Goal: Task Accomplishment & Management: Complete application form

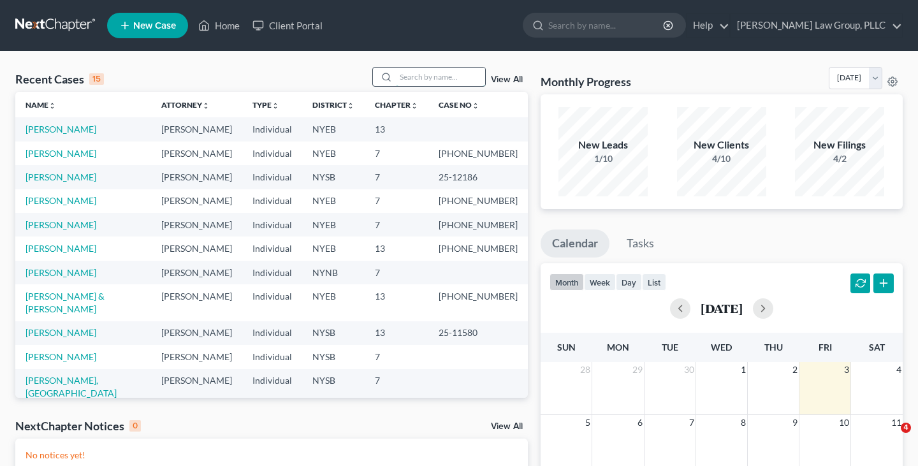
click at [463, 80] on input "search" at bounding box center [440, 77] width 89 height 18
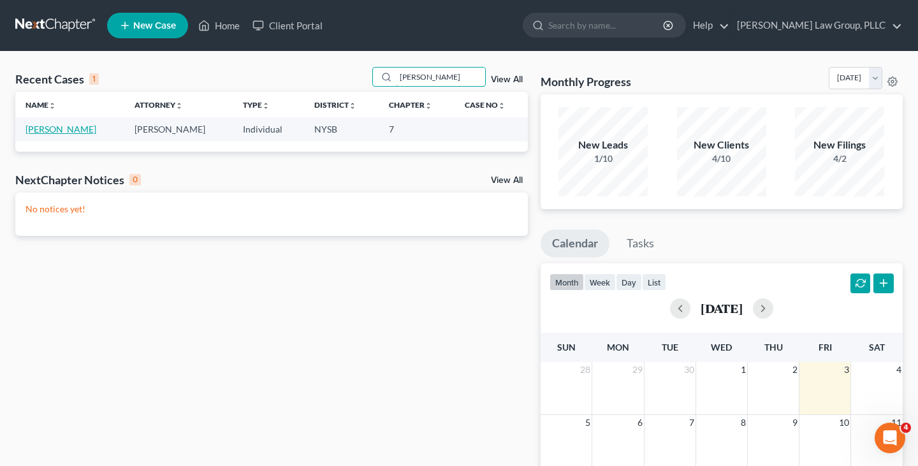
type input "minton"
click at [69, 133] on link "[PERSON_NAME]" at bounding box center [61, 129] width 71 height 11
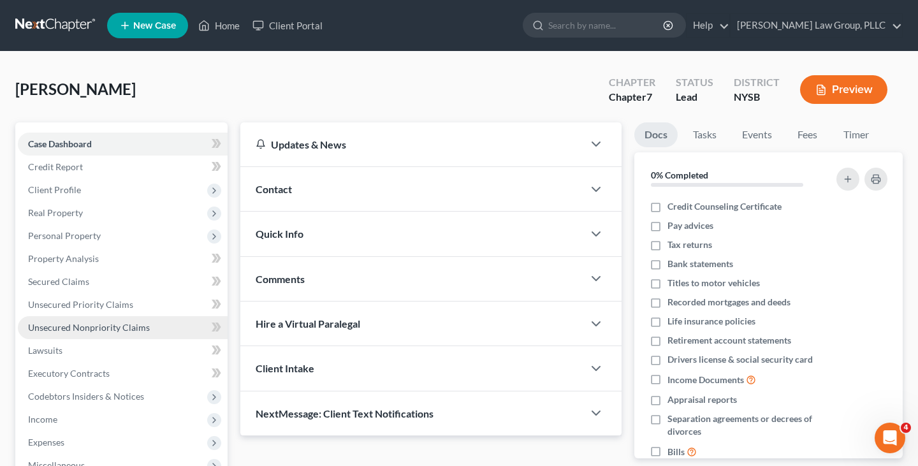
click at [121, 328] on span "Unsecured Nonpriority Claims" at bounding box center [89, 327] width 122 height 11
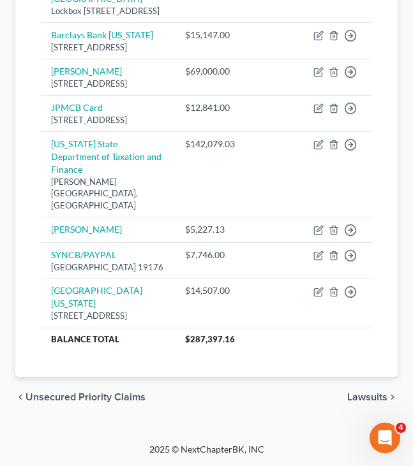
scroll to position [453, 0]
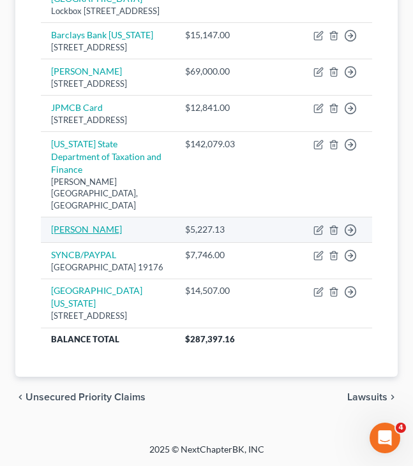
click at [72, 224] on link "Paul Davis" at bounding box center [86, 229] width 71 height 11
select select "14"
select select "0"
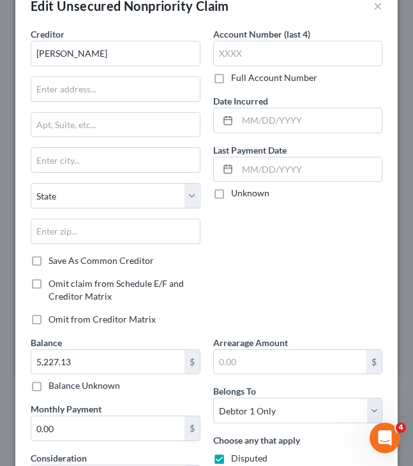
scroll to position [0, 0]
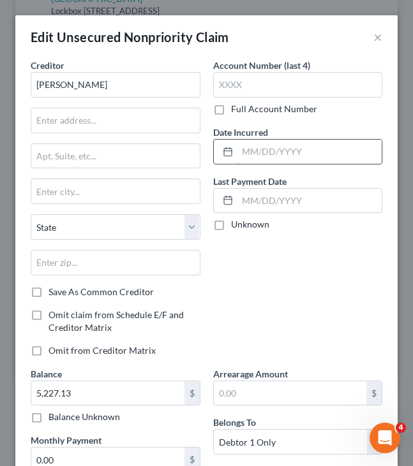
click at [288, 149] on input "text" at bounding box center [309, 152] width 145 height 24
type input "03/2025"
click at [239, 330] on div "Account Number (last 4) Full Account Number Date Incurred 03/2025 Last Payment …" at bounding box center [298, 213] width 182 height 309
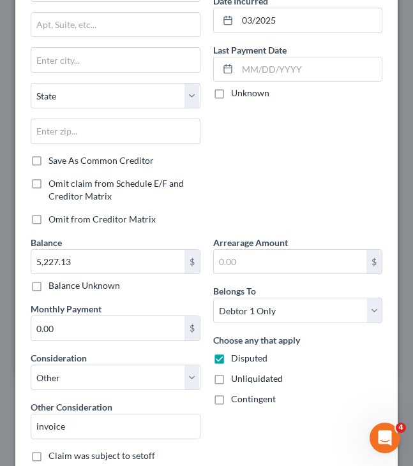
scroll to position [150, 0]
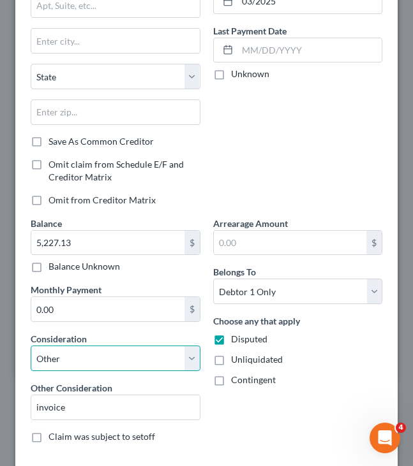
click at [161, 353] on select "Select Cable / Satellite Services Collection Agency Credit Card Debt Debt Couns…" at bounding box center [116, 359] width 170 height 26
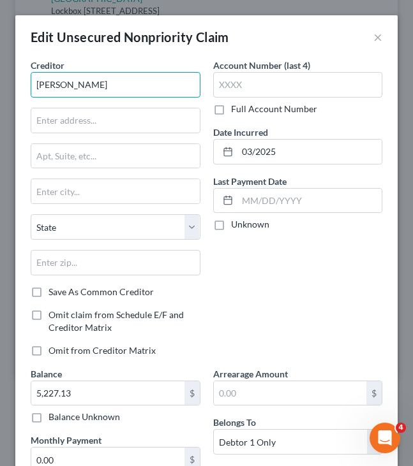
click at [136, 82] on input "Paul Davis" at bounding box center [116, 85] width 170 height 26
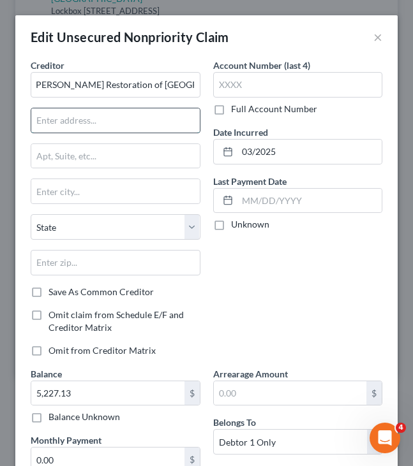
click at [101, 118] on input "text" at bounding box center [115, 120] width 168 height 24
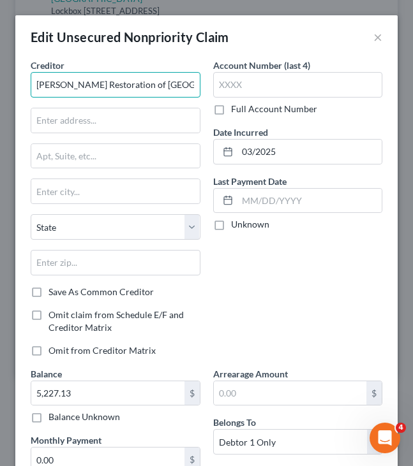
click at [179, 85] on input "Paul Davis Restoration of West Central NJ" at bounding box center [116, 85] width 170 height 26
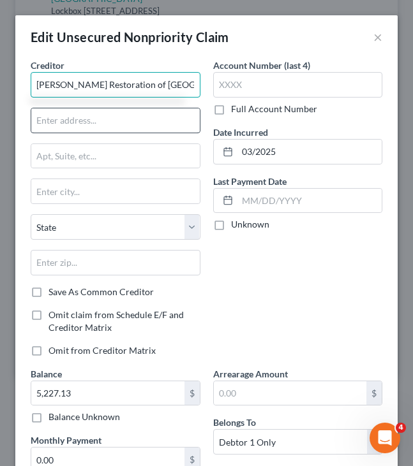
type input "Paul Davis Restoration of West Central NJ"
click at [168, 119] on input "text" at bounding box center [115, 120] width 168 height 24
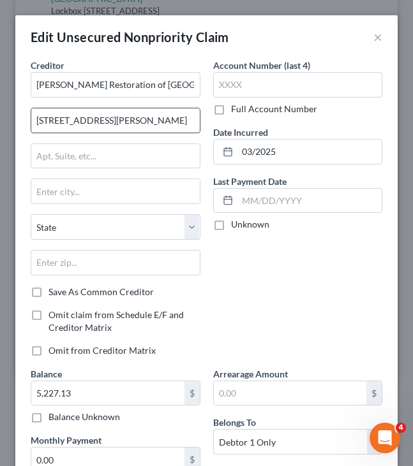
type input "9 Ilene Ct."
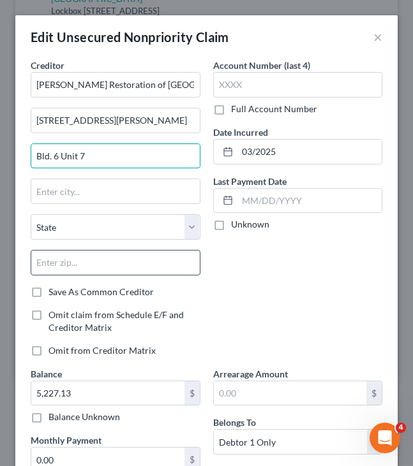
type input "Bld. 6 Unit 7"
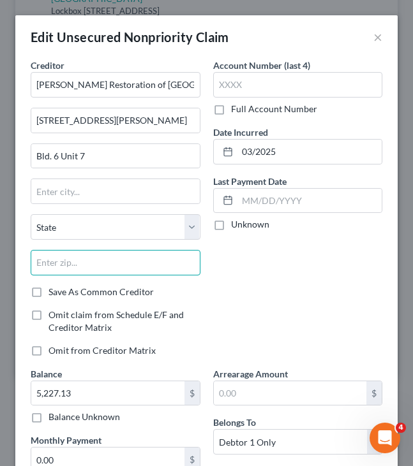
click at [149, 252] on input "text" at bounding box center [116, 263] width 170 height 26
type input "08844"
click at [307, 290] on div "Account Number (last 4) Full Account Number Date Incurred 03/2025 Last Payment …" at bounding box center [298, 213] width 182 height 309
type input "Millstone"
select select "33"
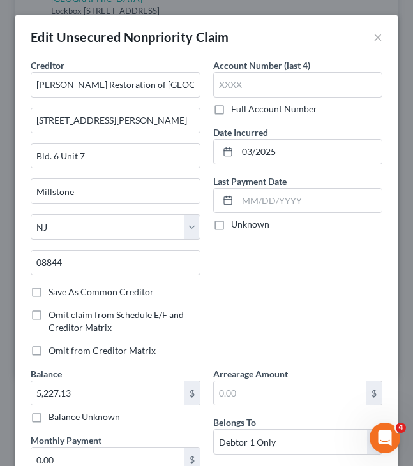
click at [130, 293] on label "Save As Common Creditor" at bounding box center [100, 292] width 105 height 13
click at [62, 293] on input "Save As Common Creditor" at bounding box center [58, 290] width 8 height 8
checkbox input "true"
click at [128, 194] on input "Millstone" at bounding box center [115, 191] width 168 height 24
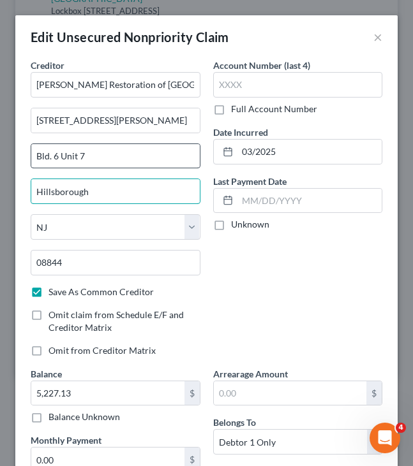
type input "Hillsborough"
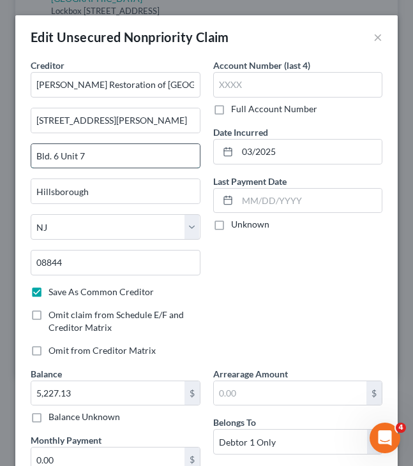
click at [59, 160] on input "Bld. 6 Unit 7" at bounding box center [115, 156] width 168 height 24
type input "Bld. 6, Unit 7"
click at [310, 295] on div "Account Number (last 4) Full Account Number Date Incurred 03/2025 Last Payment …" at bounding box center [298, 213] width 182 height 309
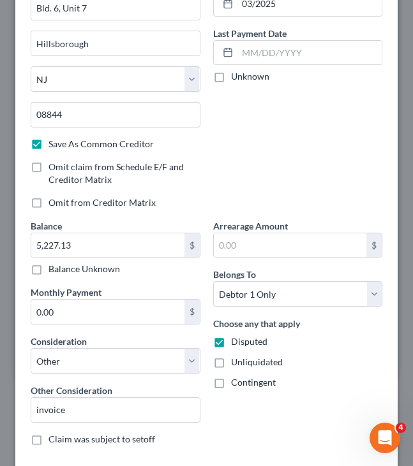
scroll to position [254, 0]
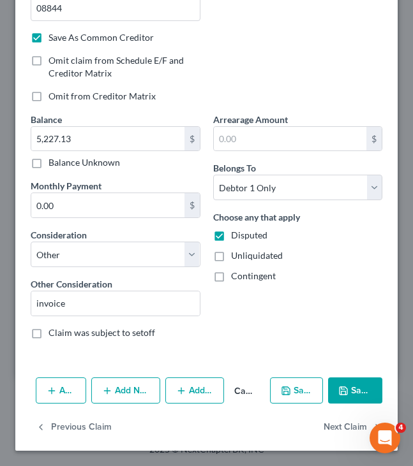
click at [354, 395] on button "Save & Close" at bounding box center [355, 390] width 54 height 27
checkbox input "false"
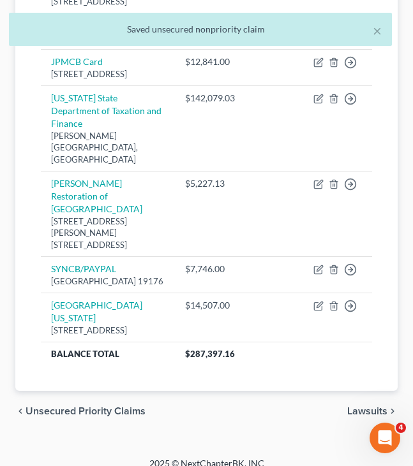
click at [382, 33] on div "× Saved unsecured nonpriority claim" at bounding box center [200, 29] width 383 height 33
click at [377, 33] on button "×" at bounding box center [376, 30] width 9 height 15
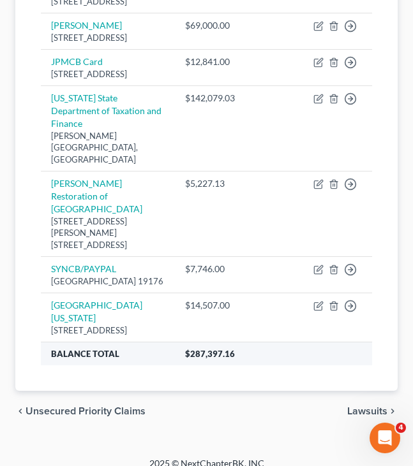
click at [212, 365] on th "$287,397.16" at bounding box center [273, 353] width 197 height 23
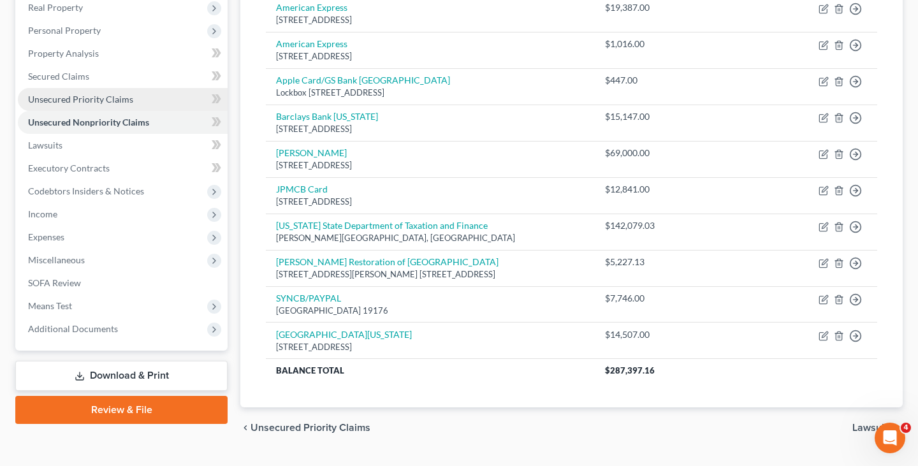
scroll to position [185, 0]
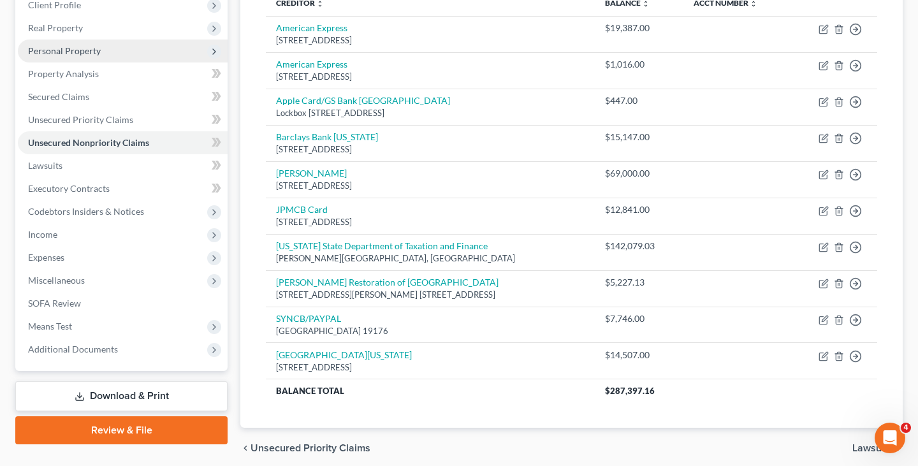
click at [164, 59] on span "Personal Property" at bounding box center [123, 51] width 210 height 23
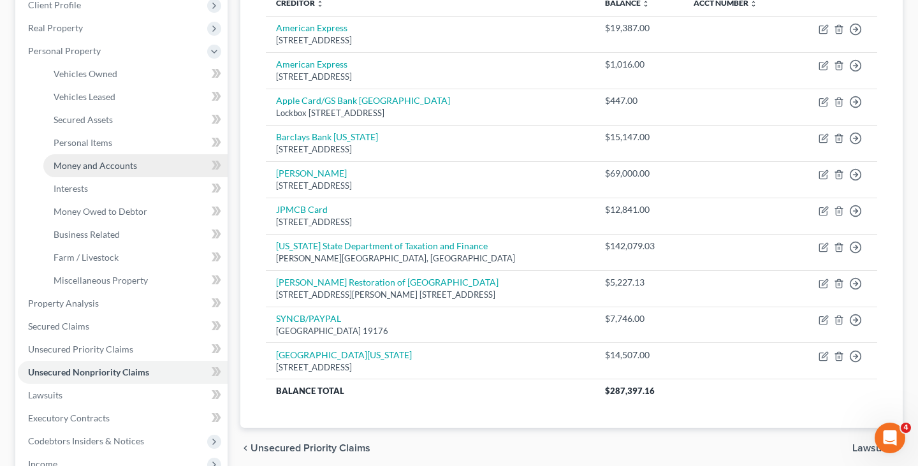
click at [145, 164] on link "Money and Accounts" at bounding box center [135, 165] width 184 height 23
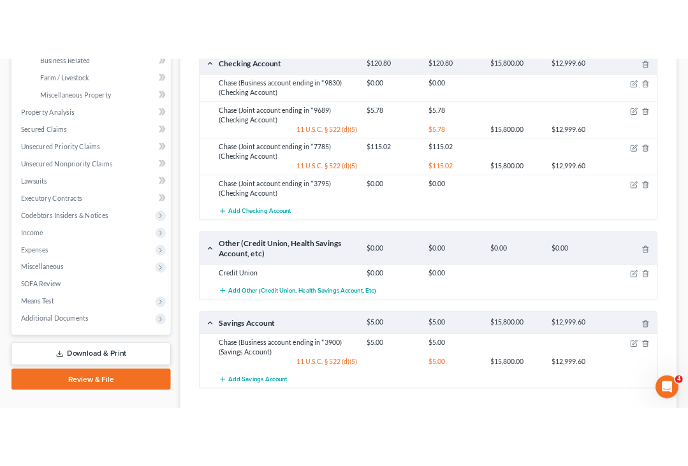
scroll to position [434, 0]
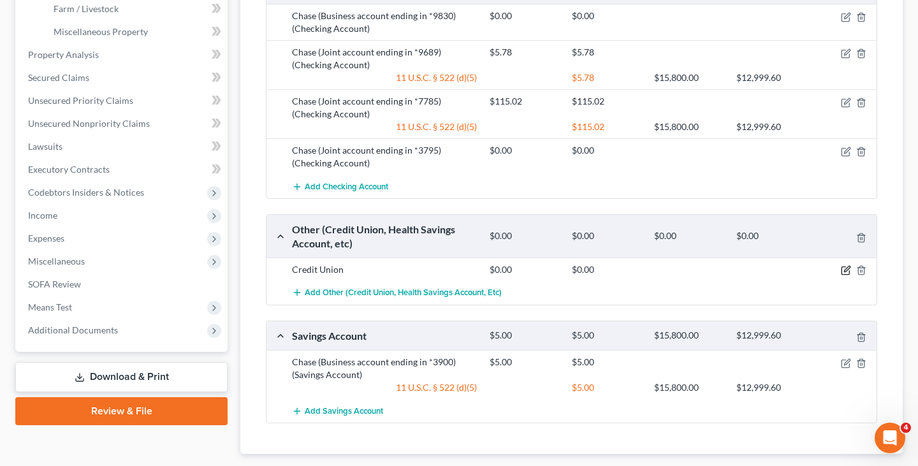
click at [845, 272] on icon "button" at bounding box center [846, 270] width 10 height 10
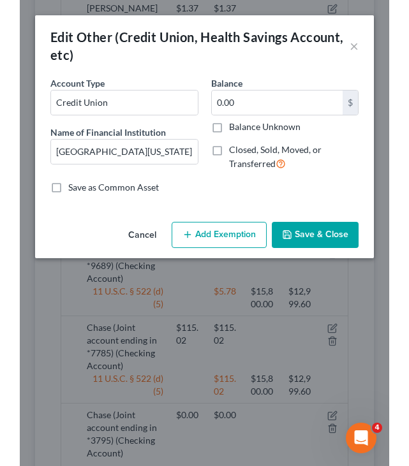
scroll to position [396, 0]
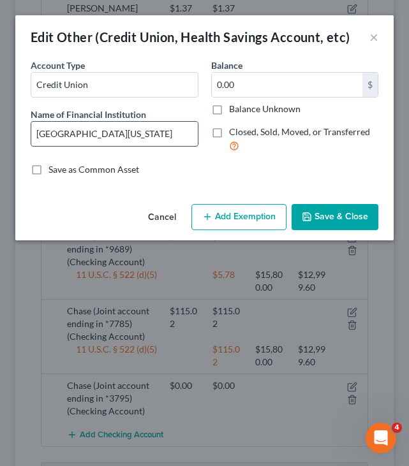
click at [157, 139] on input "University of Wisconsin" at bounding box center [114, 134] width 166 height 24
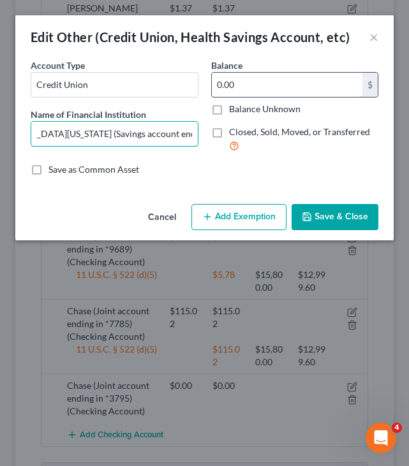
type input "University of Wisconsin (Savings account ending *6601)"
click at [287, 80] on input "0.00" at bounding box center [287, 85] width 151 height 24
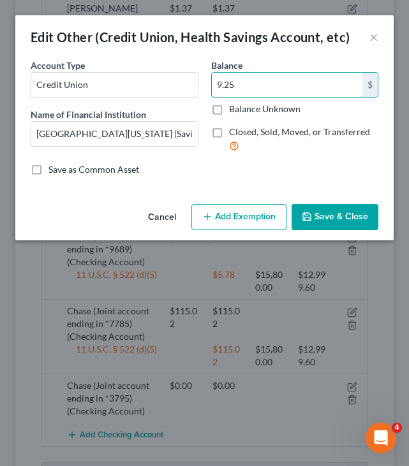
type input "9.25"
click at [264, 214] on button "Add Exemption" at bounding box center [238, 217] width 95 height 27
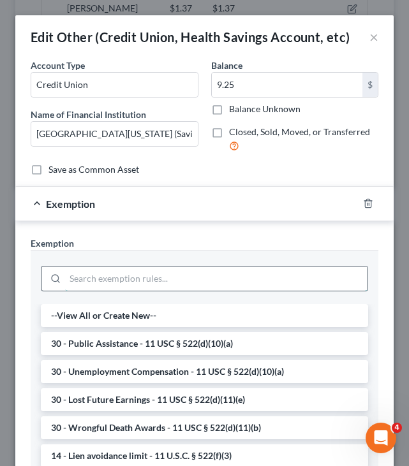
click at [168, 277] on input "search" at bounding box center [216, 279] width 302 height 24
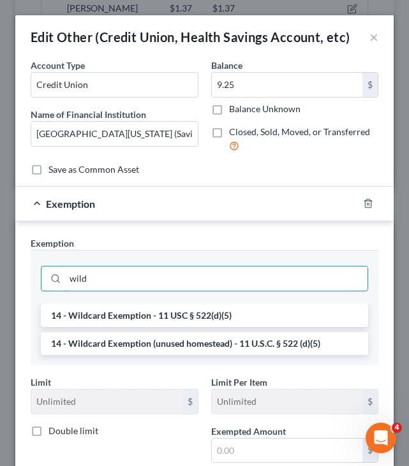
type input "wild"
click at [121, 344] on li "14 - Wildcard Exemption (unused homestead) - 11 U.S.C. § 522 (d)(5)" at bounding box center [204, 343] width 327 height 23
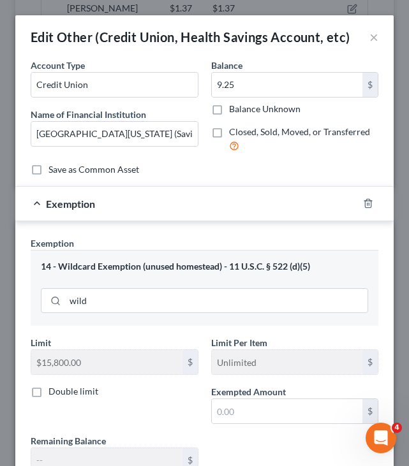
scroll to position [98, 0]
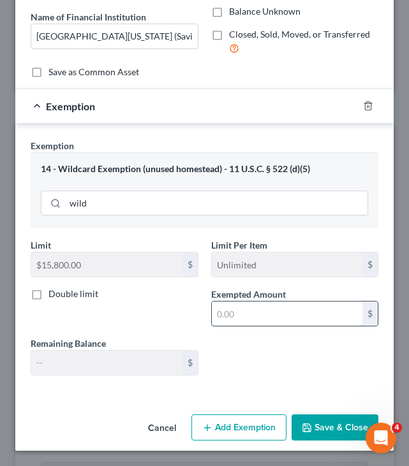
click at [241, 316] on input "text" at bounding box center [287, 314] width 151 height 24
paste input "9.25"
type input "9.25"
click at [319, 434] on button "Save & Close" at bounding box center [334, 427] width 87 height 27
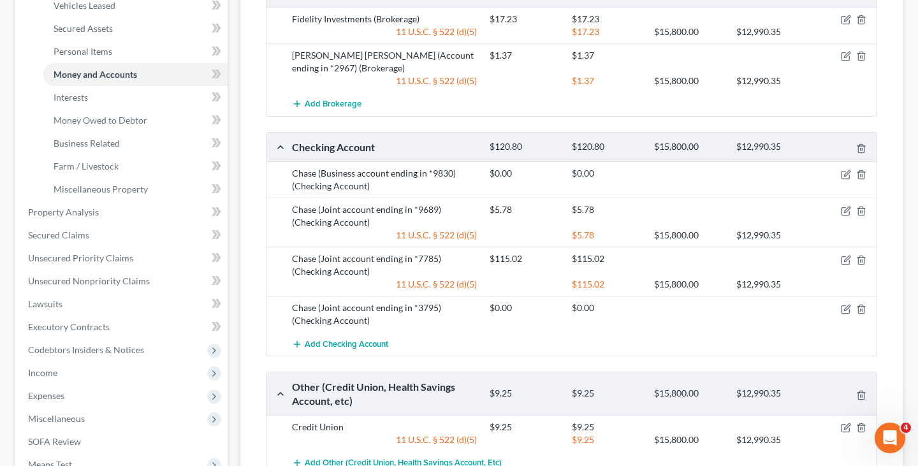
scroll to position [523, 0]
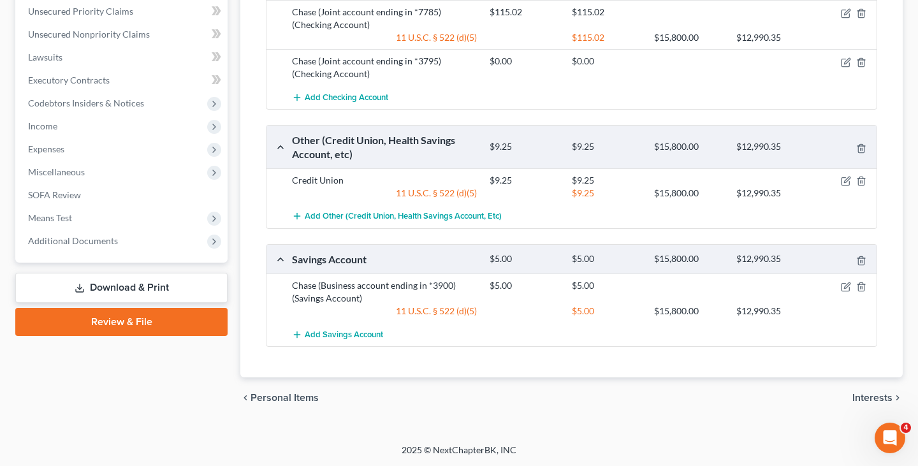
click at [140, 292] on link "Download & Print" at bounding box center [121, 288] width 212 height 30
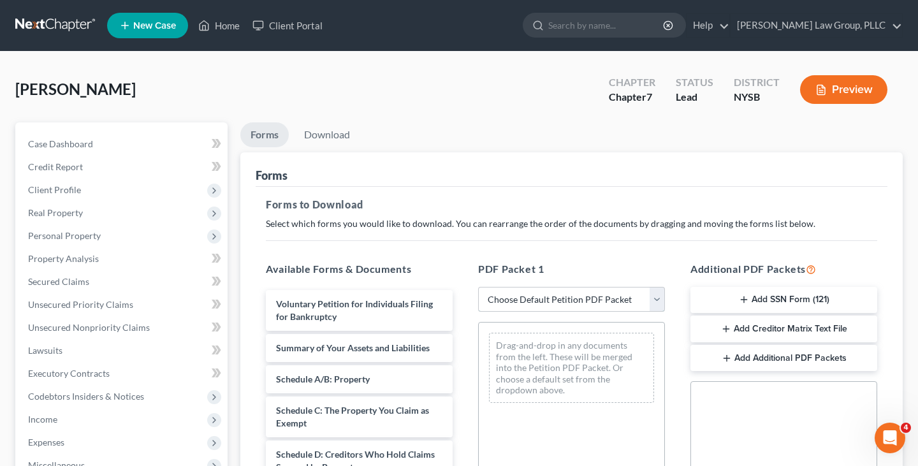
click at [540, 293] on select "Choose Default Petition PDF Packet Complete Bankruptcy Petition (all forms and …" at bounding box center [571, 300] width 187 height 26
click at [478, 287] on select "Choose Default Petition PDF Packet Complete Bankruptcy Petition (all forms and …" at bounding box center [571, 300] width 187 height 26
click at [536, 304] on select "Choose Default Petition PDF Packet Complete Bankruptcy Petition (all forms and …" at bounding box center [571, 300] width 187 height 26
select select "0"
click at [478, 287] on select "Choose Default Petition PDF Packet Complete Bankruptcy Petition (all forms and …" at bounding box center [571, 300] width 187 height 26
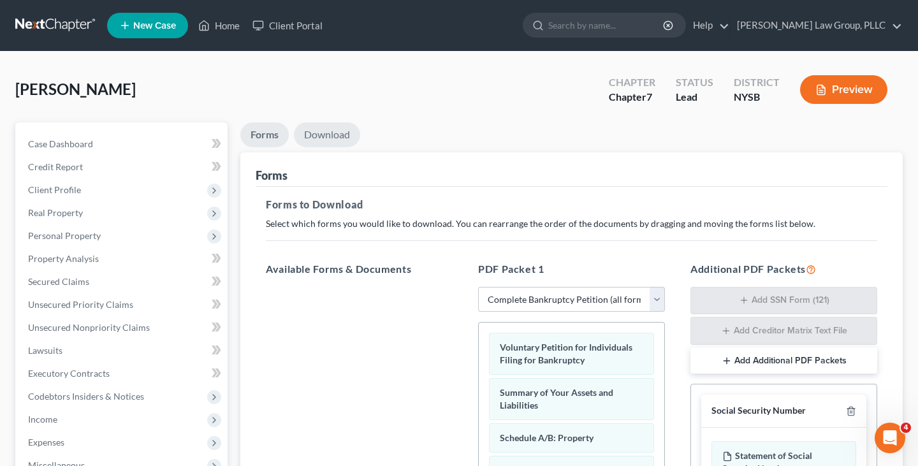
click at [324, 139] on link "Download" at bounding box center [327, 134] width 66 height 25
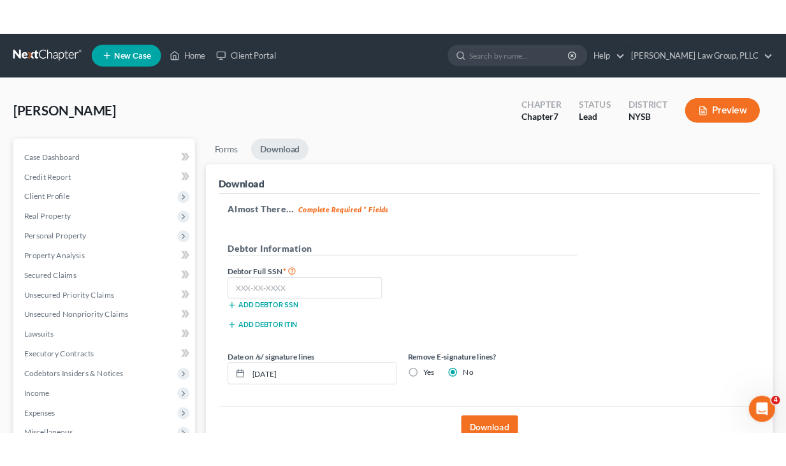
scroll to position [92, 0]
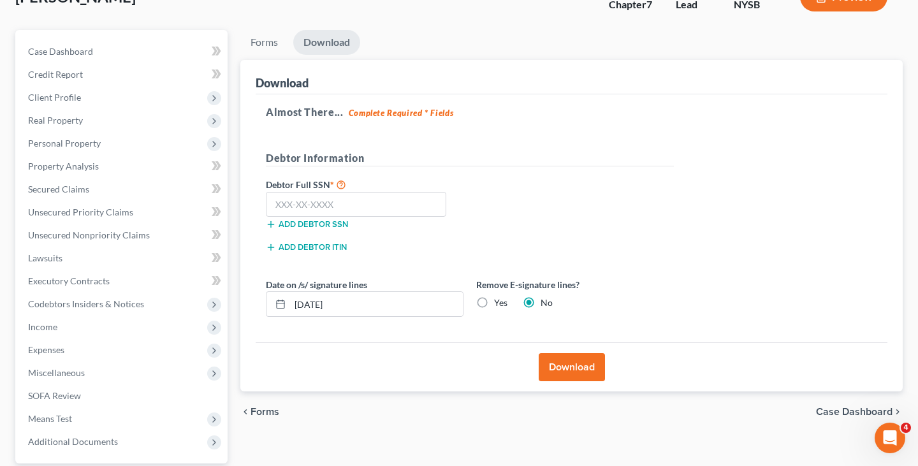
click at [494, 304] on label "Yes" at bounding box center [500, 302] width 13 height 13
click at [499, 304] on input "Yes" at bounding box center [503, 300] width 8 height 8
radio input "true"
radio input "false"
click at [427, 304] on input "10/03/2025" at bounding box center [376, 304] width 173 height 24
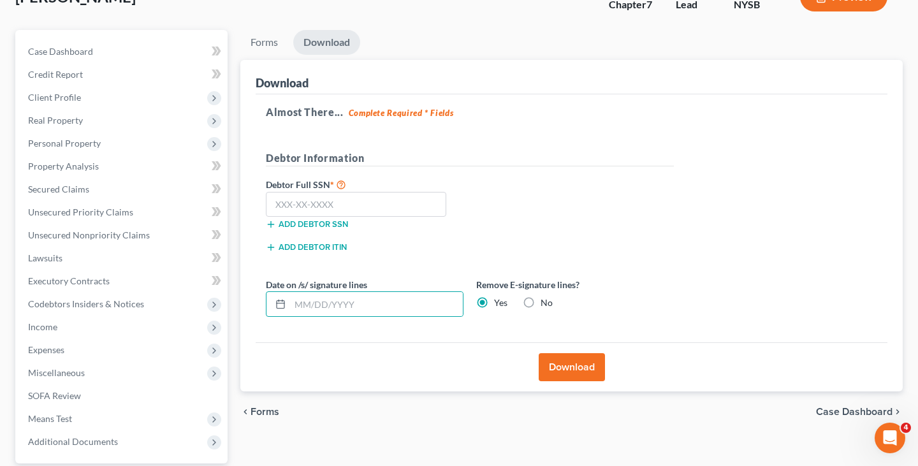
drag, startPoint x: 874, startPoint y: 161, endPoint x: 858, endPoint y: 166, distance: 16.7
click at [865, 164] on div "Almost There... Complete Required * Fields Debtor Information Debtor Full SSN *…" at bounding box center [572, 218] width 632 height 249
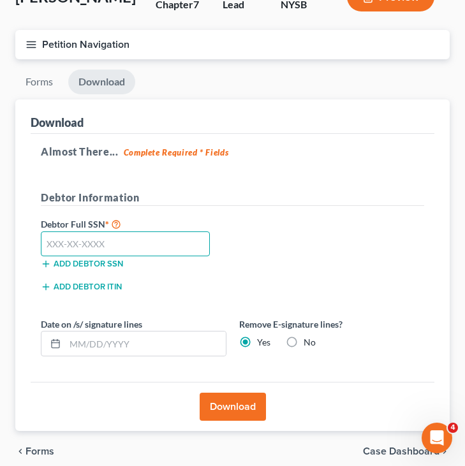
click at [187, 245] on input "text" at bounding box center [125, 244] width 169 height 26
type input "389-52-4627"
click at [234, 187] on div "Almost There... Complete Required * Fields Debtor Information Debtor Full SSN *…" at bounding box center [233, 258] width 404 height 249
click at [228, 409] on button "Download" at bounding box center [233, 407] width 66 height 28
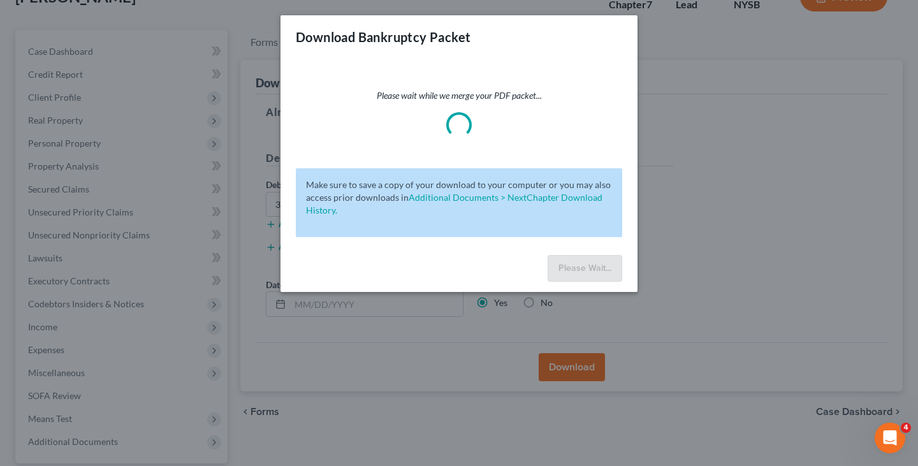
click at [673, 185] on div "Download Bankruptcy Packet Please wait while we merge your PDF packet... Make s…" at bounding box center [459, 233] width 918 height 466
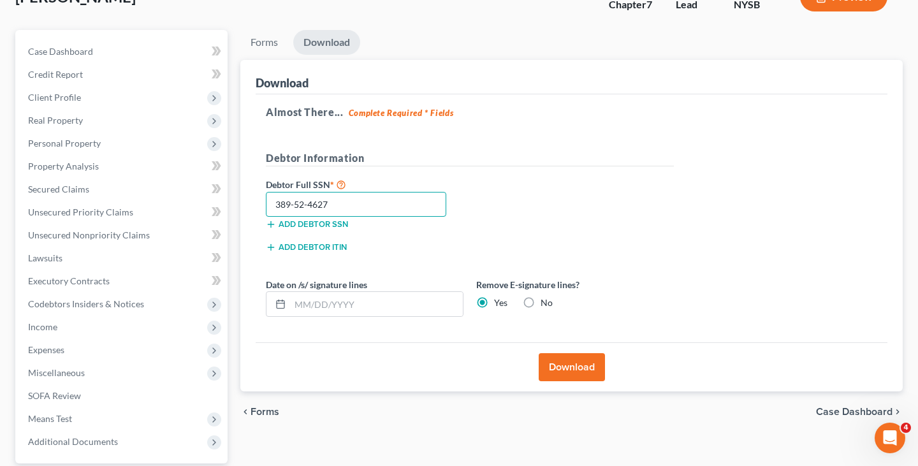
click at [383, 207] on input "389-52-4627" at bounding box center [356, 205] width 180 height 26
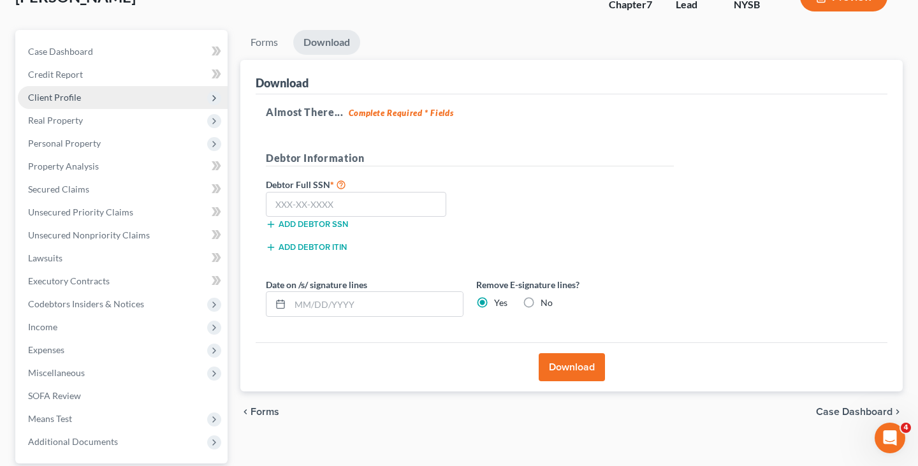
click at [138, 100] on span "Client Profile" at bounding box center [123, 97] width 210 height 23
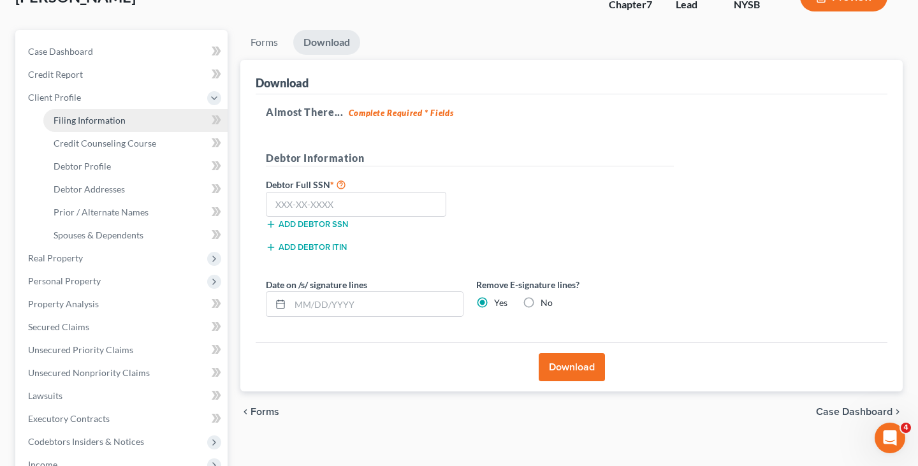
click at [138, 120] on link "Filing Information" at bounding box center [135, 120] width 184 height 23
select select "2"
select select "0"
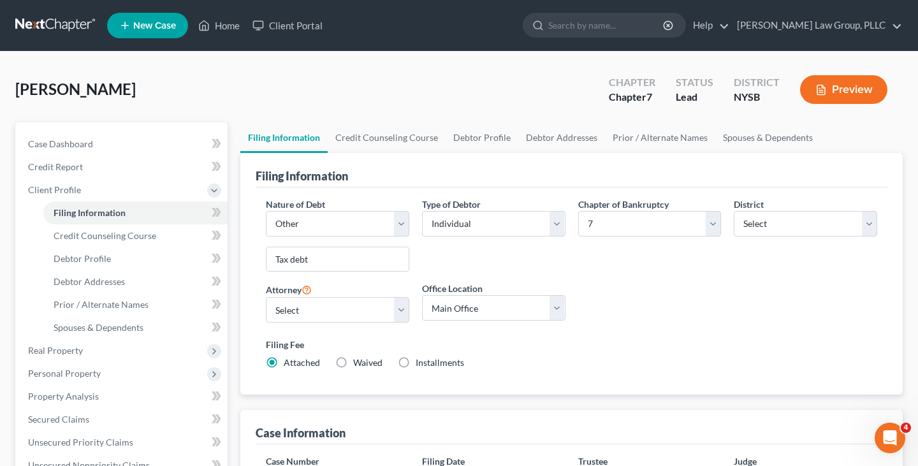
click at [414, 369] on div "Filing Fee Attached Waived Waived Installments Installments" at bounding box center [572, 356] width 624 height 47
click at [425, 363] on span "Installments" at bounding box center [440, 362] width 48 height 11
click at [425, 363] on input "Installments Installments" at bounding box center [425, 360] width 8 height 8
radio input "true"
radio input "false"
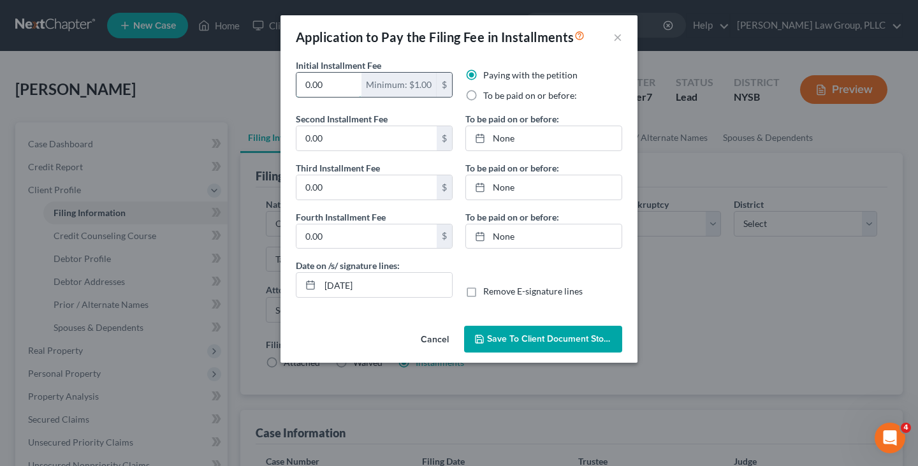
click at [349, 82] on input "0.00" at bounding box center [328, 85] width 65 height 24
type input "80"
click at [344, 144] on input "0.00" at bounding box center [366, 138] width 140 height 24
type input "86"
click at [339, 179] on input "0.00" at bounding box center [366, 187] width 140 height 24
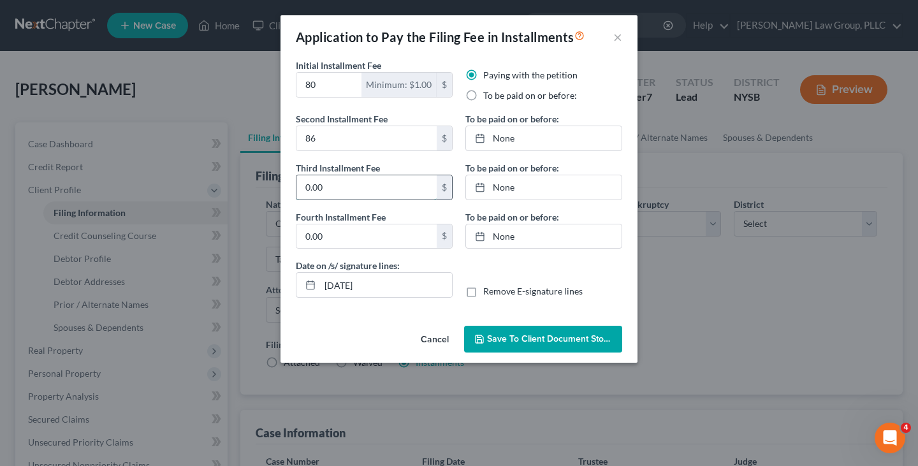
paste input "86"
type input "86"
click at [344, 241] on input "0.00" at bounding box center [366, 236] width 140 height 24
paste input "86"
type input "86"
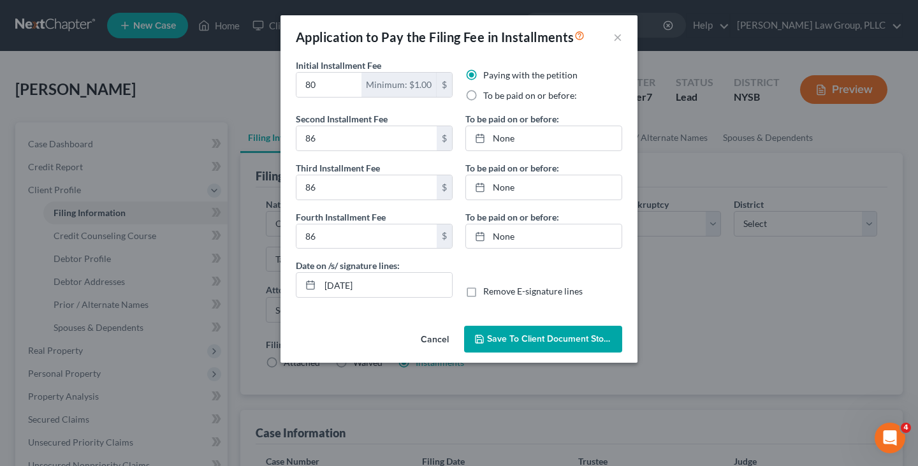
click at [483, 295] on label "Remove E-signature lines" at bounding box center [532, 291] width 99 height 13
click at [488, 293] on input "Remove E-signature lines" at bounding box center [492, 289] width 8 height 8
checkbox input "true"
click at [419, 293] on input "10/03/2025" at bounding box center [386, 285] width 132 height 24
click at [564, 143] on link "None" at bounding box center [544, 138] width 156 height 24
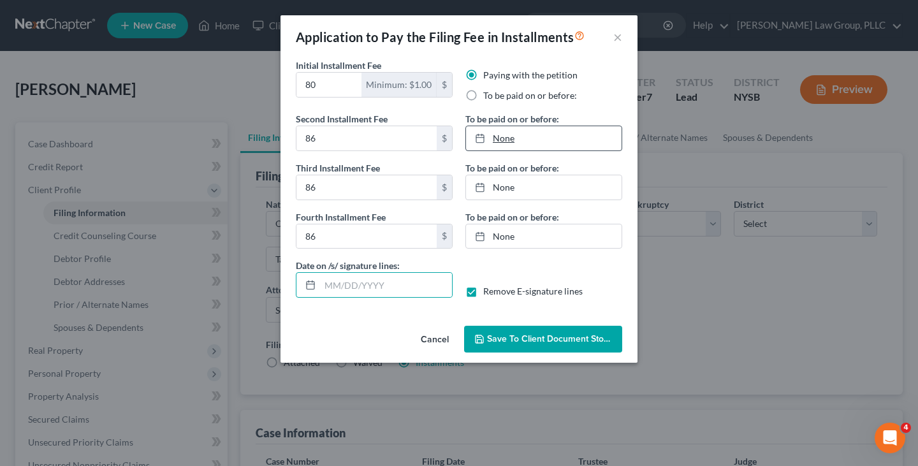
type input "10/3/2025"
click at [578, 188] on link "None" at bounding box center [544, 187] width 156 height 24
type input "10/3/2025"
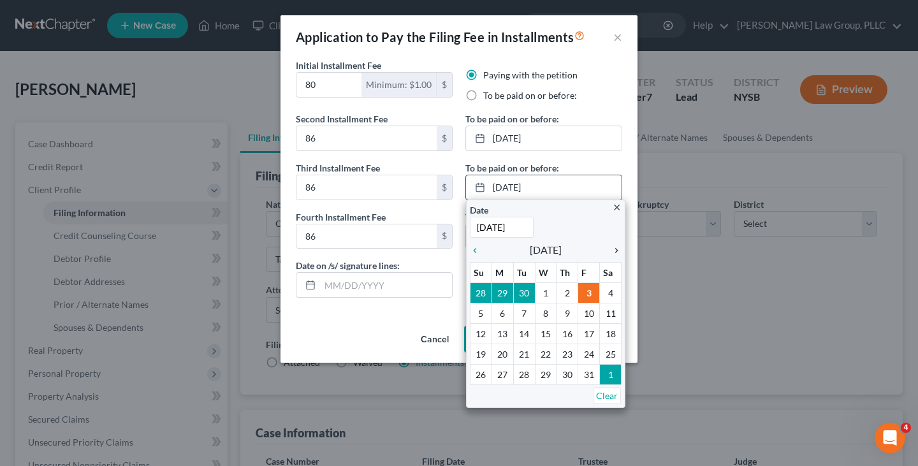
click at [615, 256] on link "chevron_right" at bounding box center [613, 249] width 17 height 15
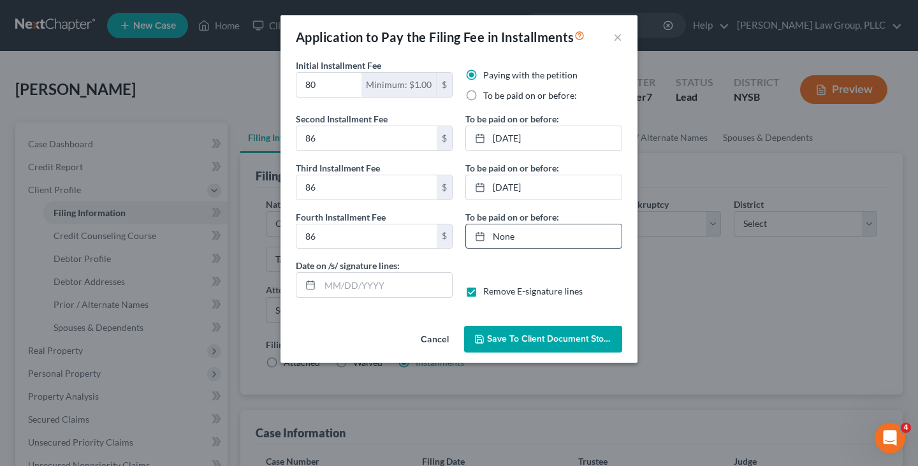
click at [549, 244] on link "None" at bounding box center [544, 236] width 156 height 24
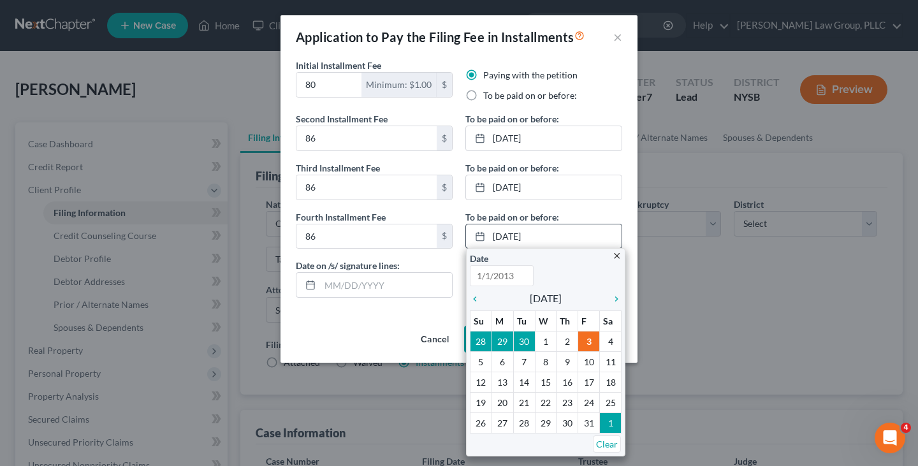
type input "10/3/2025"
click at [614, 294] on icon "chevron_right" at bounding box center [613, 299] width 17 height 10
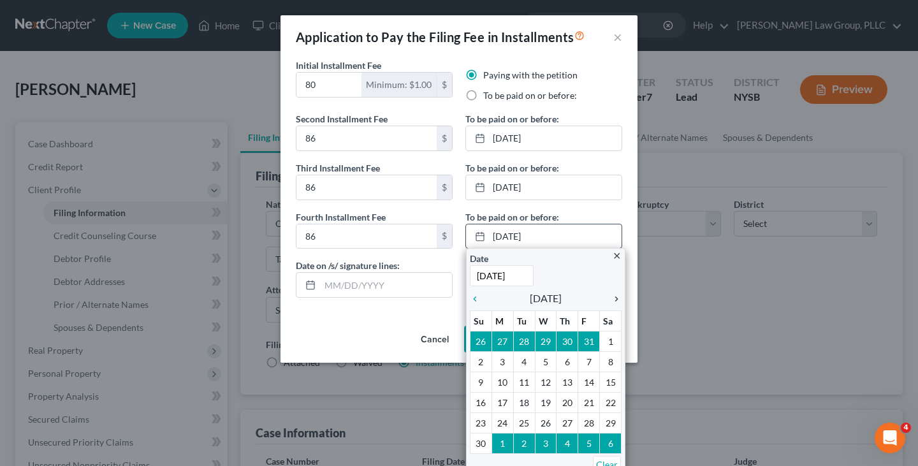
click at [614, 295] on icon "chevron_right" at bounding box center [613, 299] width 17 height 10
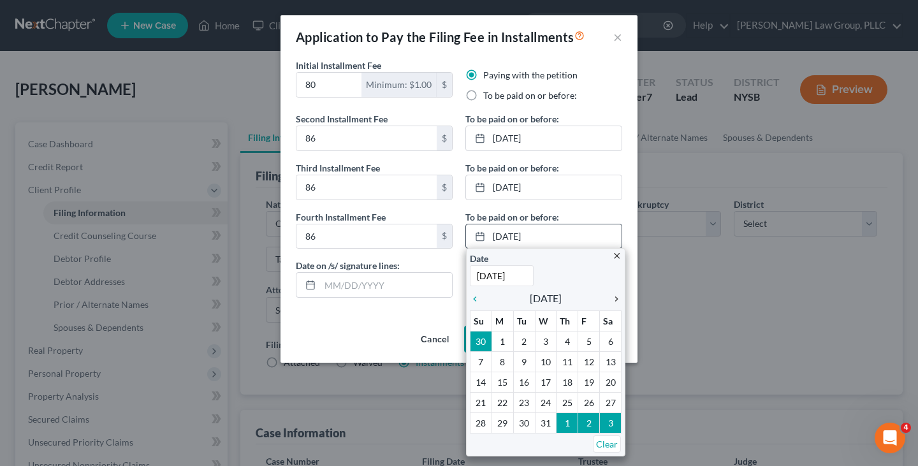
click at [614, 295] on icon "chevron_right" at bounding box center [613, 299] width 17 height 10
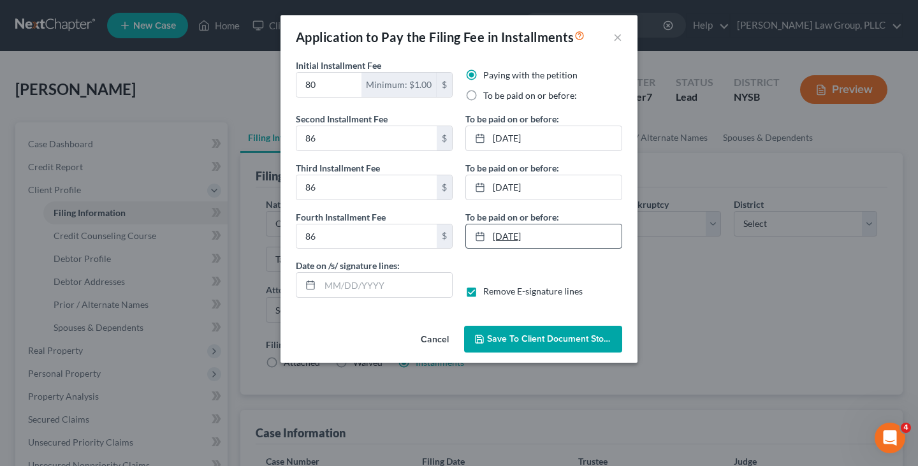
click at [569, 239] on link "1/1/2026" at bounding box center [544, 236] width 156 height 24
click at [562, 196] on link "12/1/2025" at bounding box center [544, 187] width 156 height 24
click at [567, 342] on span "Save to Client Document Storage" at bounding box center [554, 338] width 135 height 11
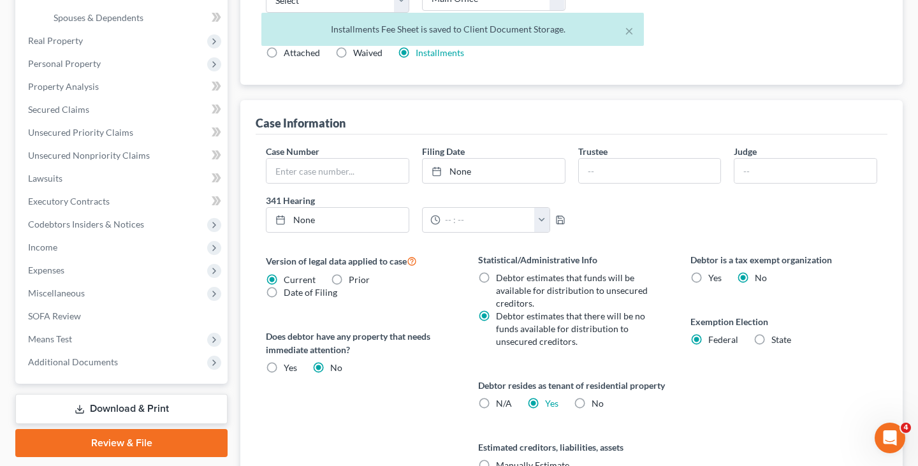
scroll to position [461, 0]
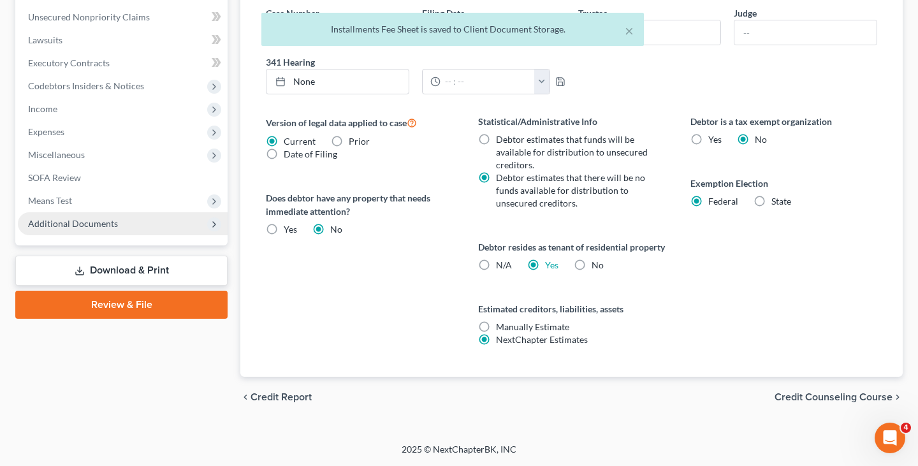
click at [165, 212] on span "Additional Documents" at bounding box center [123, 223] width 210 height 23
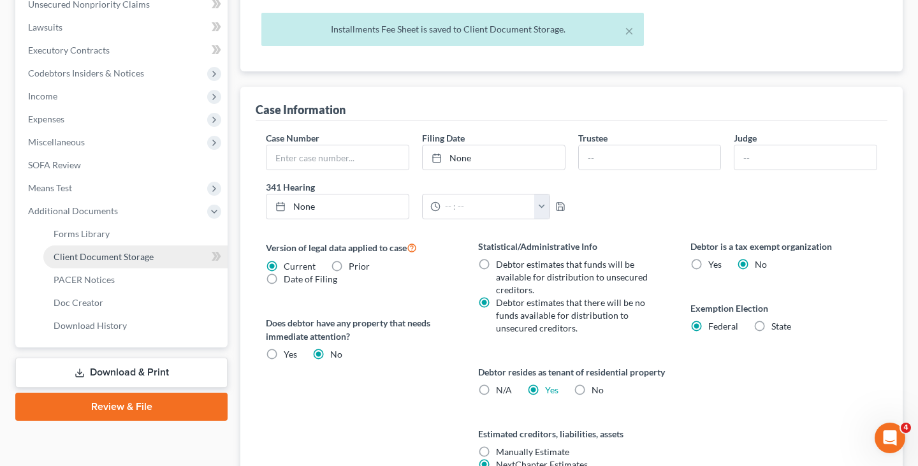
click at [161, 252] on link "Client Document Storage" at bounding box center [135, 256] width 184 height 23
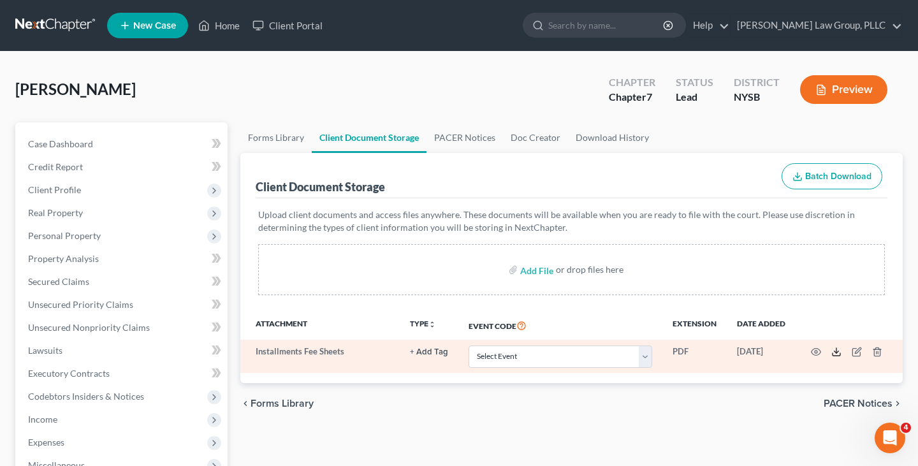
click at [837, 352] on polyline at bounding box center [837, 352] width 4 height 2
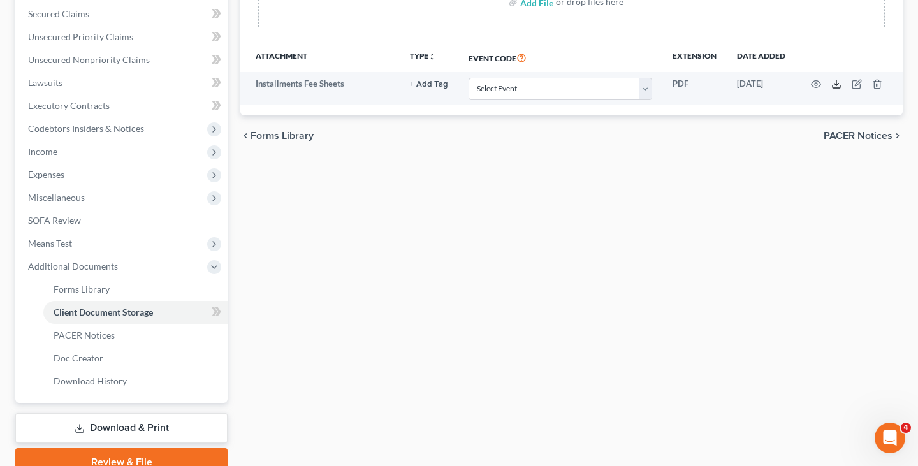
scroll to position [295, 0]
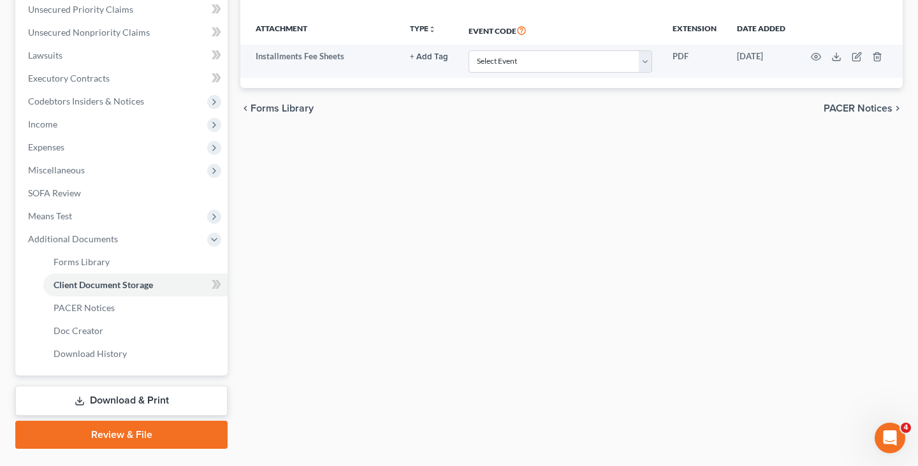
click at [142, 404] on link "Download & Print" at bounding box center [121, 401] width 212 height 30
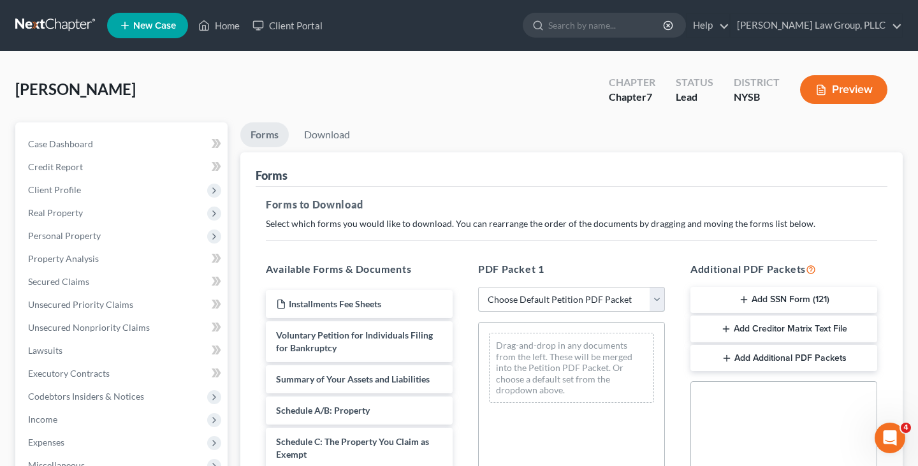
click at [500, 300] on select "Choose Default Petition PDF Packet Complete Bankruptcy Petition (all forms and …" at bounding box center [571, 300] width 187 height 26
select select "0"
click at [478, 287] on select "Choose Default Petition PDF Packet Complete Bankruptcy Petition (all forms and …" at bounding box center [571, 300] width 187 height 26
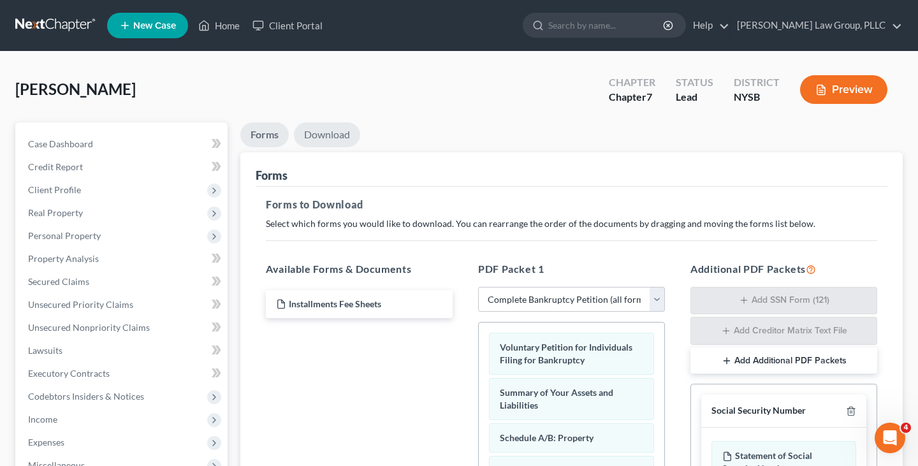
click at [313, 132] on link "Download" at bounding box center [327, 134] width 66 height 25
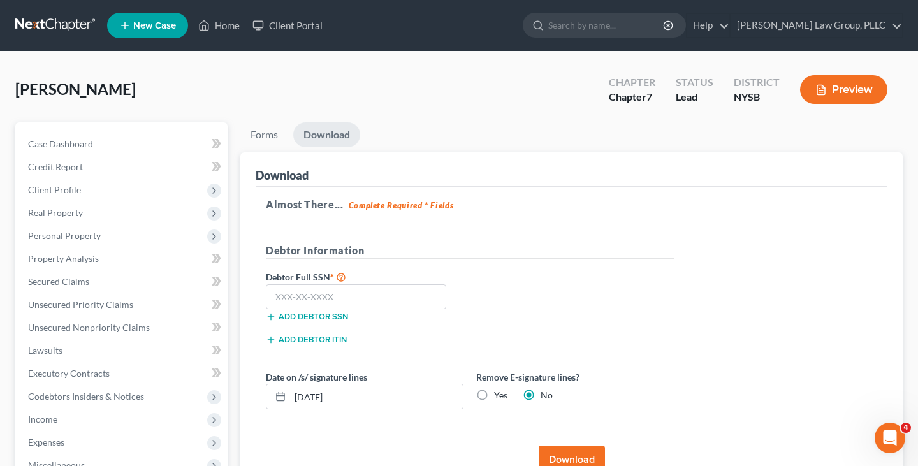
click at [395, 382] on div "Date on /s/ signature lines 10/03/2025" at bounding box center [365, 389] width 210 height 39
click at [388, 397] on input "10/03/2025" at bounding box center [376, 396] width 173 height 24
click at [494, 393] on label "Yes" at bounding box center [500, 395] width 13 height 13
click at [499, 393] on input "Yes" at bounding box center [503, 393] width 8 height 8
radio input "true"
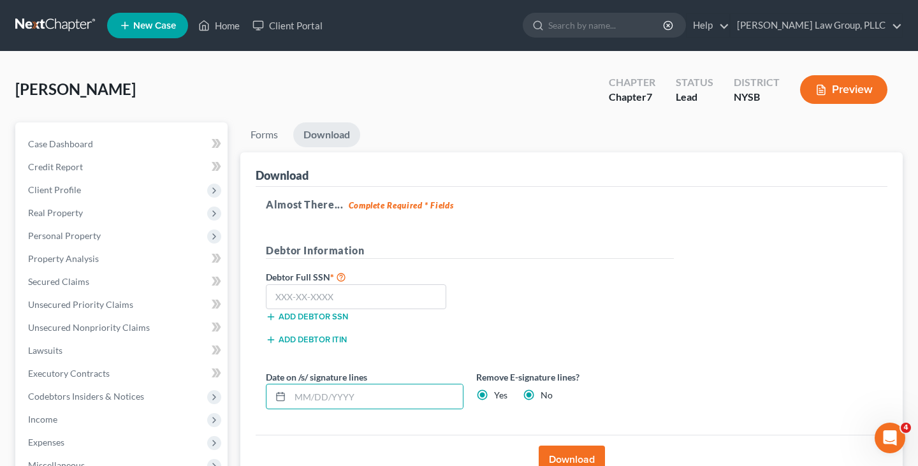
radio input "false"
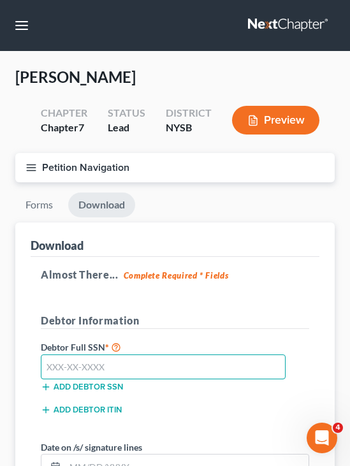
click at [135, 362] on input "text" at bounding box center [163, 368] width 245 height 26
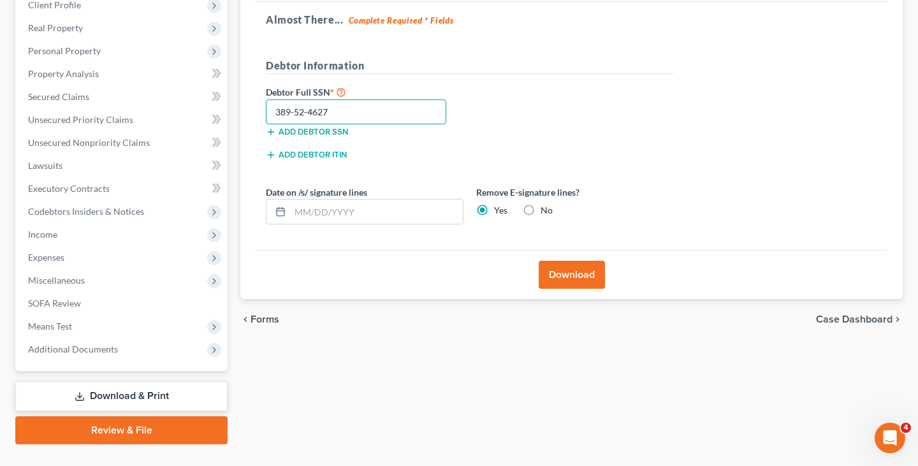
scroll to position [199, 0]
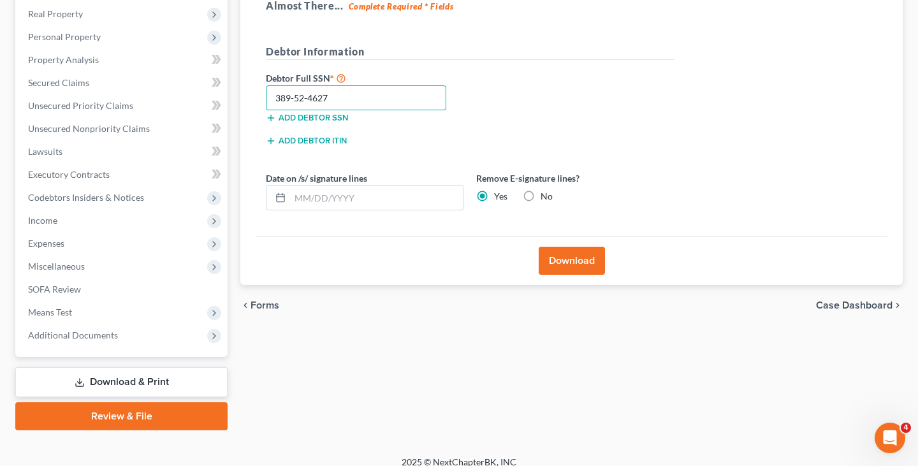
type input "389-52-4627"
click at [581, 261] on button "Download" at bounding box center [572, 261] width 66 height 28
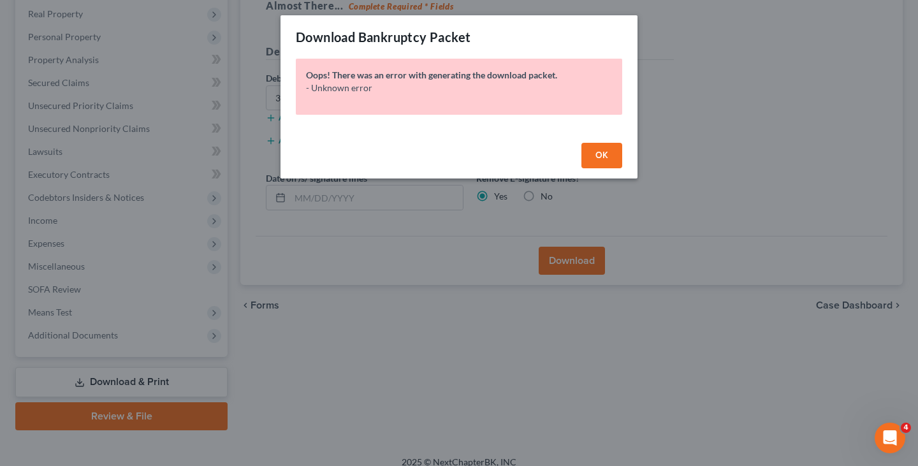
click at [610, 155] on button "OK" at bounding box center [601, 156] width 41 height 26
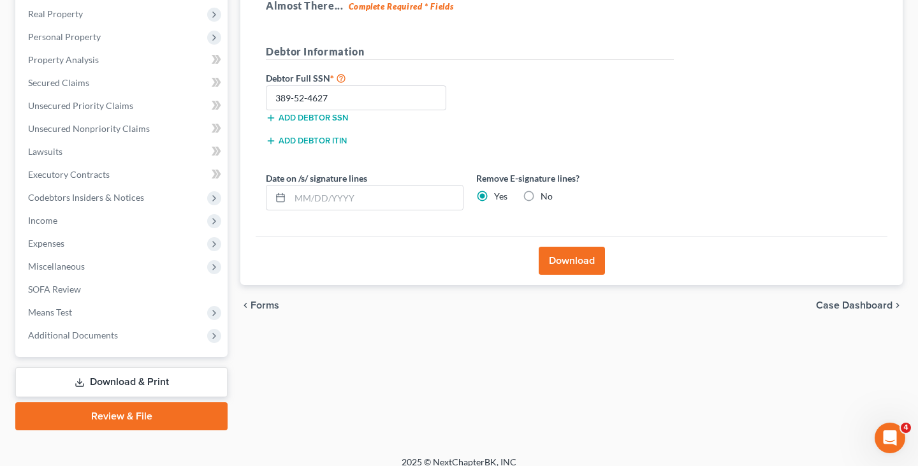
click at [591, 265] on button "Download" at bounding box center [572, 261] width 66 height 28
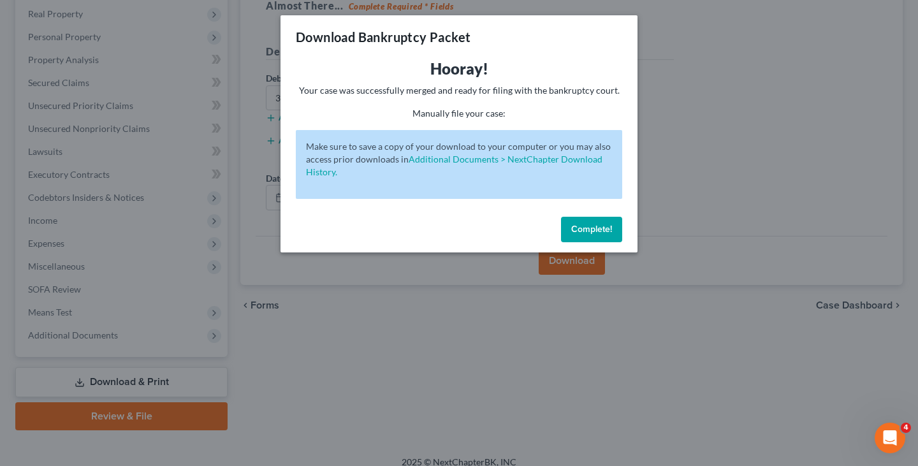
click at [587, 216] on div "Complete!" at bounding box center [459, 232] width 357 height 41
click at [587, 237] on button "Complete!" at bounding box center [591, 230] width 61 height 26
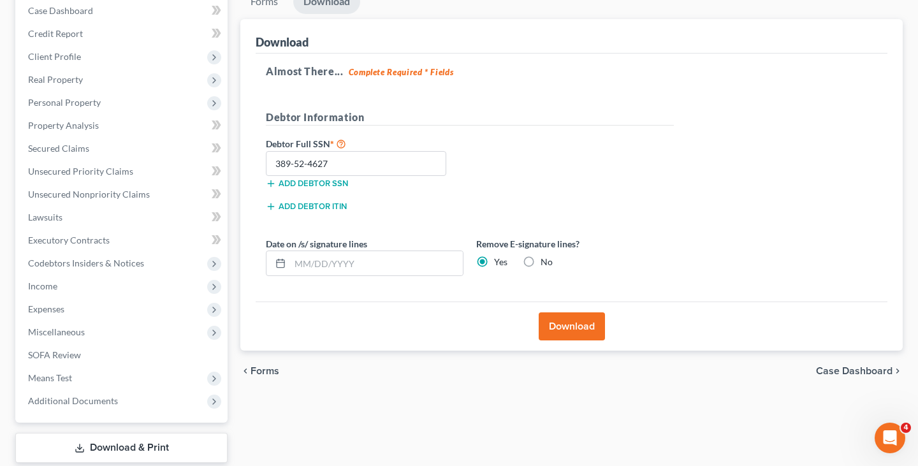
scroll to position [140, 0]
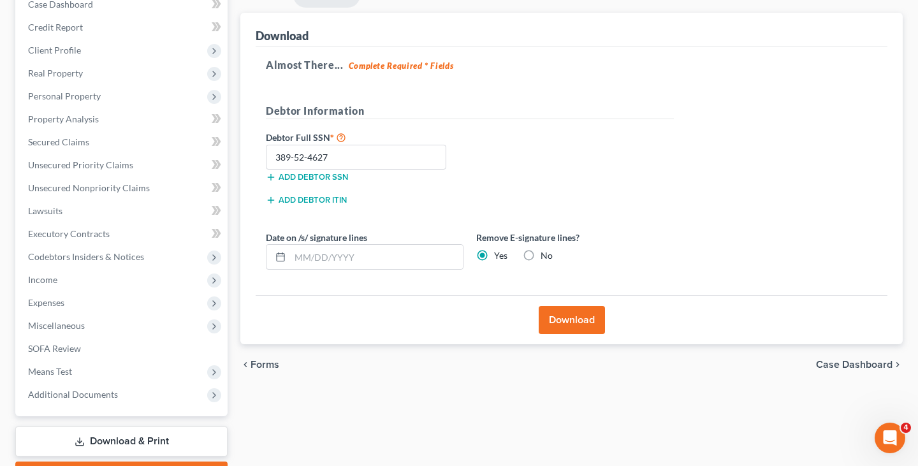
click at [562, 323] on button "Download" at bounding box center [572, 320] width 66 height 28
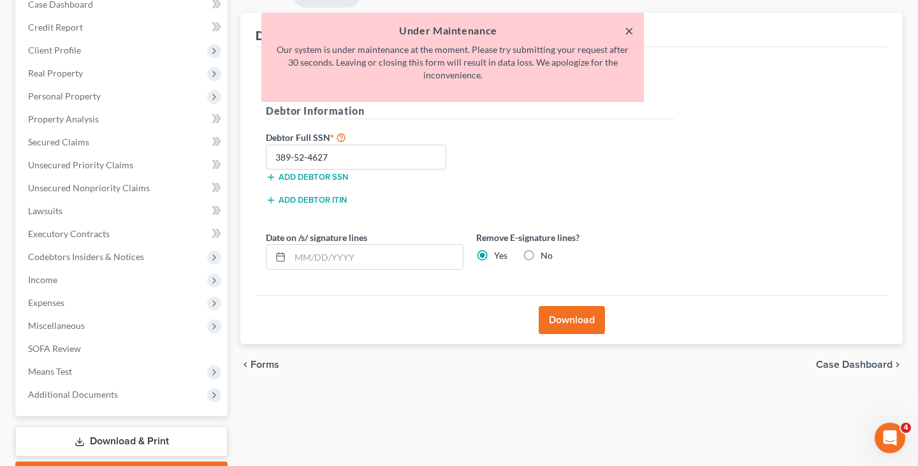
click at [629, 36] on button "×" at bounding box center [629, 30] width 9 height 15
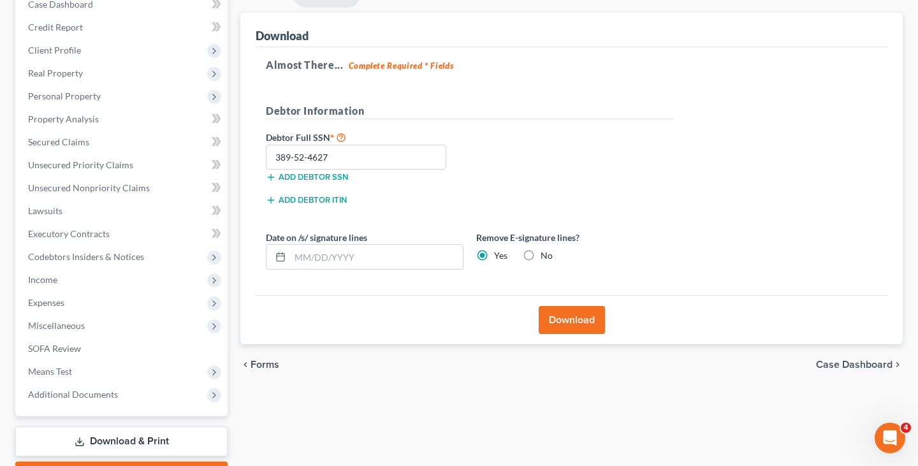
scroll to position [0, 0]
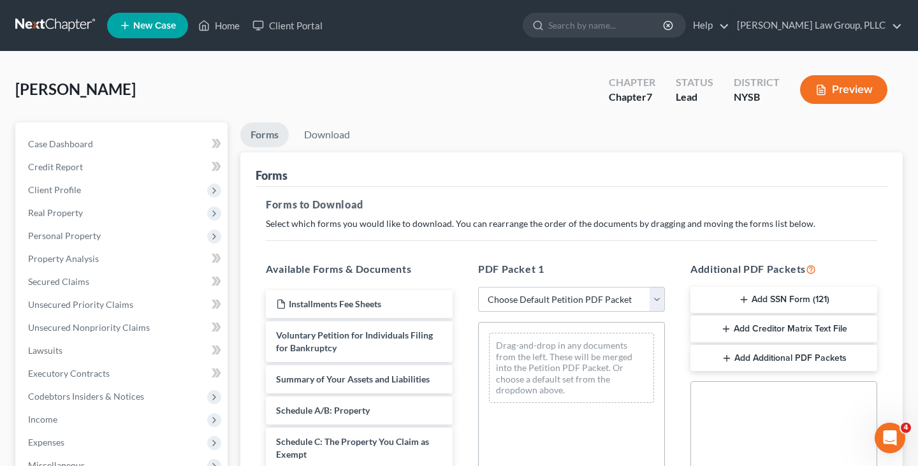
click at [510, 296] on select "Choose Default Petition PDF Packet Complete Bankruptcy Petition (all forms and …" at bounding box center [571, 300] width 187 height 26
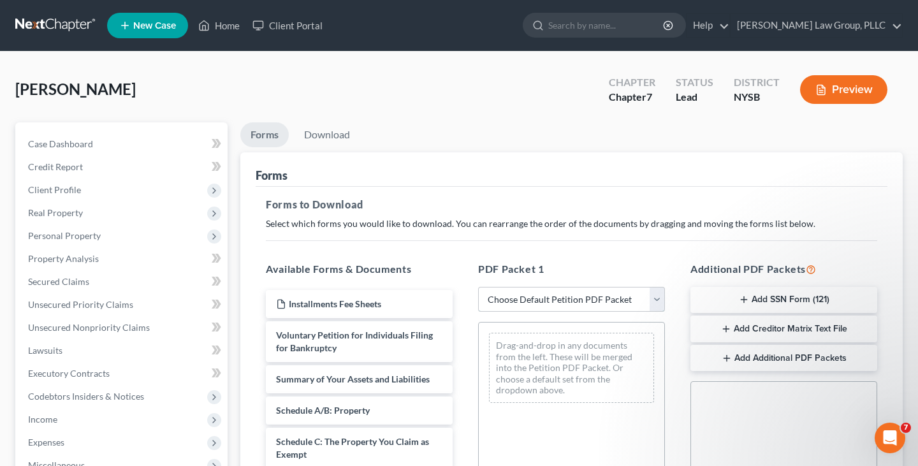
select select "0"
click at [478, 287] on select "Choose Default Petition PDF Packet Complete Bankruptcy Petition (all forms and …" at bounding box center [571, 300] width 187 height 26
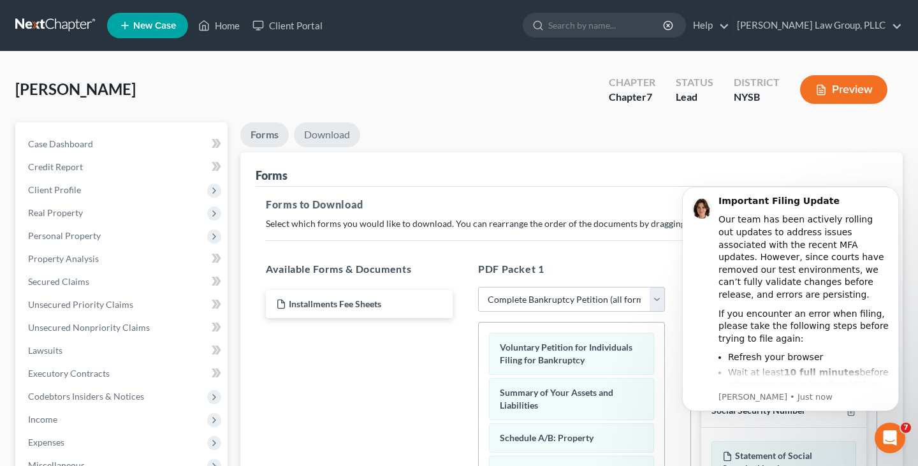
click at [319, 136] on link "Download" at bounding box center [327, 134] width 66 height 25
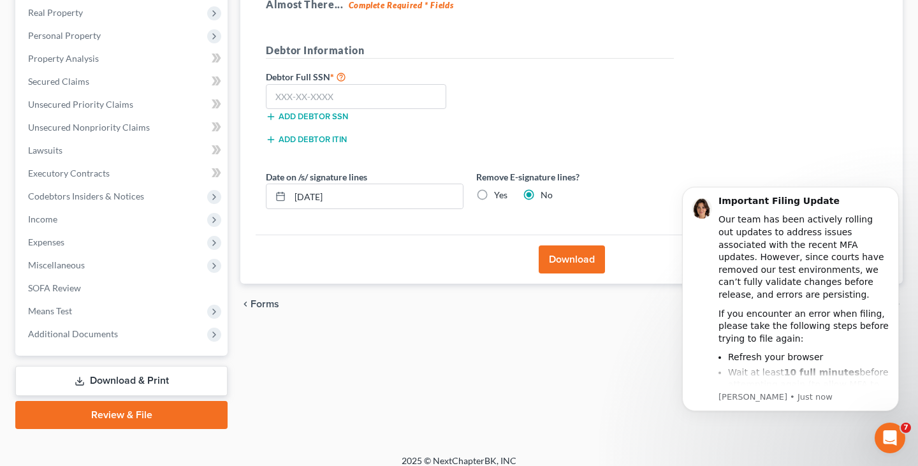
scroll to position [208, 0]
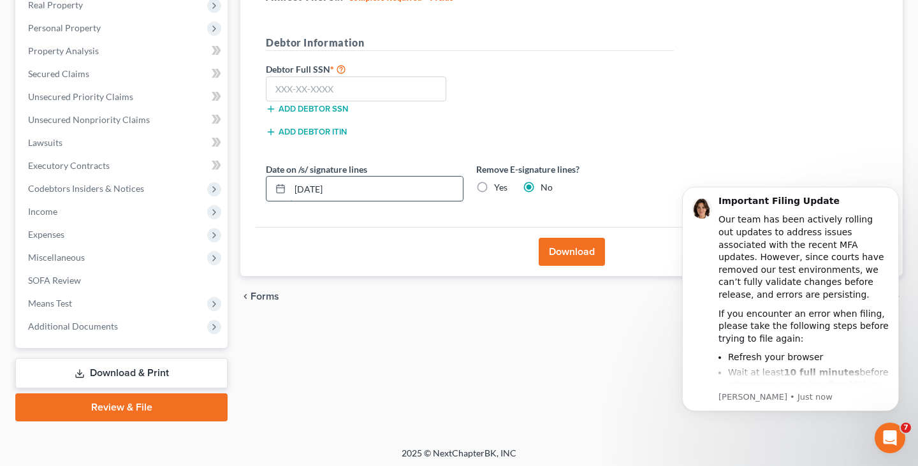
click at [384, 194] on input "[DATE]" at bounding box center [376, 189] width 173 height 24
type input "\"
click at [494, 191] on label "Yes" at bounding box center [500, 187] width 13 height 13
click at [499, 189] on input "Yes" at bounding box center [503, 185] width 8 height 8
radio input "true"
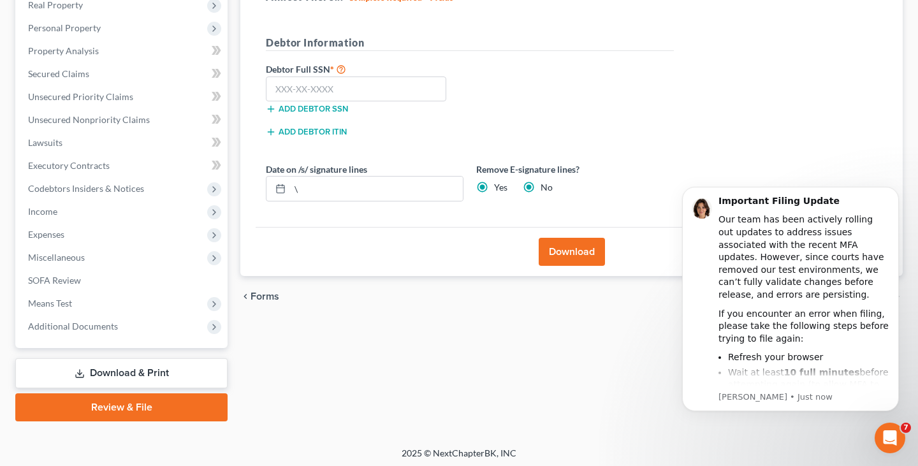
radio input "false"
paste input "86"
click at [379, 99] on input "text" at bounding box center [356, 90] width 180 height 26
type input "86"
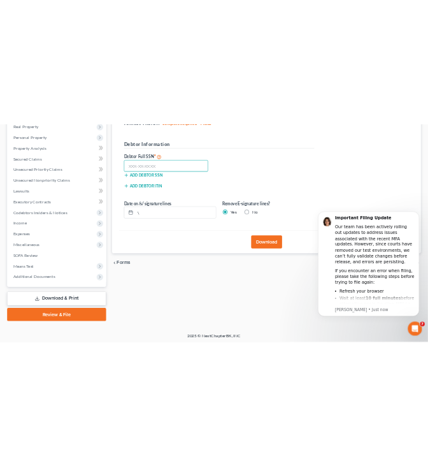
scroll to position [177, 0]
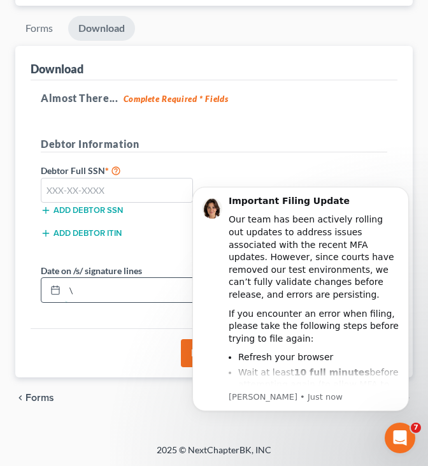
click at [156, 286] on input "\" at bounding box center [136, 290] width 142 height 24
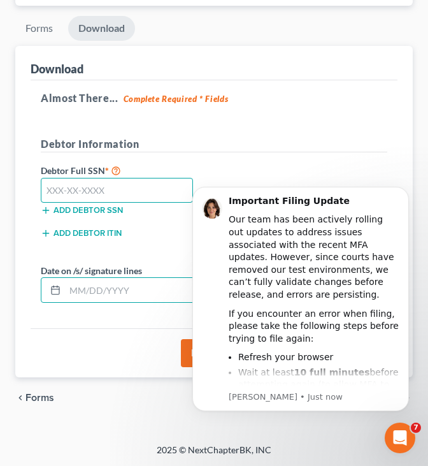
click at [152, 198] on input "text" at bounding box center [117, 191] width 152 height 26
type input "389-52-4627"
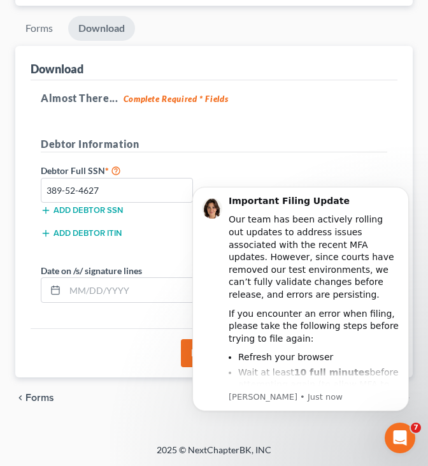
click at [177, 351] on html "Important Filing Update Our team has been actively rolling out updates to addre…" at bounding box center [300, 315] width 255 height 289
click at [189, 352] on div "Important Filing Update Our team has been actively rolling out updates to addre…" at bounding box center [301, 331] width 235 height 159
click at [408, 187] on icon "Dismiss notification" at bounding box center [405, 190] width 7 height 7
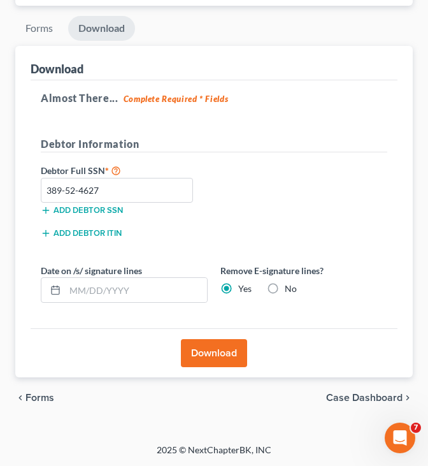
click at [207, 351] on button "Download" at bounding box center [214, 353] width 66 height 28
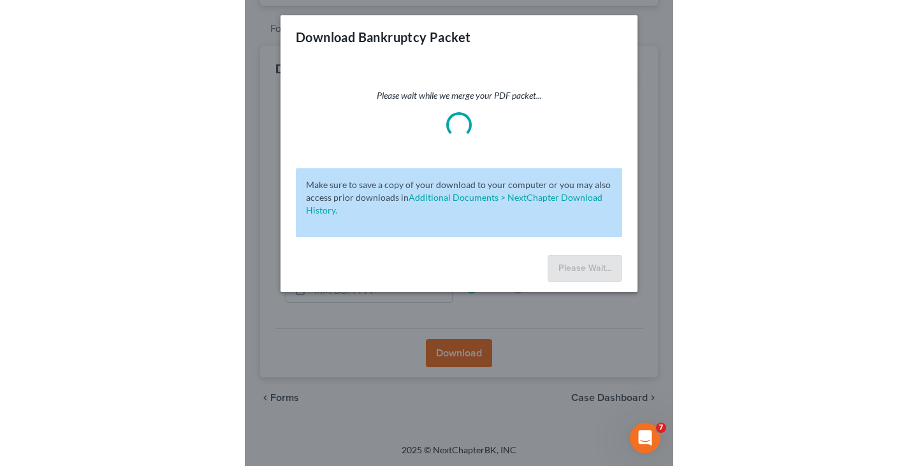
scroll to position [146, 0]
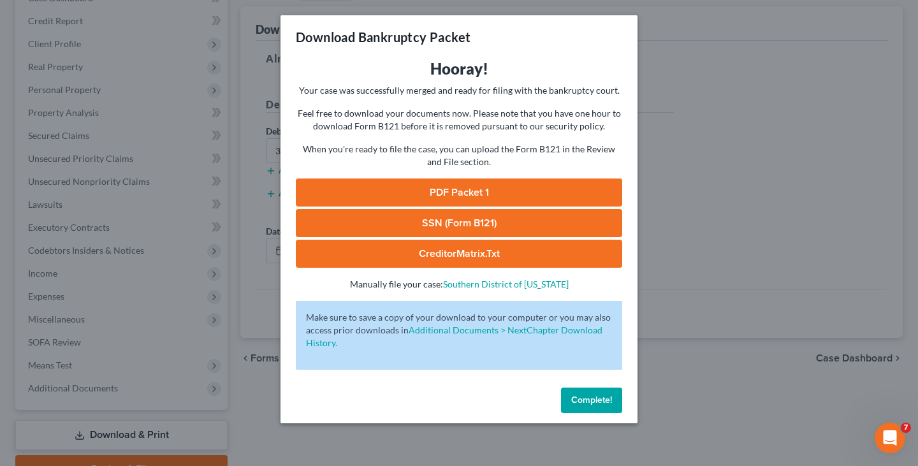
click at [467, 229] on link "SSN (Form B121)" at bounding box center [459, 223] width 326 height 28
click at [469, 190] on link "PDF Packet 1" at bounding box center [459, 193] width 326 height 28
click at [589, 415] on div "Complete!" at bounding box center [459, 403] width 357 height 41
click at [597, 404] on span "Complete!" at bounding box center [591, 400] width 41 height 11
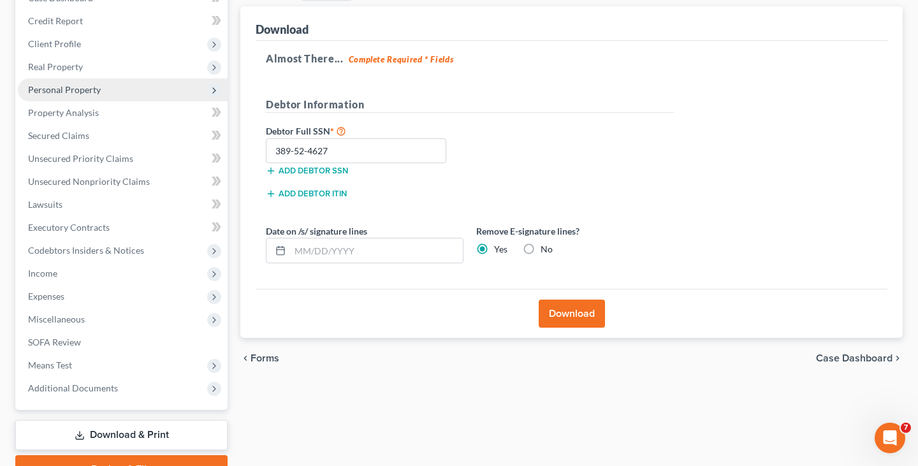
scroll to position [0, 0]
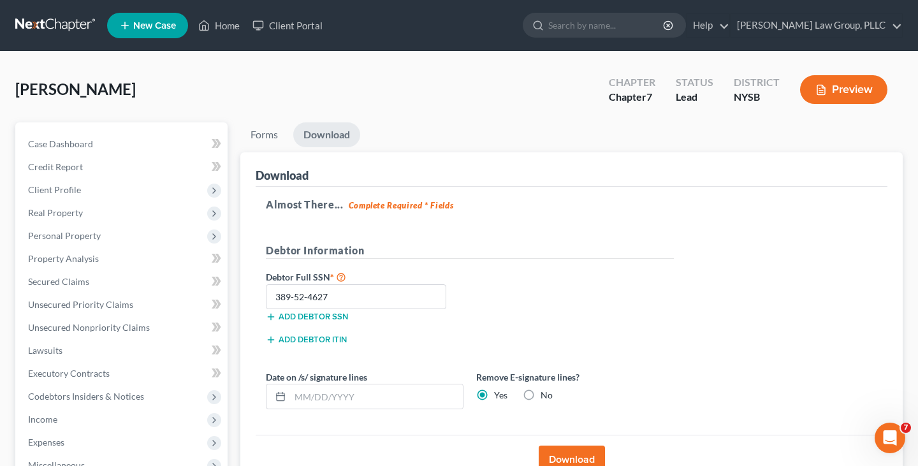
click at [78, 27] on link at bounding box center [56, 25] width 82 height 23
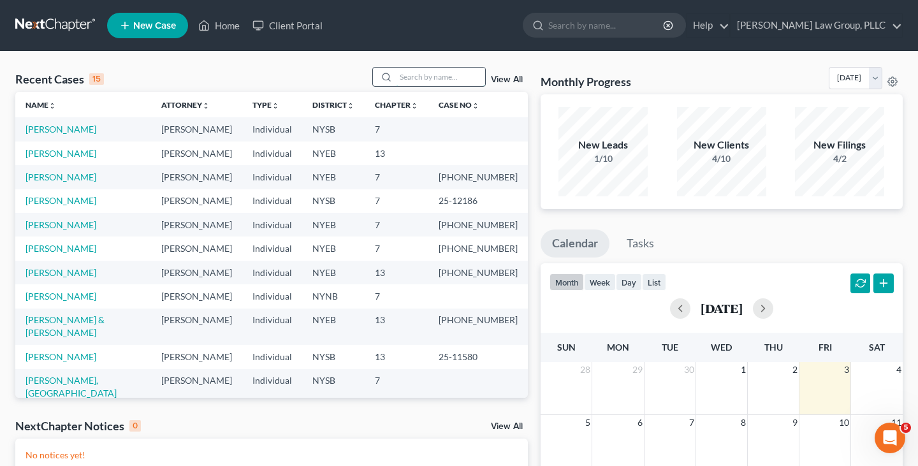
click at [444, 77] on input "search" at bounding box center [440, 77] width 89 height 18
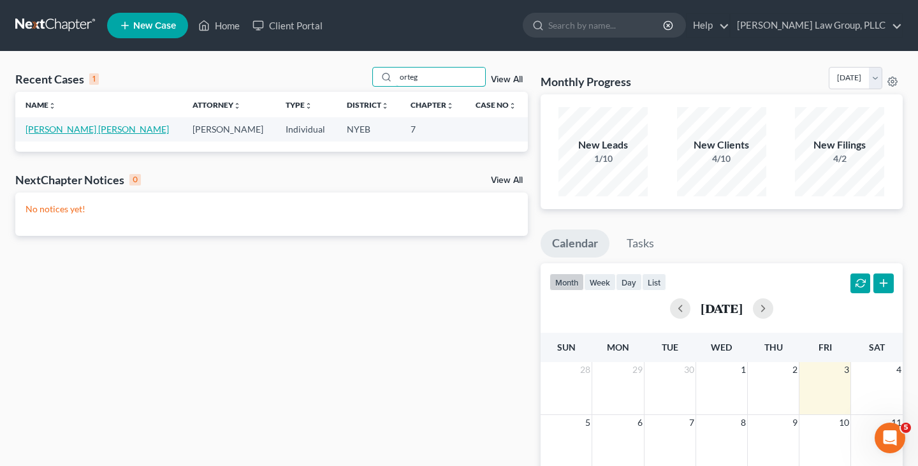
type input "orteg"
click at [99, 128] on link "[PERSON_NAME] [PERSON_NAME]" at bounding box center [97, 129] width 143 height 11
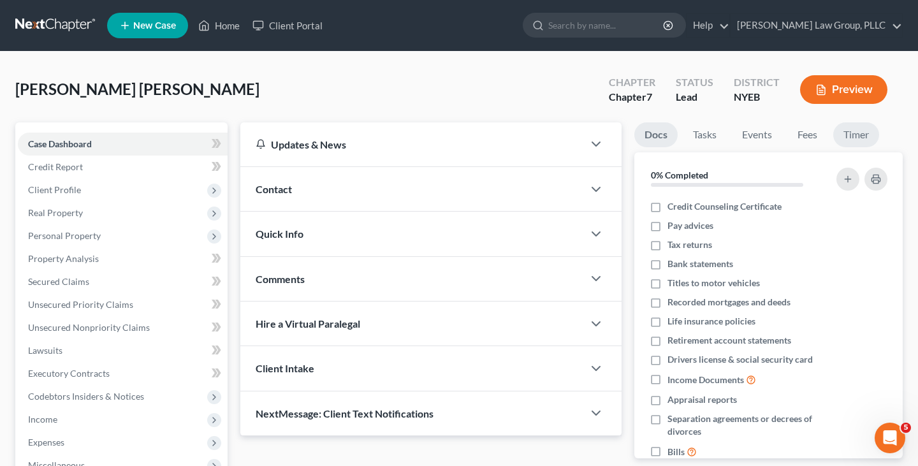
click at [875, 140] on link "Timer" at bounding box center [856, 134] width 46 height 25
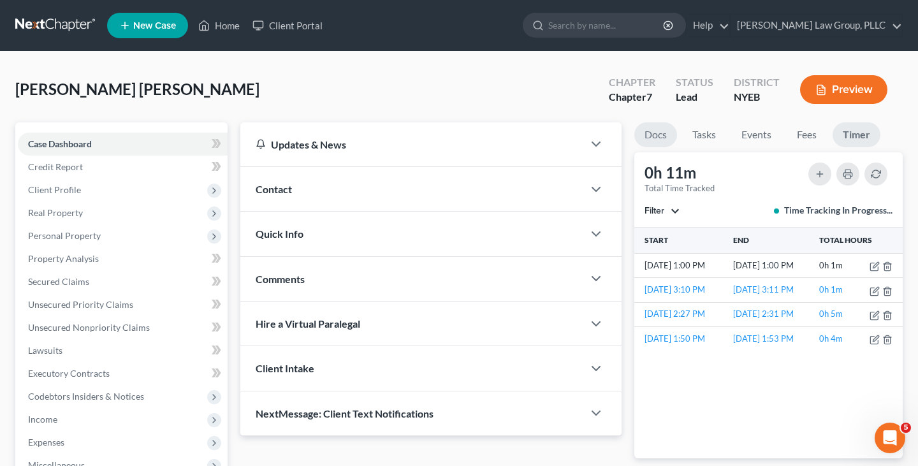
click at [658, 123] on link "Docs" at bounding box center [655, 134] width 43 height 25
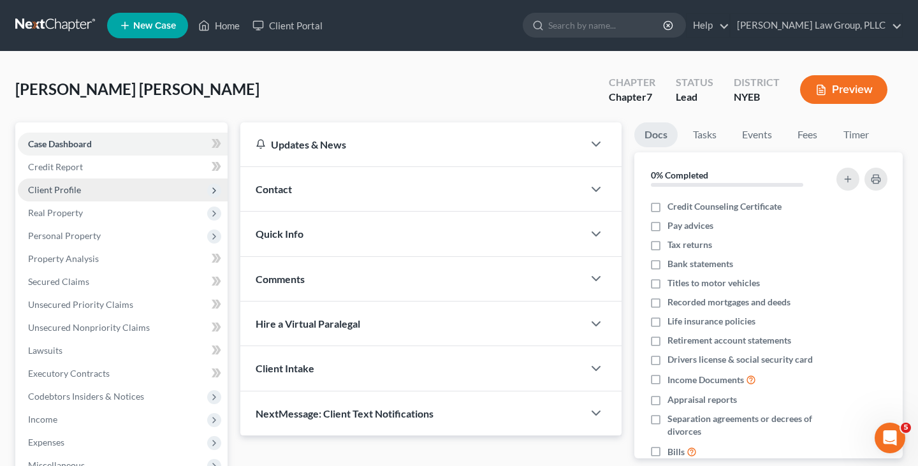
click at [133, 190] on span "Client Profile" at bounding box center [123, 190] width 210 height 23
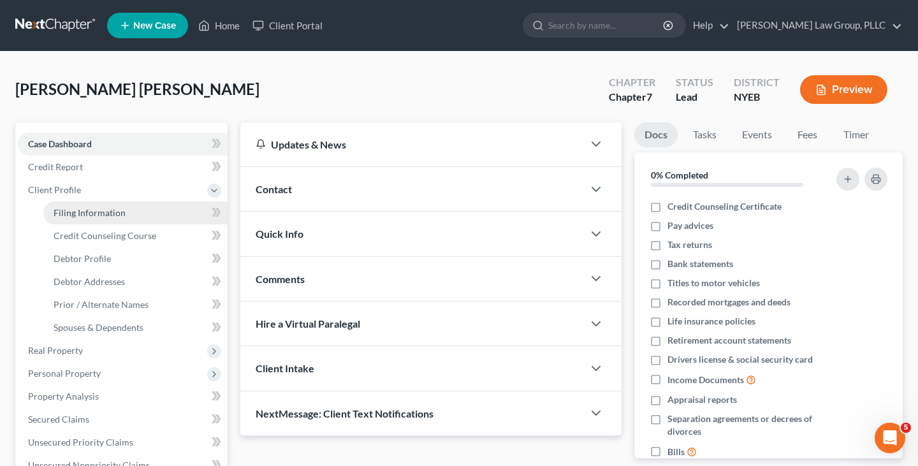
click at [133, 207] on link "Filing Information" at bounding box center [135, 212] width 184 height 23
select select "1"
select select "0"
select select "53"
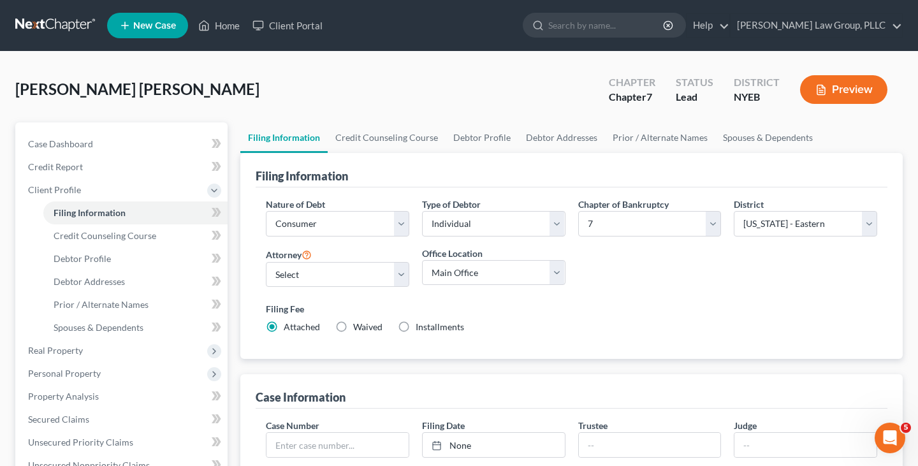
click at [416, 326] on label "Installments Installments" at bounding box center [440, 327] width 48 height 13
click at [421, 326] on input "Installments Installments" at bounding box center [425, 325] width 8 height 8
radio input "true"
radio input "false"
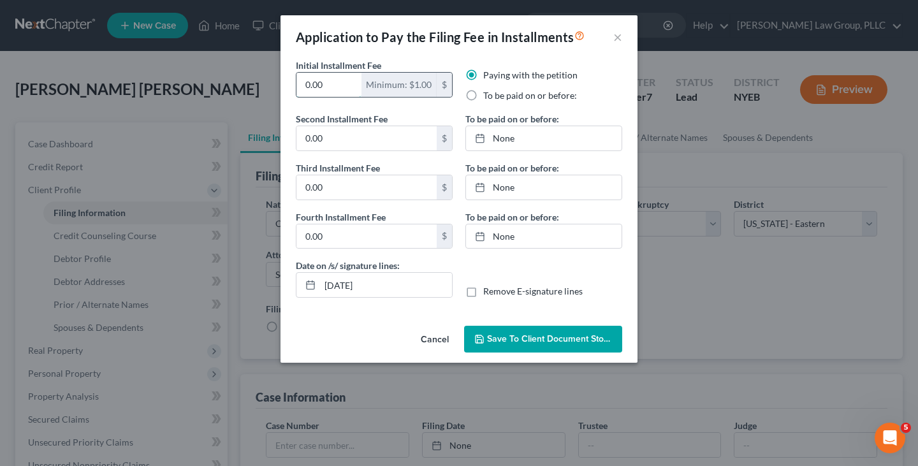
click at [328, 78] on input "0.00" at bounding box center [328, 85] width 65 height 24
type input "80"
click at [360, 143] on input "0.00" at bounding box center [366, 138] width 140 height 24
type input "86"
click at [342, 183] on input "0.00" at bounding box center [366, 187] width 140 height 24
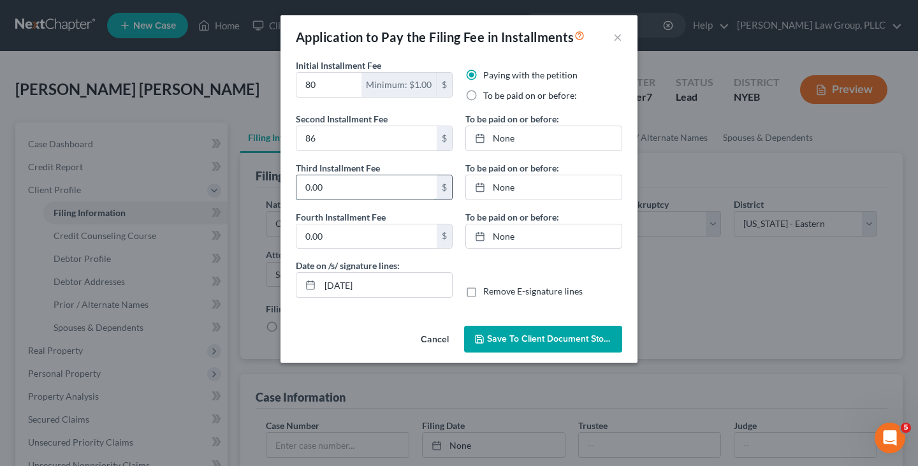
paste input "86"
type input "86"
click at [347, 230] on input "0.00" at bounding box center [366, 236] width 140 height 24
paste input "86"
type input "86"
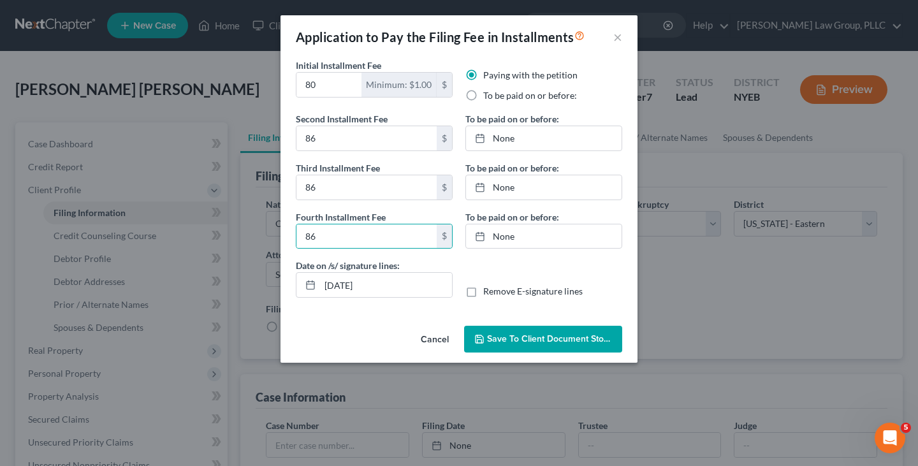
click at [483, 288] on label "Remove E-signature lines" at bounding box center [532, 291] width 99 height 13
click at [488, 288] on input "Remove E-signature lines" at bounding box center [492, 289] width 8 height 8
checkbox input "true"
click at [395, 288] on input "[DATE]" at bounding box center [386, 285] width 132 height 24
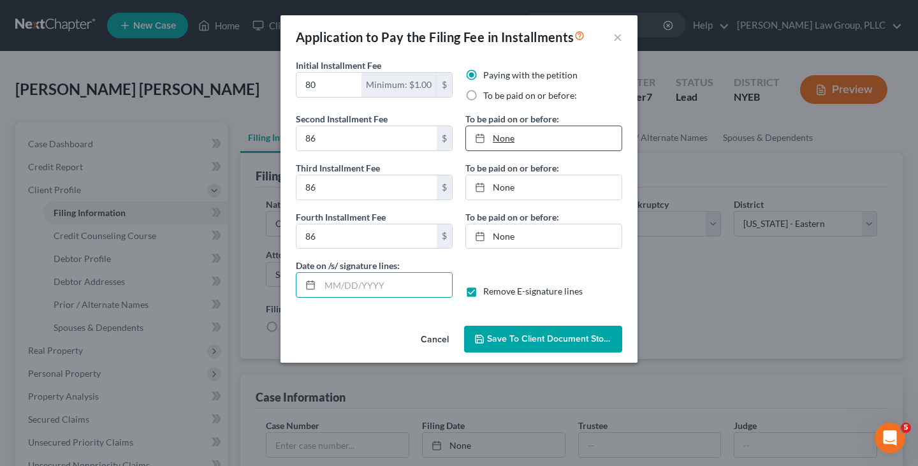
click at [539, 138] on link "None" at bounding box center [544, 138] width 156 height 24
type input "[DATE]"
click at [568, 183] on link "None" at bounding box center [544, 187] width 156 height 24
type input "[DATE]"
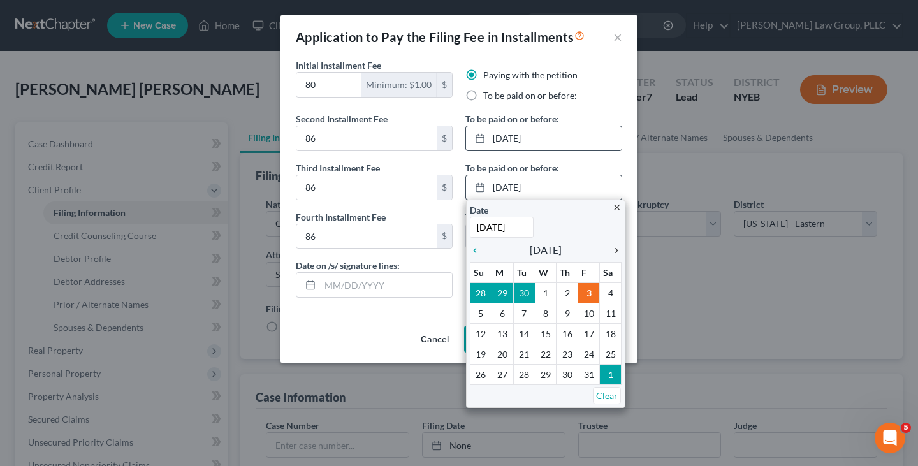
click at [620, 248] on icon "chevron_right" at bounding box center [613, 250] width 17 height 10
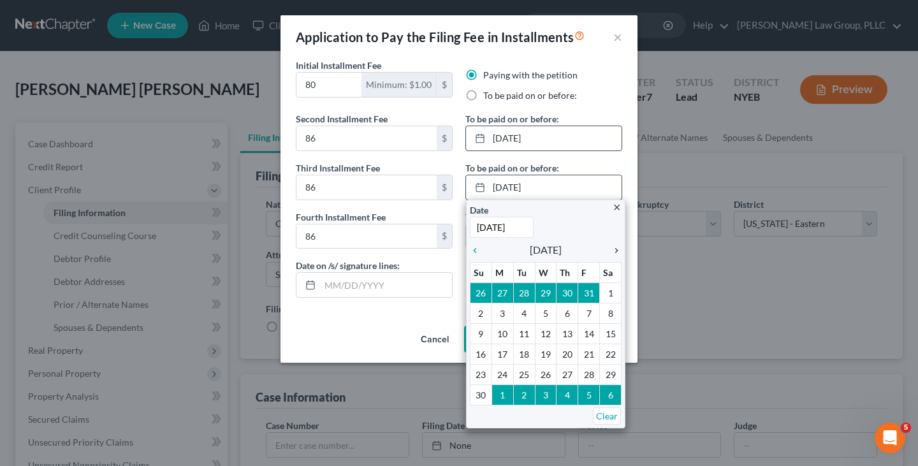
click at [620, 248] on icon "chevron_right" at bounding box center [613, 250] width 17 height 10
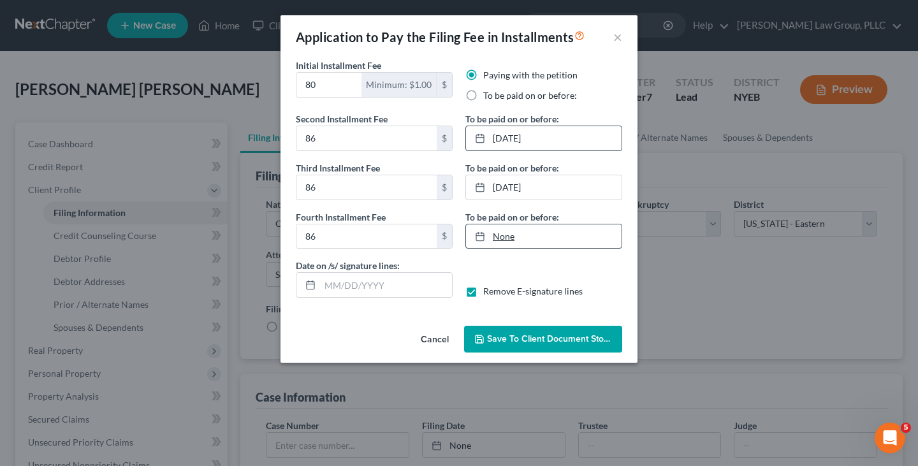
click at [538, 230] on link "None" at bounding box center [544, 236] width 156 height 24
type input "[DATE]"
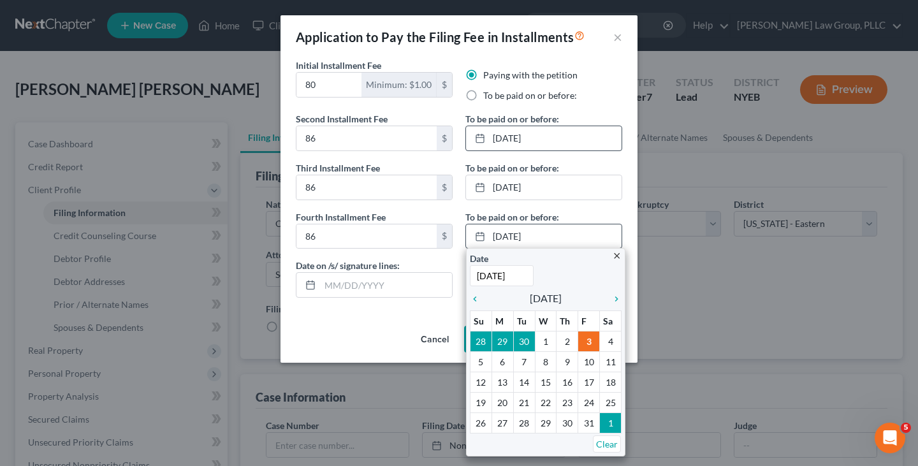
click at [622, 300] on div "close Date [DATE] Time 12:00 AM chevron_left [DATE] chevron_right Su M Tu W Th …" at bounding box center [545, 352] width 159 height 208
click at [619, 300] on icon "chevron_right" at bounding box center [613, 299] width 17 height 10
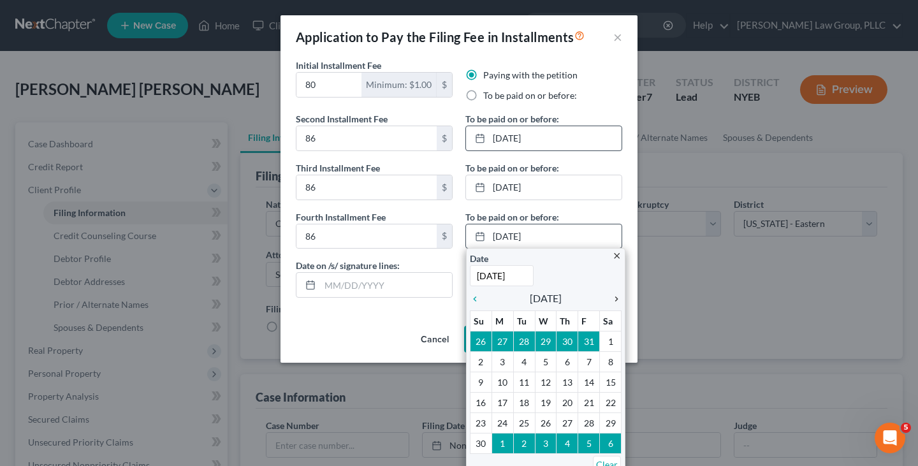
click at [619, 300] on icon "chevron_right" at bounding box center [613, 299] width 17 height 10
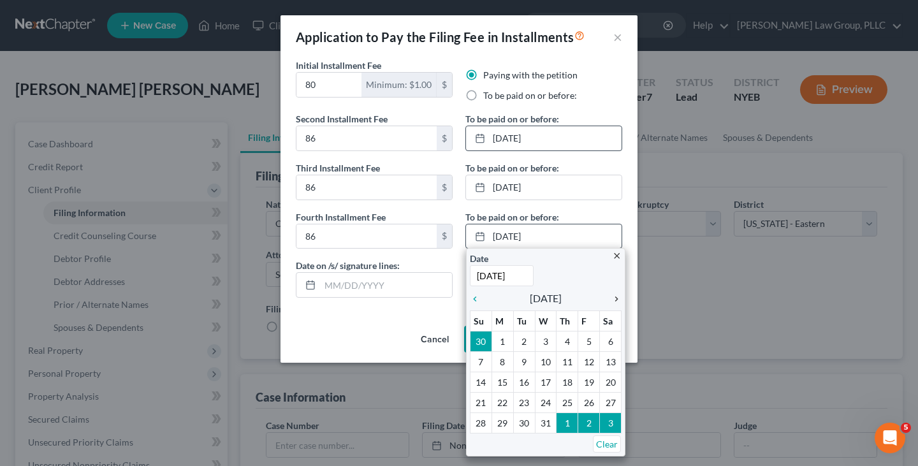
click at [619, 300] on icon "chevron_right" at bounding box center [613, 299] width 17 height 10
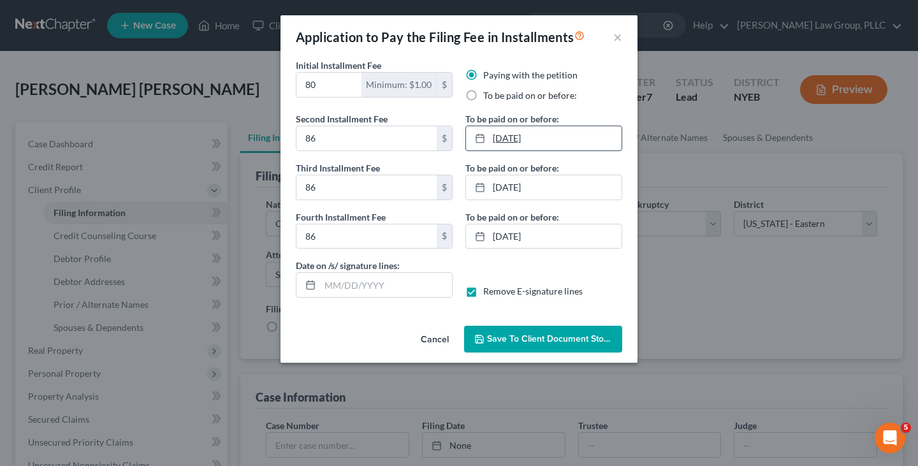
click at [569, 142] on link "[DATE]" at bounding box center [544, 138] width 156 height 24
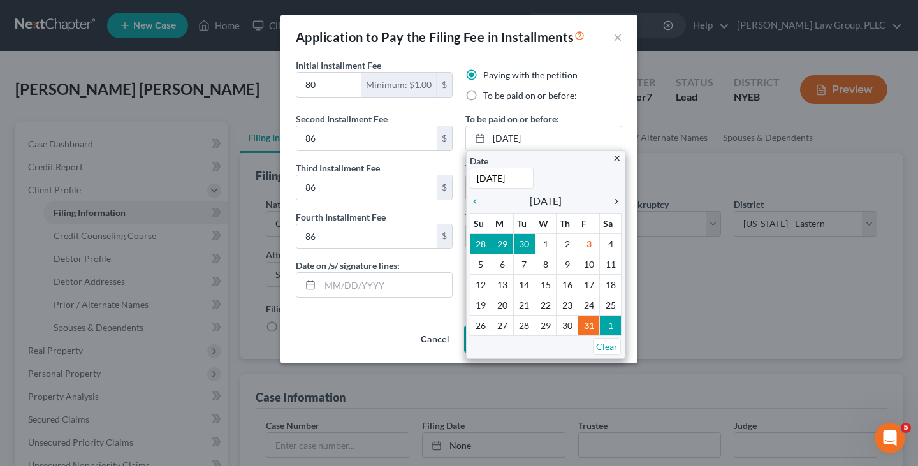
click at [613, 201] on icon "chevron_right" at bounding box center [613, 201] width 17 height 10
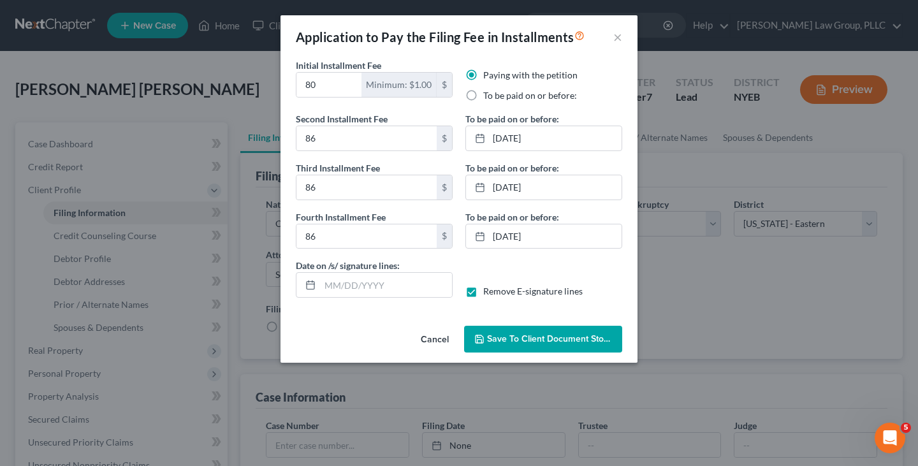
click at [555, 337] on span "Save to Client Document Storage" at bounding box center [554, 338] width 135 height 11
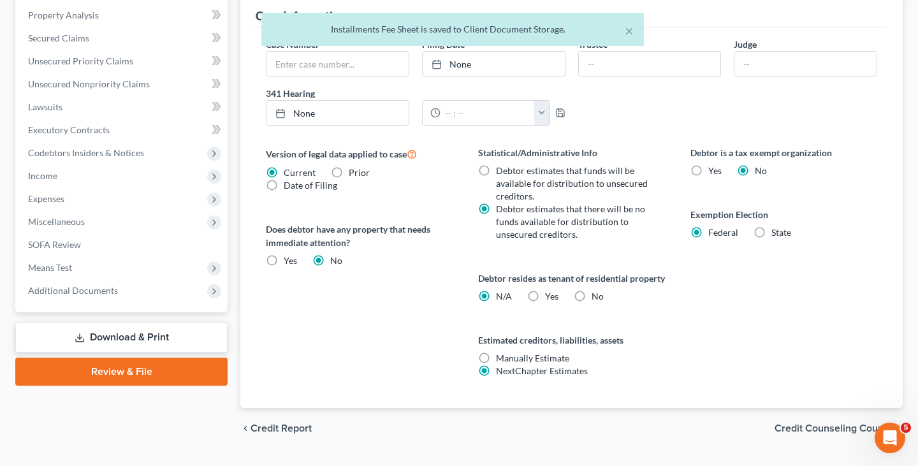
scroll to position [425, 0]
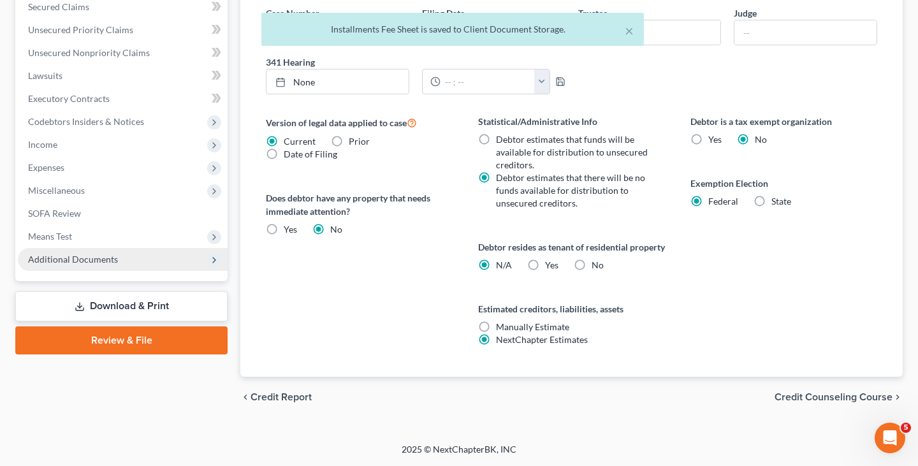
click at [184, 248] on span "Additional Documents" at bounding box center [123, 259] width 210 height 23
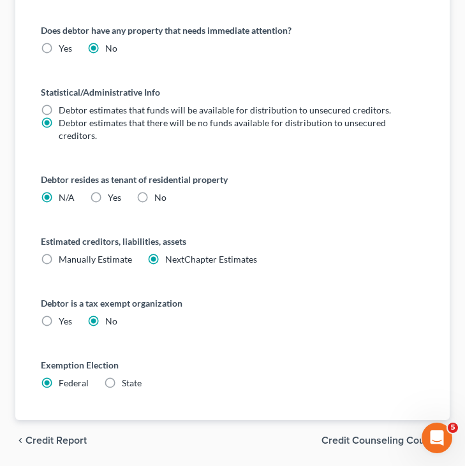
scroll to position [747, 0]
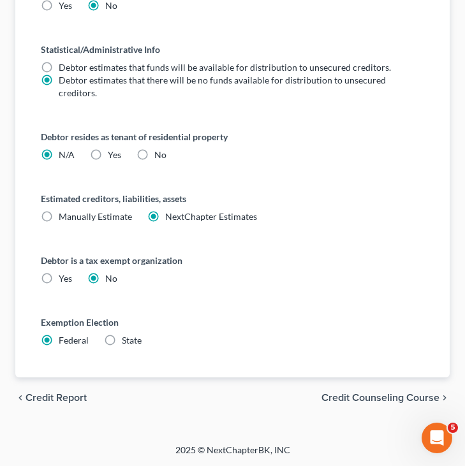
click at [128, 333] on div "Exemption Election Federal State" at bounding box center [232, 331] width 383 height 31
click at [381, 397] on span "Credit Counseling Course" at bounding box center [380, 398] width 118 height 10
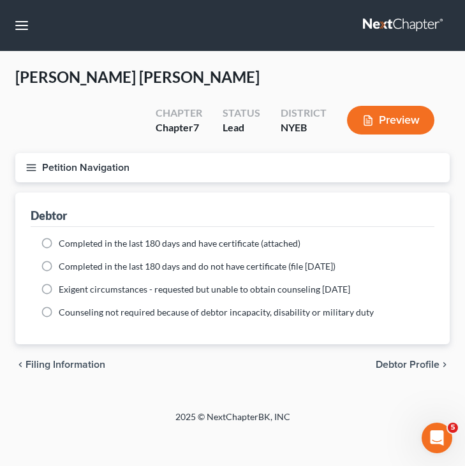
click at [253, 244] on span "Completed in the last 180 days and have certificate (attached)" at bounding box center [180, 243] width 242 height 11
click at [72, 244] on input "Completed in the last 180 days and have certificate (attached)" at bounding box center [68, 241] width 8 height 8
radio input "true"
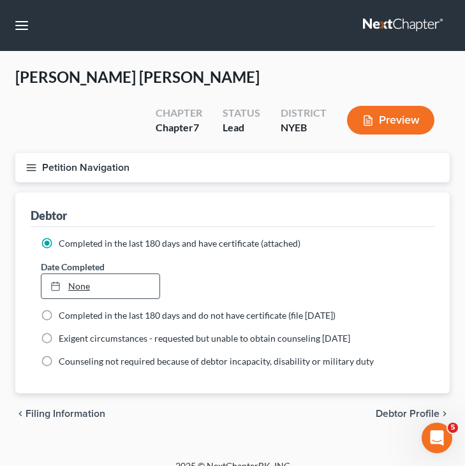
click at [124, 287] on link "None" at bounding box center [100, 286] width 118 height 24
type input "[DATE]"
click at [397, 415] on span "Debtor Profile" at bounding box center [408, 414] width 64 height 10
select select "0"
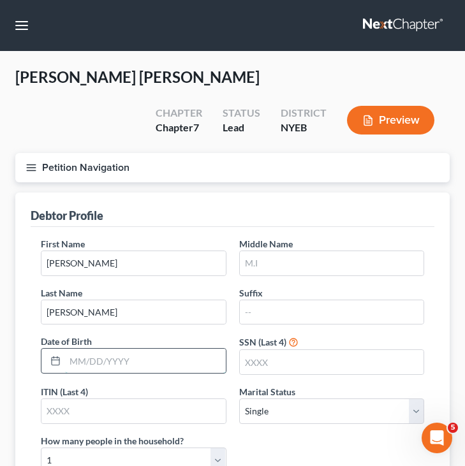
click at [197, 360] on input "text" at bounding box center [145, 361] width 161 height 24
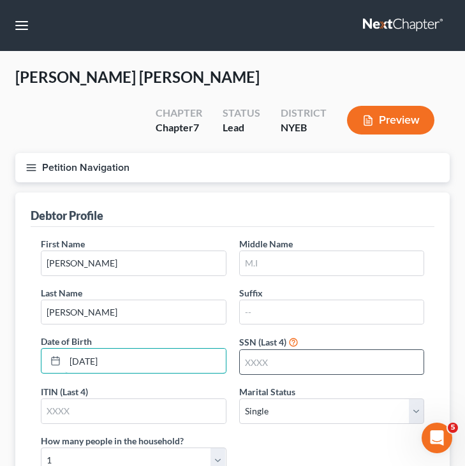
type input "[DATE]"
click at [339, 366] on input "text" at bounding box center [332, 362] width 184 height 24
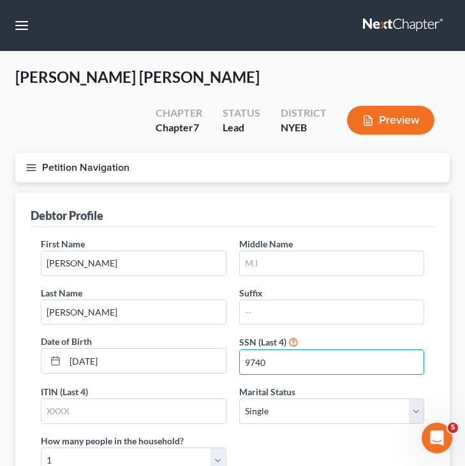
type input "9740"
click at [299, 412] on select "Select Single Married Separated Divorced Widowed" at bounding box center [332, 411] width 186 height 26
select select "2"
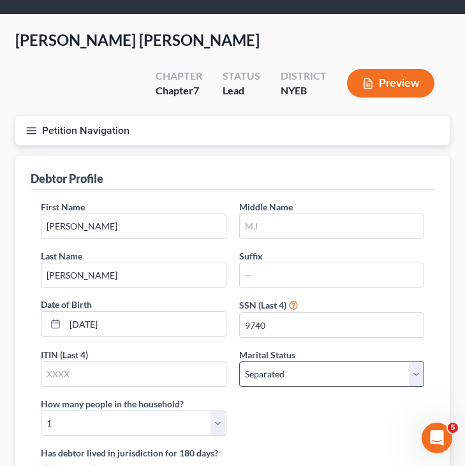
click at [299, 412] on div "First Name [PERSON_NAME] Middle Name Last Name [PERSON_NAME] Suffix Date of Bir…" at bounding box center [232, 323] width 396 height 246
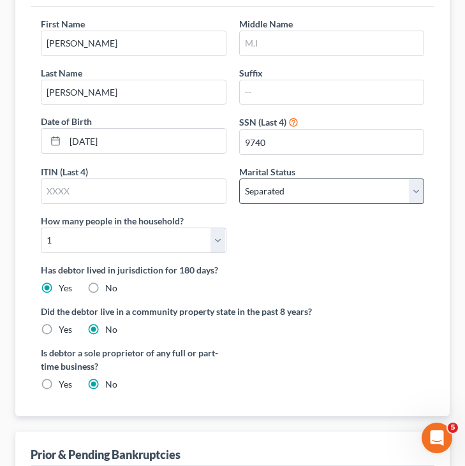
scroll to position [223, 0]
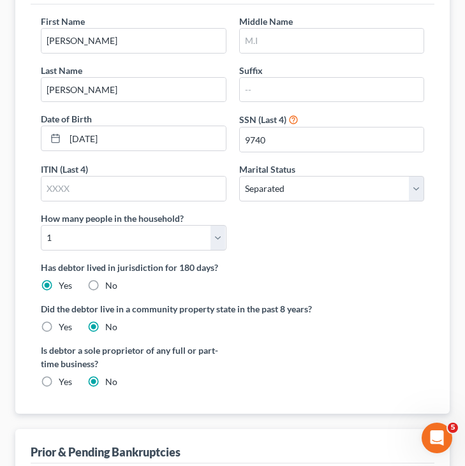
click at [367, 244] on div "First Name [PERSON_NAME] Middle Name Last Name [PERSON_NAME] Suffix Date of Bir…" at bounding box center [232, 138] width 396 height 246
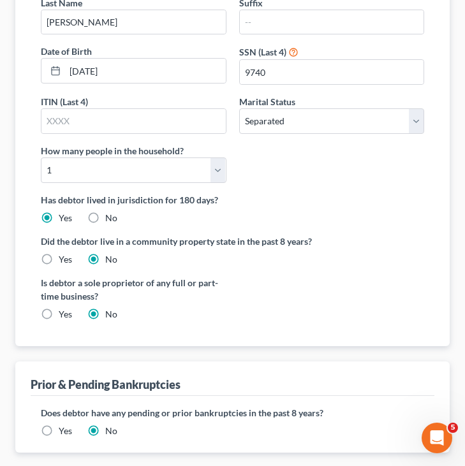
scroll to position [365, 0]
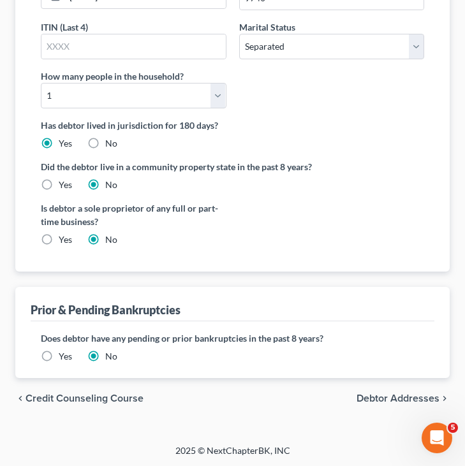
click at [393, 400] on span "Debtor Addresses" at bounding box center [397, 398] width 83 height 10
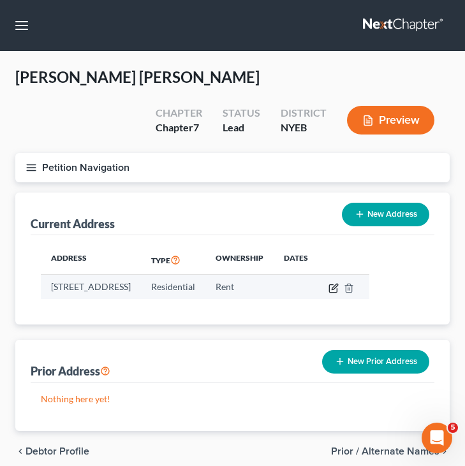
click at [339, 288] on icon "button" at bounding box center [333, 288] width 10 height 10
select select "35"
select select "40"
select select "0"
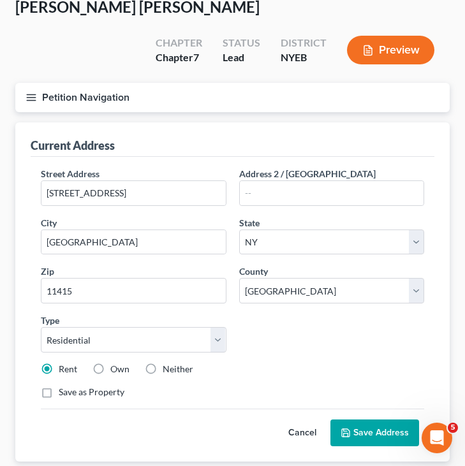
scroll to position [71, 0]
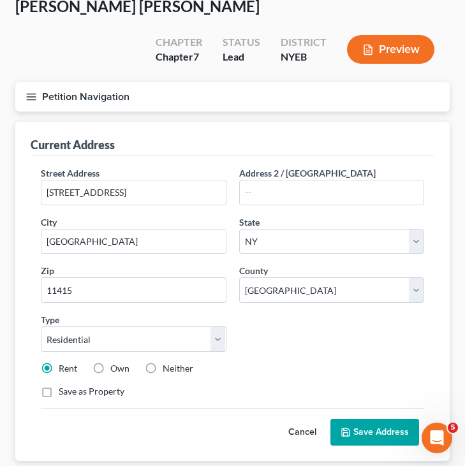
click at [371, 428] on button "Save Address" at bounding box center [374, 432] width 89 height 27
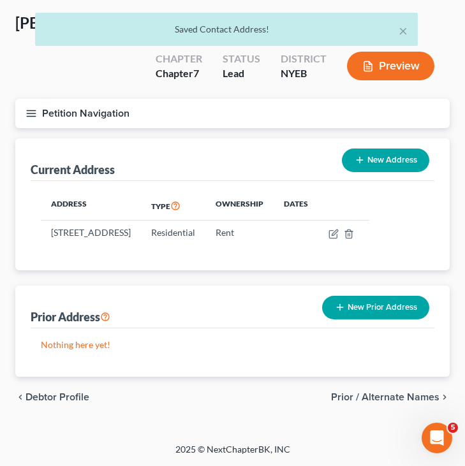
click at [378, 312] on button "New Prior Address" at bounding box center [375, 308] width 107 height 24
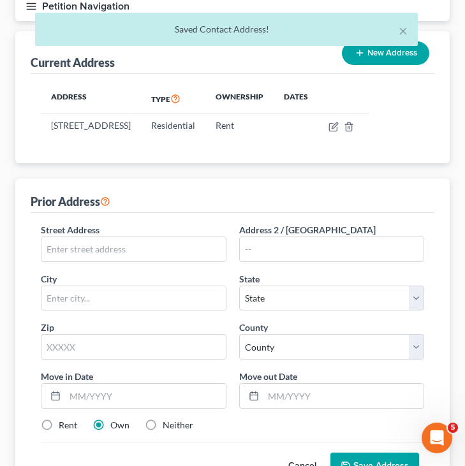
scroll to position [169, 0]
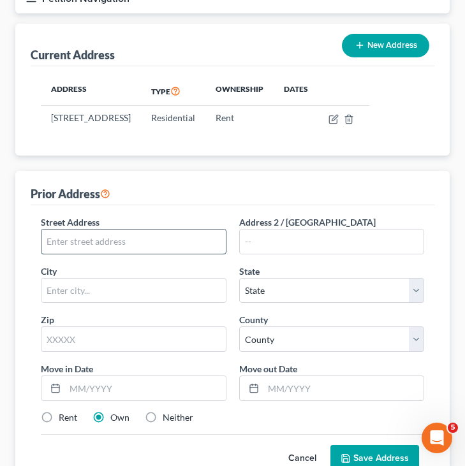
click at [191, 254] on input "text" at bounding box center [133, 242] width 184 height 24
type input "[STREET_ADDRESS][PERSON_NAME]"
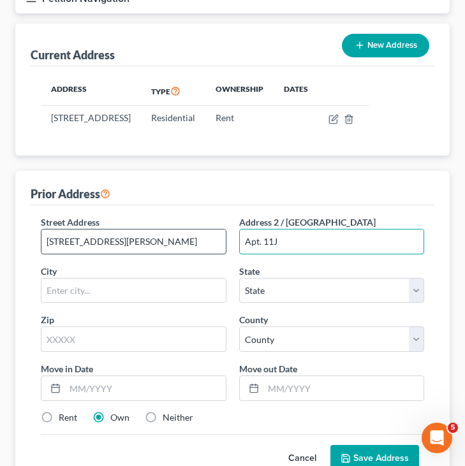
type input "Apt. 11J"
click at [80, 254] on input "[STREET_ADDRESS][PERSON_NAME]" at bounding box center [133, 242] width 184 height 24
click at [124, 254] on input "[STREET_ADDRESS][PERSON_NAME]" at bounding box center [133, 242] width 184 height 24
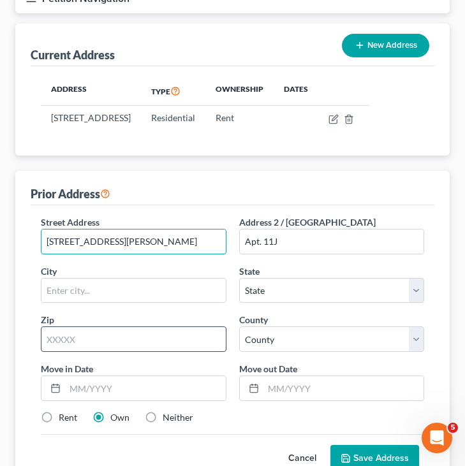
type input "[STREET_ADDRESS][PERSON_NAME]"
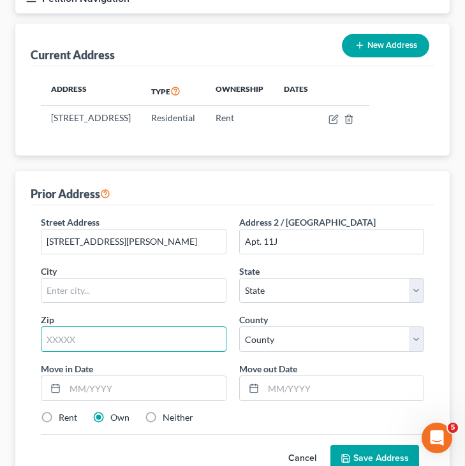
click at [102, 350] on input "text" at bounding box center [134, 339] width 186 height 26
type input "10473"
type input "[GEOGRAPHIC_DATA]"
select select "35"
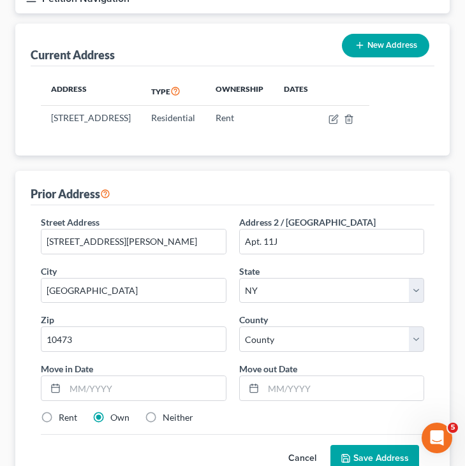
click at [103, 333] on div "Zip * 10473" at bounding box center [133, 332] width 198 height 39
click at [268, 352] on select "County" at bounding box center [332, 339] width 186 height 26
select select "2"
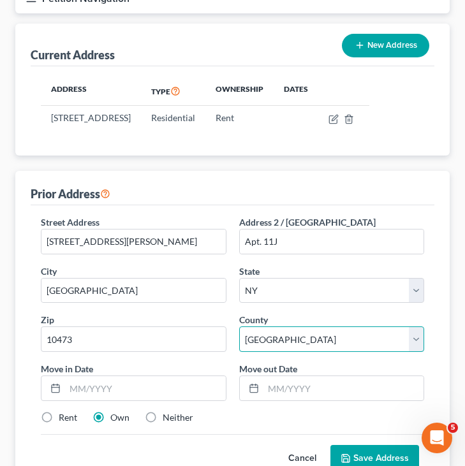
click at [239, 339] on select "County [GEOGRAPHIC_DATA] [GEOGRAPHIC_DATA] [GEOGRAPHIC_DATA] [GEOGRAPHIC_DATA] …" at bounding box center [332, 339] width 186 height 26
click at [70, 424] on label "Rent" at bounding box center [68, 417] width 18 height 13
click at [70, 420] on input "Rent" at bounding box center [68, 415] width 8 height 8
radio input "true"
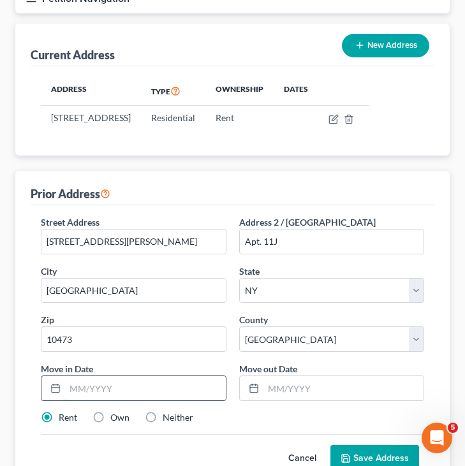
click at [160, 395] on input "text" at bounding box center [145, 388] width 161 height 24
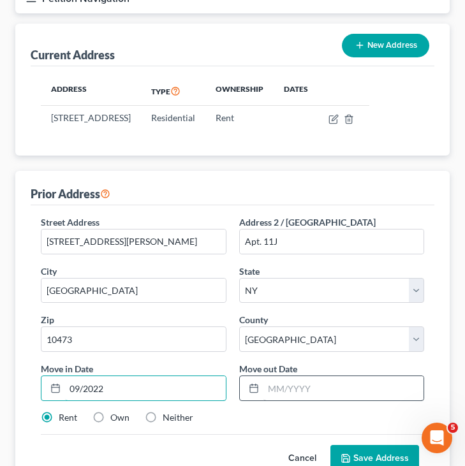
type input "09/2022"
click at [268, 398] on input "text" at bounding box center [343, 388] width 161 height 24
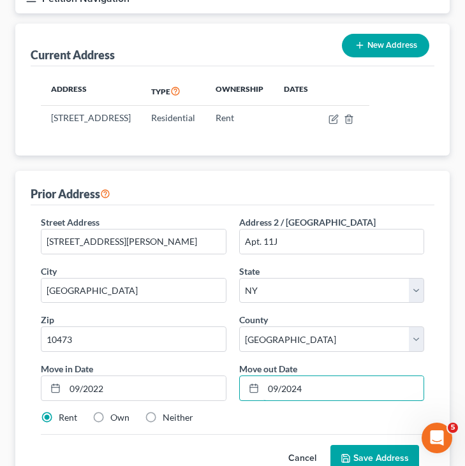
type input "09/2024"
click at [244, 423] on div "Street Address * [STREET_ADDRESS][PERSON_NAME] Address 2 / [GEOGRAPHIC_DATA]. […" at bounding box center [232, 325] width 396 height 219
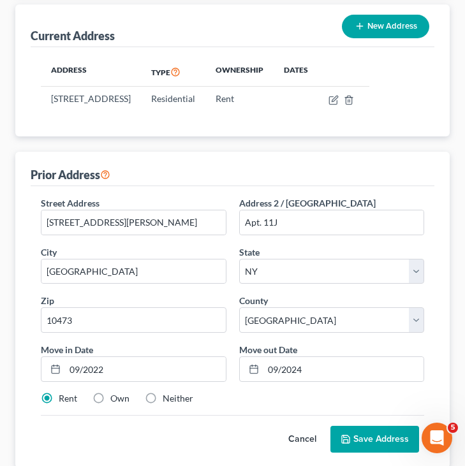
scroll to position [202, 0]
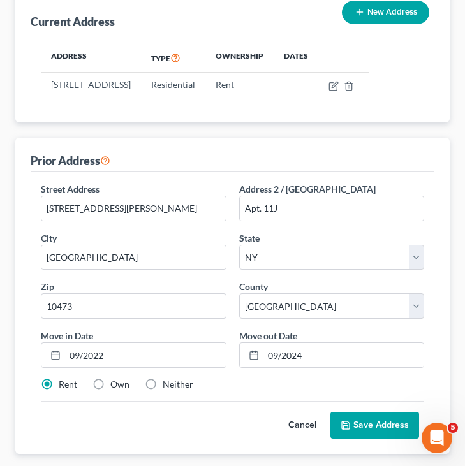
click at [365, 430] on button "Save Address" at bounding box center [374, 425] width 89 height 27
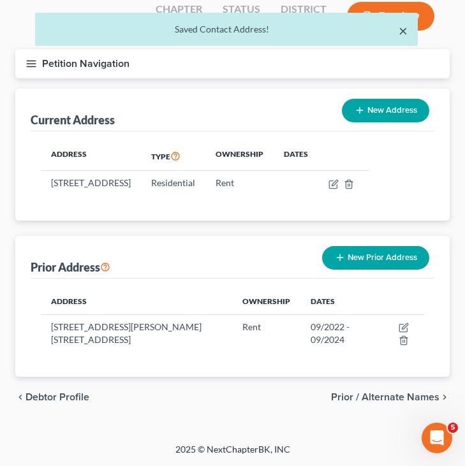
click at [404, 29] on button "×" at bounding box center [402, 30] width 9 height 15
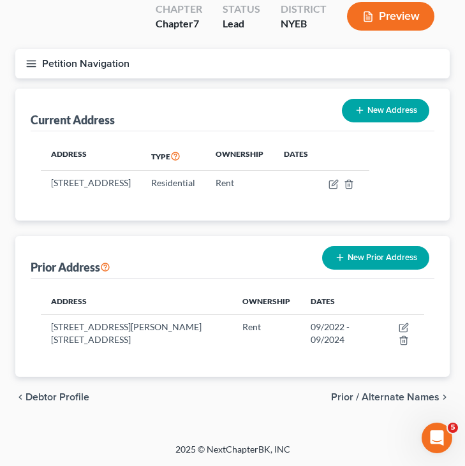
scroll to position [0, 0]
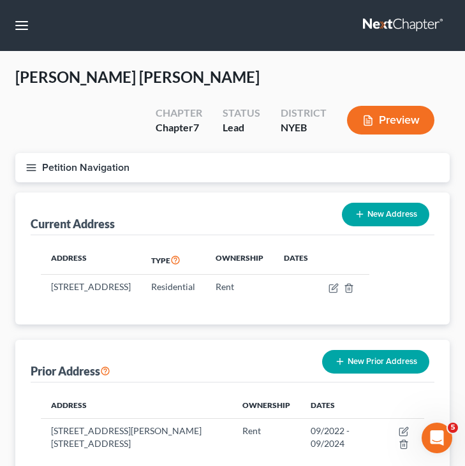
click at [226, 167] on button "Petition Navigation" at bounding box center [232, 167] width 434 height 29
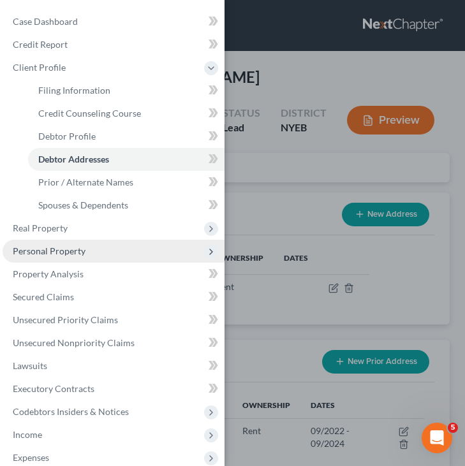
click at [110, 247] on span "Personal Property" at bounding box center [114, 251] width 222 height 23
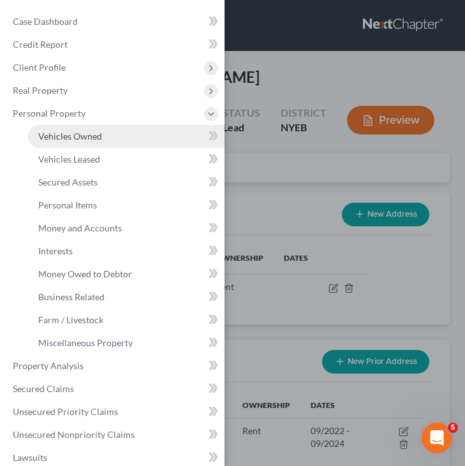
click at [117, 141] on link "Vehicles Owned" at bounding box center [126, 136] width 196 height 23
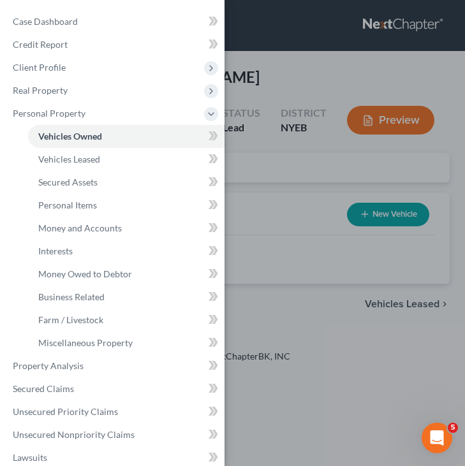
click at [285, 198] on div "Case Dashboard Payments Invoices Payments Payments Credit Report Client Profile" at bounding box center [232, 233] width 465 height 466
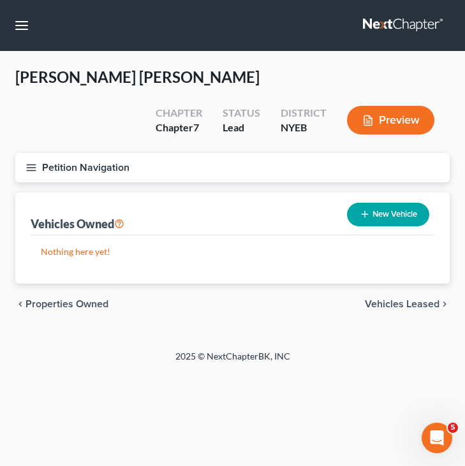
click at [370, 216] on button "New Vehicle" at bounding box center [388, 215] width 82 height 24
select select "0"
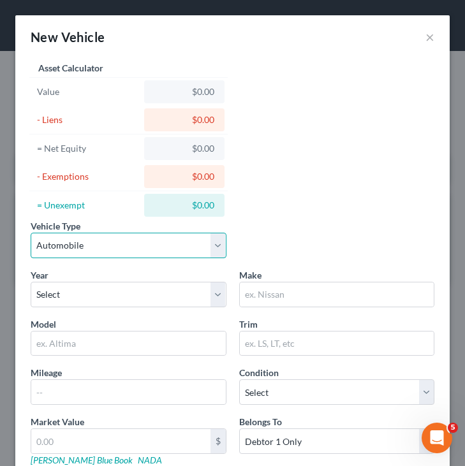
click at [129, 241] on select "Select Automobile Truck Trailer Watercraft Aircraft Motor Home Atv Other Vehicle" at bounding box center [129, 246] width 196 height 26
click at [31, 233] on select "Select Automobile Truck Trailer Watercraft Aircraft Motor Home Atv Other Vehicle" at bounding box center [129, 246] width 196 height 26
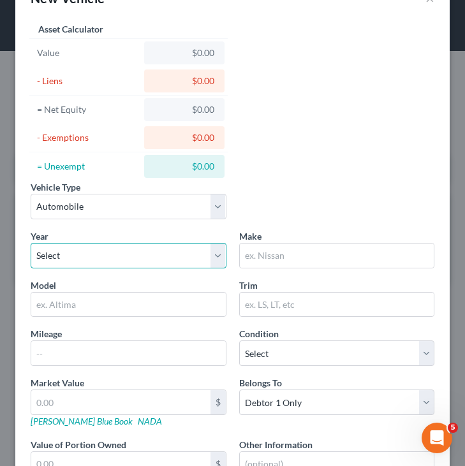
click at [162, 262] on select "Select 2026 2025 2024 2023 2022 2021 2020 2019 2018 2017 2016 2015 2014 2013 20…" at bounding box center [129, 256] width 196 height 26
select select "10"
click at [31, 243] on select "Select 2026 2025 2024 2023 2022 2021 2020 2019 2018 2017 2016 2015 2014 2013 20…" at bounding box center [129, 256] width 196 height 26
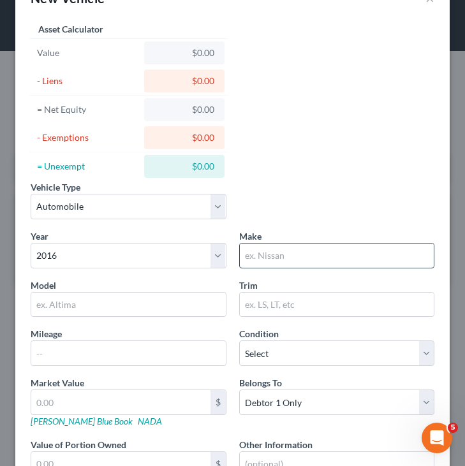
click at [282, 263] on input "text" at bounding box center [337, 256] width 194 height 24
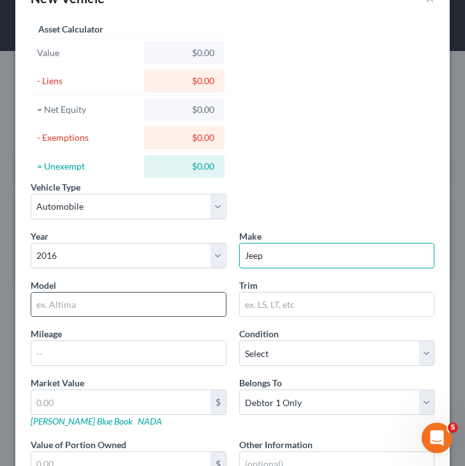
type input "Jeep"
click at [159, 316] on input "text" at bounding box center [128, 305] width 194 height 24
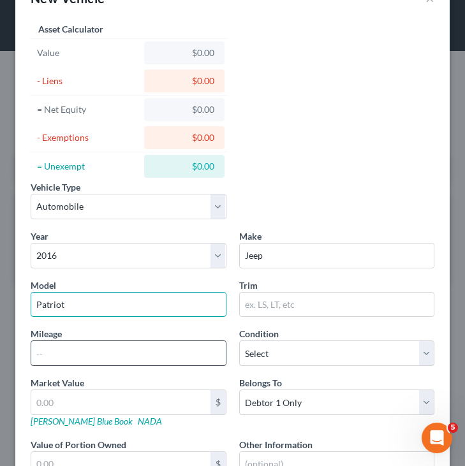
type input "Patriot"
click at [175, 352] on input "text" at bounding box center [128, 353] width 194 height 24
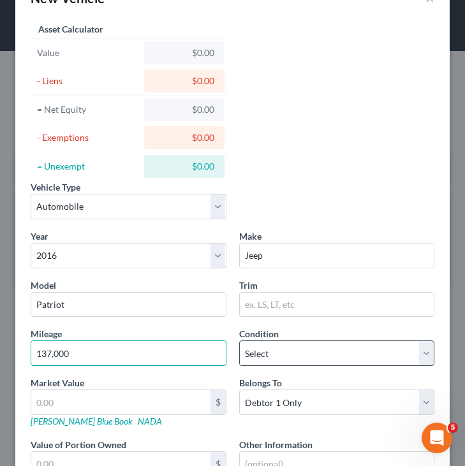
type input "137,000"
click at [257, 352] on select "Select Excellent Very Good Good Fair Poor" at bounding box center [337, 353] width 196 height 26
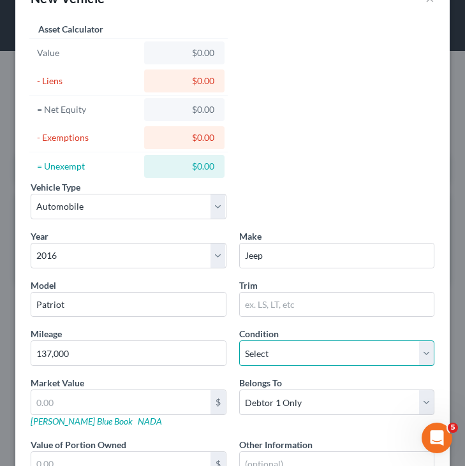
select select "3"
click at [239, 340] on select "Select Excellent Very Good Good Fair Poor" at bounding box center [337, 353] width 196 height 26
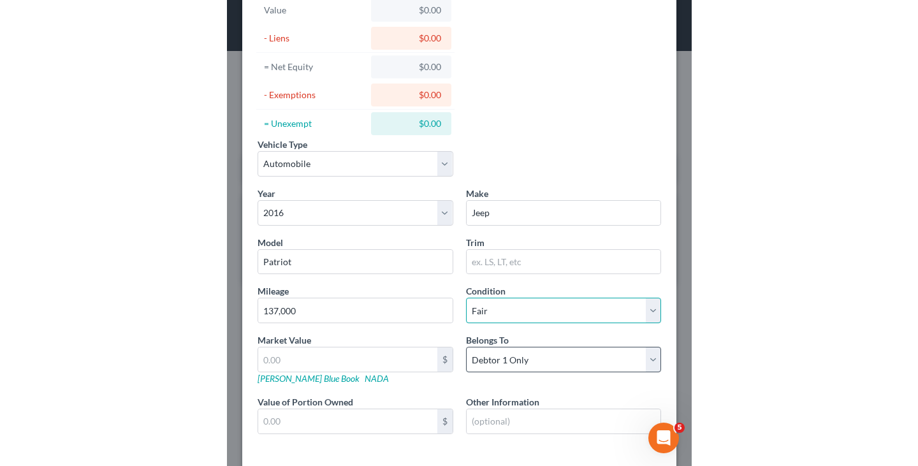
scroll to position [86, 0]
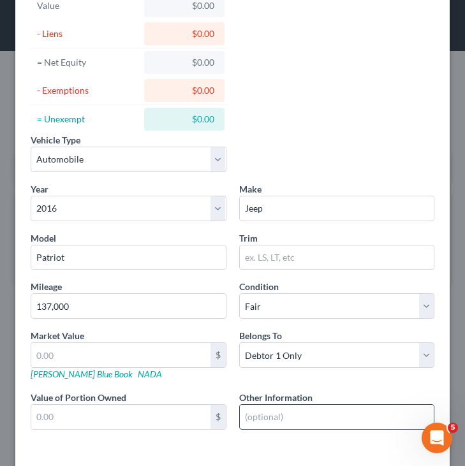
click at [281, 425] on input "text" at bounding box center [337, 417] width 194 height 24
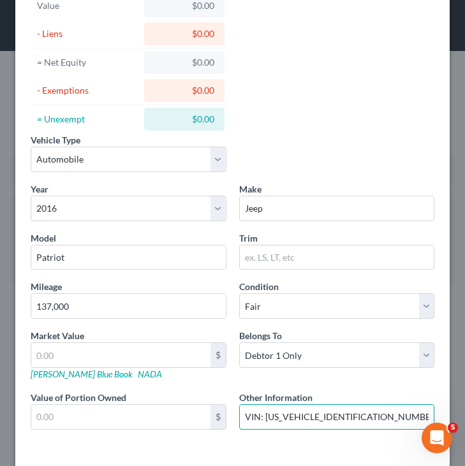
type input "VIN: [US_VEHICLE_IDENTIFICATION_NUMBER]"
click at [349, 414] on input "VIN: [US_VEHICLE_IDENTIFICATION_NUMBER]" at bounding box center [337, 417] width 194 height 24
click at [68, 376] on link "[PERSON_NAME] Blue Book" at bounding box center [82, 374] width 102 height 11
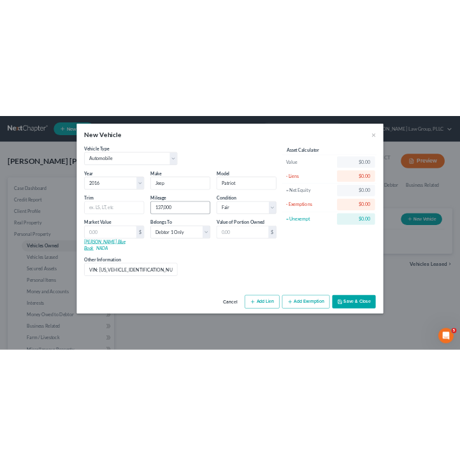
scroll to position [0, 0]
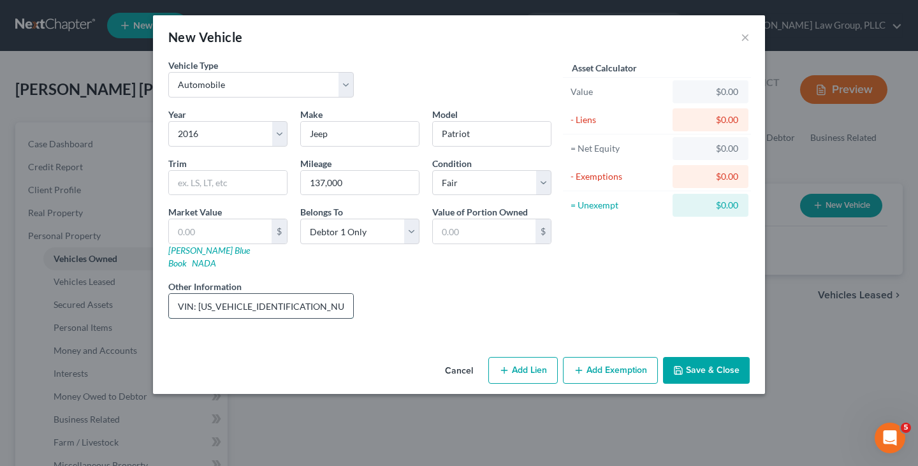
click at [270, 295] on input "VIN: [US_VEHICLE_IDENTIFICATION_NUMBER]" at bounding box center [261, 306] width 184 height 24
click at [269, 295] on input "VIN: [US_VEHICLE_IDENTIFICATION_NUMBER]" at bounding box center [261, 306] width 184 height 24
click at [369, 187] on input "137,000" at bounding box center [360, 183] width 118 height 24
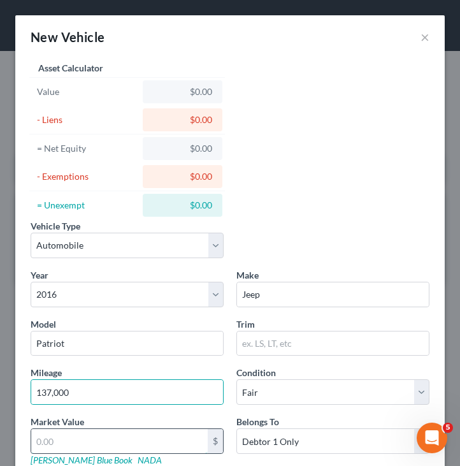
click at [150, 438] on input "text" at bounding box center [119, 441] width 177 height 24
type input "3"
type input "3.00"
type input "33"
type input "33.00"
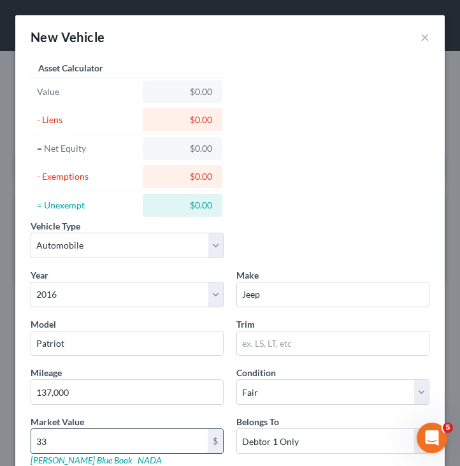
type input "331"
type input "331.00"
type input "3315"
type input "3,315.00"
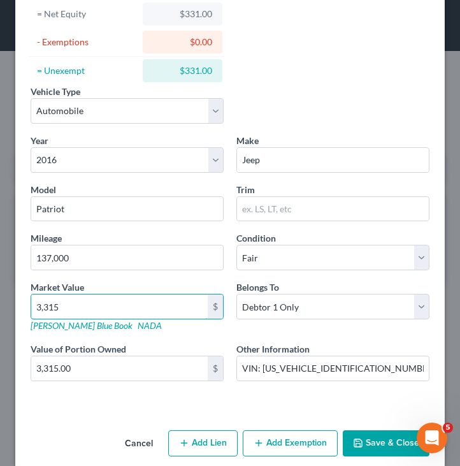
scroll to position [150, 0]
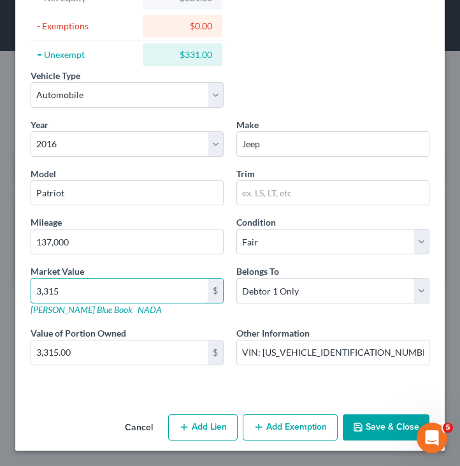
type input "3,315"
click at [367, 420] on button "Save & Close" at bounding box center [386, 427] width 87 height 27
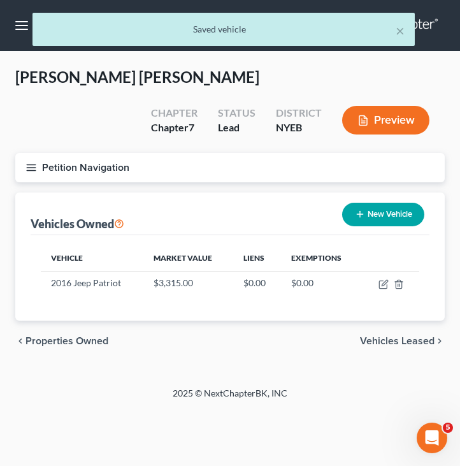
click at [406, 29] on div "× Saved vehicle" at bounding box center [224, 29] width 383 height 33
click at [398, 33] on button "×" at bounding box center [400, 30] width 9 height 15
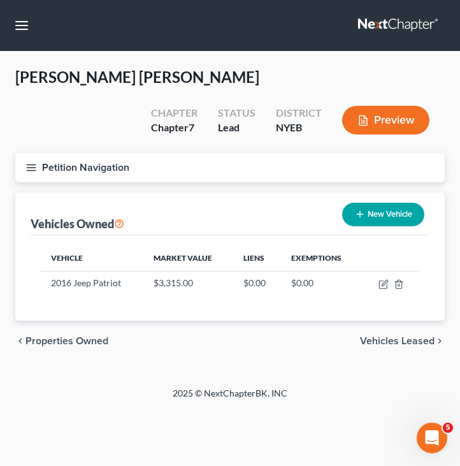
click at [383, 208] on button "New Vehicle" at bounding box center [383, 215] width 82 height 24
select select "0"
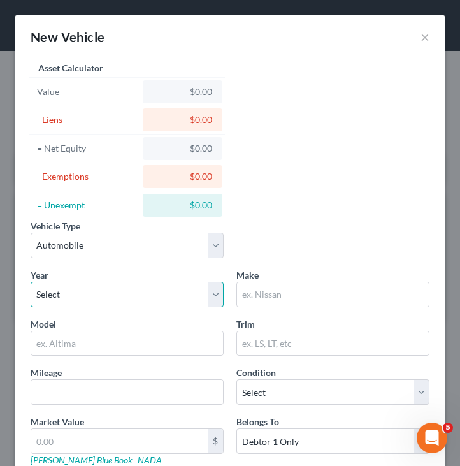
click at [152, 282] on select "Select 2026 2025 2024 2023 2022 2021 2020 2019 2018 2017 2016 2015 2014 2013 20…" at bounding box center [127, 295] width 193 height 26
select select "25"
click at [31, 282] on select "Select 2026 2025 2024 2023 2022 2021 2020 2019 2018 2017 2016 2015 2014 2013 20…" at bounding box center [127, 295] width 193 height 26
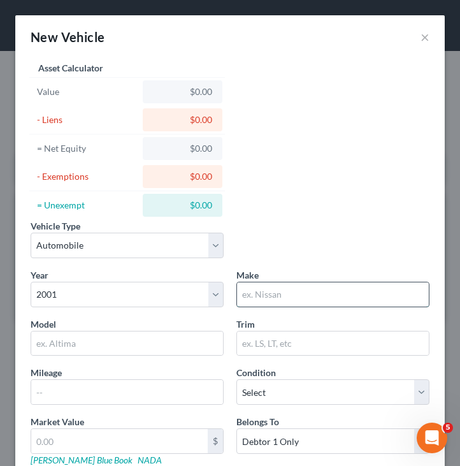
click at [265, 290] on input "text" at bounding box center [333, 294] width 192 height 24
type input "Lexus"
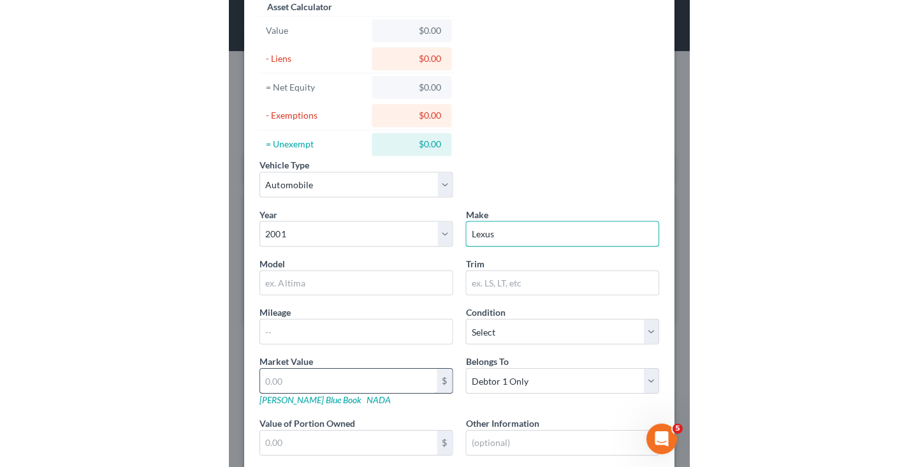
scroll to position [96, 0]
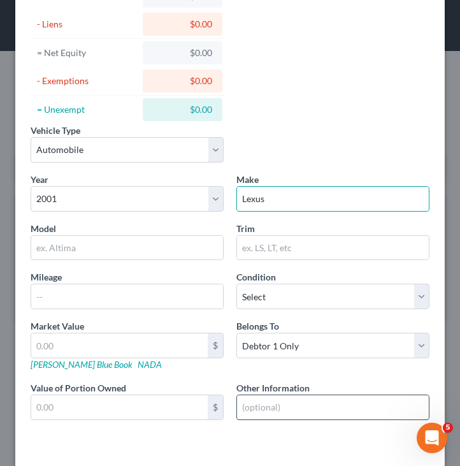
click at [261, 407] on input "text" at bounding box center [333, 407] width 192 height 24
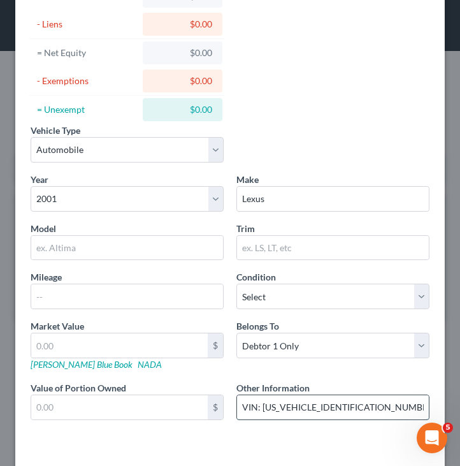
click at [272, 402] on input "VIN: [US_VEHICLE_IDENTIFICATION_NUMBER]" at bounding box center [333, 407] width 192 height 24
type input "VIN: [US_VEHICLE_IDENTIFICATION_NUMBER]"
click at [68, 365] on link "[PERSON_NAME] Blue Book" at bounding box center [82, 364] width 102 height 11
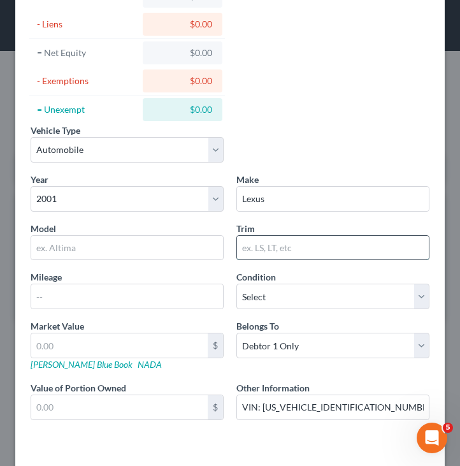
click at [272, 254] on input "text" at bounding box center [333, 248] width 192 height 24
click at [190, 261] on div "Year Select 2026 2025 2024 2023 2022 2021 2020 2019 2018 2017 2016 2015 2014 20…" at bounding box center [230, 307] width 412 height 268
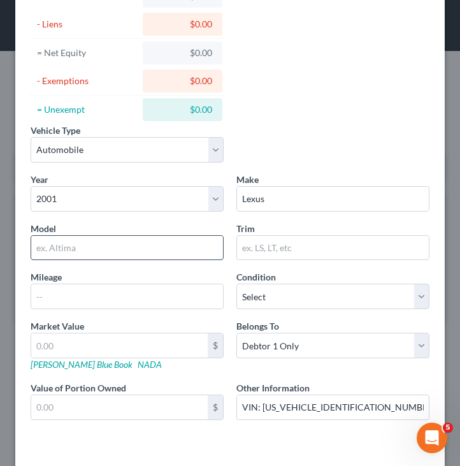
click at [190, 254] on input "text" at bounding box center [127, 248] width 192 height 24
type input "ES"
click at [386, 127] on div "Vehicle Type Select Automobile Truck Trailer Watercraft Aircraft Motor Home Atv…" at bounding box center [230, 148] width 412 height 49
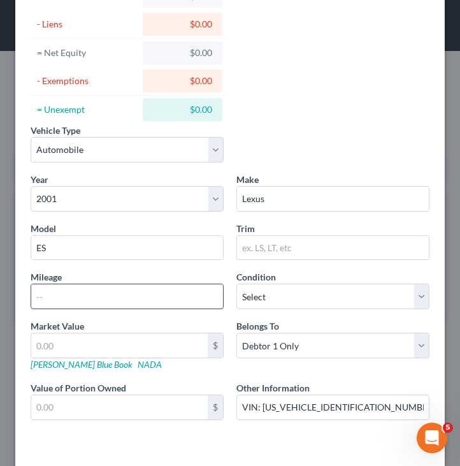
click at [151, 296] on input "text" at bounding box center [127, 296] width 192 height 24
type input "147,572"
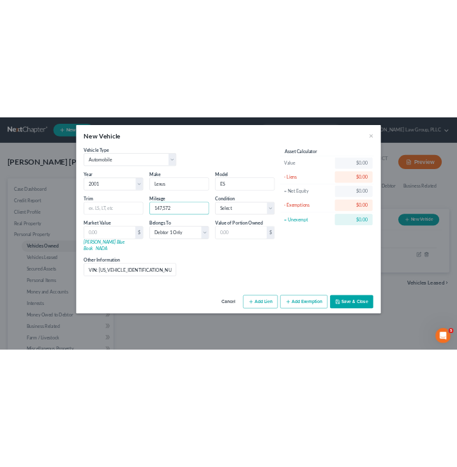
scroll to position [0, 0]
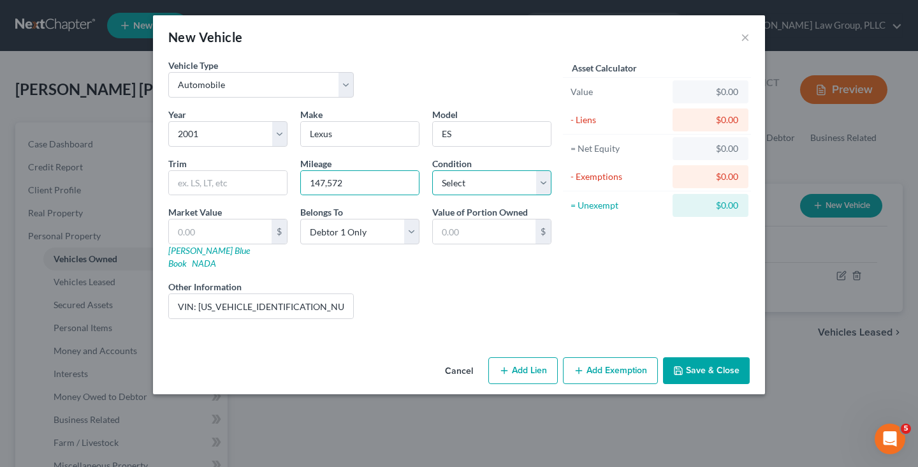
click at [460, 184] on select "Select Excellent Very Good Good Fair Poor" at bounding box center [491, 183] width 119 height 26
select select "4"
click at [432, 170] on select "Select Excellent Very Good Good Fair Poor" at bounding box center [491, 183] width 119 height 26
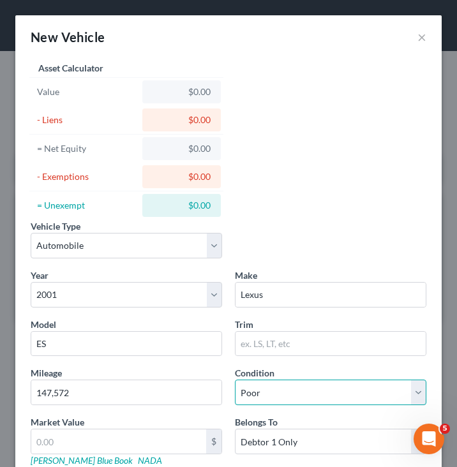
scroll to position [150, 0]
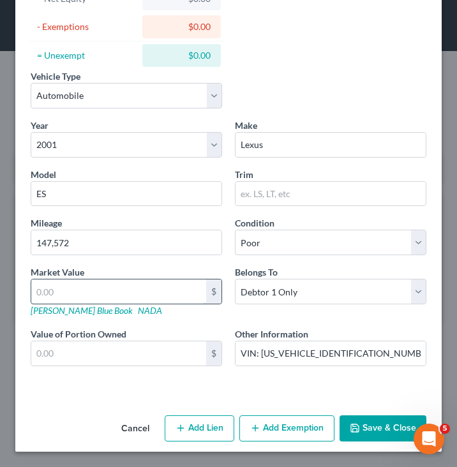
click at [147, 293] on input "text" at bounding box center [118, 291] width 175 height 24
type input "3"
type input "3.00"
type input "33"
type input "33.00"
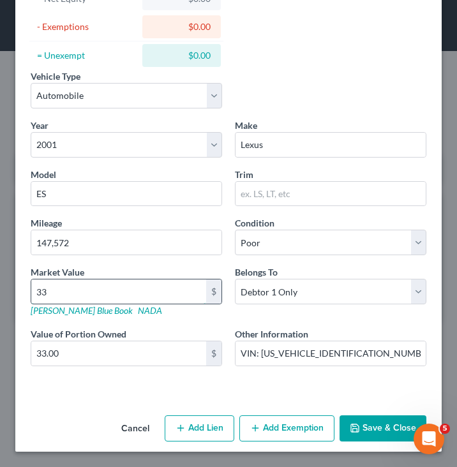
type input "333"
type input "333.00"
type input "3333"
type input "3,333.00"
type input "3,333"
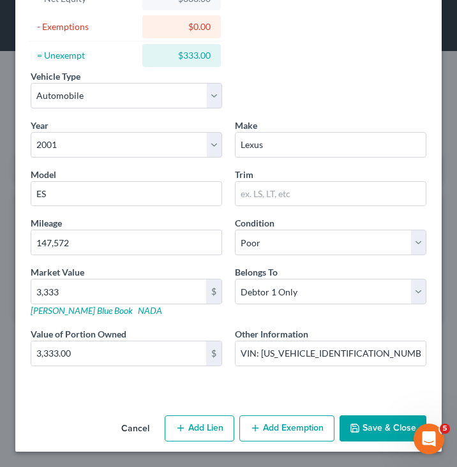
click at [350, 438] on button "Save & Close" at bounding box center [382, 428] width 87 height 27
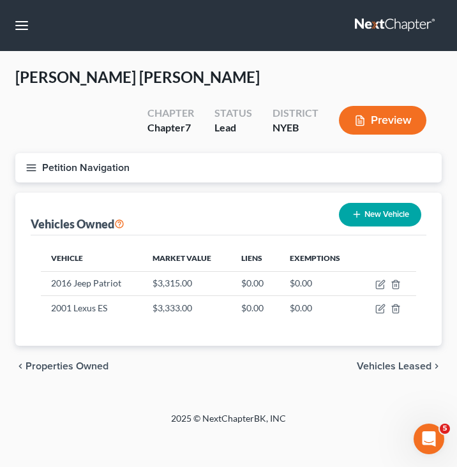
click at [312, 164] on button "Petition Navigation" at bounding box center [228, 167] width 426 height 29
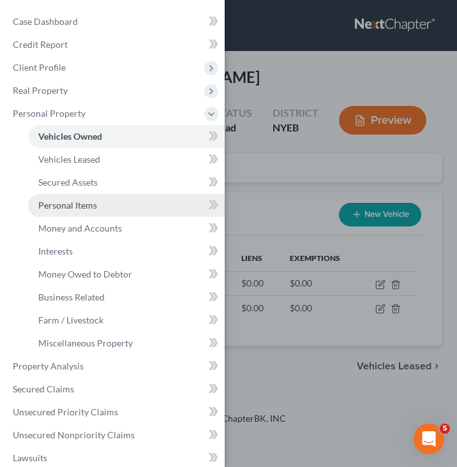
click at [119, 202] on link "Personal Items" at bounding box center [126, 205] width 196 height 23
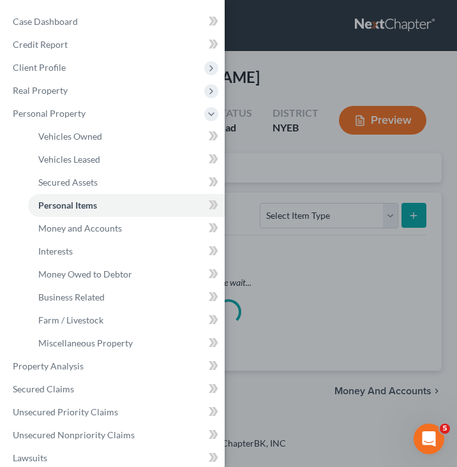
click at [291, 170] on div "Case Dashboard Payments Invoices Payments Payments Credit Report Client Profile" at bounding box center [228, 233] width 457 height 467
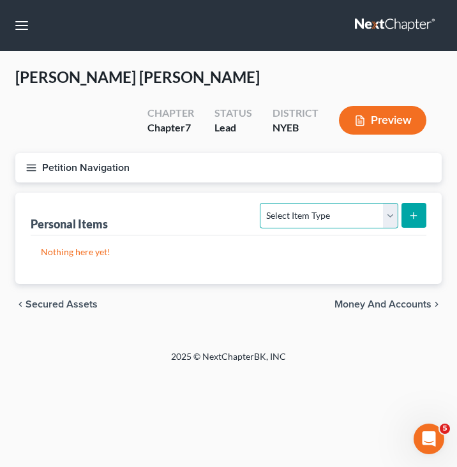
click at [303, 216] on select "Select Item Type Clothing Collectibles Of Value Electronics Firearms Household …" at bounding box center [329, 216] width 138 height 26
select select "clothing"
click at [261, 203] on select "Select Item Type Clothing Collectibles Of Value Electronics Firearms Household …" at bounding box center [329, 216] width 138 height 26
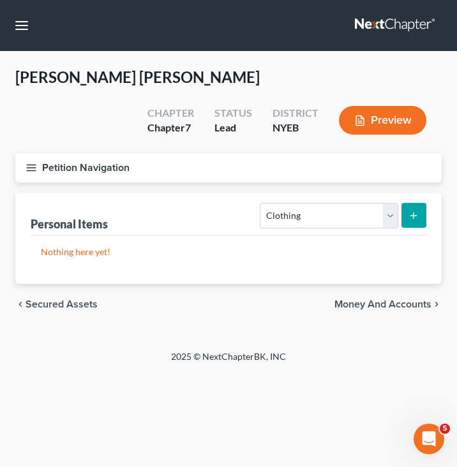
click at [404, 218] on button "submit" at bounding box center [413, 215] width 25 height 25
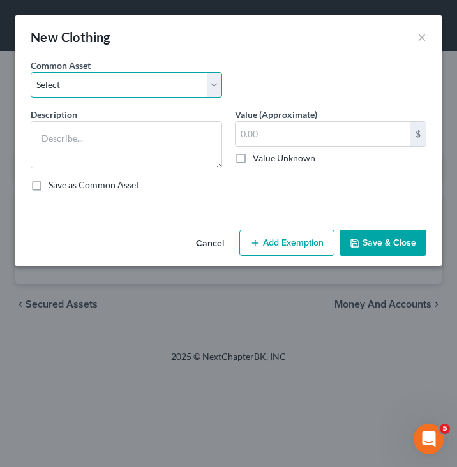
click at [206, 92] on select "Select Clothing" at bounding box center [126, 85] width 191 height 26
select select "0"
click at [31, 72] on select "Select Clothing" at bounding box center [126, 85] width 191 height 26
type textarea "Clothing"
type input "400.00"
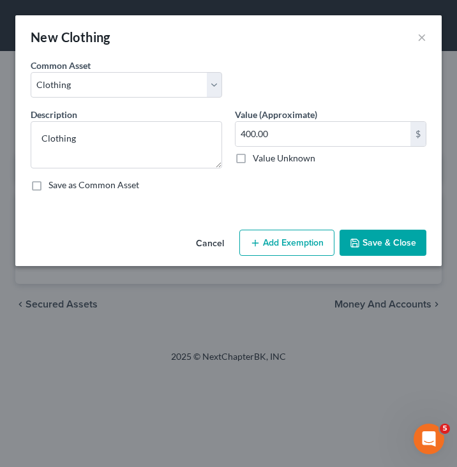
click at [308, 238] on button "Add Exemption" at bounding box center [286, 243] width 95 height 27
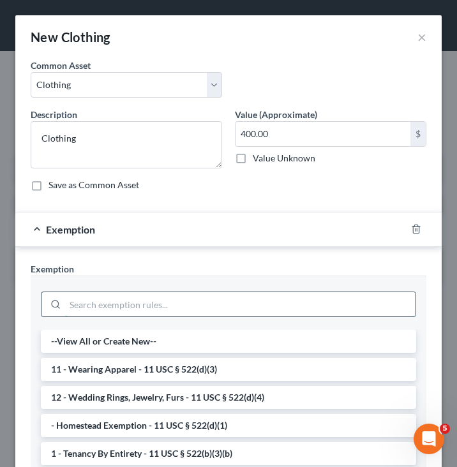
click at [219, 303] on input "search" at bounding box center [240, 304] width 350 height 24
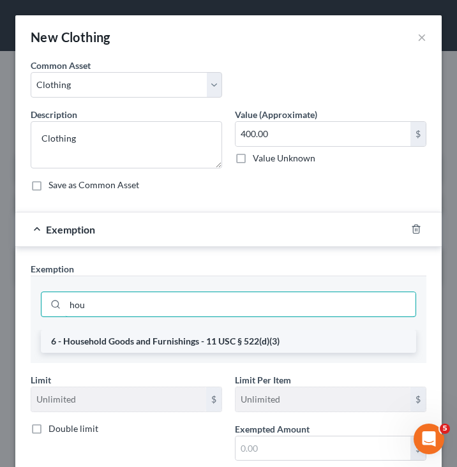
type input "hou"
click at [205, 346] on li "6 - Household Goods and Furnishings - 11 USC § 522(d)(3)" at bounding box center [228, 341] width 375 height 23
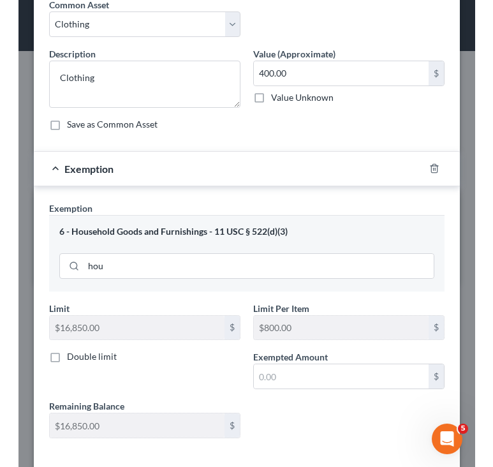
scroll to position [101, 0]
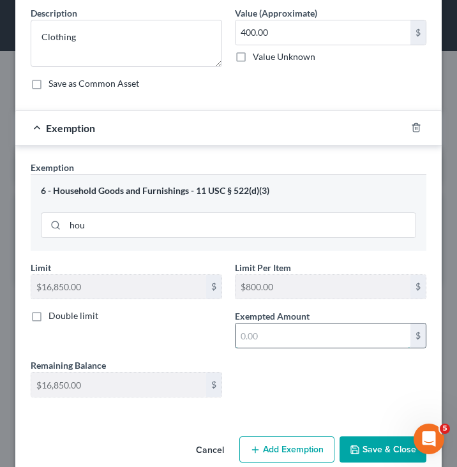
click at [266, 333] on input "text" at bounding box center [322, 335] width 175 height 24
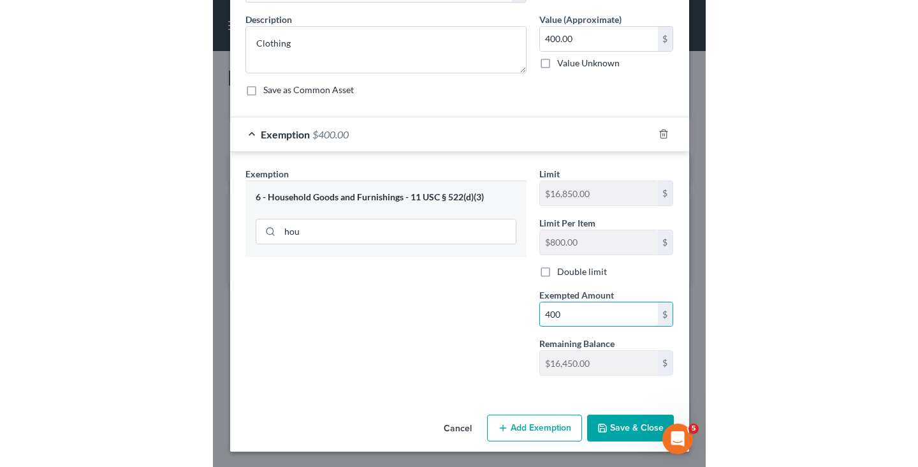
scroll to position [95, 0]
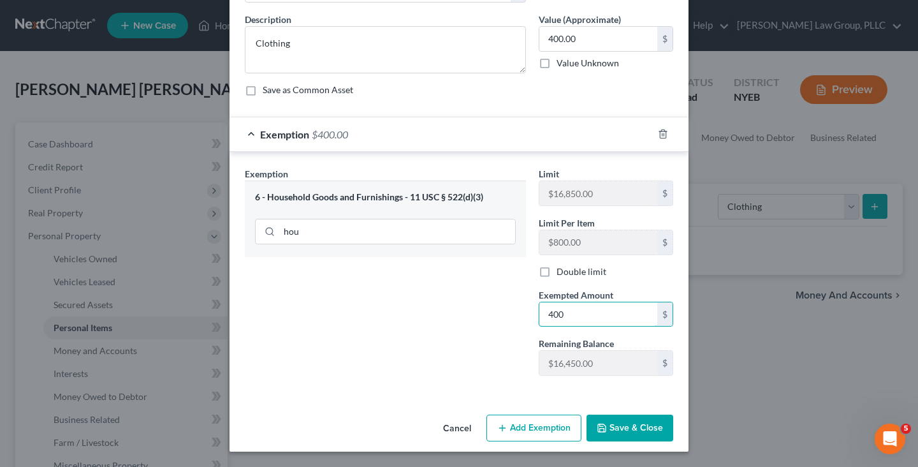
type input "400"
click at [655, 433] on button "Save & Close" at bounding box center [630, 427] width 87 height 27
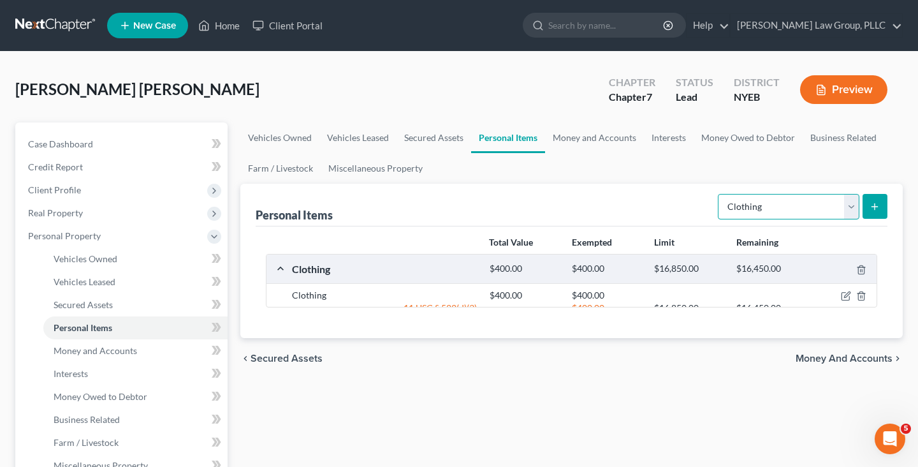
click at [803, 209] on select "Select Item Type Clothing Collectibles Of Value Electronics Firearms Household …" at bounding box center [789, 207] width 142 height 26
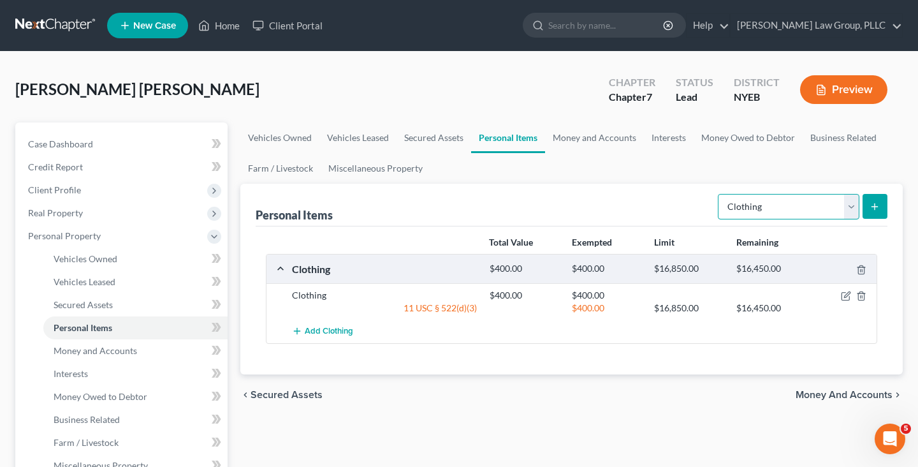
select select "electronics"
click at [719, 194] on select "Select Item Type Clothing Collectibles Of Value Electronics Firearms Household …" at bounding box center [789, 207] width 142 height 26
click at [877, 215] on button "submit" at bounding box center [875, 206] width 25 height 25
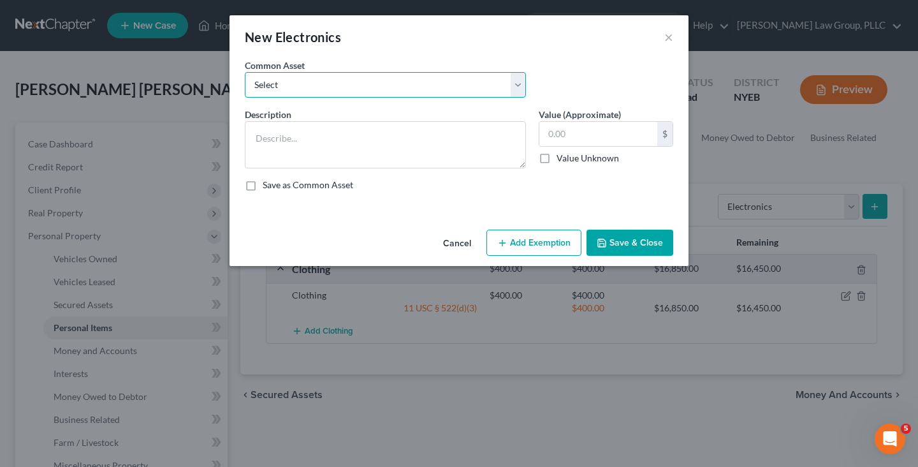
click at [358, 94] on select "Select TV, Cell phone, Computer TV, Cell phone, Computer TV, Cell phone, Comput…" at bounding box center [385, 85] width 281 height 26
select select "2"
click at [245, 72] on select "Select TV, Cell phone, Computer TV, Cell phone, Computer TV, Cell phone, Comput…" at bounding box center [385, 85] width 281 height 26
type textarea "TV, Cell phone, Computer"
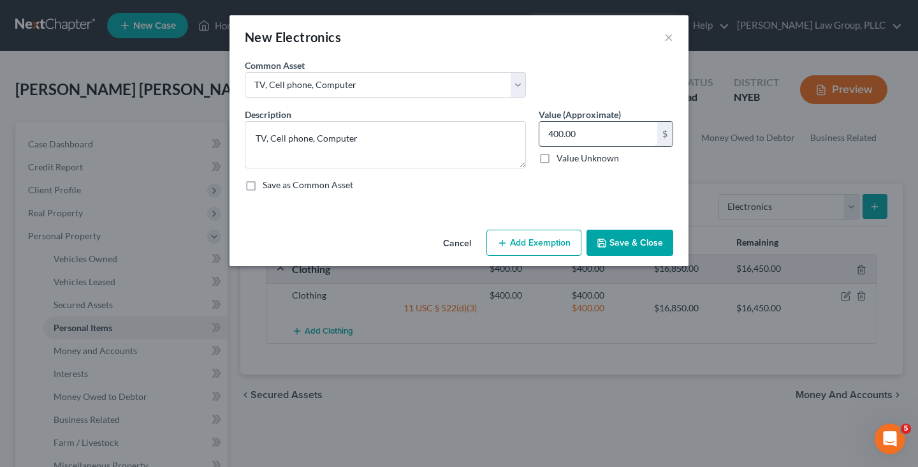
click at [577, 132] on input "400.00" at bounding box center [598, 134] width 118 height 24
type input "700"
click at [555, 250] on button "Add Exemption" at bounding box center [533, 243] width 95 height 27
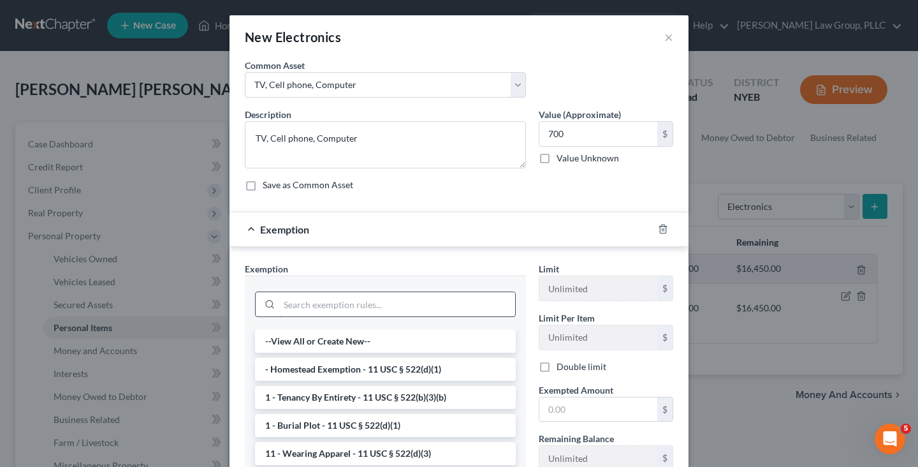
click at [448, 302] on input "search" at bounding box center [397, 304] width 236 height 24
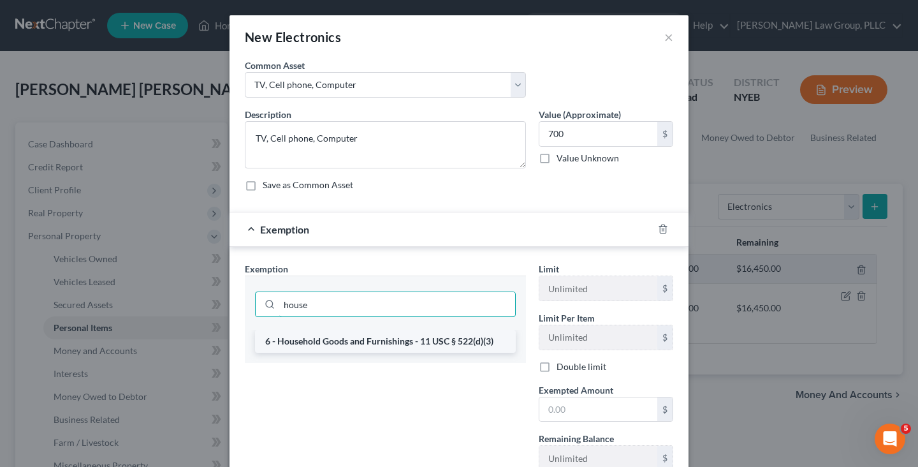
type input "house"
click at [421, 339] on li "6 - Household Goods and Furnishings - 11 USC § 522(d)(3)" at bounding box center [385, 341] width 261 height 23
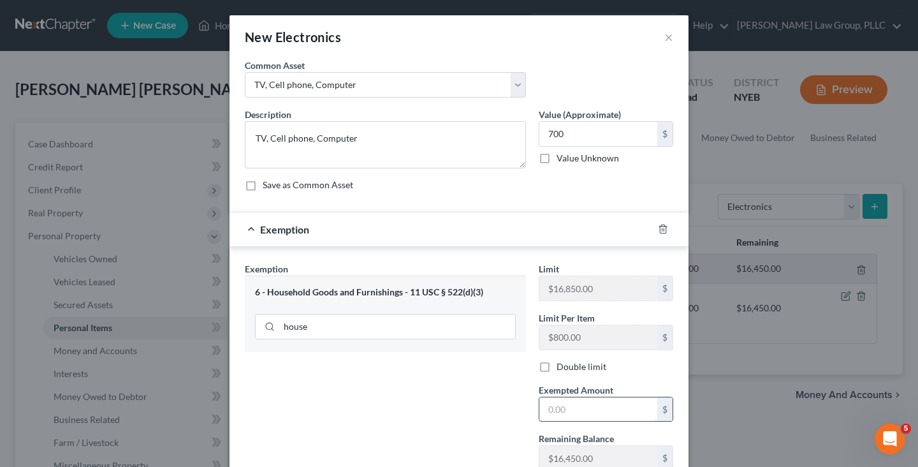
click at [570, 407] on input "text" at bounding box center [598, 409] width 118 height 24
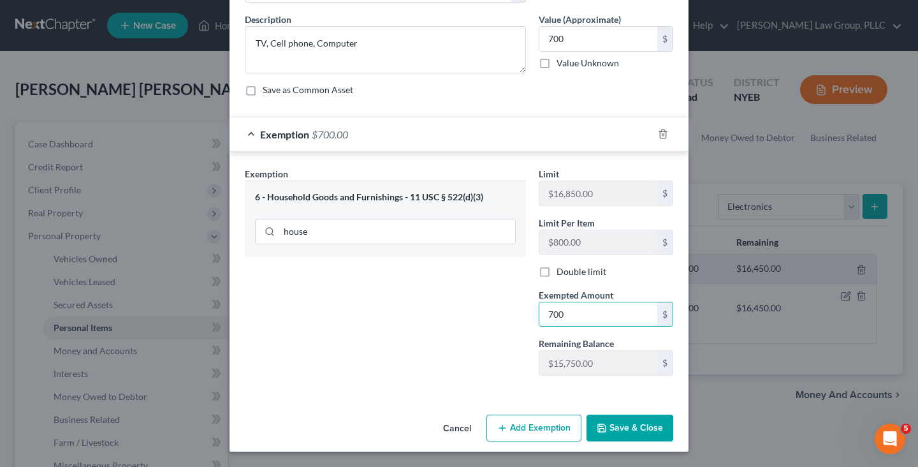
type input "700"
click at [604, 429] on icon "button" at bounding box center [602, 428] width 10 height 10
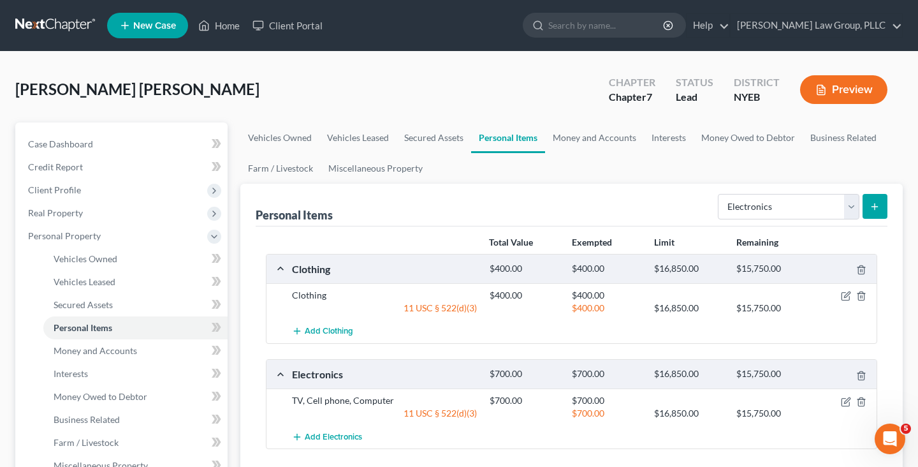
click at [817, 221] on div "Select Item Type Clothing Collectibles Of Value Electronics Firearms Household …" at bounding box center [800, 206] width 175 height 34
click at [817, 205] on select "Select Item Type Clothing Collectibles Of Value Electronics Firearms Household …" at bounding box center [789, 207] width 142 height 26
select select "household_goods"
click at [719, 194] on select "Select Item Type Clothing Collectibles Of Value Electronics Firearms Household …" at bounding box center [789, 207] width 142 height 26
click at [879, 202] on icon "submit" at bounding box center [875, 206] width 10 height 10
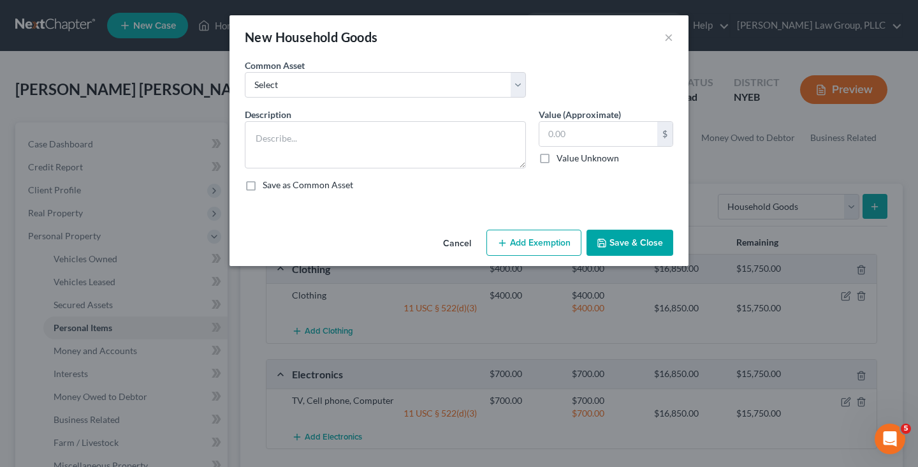
click at [459, 103] on div "Common Asset Select Furniture Kitchen Items Furniture and Kitchen Items Furnitu…" at bounding box center [458, 83] width 441 height 49
click at [459, 91] on select "Select Furniture Kitchen Items Furniture and Kitchen Items Furniture and Kitche…" at bounding box center [385, 85] width 281 height 26
select select "3"
click at [245, 72] on select "Select Furniture Kitchen Items Furniture and Kitchen Items Furniture and Kitche…" at bounding box center [385, 85] width 281 height 26
type textarea "Furniture and Kitchen Items"
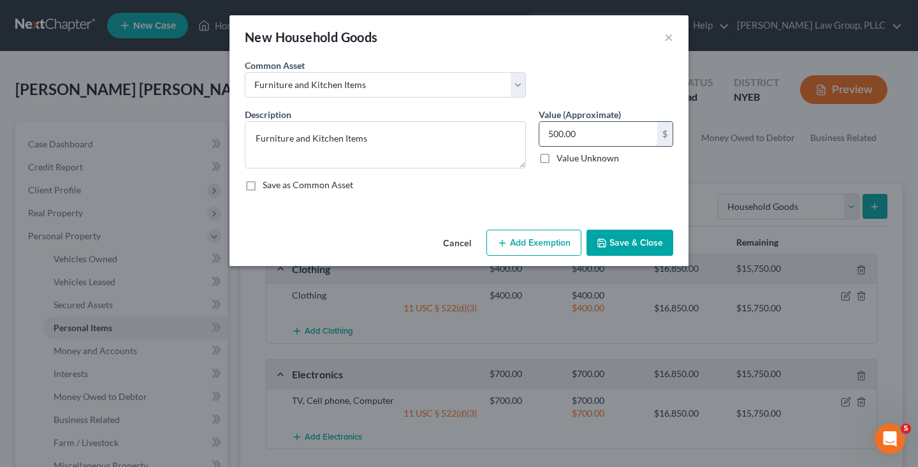
click at [597, 140] on input "500.00" at bounding box center [598, 134] width 118 height 24
type input "1,000"
click at [542, 234] on button "Add Exemption" at bounding box center [533, 243] width 95 height 27
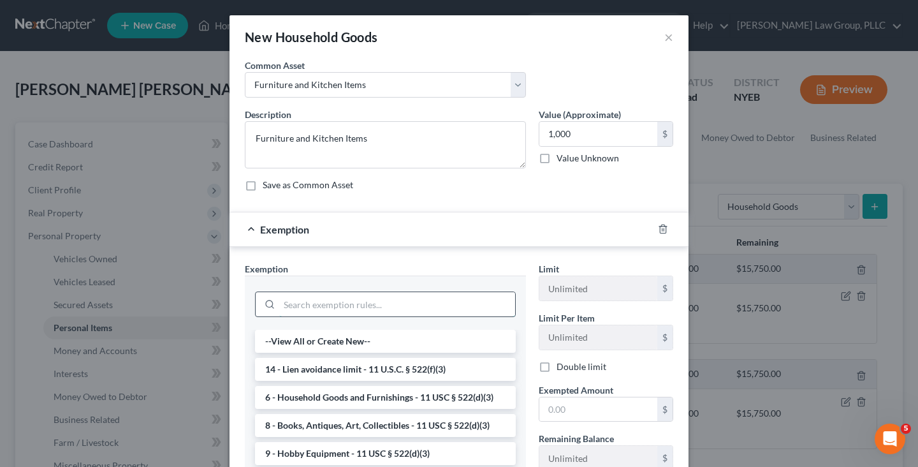
click at [388, 303] on input "search" at bounding box center [397, 304] width 236 height 24
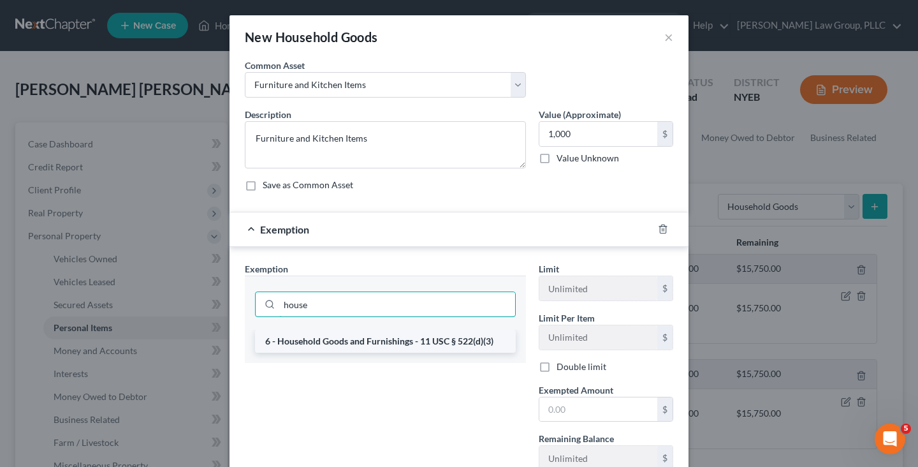
type input "house"
click at [376, 345] on li "6 - Household Goods and Furnishings - 11 USC § 522(d)(3)" at bounding box center [385, 341] width 261 height 23
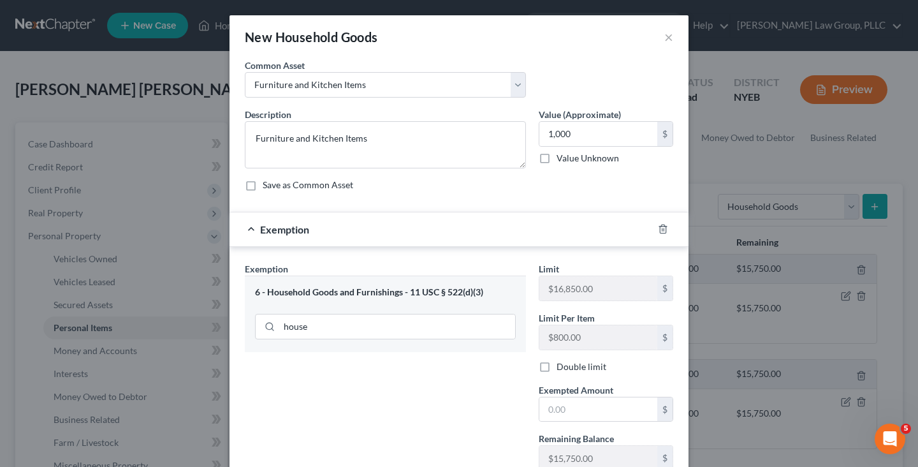
click at [601, 434] on label "Remaining Balance" at bounding box center [576, 438] width 75 height 13
click at [601, 413] on input "text" at bounding box center [598, 409] width 118 height 24
paste input "1,000"
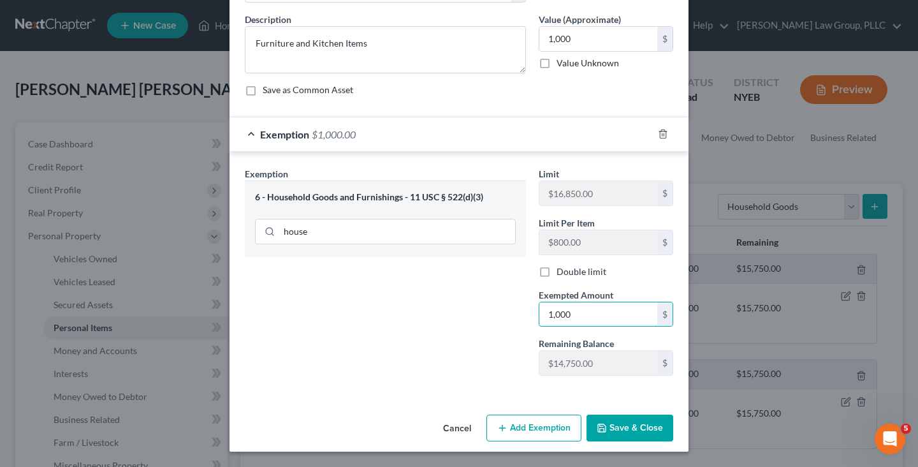
type input "1,000"
click at [615, 437] on button "Save & Close" at bounding box center [630, 427] width 87 height 27
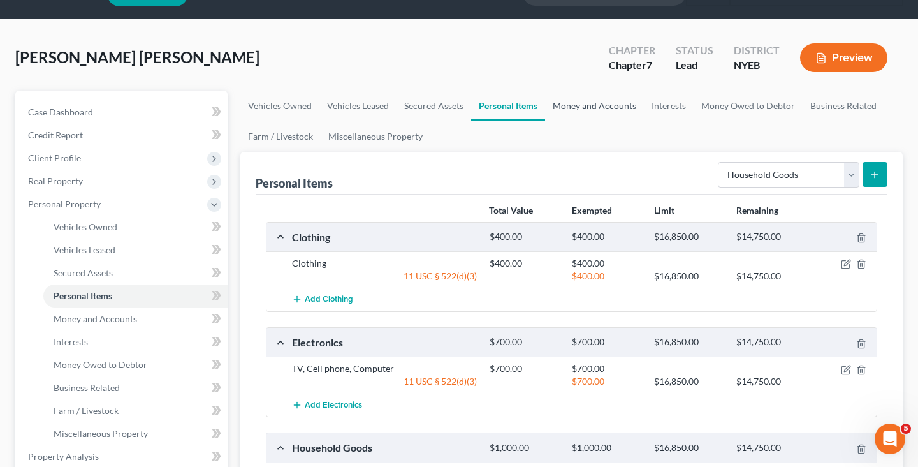
click at [574, 105] on link "Money and Accounts" at bounding box center [594, 106] width 99 height 31
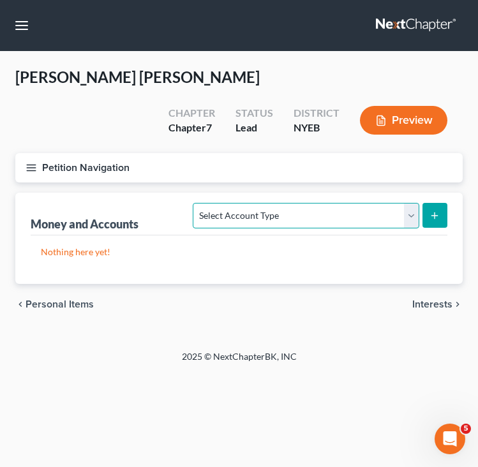
click at [379, 214] on select "Select Account Type Brokerage Cash on Hand Certificates of Deposit Checking Acc…" at bounding box center [306, 216] width 226 height 26
select select "checking"
click at [196, 203] on select "Select Account Type Brokerage Cash on Hand Certificates of Deposit Checking Acc…" at bounding box center [306, 216] width 226 height 26
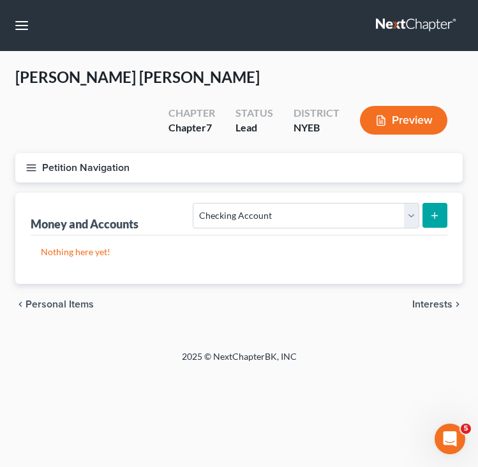
click at [435, 210] on icon "submit" at bounding box center [434, 215] width 10 height 10
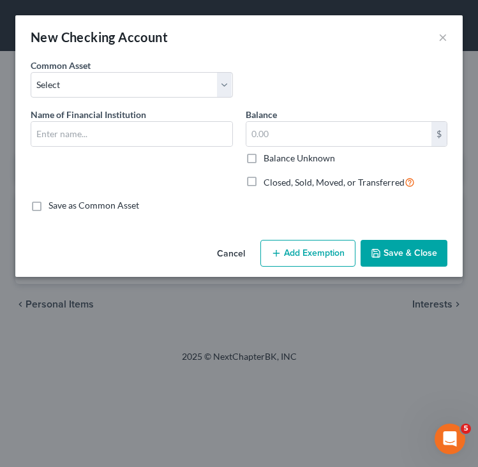
click at [186, 147] on div "Name of Financial Institution *" at bounding box center [131, 154] width 215 height 92
click at [186, 139] on input "text" at bounding box center [131, 134] width 201 height 24
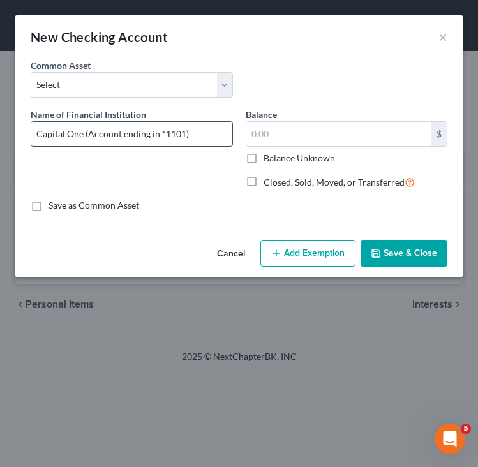
click at [173, 130] on input "Capital One (Account ending in *1101)" at bounding box center [131, 134] width 201 height 24
type input "Capital One (Account ending in *3958)"
click at [397, 241] on button "Save & Close" at bounding box center [403, 253] width 87 height 27
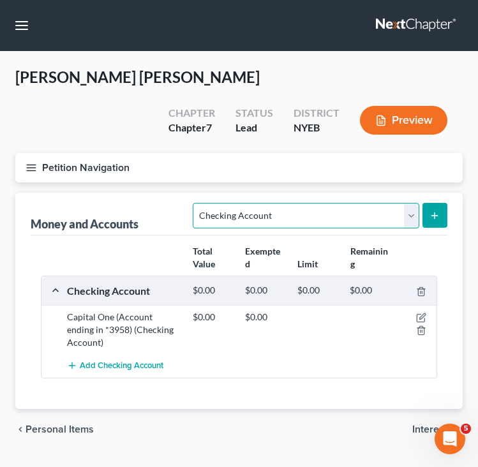
click at [332, 221] on select "Select Account Type Brokerage Cash on Hand Certificates of Deposit Checking Acc…" at bounding box center [306, 216] width 226 height 26
select select "savings"
click at [196, 203] on select "Select Account Type Brokerage Cash on Hand Certificates of Deposit Checking Acc…" at bounding box center [306, 216] width 226 height 26
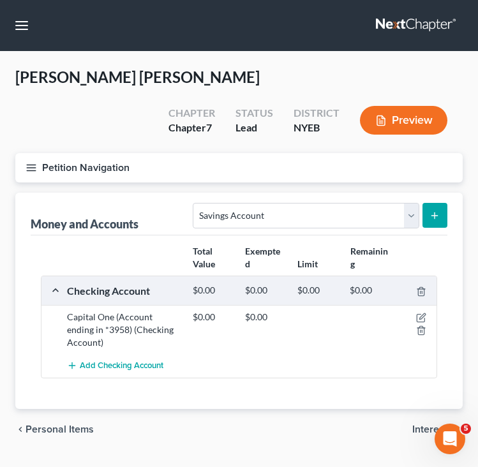
click at [428, 214] on button "submit" at bounding box center [434, 215] width 25 height 25
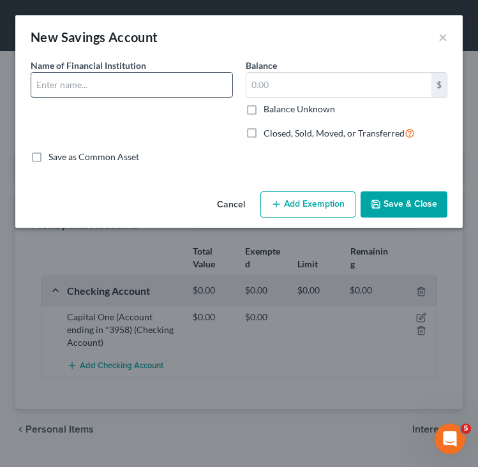
click at [207, 92] on input "text" at bounding box center [131, 85] width 201 height 24
click at [173, 87] on input "Capital One (Account ending in *0805)" at bounding box center [131, 85] width 201 height 24
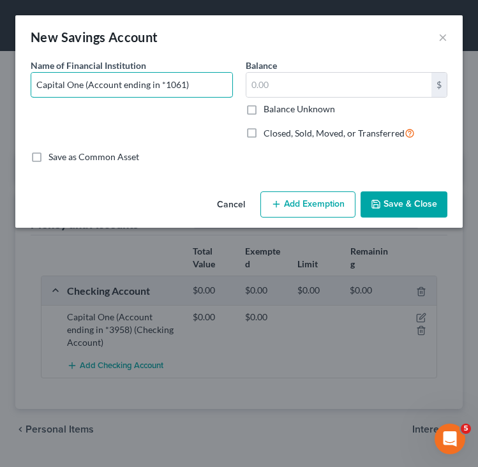
type input "Capital One (Account ending in *1061)"
click at [421, 215] on button "Save & Close" at bounding box center [403, 204] width 87 height 27
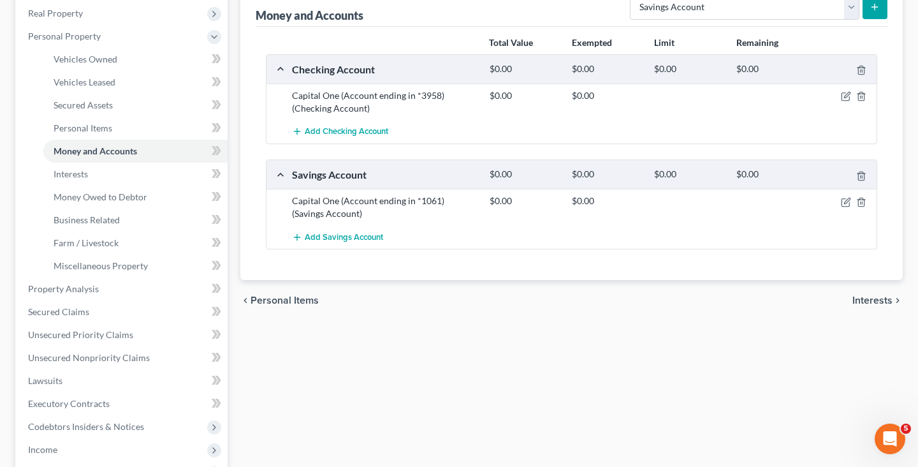
scroll to position [258, 0]
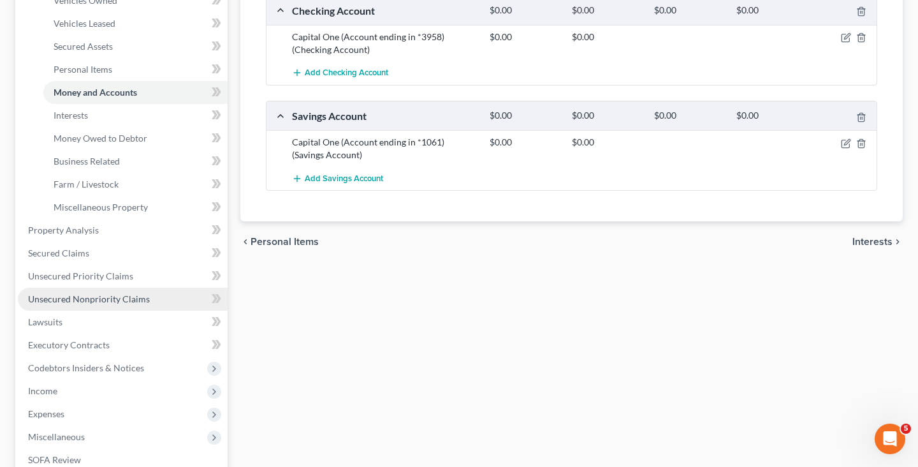
click at [162, 305] on link "Unsecured Nonpriority Claims" at bounding box center [123, 299] width 210 height 23
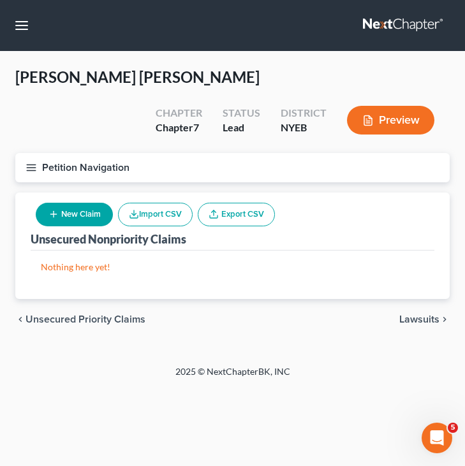
click at [52, 216] on icon "button" at bounding box center [53, 214] width 10 height 10
select select "0"
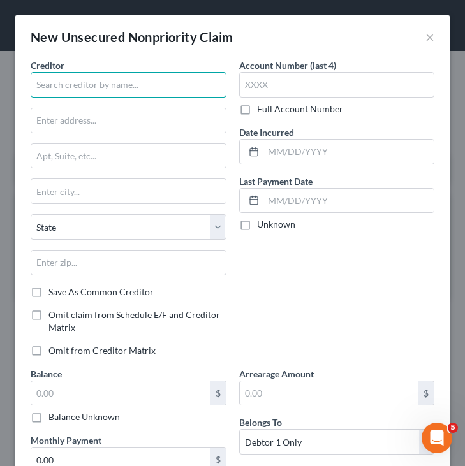
click at [167, 96] on input "text" at bounding box center [129, 85] width 196 height 26
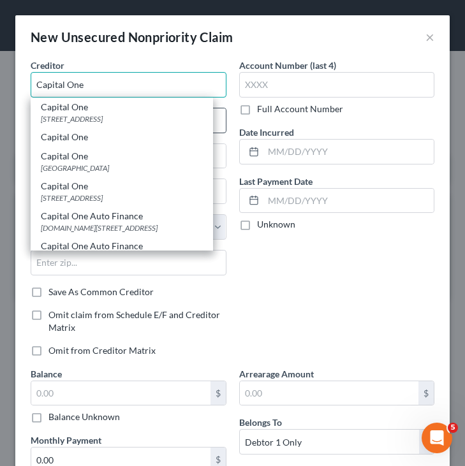
type input "Capital One"
click at [157, 115] on div "[STREET_ADDRESS]" at bounding box center [122, 118] width 162 height 11
type input "PO Box 31293"
type input "Salt Lake City"
select select "46"
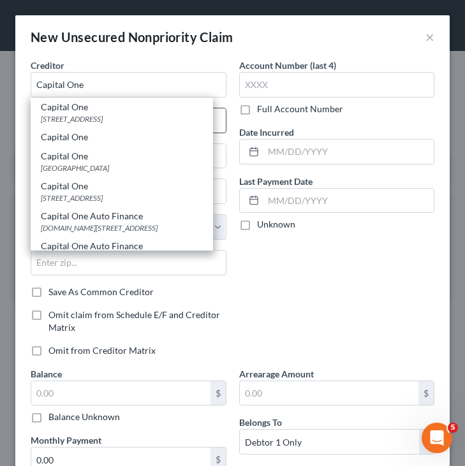
type input "84131"
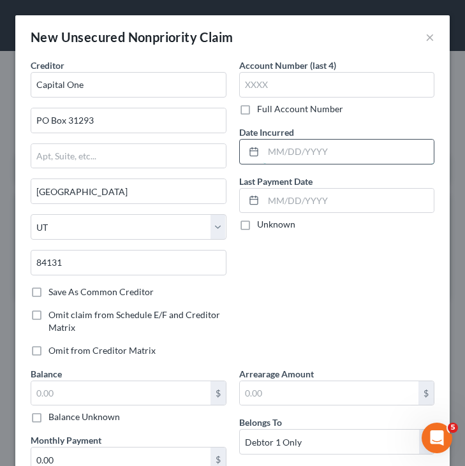
click at [296, 152] on input "text" at bounding box center [348, 152] width 171 height 24
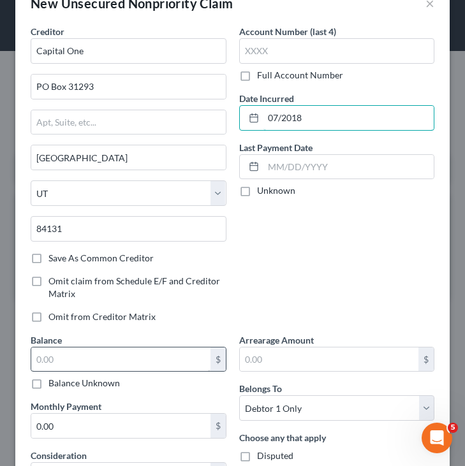
type input "07/2018"
click at [188, 351] on input "text" at bounding box center [120, 359] width 179 height 24
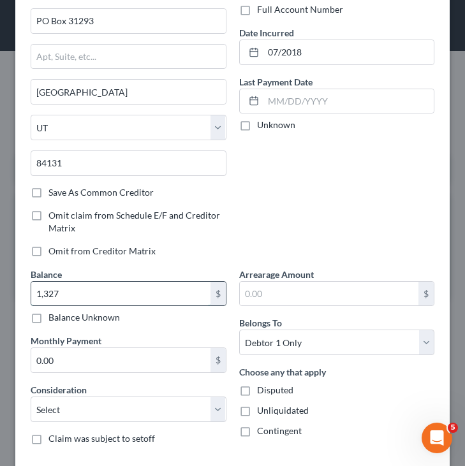
scroll to position [109, 0]
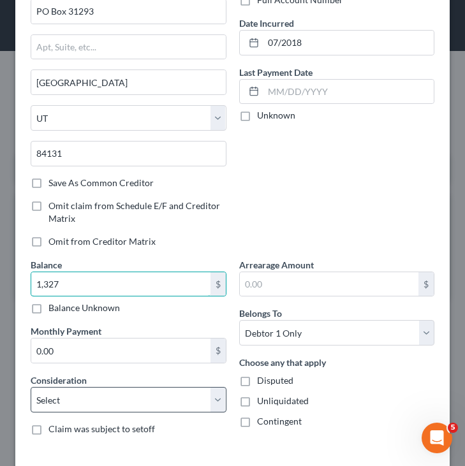
type input "1,327"
click at [182, 394] on select "Select Cable / Satellite Services Collection Agency Credit Card Debt Debt Couns…" at bounding box center [129, 400] width 196 height 26
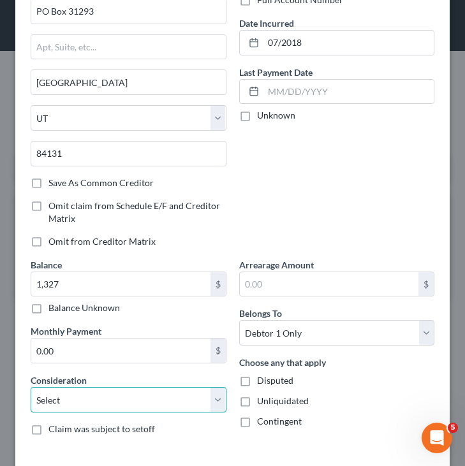
select select "2"
click at [31, 387] on select "Select Cable / Satellite Services Collection Agency Credit Card Debt Debt Couns…" at bounding box center [129, 400] width 196 height 26
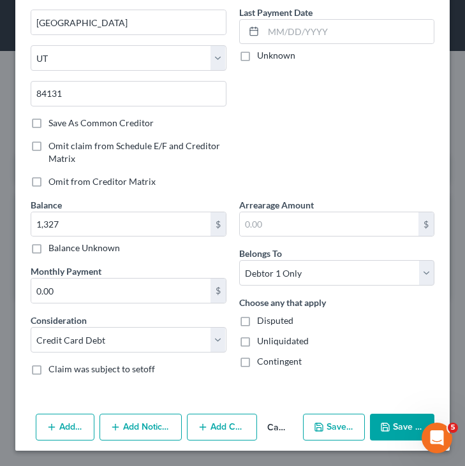
click at [344, 427] on button "Save & New" at bounding box center [334, 427] width 62 height 27
select select "0"
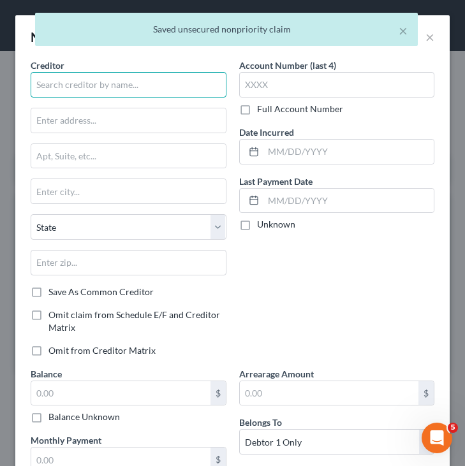
click at [212, 93] on input "text" at bounding box center [129, 85] width 196 height 26
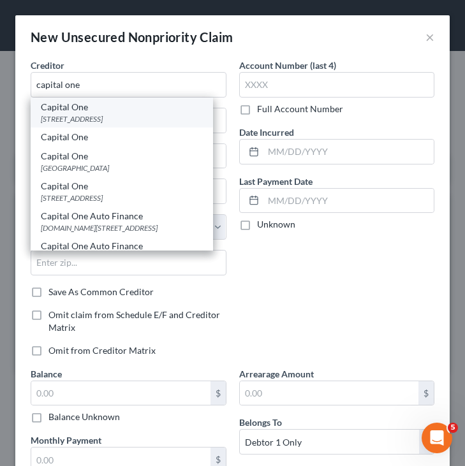
click at [133, 112] on div "Capital One" at bounding box center [122, 107] width 162 height 13
type input "Capital One"
type input "PO Box 31293"
type input "Salt Lake City"
select select "46"
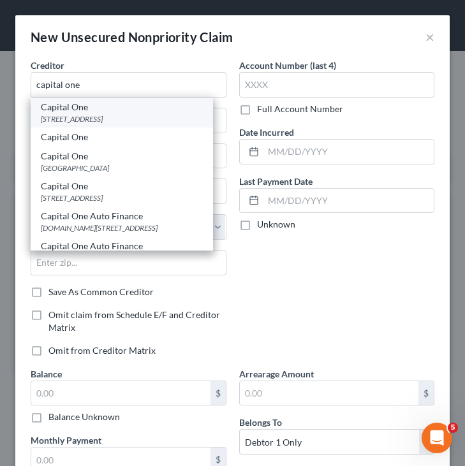
type input "84131"
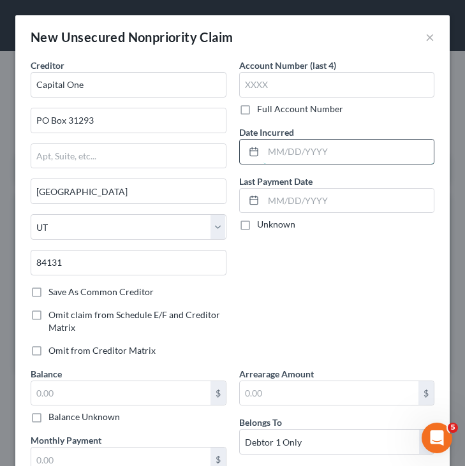
click at [276, 154] on input "text" at bounding box center [348, 152] width 171 height 24
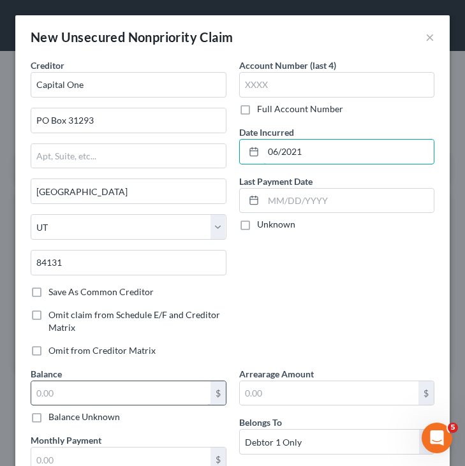
type input "06/2021"
drag, startPoint x: 136, startPoint y: 390, endPoint x: 145, endPoint y: 362, distance: 29.6
click at [135, 390] on input "text" at bounding box center [120, 393] width 179 height 24
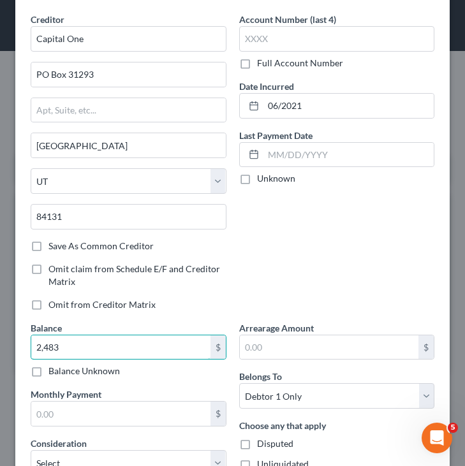
scroll to position [103, 0]
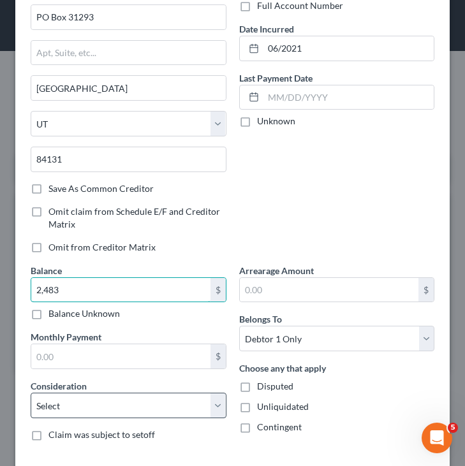
type input "2,483"
click at [153, 395] on select "Select Cable / Satellite Services Collection Agency Credit Card Debt Debt Couns…" at bounding box center [129, 406] width 196 height 26
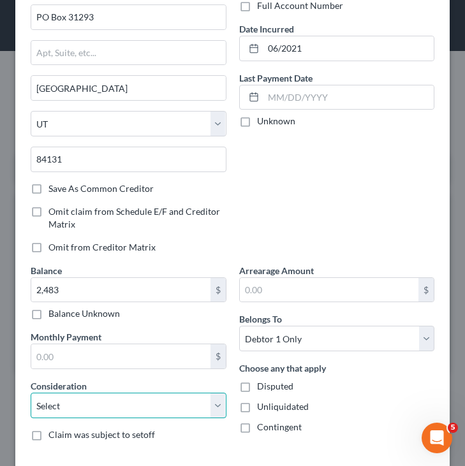
select select "2"
click at [31, 393] on select "Select Cable / Satellite Services Collection Agency Credit Card Debt Debt Couns…" at bounding box center [129, 406] width 196 height 26
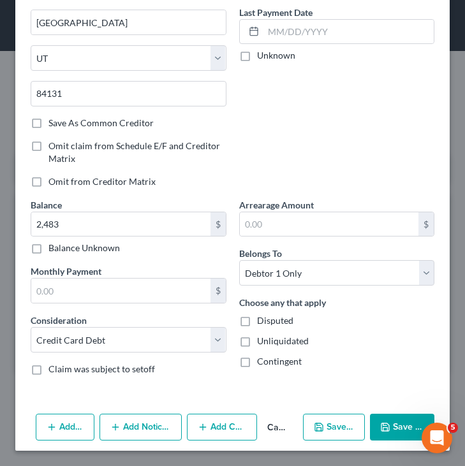
click at [307, 419] on button "Save & New" at bounding box center [334, 427] width 62 height 27
select select "0"
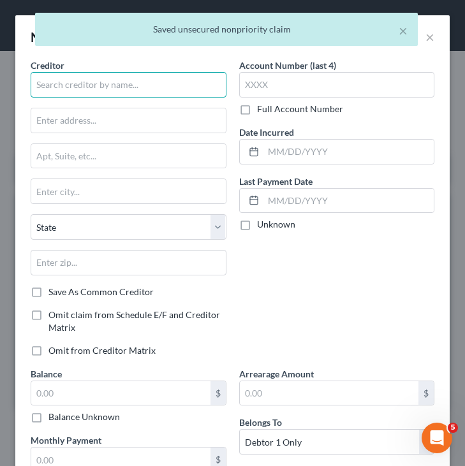
click at [191, 86] on input "text" at bounding box center [129, 85] width 196 height 26
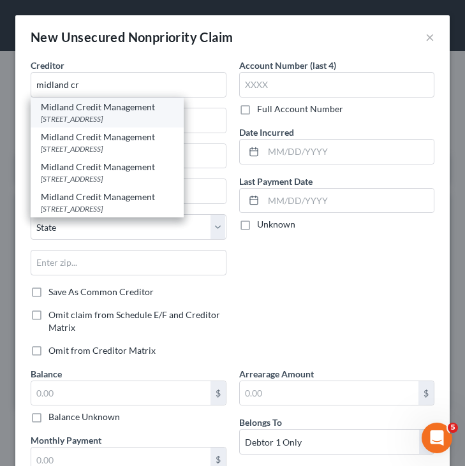
click at [173, 109] on div "Midland Credit Management" at bounding box center [107, 107] width 133 height 13
type input "Midland Credit Management"
type input "320 E Big Beaver Road"
type input "Suite 300"
type input "Troy"
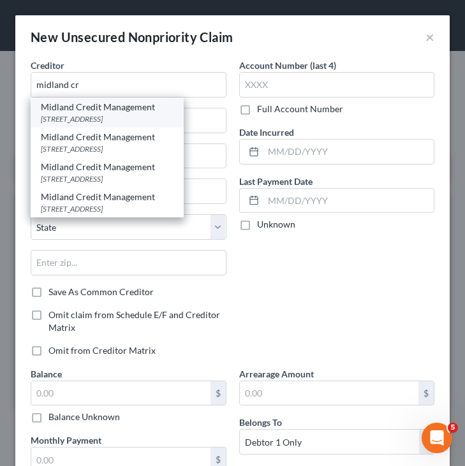
select select "23"
type input "48083"
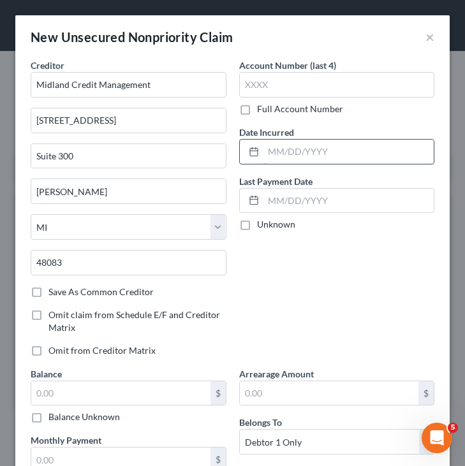
click at [279, 150] on input "text" at bounding box center [348, 152] width 171 height 24
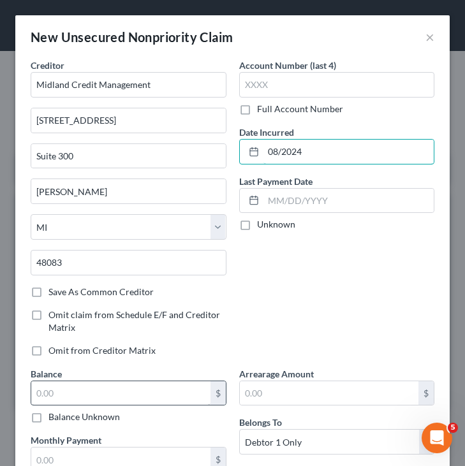
type input "08/2024"
click at [152, 389] on input "text" at bounding box center [120, 393] width 179 height 24
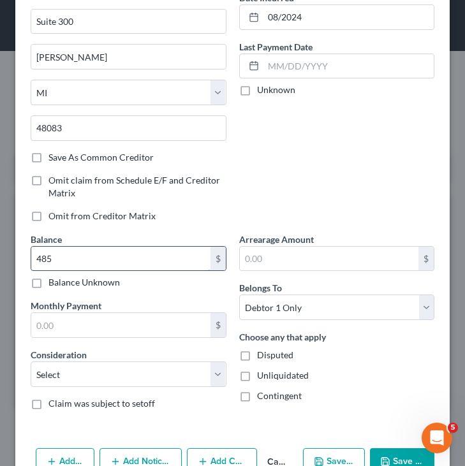
scroll to position [146, 0]
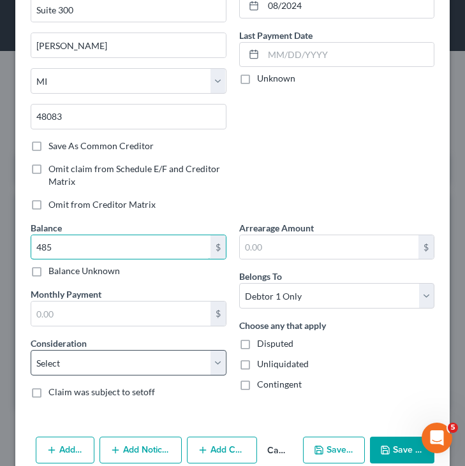
type input "485"
click at [167, 363] on select "Select Cable / Satellite Services Collection Agency Credit Card Debt Debt Couns…" at bounding box center [129, 363] width 196 height 26
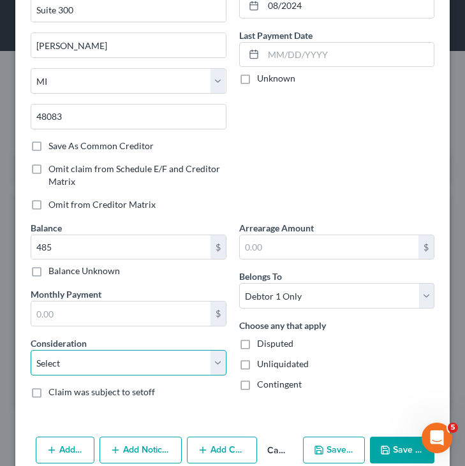
select select "2"
click at [31, 350] on select "Select Cable / Satellite Services Collection Agency Credit Card Debt Debt Couns…" at bounding box center [129, 363] width 196 height 26
click at [319, 434] on div "Add Action Add Notice Address Add Co-Debtor Cancel Save & New Save & Close" at bounding box center [232, 453] width 434 height 42
click at [320, 440] on button "Save & New" at bounding box center [334, 450] width 62 height 27
select select "0"
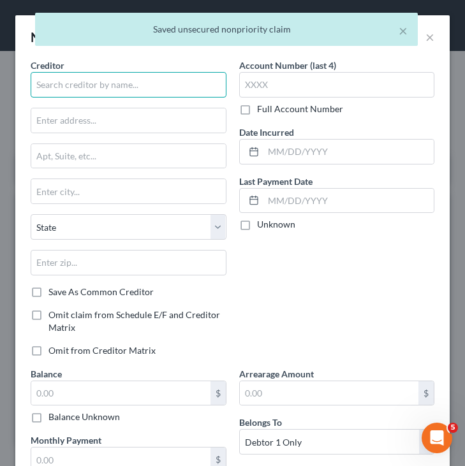
click at [194, 76] on input "text" at bounding box center [129, 85] width 196 height 26
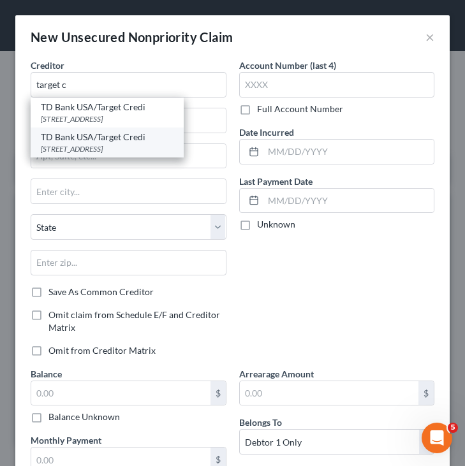
click at [131, 142] on div "TD Bank USA/Target Credi" at bounding box center [107, 137] width 133 height 13
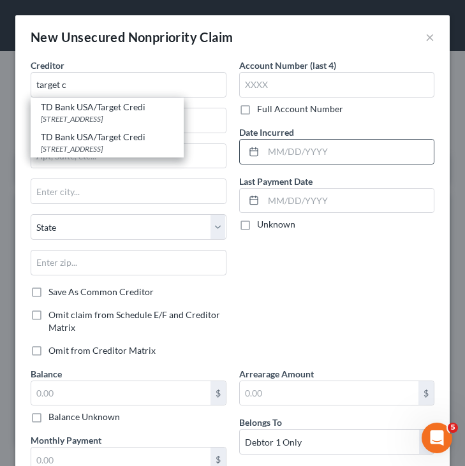
type input "TD Bank USA/Target Credi"
type input "PO Box 673"
type input "Minneapolis"
select select "24"
type input "55440"
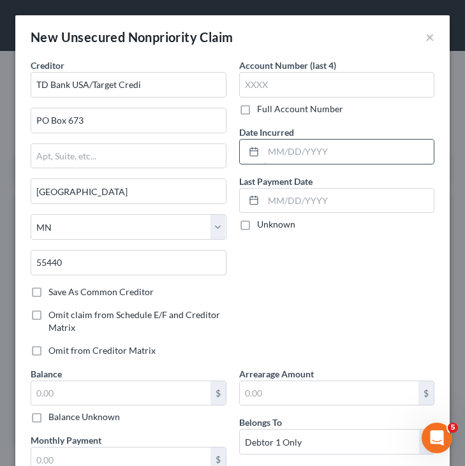
click at [296, 150] on input "text" at bounding box center [348, 152] width 171 height 24
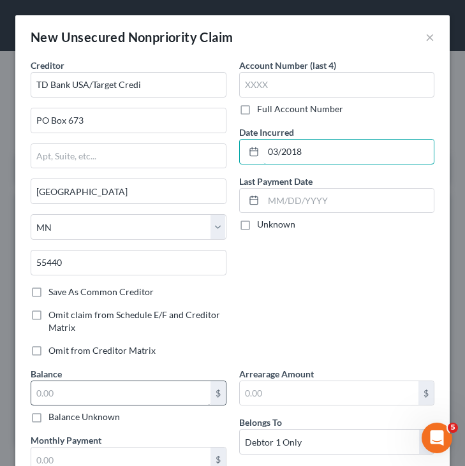
type input "03/2018"
click at [136, 398] on input "text" at bounding box center [120, 393] width 179 height 24
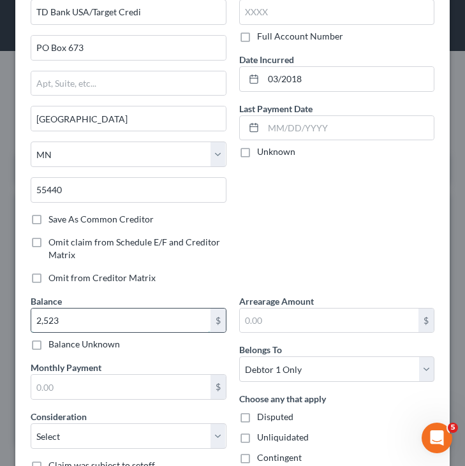
scroll to position [169, 0]
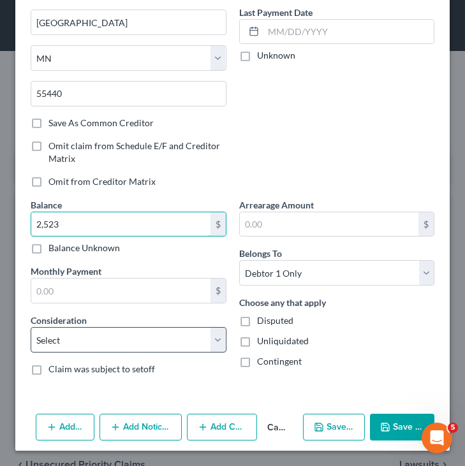
type input "2,523"
click at [166, 347] on select "Select Cable / Satellite Services Collection Agency Credit Card Debt Debt Couns…" at bounding box center [129, 340] width 196 height 26
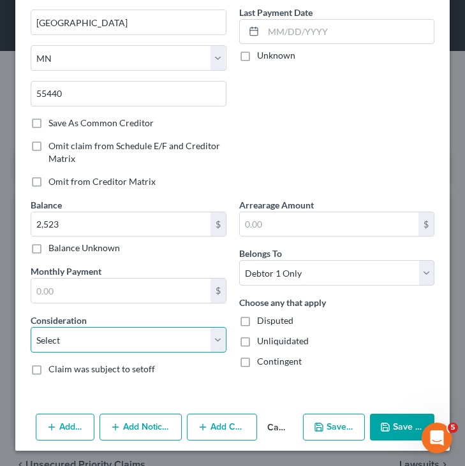
select select "2"
click at [31, 327] on select "Select Cable / Satellite Services Collection Agency Credit Card Debt Debt Couns…" at bounding box center [129, 340] width 196 height 26
click at [319, 425] on polyline "button" at bounding box center [317, 424] width 3 height 2
select select "0"
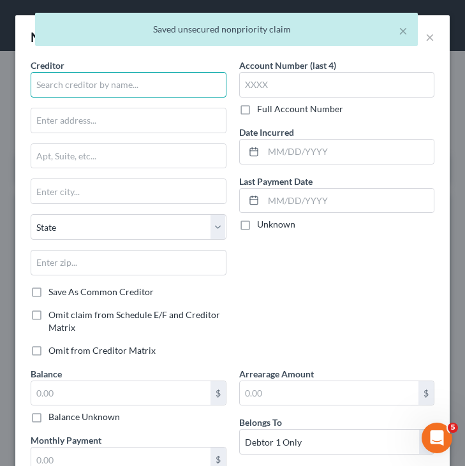
click at [186, 86] on input "text" at bounding box center [129, 85] width 196 height 26
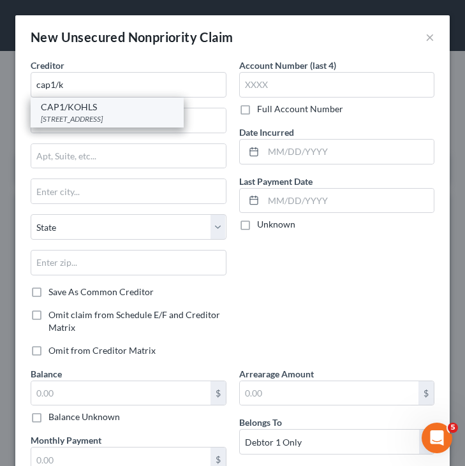
click at [108, 112] on div "CAP1/KOHLS" at bounding box center [107, 107] width 133 height 13
type input "CAP1/KOHLS"
type input "PO Box 31293"
type input "Salt Lake City"
select select "46"
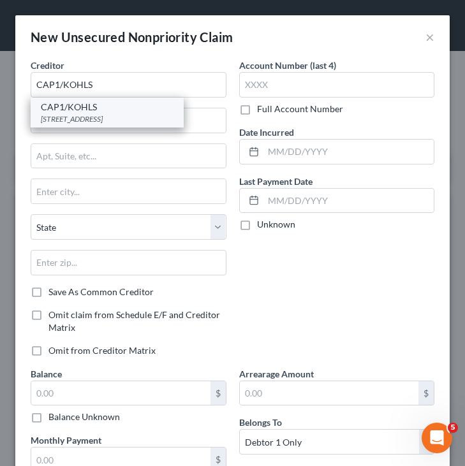
type input "84131"
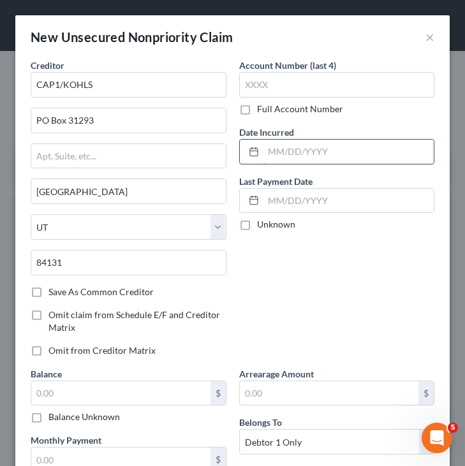
click at [307, 152] on input "text" at bounding box center [348, 152] width 171 height 24
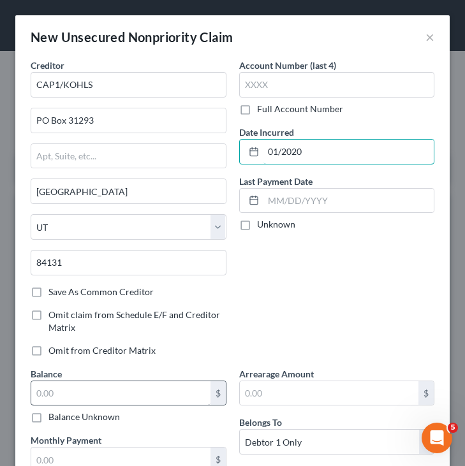
type input "01/2020"
click at [149, 394] on input "text" at bounding box center [120, 393] width 179 height 24
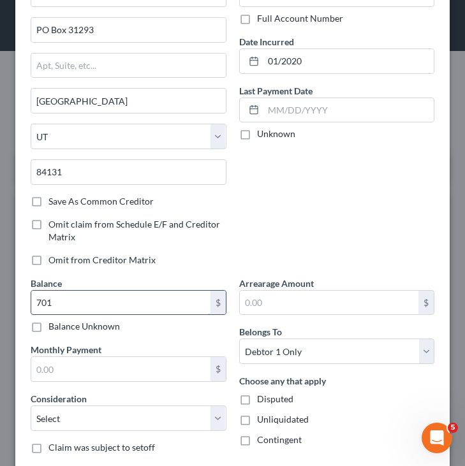
scroll to position [161, 0]
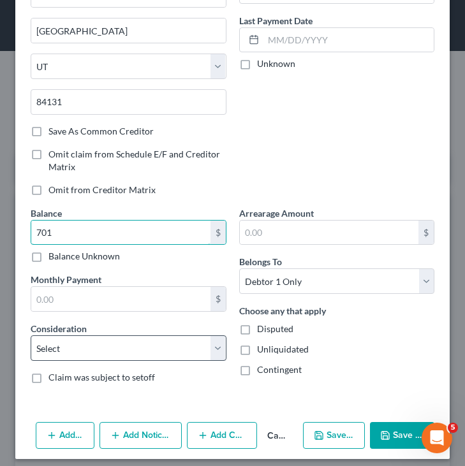
type input "701"
click at [165, 356] on select "Select Cable / Satellite Services Collection Agency Credit Card Debt Debt Couns…" at bounding box center [129, 348] width 196 height 26
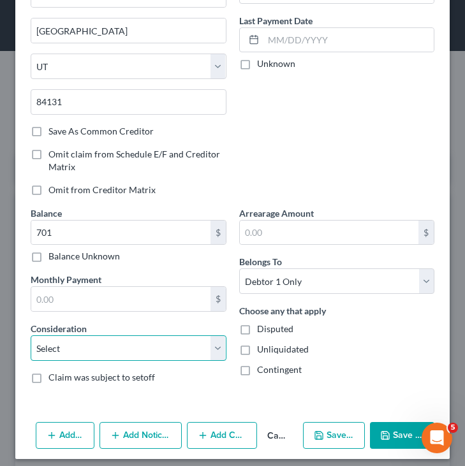
select select "2"
click at [31, 335] on select "Select Cable / Satellite Services Collection Agency Credit Card Debt Debt Couns…" at bounding box center [129, 348] width 196 height 26
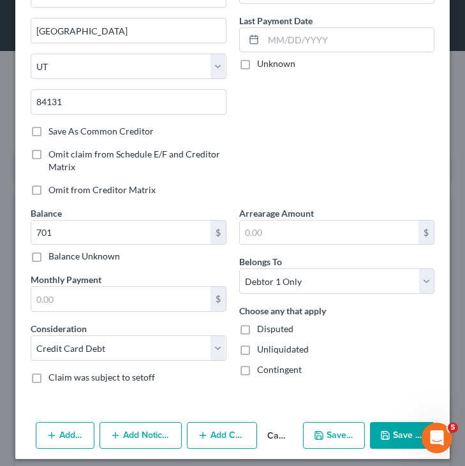
click at [325, 436] on button "Save & New" at bounding box center [334, 435] width 62 height 27
select select "0"
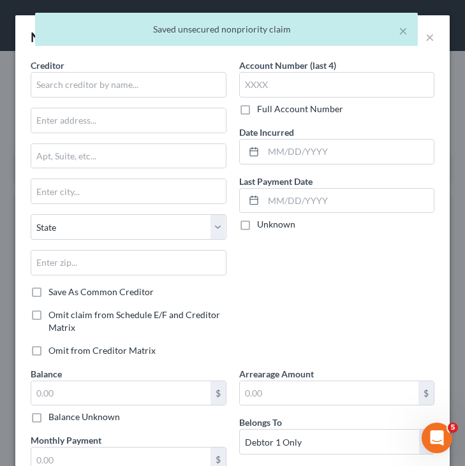
scroll to position [86, 0]
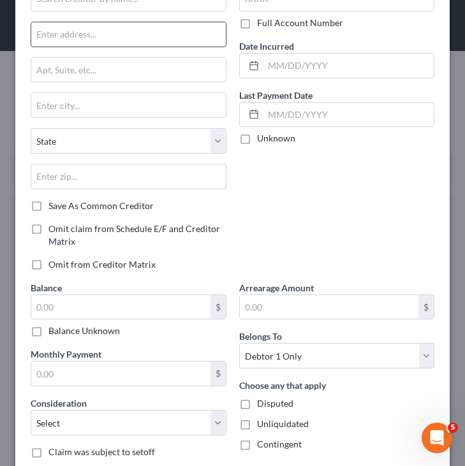
click at [153, 26] on input "text" at bounding box center [128, 34] width 194 height 24
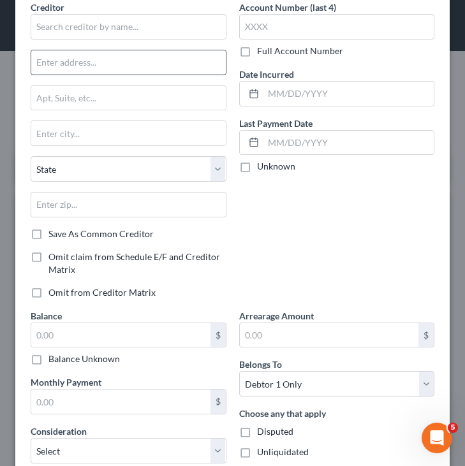
scroll to position [56, 0]
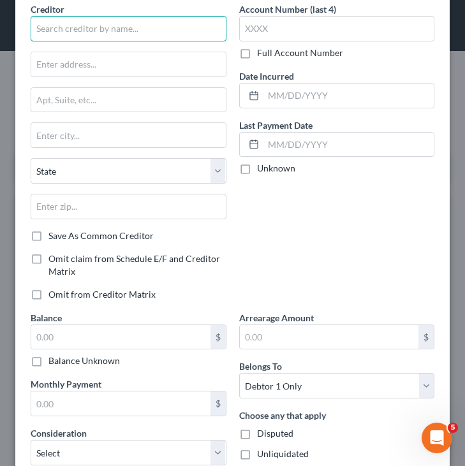
click at [145, 29] on input "text" at bounding box center [129, 29] width 196 height 26
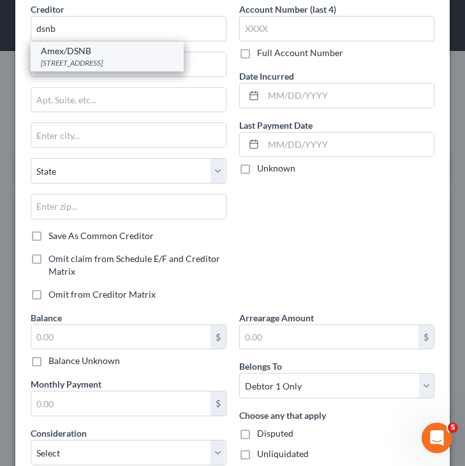
click at [93, 56] on div "Amex/DSNB" at bounding box center [107, 51] width 133 height 13
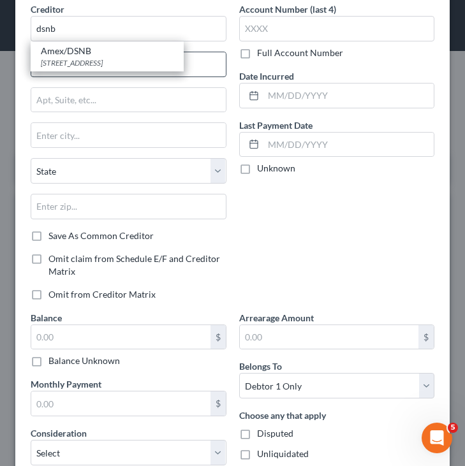
type input "Amex/DSNB"
type input "PO Box 6789"
type input "Sioux Falls"
select select "43"
type input "57117"
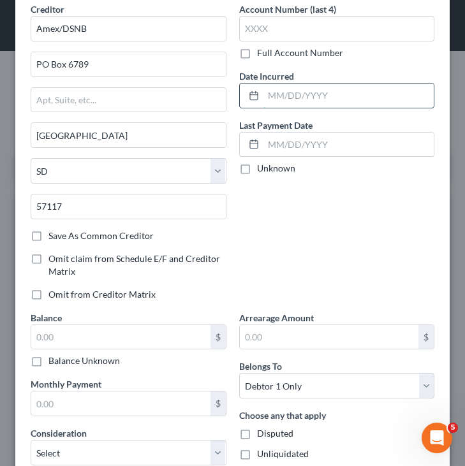
click at [313, 98] on input "text" at bounding box center [348, 96] width 171 height 24
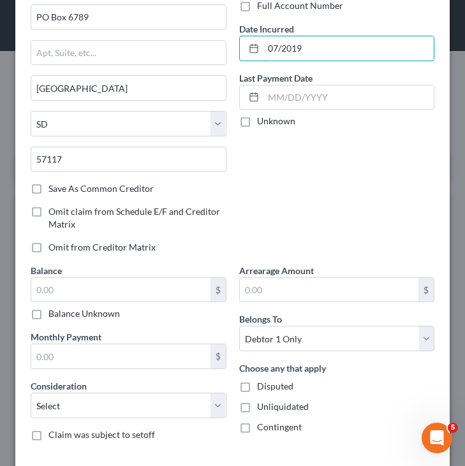
scroll to position [105, 0]
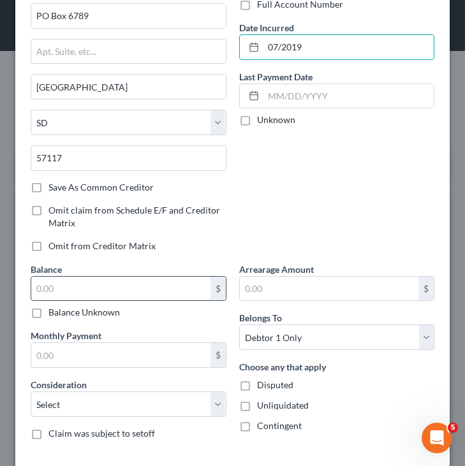
type input "07/2019"
click at [170, 286] on input "text" at bounding box center [120, 289] width 179 height 24
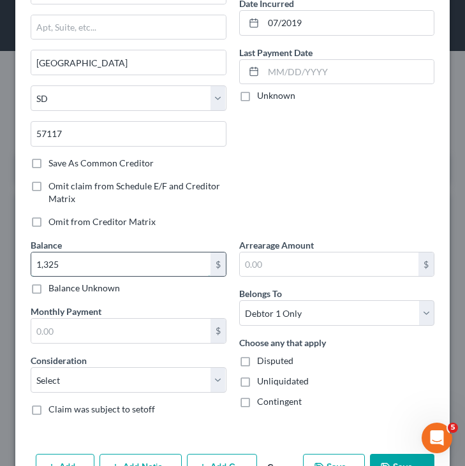
scroll to position [169, 0]
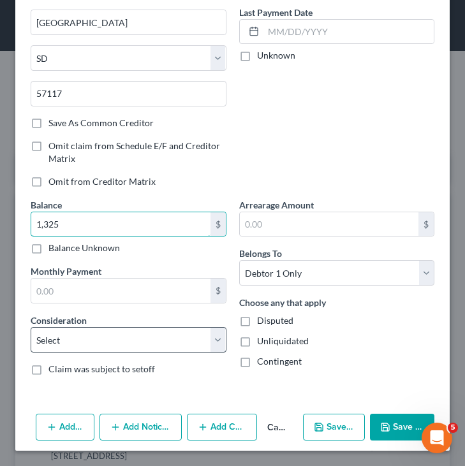
type input "1,325"
click at [170, 339] on select "Select Cable / Satellite Services Collection Agency Credit Card Debt Debt Couns…" at bounding box center [129, 340] width 196 height 26
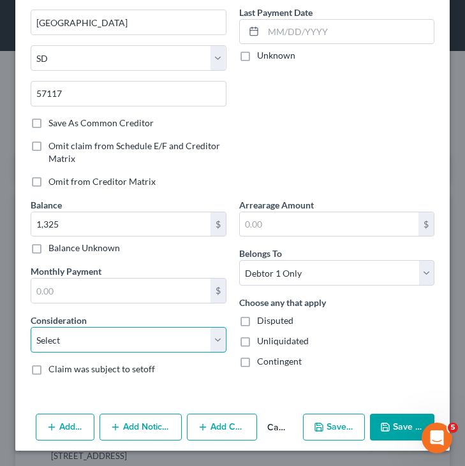
select select "2"
click at [31, 327] on select "Select Cable / Satellite Services Collection Agency Credit Card Debt Debt Couns…" at bounding box center [129, 340] width 196 height 26
click at [317, 419] on button "Save & New" at bounding box center [334, 427] width 62 height 27
select select "0"
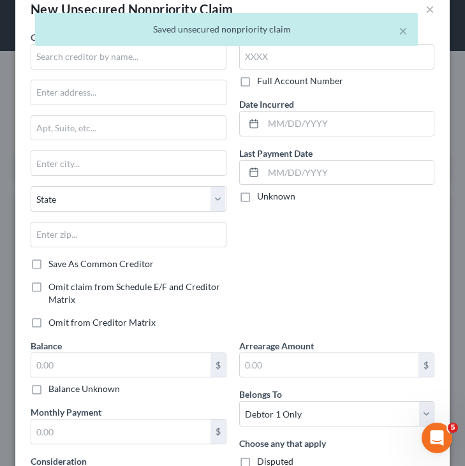
scroll to position [0, 0]
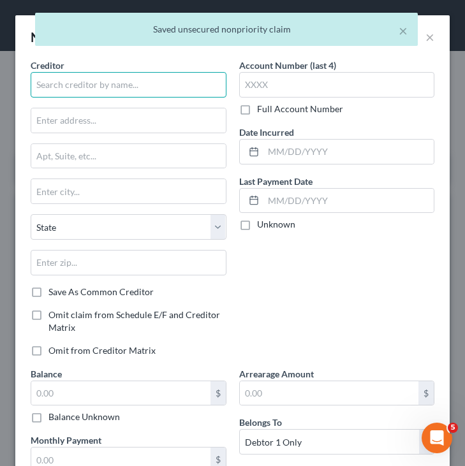
click at [165, 94] on input "text" at bounding box center [129, 85] width 196 height 26
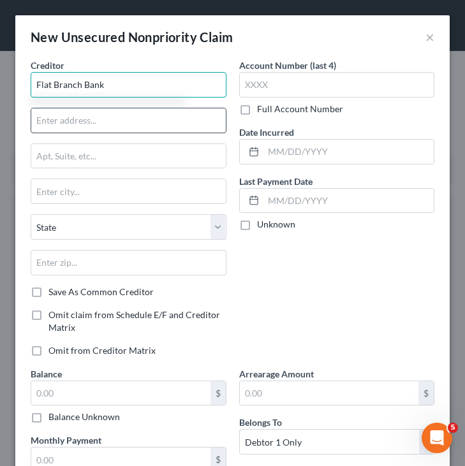
type input "Flat Branch Bank"
click at [156, 119] on input "text" at bounding box center [128, 120] width 194 height 24
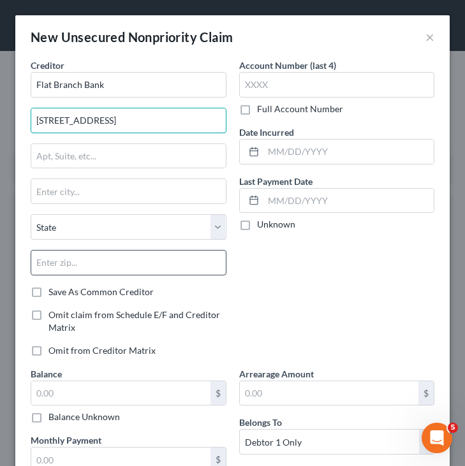
type input "306 Enterprise Drive"
click at [131, 258] on input "text" at bounding box center [129, 263] width 196 height 26
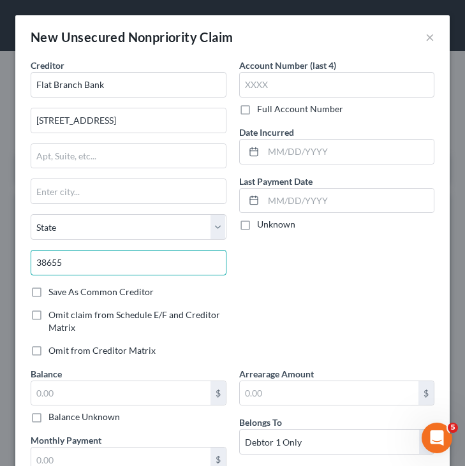
type input "38655"
type input "Oxford"
select select "25"
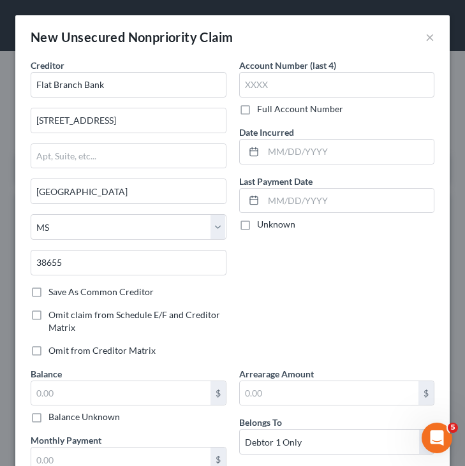
click at [89, 296] on label "Save As Common Creditor" at bounding box center [100, 292] width 105 height 13
click at [62, 294] on input "Save As Common Creditor" at bounding box center [58, 290] width 8 height 8
checkbox input "true"
click at [289, 156] on input "text" at bounding box center [348, 152] width 171 height 24
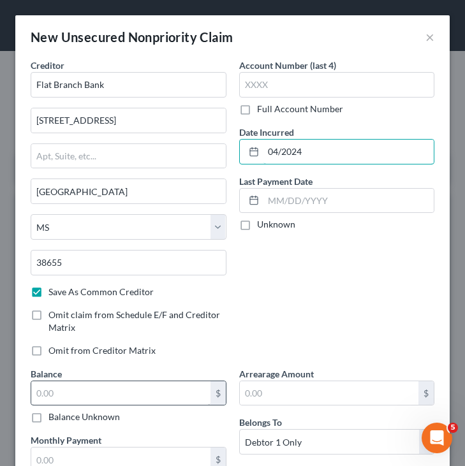
type input "04/2024"
click at [168, 393] on input "text" at bounding box center [120, 393] width 179 height 24
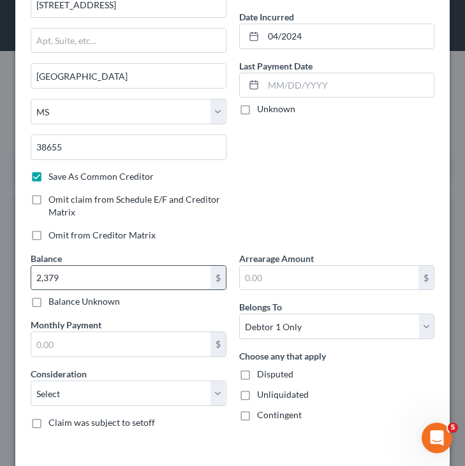
scroll to position [117, 0]
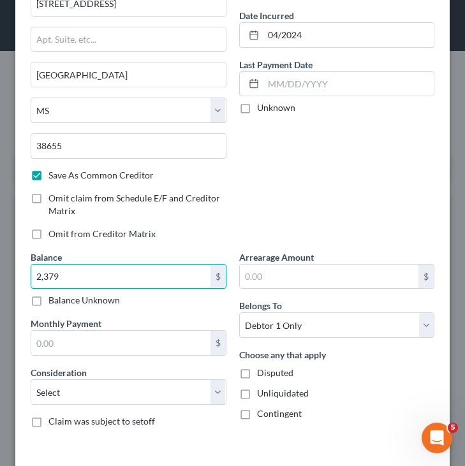
type input "2,379"
click at [182, 377] on div "Consideration Select Cable / Satellite Services Collection Agency Credit Card D…" at bounding box center [129, 385] width 196 height 39
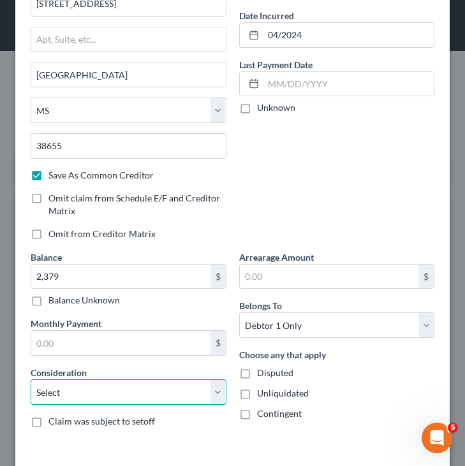
click at [182, 388] on select "Select Cable / Satellite Services Collection Agency Credit Card Debt Debt Couns…" at bounding box center [129, 392] width 196 height 26
select select "1"
click at [31, 379] on select "Select Cable / Satellite Services Collection Agency Credit Card Debt Debt Couns…" at bounding box center [129, 392] width 196 height 26
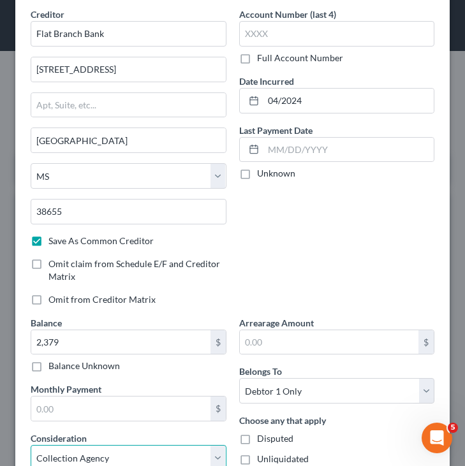
scroll to position [169, 0]
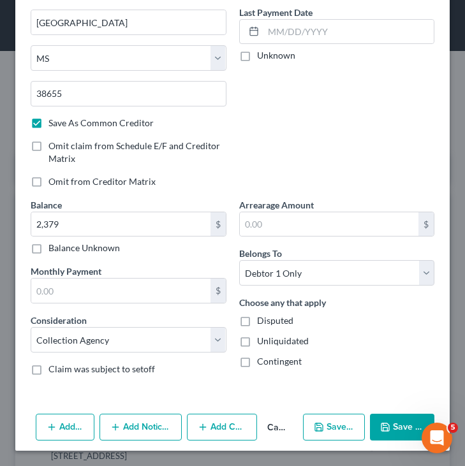
click at [319, 425] on polyline "button" at bounding box center [317, 424] width 3 height 2
select select "0"
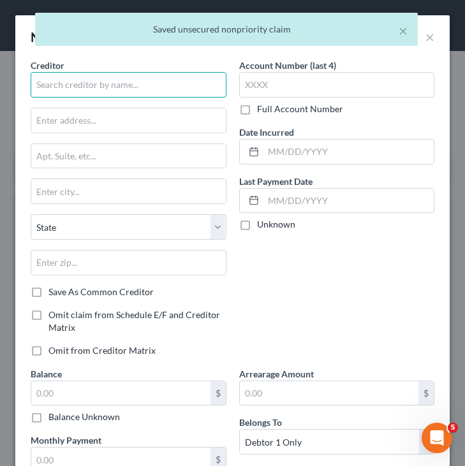
click at [201, 88] on input "text" at bounding box center [129, 85] width 196 height 26
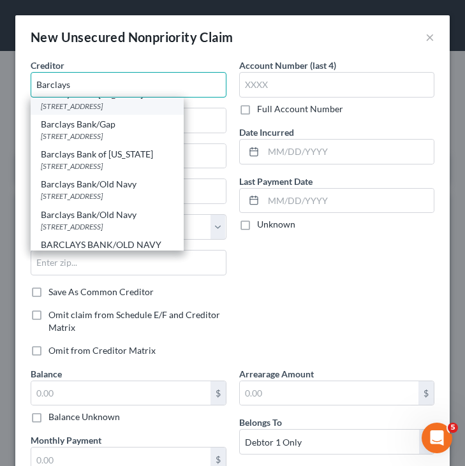
scroll to position [74, 0]
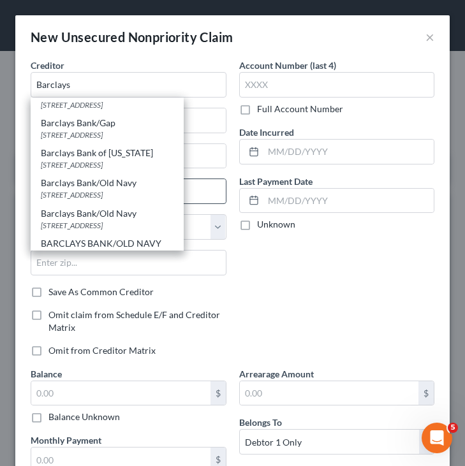
click at [136, 193] on div "125 S West St, Wilmington, DE 19801" at bounding box center [107, 194] width 133 height 11
type input "Barclays Bank/Old Navy"
type input "125 S West St"
type input "Wilmington"
select select "7"
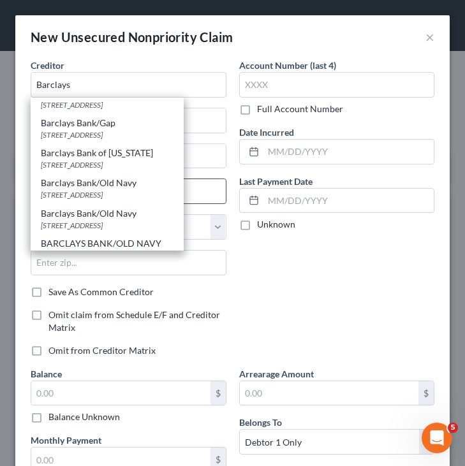
type input "19801"
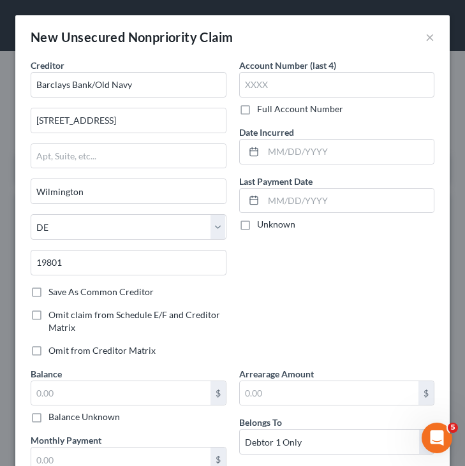
scroll to position [0, 0]
click at [121, 85] on input "Barclays Bank/Old Navy" at bounding box center [129, 85] width 196 height 26
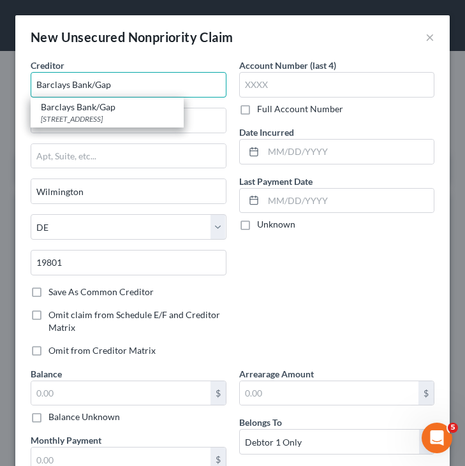
type input "Barclays Bank/Gap"
click at [85, 293] on label "Save As Common Creditor" at bounding box center [100, 292] width 105 height 13
click at [62, 293] on input "Save As Common Creditor" at bounding box center [58, 290] width 8 height 8
checkbox input "true"
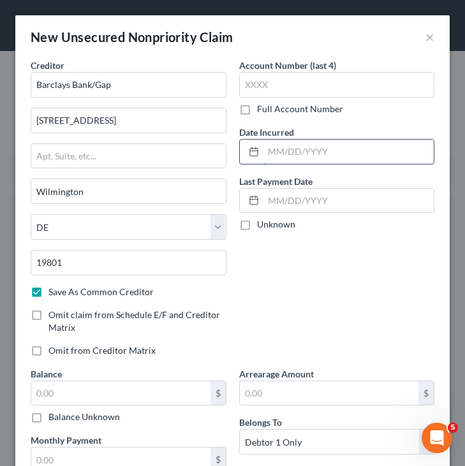
click at [303, 157] on input "text" at bounding box center [348, 152] width 171 height 24
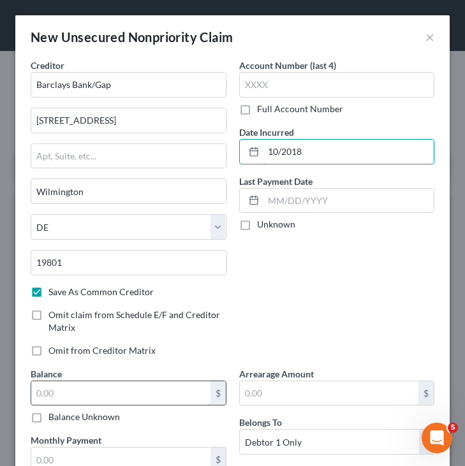
type input "10/2018"
click at [164, 399] on input "text" at bounding box center [120, 393] width 179 height 24
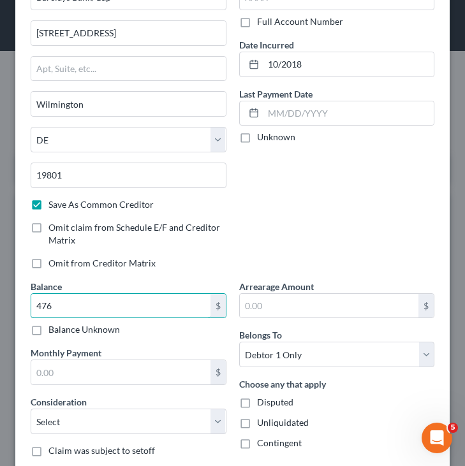
scroll to position [101, 0]
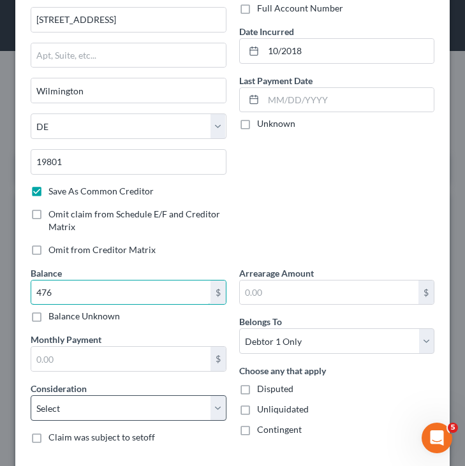
type input "476"
click at [179, 404] on select "Select Cable / Satellite Services Collection Agency Credit Card Debt Debt Couns…" at bounding box center [129, 408] width 196 height 26
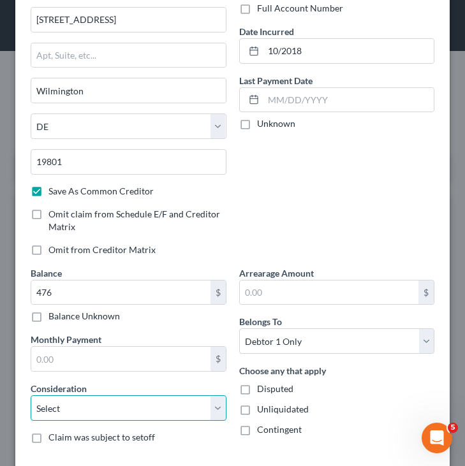
select select "2"
click at [31, 395] on select "Select Cable / Satellite Services Collection Agency Credit Card Debt Debt Couns…" at bounding box center [129, 408] width 196 height 26
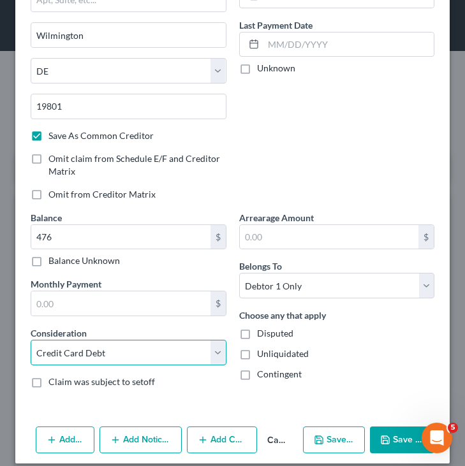
scroll to position [169, 0]
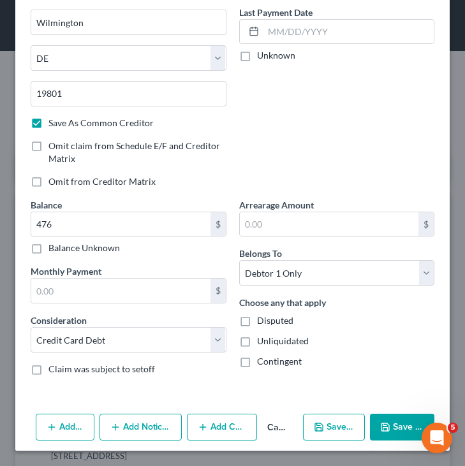
click at [326, 419] on button "Save & New" at bounding box center [334, 427] width 62 height 27
select select "0"
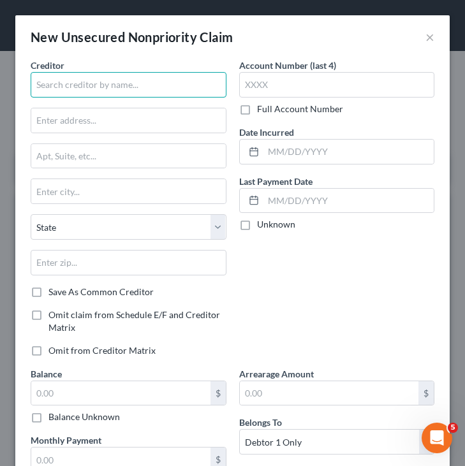
click at [157, 87] on input "text" at bounding box center [129, 85] width 196 height 26
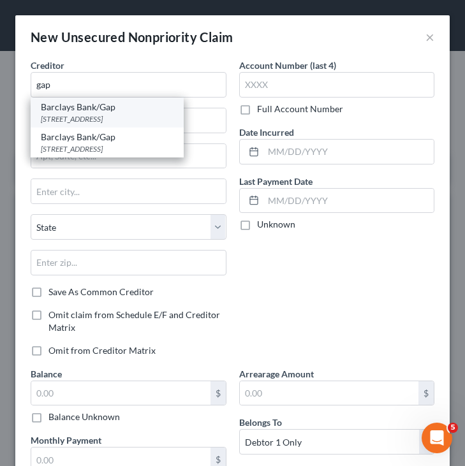
click at [101, 122] on div "125 S West St, Wilmington, DE 19801" at bounding box center [107, 118] width 133 height 11
type input "Barclays Bank/Gap"
type input "125 S West St"
type input "Wilmington"
select select "7"
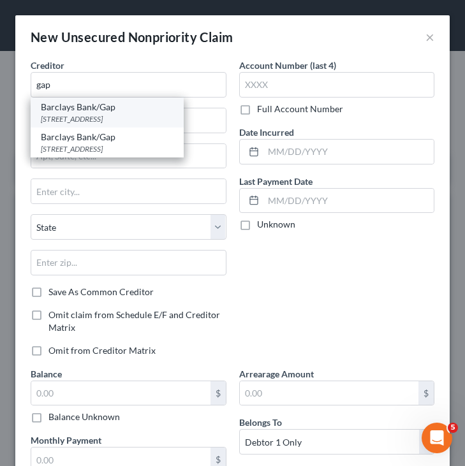
type input "19801"
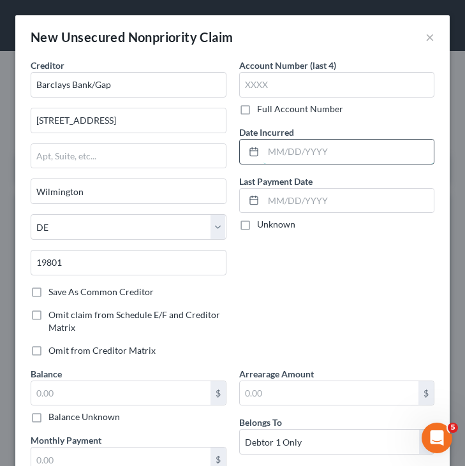
click at [290, 147] on input "text" at bounding box center [348, 152] width 171 height 24
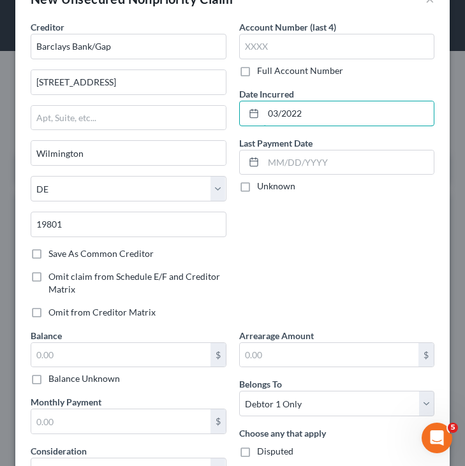
scroll to position [50, 0]
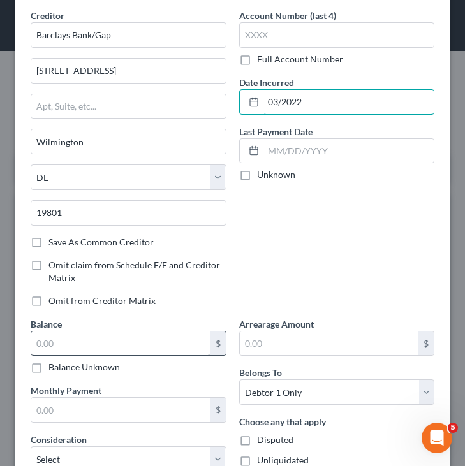
type input "03/2022"
click at [191, 342] on input "text" at bounding box center [120, 344] width 179 height 24
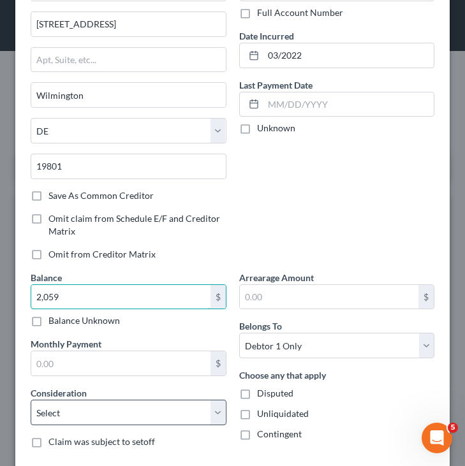
type input "2,059"
click at [178, 411] on select "Select Cable / Satellite Services Collection Agency Credit Card Debt Debt Couns…" at bounding box center [129, 413] width 196 height 26
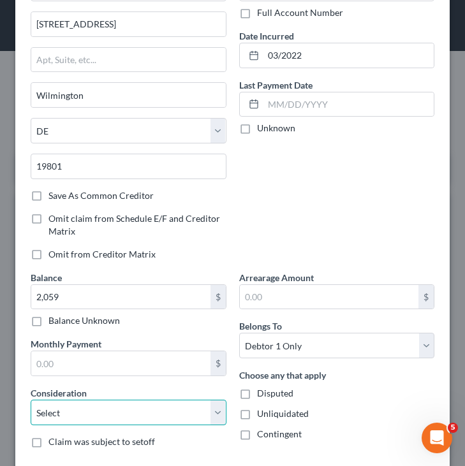
select select "2"
click at [31, 400] on select "Select Cable / Satellite Services Collection Agency Credit Card Debt Debt Couns…" at bounding box center [129, 413] width 196 height 26
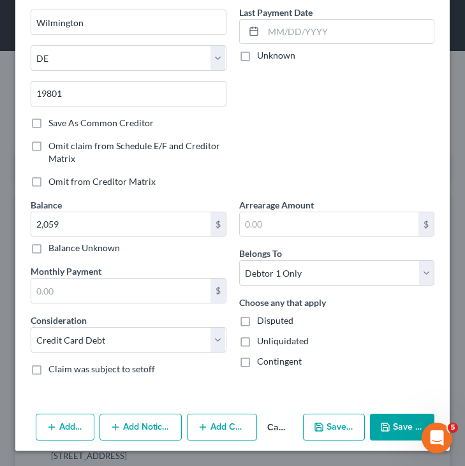
click at [327, 430] on button "Save & New" at bounding box center [334, 427] width 62 height 27
select select "0"
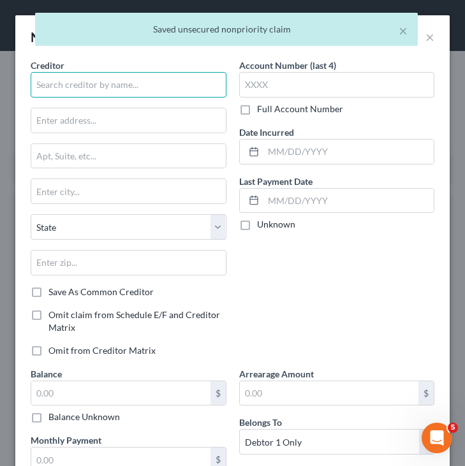
click at [192, 80] on input "text" at bounding box center [129, 85] width 196 height 26
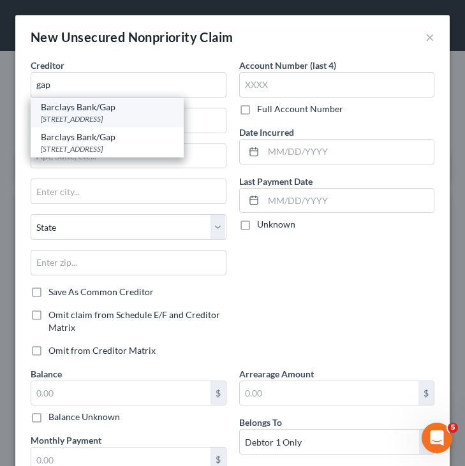
click at [114, 110] on div "Barclays Bank/Gap" at bounding box center [107, 107] width 133 height 13
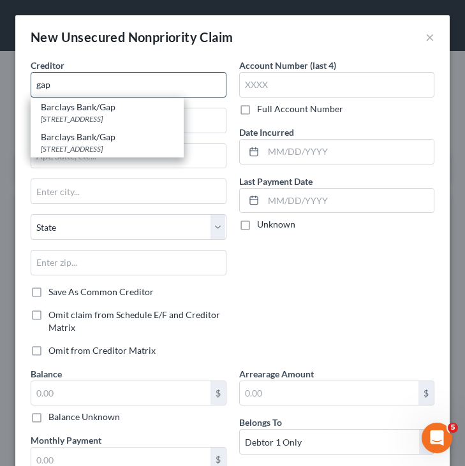
type input "Barclays Bank/Gap"
type input "125 S West St"
type input "Wilmington"
select select "7"
type input "19801"
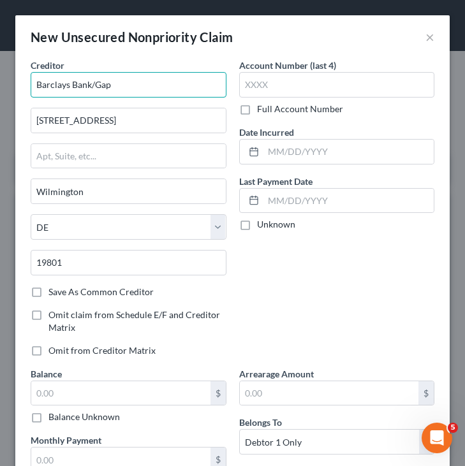
click at [126, 87] on input "Barclays Bank/Gap" at bounding box center [129, 85] width 196 height 26
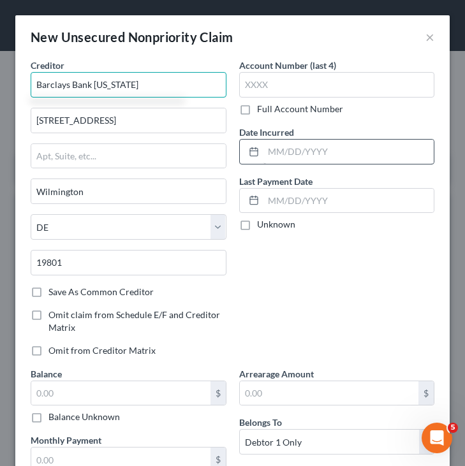
type input "Barclays Bank Delaware"
click at [263, 153] on input "text" at bounding box center [348, 152] width 171 height 24
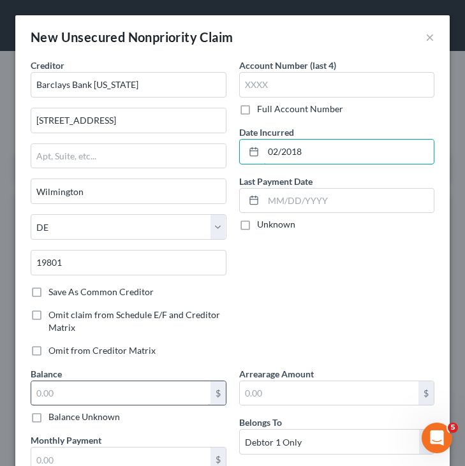
type input "02/2018"
click at [184, 394] on input "text" at bounding box center [120, 393] width 179 height 24
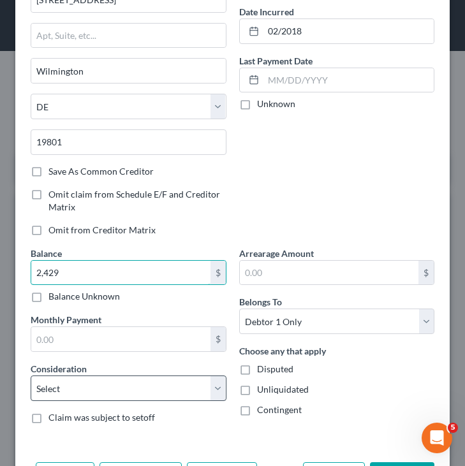
type input "2,429"
click at [184, 395] on select "Select Cable / Satellite Services Collection Agency Credit Card Debt Debt Couns…" at bounding box center [129, 389] width 196 height 26
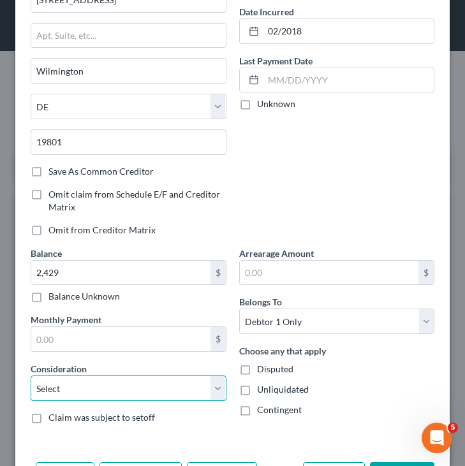
select select "2"
click at [31, 376] on select "Select Cable / Satellite Services Collection Agency Credit Card Debt Debt Couns…" at bounding box center [129, 389] width 196 height 26
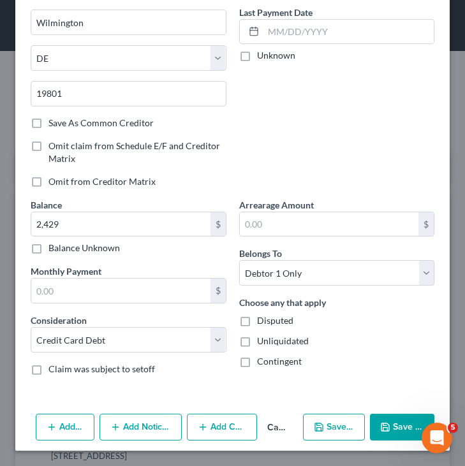
click at [318, 425] on polyline "button" at bounding box center [317, 424] width 3 height 2
select select "0"
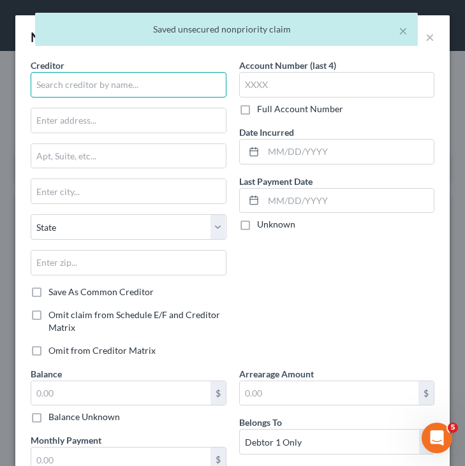
click at [209, 84] on input "text" at bounding box center [129, 85] width 196 height 26
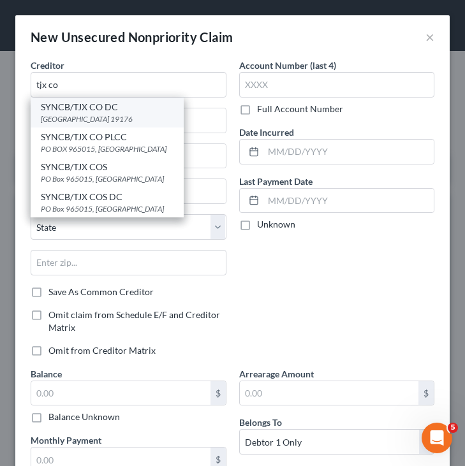
click at [125, 119] on div "PO Box 71737, Philadelphia, PA 19176" at bounding box center [107, 118] width 133 height 11
type input "SYNCB/TJX CO DC"
type input "PO Box 71737"
type input "Philadelphia"
select select "39"
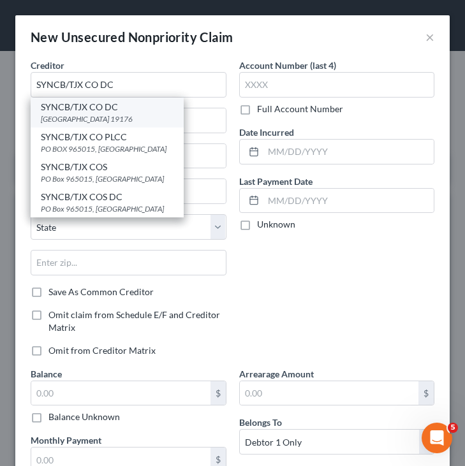
type input "19176"
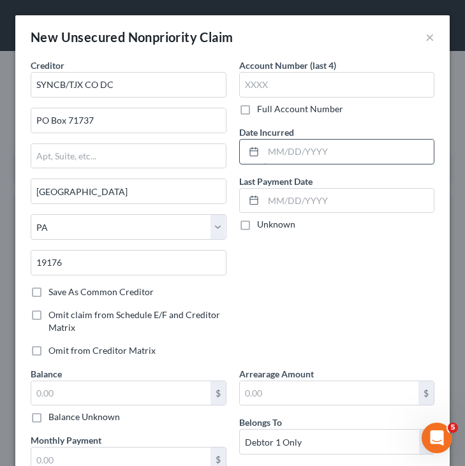
click at [290, 150] on input "text" at bounding box center [348, 152] width 171 height 24
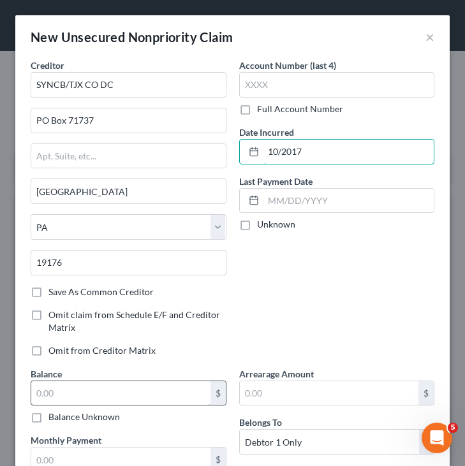
type input "10/2017"
click at [137, 398] on input "text" at bounding box center [120, 393] width 179 height 24
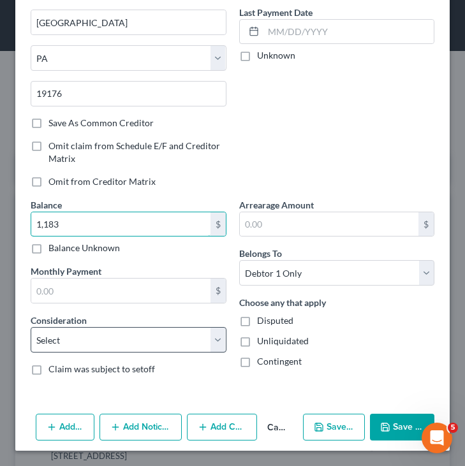
type input "1,183"
click at [173, 342] on select "Select Cable / Satellite Services Collection Agency Credit Card Debt Debt Couns…" at bounding box center [129, 340] width 196 height 26
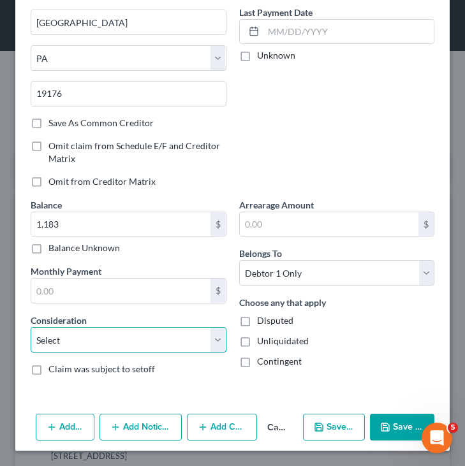
select select "2"
click at [31, 327] on select "Select Cable / Satellite Services Collection Agency Credit Card Debt Debt Couns…" at bounding box center [129, 340] width 196 height 26
click at [342, 425] on button "Save & New" at bounding box center [334, 427] width 62 height 27
select select "0"
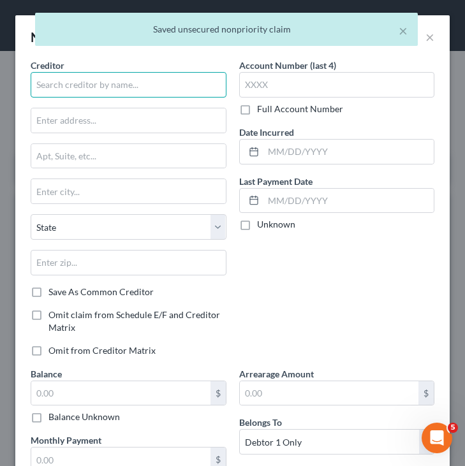
click at [157, 91] on input "text" at bounding box center [129, 85] width 196 height 26
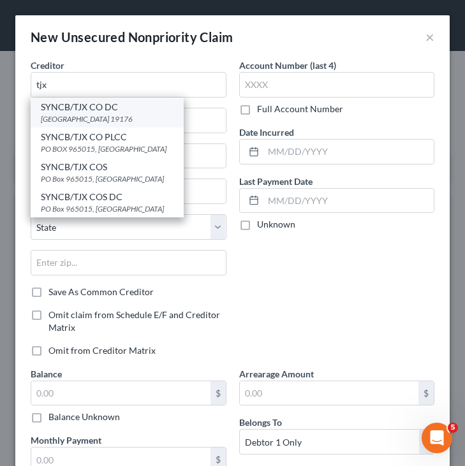
click at [149, 115] on div "PO Box 71737, Philadelphia, PA 19176" at bounding box center [107, 118] width 133 height 11
type input "SYNCB/TJX CO DC"
type input "PO Box 71737"
type input "Philadelphia"
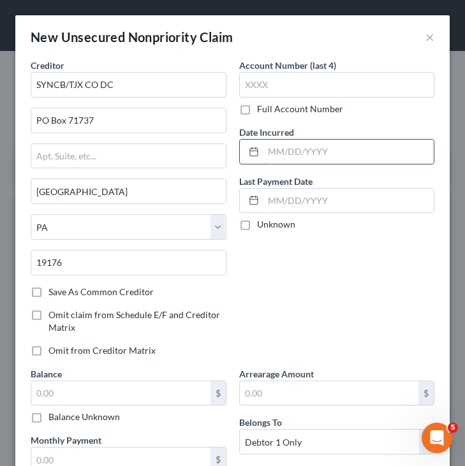
click at [293, 149] on input "text" at bounding box center [348, 152] width 171 height 24
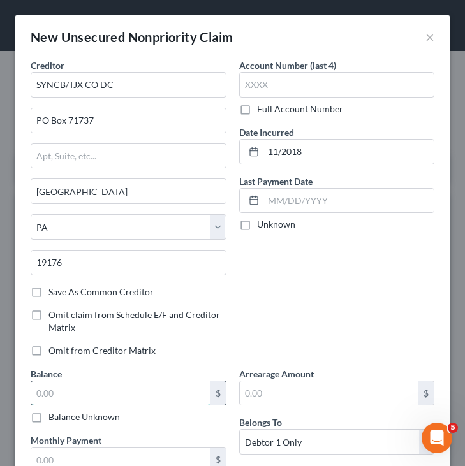
click at [163, 391] on input "text" at bounding box center [120, 393] width 179 height 24
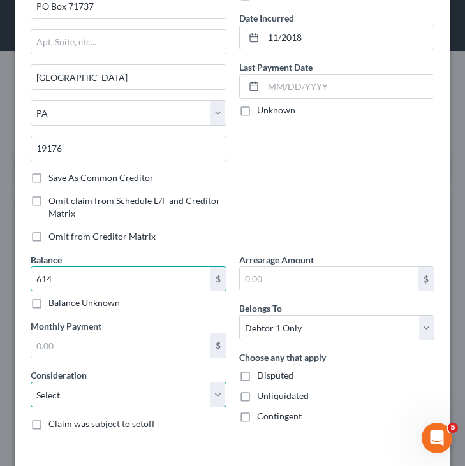
click at [170, 388] on select "Select Cable / Satellite Services Collection Agency Credit Card Debt Debt Couns…" at bounding box center [129, 395] width 196 height 26
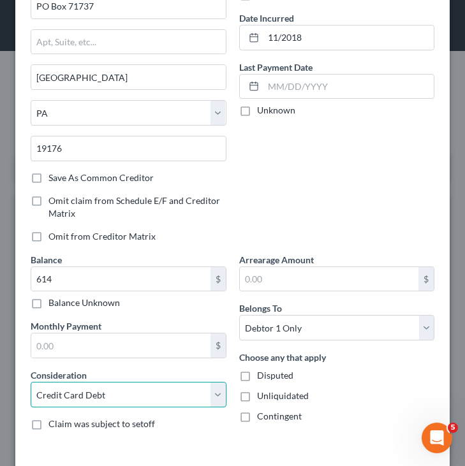
click at [31, 382] on select "Select Cable / Satellite Services Collection Agency Credit Card Debt Debt Couns…" at bounding box center [129, 395] width 196 height 26
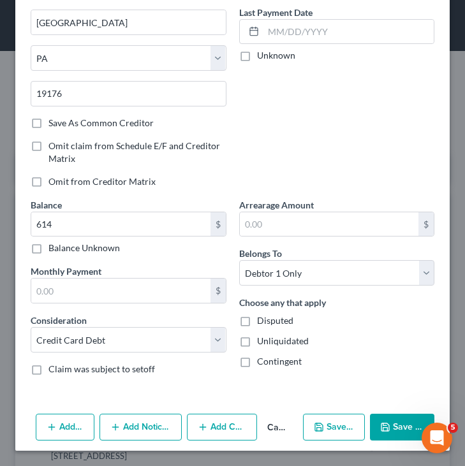
click at [342, 427] on button "Save & New" at bounding box center [334, 427] width 62 height 27
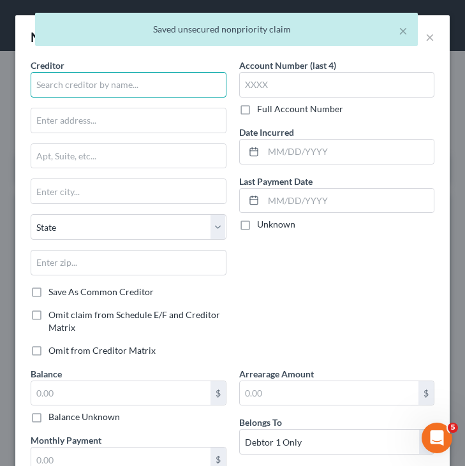
click at [171, 82] on input "text" at bounding box center [129, 85] width 196 height 26
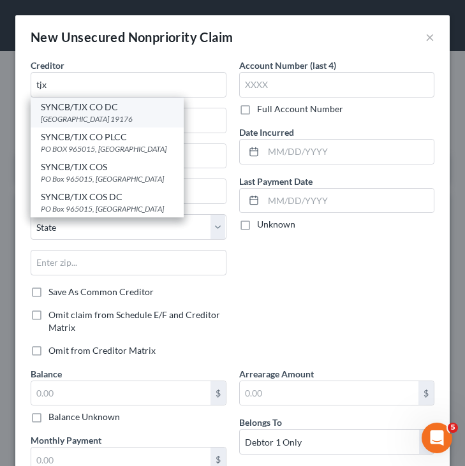
click at [140, 111] on div "SYNCB/TJX CO DC" at bounding box center [107, 107] width 133 height 13
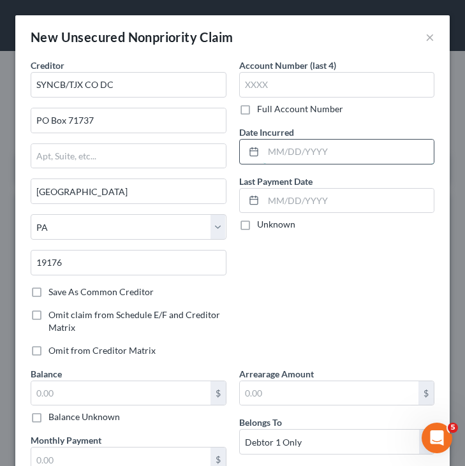
click at [277, 153] on input "text" at bounding box center [348, 152] width 171 height 24
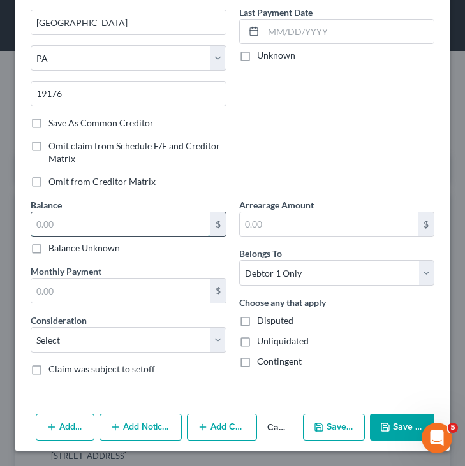
click at [150, 227] on input "text" at bounding box center [120, 224] width 179 height 24
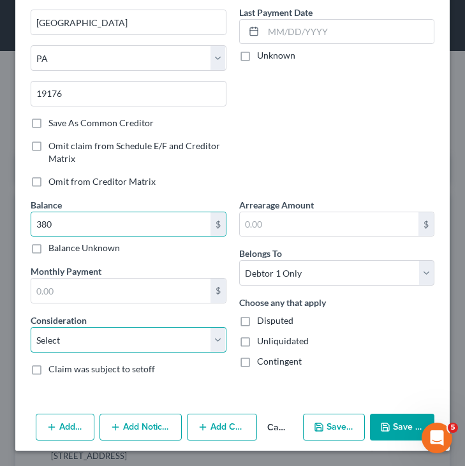
click at [154, 337] on select "Select Cable / Satellite Services Collection Agency Credit Card Debt Debt Couns…" at bounding box center [129, 340] width 196 height 26
click at [31, 327] on select "Select Cable / Satellite Services Collection Agency Credit Card Debt Debt Couns…" at bounding box center [129, 340] width 196 height 26
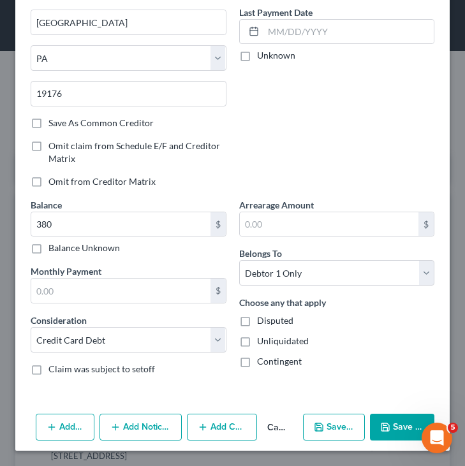
click at [337, 417] on button "Save & New" at bounding box center [334, 427] width 62 height 27
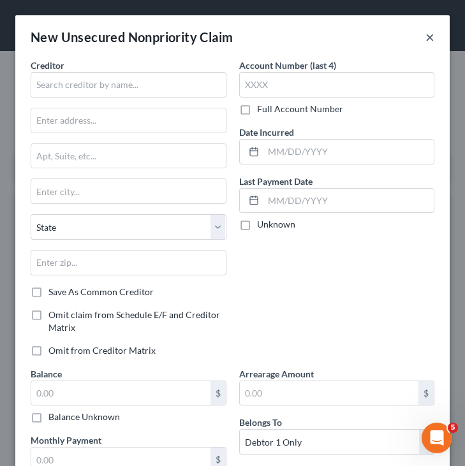
click at [432, 40] on button "×" at bounding box center [429, 36] width 9 height 15
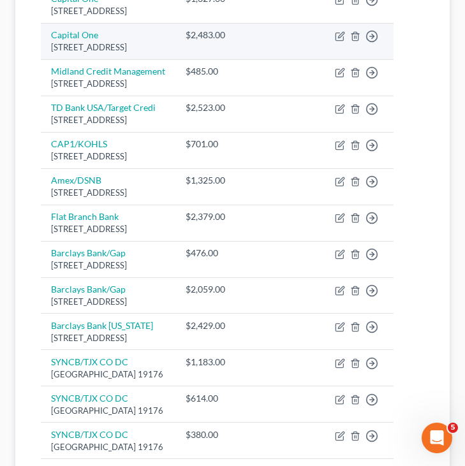
scroll to position [453, 0]
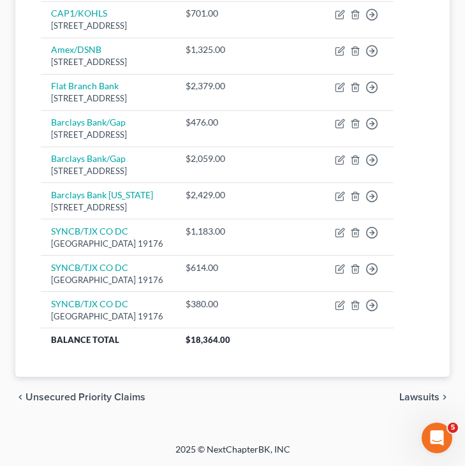
click at [133, 392] on span "Unsecured Priority Claims" at bounding box center [86, 397] width 120 height 10
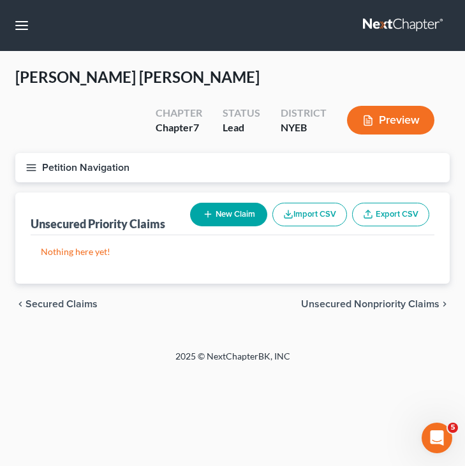
click at [87, 306] on span "Secured Claims" at bounding box center [62, 304] width 72 height 10
click at [223, 208] on button "New Claim" at bounding box center [228, 215] width 77 height 24
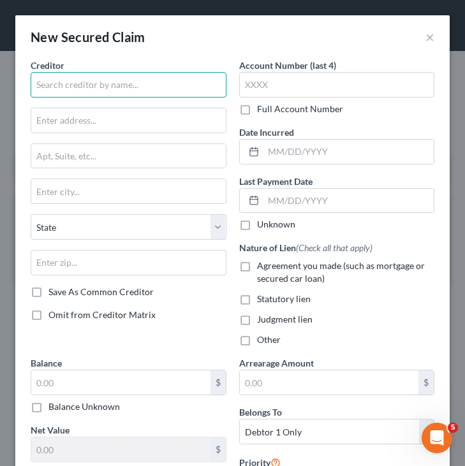
click at [189, 92] on input "text" at bounding box center [129, 85] width 196 height 26
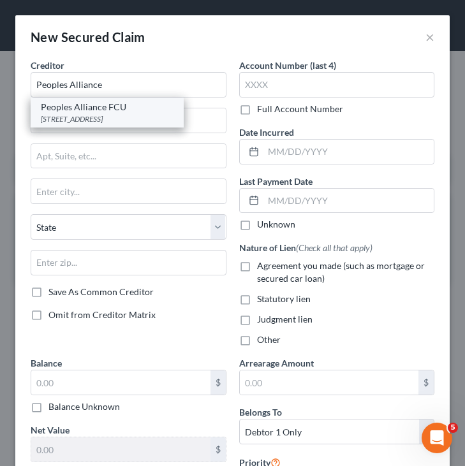
click at [156, 121] on div "125 Wireless Blvd., Hauppauge, NY 11788" at bounding box center [107, 118] width 133 height 11
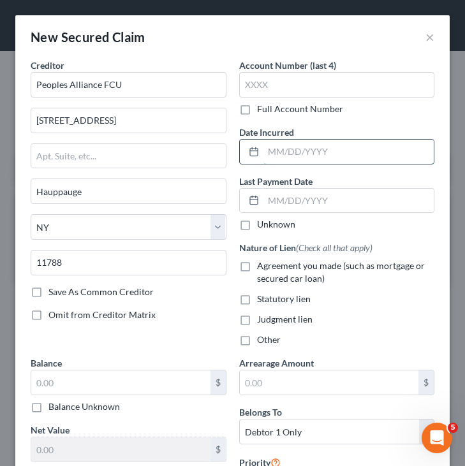
click at [300, 154] on input "text" at bounding box center [348, 152] width 171 height 24
click at [257, 261] on label "Agreement you made (such as mortgage or secured car loan)" at bounding box center [346, 273] width 178 height 26
click at [262, 261] on input "Agreement you made (such as mortgage or secured car loan)" at bounding box center [266, 264] width 8 height 8
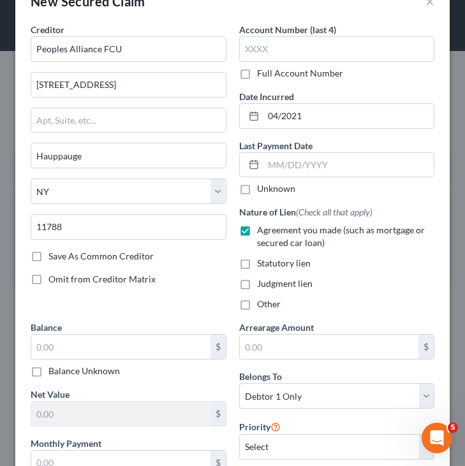
scroll to position [36, 0]
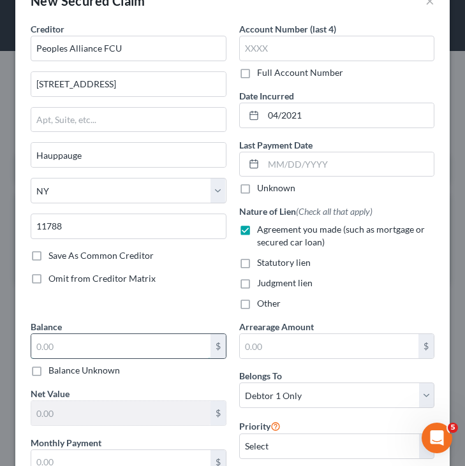
click at [147, 348] on input "text" at bounding box center [120, 346] width 179 height 24
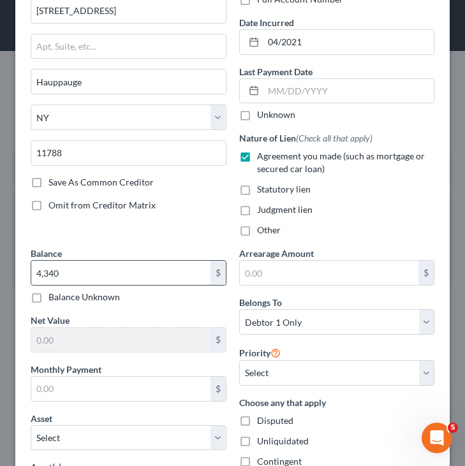
scroll to position [142, 0]
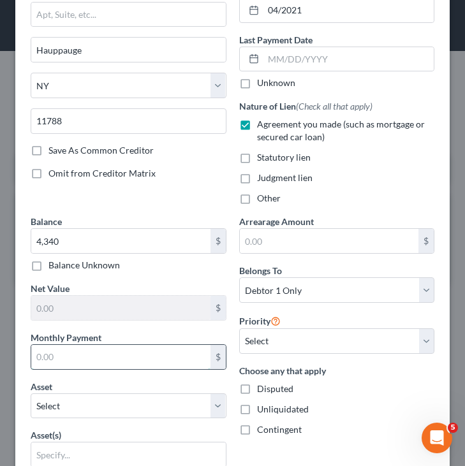
click at [142, 363] on input "text" at bounding box center [120, 357] width 179 height 24
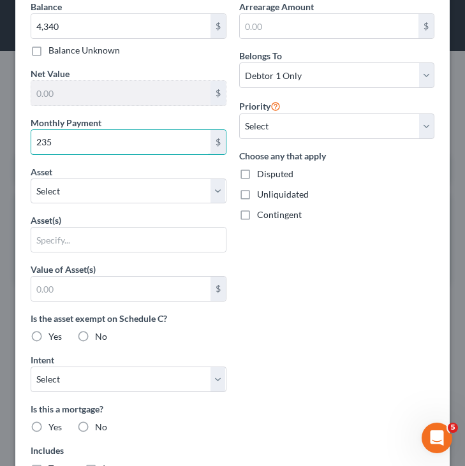
scroll to position [396, 0]
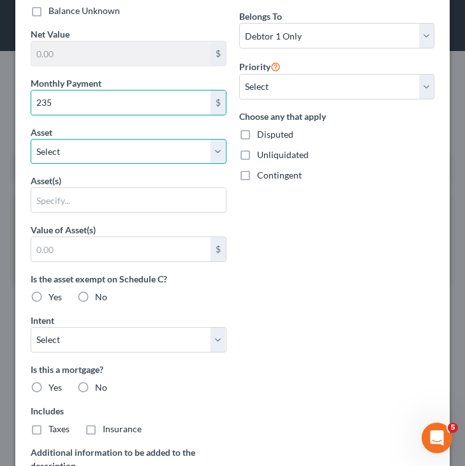
click at [193, 160] on select "Select Other Multiple Assets 2016 Jeep Patriot - $3315.0 Capital One (Account e…" at bounding box center [129, 152] width 196 height 26
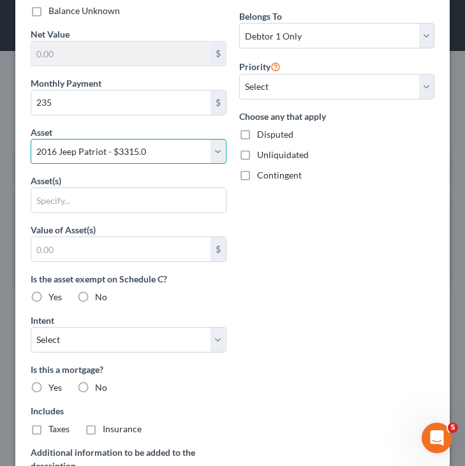
click at [31, 139] on select "Select Other Multiple Assets 2016 Jeep Patriot - $3315.0 Capital One (Account e…" at bounding box center [129, 152] width 196 height 26
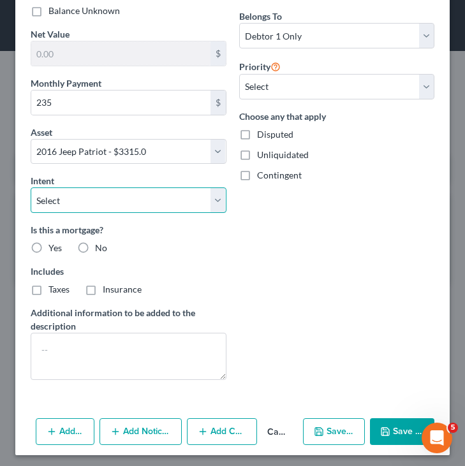
click at [164, 203] on select "Select Surrender Redeem Reaffirm Avoid Other" at bounding box center [129, 200] width 196 height 26
click at [31, 187] on select "Select Surrender Redeem Reaffirm Avoid Other" at bounding box center [129, 200] width 196 height 26
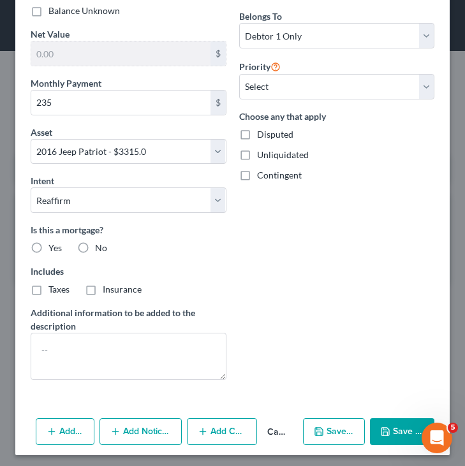
click at [95, 249] on label "No" at bounding box center [101, 248] width 12 height 13
click at [100, 249] on input "No" at bounding box center [104, 246] width 8 height 8
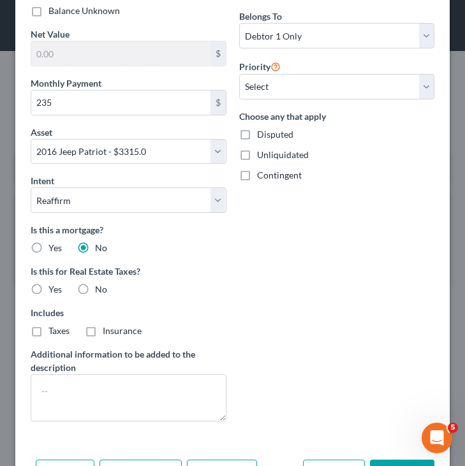
click at [95, 290] on label "No" at bounding box center [101, 289] width 12 height 13
click at [100, 290] on input "No" at bounding box center [104, 287] width 8 height 8
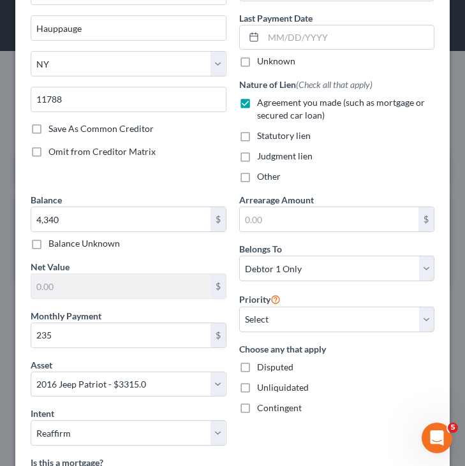
scroll to position [442, 0]
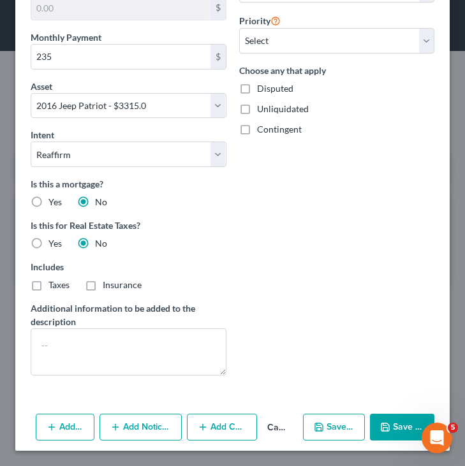
click at [368, 432] on div "Add Action Add Notice Address Add Co-Debtor Cancel Save & New Save & Close" at bounding box center [232, 430] width 434 height 42
click at [407, 429] on button "Save & Close" at bounding box center [402, 427] width 64 height 27
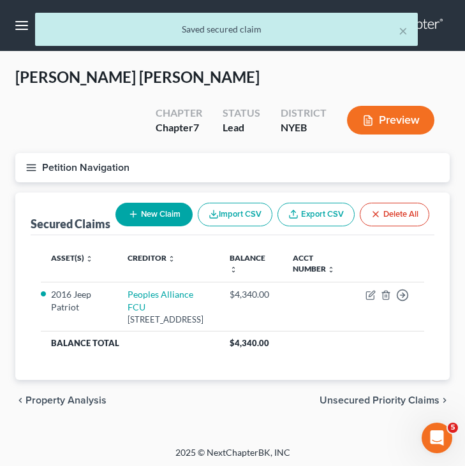
click at [390, 406] on span "Unsecured Priority Claims" at bounding box center [379, 400] width 120 height 10
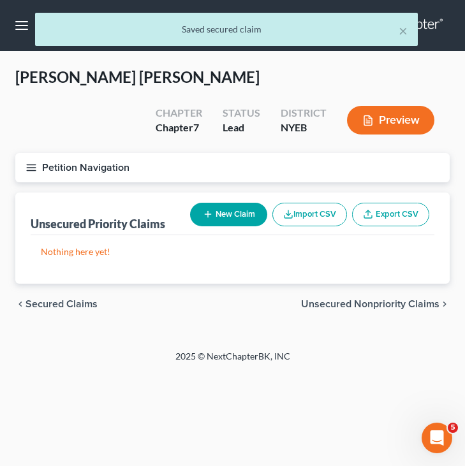
click at [432, 307] on span "Unsecured Nonpriority Claims" at bounding box center [370, 304] width 138 height 10
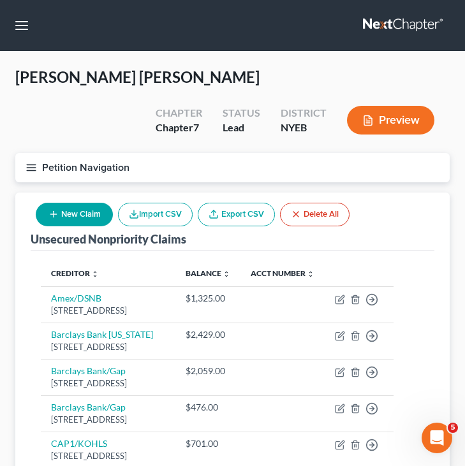
click at [75, 219] on button "New Claim" at bounding box center [74, 215] width 77 height 24
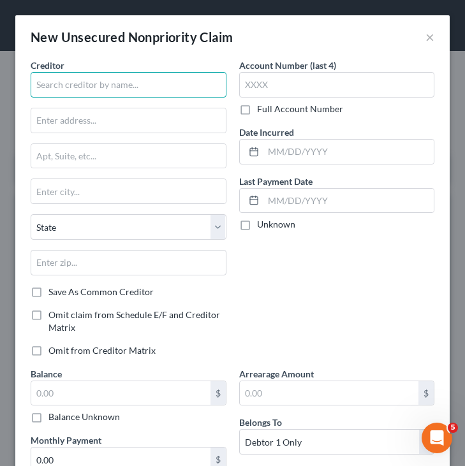
click at [131, 80] on input "text" at bounding box center [129, 85] width 196 height 26
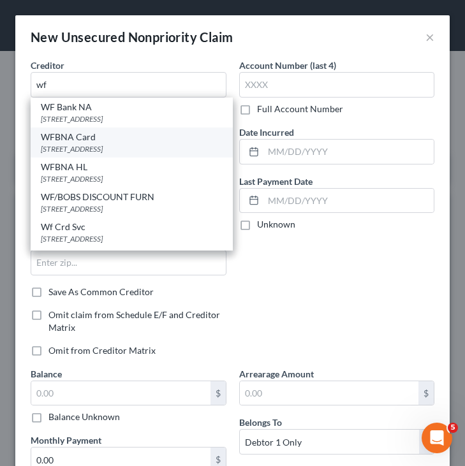
click at [80, 145] on div "PO Box 393, Minneapolis, MN 55480" at bounding box center [132, 148] width 182 height 11
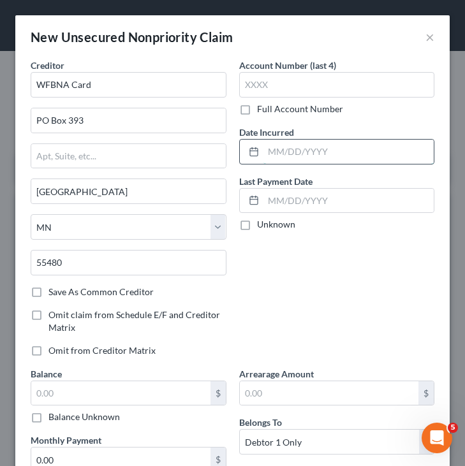
click at [281, 156] on input "text" at bounding box center [348, 152] width 171 height 24
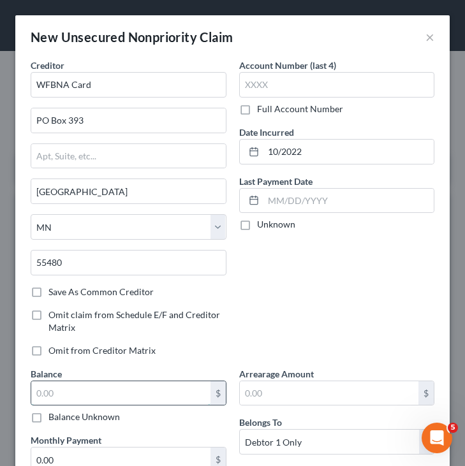
click at [152, 386] on input "text" at bounding box center [120, 393] width 179 height 24
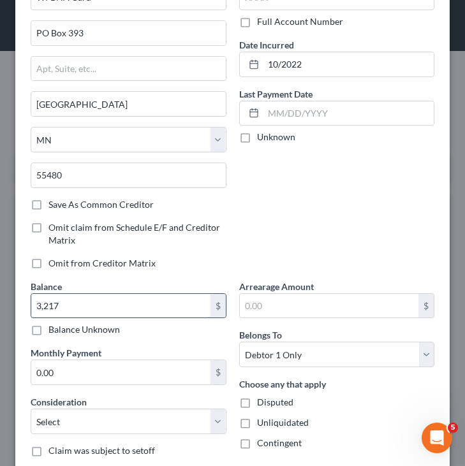
scroll to position [129, 0]
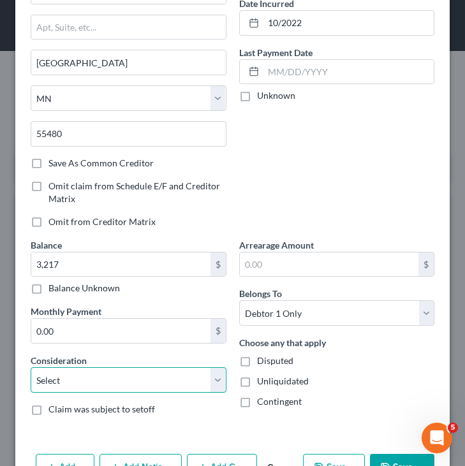
click at [152, 377] on select "Select Cable / Satellite Services Collection Agency Credit Card Debt Debt Couns…" at bounding box center [129, 380] width 196 height 26
click at [31, 367] on select "Select Cable / Satellite Services Collection Agency Credit Card Debt Debt Couns…" at bounding box center [129, 380] width 196 height 26
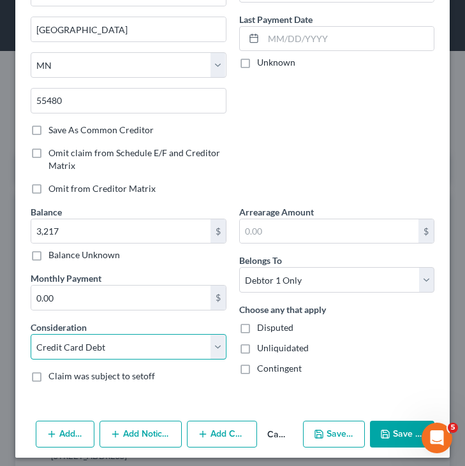
scroll to position [169, 0]
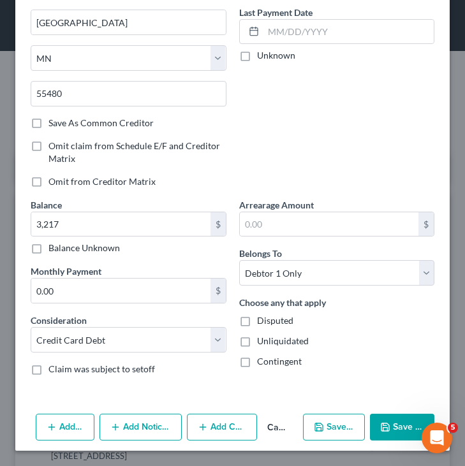
click at [326, 424] on button "Save & New" at bounding box center [334, 427] width 62 height 27
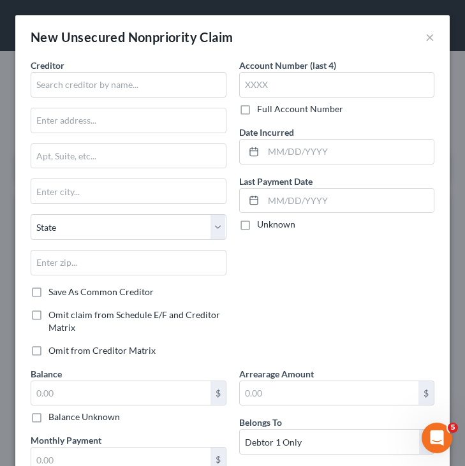
click at [430, 48] on div "New Unsecured Nonpriority Claim ×" at bounding box center [232, 36] width 434 height 43
click at [429, 43] on button "×" at bounding box center [429, 36] width 9 height 15
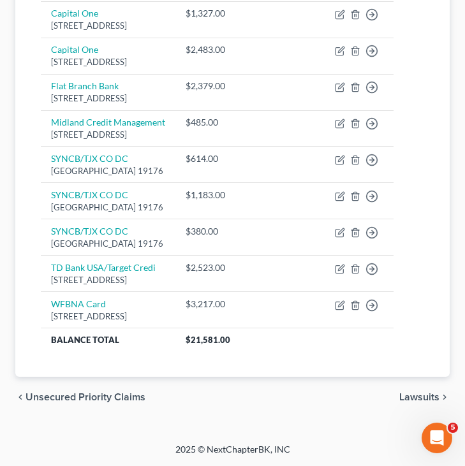
scroll to position [0, 0]
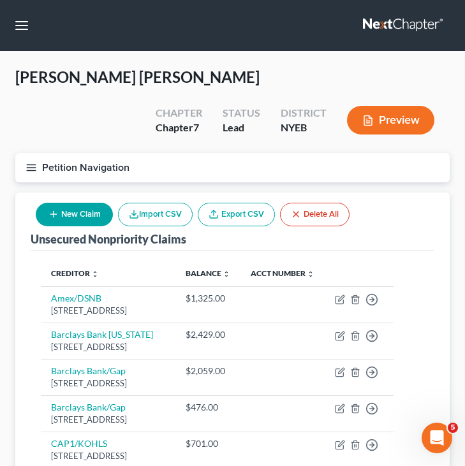
click at [92, 218] on button "New Claim" at bounding box center [74, 215] width 77 height 24
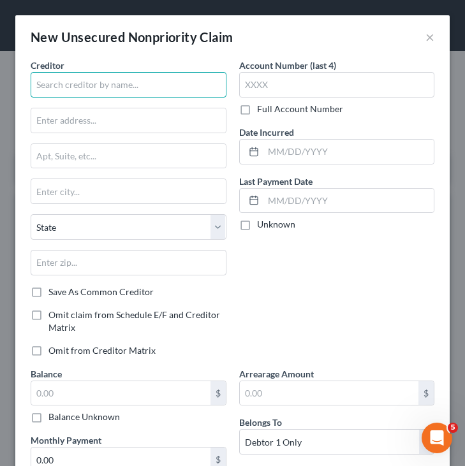
click at [192, 89] on input "text" at bounding box center [129, 85] width 196 height 26
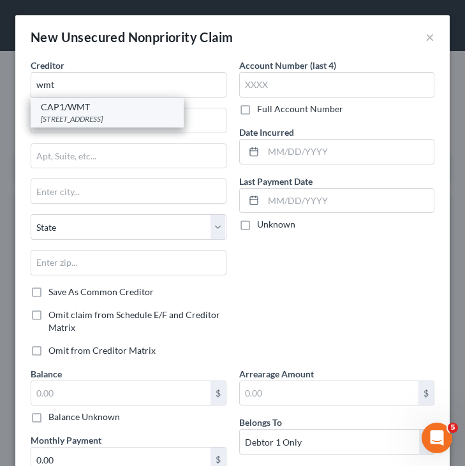
click at [137, 117] on div "PO BOX 31293, Salt Lake City, UT 84131" at bounding box center [107, 118] width 133 height 11
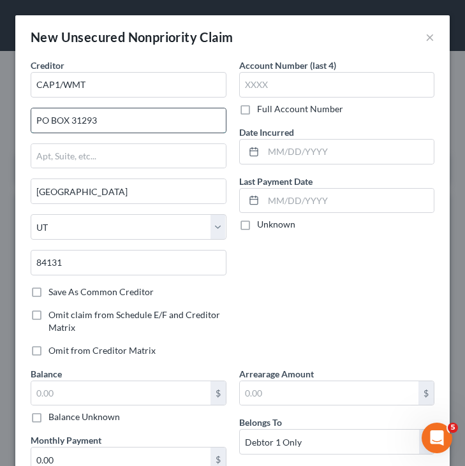
click at [56, 114] on input "PO BOX 31293" at bounding box center [128, 120] width 194 height 24
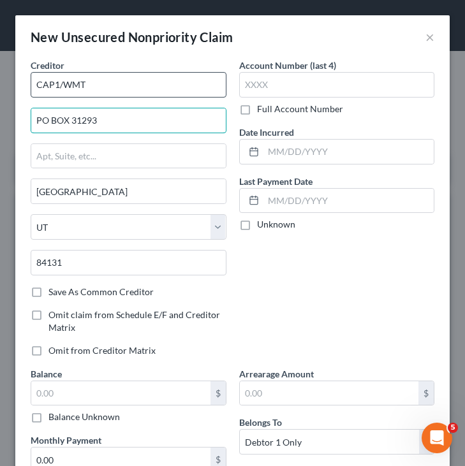
click at [55, 115] on input "PO BOX 31293" at bounding box center [128, 120] width 194 height 24
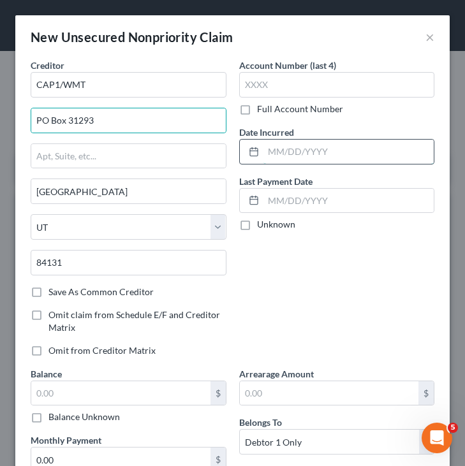
click at [275, 148] on input "text" at bounding box center [348, 152] width 171 height 24
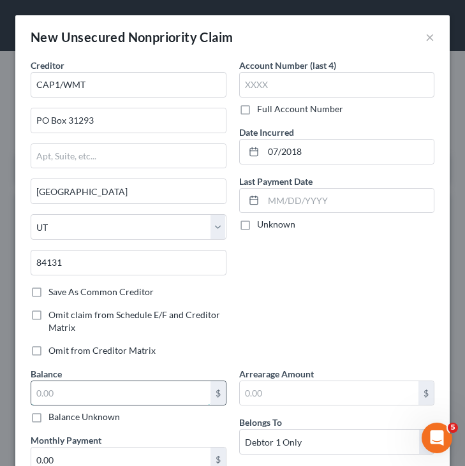
click at [173, 390] on input "text" at bounding box center [120, 393] width 179 height 24
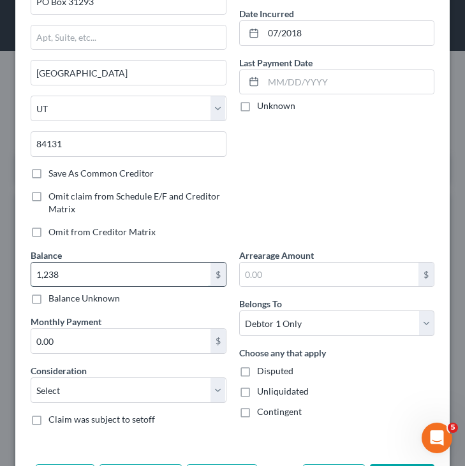
scroll to position [164, 0]
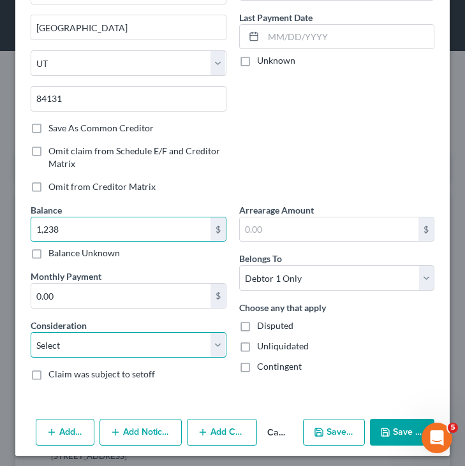
click at [184, 355] on select "Select Cable / Satellite Services Collection Agency Credit Card Debt Debt Couns…" at bounding box center [129, 345] width 196 height 26
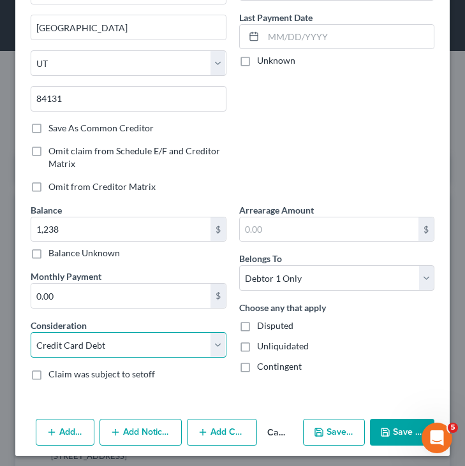
click at [31, 332] on select "Select Cable / Satellite Services Collection Agency Credit Card Debt Debt Couns…" at bounding box center [129, 345] width 196 height 26
click at [302, 423] on div "Add Action Add Notice Address Add Co-Debtor Cancel Save & New Save & Close" at bounding box center [232, 435] width 434 height 42
click at [315, 423] on button "Save & New" at bounding box center [334, 432] width 62 height 27
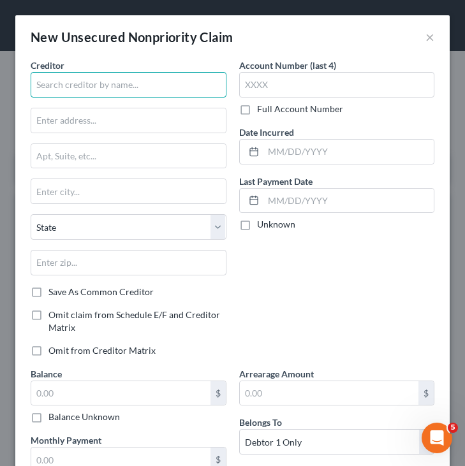
click at [174, 87] on input "text" at bounding box center [129, 85] width 196 height 26
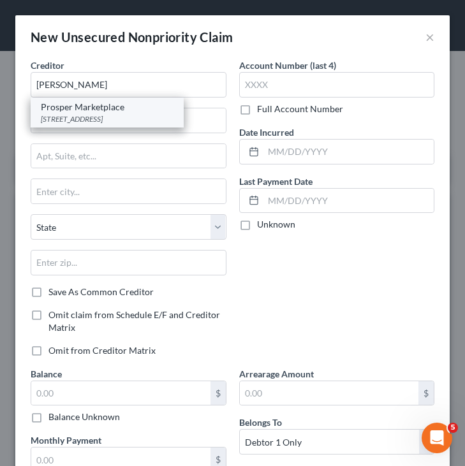
click at [99, 119] on div "221 Main Street Suite 300, San Francisco, CA 94105" at bounding box center [107, 118] width 133 height 11
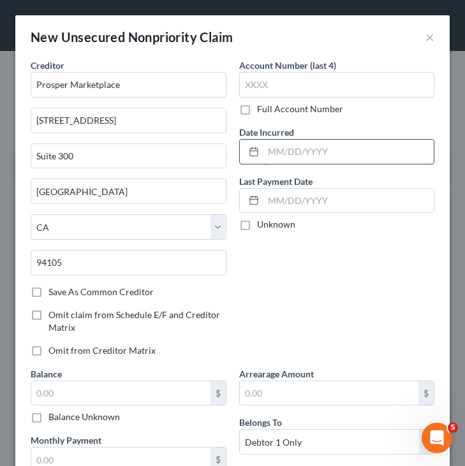
click at [284, 155] on input "text" at bounding box center [348, 152] width 171 height 24
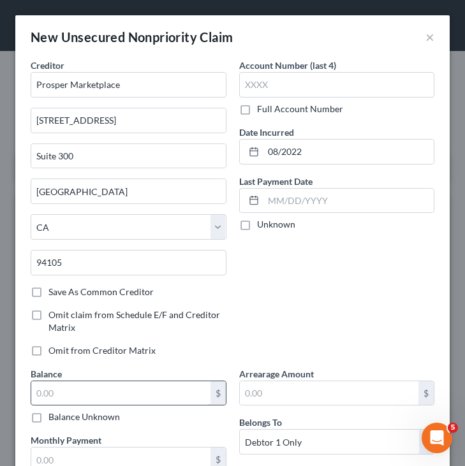
click at [142, 384] on input "text" at bounding box center [120, 393] width 179 height 24
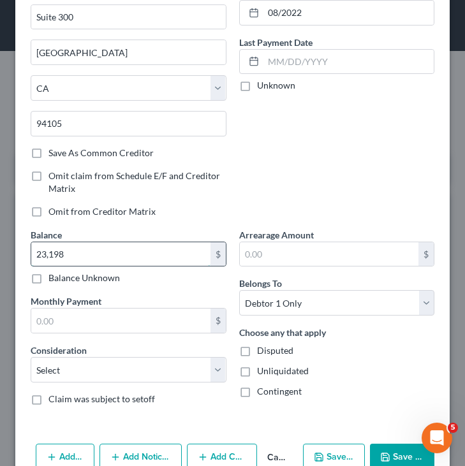
scroll to position [142, 0]
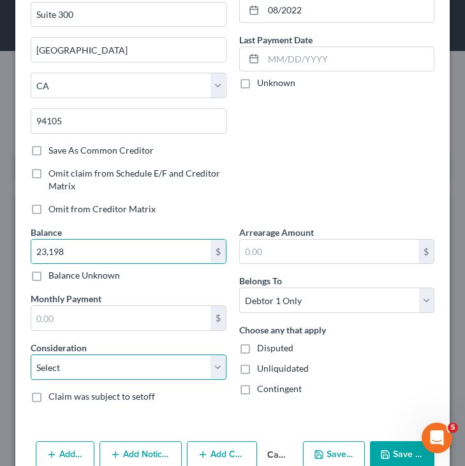
click at [142, 373] on select "Select Cable / Satellite Services Collection Agency Credit Card Debt Debt Couns…" at bounding box center [129, 368] width 196 height 26
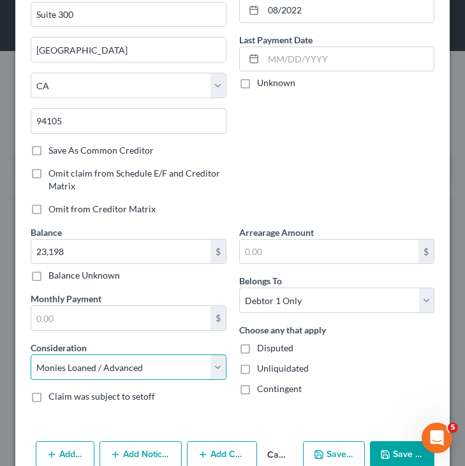
click at [31, 355] on select "Select Cable / Satellite Services Collection Agency Credit Card Debt Debt Couns…" at bounding box center [129, 368] width 196 height 26
click at [344, 452] on button "Save & New" at bounding box center [334, 454] width 62 height 27
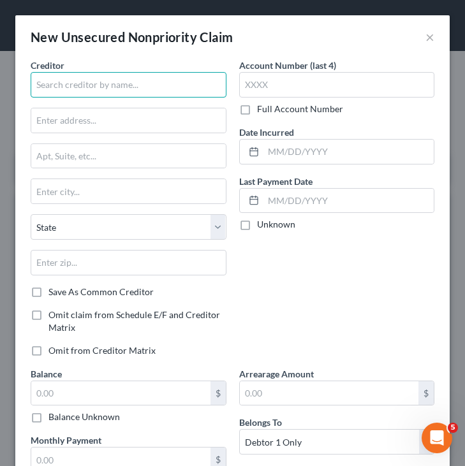
click at [198, 85] on input "text" at bounding box center [129, 85] width 196 height 26
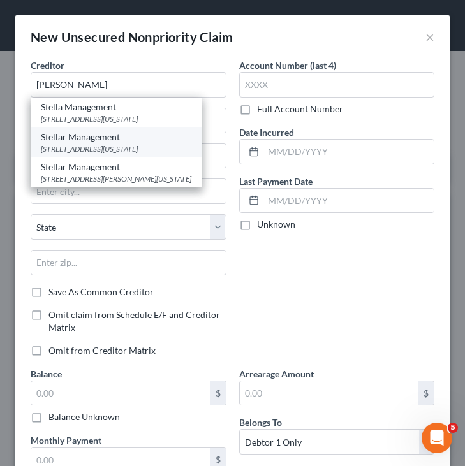
click at [157, 133] on div "Stellar Management" at bounding box center [116, 137] width 150 height 13
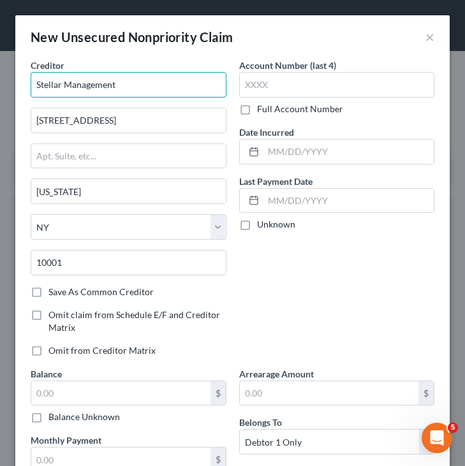
click at [59, 82] on input "Stellar Management" at bounding box center [129, 85] width 196 height 26
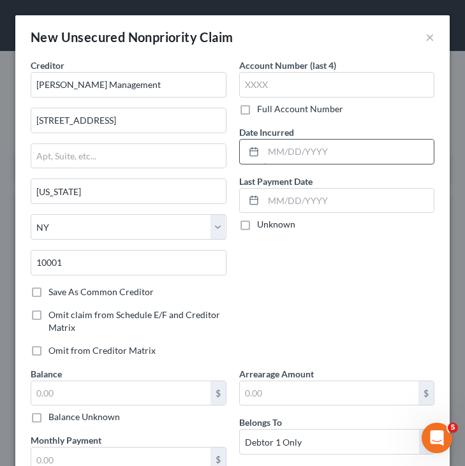
click at [374, 153] on input "text" at bounding box center [348, 152] width 171 height 24
click at [383, 151] on input "text" at bounding box center [348, 152] width 171 height 24
click at [380, 291] on div "Account Number (last 4) Full Account Number Date Incurred 08/2024 Last Payment …" at bounding box center [337, 213] width 208 height 309
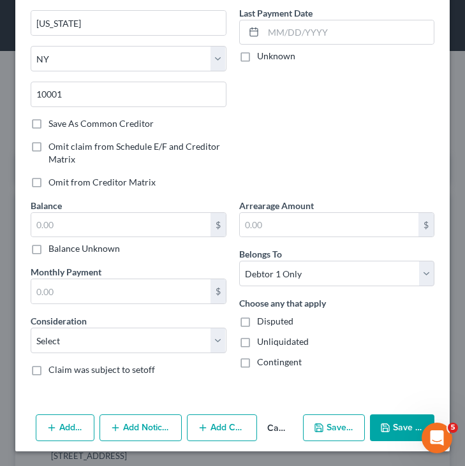
scroll to position [169, 0]
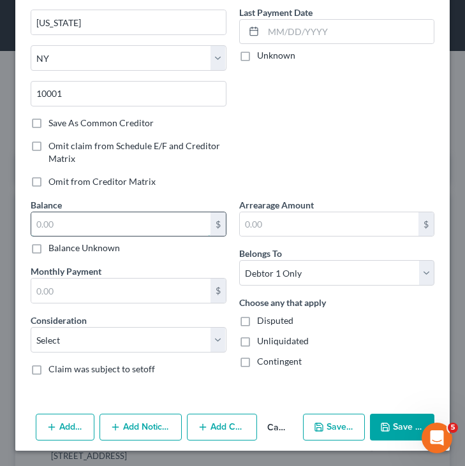
click at [165, 227] on input "text" at bounding box center [120, 224] width 179 height 24
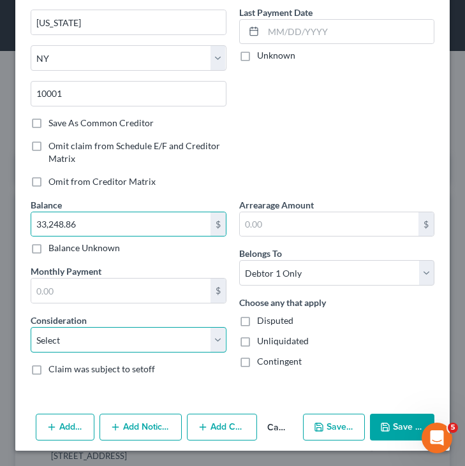
click at [158, 335] on select "Select Cable / Satellite Services Collection Agency Credit Card Debt Debt Couns…" at bounding box center [129, 340] width 196 height 26
click at [31, 327] on select "Select Cable / Satellite Services Collection Agency Credit Card Debt Debt Couns…" at bounding box center [129, 340] width 196 height 26
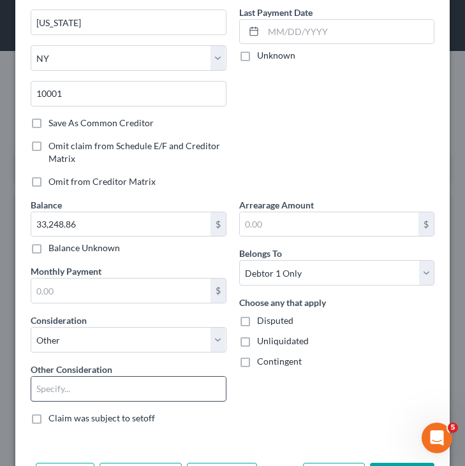
click at [142, 390] on input "text" at bounding box center [128, 389] width 194 height 24
click at [268, 411] on div "Arrearage Amount $ Belongs To * Select Debtor 1 Only Debtor 2 Only Debtor 1 And…" at bounding box center [337, 316] width 208 height 237
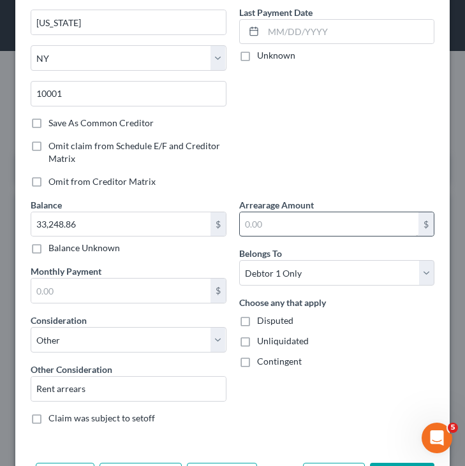
scroll to position [0, 0]
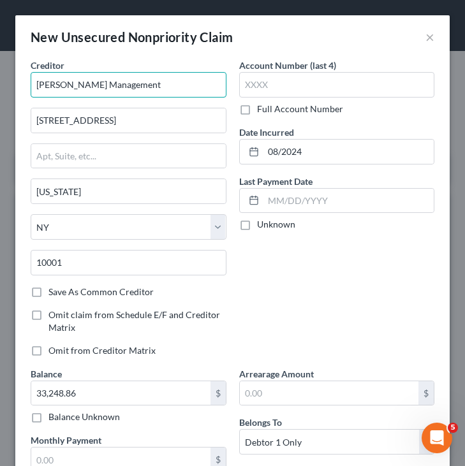
click at [55, 89] on input "Steller Management" at bounding box center [129, 85] width 196 height 26
click at [60, 89] on input "Steller Management" at bounding box center [129, 85] width 196 height 26
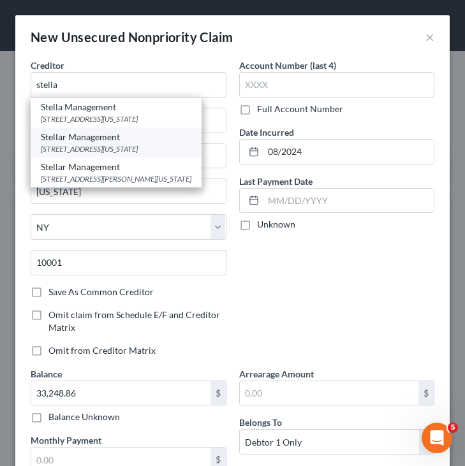
click at [121, 145] on div "44 West 28th St. 7th Floor, New York, NY 10001" at bounding box center [116, 148] width 150 height 11
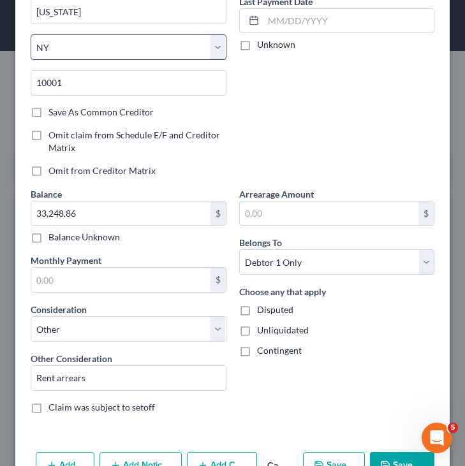
scroll to position [217, 0]
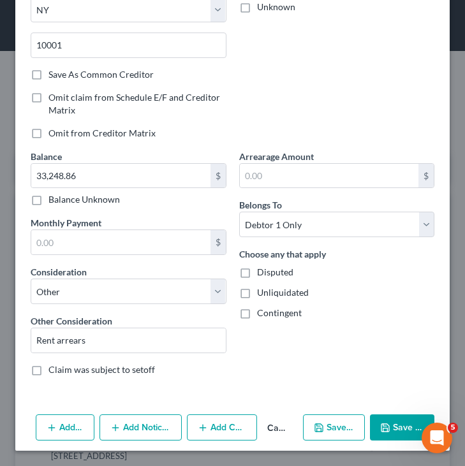
click at [132, 423] on button "Add Notice Address" at bounding box center [140, 427] width 83 height 27
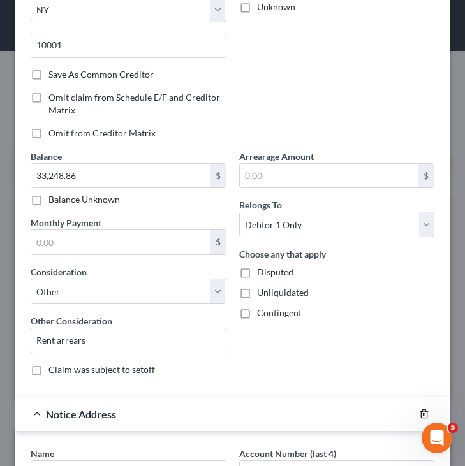
click at [421, 411] on polyline "button" at bounding box center [424, 411] width 8 height 0
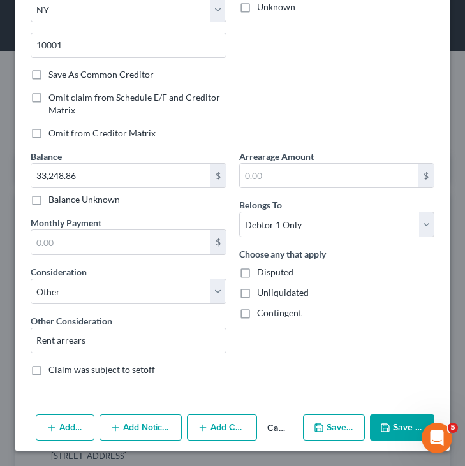
click at [405, 427] on button "Save & Close" at bounding box center [402, 427] width 64 height 27
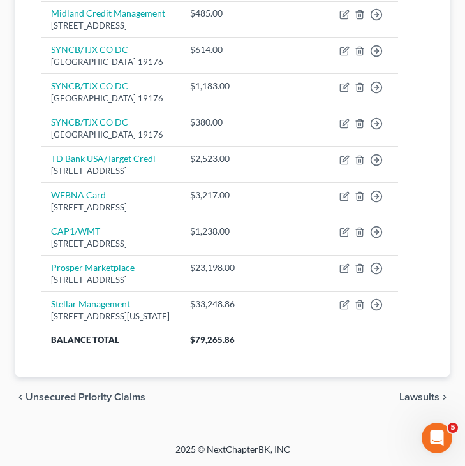
scroll to position [614, 0]
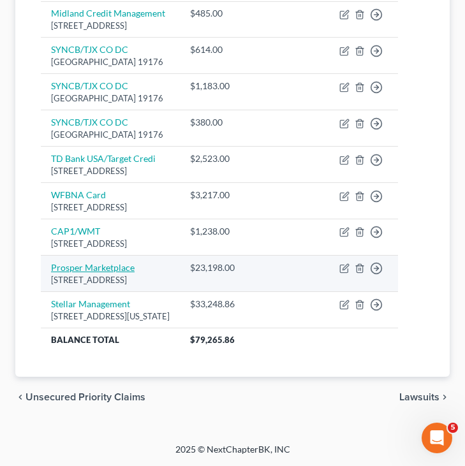
click at [113, 262] on link "Prosper Marketplace" at bounding box center [93, 267] width 84 height 11
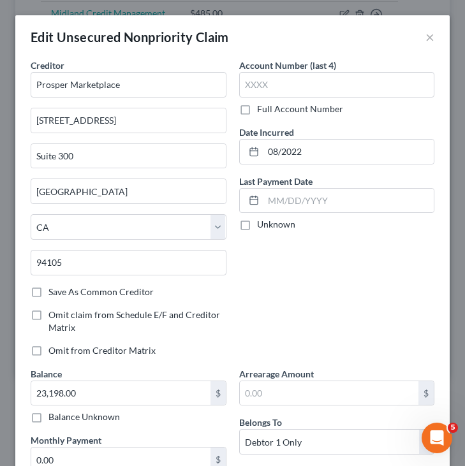
scroll to position [205, 0]
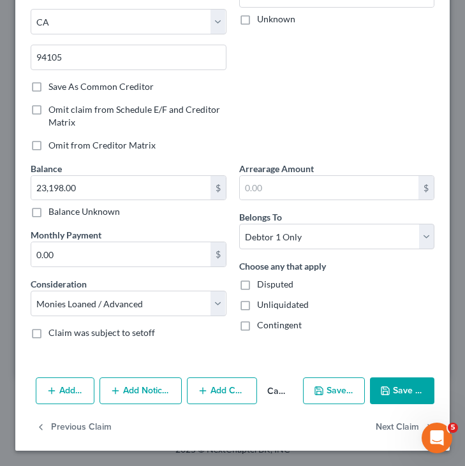
click at [129, 397] on button "Add Notice Address" at bounding box center [140, 390] width 83 height 27
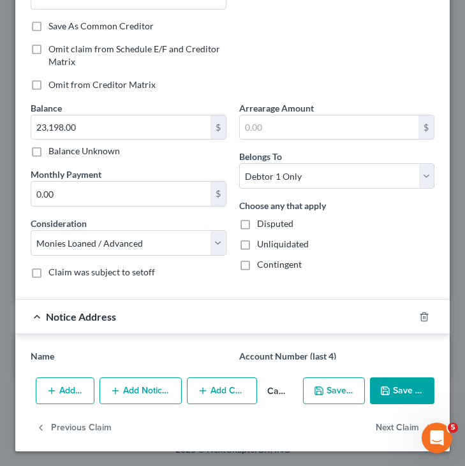
scroll to position [353, 0]
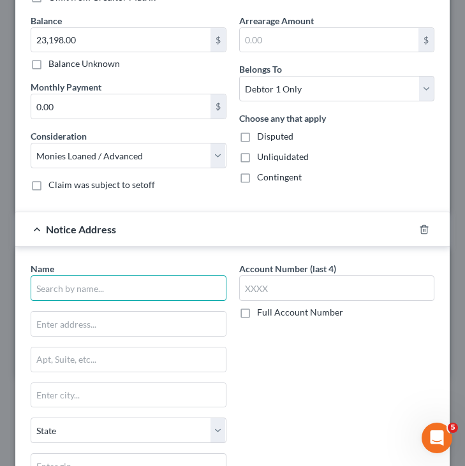
click at [146, 291] on input "text" at bounding box center [129, 288] width 196 height 26
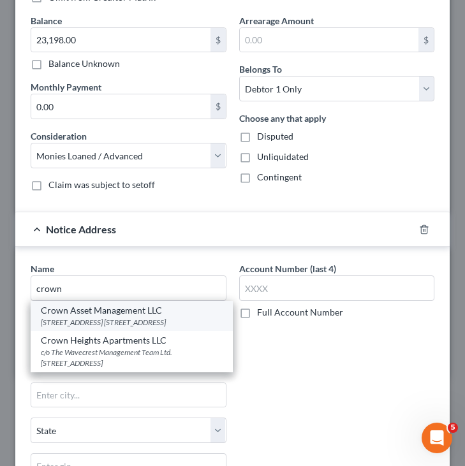
click at [137, 318] on div "3100 Breckinridge Blvd. Suite 725, Duluth, GA 30096" at bounding box center [132, 322] width 182 height 11
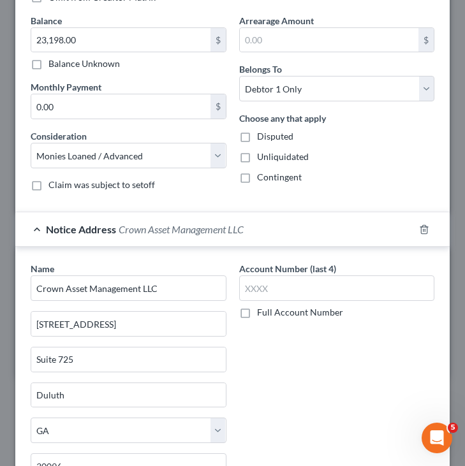
scroll to position [516, 0]
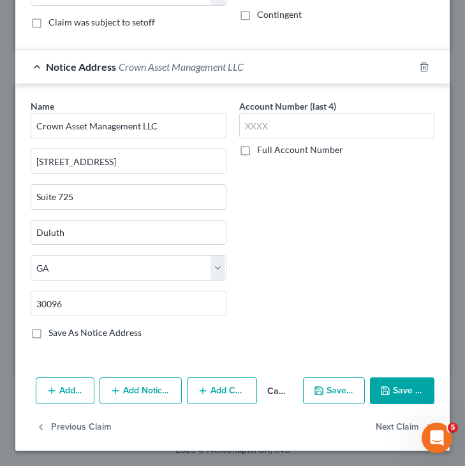
click at [134, 391] on button "Add Notice Address" at bounding box center [140, 390] width 83 height 27
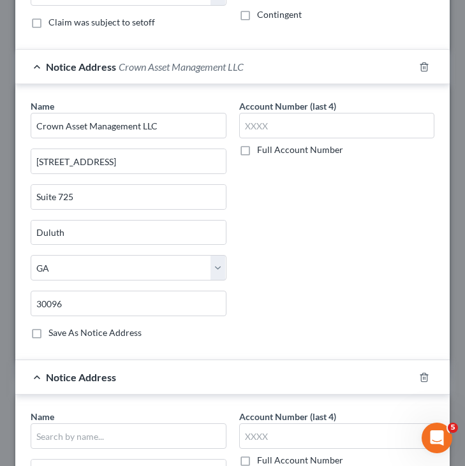
scroll to position [826, 0]
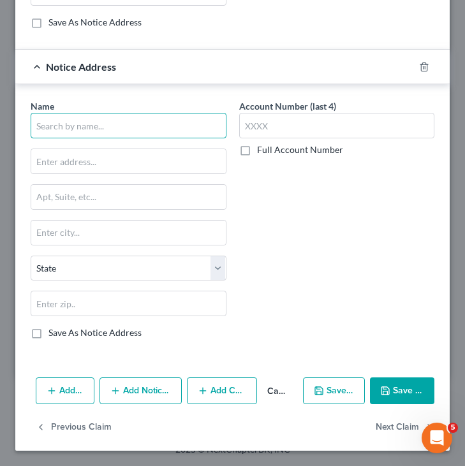
click at [126, 115] on input "text" at bounding box center [129, 126] width 196 height 26
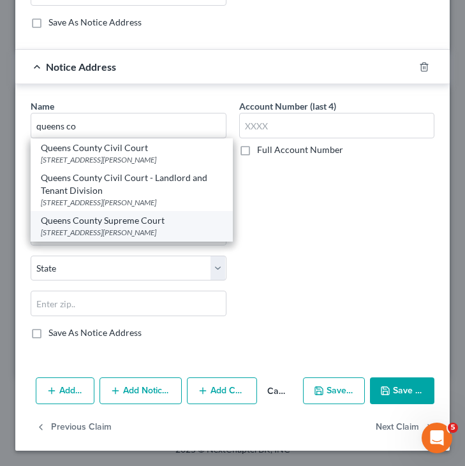
click at [118, 219] on div "Queens County Supreme Court" at bounding box center [132, 220] width 182 height 13
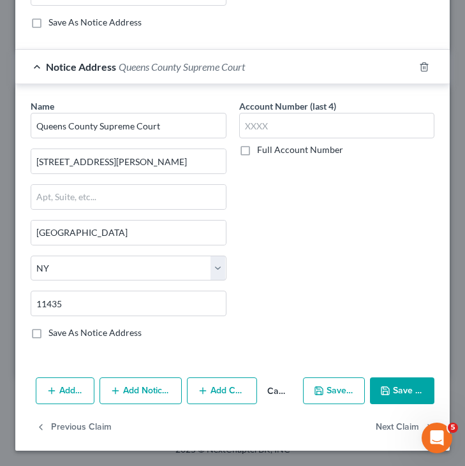
click at [148, 395] on button "Add Notice Address" at bounding box center [140, 390] width 83 height 27
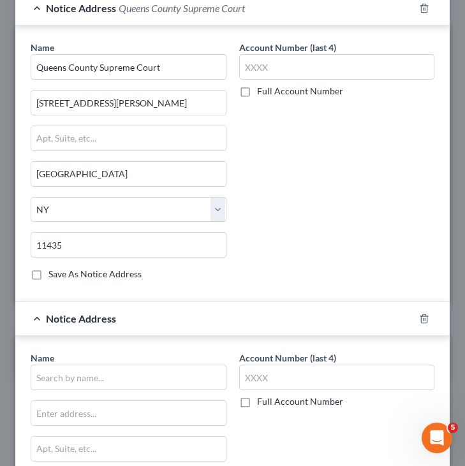
scroll to position [933, 0]
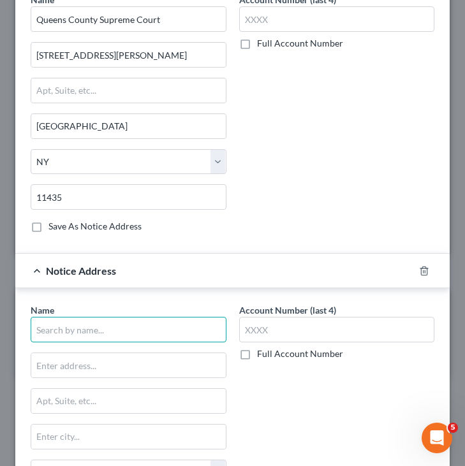
drag, startPoint x: 165, startPoint y: 329, endPoint x: 168, endPoint y: 323, distance: 7.4
click at [165, 329] on input "text" at bounding box center [129, 330] width 196 height 26
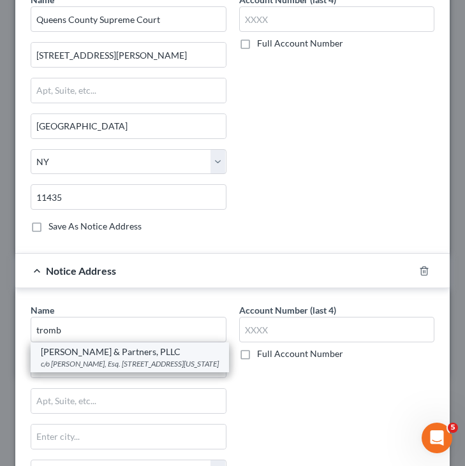
click at [146, 350] on div "Tromberg, Morris & Partners, PLLC" at bounding box center [130, 352] width 178 height 13
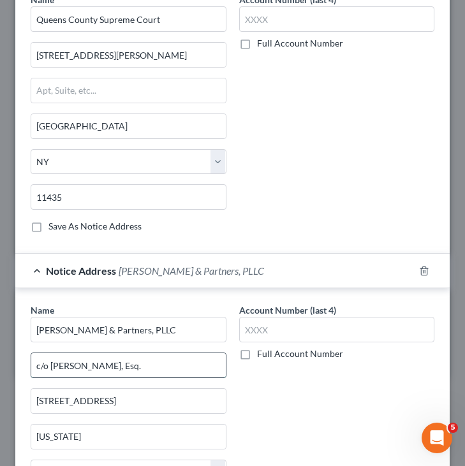
drag, startPoint x: 146, startPoint y: 372, endPoint x: 50, endPoint y: 369, distance: 96.3
click at [50, 369] on input "c/o Scott Brannan, Esq." at bounding box center [128, 365] width 194 height 24
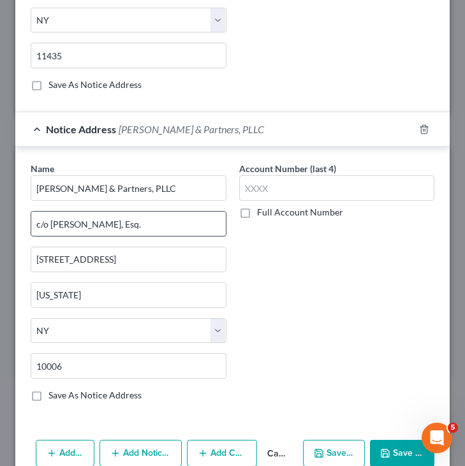
scroll to position [1137, 0]
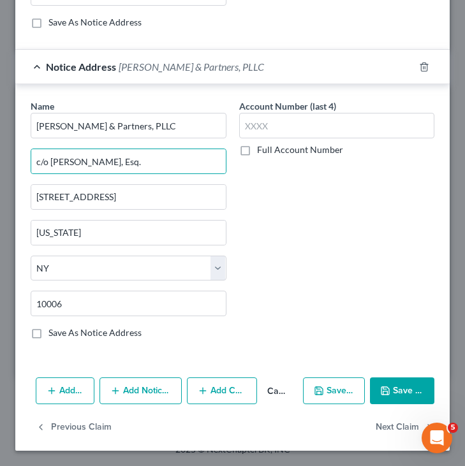
click at [391, 396] on button "Save & Close" at bounding box center [402, 390] width 64 height 27
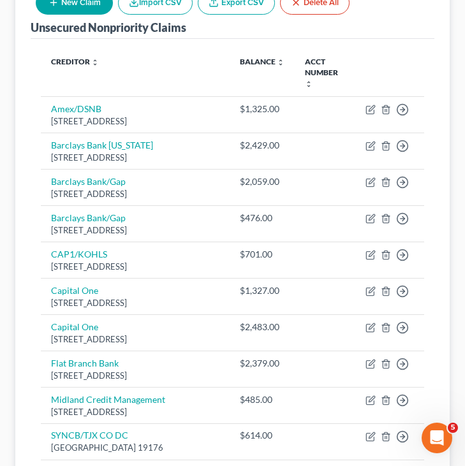
scroll to position [191, 0]
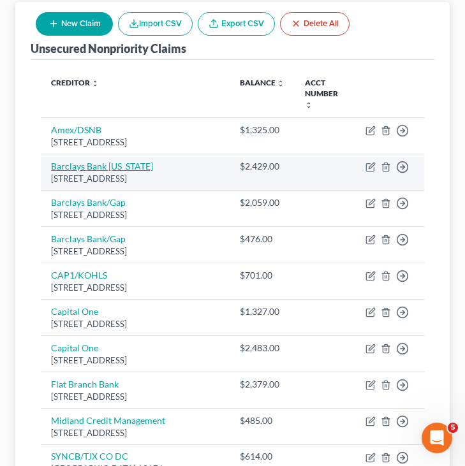
click at [128, 165] on link "Barclays Bank Delaware" at bounding box center [102, 166] width 102 height 11
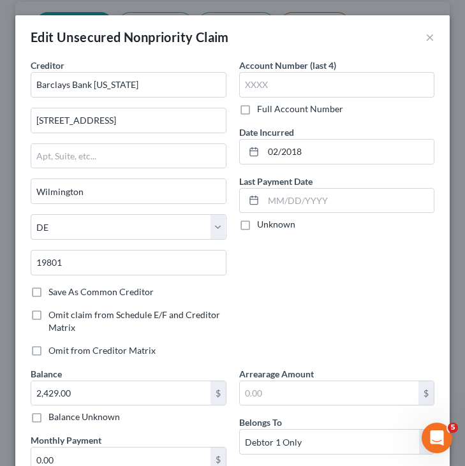
scroll to position [205, 0]
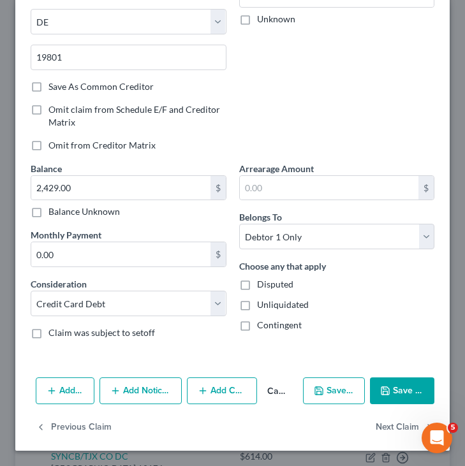
click at [135, 389] on button "Add Notice Address" at bounding box center [140, 390] width 83 height 27
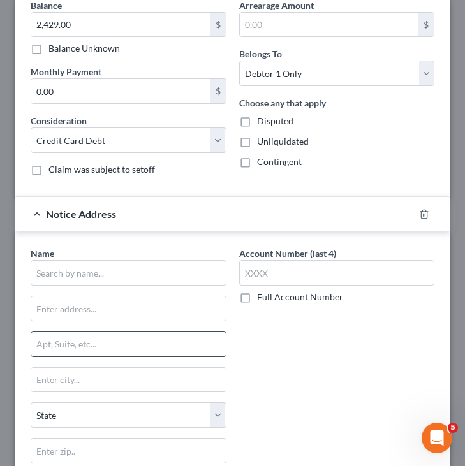
scroll to position [391, 0]
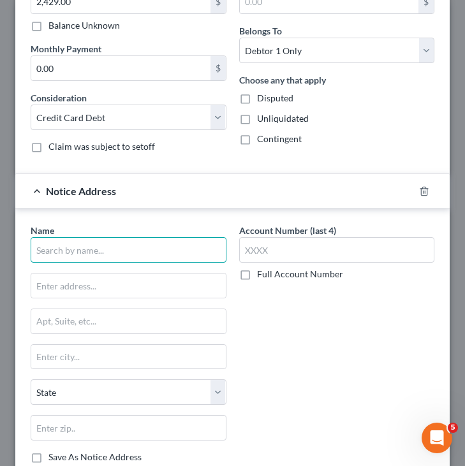
click at [116, 249] on input "text" at bounding box center [129, 250] width 196 height 26
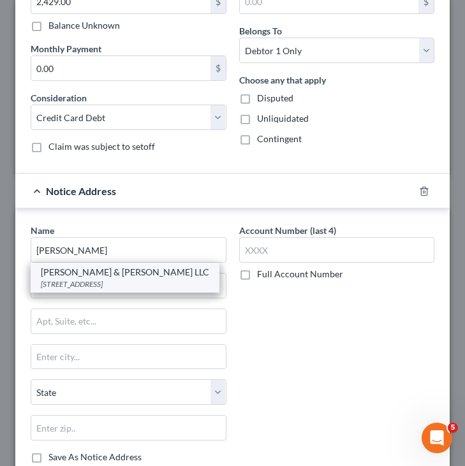
click at [95, 270] on div "Rubin & Rothman LLC" at bounding box center [125, 272] width 168 height 13
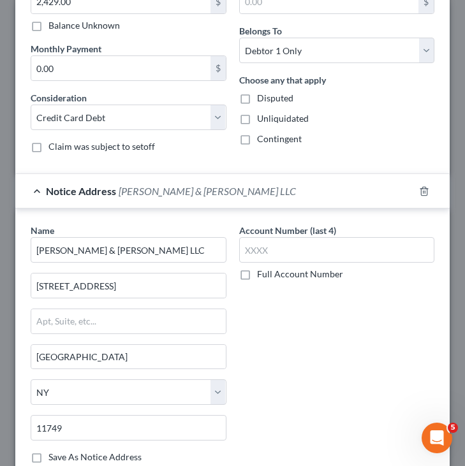
scroll to position [516, 0]
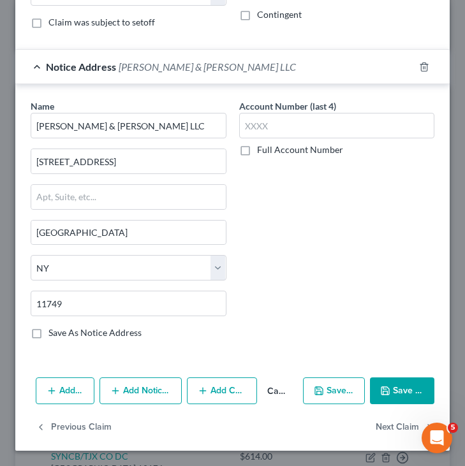
click at [152, 398] on button "Add Notice Address" at bounding box center [140, 390] width 83 height 27
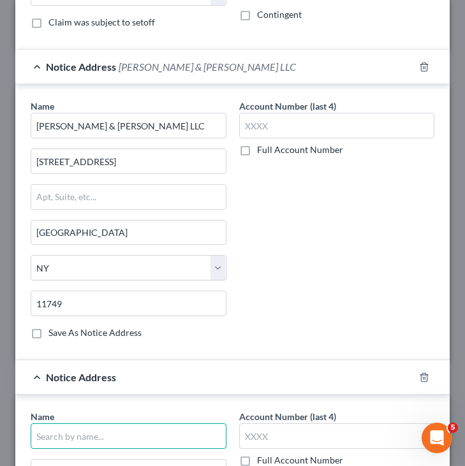
click at [129, 428] on input "text" at bounding box center [129, 436] width 196 height 26
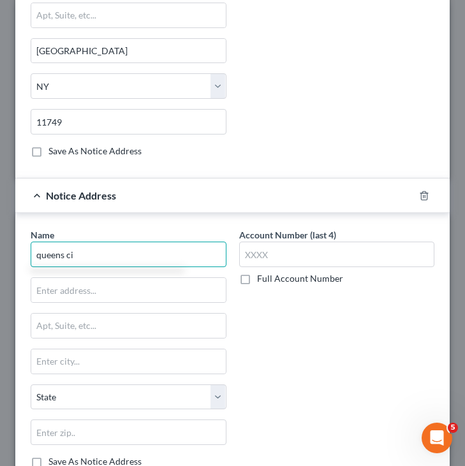
scroll to position [752, 0]
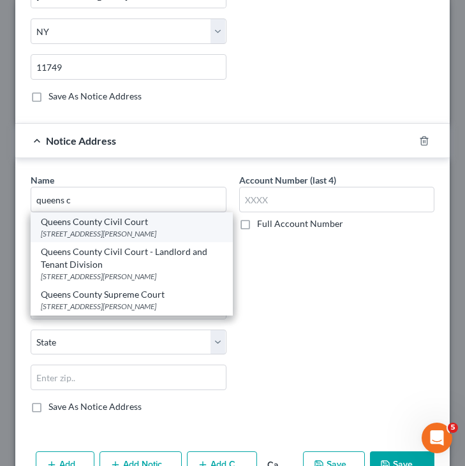
click at [97, 221] on div "Queens County Civil Court" at bounding box center [132, 222] width 182 height 13
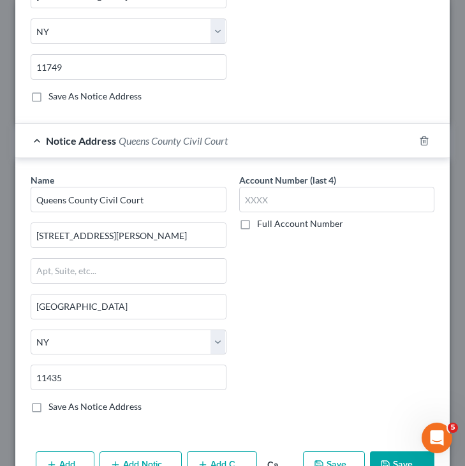
scroll to position [826, 0]
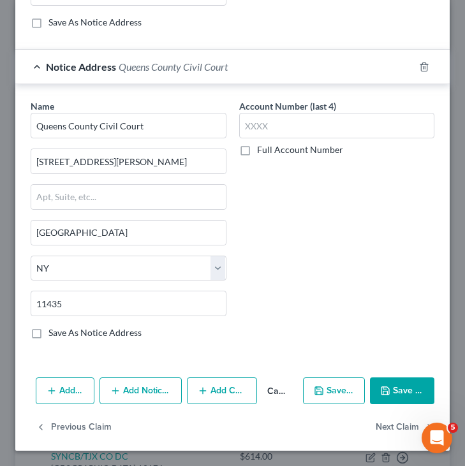
click at [406, 402] on button "Save & Close" at bounding box center [402, 390] width 64 height 27
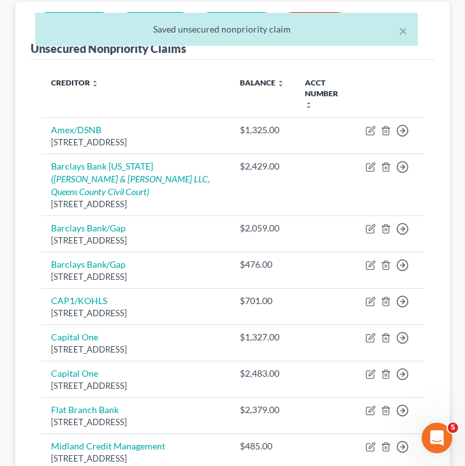
scroll to position [671, 0]
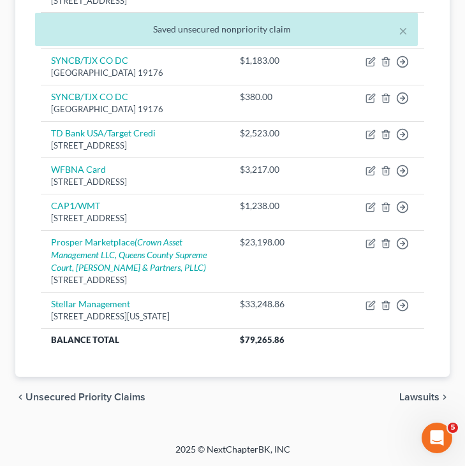
drag, startPoint x: 424, startPoint y: 400, endPoint x: 259, endPoint y: 378, distance: 166.6
click at [268, 378] on div "chevron_left Unsecured Priority Claims Lawsuits chevron_right" at bounding box center [232, 397] width 434 height 41
click at [412, 401] on span "Lawsuits" at bounding box center [419, 397] width 40 height 10
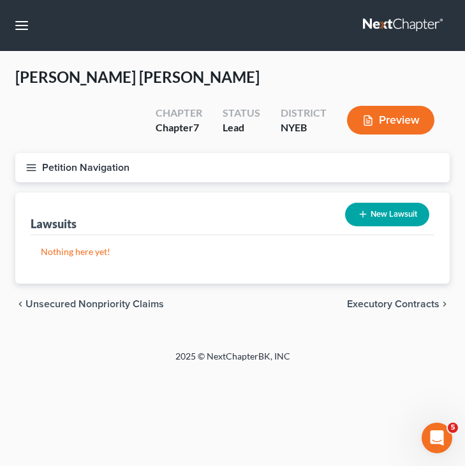
click at [388, 214] on button "New Lawsuit" at bounding box center [387, 215] width 84 height 24
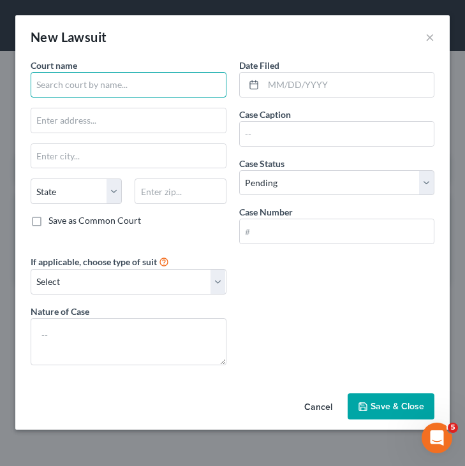
click at [152, 83] on input "text" at bounding box center [129, 85] width 196 height 26
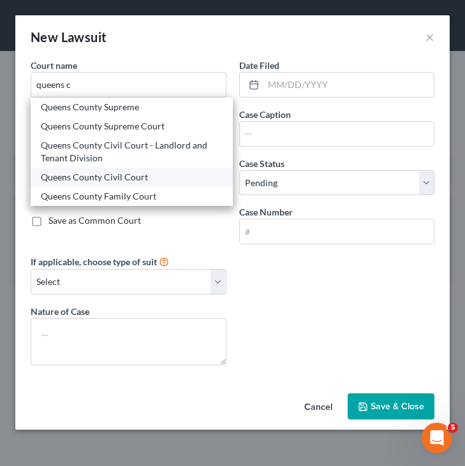
click at [96, 175] on div "Queens County Civil Court" at bounding box center [132, 177] width 182 height 13
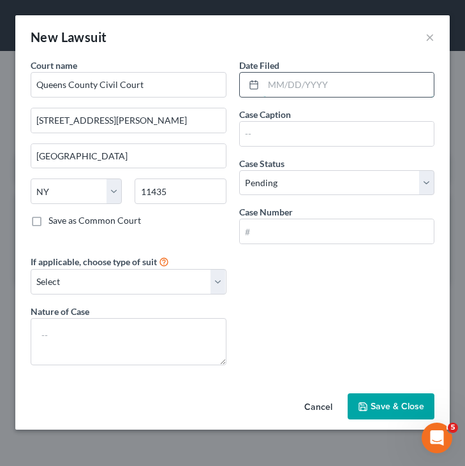
click at [336, 85] on input "text" at bounding box center [348, 85] width 171 height 24
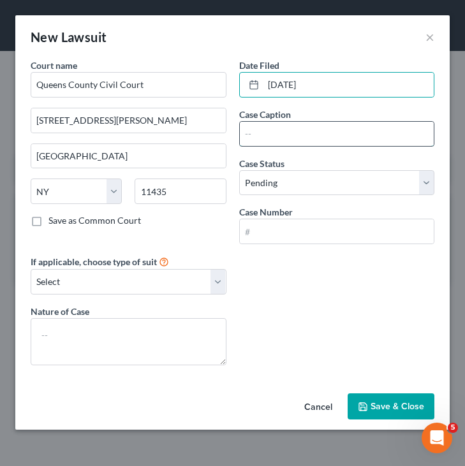
click at [254, 135] on input "text" at bounding box center [337, 134] width 194 height 24
paste input "BARCLAYS BANK DELAWARE v. ISABEL ORTEGA"
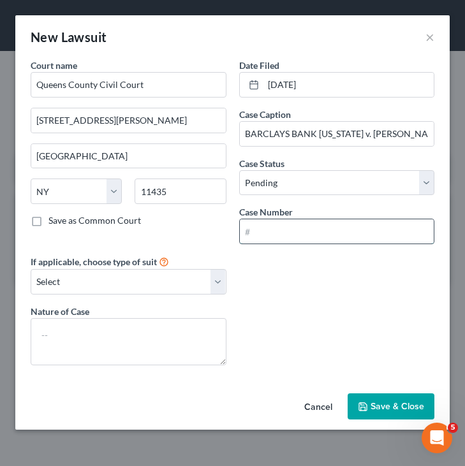
click at [334, 231] on input "text" at bounding box center [337, 231] width 194 height 24
paste input "CV-100883-25/QU"
click at [210, 285] on select "Select Repossession Garnishment Foreclosure Attached, Seized, Or Levied Other" at bounding box center [129, 282] width 196 height 26
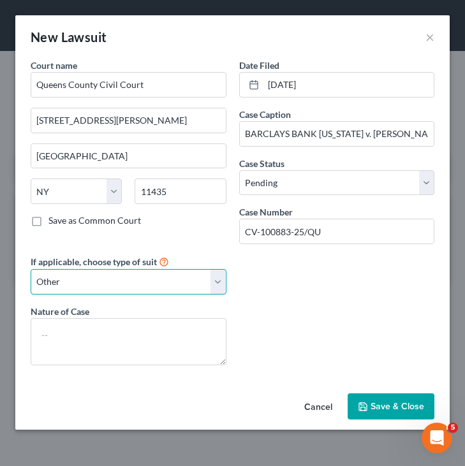
click at [31, 269] on select "Select Repossession Garnishment Foreclosure Attached, Seized, Or Levied Other" at bounding box center [129, 282] width 196 height 26
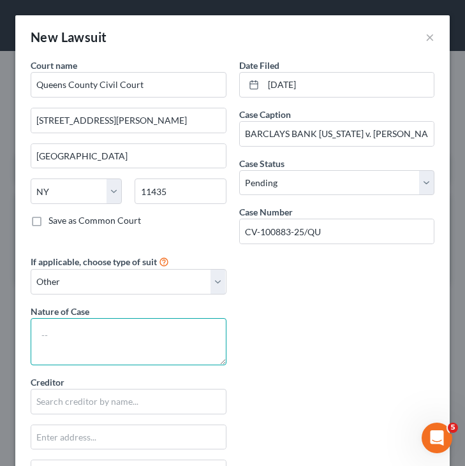
click at [154, 346] on textarea at bounding box center [129, 341] width 196 height 47
click at [170, 348] on textarea at bounding box center [129, 341] width 196 height 47
paste textarea "Consumer Credit (Card) Original Creditor Plaintiff"
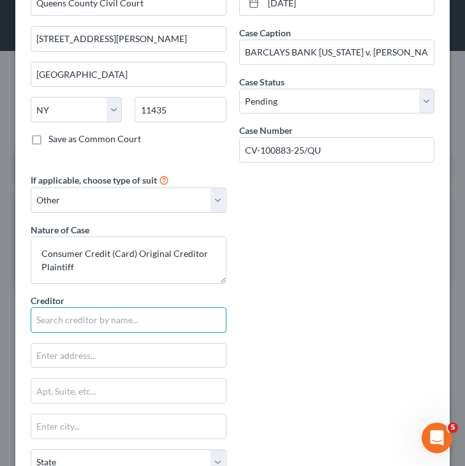
click at [167, 323] on input "text" at bounding box center [129, 320] width 196 height 26
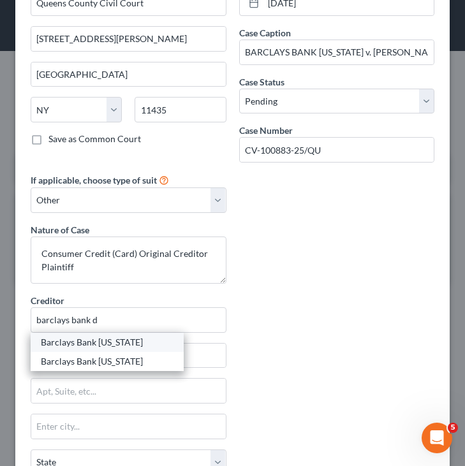
click at [147, 340] on div "Barclays Bank Delaware" at bounding box center [107, 342] width 133 height 13
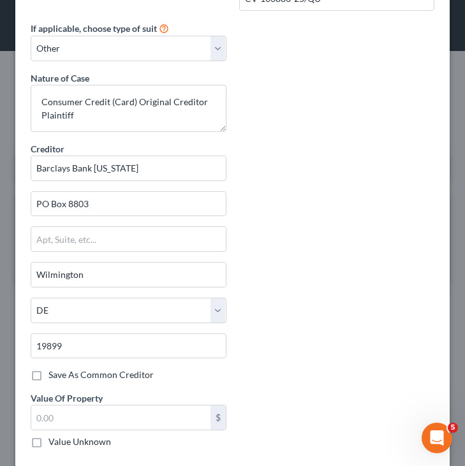
scroll to position [296, 0]
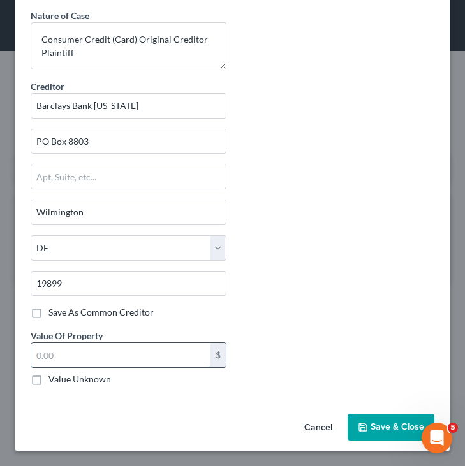
click at [131, 353] on input "text" at bounding box center [120, 355] width 179 height 24
click at [388, 417] on button "Save & Close" at bounding box center [390, 427] width 87 height 27
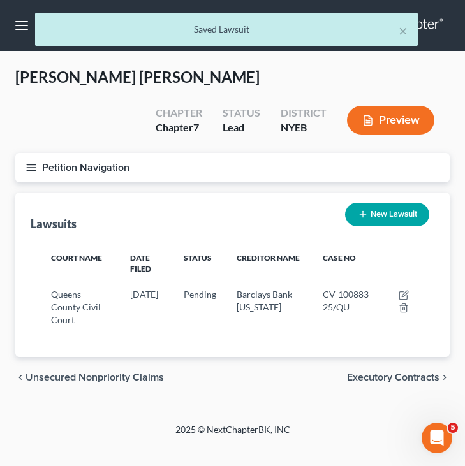
click at [373, 209] on button "New Lawsuit" at bounding box center [387, 215] width 84 height 24
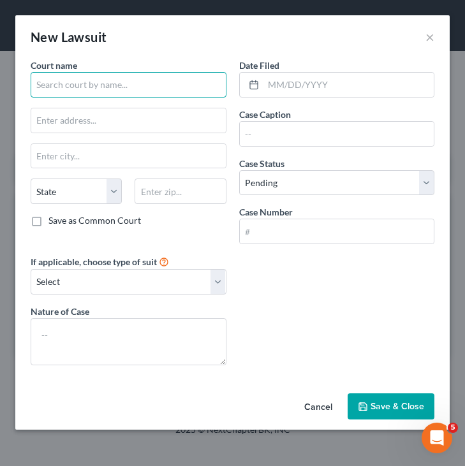
click at [154, 91] on input "text" at bounding box center [129, 85] width 196 height 26
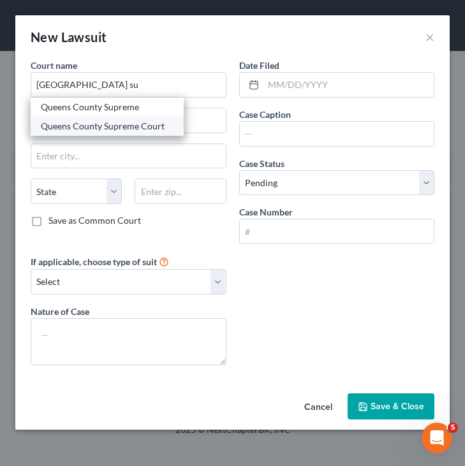
click at [92, 126] on div "Queens County Supreme Court" at bounding box center [107, 126] width 133 height 13
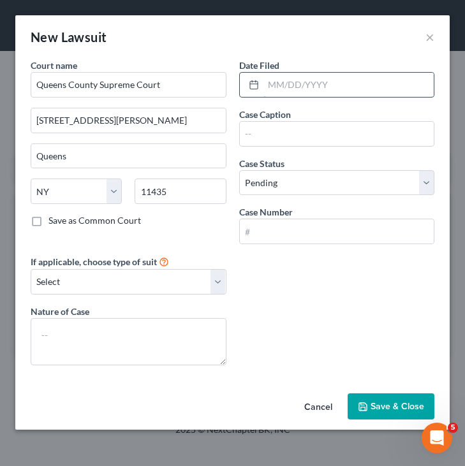
click at [331, 84] on input "text" at bounding box center [348, 85] width 171 height 24
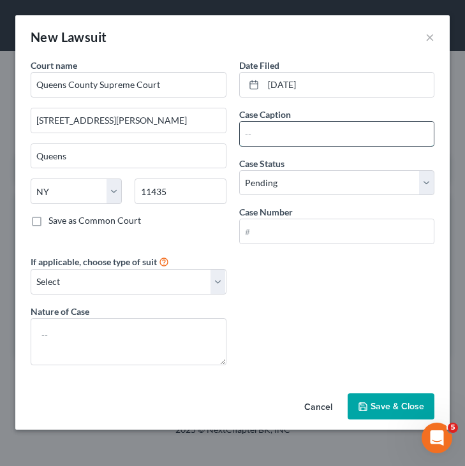
click at [378, 125] on input "text" at bounding box center [337, 134] width 194 height 24
paste input "Crown Asset Management, LLC v. ISABEL ORTEGA"
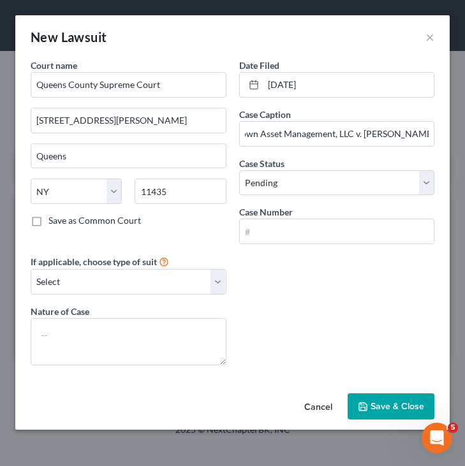
scroll to position [0, 0]
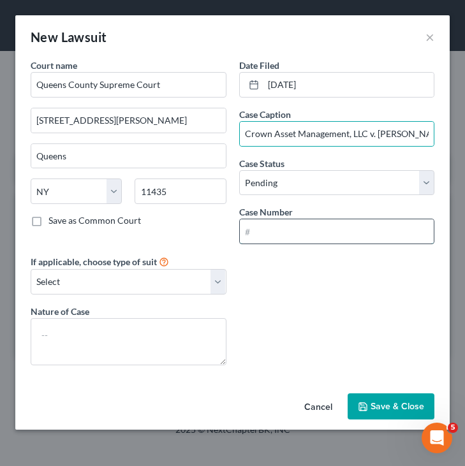
paste input "719655/2025"
click at [309, 228] on input "text" at bounding box center [337, 231] width 194 height 24
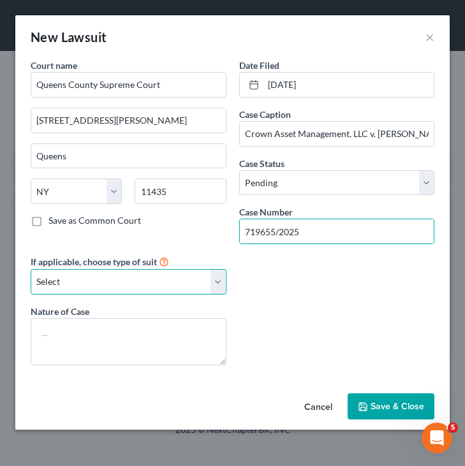
click at [202, 279] on select "Select Repossession Garnishment Foreclosure Attached, Seized, Or Levied Other" at bounding box center [129, 282] width 196 height 26
click at [31, 269] on select "Select Repossession Garnishment Foreclosure Attached, Seized, Or Levied Other" at bounding box center [129, 282] width 196 height 26
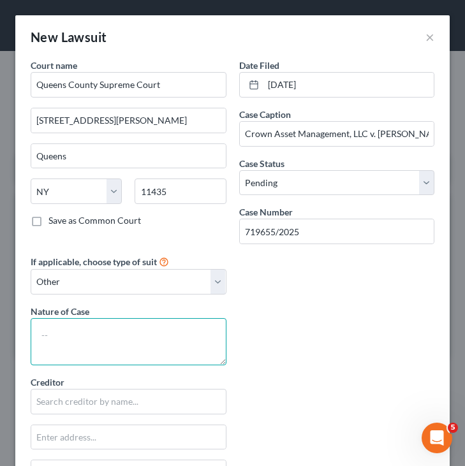
click at [119, 346] on textarea at bounding box center [129, 341] width 196 height 47
paste textarea "Other Matters - Consumer Credit (Card) Debt Buyer Plaintiff"
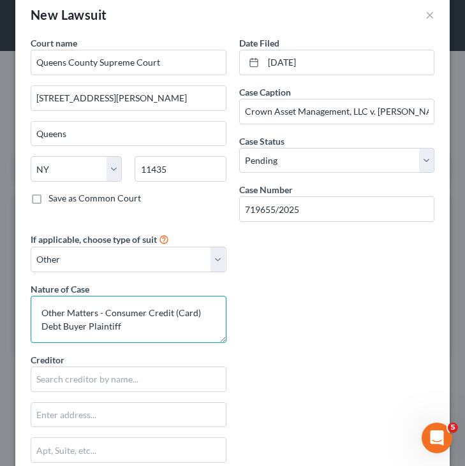
scroll to position [44, 0]
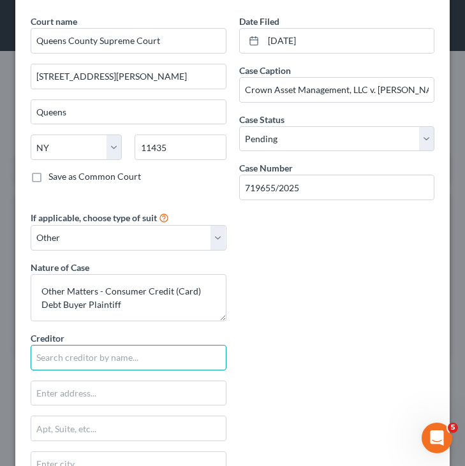
click at [145, 353] on input "text" at bounding box center [129, 358] width 196 height 26
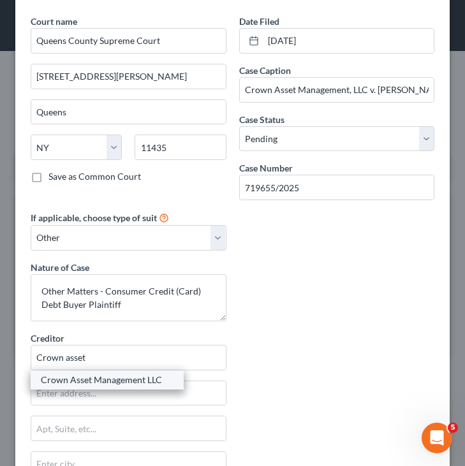
click at [136, 377] on div "Crown Asset Management LLC" at bounding box center [107, 380] width 133 height 13
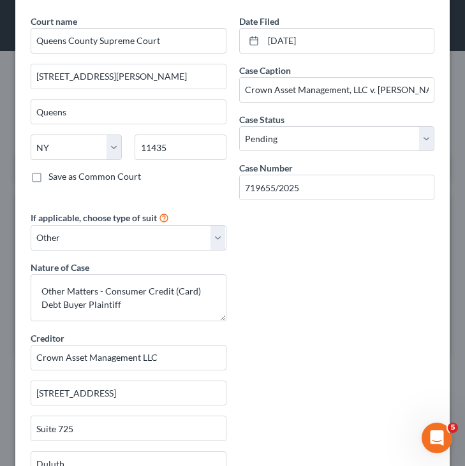
scroll to position [296, 0]
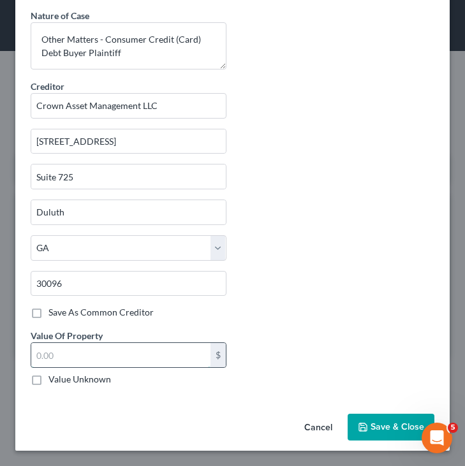
click at [145, 358] on input "text" at bounding box center [120, 355] width 179 height 24
click at [381, 421] on button "Save & Close" at bounding box center [390, 427] width 87 height 27
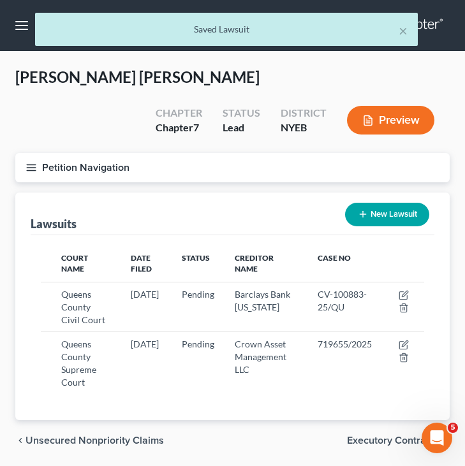
click at [396, 211] on button "New Lawsuit" at bounding box center [387, 215] width 84 height 24
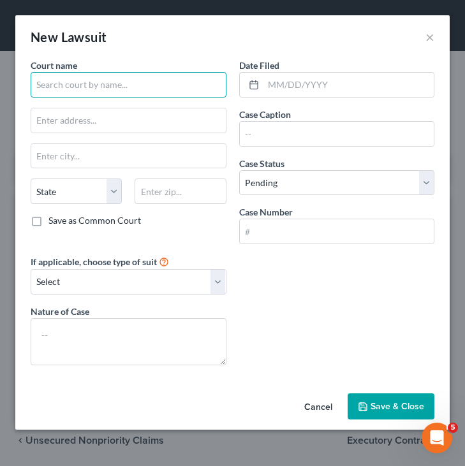
click at [159, 84] on input "text" at bounding box center [129, 85] width 196 height 26
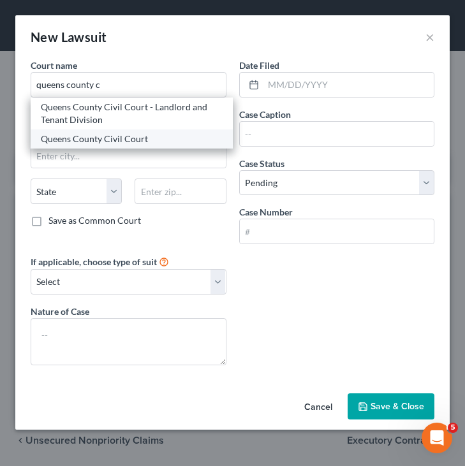
click at [133, 138] on div "Queens County Civil Court" at bounding box center [132, 139] width 182 height 13
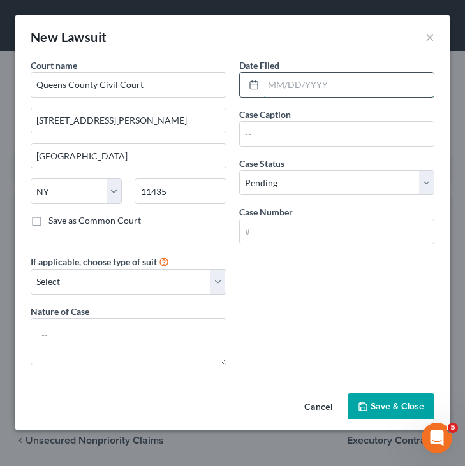
click at [358, 82] on input "text" at bounding box center [348, 85] width 171 height 24
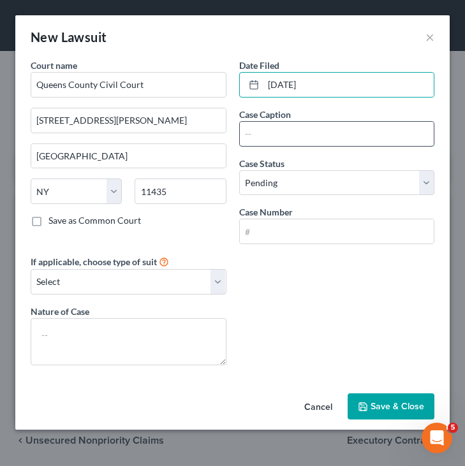
click at [337, 132] on input "text" at bounding box center [337, 134] width 194 height 24
paste input "BARCLAYS BANK DELAWARE v. ISABEL ORTEGA"
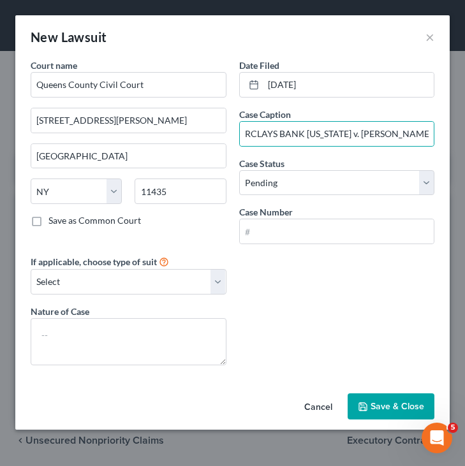
scroll to position [0, 0]
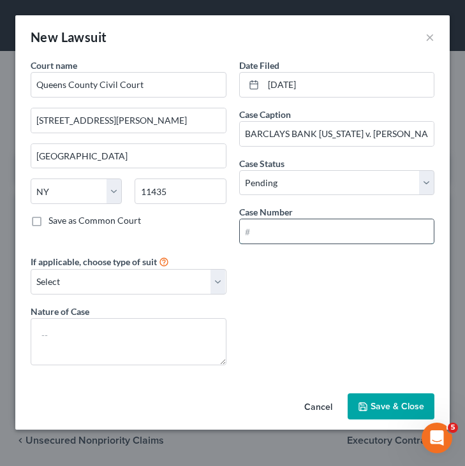
click at [313, 224] on input "text" at bounding box center [337, 231] width 194 height 24
paste input "Help CV-106456-25/QU"
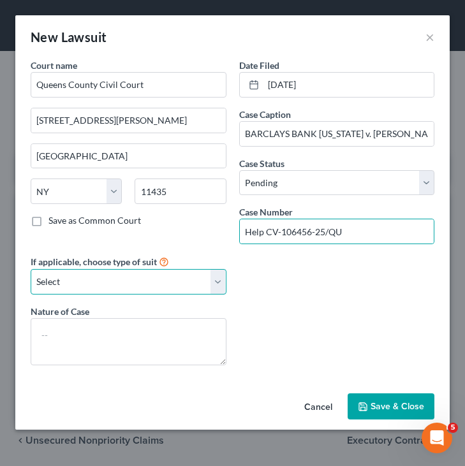
click at [207, 286] on select "Select Repossession Garnishment Foreclosure Attached, Seized, Or Levied Other" at bounding box center [129, 282] width 196 height 26
click at [31, 269] on select "Select Repossession Garnishment Foreclosure Attached, Seized, Or Levied Other" at bounding box center [129, 282] width 196 height 26
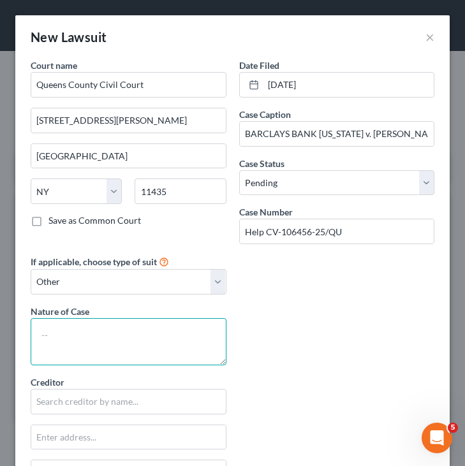
paste textarea "Consumer Credit (Card) Original Creditor Plaintiff"
click at [86, 358] on textarea at bounding box center [129, 341] width 196 height 47
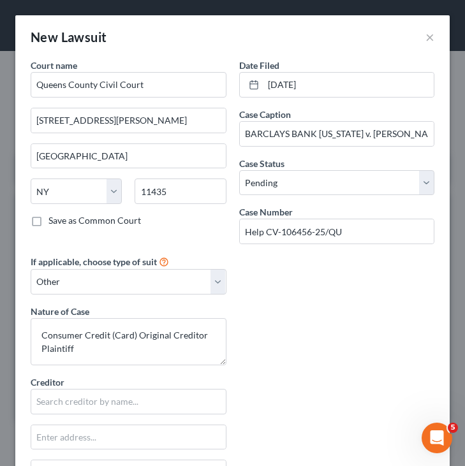
click at [258, 318] on div "Court name * Queens County Civil Court 89-17 Sutphin Blvd. Jamaica State AL AK …" at bounding box center [232, 375] width 416 height 633
click at [180, 406] on input "text" at bounding box center [129, 402] width 196 height 26
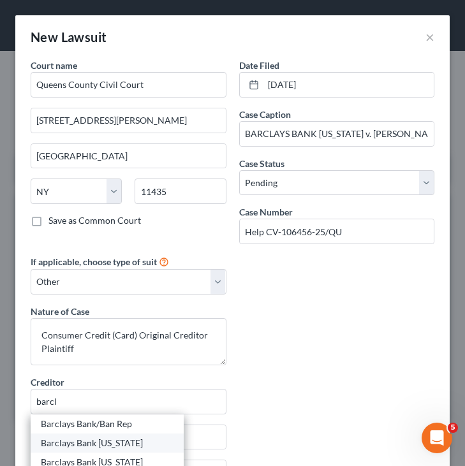
click at [137, 440] on div "Barclays Bank Delaware" at bounding box center [107, 443] width 133 height 13
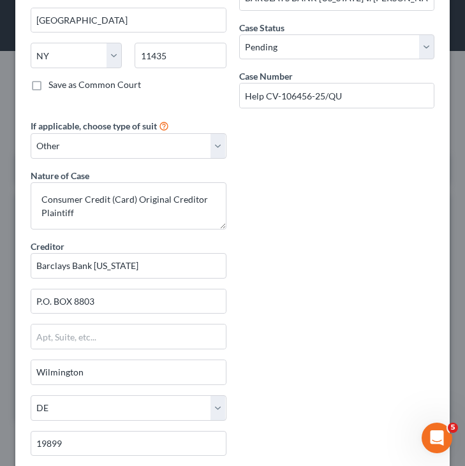
scroll to position [296, 0]
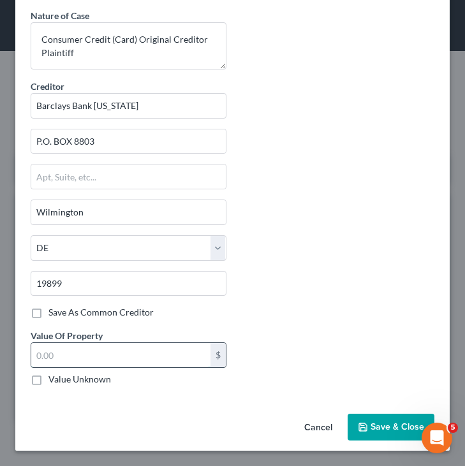
click at [148, 352] on input "text" at bounding box center [120, 355] width 179 height 24
click at [386, 427] on span "Save & Close" at bounding box center [397, 426] width 54 height 11
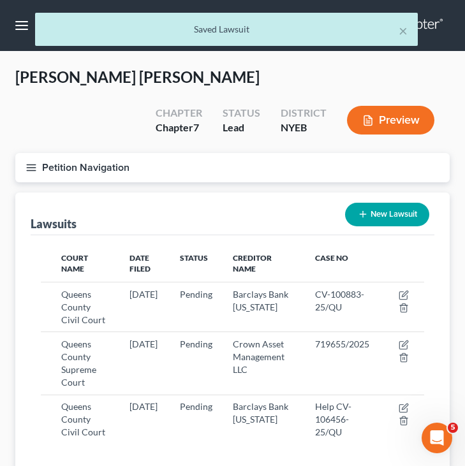
click at [267, 161] on button "Petition Navigation" at bounding box center [232, 167] width 434 height 29
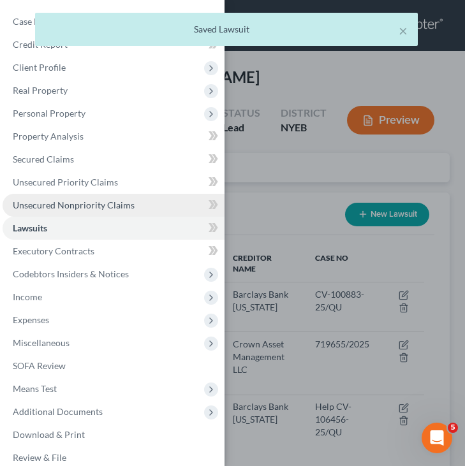
click at [106, 207] on span "Unsecured Nonpriority Claims" at bounding box center [74, 205] width 122 height 11
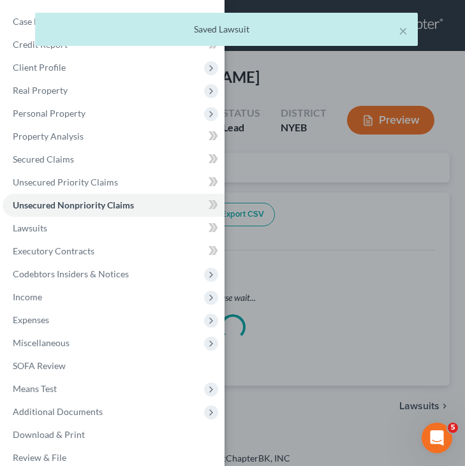
click at [295, 168] on div "Case Dashboard Payments Invoices Payments Payments Credit Report Client Profile" at bounding box center [232, 233] width 465 height 466
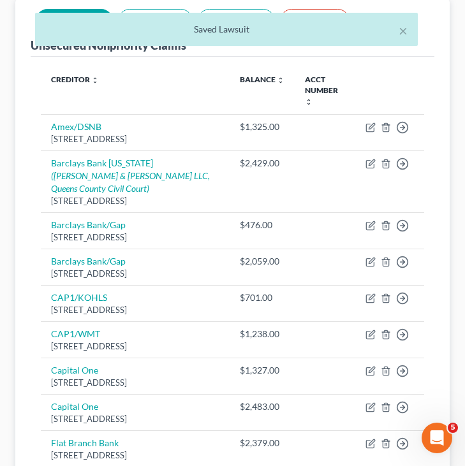
scroll to position [196, 0]
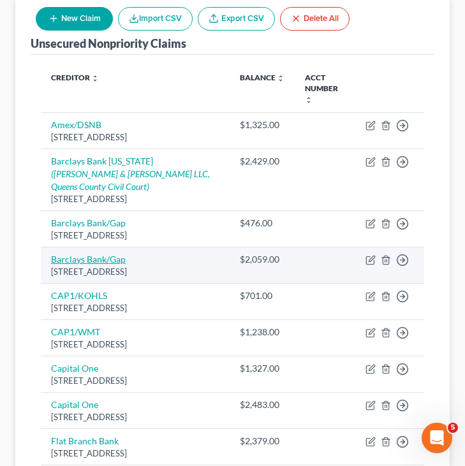
click at [110, 254] on link "Barclays Bank/Gap" at bounding box center [88, 259] width 75 height 11
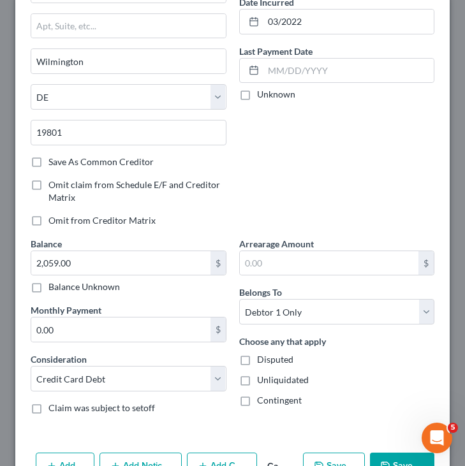
scroll to position [164, 0]
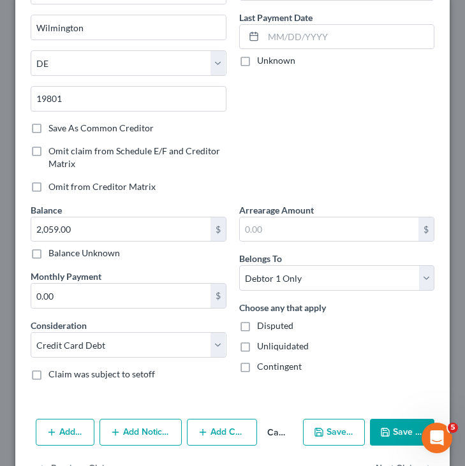
click at [137, 430] on button "Add Notice Address" at bounding box center [140, 432] width 83 height 27
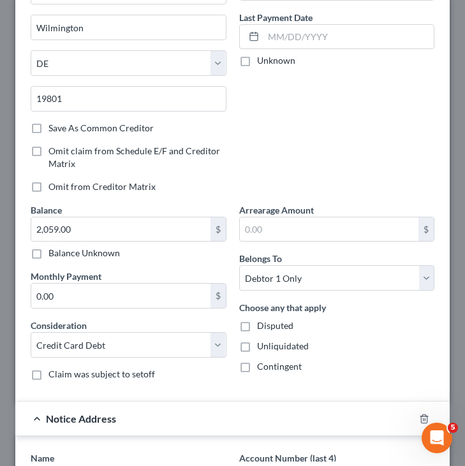
scroll to position [295, 0]
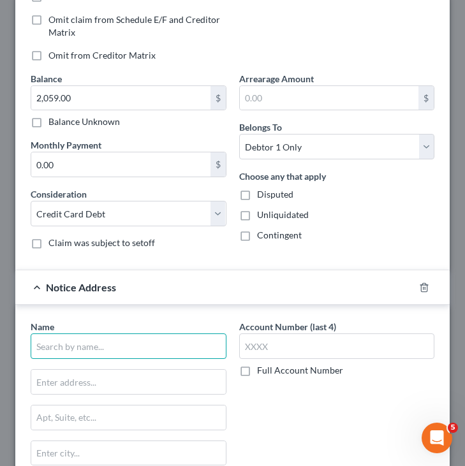
click at [124, 346] on input "text" at bounding box center [129, 346] width 196 height 26
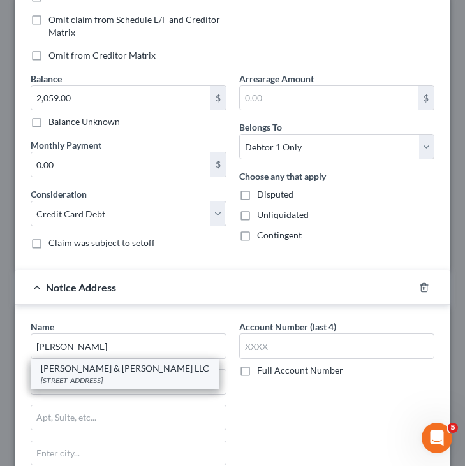
click at [118, 367] on div "Rubin & Rothman LLC" at bounding box center [125, 368] width 168 height 13
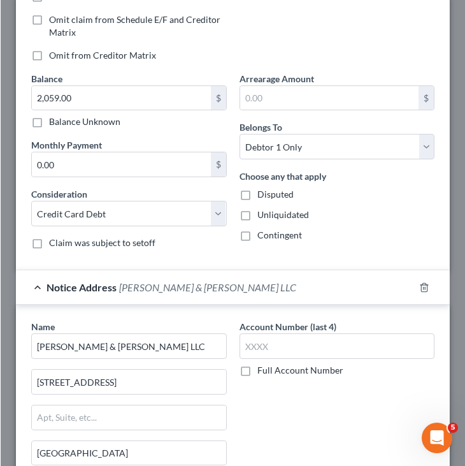
scroll to position [516, 0]
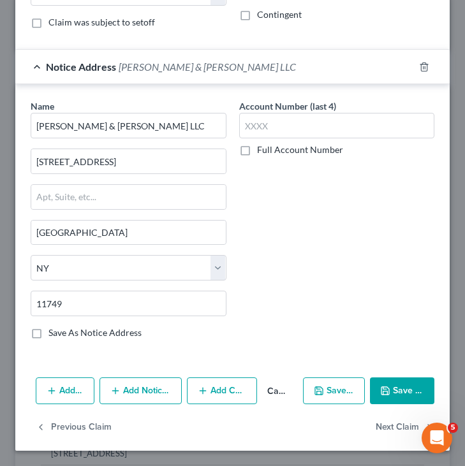
click at [420, 388] on button "Save & Close" at bounding box center [402, 390] width 64 height 27
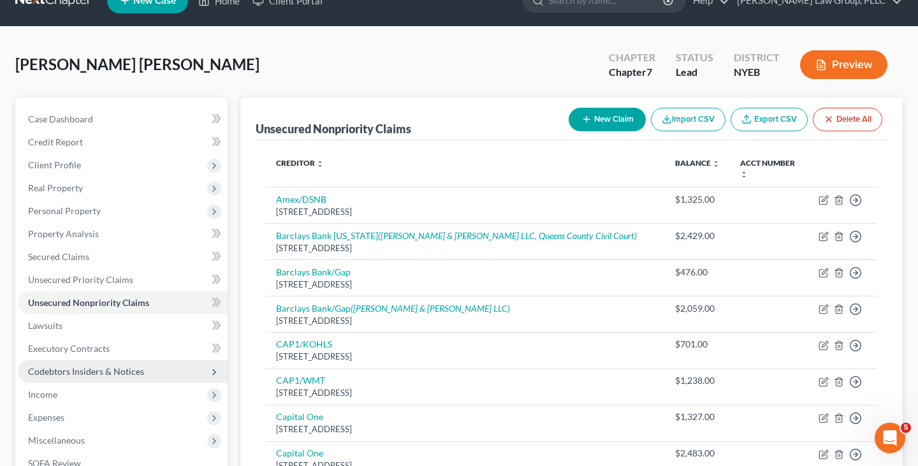
scroll to position [41, 0]
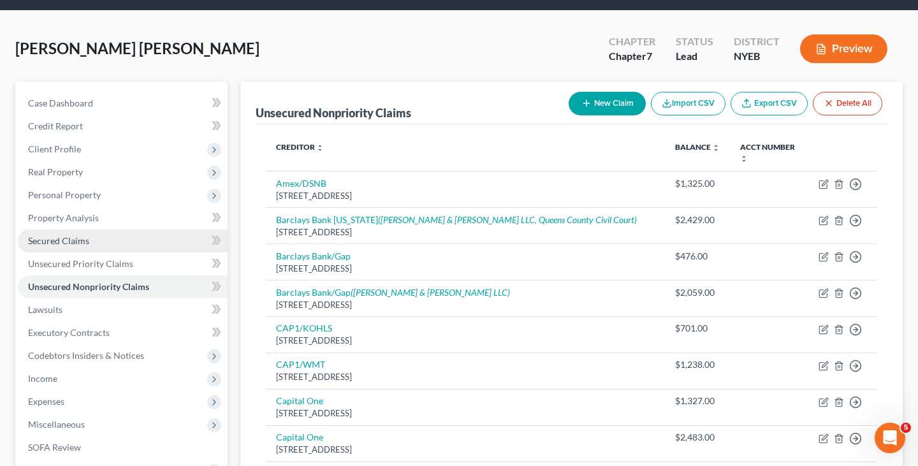
click at [99, 249] on link "Secured Claims" at bounding box center [123, 241] width 210 height 23
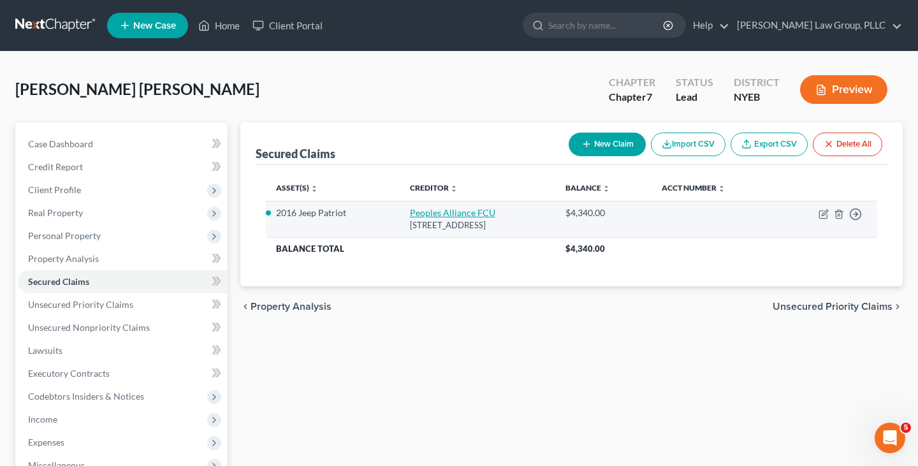
click at [441, 214] on link "Peoples Alliance FCU" at bounding box center [452, 212] width 85 height 11
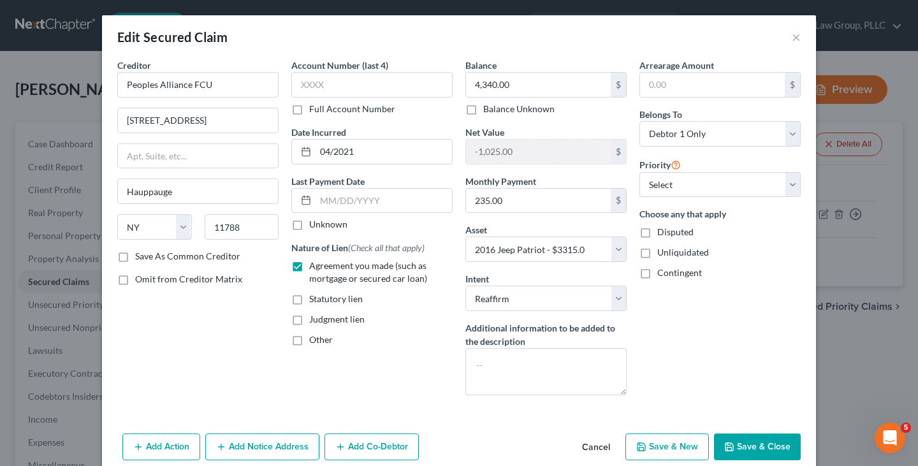
click at [589, 446] on button "Cancel" at bounding box center [596, 448] width 48 height 26
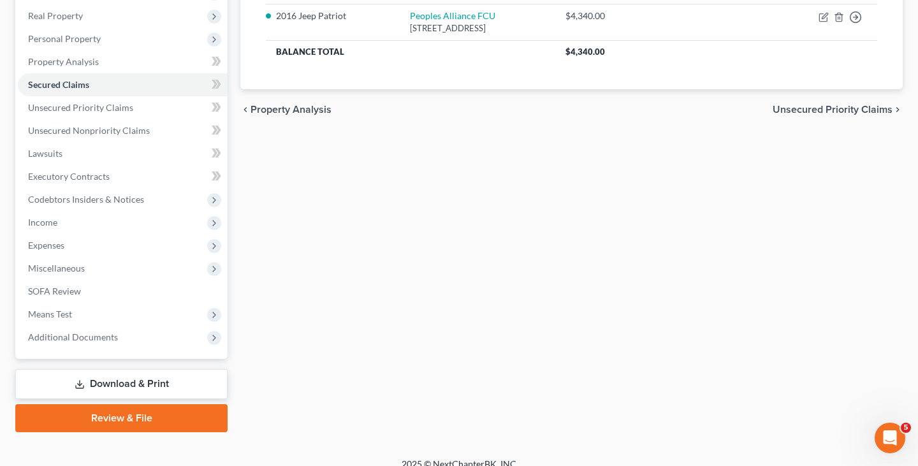
scroll to position [210, 0]
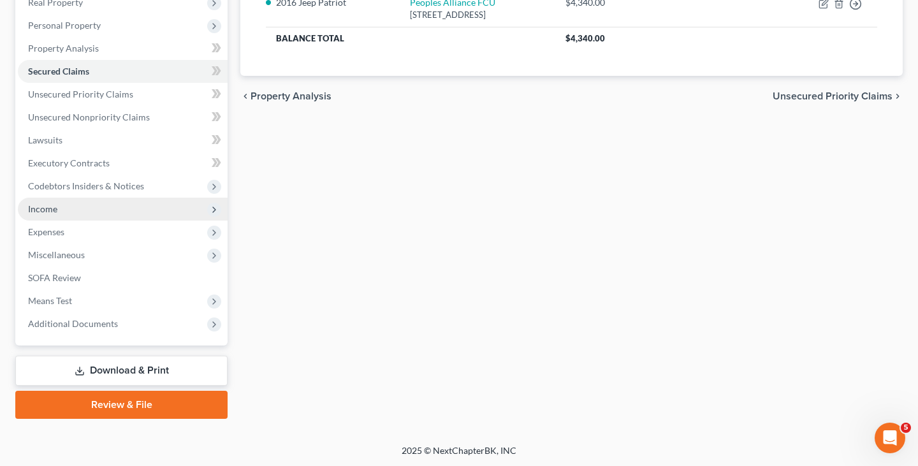
click at [165, 209] on span "Income" at bounding box center [123, 209] width 210 height 23
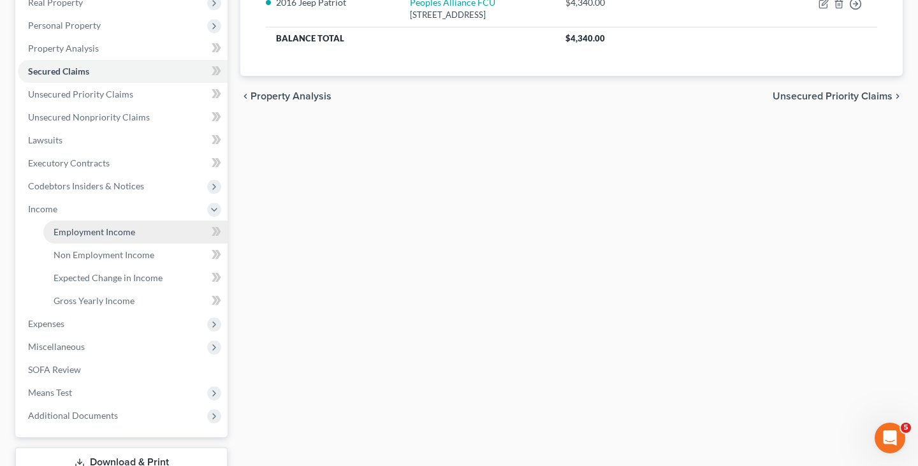
click at [157, 221] on link "Employment Income" at bounding box center [135, 232] width 184 height 23
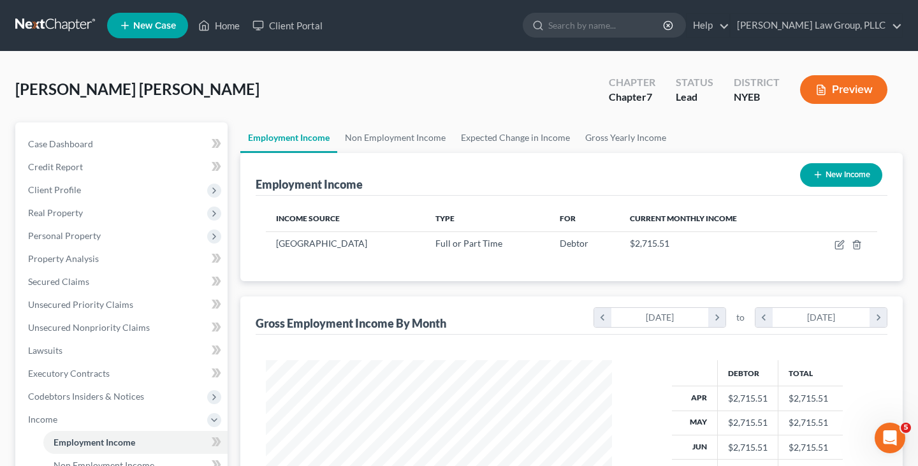
scroll to position [228, 371]
click at [918, 207] on html "Home New Case Client Portal J. Singer Law Group, PLLC esegnini@jsingerlawgroup.…" at bounding box center [459, 385] width 918 height 770
click at [842, 242] on icon "button" at bounding box center [840, 245] width 10 height 10
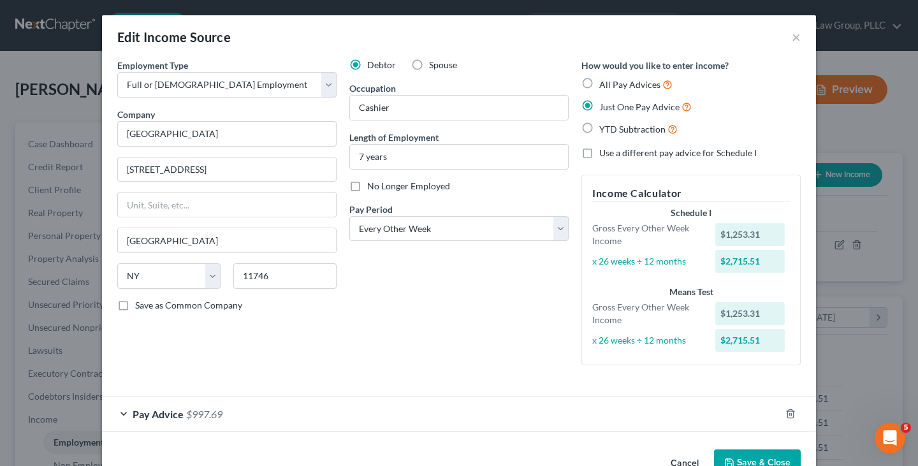
scroll to position [35, 0]
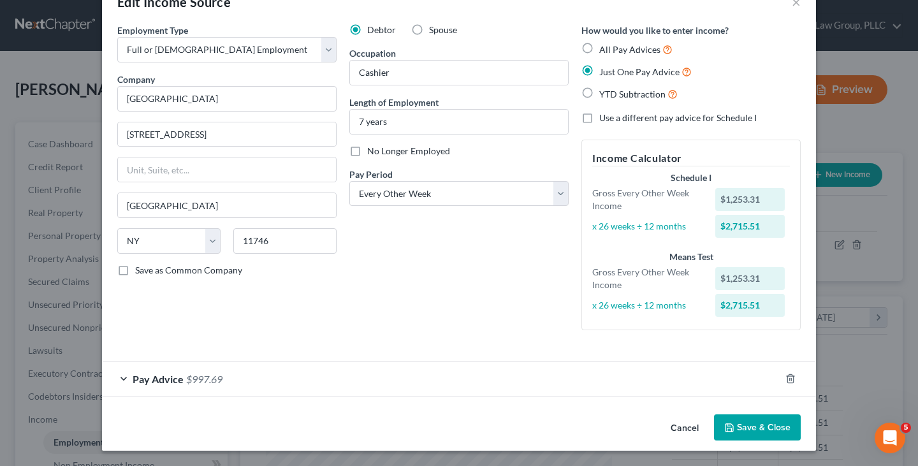
click at [679, 421] on button "Cancel" at bounding box center [685, 429] width 48 height 26
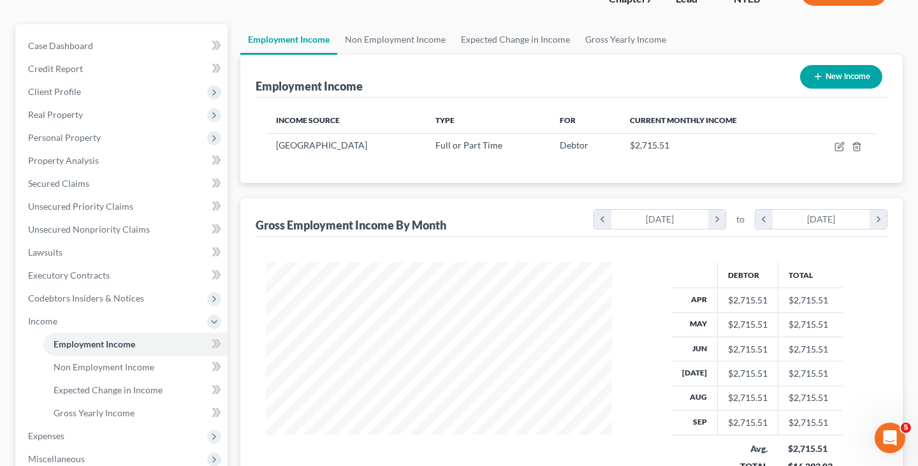
scroll to position [112, 0]
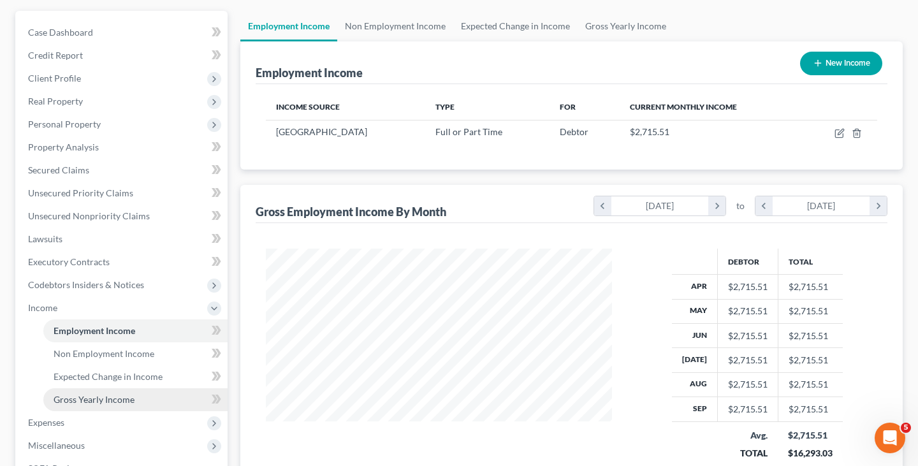
click at [155, 396] on link "Gross Yearly Income" at bounding box center [135, 399] width 184 height 23
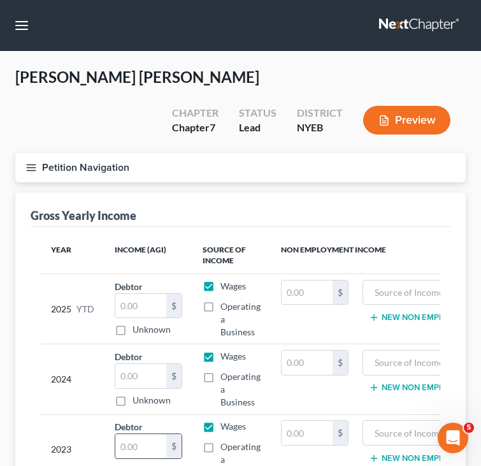
click at [155, 434] on input "text" at bounding box center [140, 446] width 51 height 24
click at [135, 364] on input "text" at bounding box center [140, 376] width 51 height 24
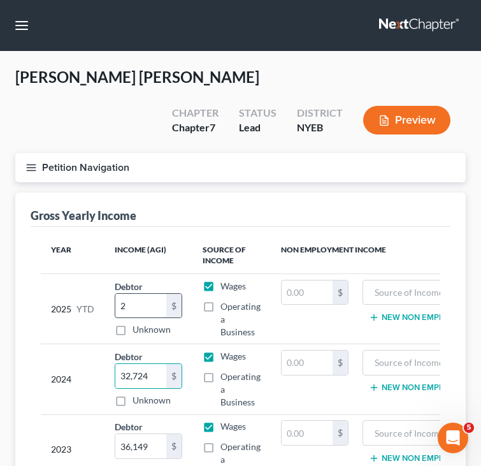
click at [147, 294] on input "2" at bounding box center [140, 306] width 51 height 24
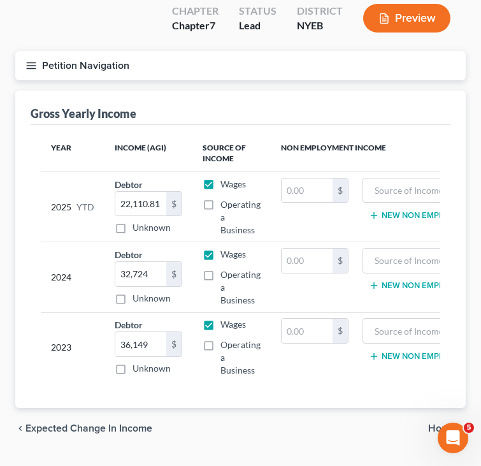
click at [343, 408] on div "chevron_left Expected Change in Income Home chevron_right" at bounding box center [240, 428] width 451 height 41
click at [435, 423] on span "Home" at bounding box center [441, 428] width 27 height 10
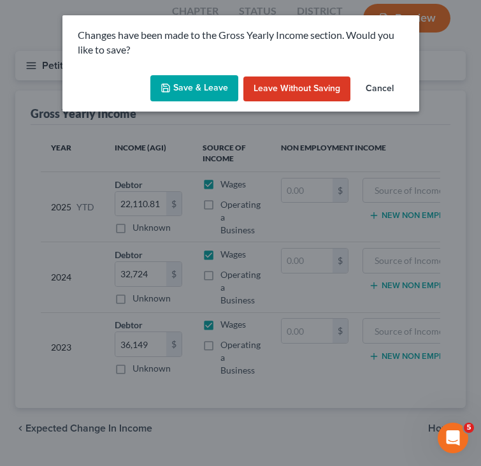
click at [208, 88] on button "Save & Leave" at bounding box center [194, 88] width 88 height 27
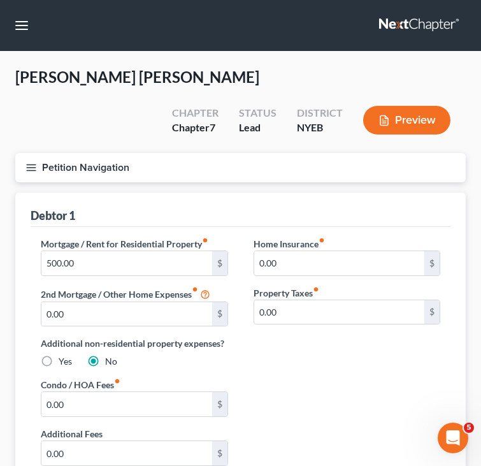
click at [333, 318] on div "Home Insurance fiber_manual_record 0.00 $ Property Taxes fiber_manual_record 0.…" at bounding box center [347, 308] width 213 height 142
click at [278, 153] on button "Petition Navigation" at bounding box center [240, 167] width 451 height 29
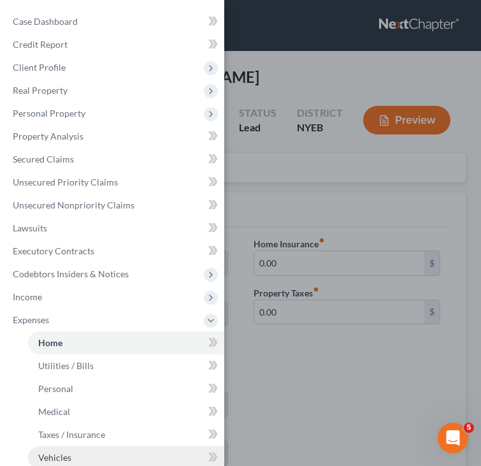
click at [88, 449] on link "Vehicles" at bounding box center [126, 457] width 196 height 23
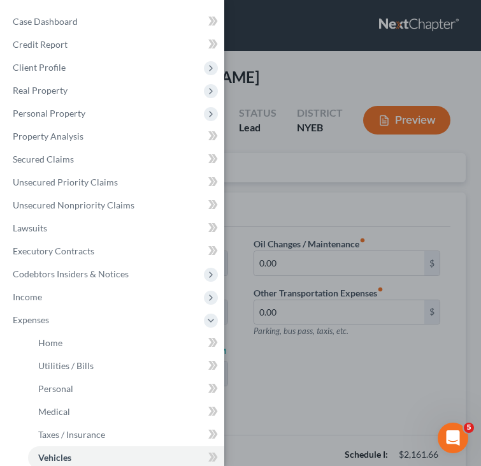
click at [309, 393] on div "Case Dashboard Payments Invoices Payments Payments Credit Report Client Profile" at bounding box center [240, 233] width 481 height 466
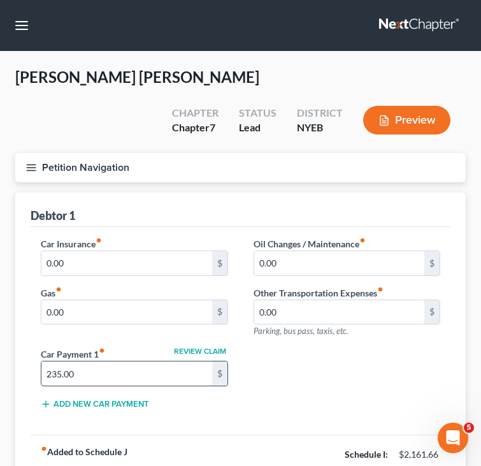
click at [112, 362] on input "235.00" at bounding box center [126, 374] width 171 height 24
click at [113, 362] on input "235.00" at bounding box center [126, 374] width 171 height 24
click at [305, 379] on div "Car Insurance fiber_manual_record 0.00 $ Gas fiber_manual_record 0.00 $ Oil Cha…" at bounding box center [240, 328] width 425 height 182
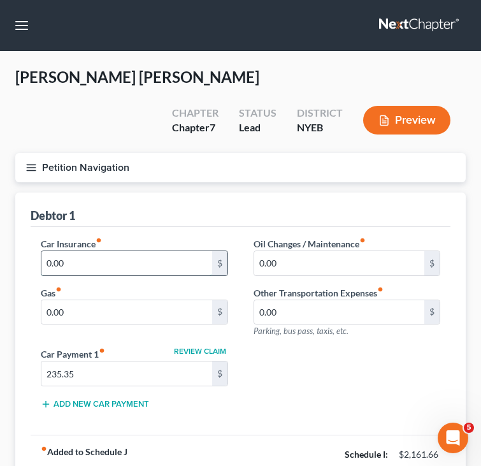
click at [126, 251] on input "0.00" at bounding box center [126, 263] width 171 height 24
click at [293, 251] on input "0.00" at bounding box center [339, 263] width 171 height 24
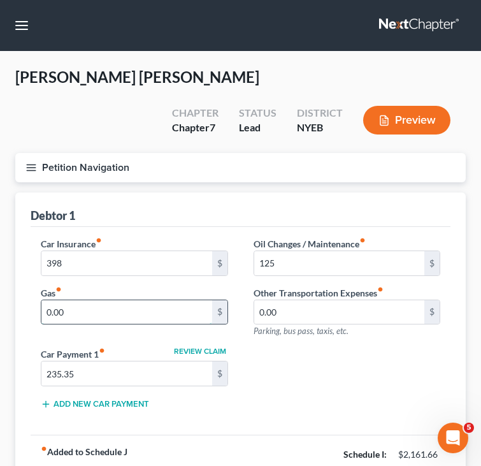
click at [142, 300] on input "0.00" at bounding box center [126, 312] width 171 height 24
click at [260, 153] on button "Petition Navigation" at bounding box center [240, 167] width 451 height 29
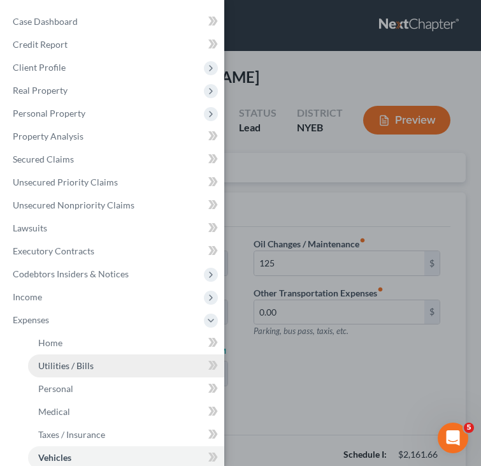
click at [110, 358] on link "Utilities / Bills" at bounding box center [126, 366] width 196 height 23
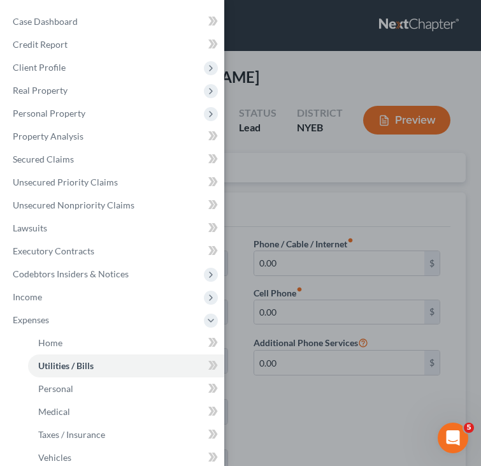
click at [336, 357] on div "Case Dashboard Payments Invoices Payments Payments Credit Report Client Profile" at bounding box center [240, 233] width 481 height 466
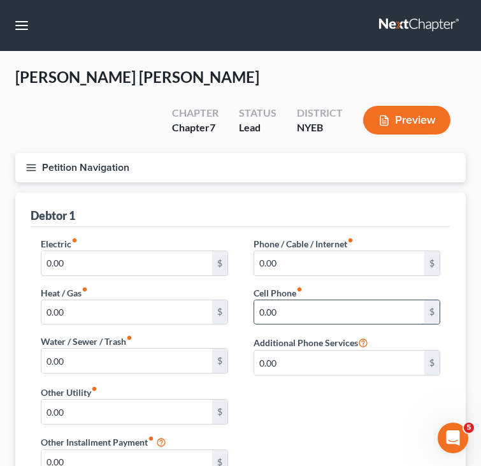
click at [274, 300] on input "0.00" at bounding box center [339, 312] width 171 height 24
click at [292, 373] on div "Electric fiber_manual_record 0.00 $ Heat / Gas fiber_manual_record 0.00 $ Water…" at bounding box center [240, 361] width 425 height 248
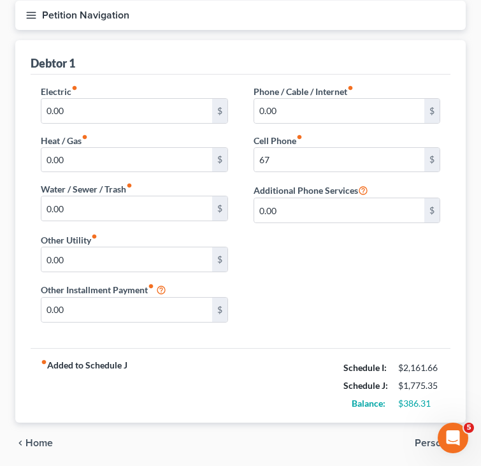
scroll to position [154, 0]
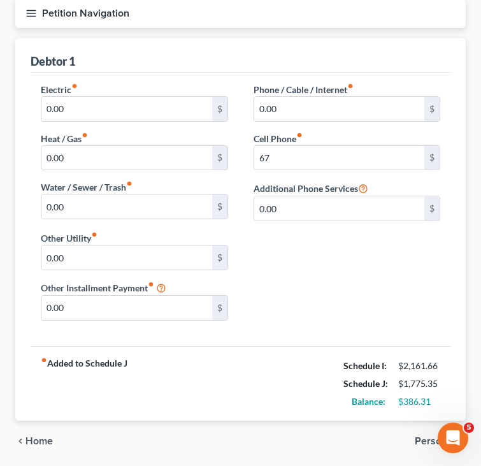
click at [434, 436] on span "Personal" at bounding box center [435, 441] width 41 height 10
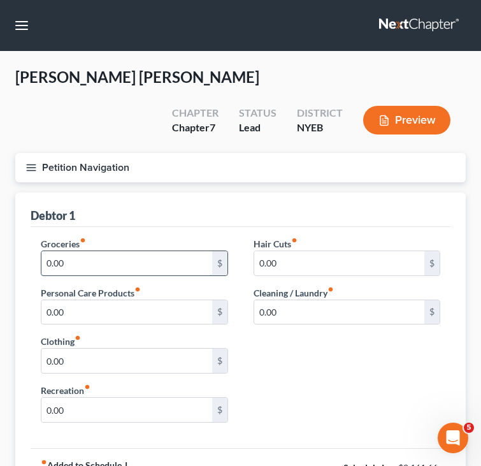
click at [178, 251] on input "0.00" at bounding box center [126, 263] width 171 height 24
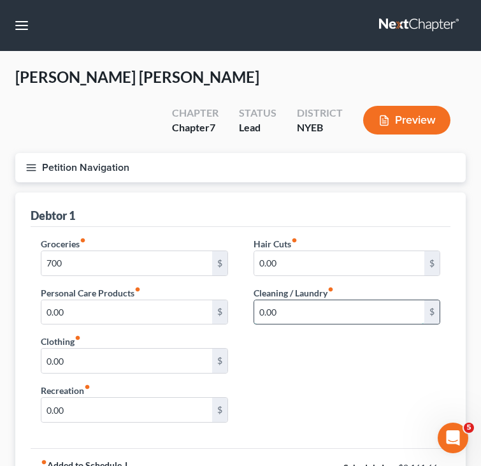
click at [312, 300] on input "0.00" at bounding box center [339, 312] width 171 height 24
click at [268, 345] on div "Groceries fiber_manual_record 700 $ Personal Care Products fiber_manual_record …" at bounding box center [240, 335] width 425 height 196
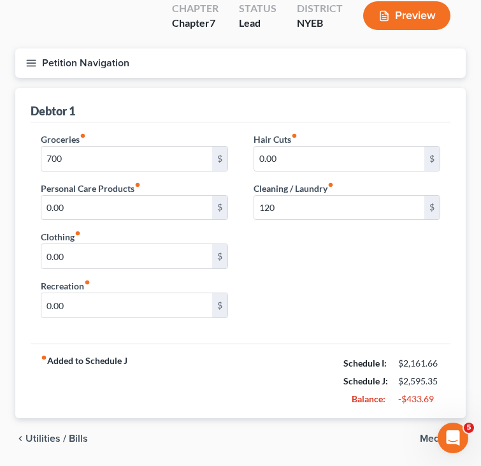
scroll to position [115, 0]
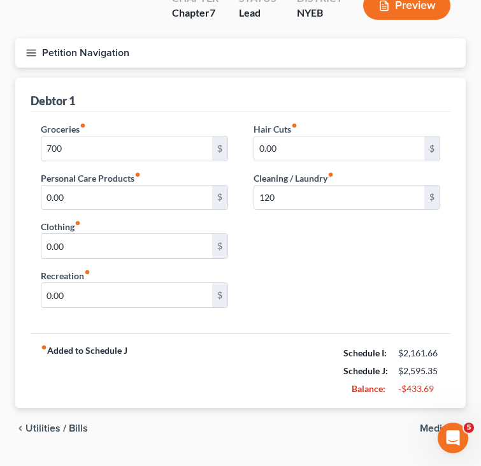
click at [432, 423] on span "Medical" at bounding box center [438, 428] width 36 height 10
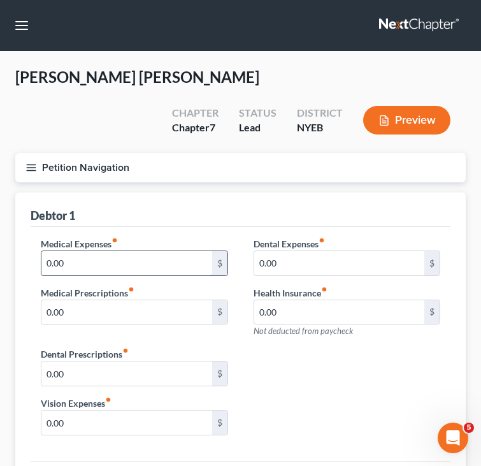
click at [159, 251] on input "0.00" at bounding box center [126, 263] width 171 height 24
click at [303, 340] on div "Medical Expenses fiber_manual_record 105.00 $ Medical Prescriptions fiber_manua…" at bounding box center [240, 341] width 425 height 208
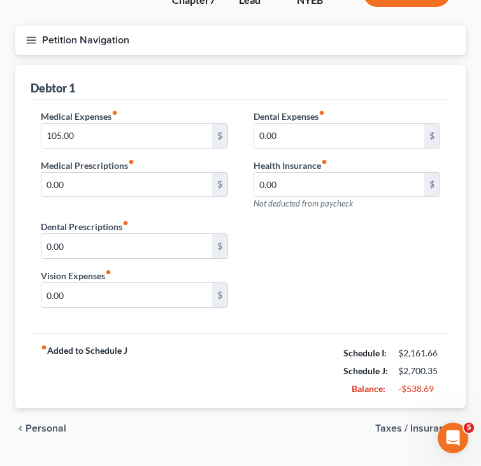
click at [444, 423] on span "Taxes / Insurance" at bounding box center [416, 428] width 80 height 10
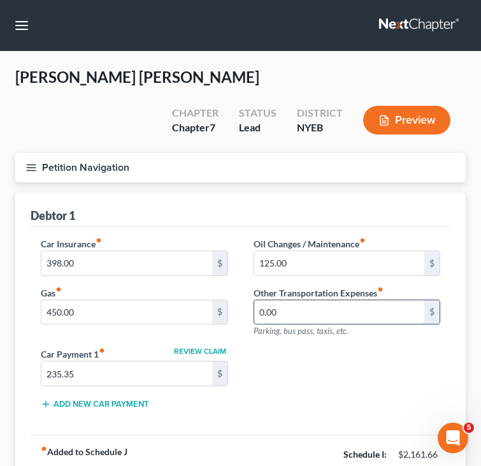
click at [362, 300] on input "0.00" at bounding box center [339, 312] width 171 height 24
click at [326, 369] on div "Car Insurance fiber_manual_record 398.00 $ Gas fiber_manual_record 450.00 $ Oil…" at bounding box center [240, 328] width 425 height 182
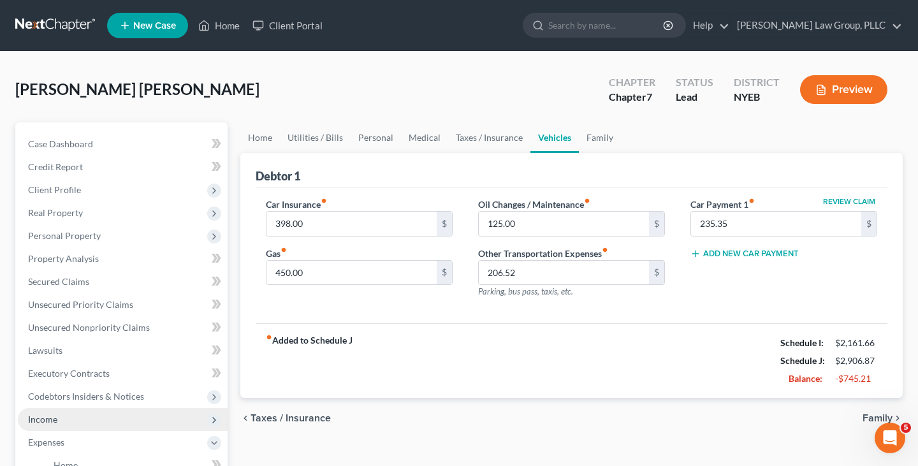
click at [131, 417] on span "Income" at bounding box center [123, 419] width 210 height 23
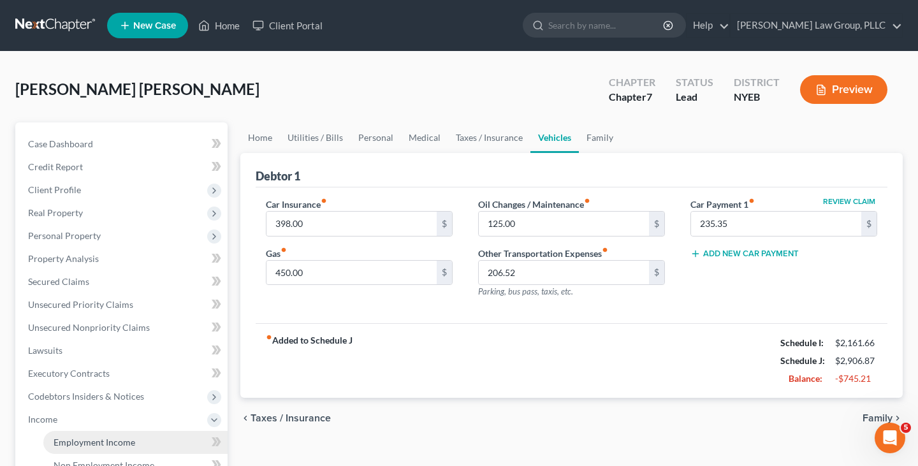
click at [133, 444] on link "Employment Income" at bounding box center [135, 442] width 184 height 23
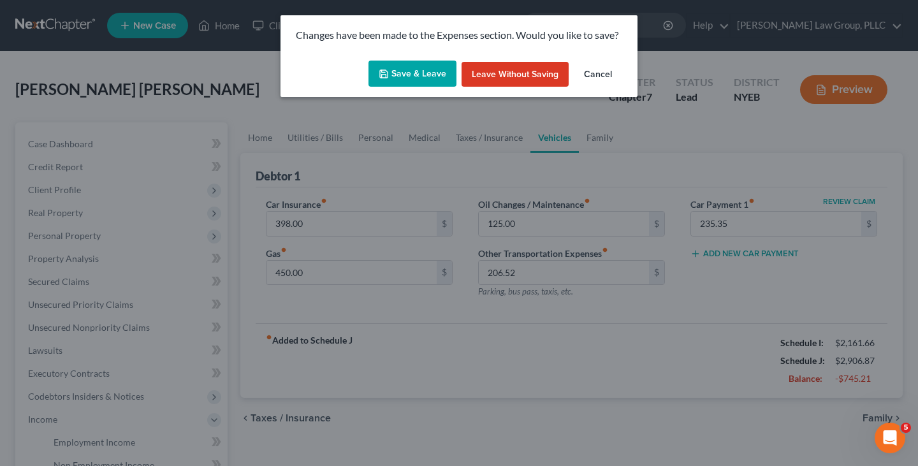
click at [426, 61] on button "Save & Leave" at bounding box center [413, 74] width 88 height 27
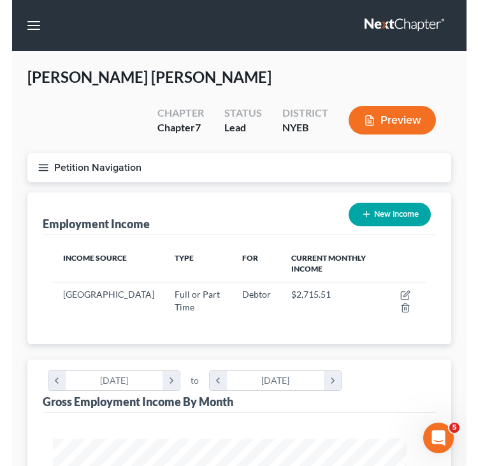
scroll to position [637399, 637175]
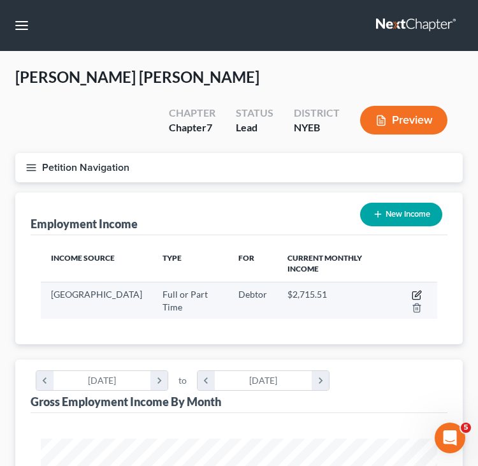
click at [415, 290] on icon "button" at bounding box center [417, 295] width 10 height 10
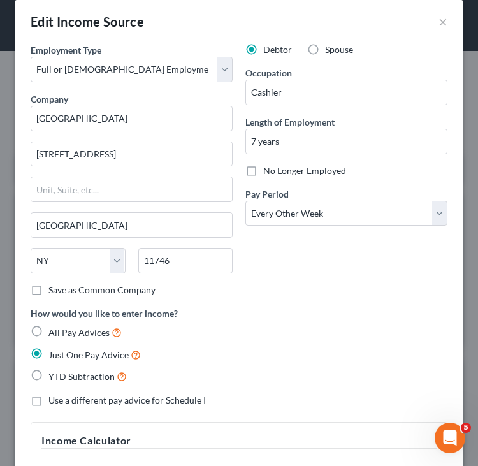
scroll to position [255, 0]
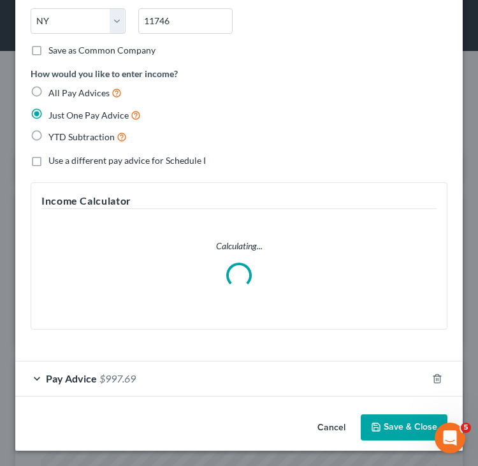
click at [293, 388] on div "Pay Advice $997.69" at bounding box center [221, 379] width 412 height 34
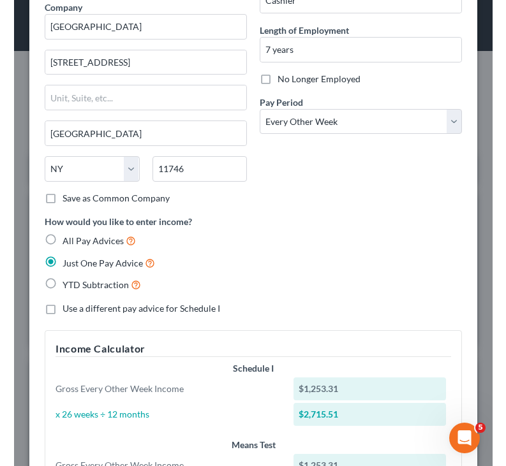
scroll to position [0, 0]
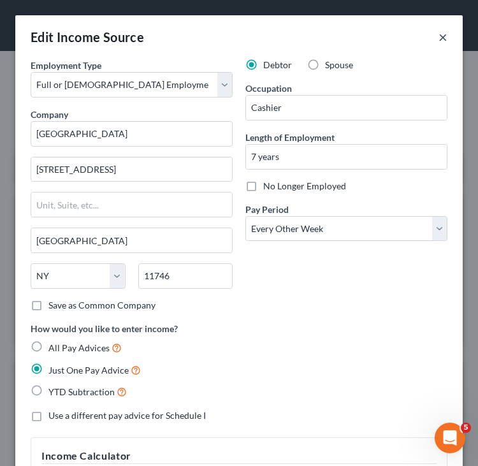
click at [442, 34] on button "×" at bounding box center [443, 36] width 9 height 15
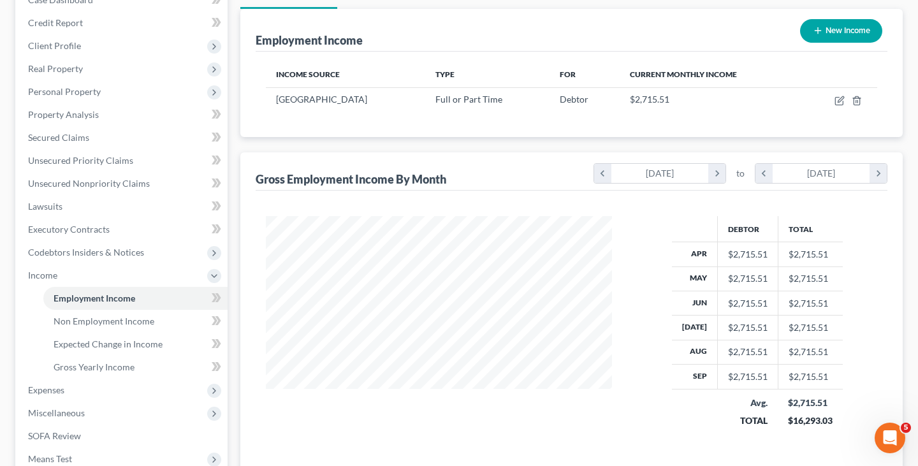
scroll to position [302, 0]
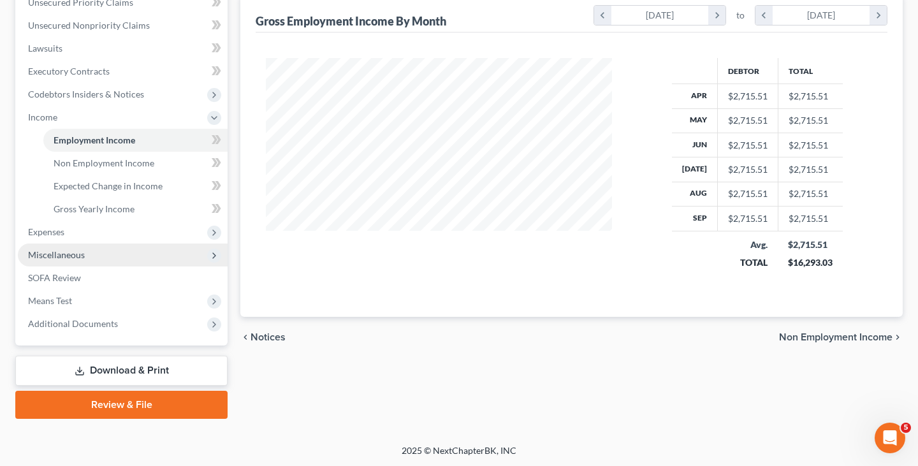
click at [140, 258] on span "Miscellaneous" at bounding box center [123, 255] width 210 height 23
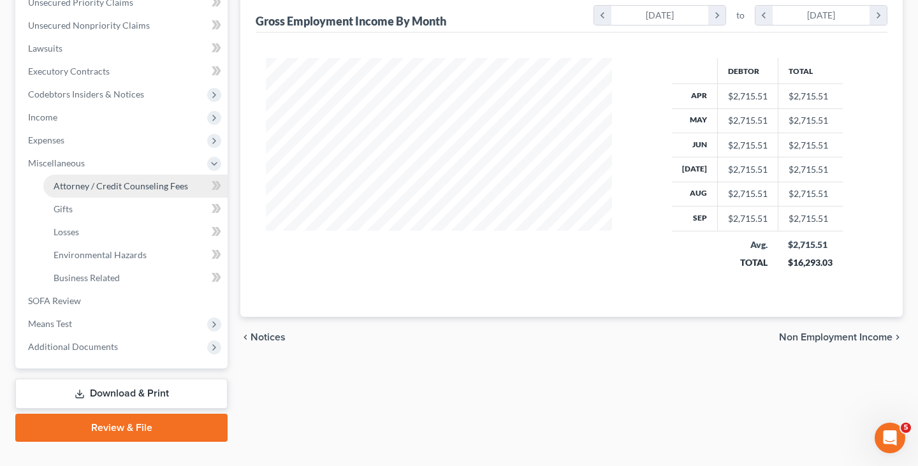
click at [143, 185] on span "Attorney / Credit Counseling Fees" at bounding box center [121, 185] width 135 height 11
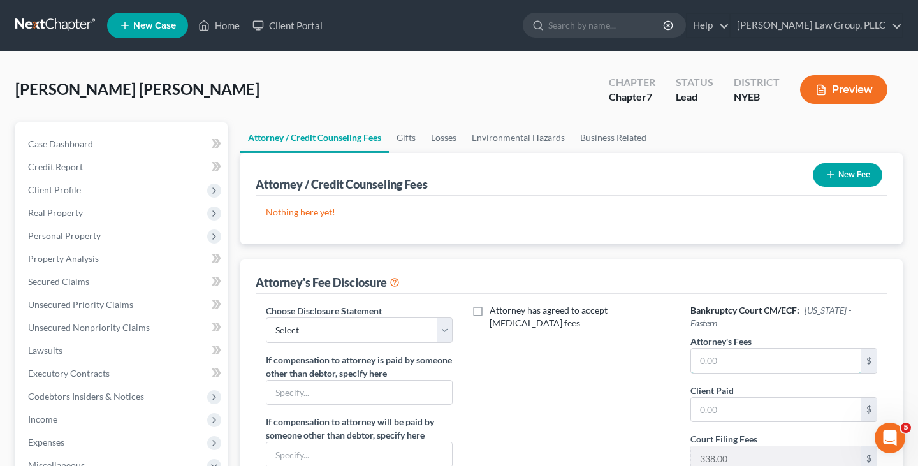
click at [736, 349] on input "text" at bounding box center [776, 361] width 170 height 24
click at [729, 398] on input "text" at bounding box center [776, 410] width 170 height 24
click at [426, 327] on select "Select Managing Partner" at bounding box center [359, 331] width 187 height 26
click at [266, 318] on select "Select Managing Partner" at bounding box center [359, 331] width 187 height 26
click at [840, 175] on button "New Fee" at bounding box center [847, 175] width 69 height 24
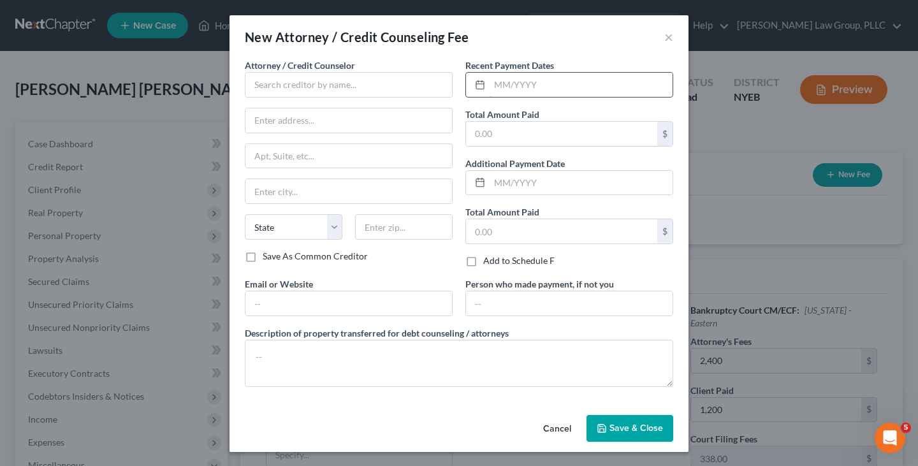
click at [519, 84] on input "text" at bounding box center [581, 85] width 183 height 24
click at [516, 138] on input "text" at bounding box center [561, 134] width 191 height 24
click at [414, 84] on input "text" at bounding box center [349, 85] width 208 height 26
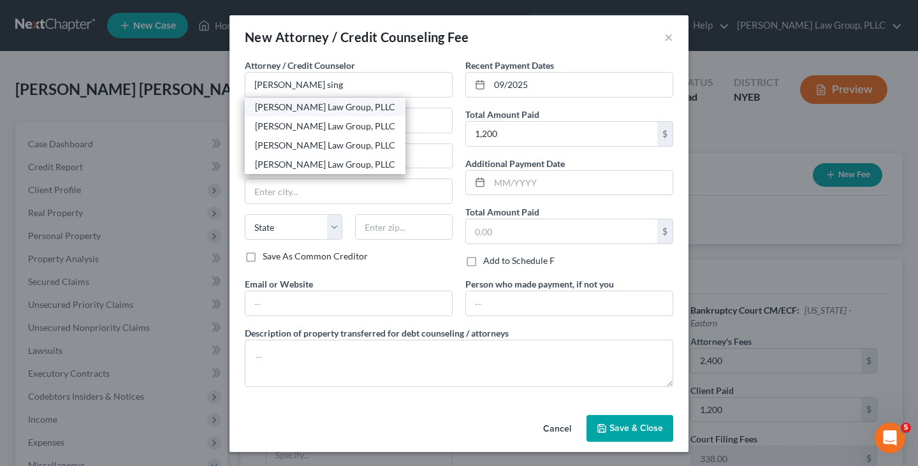
click at [310, 110] on div "[PERSON_NAME] Law Group, PLLC" at bounding box center [325, 107] width 140 height 13
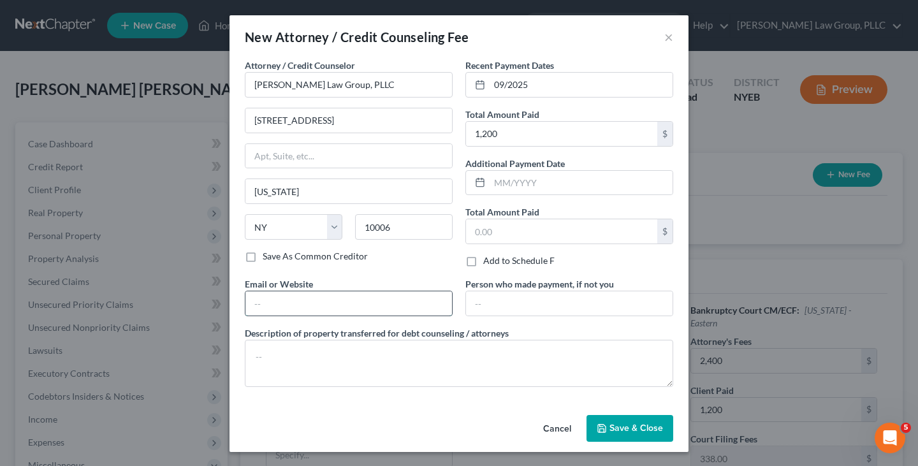
click at [334, 309] on input "text" at bounding box center [348, 303] width 207 height 24
click at [623, 425] on span "Save & Close" at bounding box center [637, 428] width 54 height 11
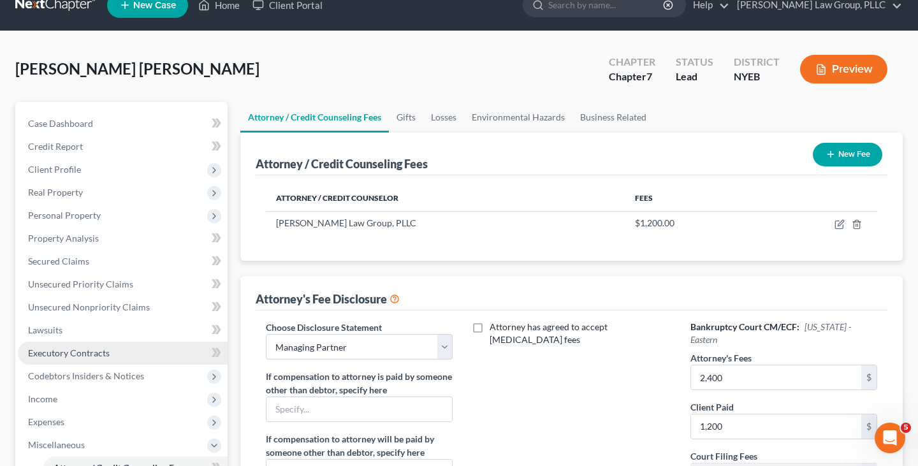
scroll to position [41, 0]
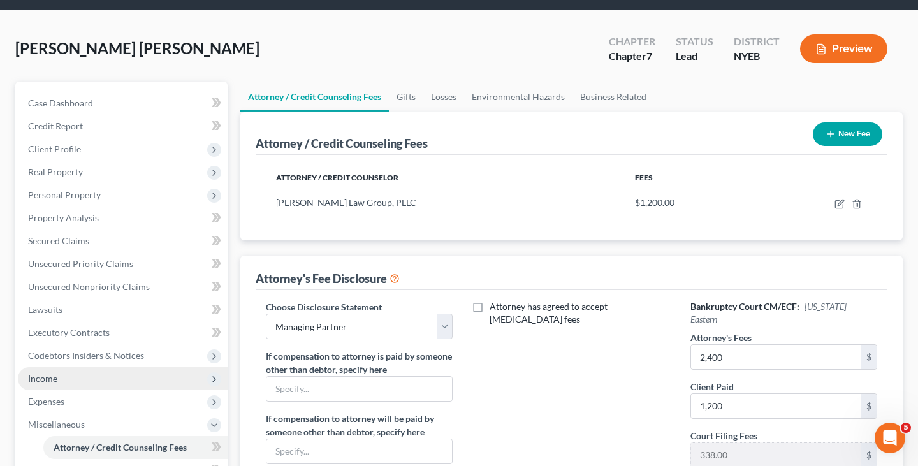
click at [157, 379] on span "Income" at bounding box center [123, 378] width 210 height 23
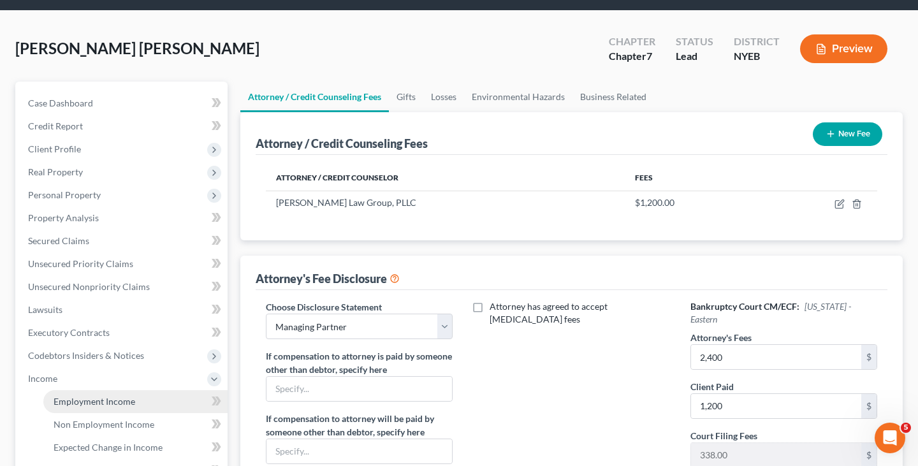
click at [145, 401] on link "Employment Income" at bounding box center [135, 401] width 184 height 23
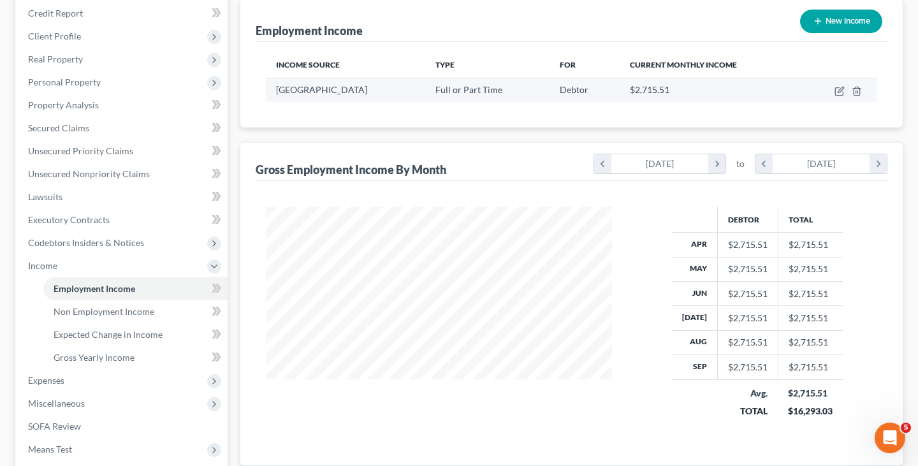
scroll to position [245, 0]
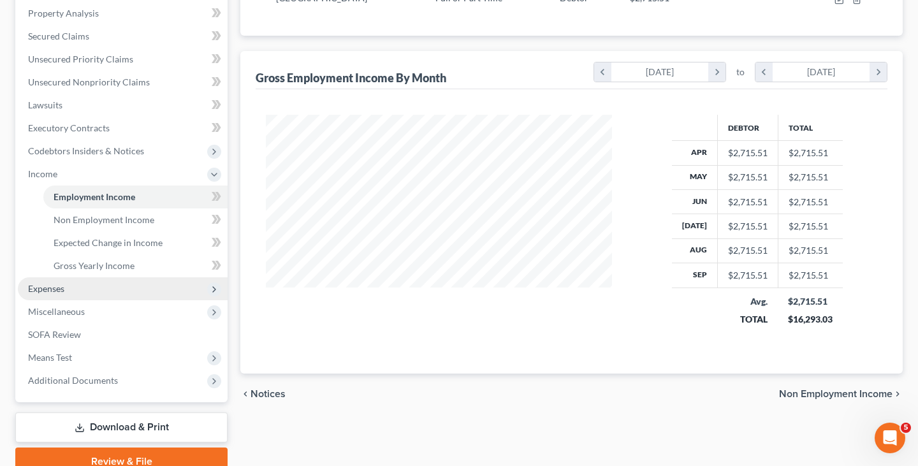
click at [189, 291] on span "Expenses" at bounding box center [123, 288] width 210 height 23
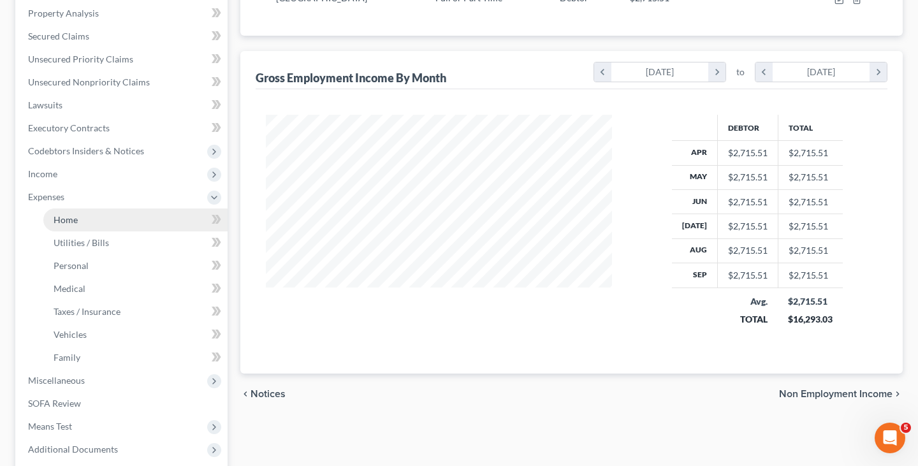
click at [112, 216] on link "Home" at bounding box center [135, 219] width 184 height 23
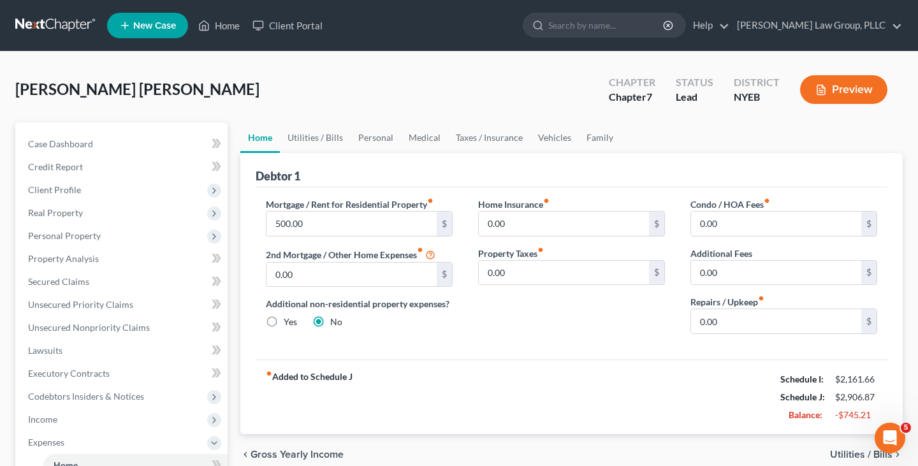
click at [306, 156] on div "Debtor 1" at bounding box center [572, 170] width 632 height 34
click at [305, 137] on link "Utilities / Bills" at bounding box center [315, 137] width 71 height 31
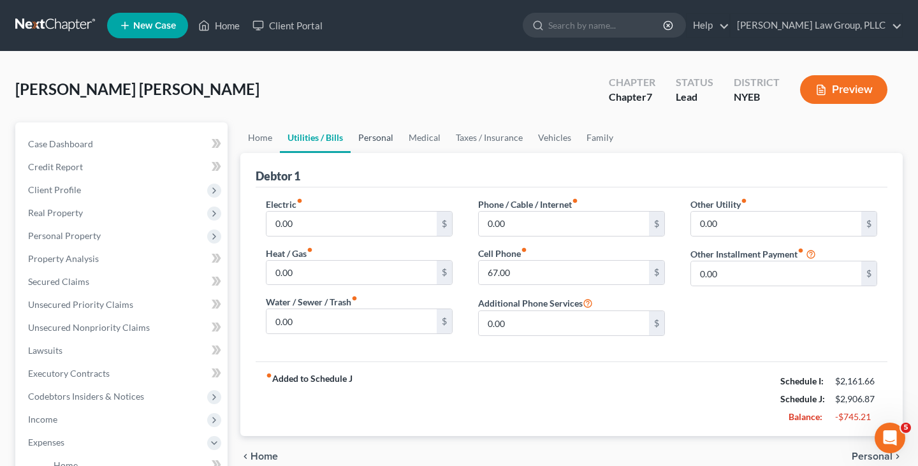
click at [358, 134] on link "Personal" at bounding box center [376, 137] width 50 height 31
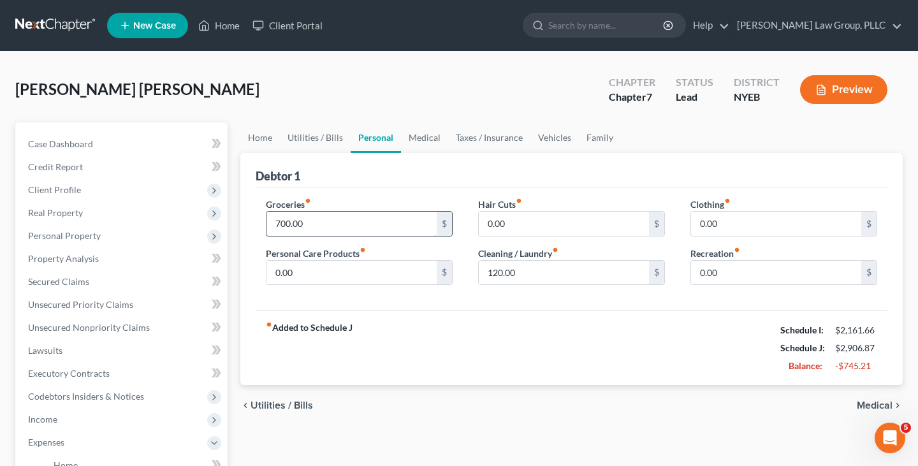
click at [342, 219] on input "700.00" at bounding box center [352, 224] width 170 height 24
click at [168, 184] on span "Client Profile" at bounding box center [123, 190] width 210 height 23
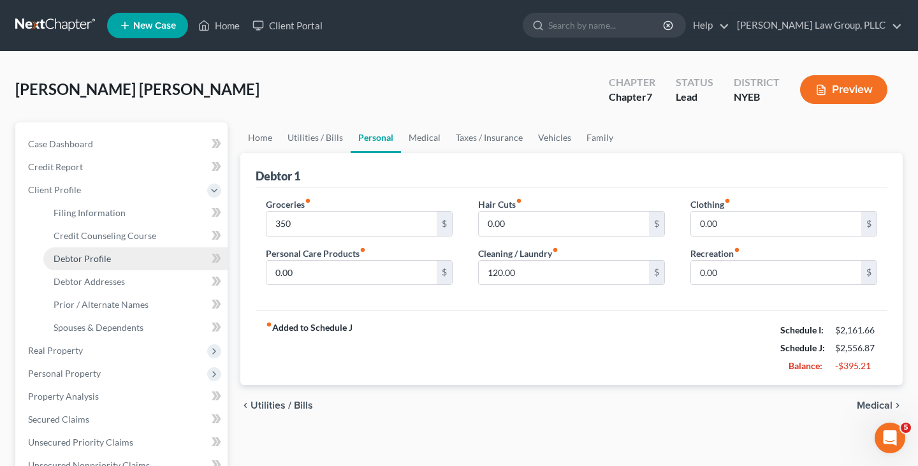
click at [143, 260] on link "Debtor Profile" at bounding box center [135, 258] width 184 height 23
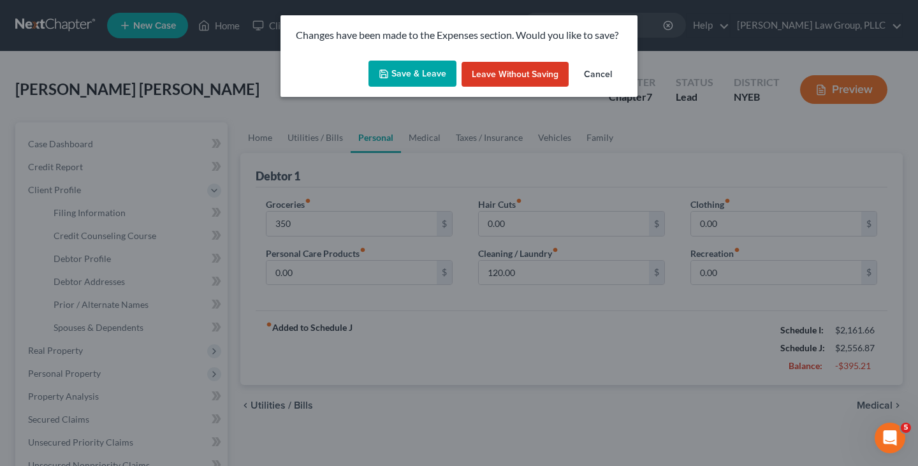
click at [405, 74] on button "Save & Leave" at bounding box center [413, 74] width 88 height 27
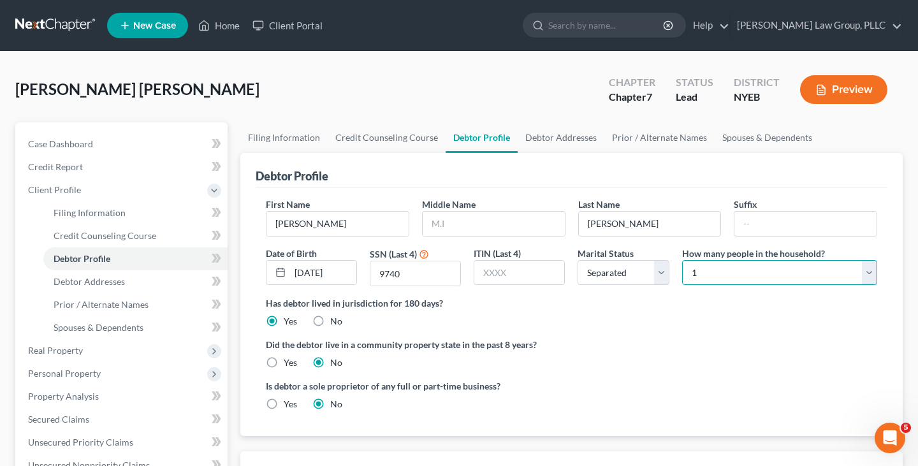
click at [723, 277] on select "Select 1 2 3 4 5 6 7 8 9 10 11 12 13 14 15 16 17 18 19 20" at bounding box center [779, 273] width 195 height 26
click at [682, 260] on select "Select 1 2 3 4 5 6 7 8 9 10 11 12 13 14 15 16 17 18 19 20" at bounding box center [779, 273] width 195 height 26
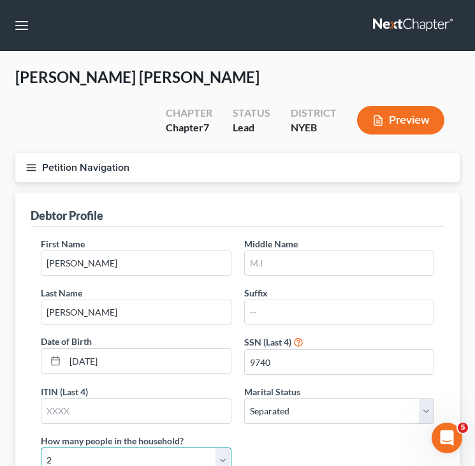
scroll to position [365, 0]
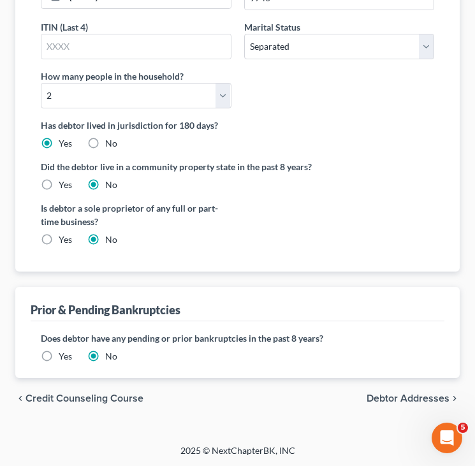
click at [413, 395] on span "Debtor Addresses" at bounding box center [408, 398] width 83 height 10
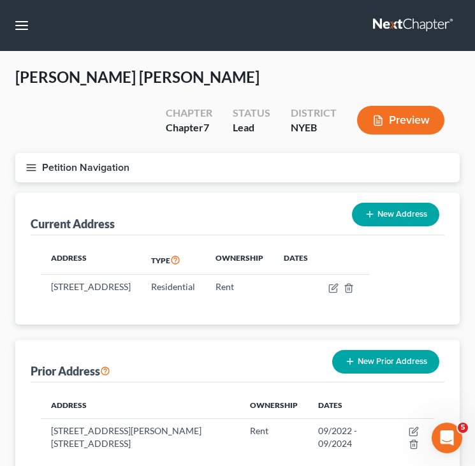
click at [319, 168] on button "Petition Navigation" at bounding box center [237, 167] width 444 height 29
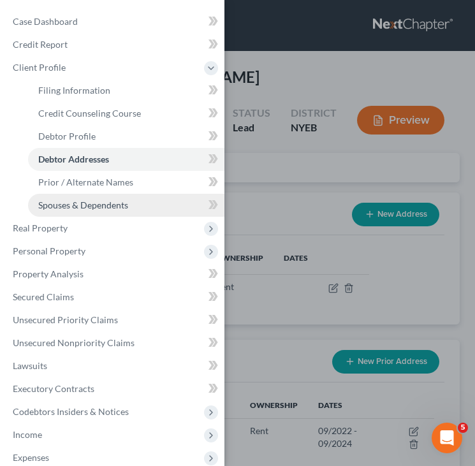
click at [163, 197] on link "Spouses & Dependents" at bounding box center [126, 205] width 196 height 23
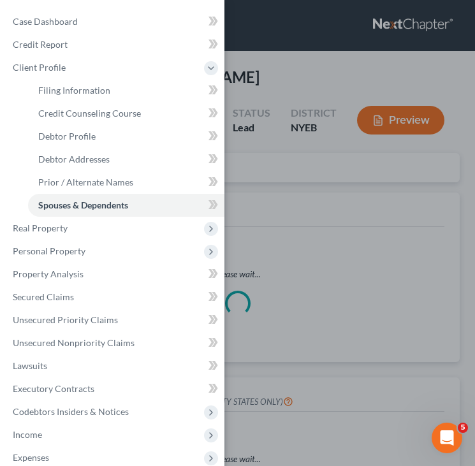
click at [300, 171] on div "Case Dashboard Payments Invoices Payments Payments Credit Report Client Profile" at bounding box center [237, 233] width 475 height 466
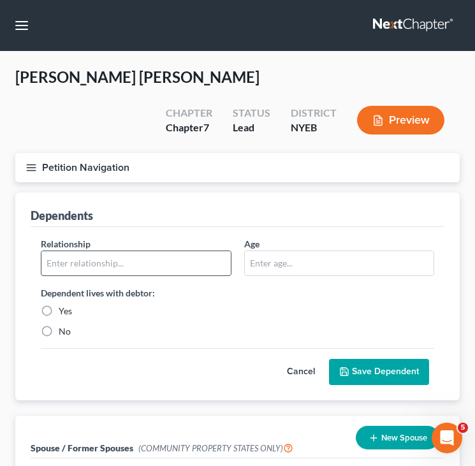
click at [170, 270] on input "text" at bounding box center [135, 263] width 189 height 24
click at [64, 305] on label "Yes" at bounding box center [65, 311] width 13 height 13
click at [64, 305] on input "Yes" at bounding box center [68, 309] width 8 height 8
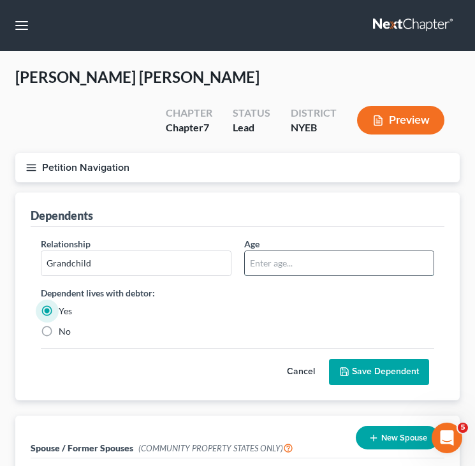
click at [336, 267] on input "text" at bounding box center [339, 263] width 189 height 24
click at [365, 377] on button "Save Dependent" at bounding box center [379, 372] width 100 height 27
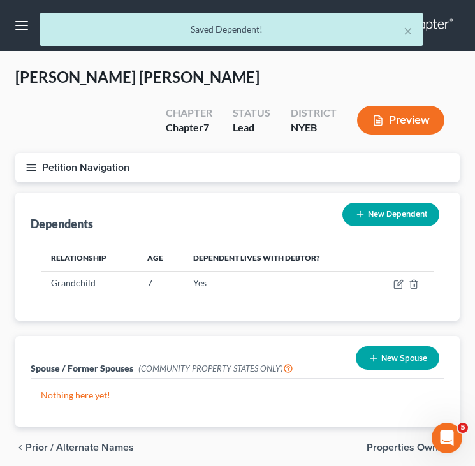
click at [316, 163] on button "Petition Navigation" at bounding box center [237, 167] width 444 height 29
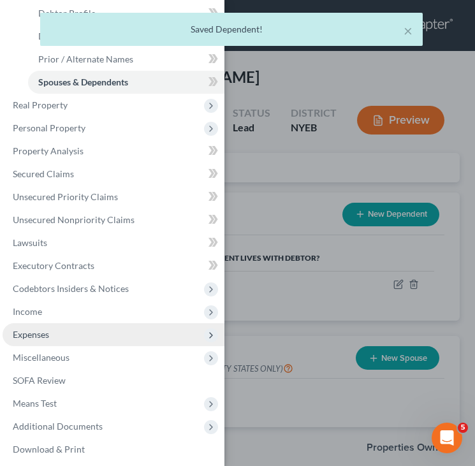
scroll to position [124, 0]
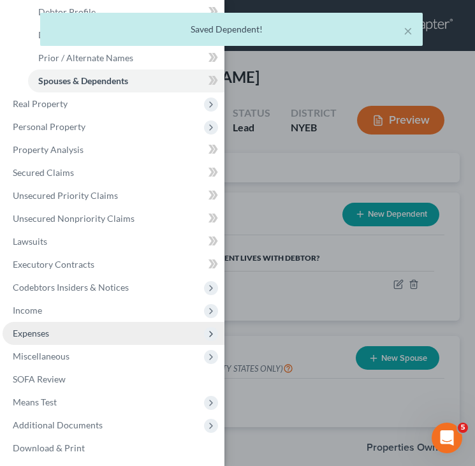
click at [165, 326] on span "Expenses" at bounding box center [114, 333] width 222 height 23
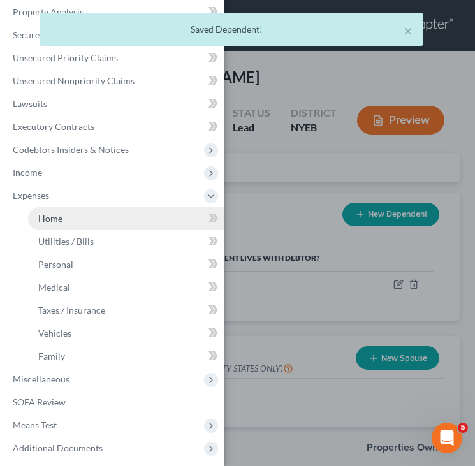
click at [135, 221] on link "Home" at bounding box center [126, 218] width 196 height 23
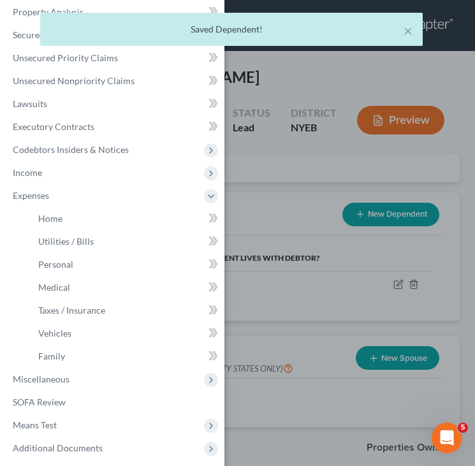
click at [291, 177] on div "Case Dashboard Payments Invoices Payments Payments Credit Report Client Profile" at bounding box center [237, 233] width 475 height 466
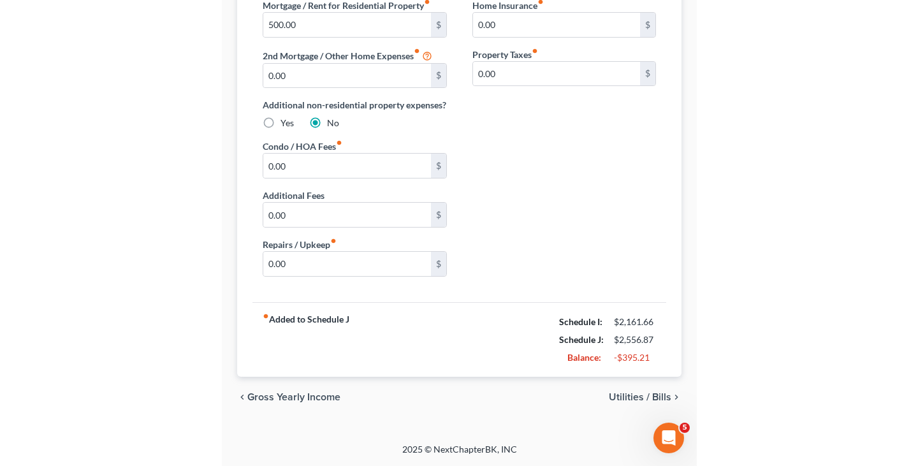
scroll to position [100, 0]
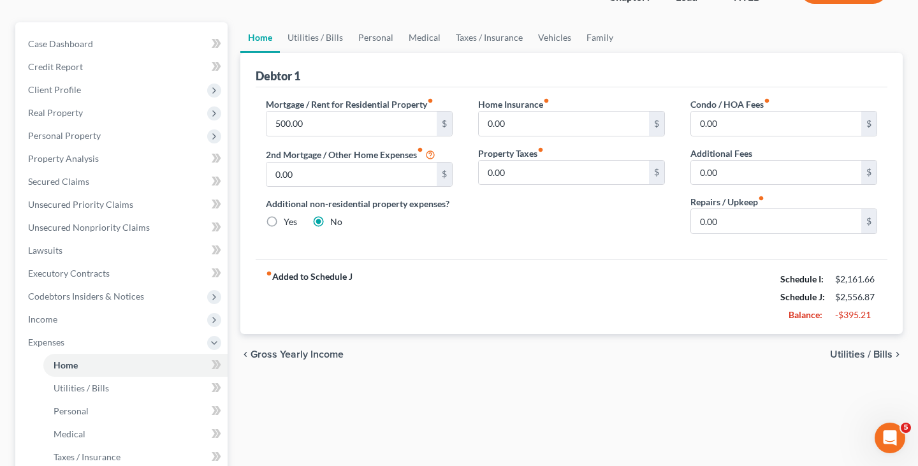
click at [872, 354] on span "Utilities / Bills" at bounding box center [861, 354] width 62 height 10
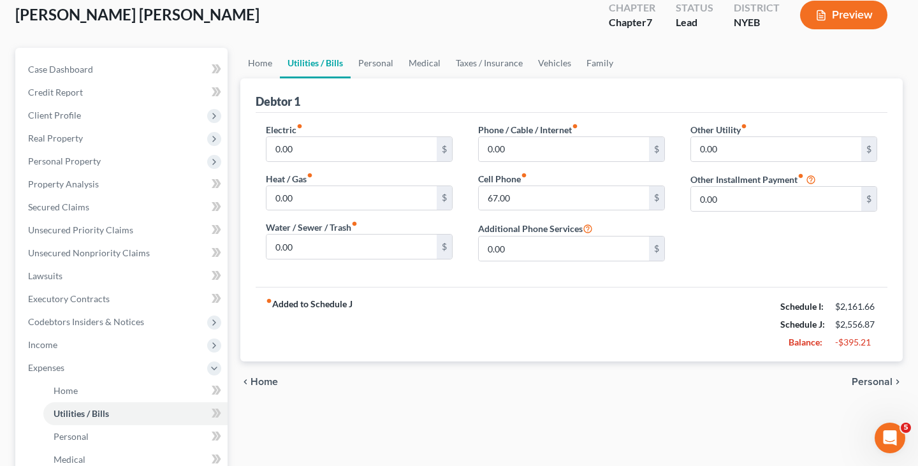
scroll to position [106, 0]
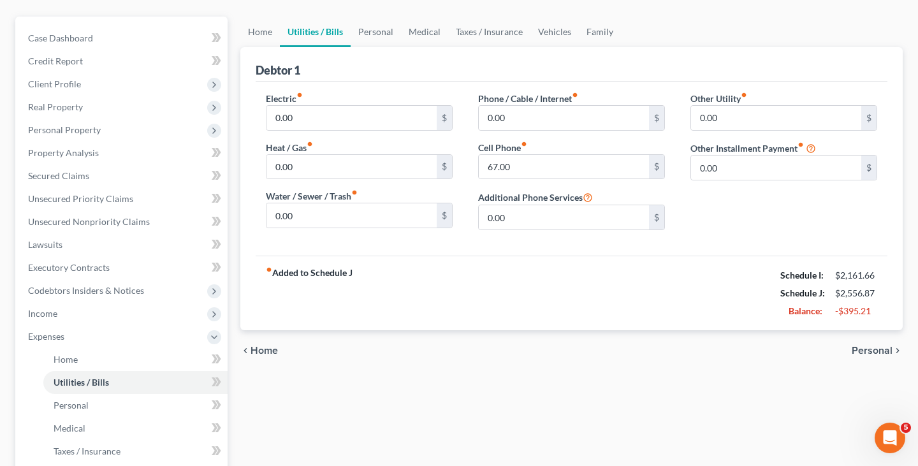
click at [875, 360] on div "chevron_left Home Personal chevron_right" at bounding box center [571, 350] width 662 height 41
click at [877, 350] on span "Personal" at bounding box center [872, 351] width 41 height 10
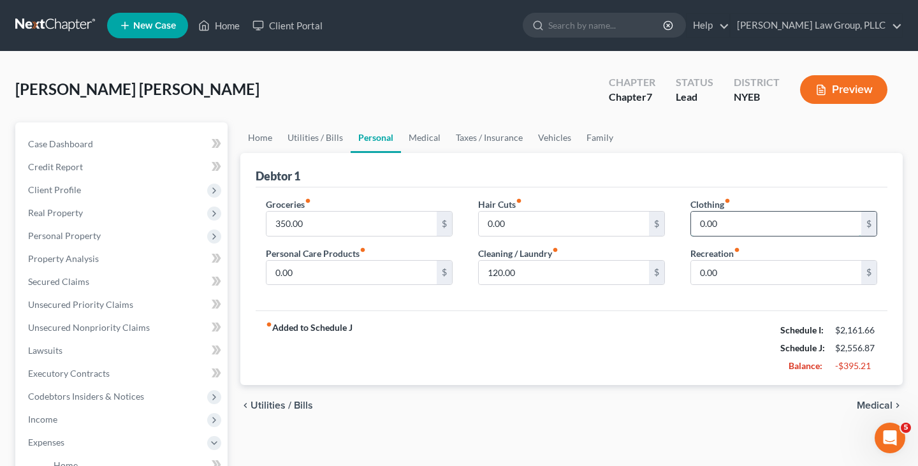
click at [724, 221] on input "0.00" at bounding box center [776, 224] width 170 height 24
click at [377, 267] on input "0.00" at bounding box center [352, 273] width 170 height 24
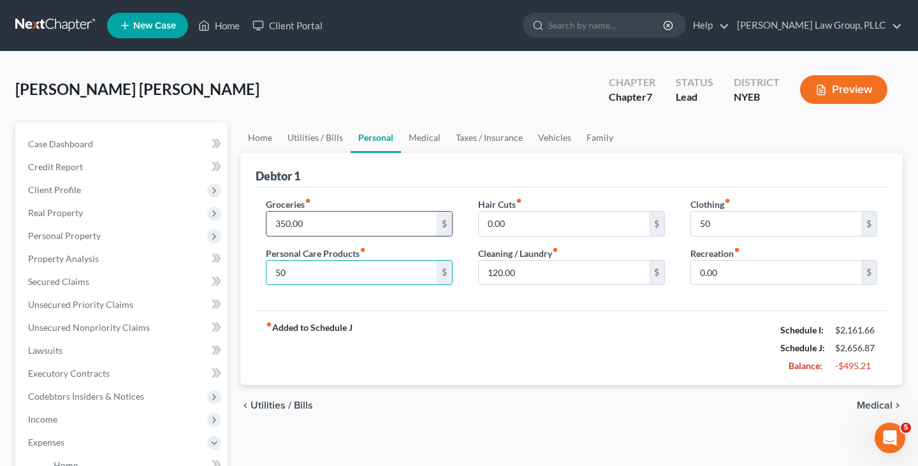
click at [371, 225] on input "350.00" at bounding box center [352, 224] width 170 height 24
click at [408, 173] on div "Debtor 1" at bounding box center [572, 170] width 632 height 34
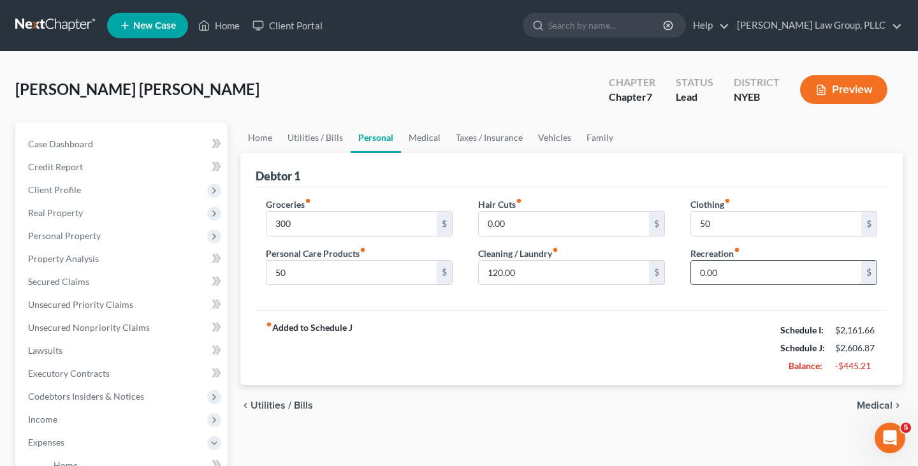
click at [743, 280] on input "0.00" at bounding box center [776, 273] width 170 height 24
click at [675, 311] on div "fiber_manual_record Added to Schedule J Schedule I: $2,161.66 Schedule J: $2,65…" at bounding box center [572, 348] width 632 height 75
click at [860, 402] on span "Medical" at bounding box center [875, 405] width 36 height 10
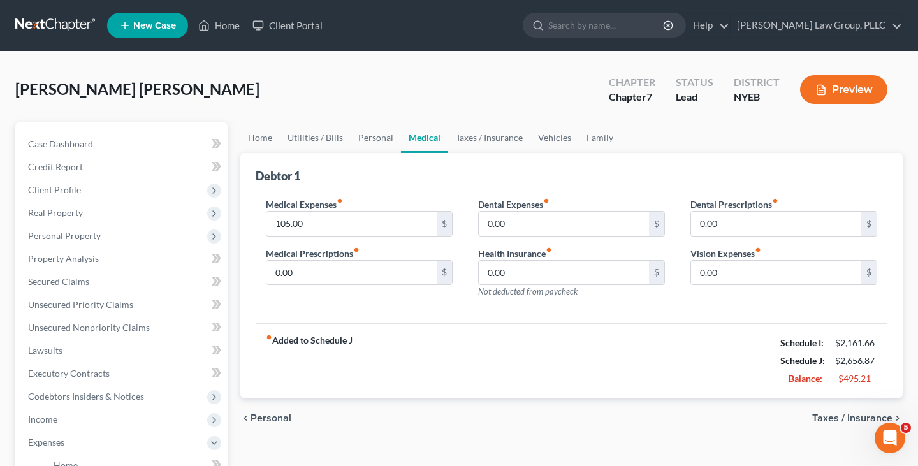
click at [855, 424] on div "chevron_left Personal Taxes / Insurance chevron_right" at bounding box center [571, 418] width 662 height 41
click at [854, 419] on span "Taxes / Insurance" at bounding box center [852, 418] width 80 height 10
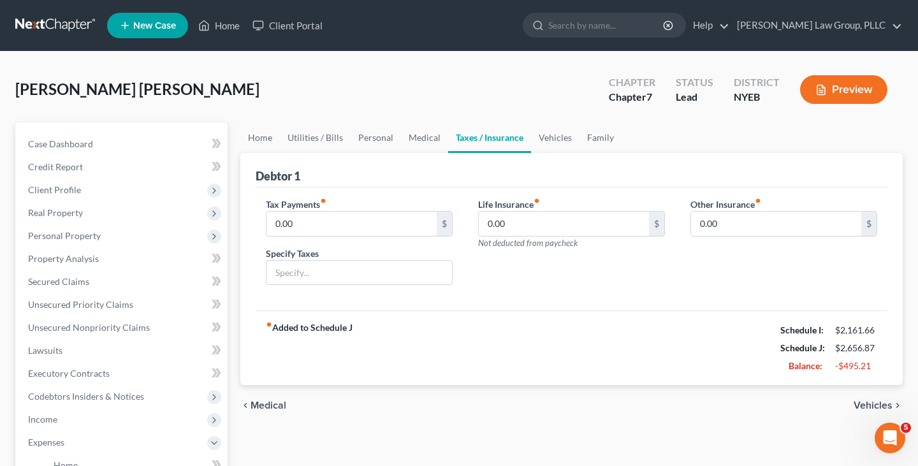
click at [874, 398] on div "chevron_left Medical Vehicles chevron_right" at bounding box center [571, 405] width 662 height 41
click at [873, 404] on span "Vehicles" at bounding box center [873, 405] width 39 height 10
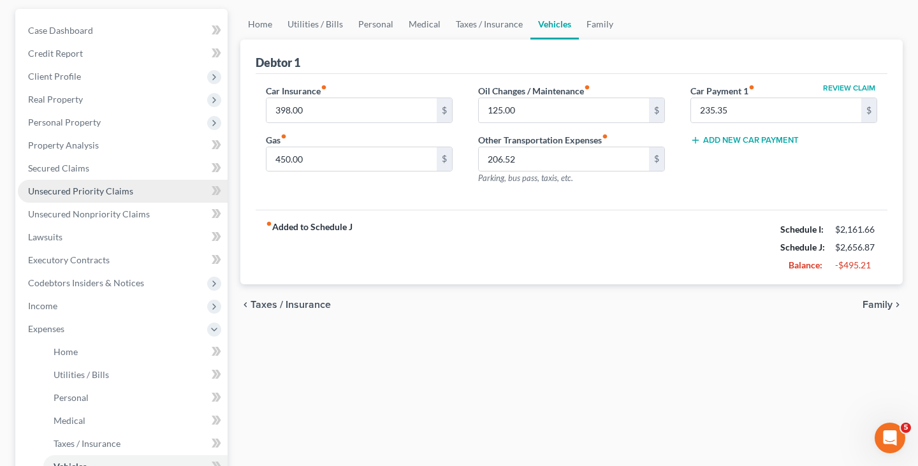
scroll to position [115, 0]
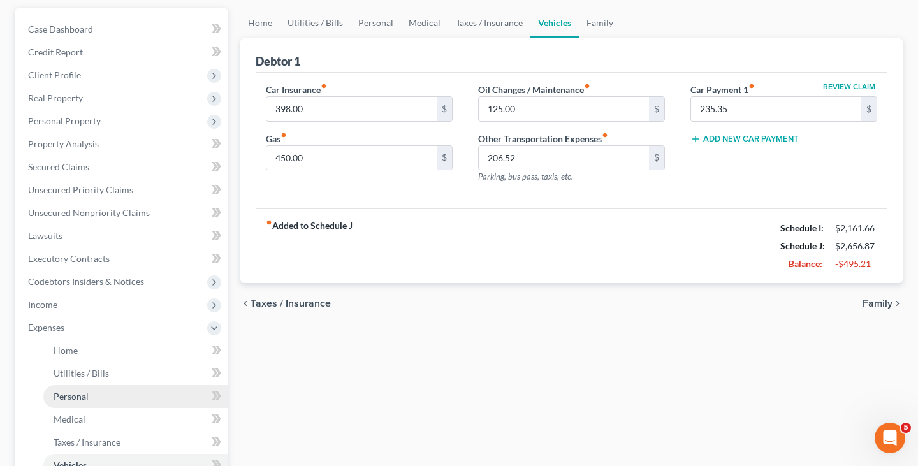
click at [106, 402] on link "Personal" at bounding box center [135, 396] width 184 height 23
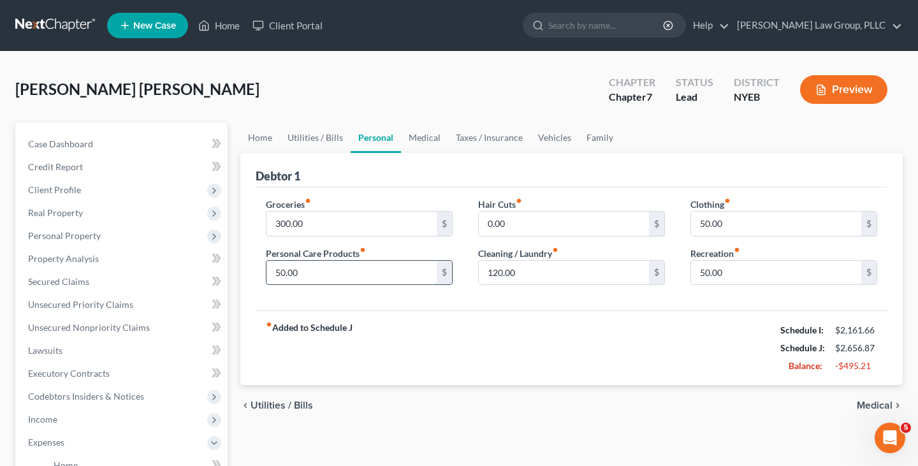
click at [348, 281] on input "50.00" at bounding box center [352, 273] width 170 height 24
click at [742, 230] on input "50.00" at bounding box center [776, 224] width 170 height 24
click at [753, 263] on input "50.00" at bounding box center [776, 273] width 170 height 24
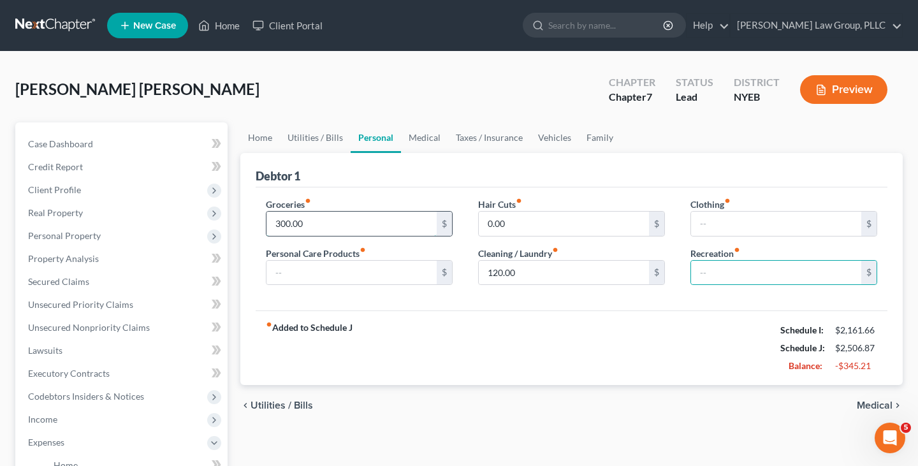
click at [413, 223] on input "300.00" at bounding box center [352, 224] width 170 height 24
click at [523, 349] on div "fiber_manual_record Added to Schedule J Schedule I: $2,161.66 Schedule J: $2,90…" at bounding box center [572, 348] width 632 height 75
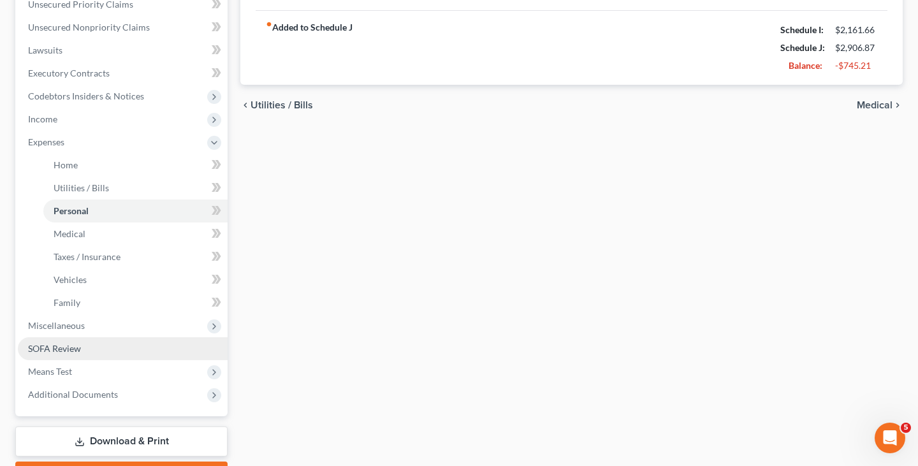
scroll to position [371, 0]
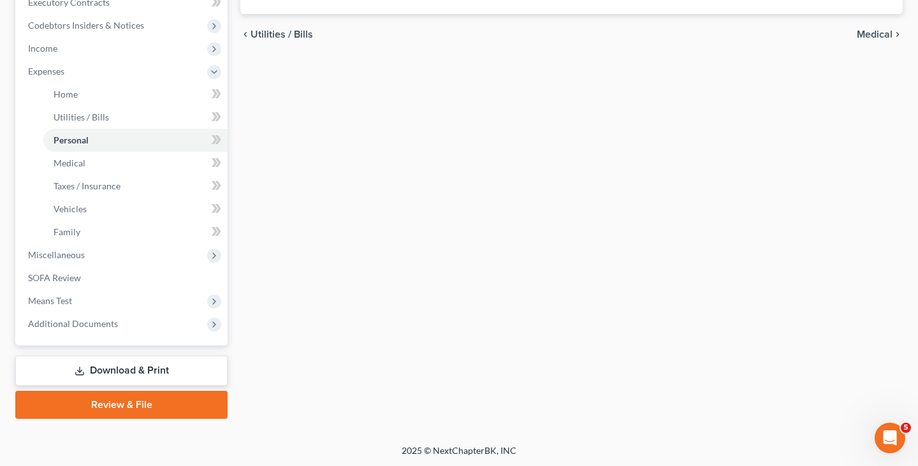
click at [159, 364] on link "Download & Print" at bounding box center [121, 371] width 212 height 30
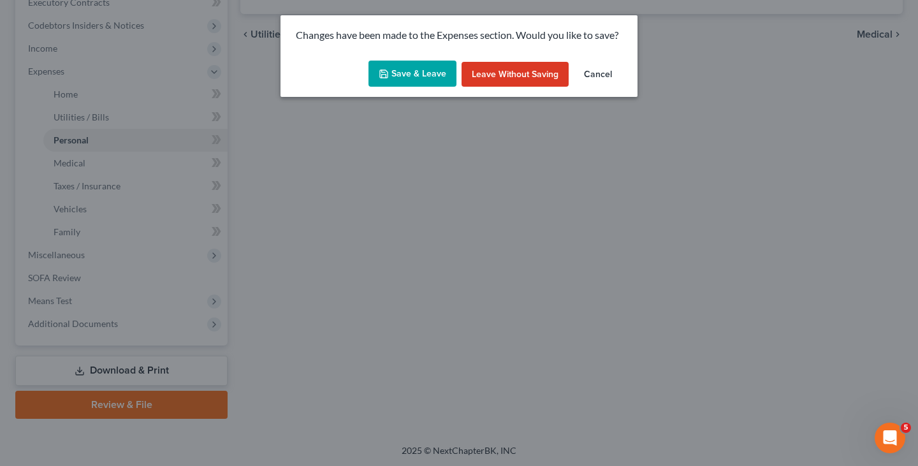
click at [400, 74] on button "Save & Leave" at bounding box center [413, 74] width 88 height 27
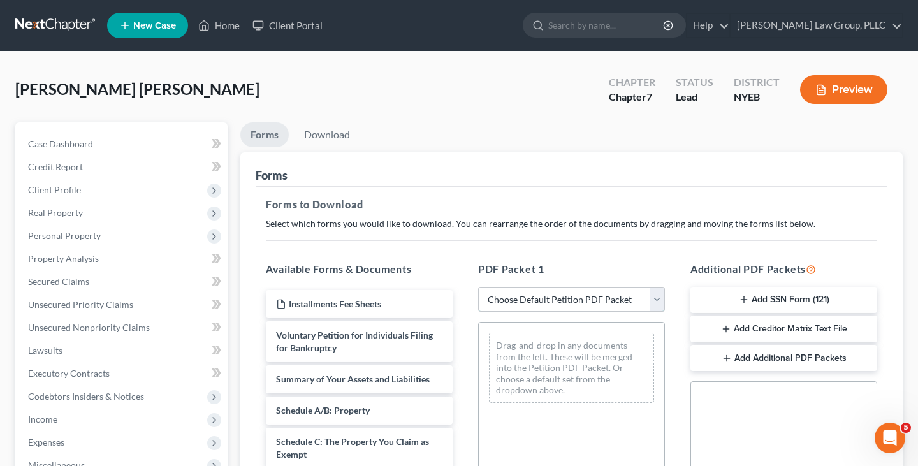
click at [554, 300] on select "Choose Default Petition PDF Packet Complete Bankruptcy Petition (all forms and …" at bounding box center [571, 300] width 187 height 26
click at [478, 287] on select "Choose Default Petition PDF Packet Complete Bankruptcy Petition (all forms and …" at bounding box center [571, 300] width 187 height 26
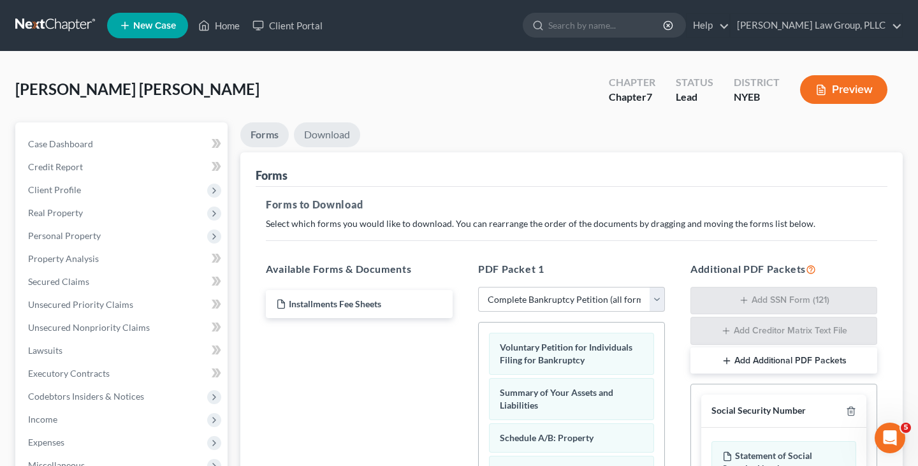
click at [319, 137] on link "Download" at bounding box center [327, 134] width 66 height 25
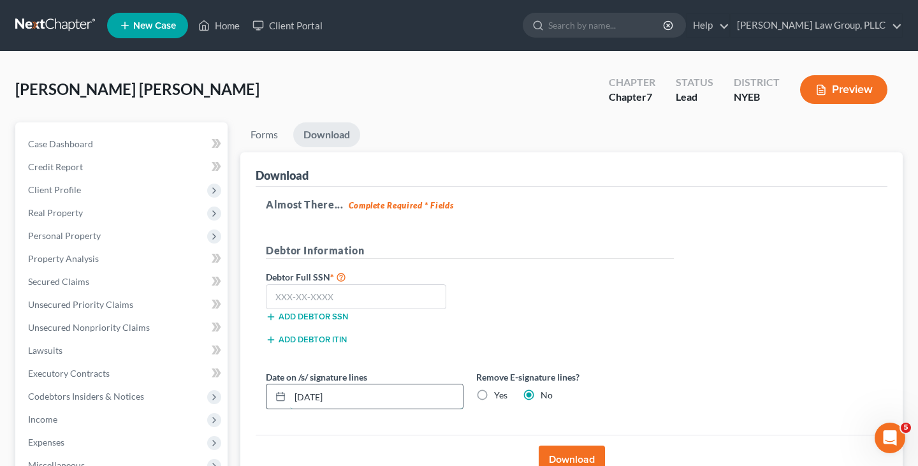
click at [432, 395] on input "10/03/2025" at bounding box center [376, 396] width 173 height 24
click at [494, 395] on label "Yes" at bounding box center [500, 395] width 13 height 13
click at [499, 395] on input "Yes" at bounding box center [503, 393] width 8 height 8
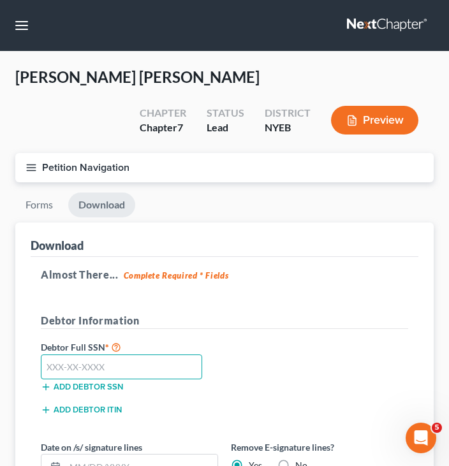
click at [149, 364] on input "text" at bounding box center [121, 368] width 161 height 26
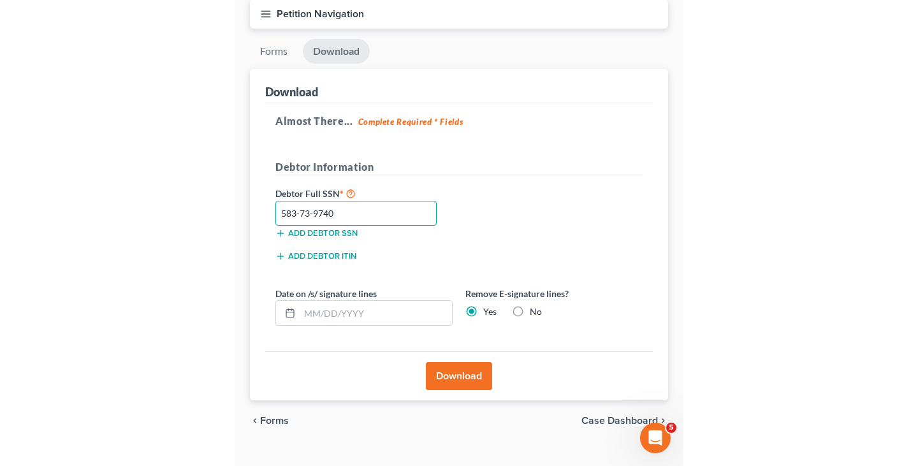
scroll to position [177, 0]
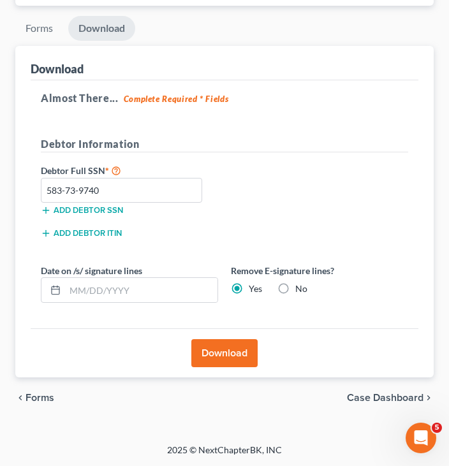
click at [243, 349] on button "Download" at bounding box center [224, 353] width 66 height 28
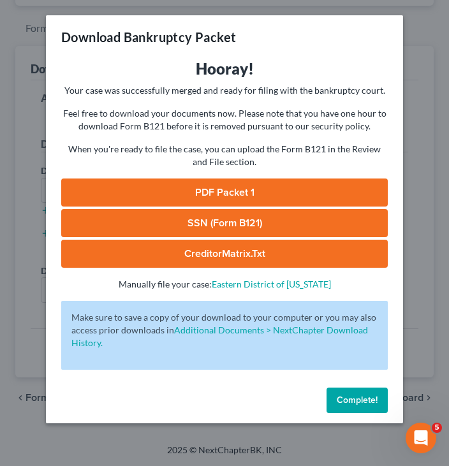
click at [196, 224] on link "SSN (Form B121)" at bounding box center [224, 223] width 326 height 28
click at [223, 190] on link "PDF Packet 1" at bounding box center [224, 193] width 326 height 28
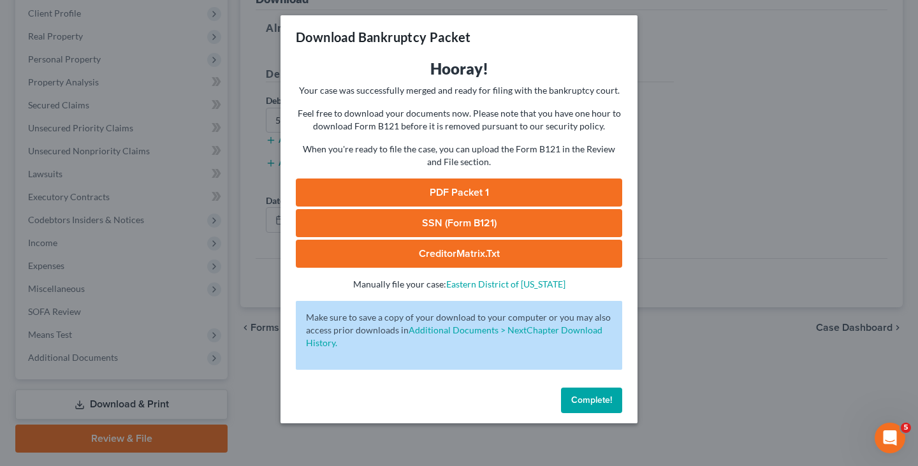
click at [594, 406] on button "Complete!" at bounding box center [591, 401] width 61 height 26
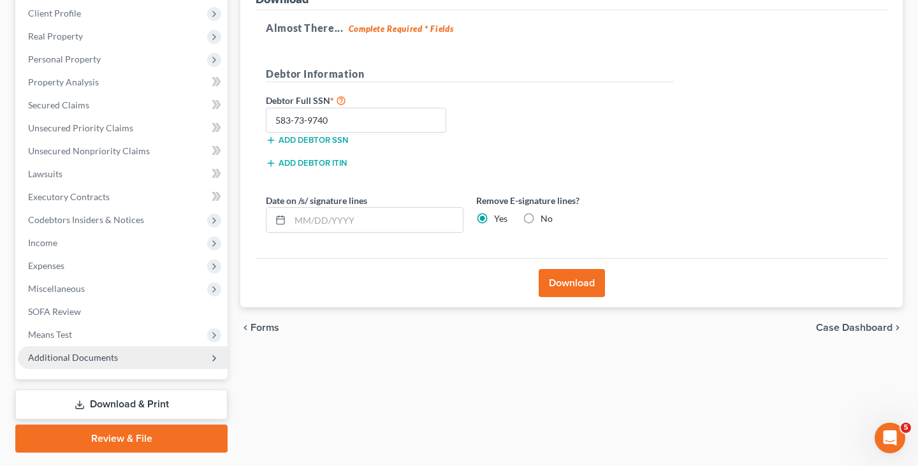
click at [138, 355] on span "Additional Documents" at bounding box center [123, 357] width 210 height 23
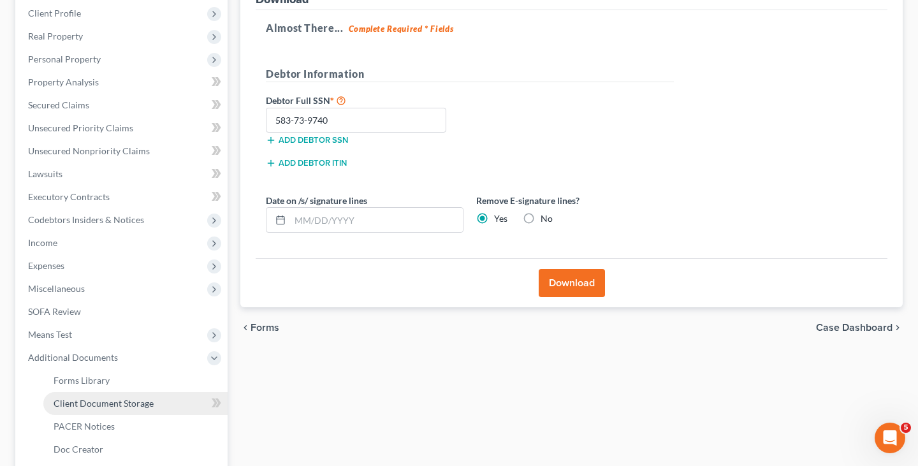
click at [141, 397] on link "Client Document Storage" at bounding box center [135, 403] width 184 height 23
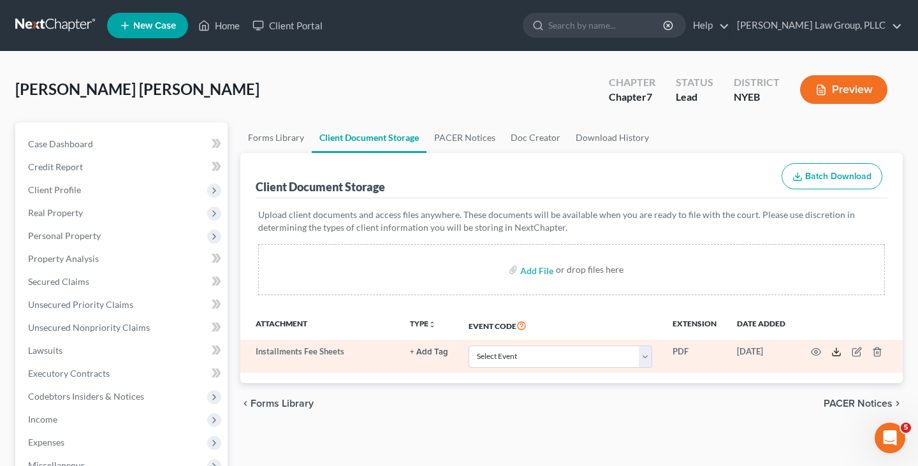
click at [833, 348] on icon at bounding box center [836, 352] width 10 height 10
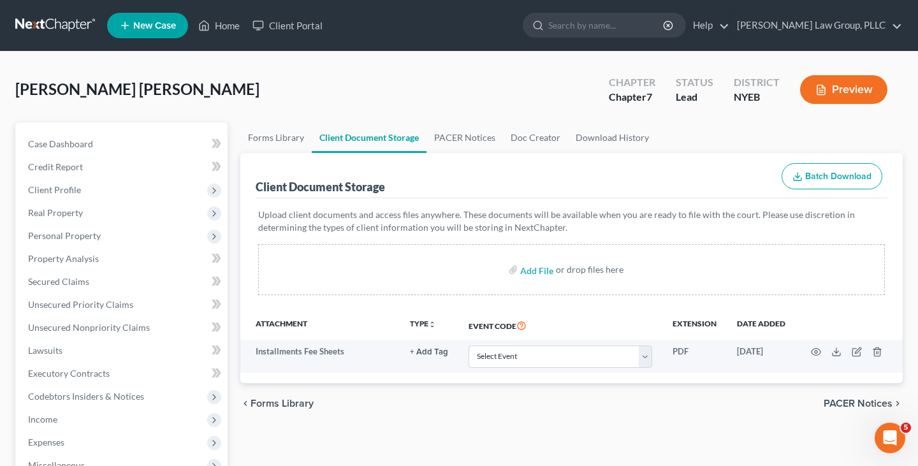
click at [52, 21] on link at bounding box center [56, 25] width 82 height 23
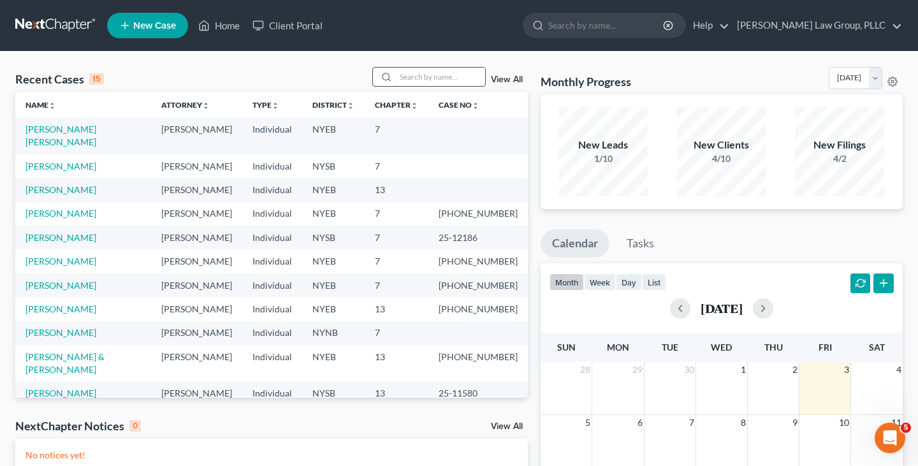
click at [418, 79] on input "search" at bounding box center [440, 77] width 89 height 18
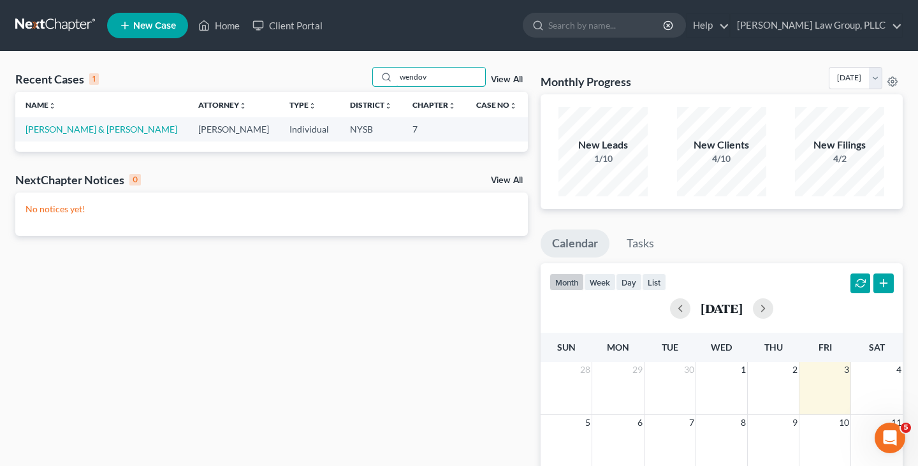
type input "wendov"
click at [68, 126] on link "Wendover, Justin & Rebecca" at bounding box center [102, 129] width 152 height 11
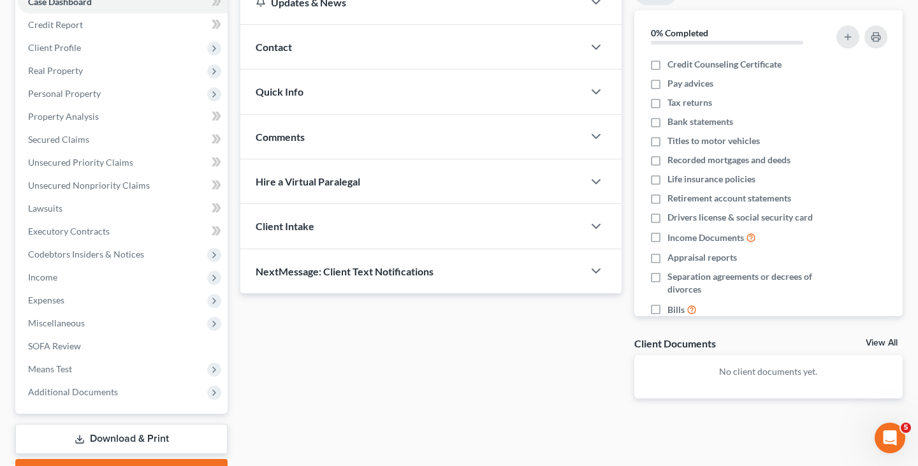
scroll to position [161, 0]
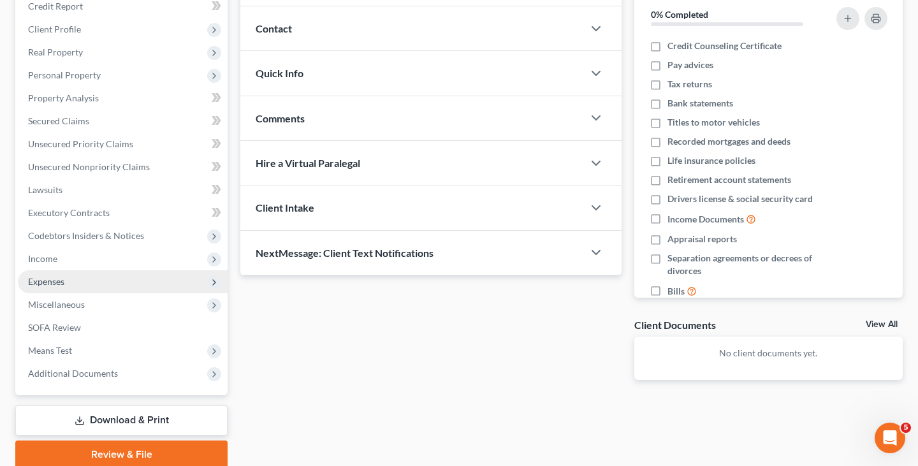
click at [169, 284] on span "Expenses" at bounding box center [123, 281] width 210 height 23
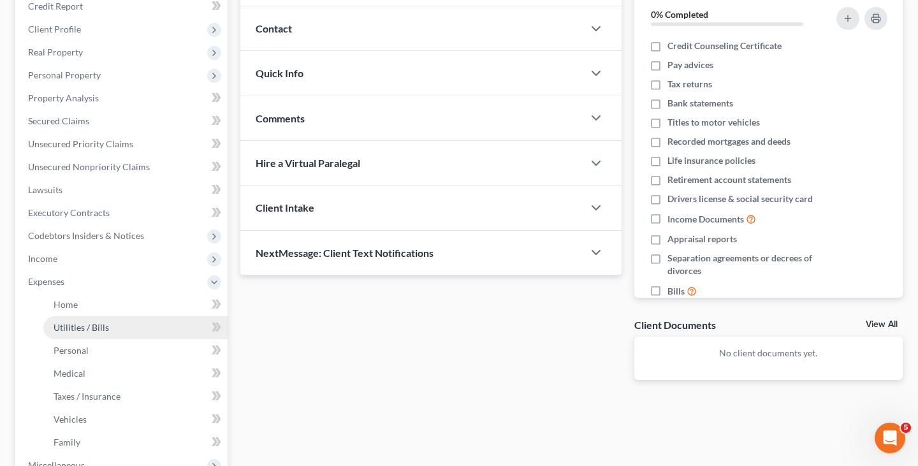
click at [165, 316] on link "Utilities / Bills" at bounding box center [135, 327] width 184 height 23
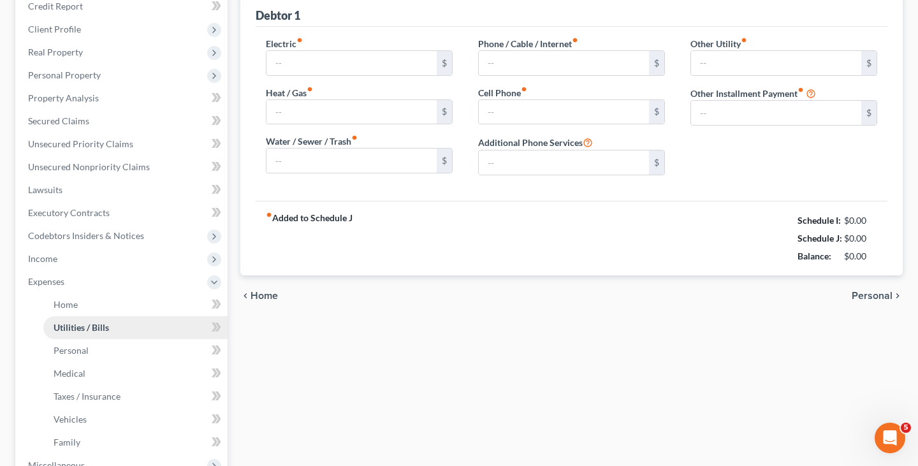
type input "0.00"
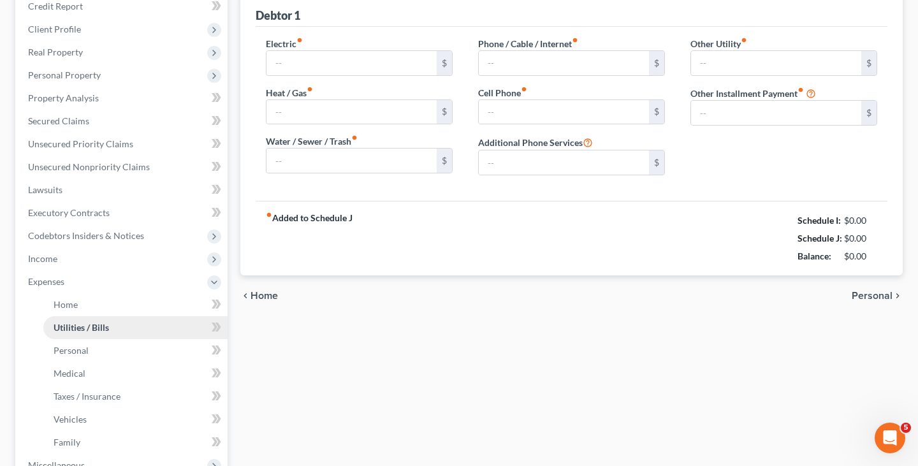
type input "0.00"
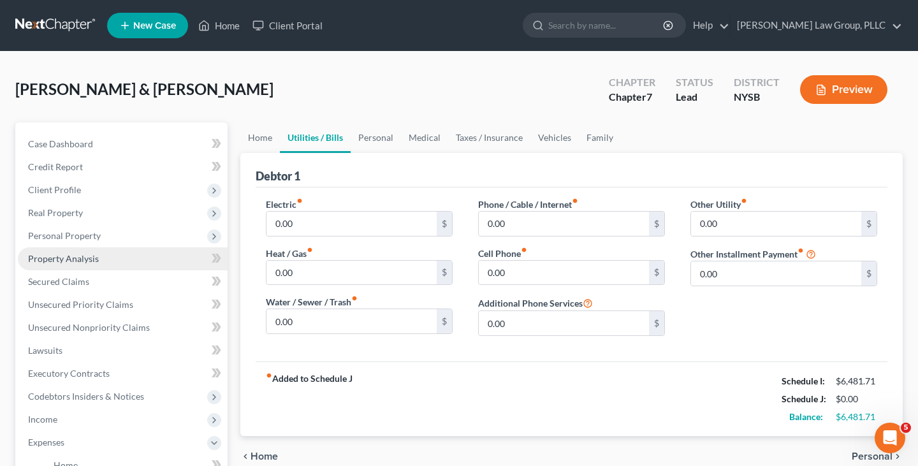
click at [154, 263] on link "Property Analysis" at bounding box center [123, 258] width 210 height 23
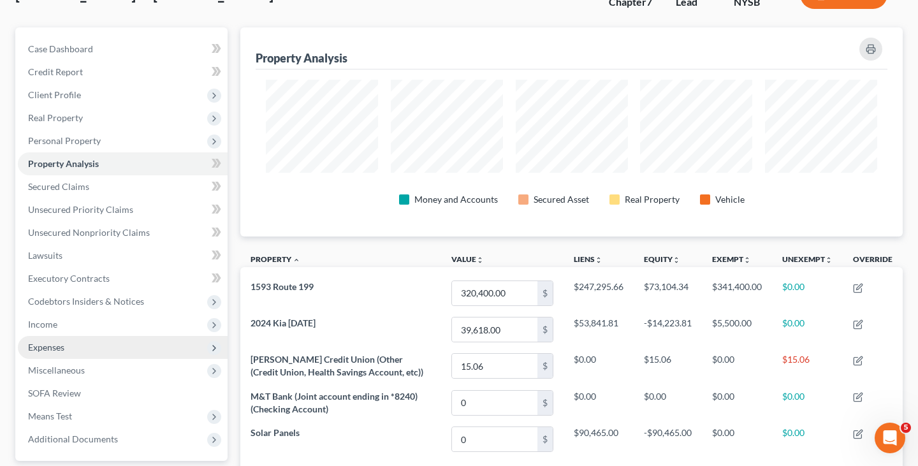
scroll to position [88, 0]
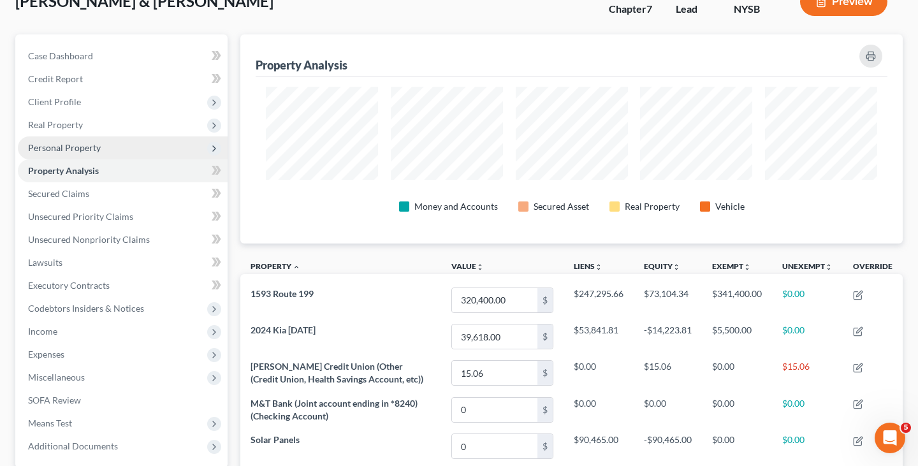
click at [157, 145] on span "Personal Property" at bounding box center [123, 147] width 210 height 23
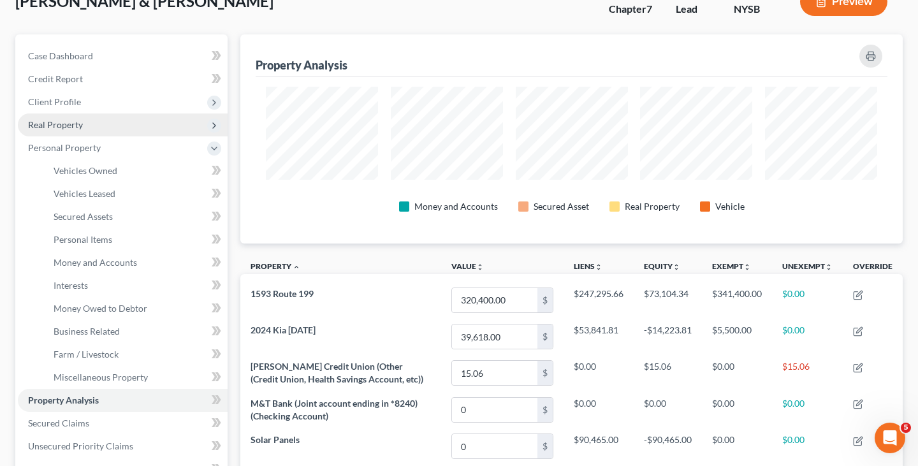
click at [133, 122] on span "Real Property" at bounding box center [123, 124] width 210 height 23
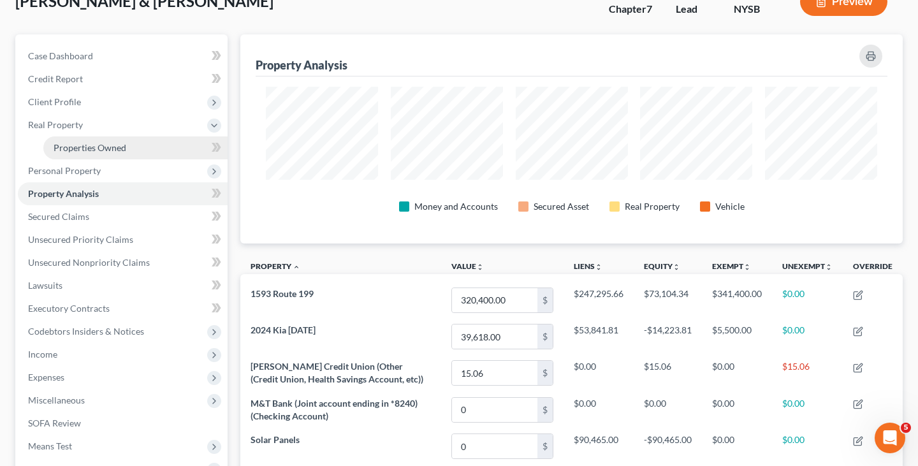
click at [133, 144] on link "Properties Owned" at bounding box center [135, 147] width 184 height 23
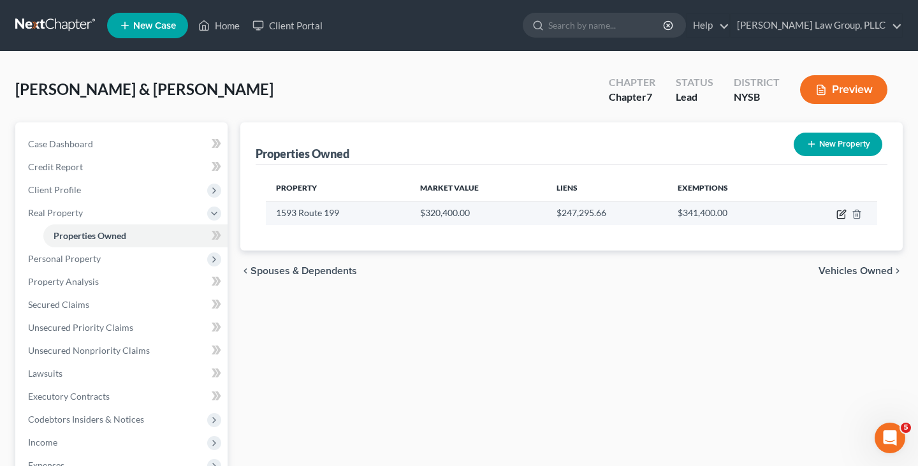
click at [839, 216] on icon "button" at bounding box center [842, 214] width 10 height 10
select select "35"
select select "13"
select select "2"
select select "0"
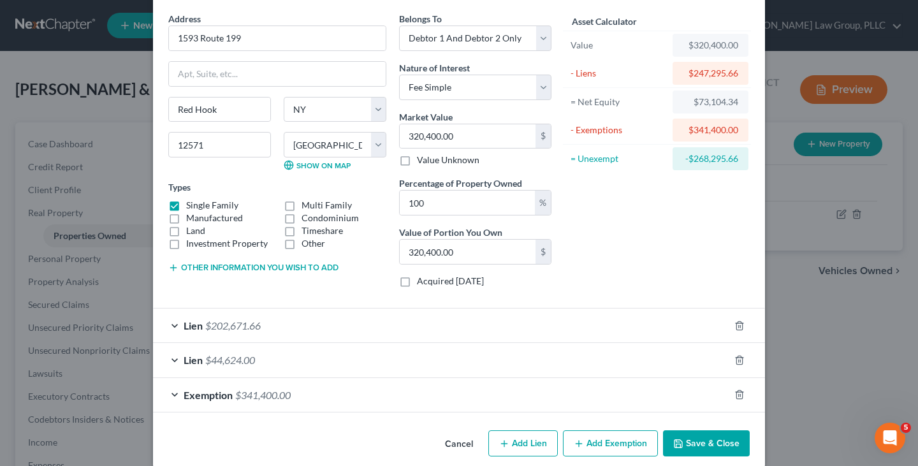
scroll to position [51, 0]
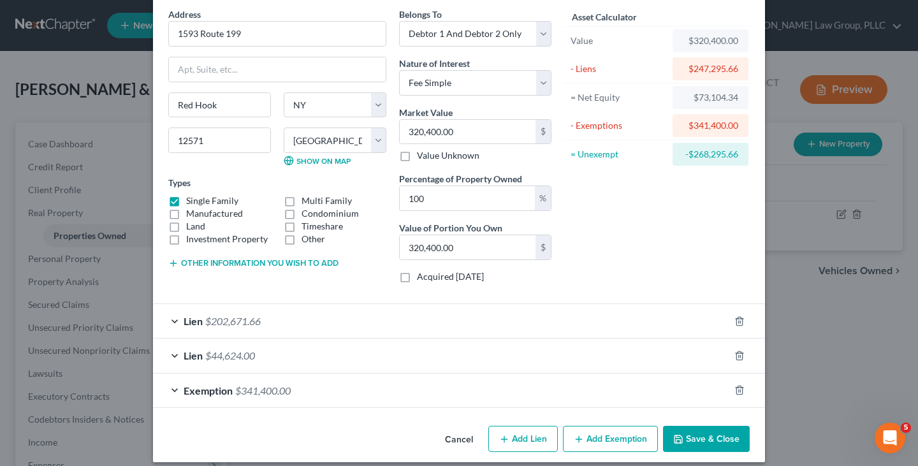
click at [271, 267] on button "Other information you wish to add" at bounding box center [253, 263] width 170 height 10
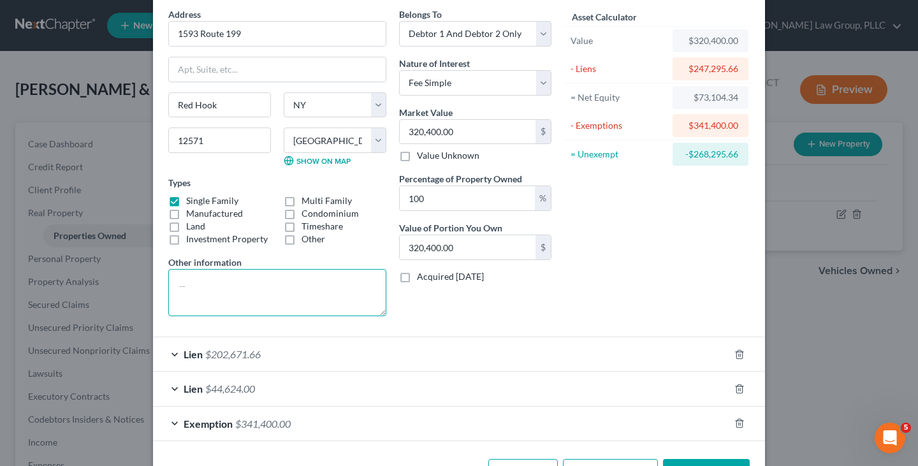
click at [246, 286] on textarea at bounding box center [277, 292] width 218 height 47
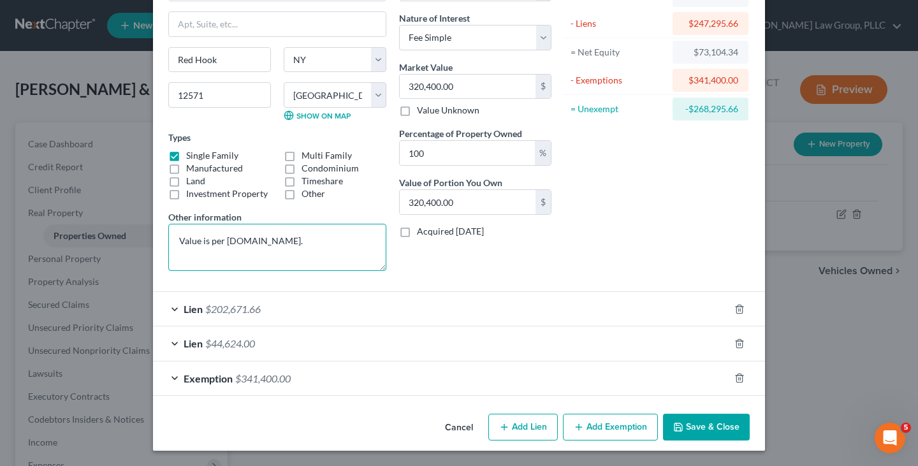
type textarea "Value is per Zillow.com."
click at [685, 430] on button "Save & Close" at bounding box center [706, 427] width 87 height 27
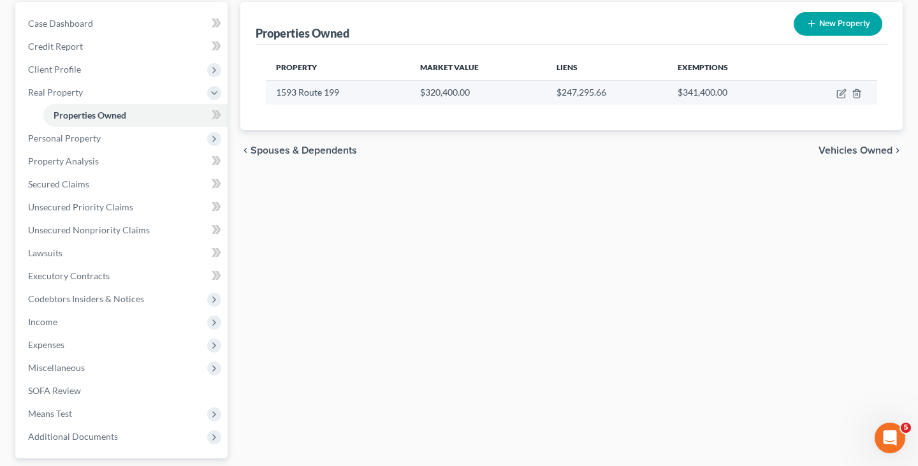
scroll to position [233, 0]
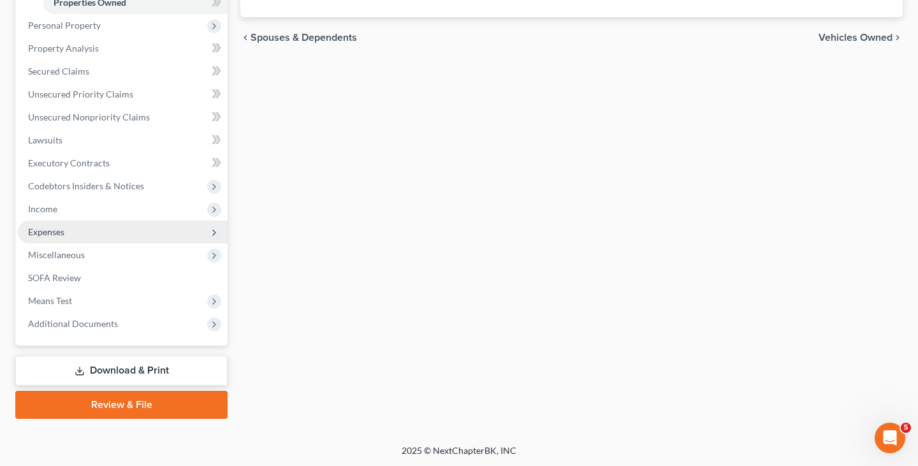
click at [156, 227] on span "Expenses" at bounding box center [123, 232] width 210 height 23
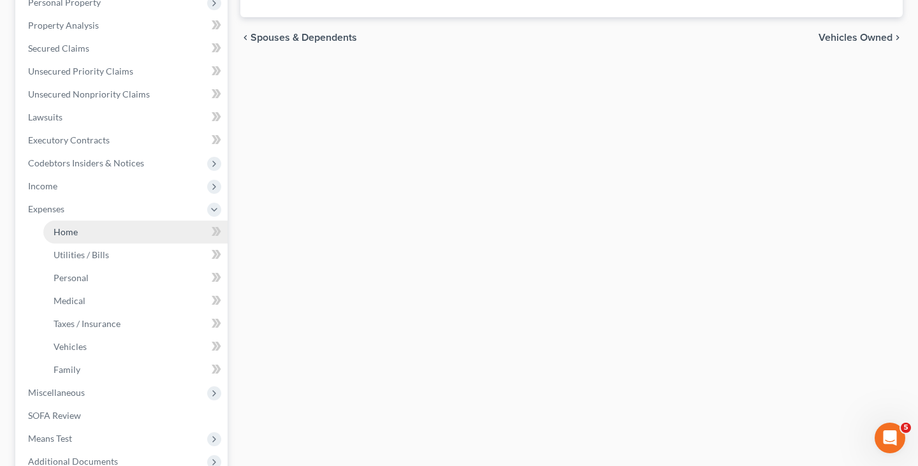
click at [144, 228] on link "Home" at bounding box center [135, 232] width 184 height 23
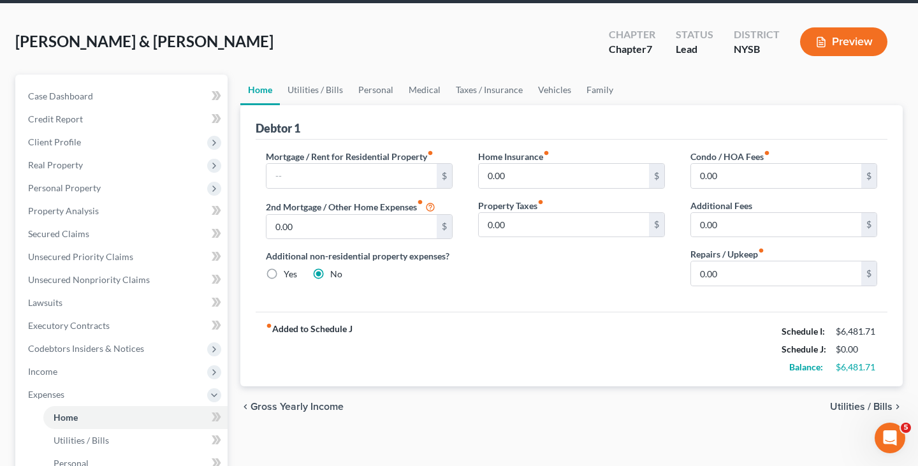
scroll to position [69, 0]
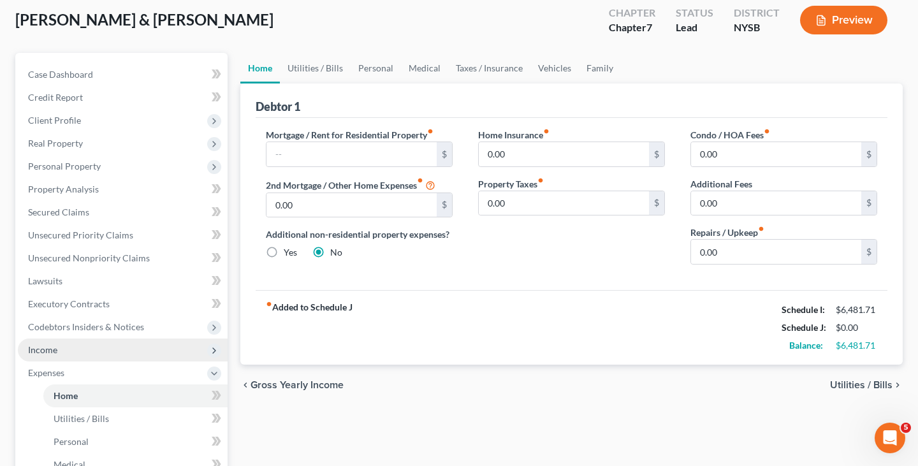
click at [189, 345] on span "Income" at bounding box center [123, 350] width 210 height 23
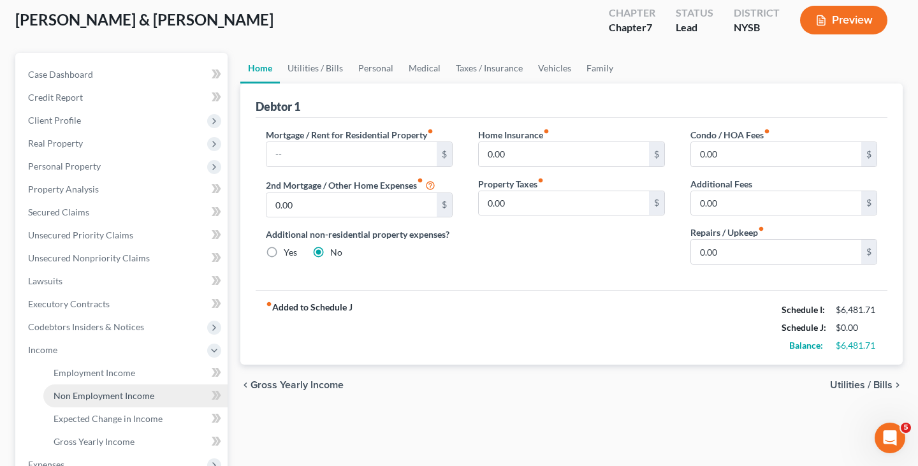
click at [154, 396] on link "Non Employment Income" at bounding box center [135, 395] width 184 height 23
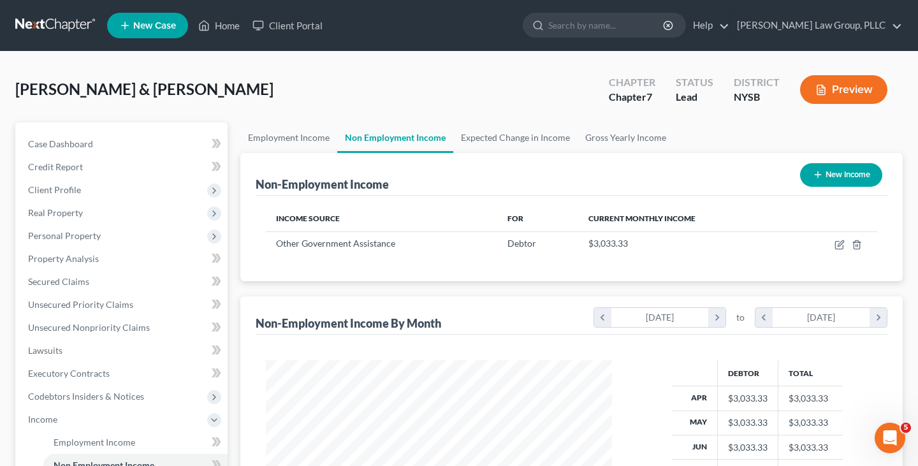
scroll to position [228, 371]
click at [837, 245] on icon "button" at bounding box center [840, 245] width 10 height 10
select select "5"
select select "2"
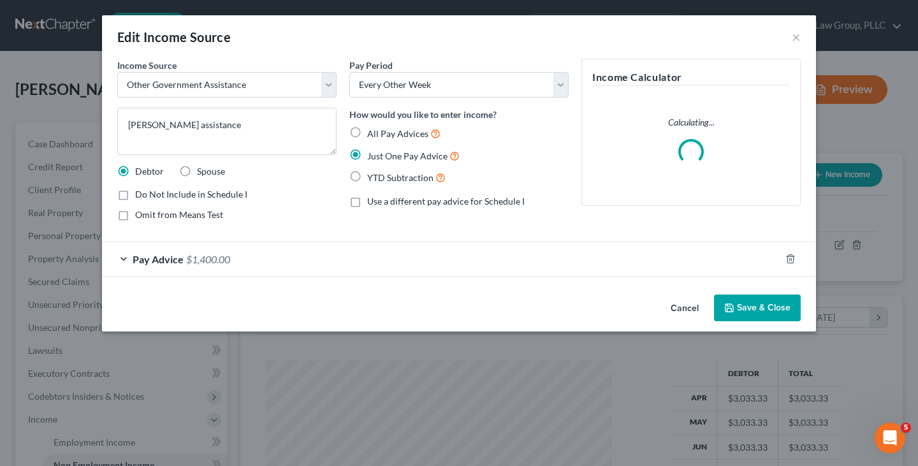
click at [668, 303] on button "Cancel" at bounding box center [685, 309] width 48 height 26
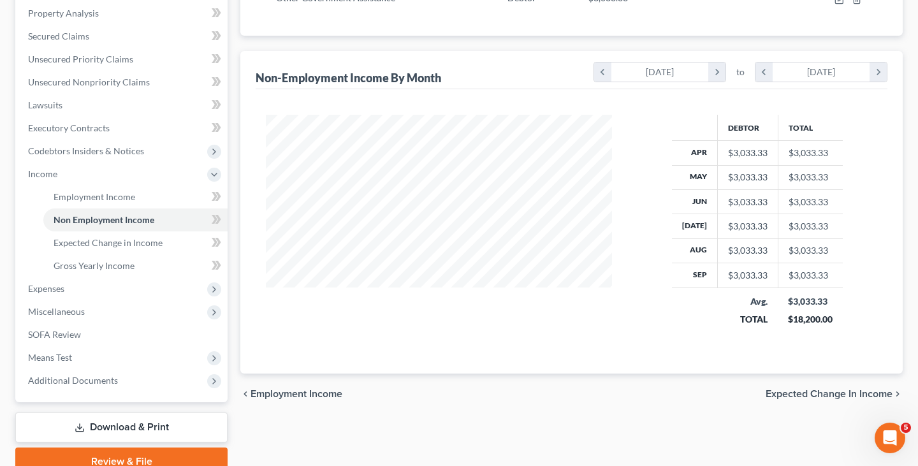
scroll to position [246, 0]
click at [132, 263] on span "Gross Yearly Income" at bounding box center [94, 265] width 81 height 11
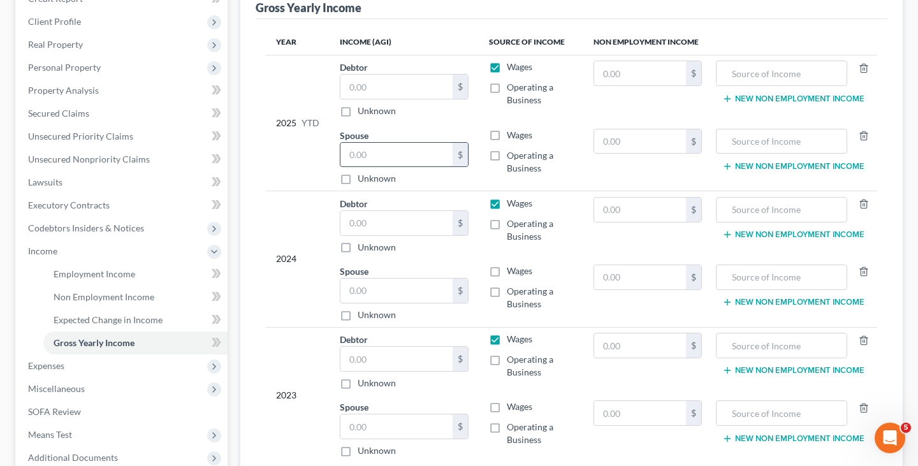
scroll to position [168, 0]
click at [147, 294] on span "Non Employment Income" at bounding box center [104, 297] width 101 height 11
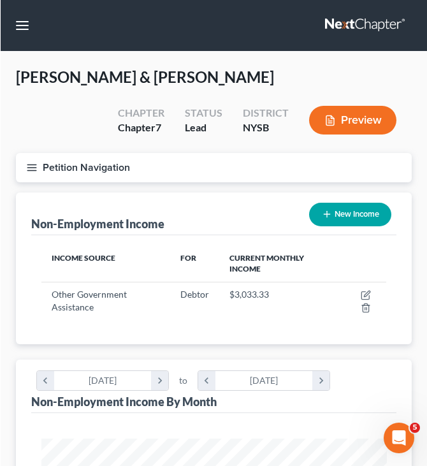
scroll to position [173, 371]
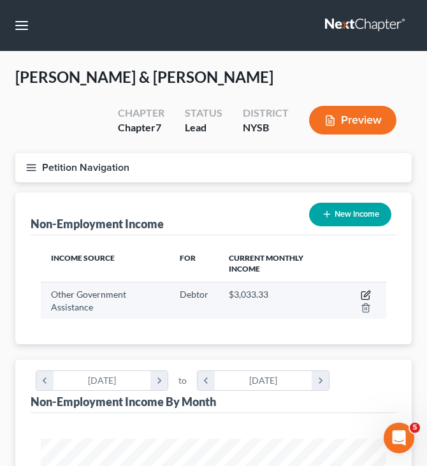
click at [362, 292] on icon "button" at bounding box center [366, 296] width 8 height 8
select select "5"
select select "2"
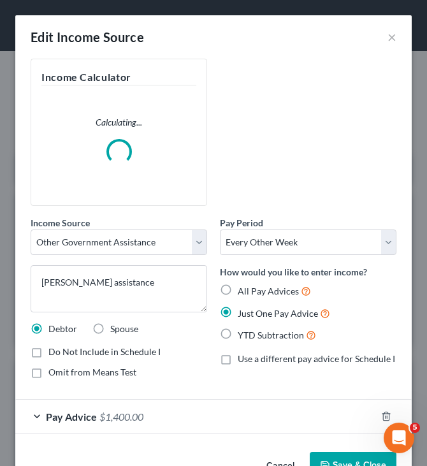
click at [281, 289] on span "All Pay Advices" at bounding box center [268, 291] width 61 height 11
click at [251, 289] on input "All Pay Advices" at bounding box center [247, 288] width 8 height 8
radio input "true"
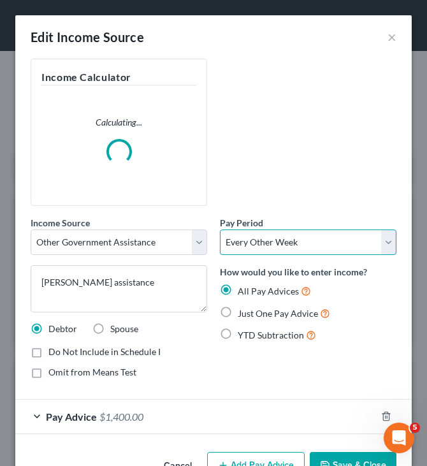
click at [277, 251] on select "Select Monthly Twice Monthly Every Other Week Weekly" at bounding box center [308, 243] width 177 height 26
select select "0"
click at [220, 230] on select "Select Monthly Twice Monthly Every Other Week Weekly" at bounding box center [308, 243] width 177 height 26
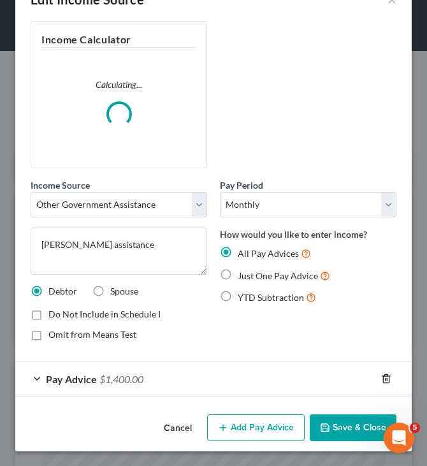
click at [385, 383] on icon "button" at bounding box center [386, 379] width 10 height 10
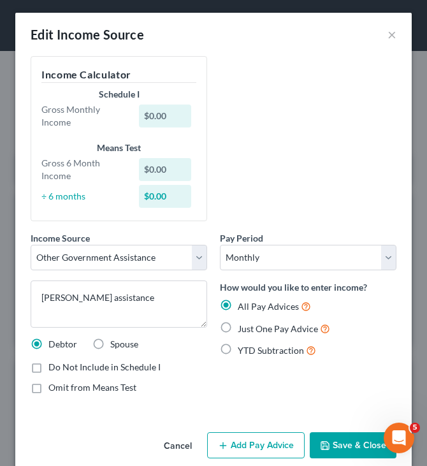
scroll to position [20, 0]
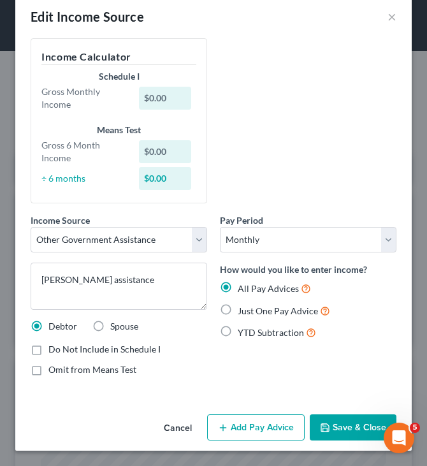
click at [270, 423] on button "Add Pay Advice" at bounding box center [256, 427] width 98 height 27
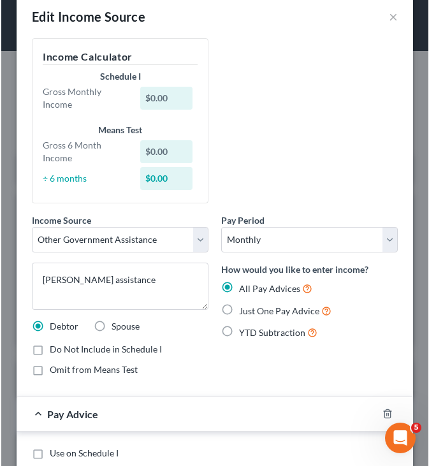
scroll to position [153, 0]
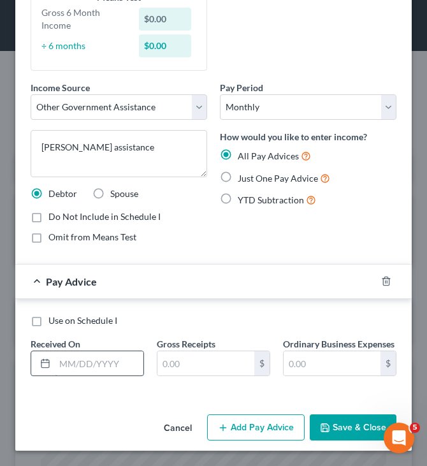
click at [110, 363] on input "text" at bounding box center [99, 363] width 89 height 24
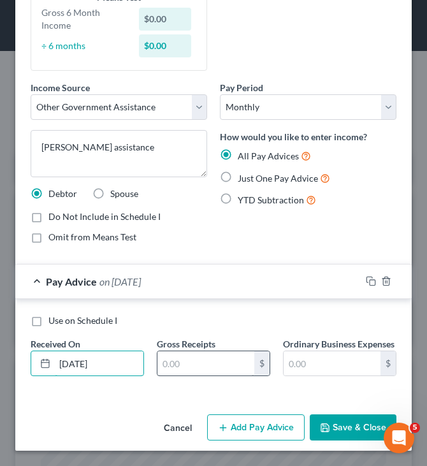
type input "04/11/2025"
click at [187, 367] on input "text" at bounding box center [205, 363] width 97 height 24
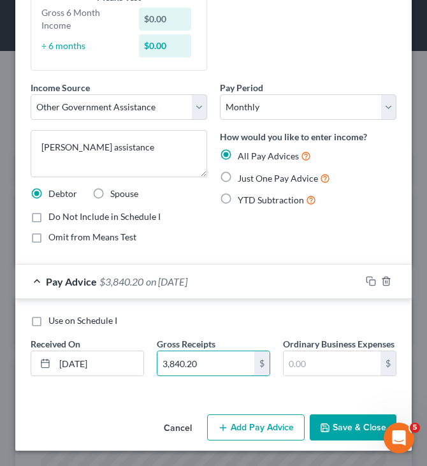
type input "3,840.20"
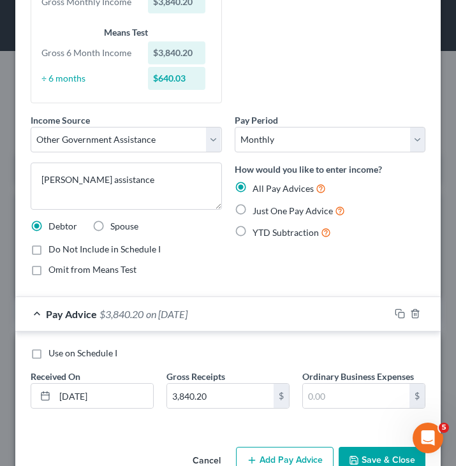
scroll to position [148, 0]
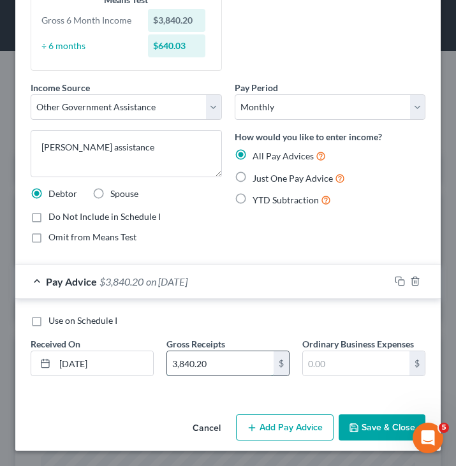
click at [213, 357] on input "3,840.20" at bounding box center [220, 363] width 106 height 24
click at [270, 420] on button "Add Pay Advice" at bounding box center [285, 427] width 98 height 27
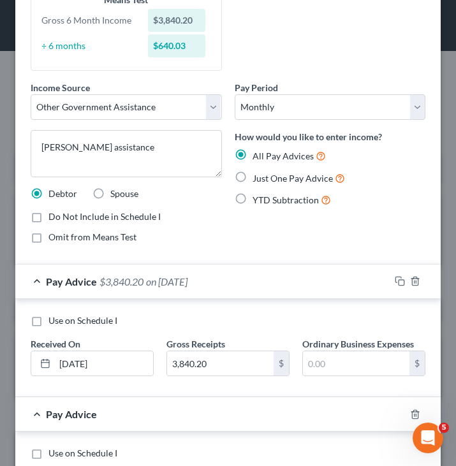
scroll to position [281, 0]
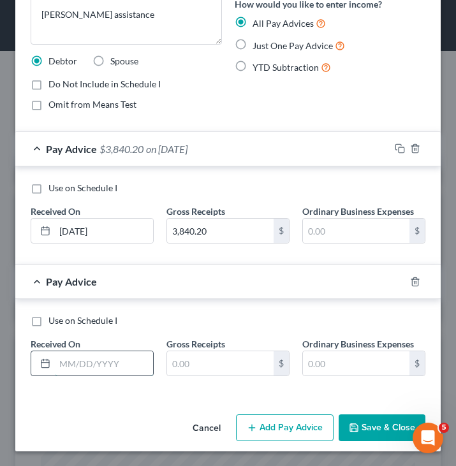
click at [104, 360] on input "text" at bounding box center [104, 363] width 98 height 24
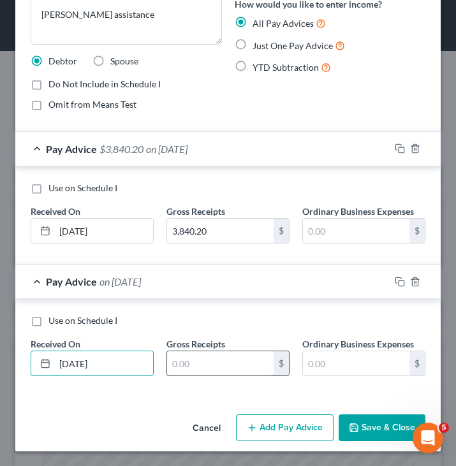
type input "04/25/2025"
click at [200, 357] on input "text" at bounding box center [220, 363] width 106 height 24
paste input "3,840.20"
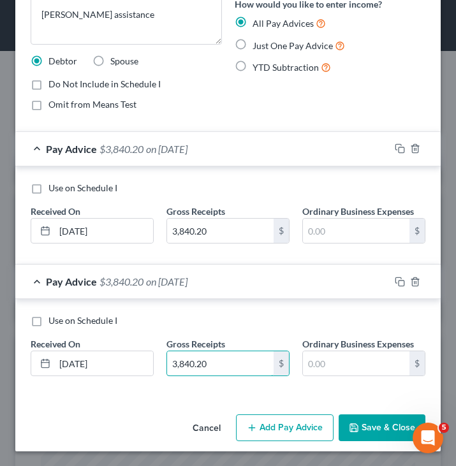
type input "3,840.20"
click at [166, 411] on div "Cancel Add Pay Advice Save & Close" at bounding box center [227, 430] width 425 height 42
click at [281, 425] on button "Add Pay Advice" at bounding box center [285, 427] width 98 height 27
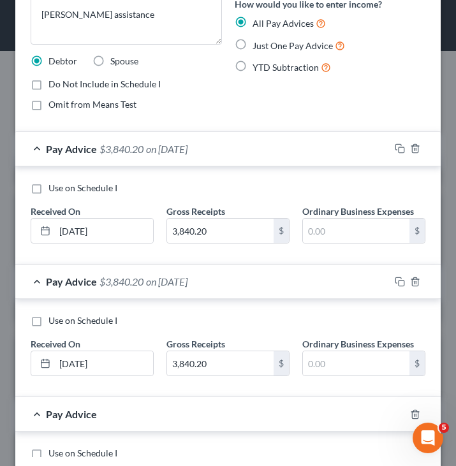
scroll to position [414, 0]
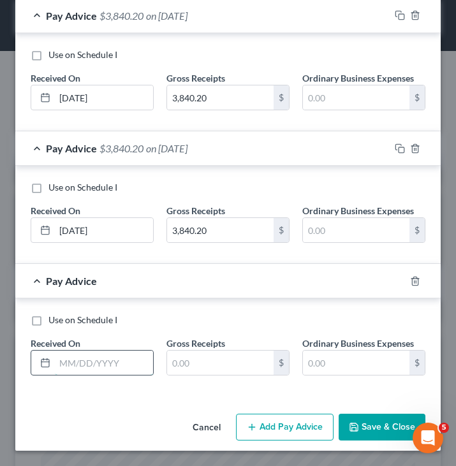
click at [121, 365] on input "text" at bounding box center [104, 363] width 98 height 24
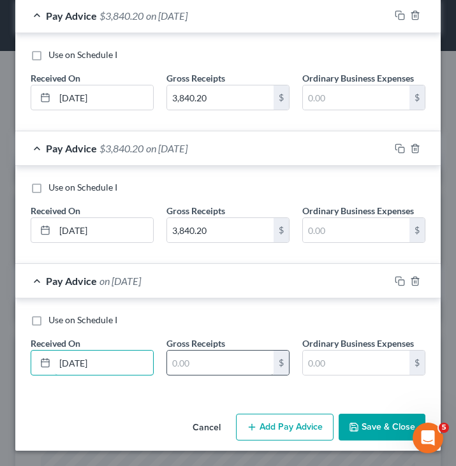
type input "05/09/2025"
click at [189, 357] on input "text" at bounding box center [220, 363] width 106 height 24
paste input "3,840.20"
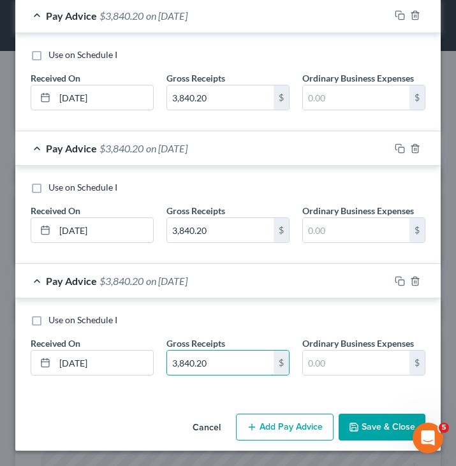
type input "3,840.20"
click at [267, 423] on button "Add Pay Advice" at bounding box center [285, 427] width 98 height 27
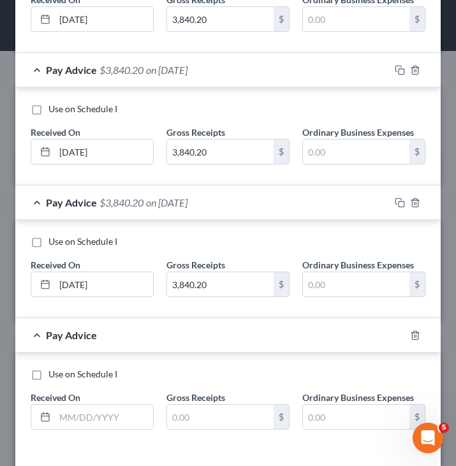
scroll to position [546, 0]
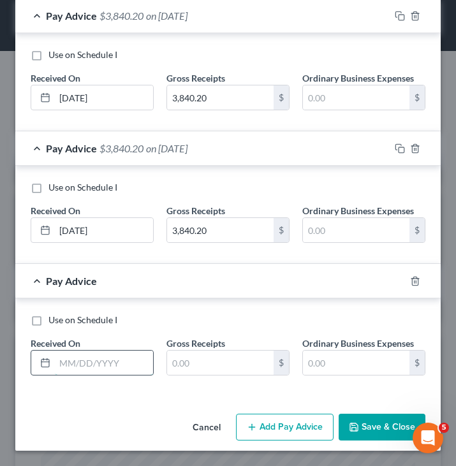
click at [129, 360] on input "text" at bounding box center [104, 363] width 98 height 24
type input "06/06/2025"
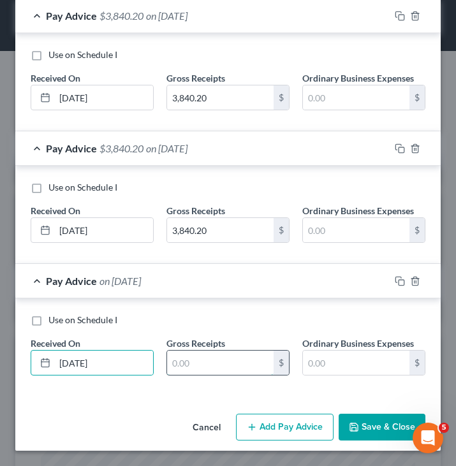
click at [242, 370] on input "text" at bounding box center [220, 363] width 106 height 24
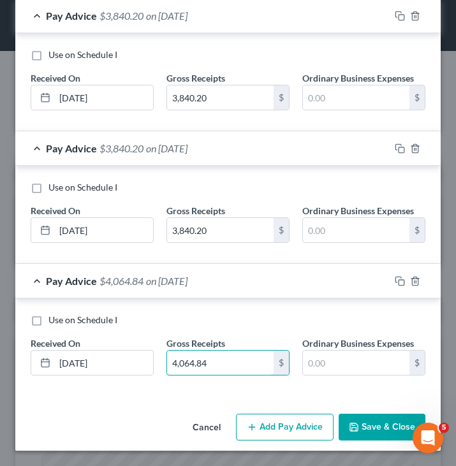
type input "4,064.84"
click at [291, 420] on button "Add Pay Advice" at bounding box center [285, 427] width 98 height 27
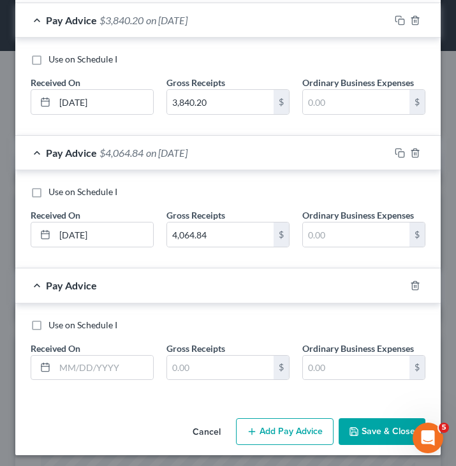
scroll to position [679, 0]
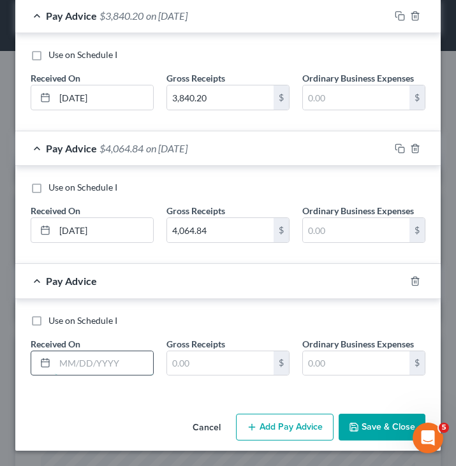
click at [128, 370] on input "text" at bounding box center [104, 363] width 98 height 24
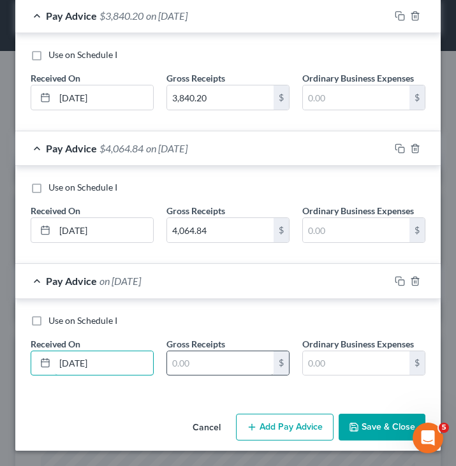
type input "05/23/2025"
click at [217, 372] on input "text" at bounding box center [220, 363] width 106 height 24
paste input "3,840.20"
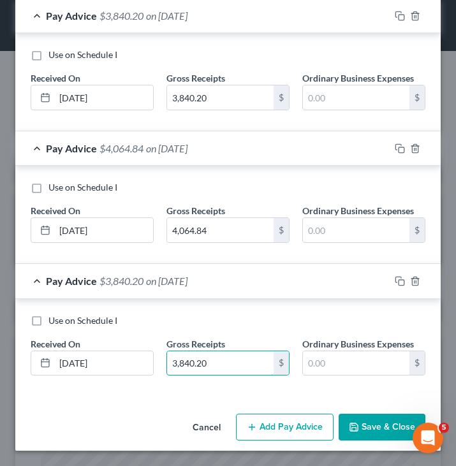
type input "3,840.20"
click at [311, 418] on button "Add Pay Advice" at bounding box center [285, 427] width 98 height 27
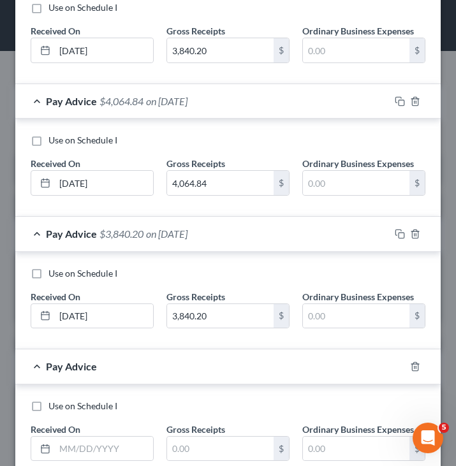
scroll to position [812, 0]
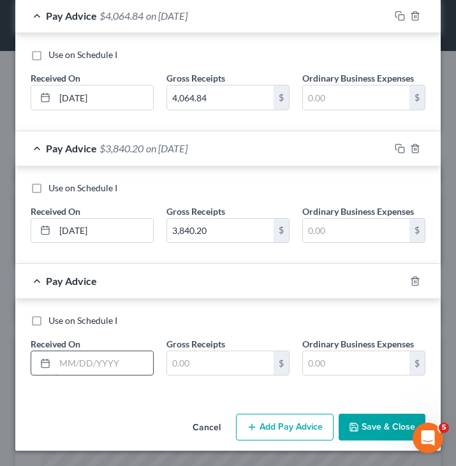
click at [128, 363] on input "text" at bounding box center [104, 363] width 98 height 24
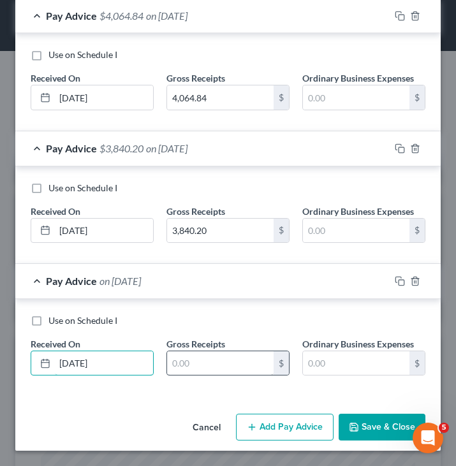
type input "07/03/2025"
click at [240, 363] on input "text" at bounding box center [220, 363] width 106 height 24
paste input "3,840.20"
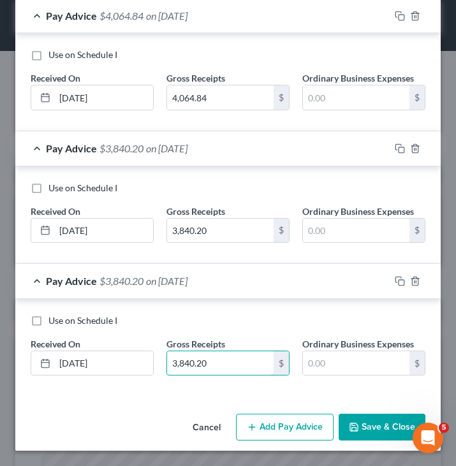
type input "3,840.20"
click at [274, 416] on button "Add Pay Advice" at bounding box center [285, 427] width 98 height 27
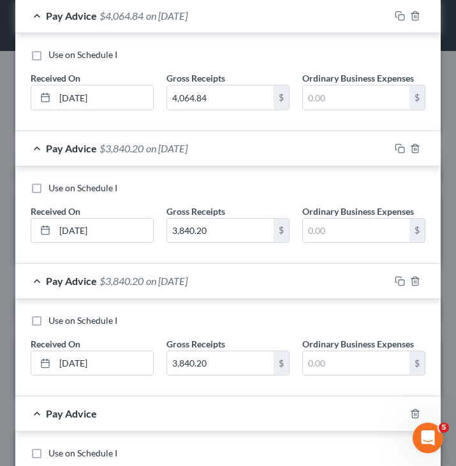
scroll to position [915, 0]
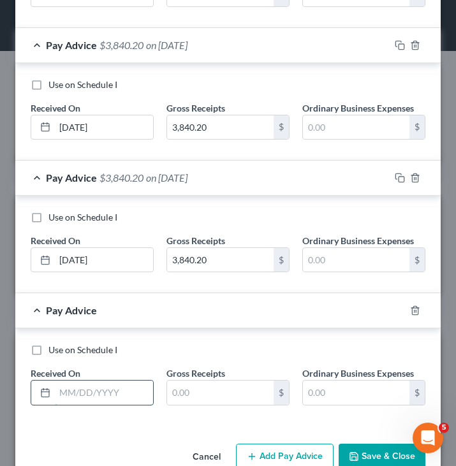
click at [115, 387] on input "text" at bounding box center [104, 393] width 98 height 24
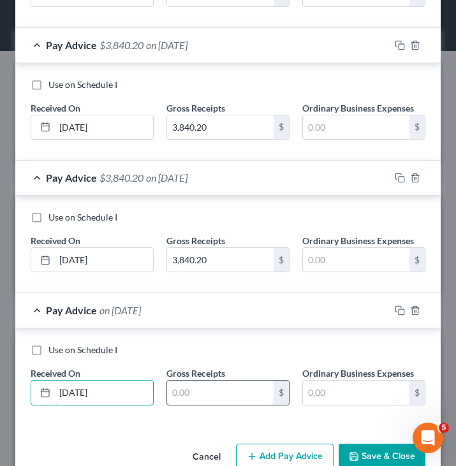
type input "06/20/2025"
paste input "3,840.20"
click at [197, 385] on input "text" at bounding box center [220, 393] width 106 height 24
type input "3,840.20"
click at [298, 446] on button "Add Pay Advice" at bounding box center [285, 457] width 98 height 27
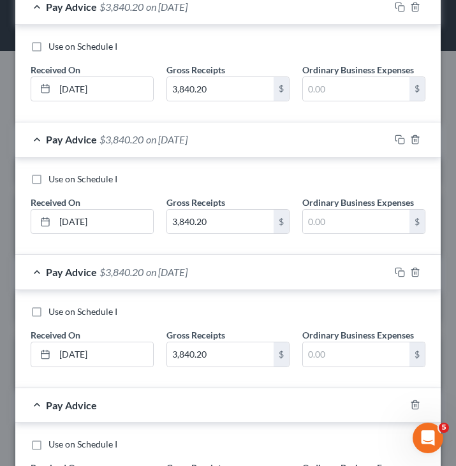
scroll to position [1077, 0]
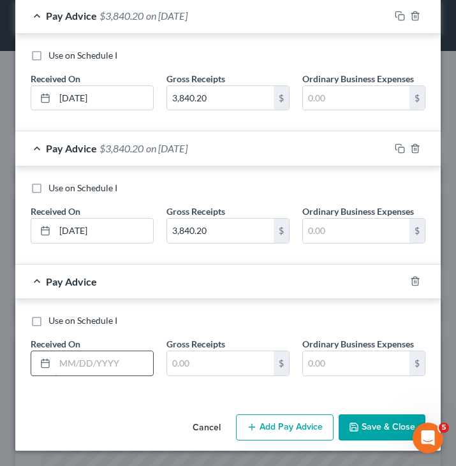
click at [129, 362] on input "text" at bounding box center [104, 363] width 98 height 24
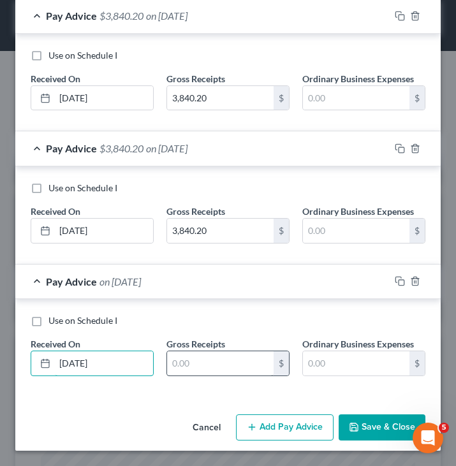
type input "08/01/2025"
click at [191, 361] on input "text" at bounding box center [220, 363] width 106 height 24
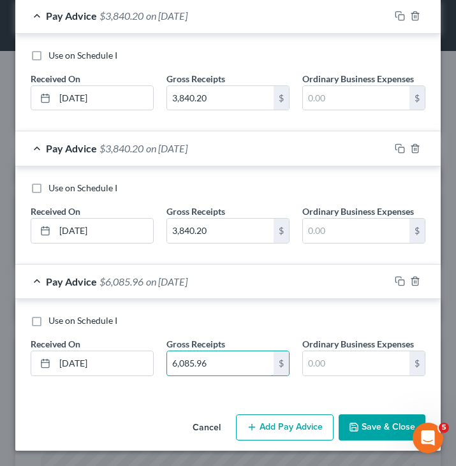
type input "6,085.96"
click at [305, 434] on button "Add Pay Advice" at bounding box center [285, 427] width 98 height 27
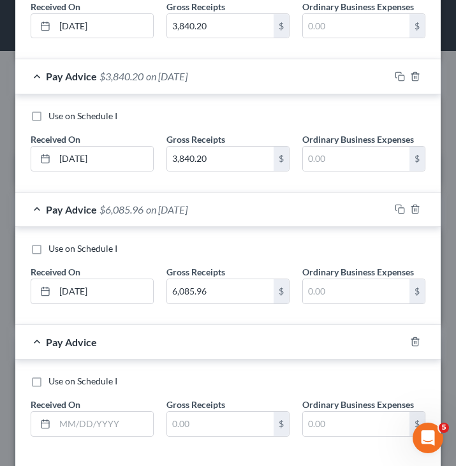
scroll to position [1210, 0]
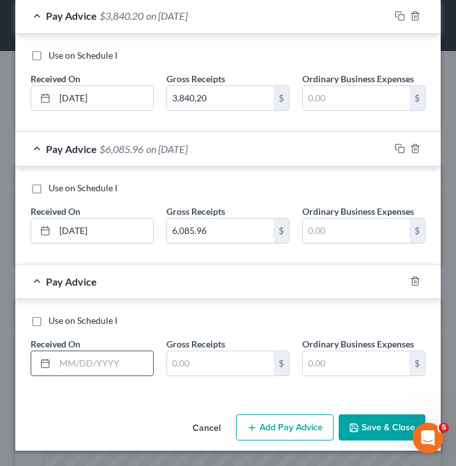
click at [100, 360] on input "text" at bounding box center [104, 363] width 98 height 24
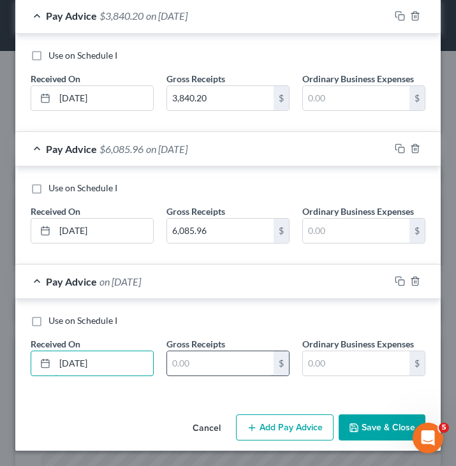
type input "07/18/2025"
click at [210, 364] on input "text" at bounding box center [220, 363] width 106 height 24
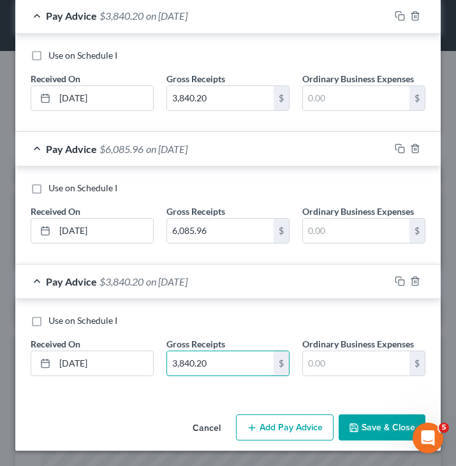
type input "3,840.20"
click at [284, 430] on button "Add Pay Advice" at bounding box center [285, 427] width 98 height 27
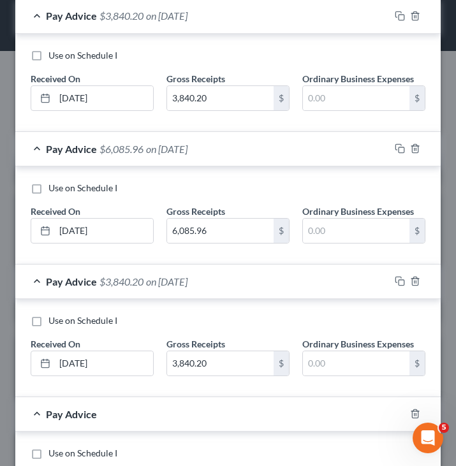
scroll to position [1342, 0]
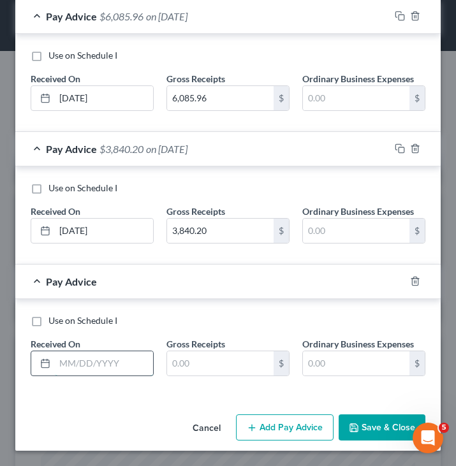
click at [99, 360] on input "text" at bounding box center [104, 363] width 98 height 24
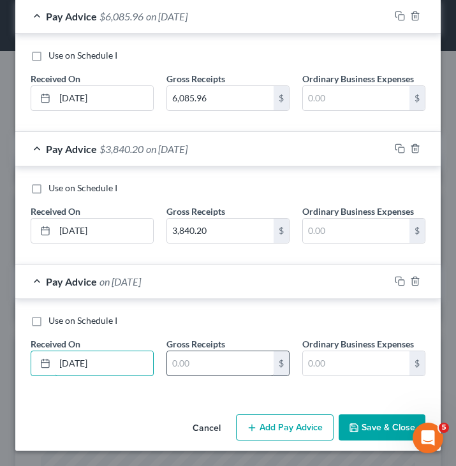
type input "08/29/2025"
click at [191, 360] on input "text" at bounding box center [220, 363] width 106 height 24
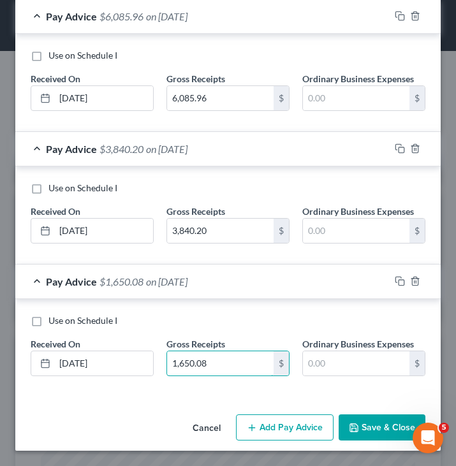
type input "1,650.08"
click at [101, 324] on span "Use on Schedule I" at bounding box center [82, 320] width 69 height 11
click at [62, 323] on input "Use on Schedule I" at bounding box center [58, 318] width 8 height 8
checkbox input "true"
click at [302, 422] on button "Add Pay Advice" at bounding box center [285, 427] width 98 height 27
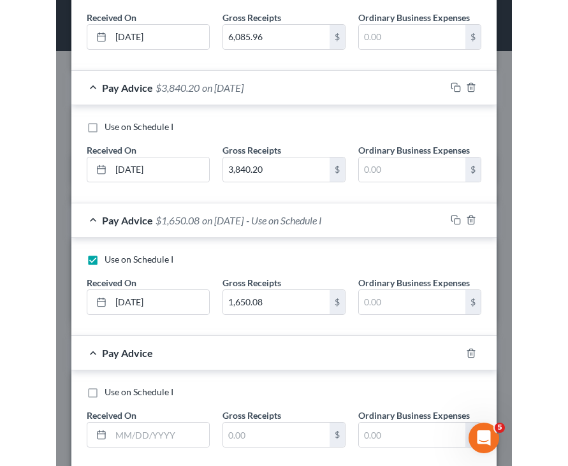
scroll to position [1475, 0]
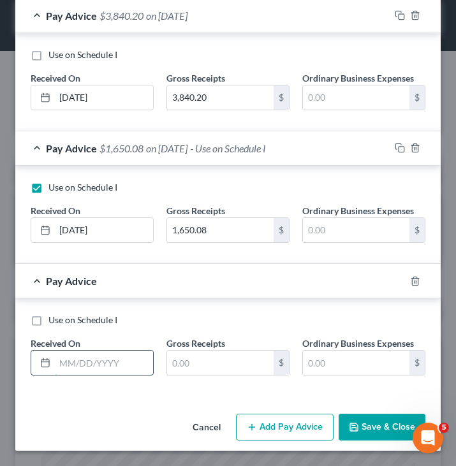
click at [127, 365] on input "text" at bounding box center [104, 363] width 98 height 24
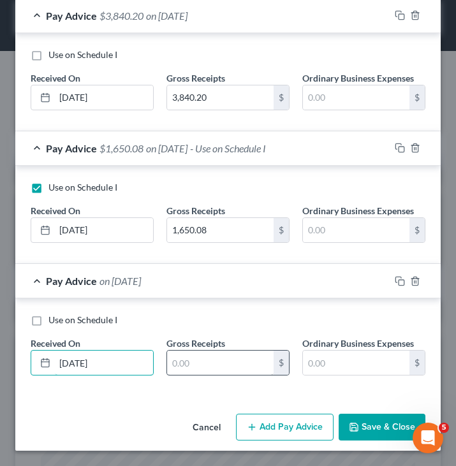
type input "08/15/2025"
click at [245, 374] on input "text" at bounding box center [220, 363] width 106 height 24
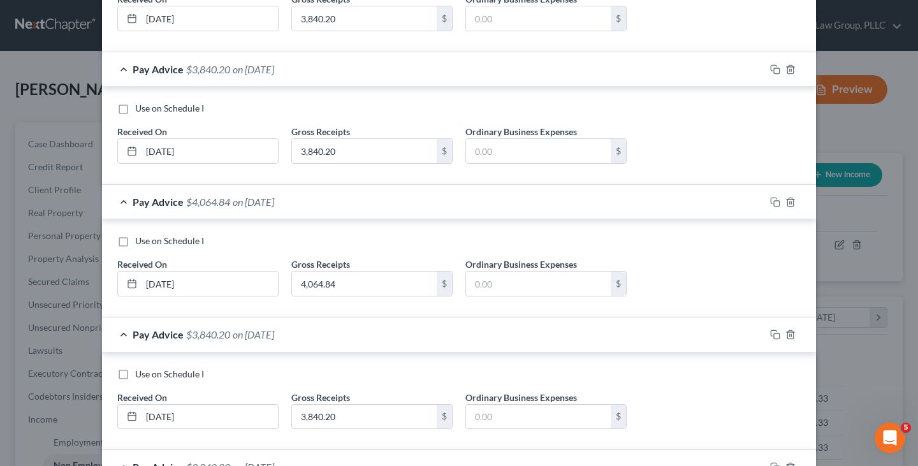
scroll to position [0, 0]
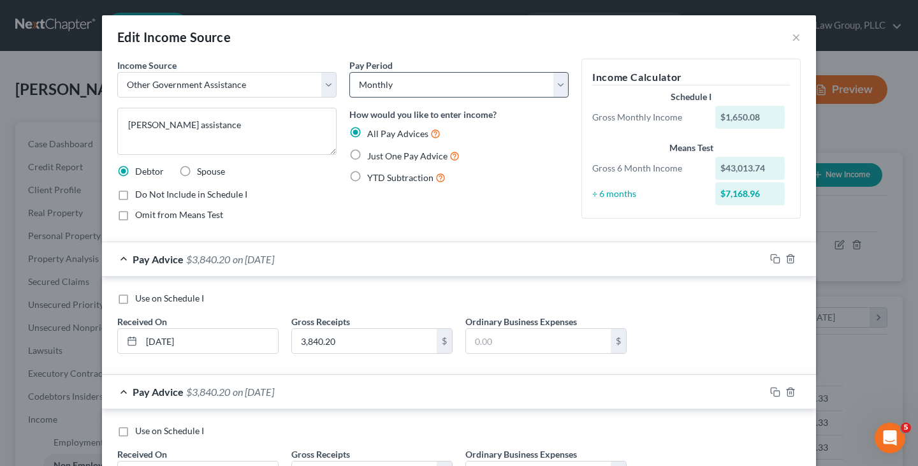
type input "4,331.46"
click at [481, 96] on select "Select Monthly Twice Monthly Every Other Week Weekly" at bounding box center [458, 85] width 219 height 26
select select "2"
click at [349, 72] on select "Select Monthly Twice Monthly Every Other Week Weekly" at bounding box center [458, 85] width 219 height 26
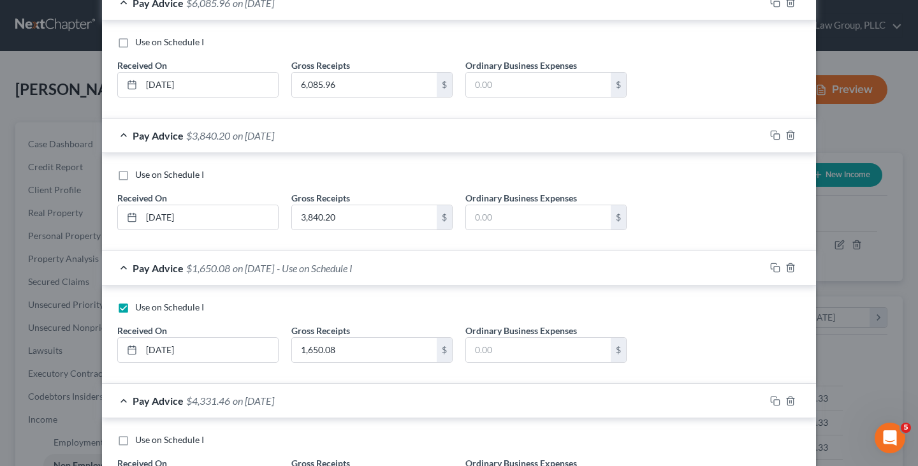
scroll to position [1305, 0]
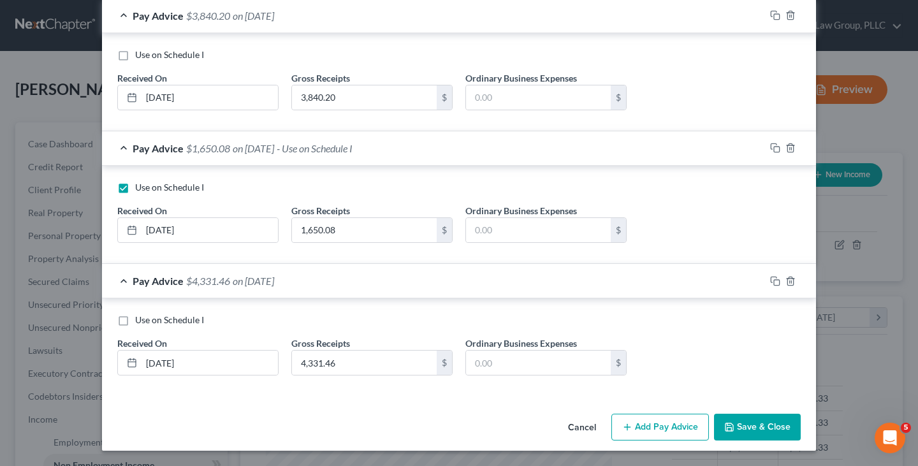
click at [753, 421] on button "Save & Close" at bounding box center [757, 427] width 87 height 27
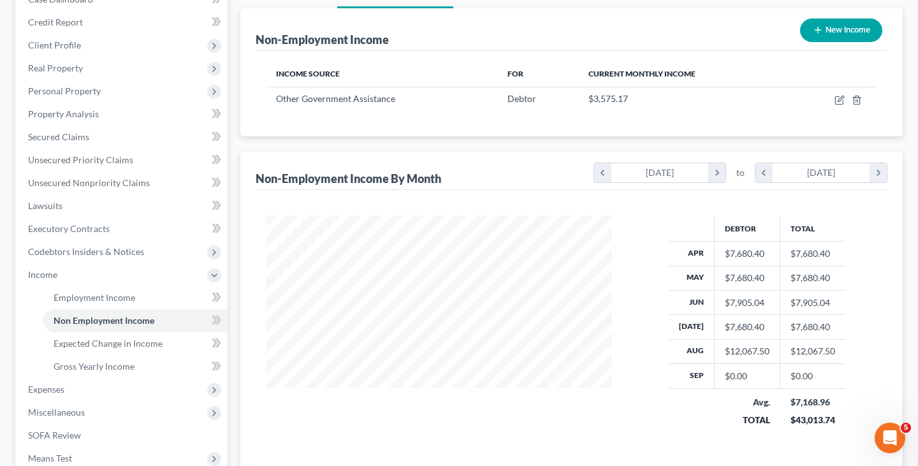
scroll to position [144, 0]
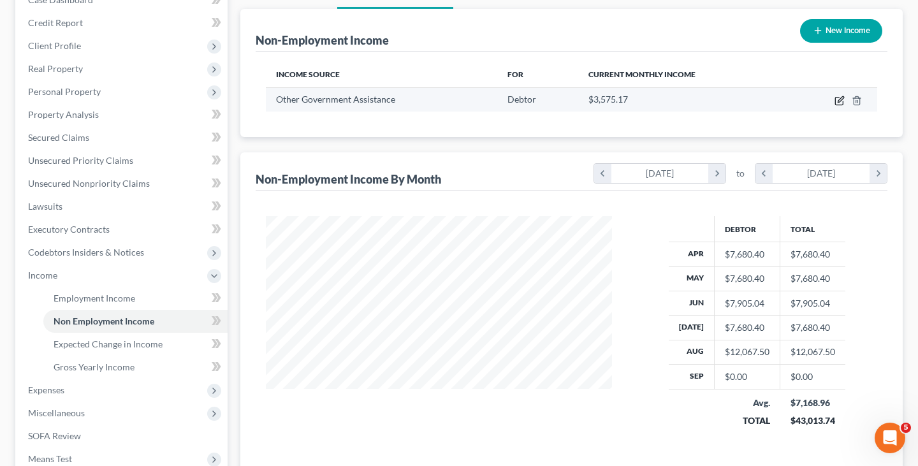
click at [837, 98] on icon "button" at bounding box center [840, 101] width 10 height 10
select select "5"
select select "2"
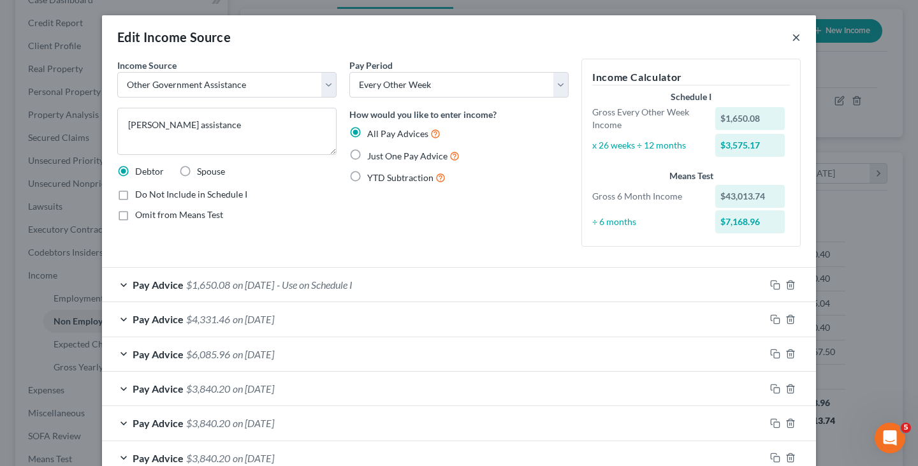
click at [796, 32] on button "×" at bounding box center [796, 36] width 9 height 15
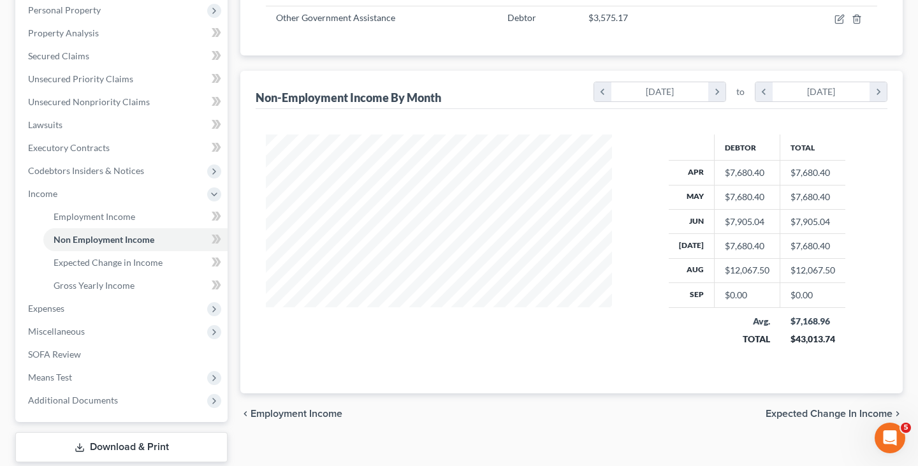
scroll to position [226, 0]
click at [154, 367] on span "Means Test" at bounding box center [123, 376] width 210 height 23
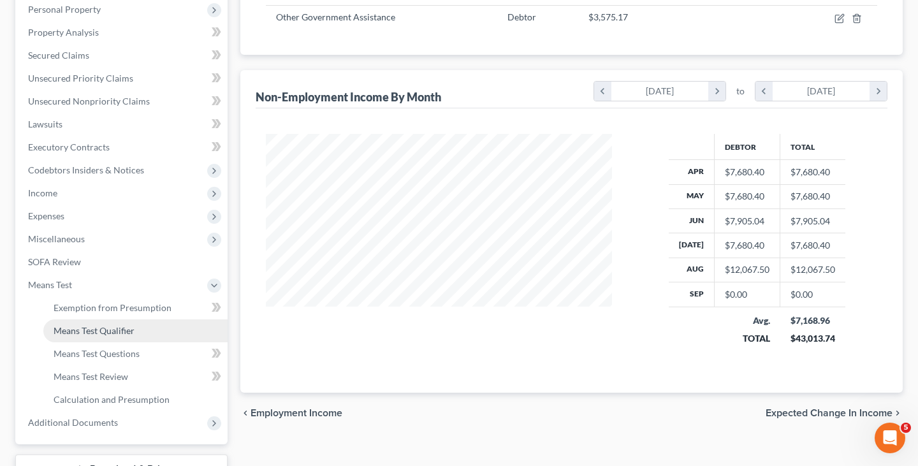
click at [149, 339] on link "Means Test Qualifier" at bounding box center [135, 330] width 184 height 23
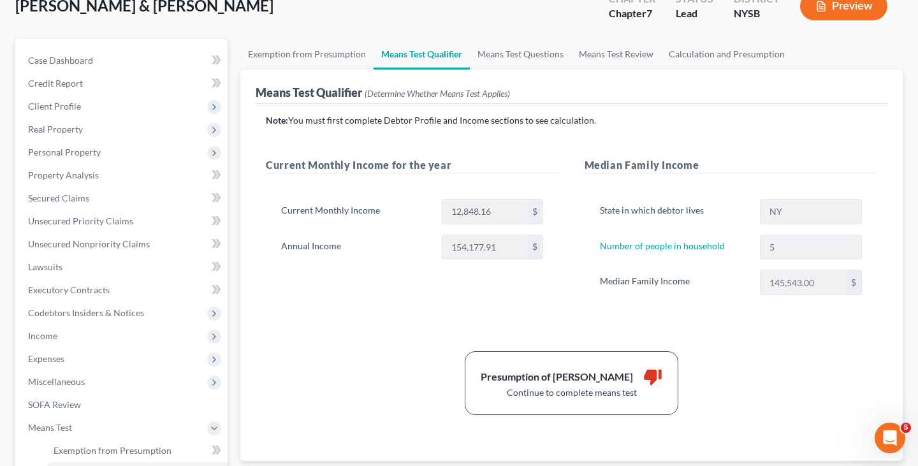
scroll to position [82, 0]
click at [545, 50] on link "Means Test Questions" at bounding box center [520, 55] width 101 height 31
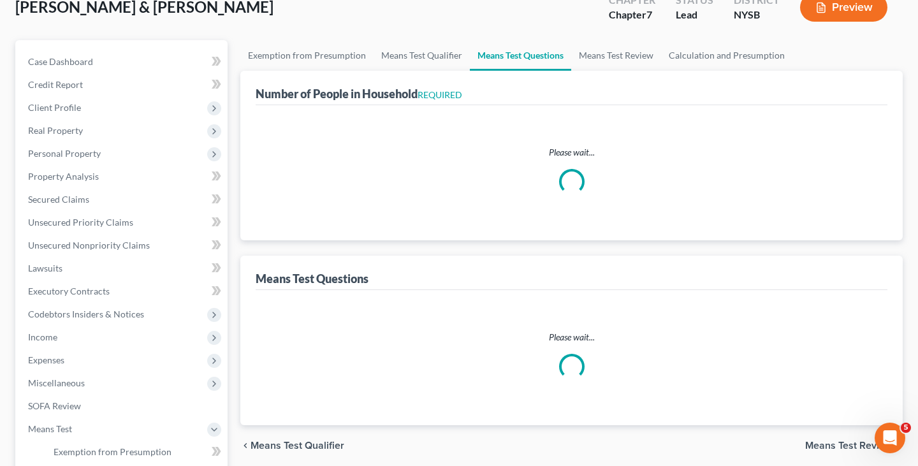
scroll to position [16, 0]
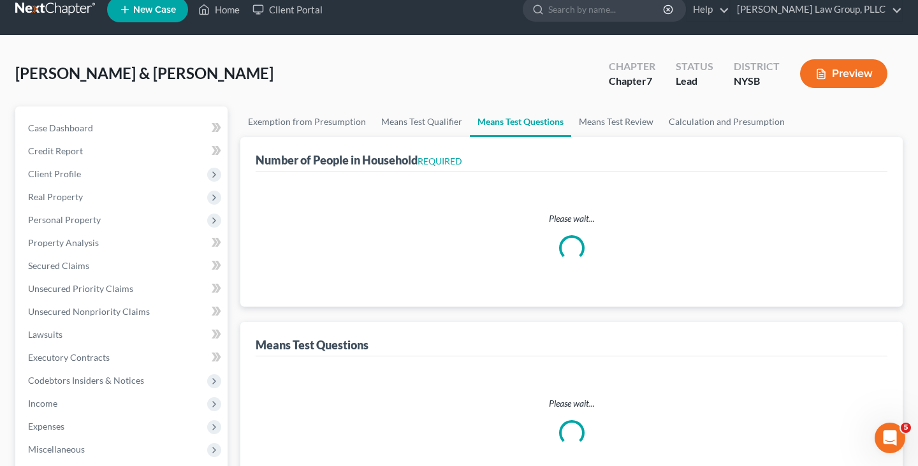
select select "0"
select select "60"
select select "1"
select select "60"
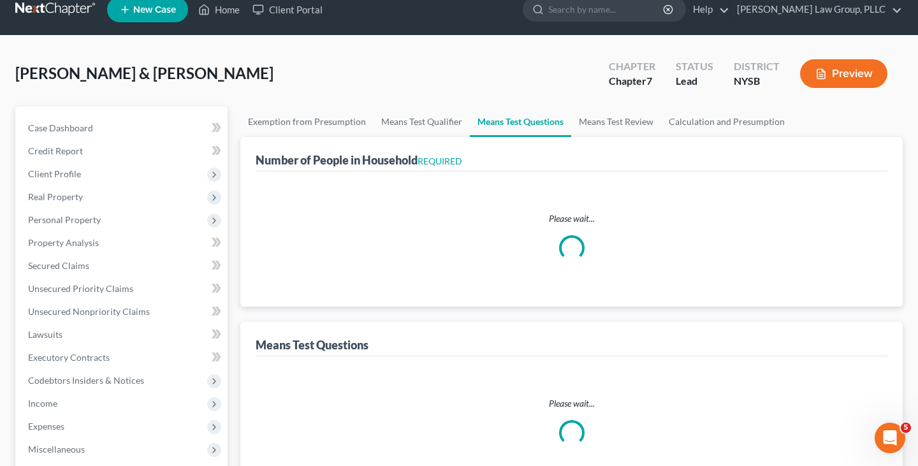
select select "0"
select select "60"
select select "3"
select select "1"
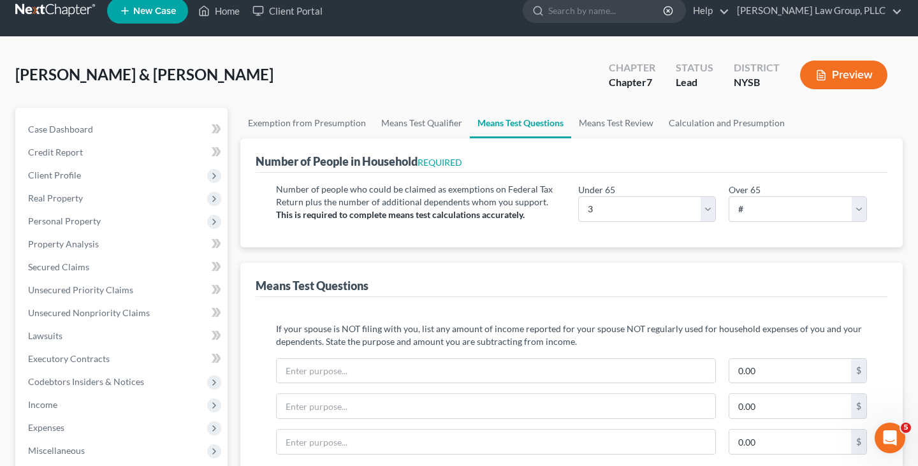
scroll to position [15, 0]
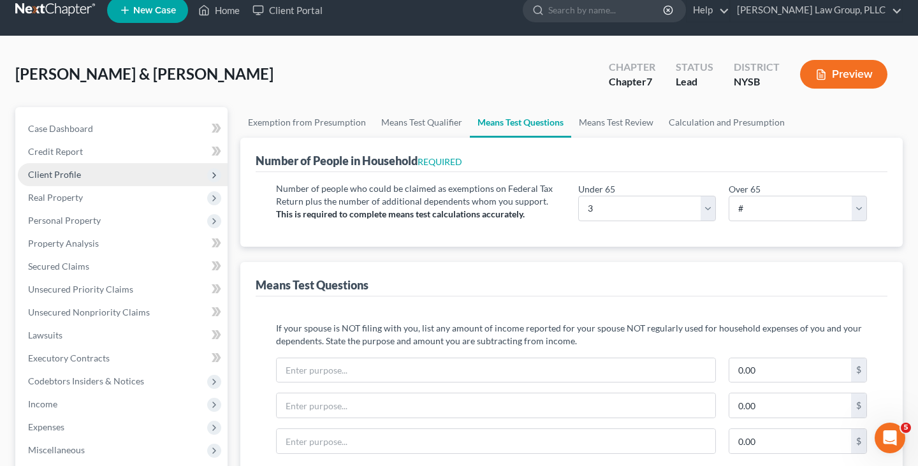
click at [121, 172] on span "Client Profile" at bounding box center [123, 174] width 210 height 23
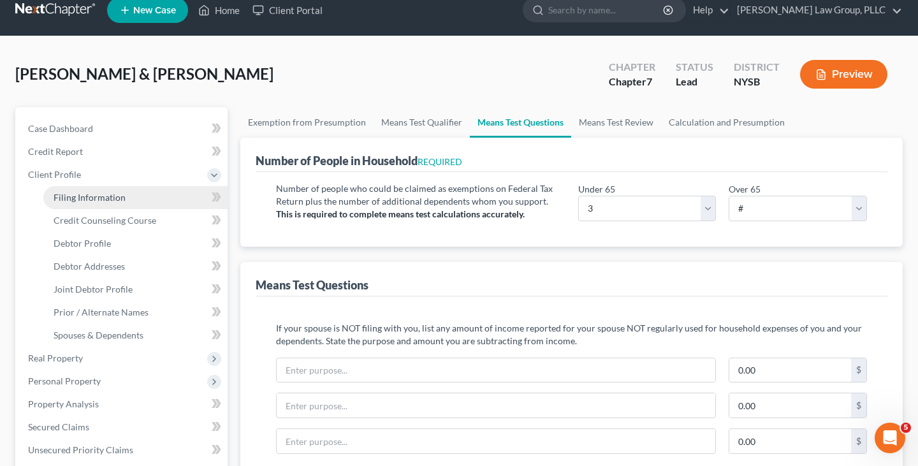
click at [122, 187] on link "Filing Information" at bounding box center [135, 197] width 184 height 23
select select "1"
select select "0"
select select "55"
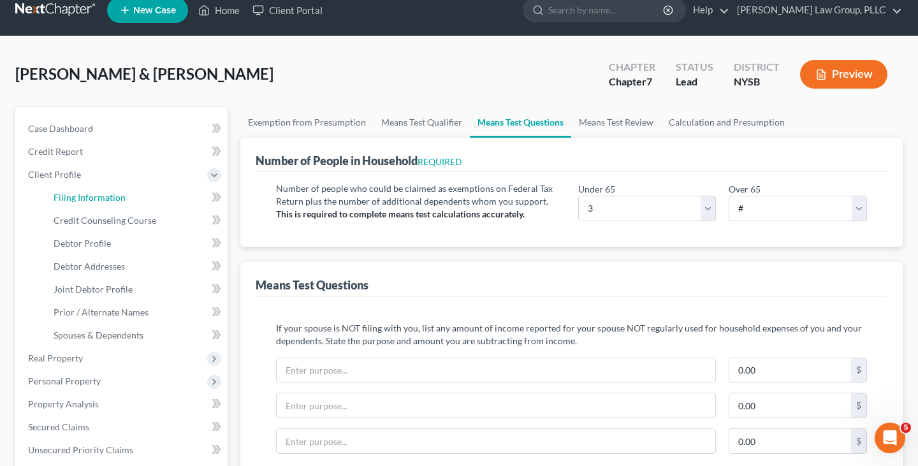
select select "0"
select select "35"
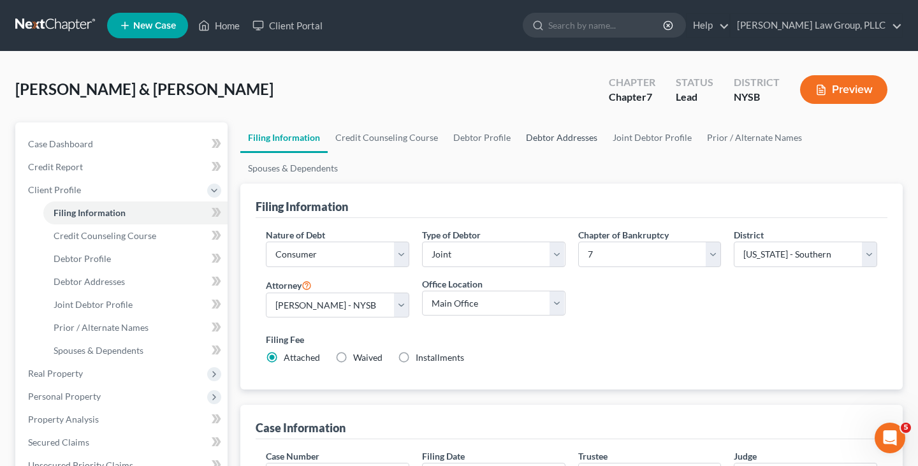
click at [528, 140] on link "Debtor Addresses" at bounding box center [561, 137] width 87 height 31
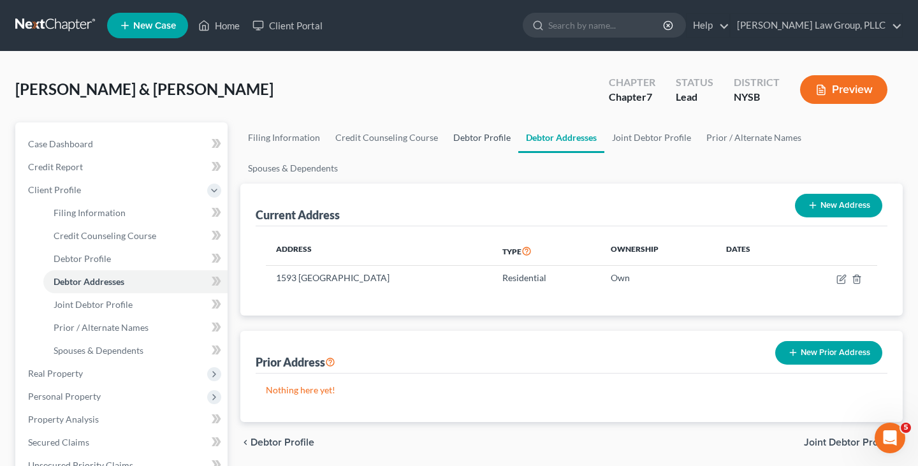
click at [478, 138] on link "Debtor Profile" at bounding box center [482, 137] width 73 height 31
select select "1"
select select "4"
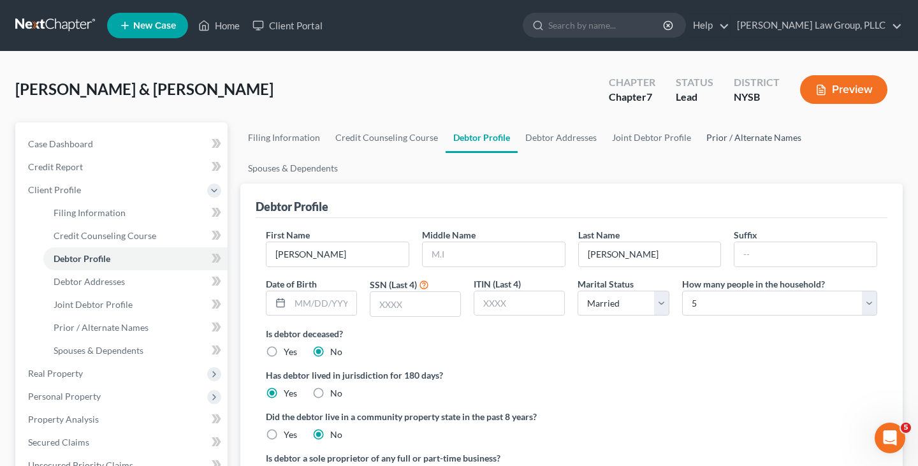
click at [745, 143] on link "Prior / Alternate Names" at bounding box center [754, 137] width 110 height 31
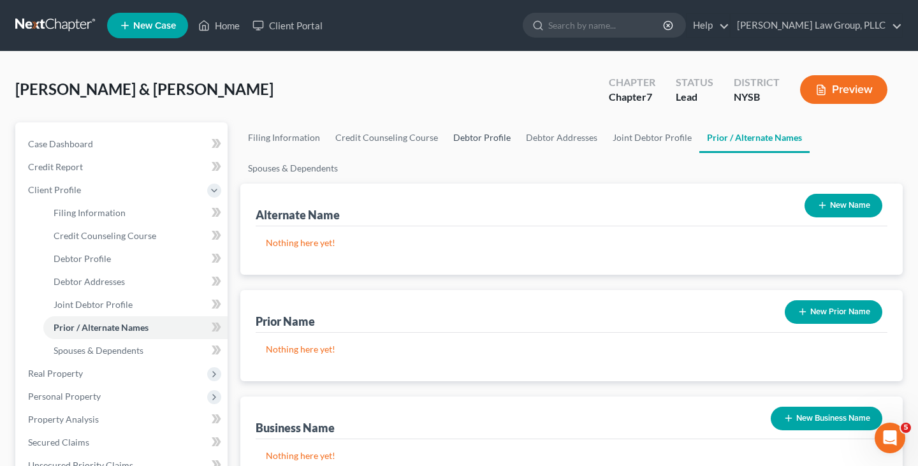
click at [497, 135] on link "Debtor Profile" at bounding box center [482, 137] width 73 height 31
select select "1"
select select "4"
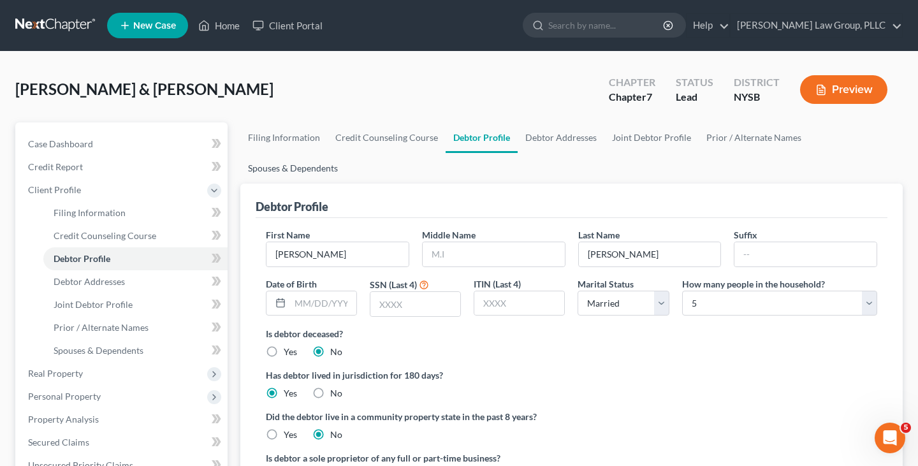
click at [330, 165] on link "Spouses & Dependents" at bounding box center [292, 168] width 105 height 31
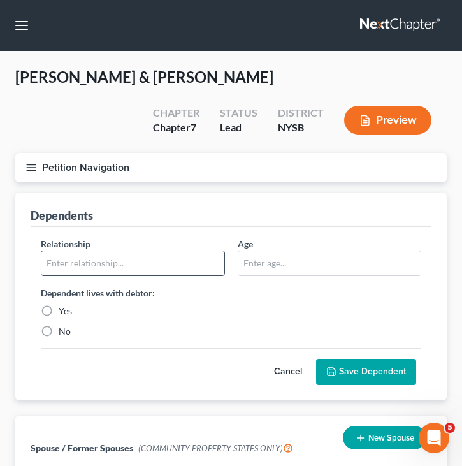
click at [192, 258] on input "text" at bounding box center [132, 263] width 183 height 24
type input "Son"
click at [68, 312] on label "Yes" at bounding box center [65, 311] width 13 height 13
click at [68, 312] on input "Yes" at bounding box center [68, 309] width 8 height 8
radio input "true"
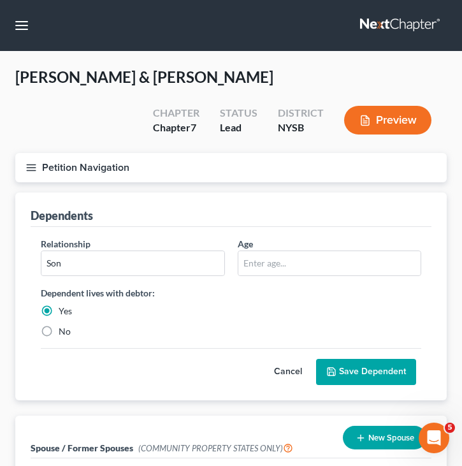
click at [372, 388] on div "Relationship * Son Age Dependent lives with debtor: Yes No Cancel Save Dependent" at bounding box center [231, 313] width 401 height 173
click at [372, 370] on button "Save Dependent" at bounding box center [366, 372] width 100 height 27
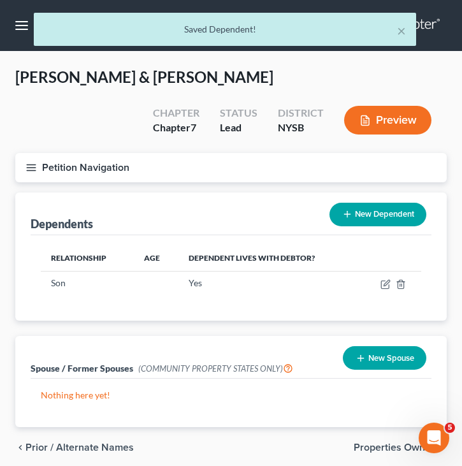
click at [381, 217] on button "New Dependent" at bounding box center [378, 215] width 97 height 24
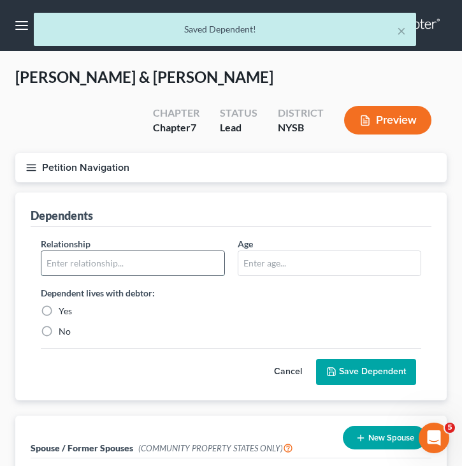
click at [170, 258] on input "text" at bounding box center [132, 263] width 183 height 24
type input "Daughter"
click at [59, 305] on label "Yes" at bounding box center [65, 311] width 13 height 13
click at [64, 305] on input "Yes" at bounding box center [68, 309] width 8 height 8
radio input "true"
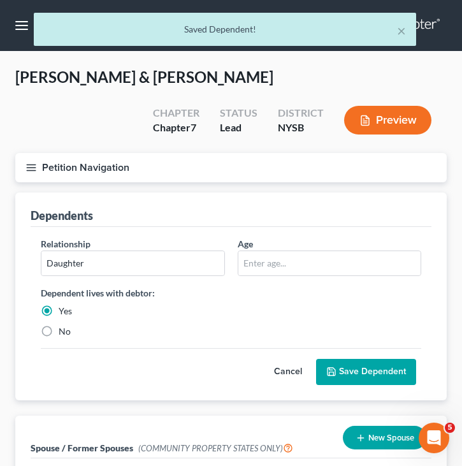
click at [353, 380] on button "Save Dependent" at bounding box center [366, 372] width 100 height 27
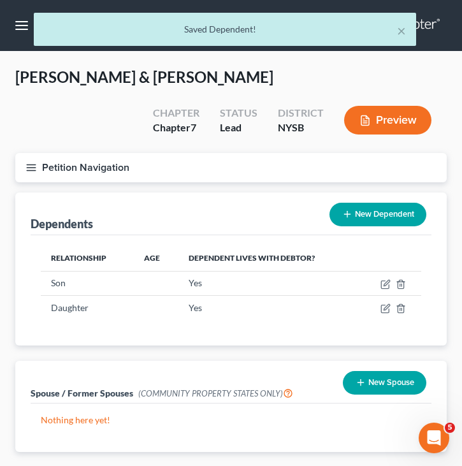
click at [384, 221] on button "New Dependent" at bounding box center [378, 215] width 97 height 24
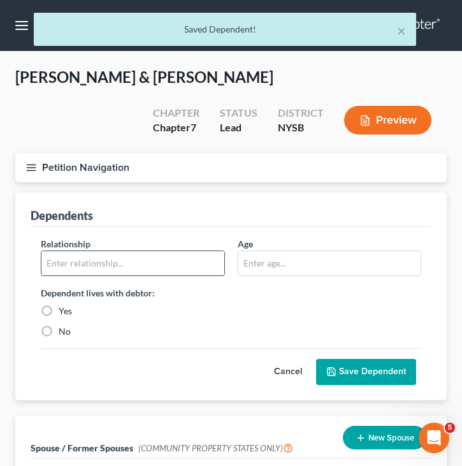
click at [152, 259] on input "text" at bounding box center [132, 263] width 183 height 24
type input "Son"
click at [66, 312] on label "Yes" at bounding box center [65, 311] width 13 height 13
click at [66, 312] on input "Yes" at bounding box center [68, 309] width 8 height 8
radio input "true"
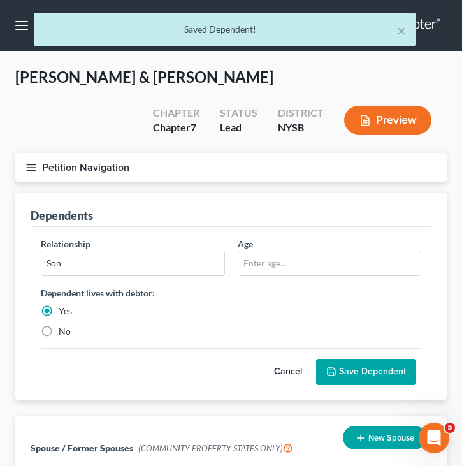
click at [355, 377] on button "Save Dependent" at bounding box center [366, 372] width 100 height 27
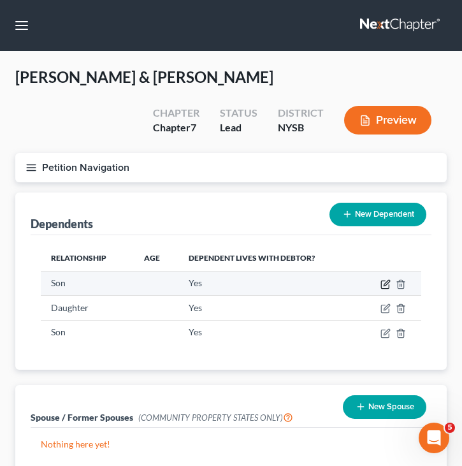
click at [382, 283] on icon "button" at bounding box center [386, 284] width 10 height 10
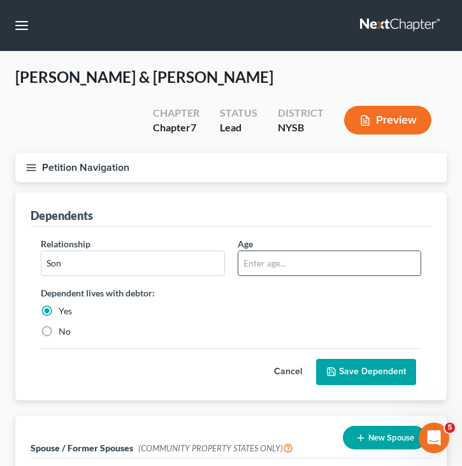
click at [376, 263] on input "text" at bounding box center [329, 263] width 183 height 24
type input "11"
click at [365, 366] on button "Save Dependent" at bounding box center [366, 372] width 100 height 27
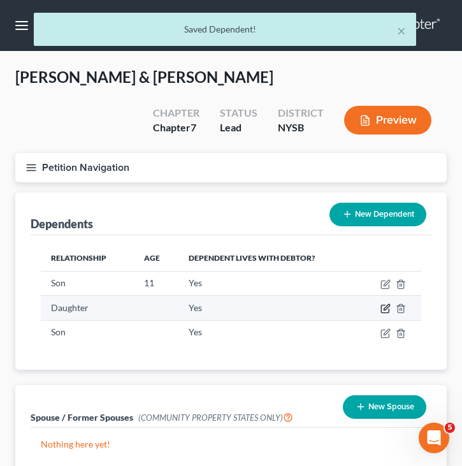
click at [386, 305] on icon "button" at bounding box center [386, 308] width 10 height 10
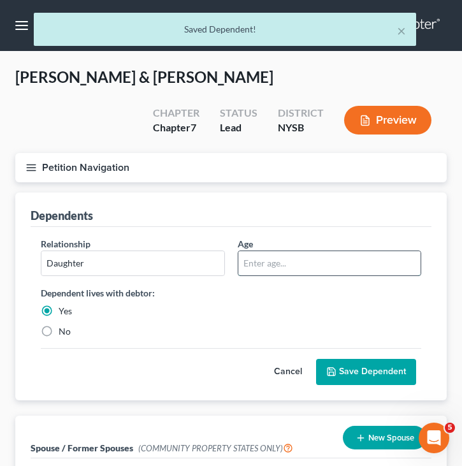
click at [335, 264] on input "text" at bounding box center [329, 263] width 183 height 24
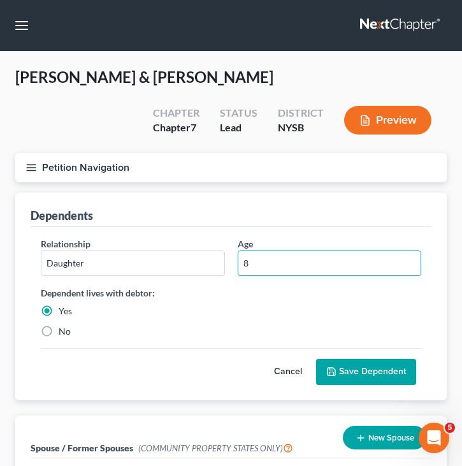
type input "8"
click at [378, 376] on button "Save Dependent" at bounding box center [366, 372] width 100 height 27
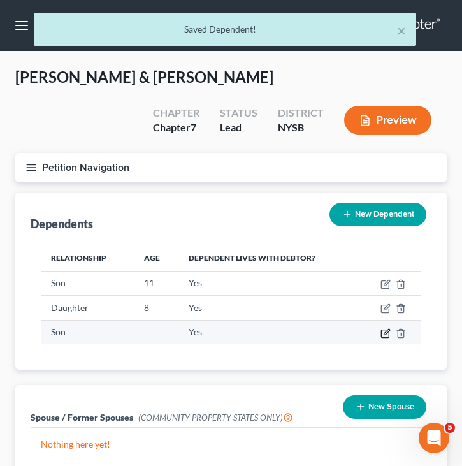
click at [385, 333] on icon "button" at bounding box center [387, 332] width 6 height 6
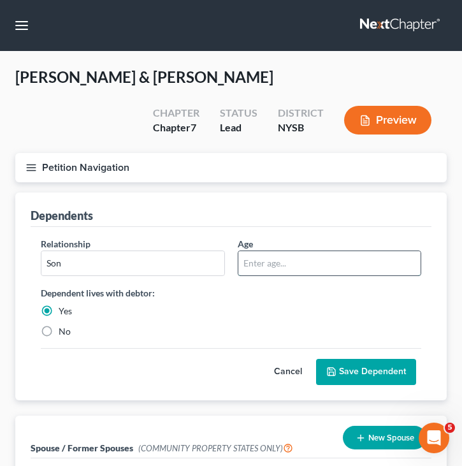
click at [328, 261] on input "text" at bounding box center [329, 263] width 183 height 24
type input "5"
click at [342, 351] on div "Cancel Save Dependent" at bounding box center [231, 367] width 381 height 38
click at [344, 365] on button "Save Dependent" at bounding box center [366, 372] width 100 height 27
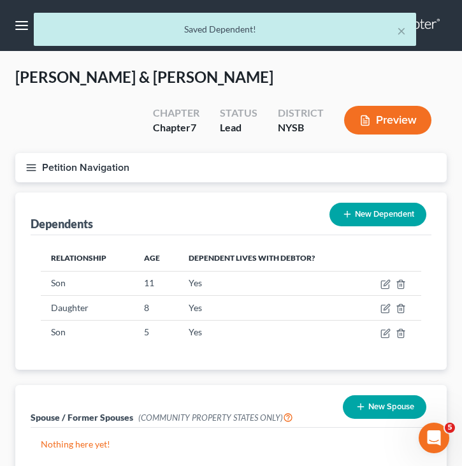
click at [284, 160] on button "Petition Navigation" at bounding box center [231, 167] width 432 height 29
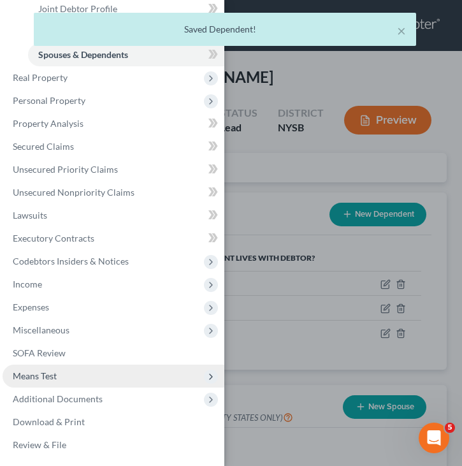
click at [127, 378] on span "Means Test" at bounding box center [114, 376] width 222 height 23
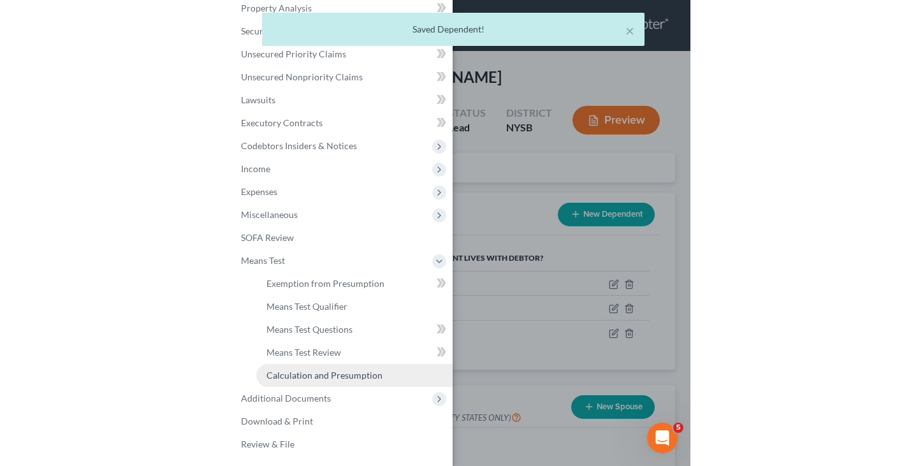
scroll to position [128, 0]
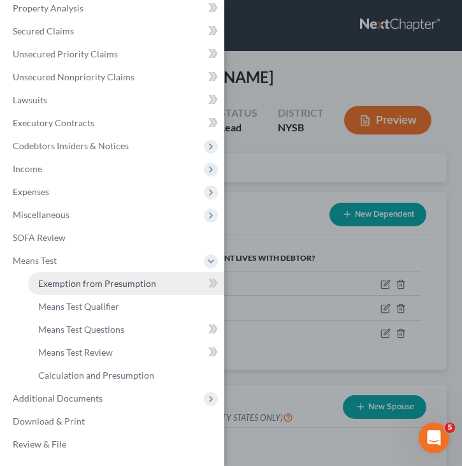
click at [127, 286] on span "Exemption from Presumption" at bounding box center [97, 283] width 118 height 11
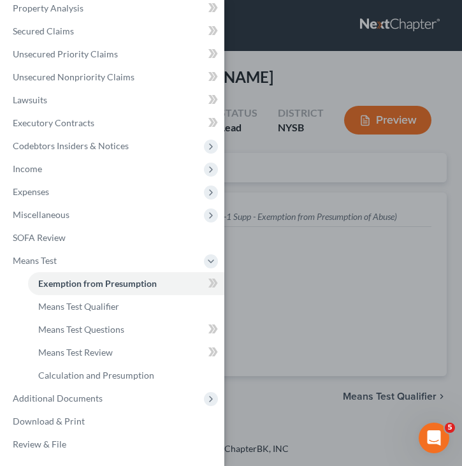
click at [275, 249] on div "Case Dashboard Payments Invoices Payments Payments Credit Report Client Profile" at bounding box center [231, 233] width 462 height 466
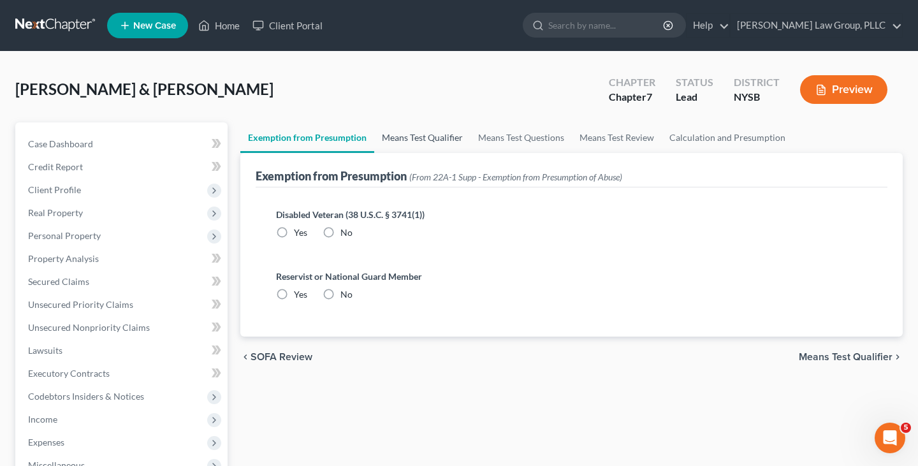
click at [453, 140] on link "Means Test Qualifier" at bounding box center [422, 137] width 96 height 31
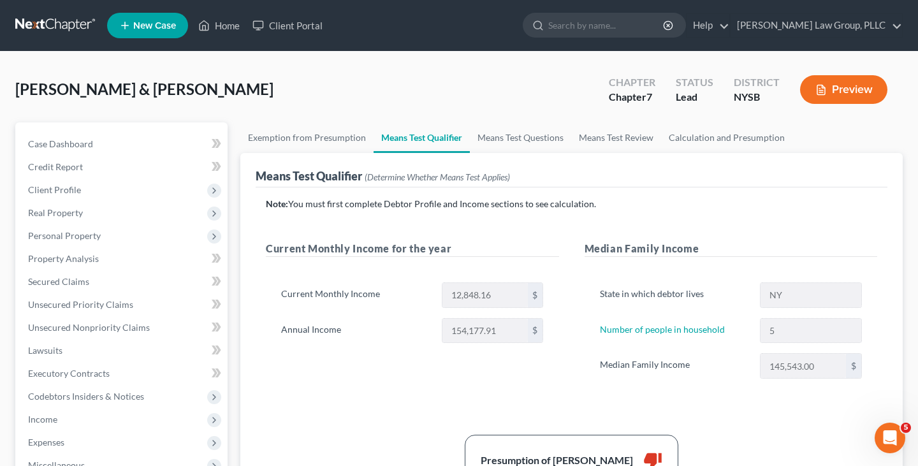
scroll to position [67, 0]
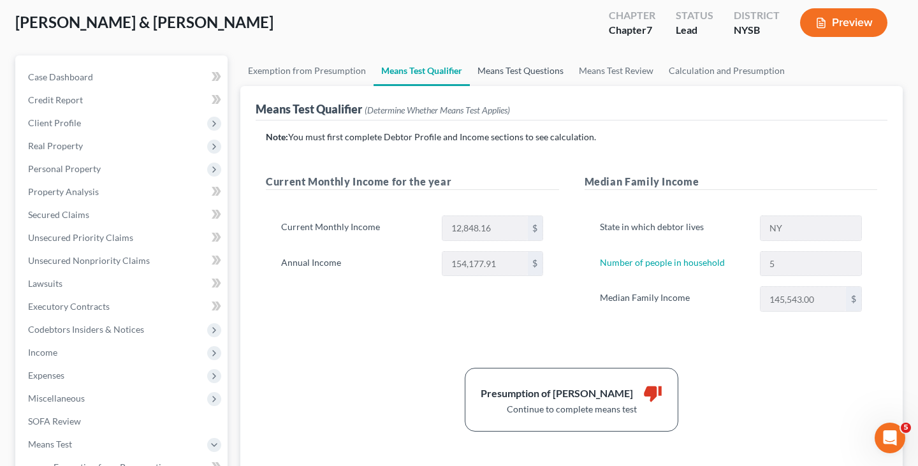
click at [507, 67] on link "Means Test Questions" at bounding box center [520, 70] width 101 height 31
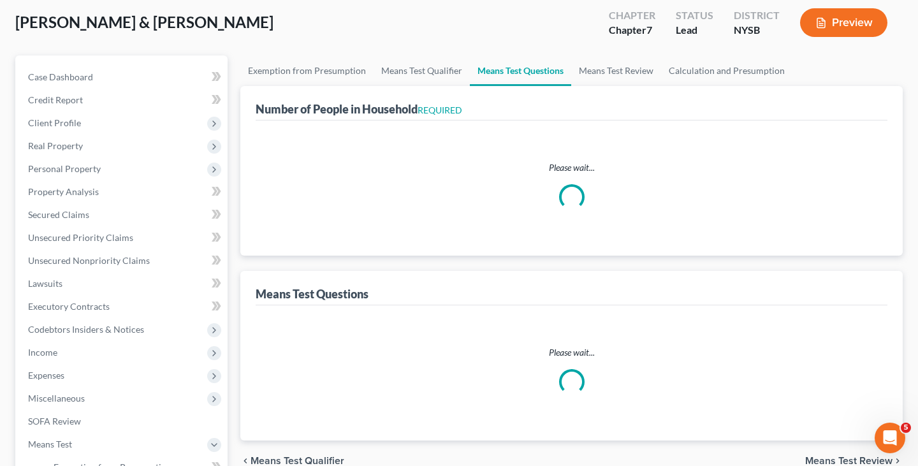
select select "0"
select select "60"
select select "1"
select select "60"
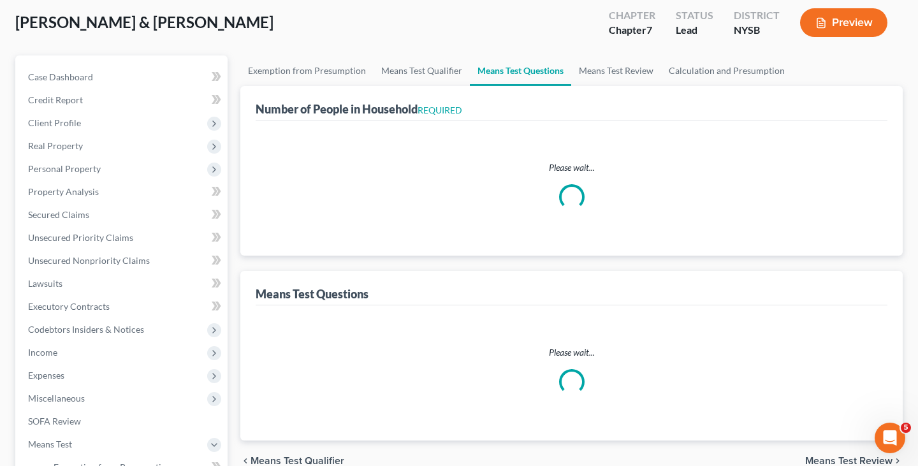
select select "0"
select select "60"
select select "3"
select select "1"
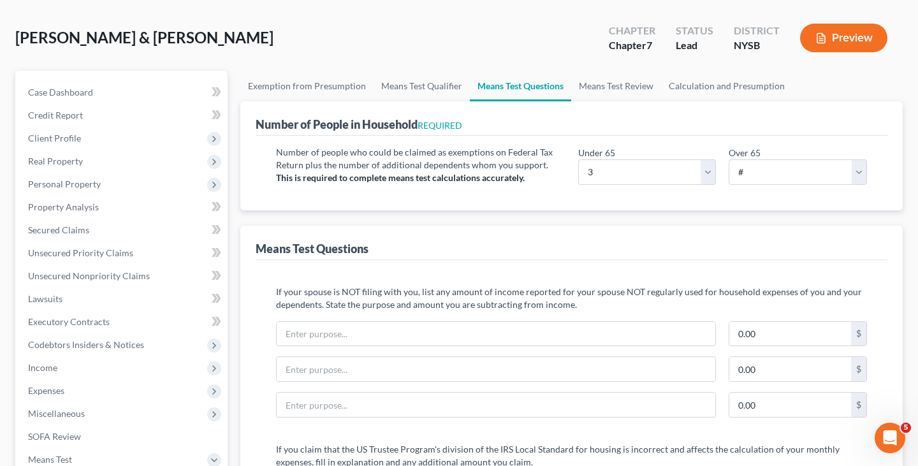
scroll to position [56, 0]
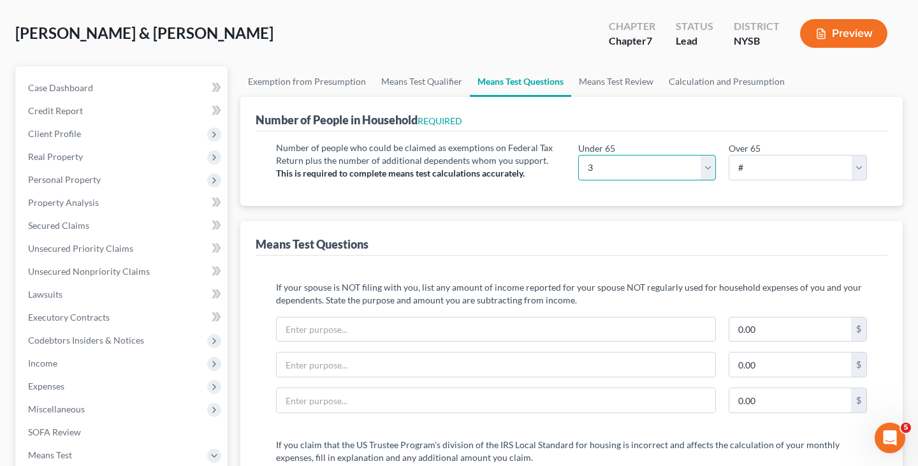
click at [596, 170] on select "# 0 1 2 3 4 5 6 7 8 9 10" at bounding box center [647, 168] width 138 height 26
select select "5"
click at [578, 155] on select "# 0 1 2 3 4 5 6 7 8 9 10" at bounding box center [647, 168] width 138 height 26
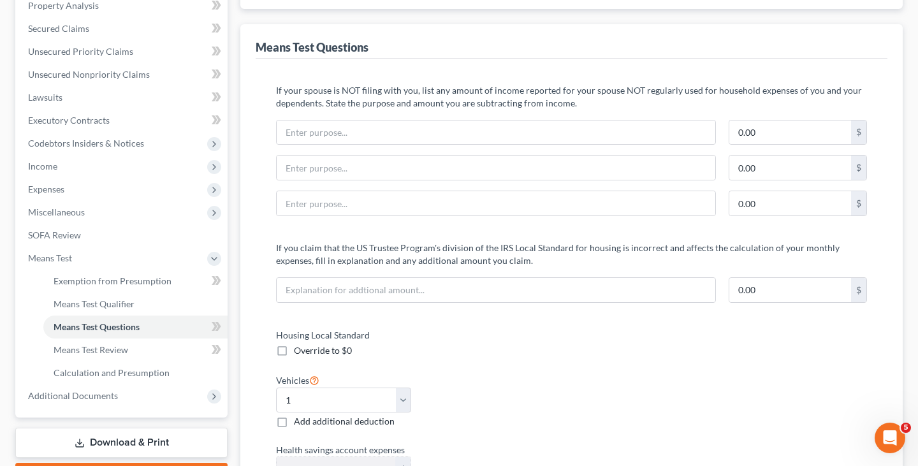
scroll to position [0, 0]
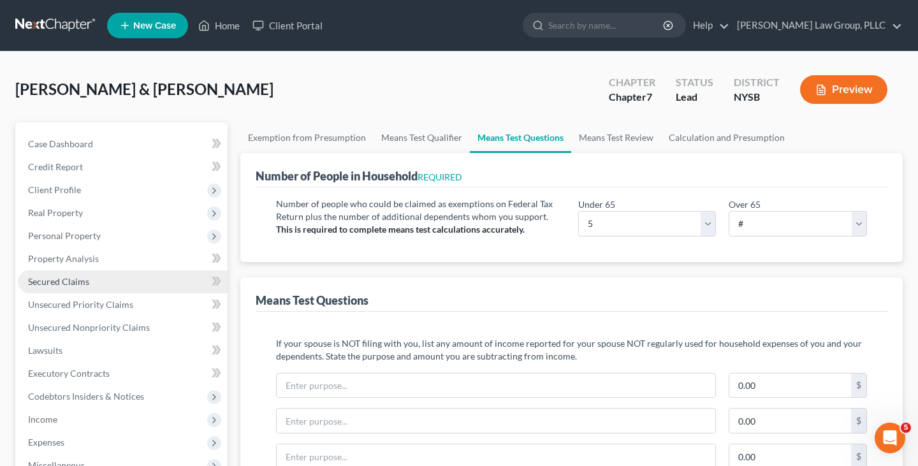
click at [113, 271] on link "Secured Claims" at bounding box center [123, 281] width 210 height 23
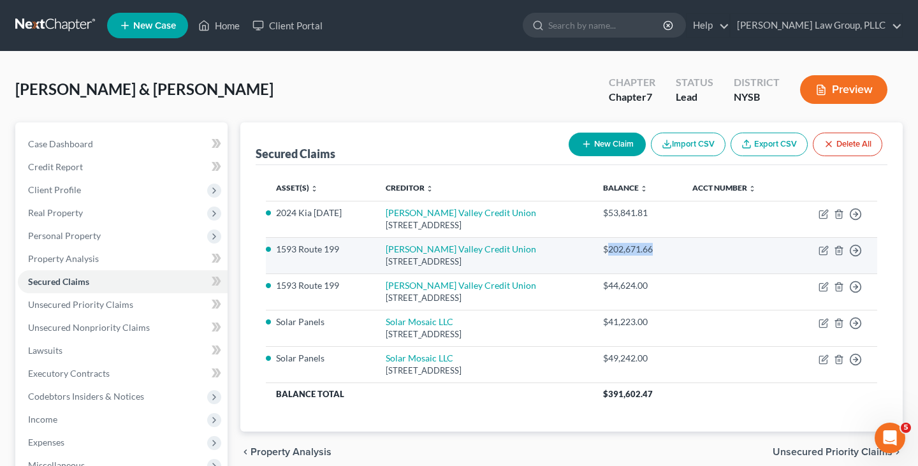
copy div "202,671.66"
drag, startPoint x: 610, startPoint y: 248, endPoint x: 654, endPoint y: 248, distance: 43.4
click at [654, 248] on div "$202,671.66" at bounding box center [637, 249] width 69 height 13
click at [413, 245] on link "Hudson Valley Credit Union" at bounding box center [461, 249] width 150 height 11
select select "35"
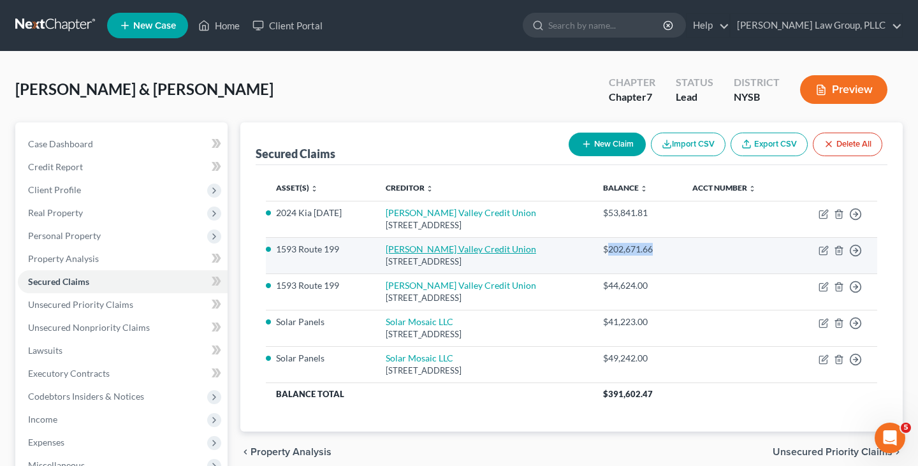
select select "5"
select select "4"
select select "0"
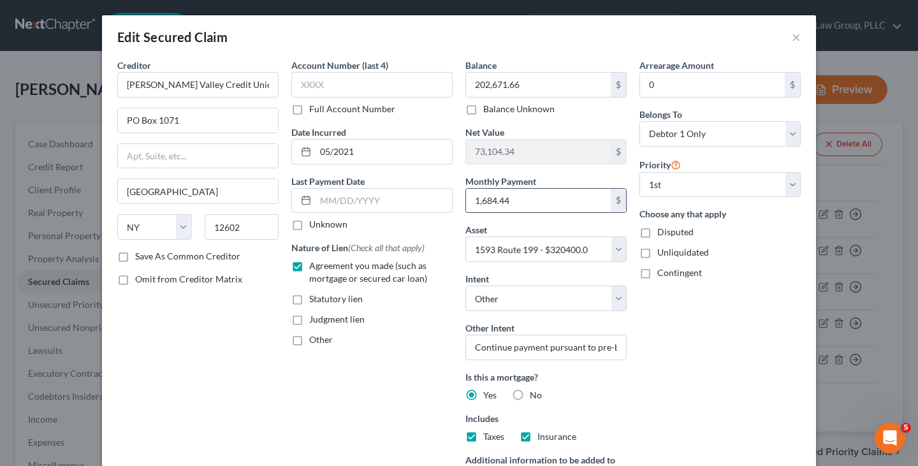
click at [549, 205] on input "1,684.44" at bounding box center [538, 201] width 145 height 24
click at [792, 38] on button "×" at bounding box center [796, 36] width 9 height 15
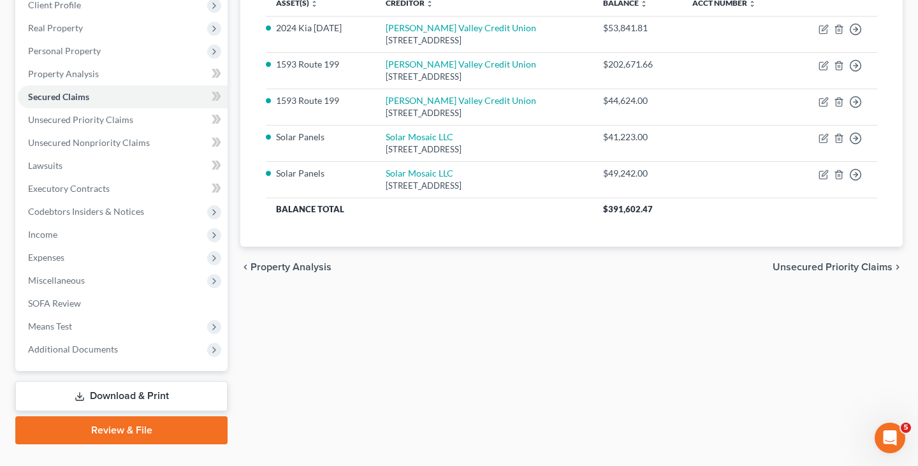
scroll to position [210, 0]
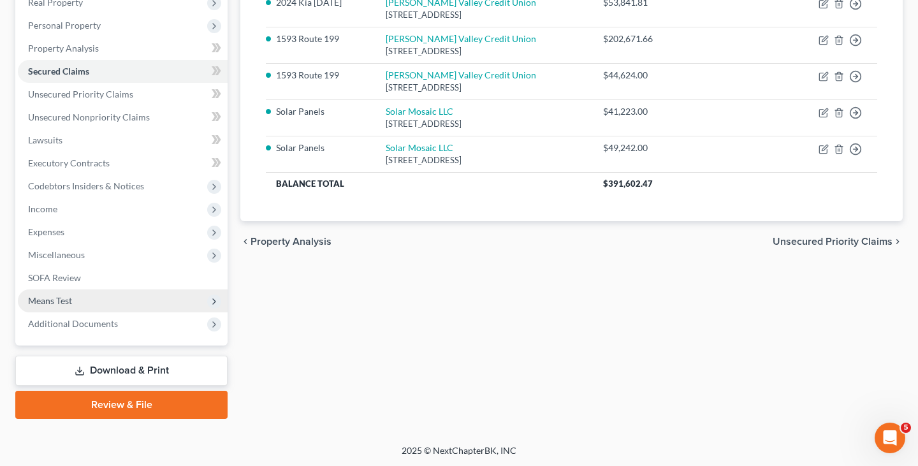
click at [111, 302] on span "Means Test" at bounding box center [123, 300] width 210 height 23
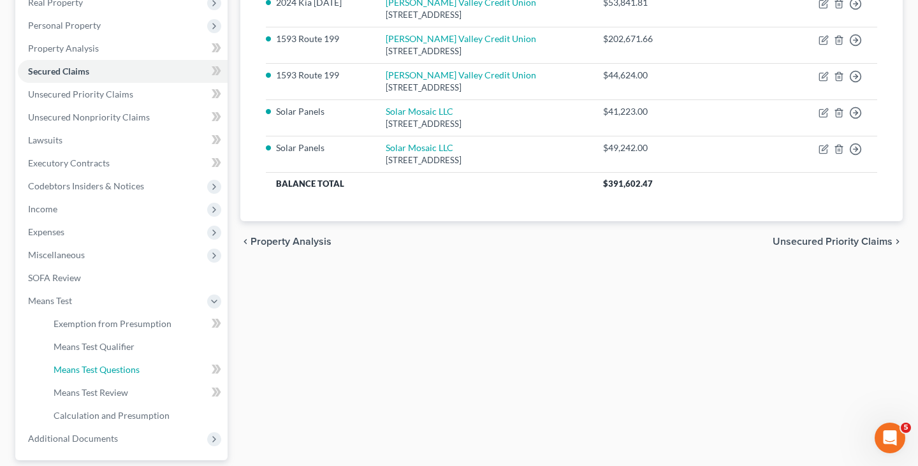
click at [105, 365] on span "Means Test Questions" at bounding box center [97, 369] width 86 height 11
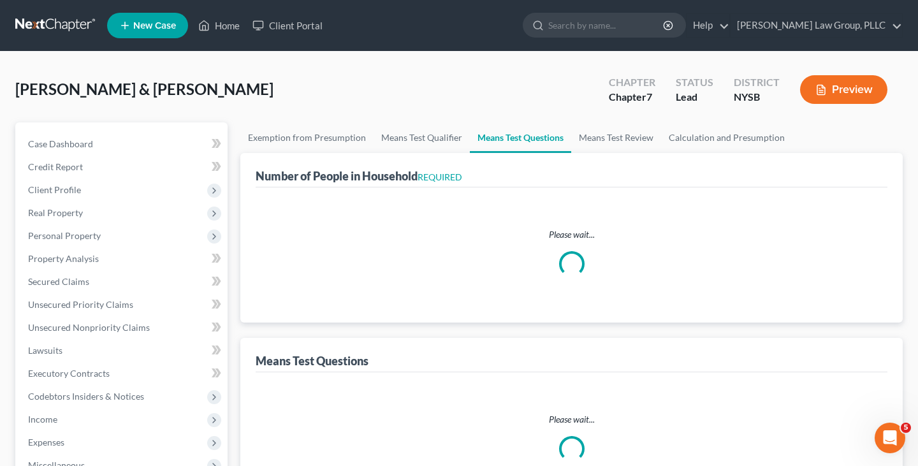
select select "0"
select select "60"
select select "1"
select select "60"
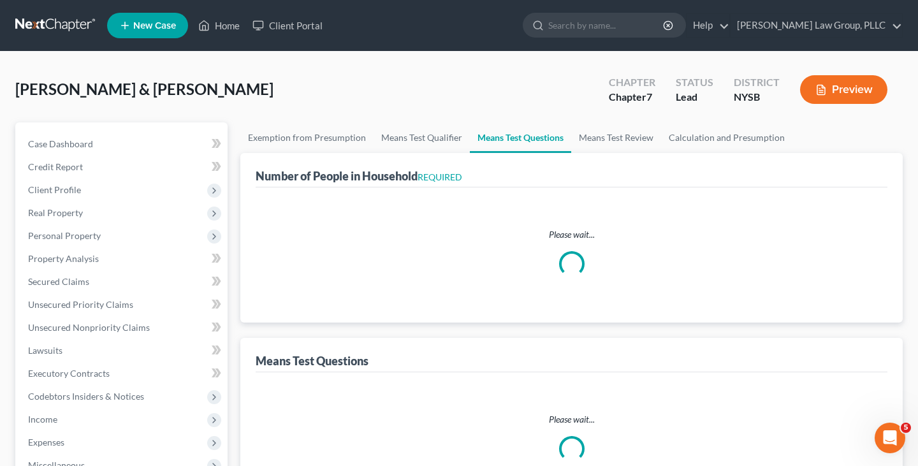
select select "0"
select select "60"
select select "1"
select select "5"
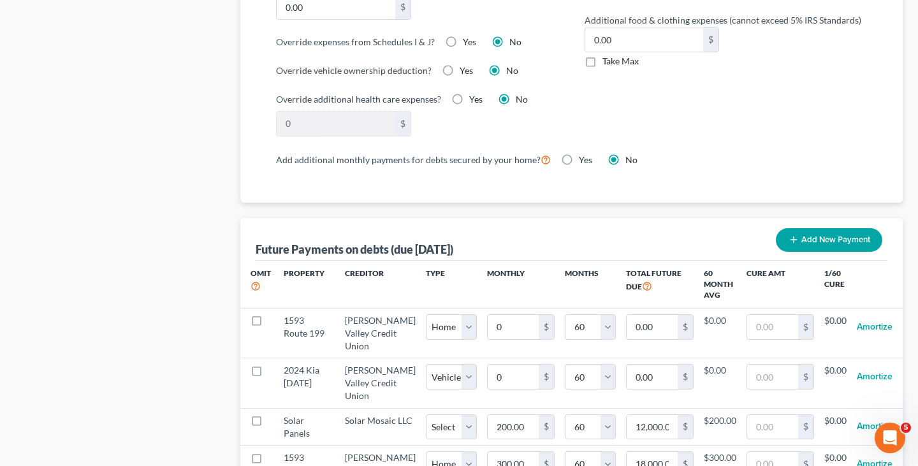
scroll to position [1187, 0]
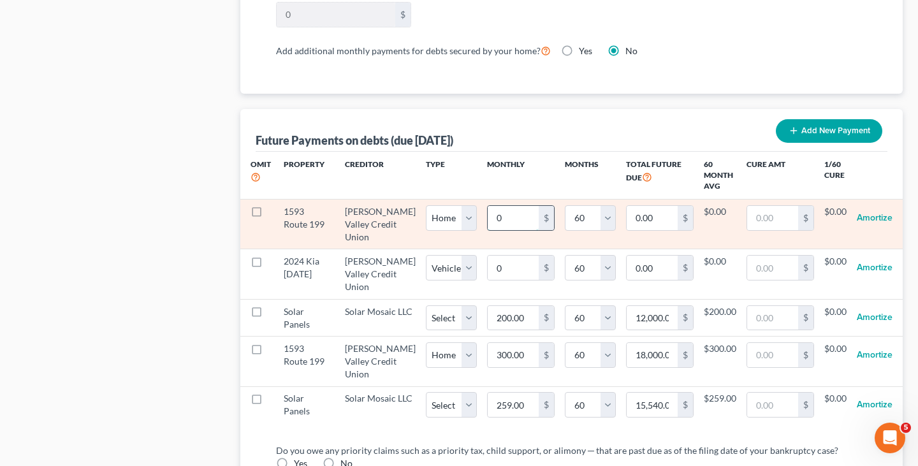
click at [509, 221] on input "0" at bounding box center [513, 218] width 51 height 24
type input "1"
type input "60.00"
type input "16"
type input "960.00"
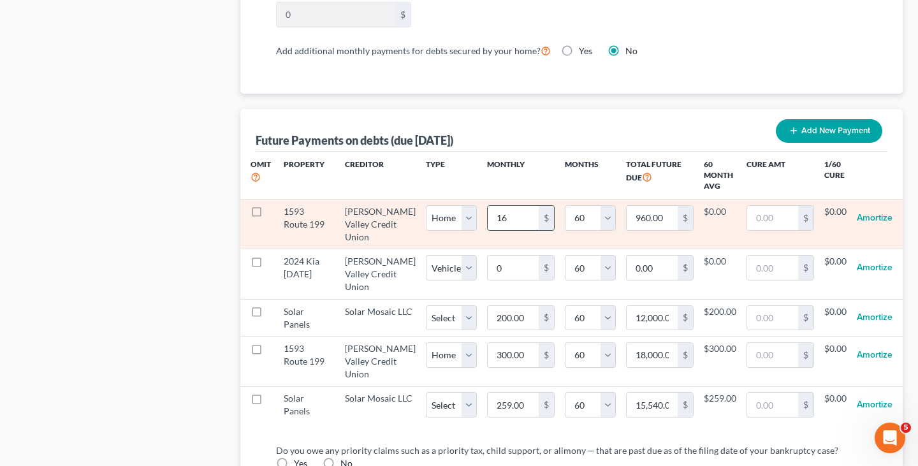
type input "168"
type input "10,080.00"
type input "1683"
type input "100,980.00"
type input "1,683"
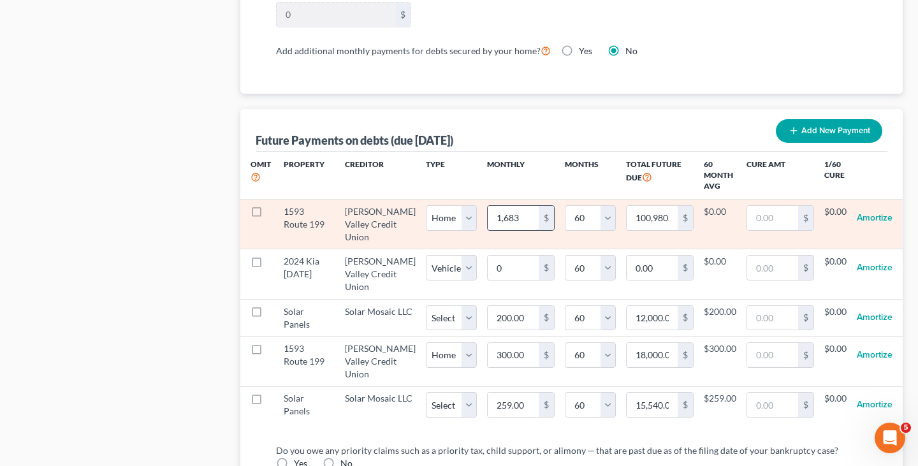
select select "0"
select select "60"
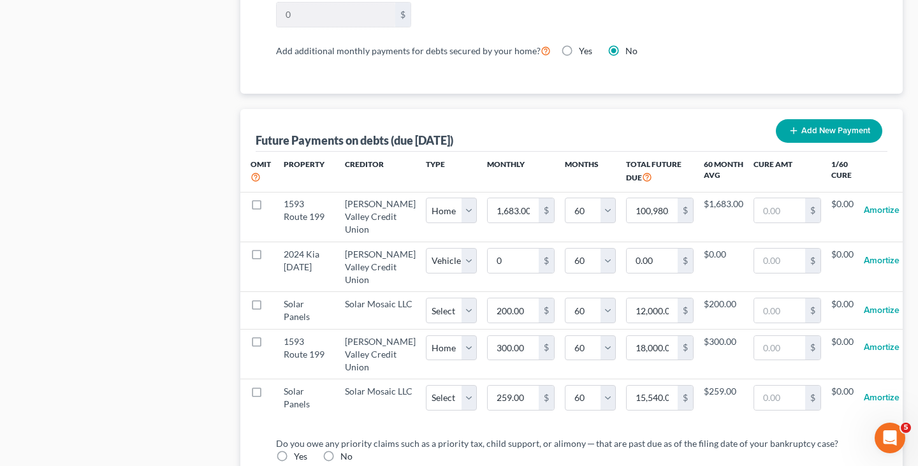
select select "0"
select select "60"
select select "0"
select select "60"
click at [509, 221] on input "1,683.00" at bounding box center [513, 210] width 51 height 24
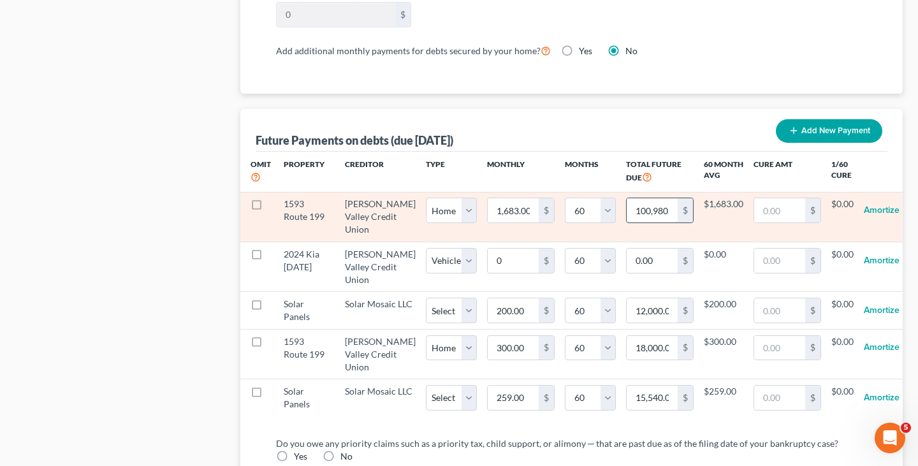
click at [627, 212] on input "100,980.00" at bounding box center [652, 210] width 51 height 24
paste input "1066.4"
type input "101,066.40"
click at [641, 205] on input "101,066.40" at bounding box center [652, 210] width 51 height 24
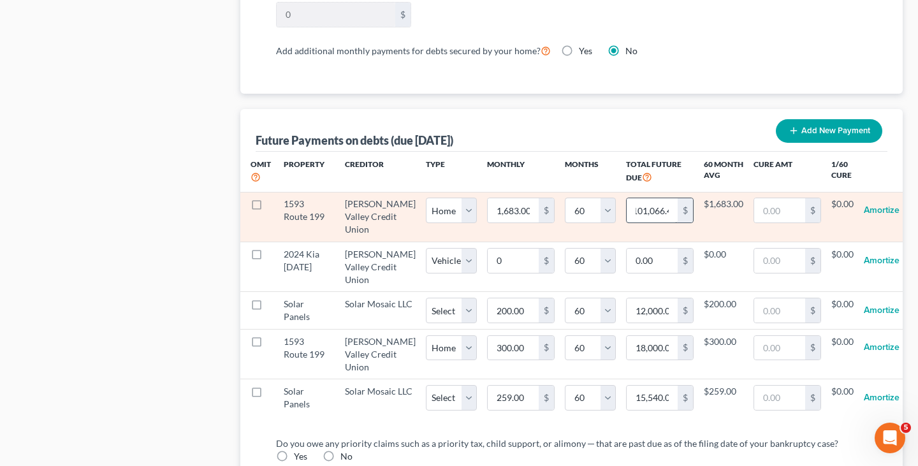
select select "0"
select select "60"
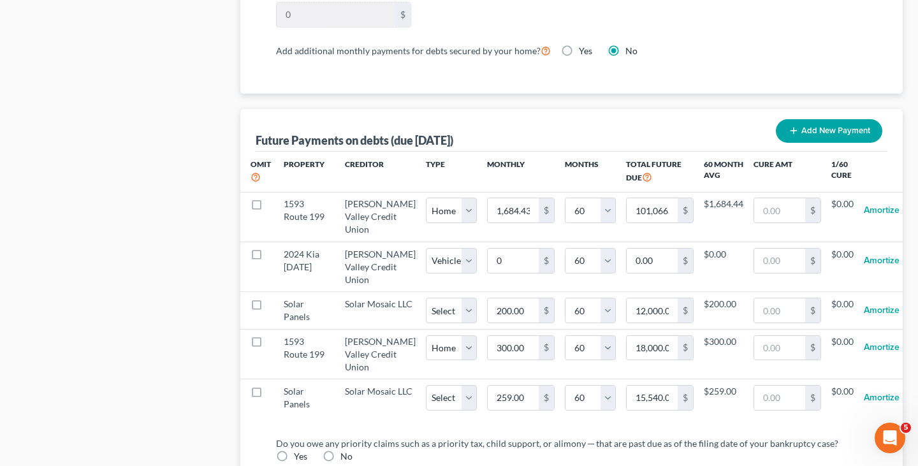
click at [684, 112] on div "Future Payments on debts (due in 60 months) Add New Payment" at bounding box center [572, 130] width 632 height 43
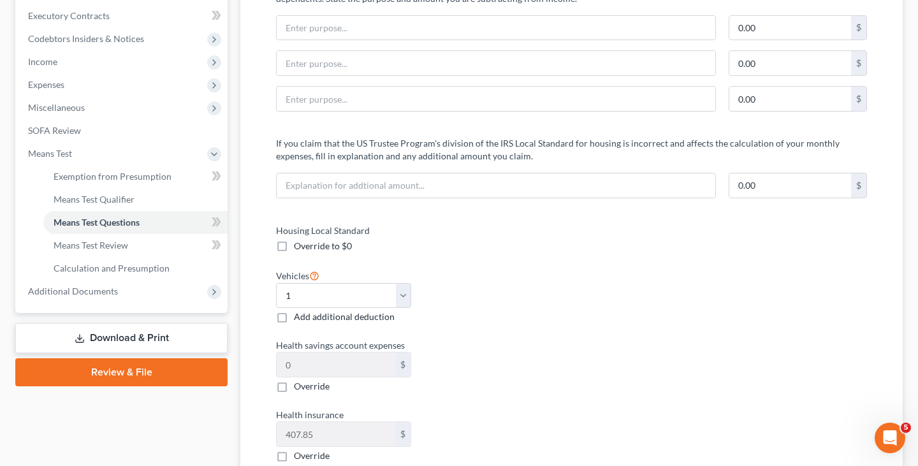
scroll to position [192, 0]
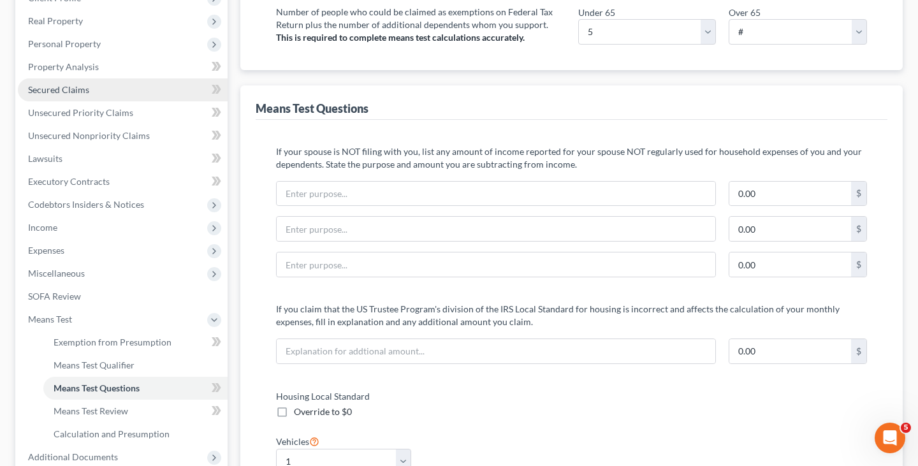
click at [91, 91] on link "Secured Claims" at bounding box center [123, 89] width 210 height 23
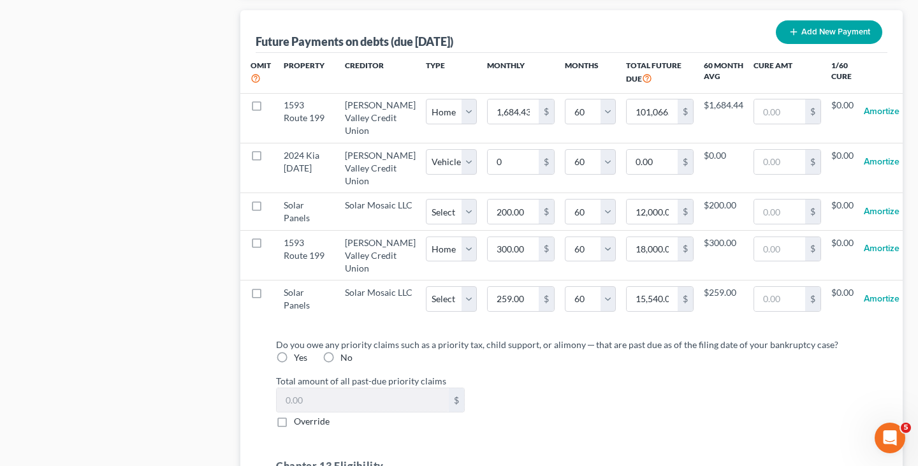
scroll to position [1325, 0]
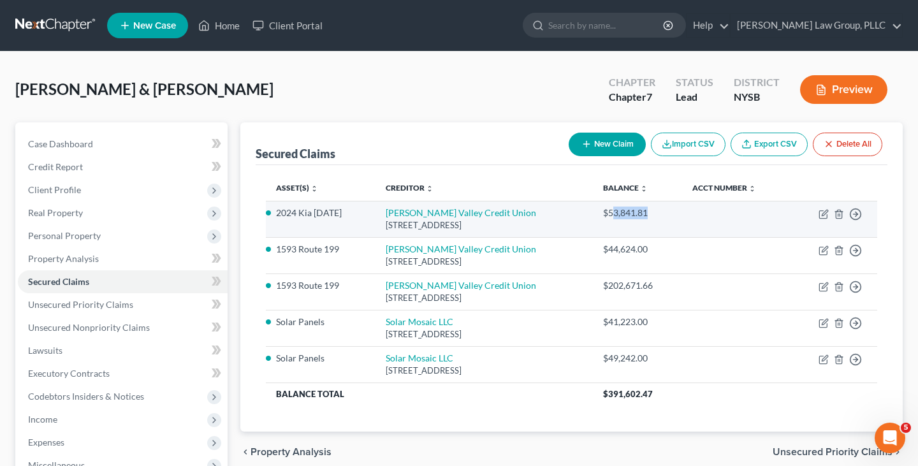
drag, startPoint x: 651, startPoint y: 214, endPoint x: 615, endPoint y: 216, distance: 35.7
click at [615, 216] on div "$53,841.81" at bounding box center [637, 213] width 69 height 13
click at [454, 221] on div "[STREET_ADDRESS]" at bounding box center [484, 225] width 197 height 12
click at [454, 217] on link "[PERSON_NAME] Valley Credit Union" at bounding box center [461, 212] width 150 height 11
select select "35"
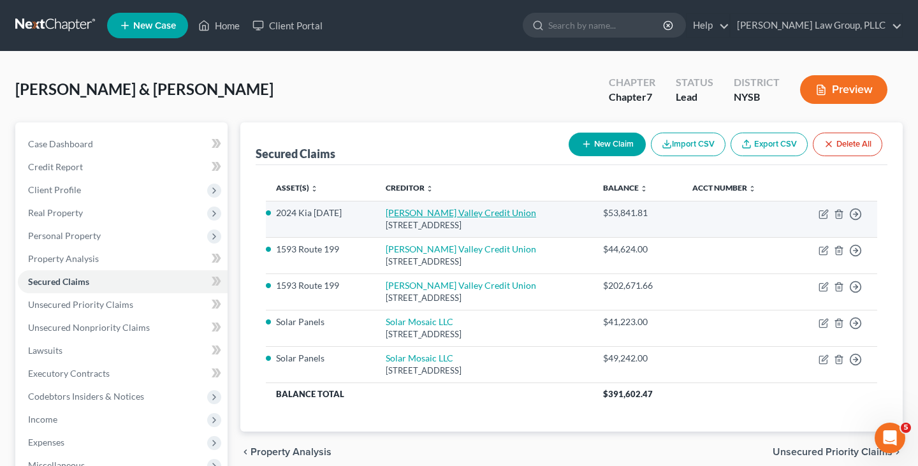
select select "6"
select select "2"
select select "0"
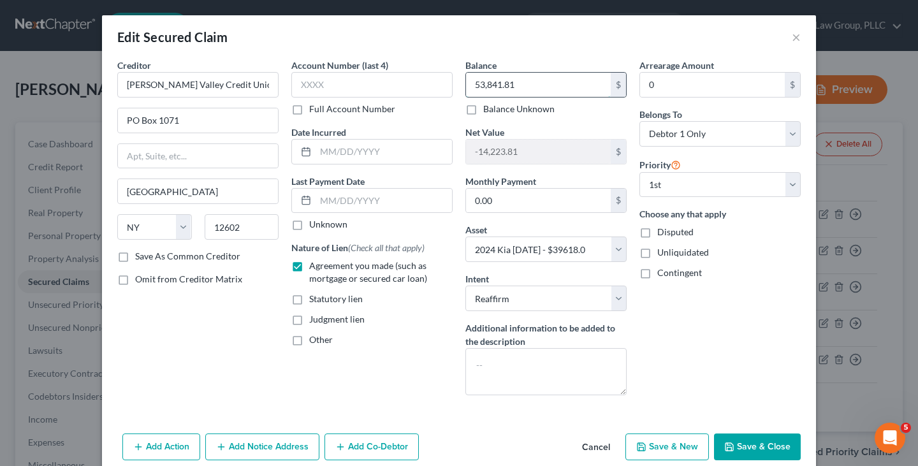
click at [559, 89] on input "53,841.81" at bounding box center [538, 85] width 145 height 24
click at [796, 40] on button "×" at bounding box center [796, 36] width 9 height 15
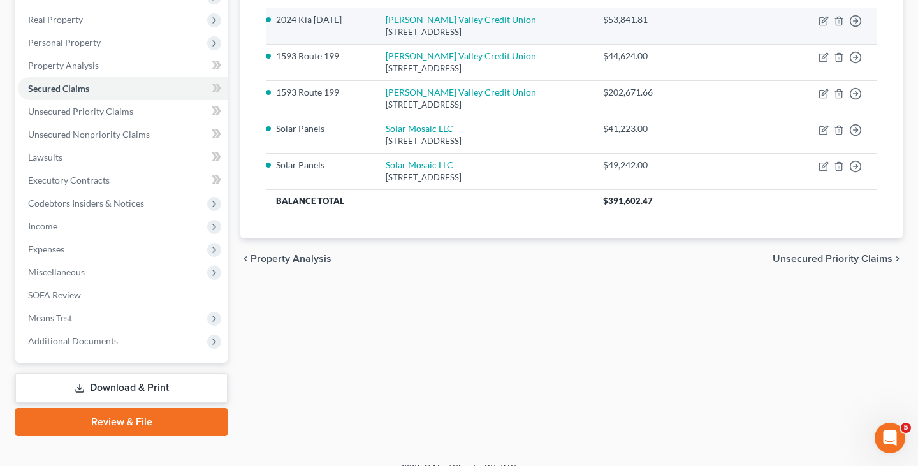
scroll to position [196, 0]
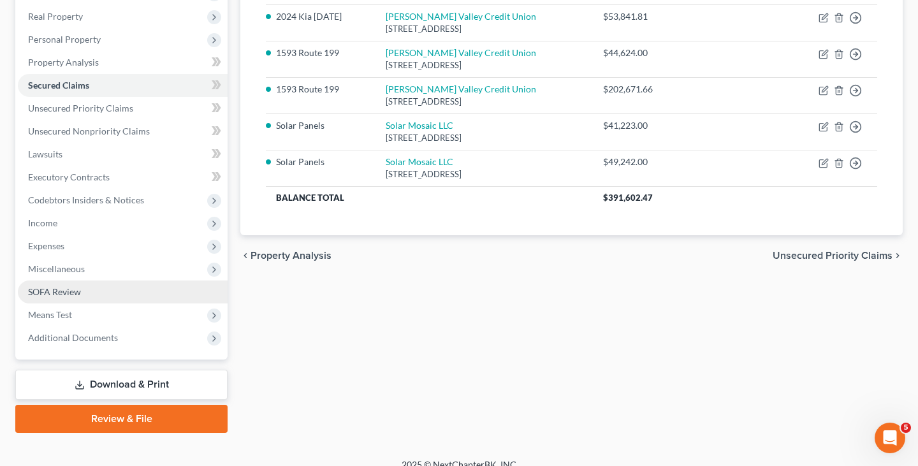
click at [113, 281] on link "SOFA Review" at bounding box center [123, 292] width 210 height 23
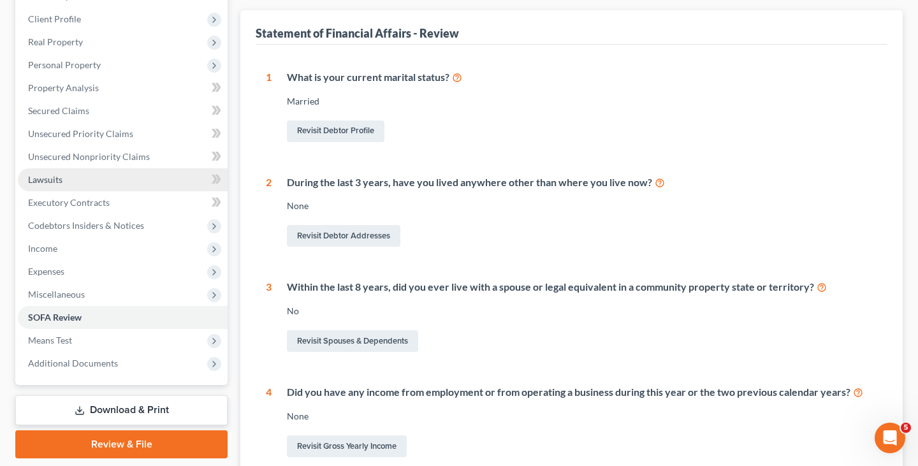
scroll to position [175, 0]
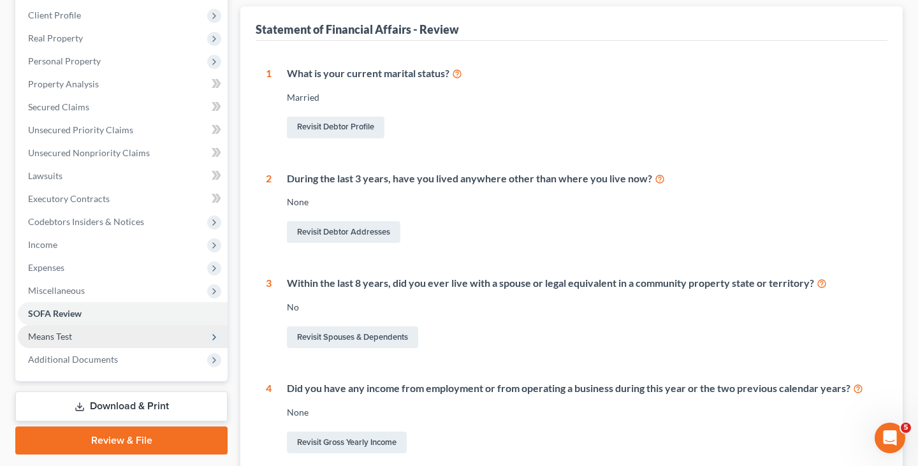
click at [118, 335] on span "Means Test" at bounding box center [123, 336] width 210 height 23
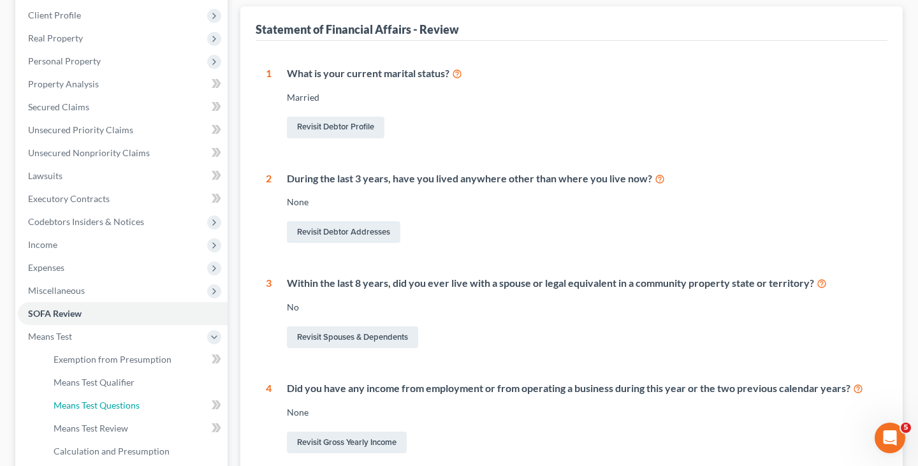
click at [124, 409] on span "Means Test Questions" at bounding box center [97, 405] width 86 height 11
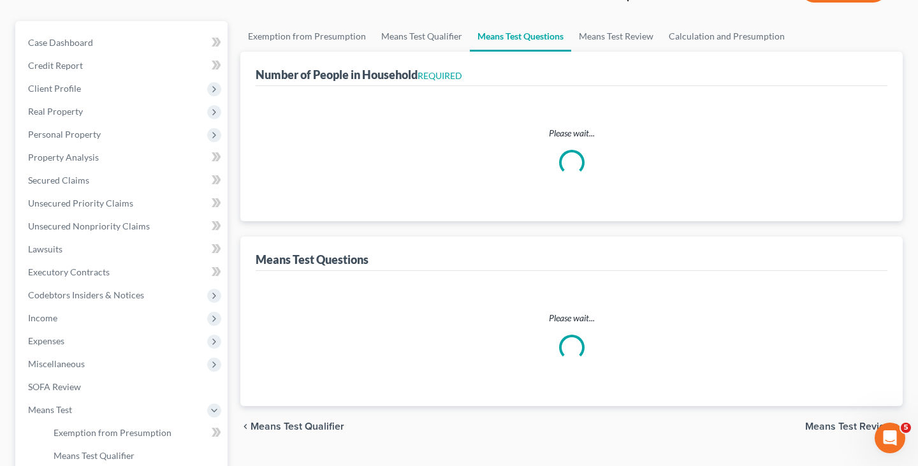
select select "0"
select select "60"
select select "1"
select select "60"
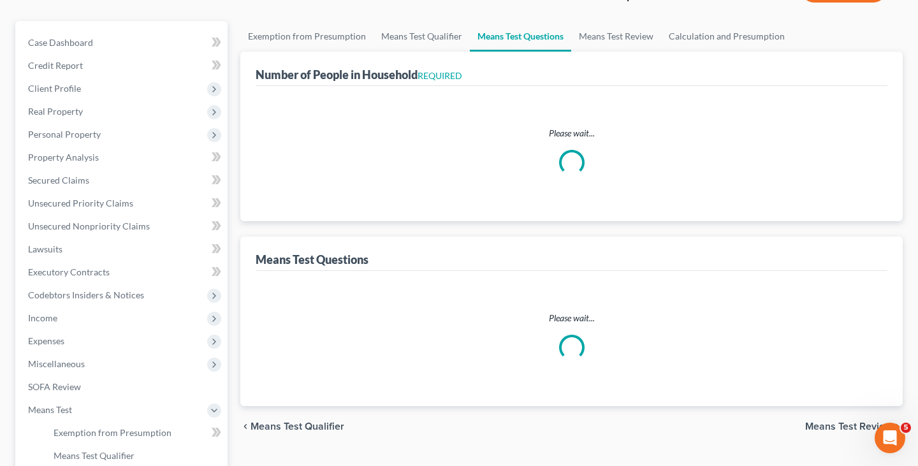
select select "0"
select select "60"
select select "1"
select select "5"
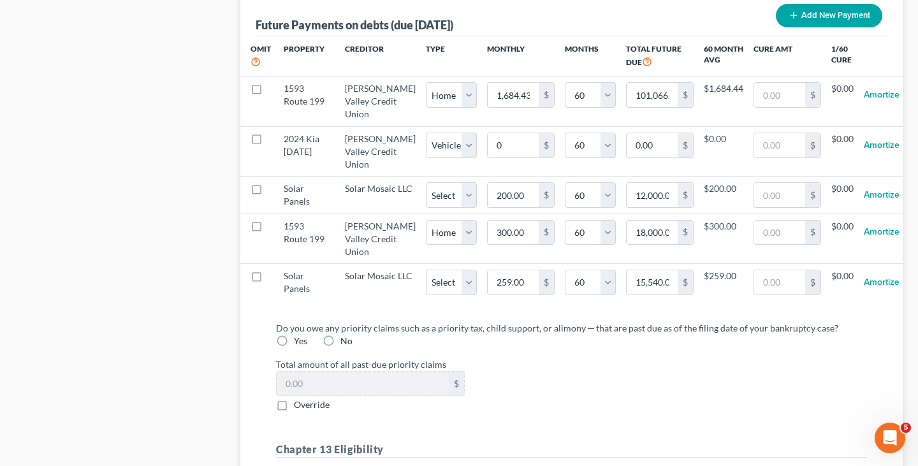
scroll to position [1305, 0]
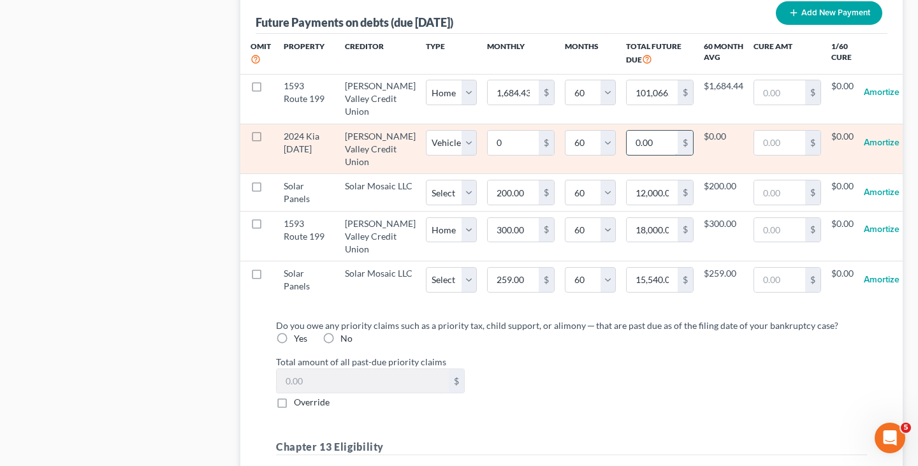
click at [627, 151] on input "0.00" at bounding box center [652, 143] width 51 height 24
paste input "53,841.81"
type input "53,841.81"
select select "1"
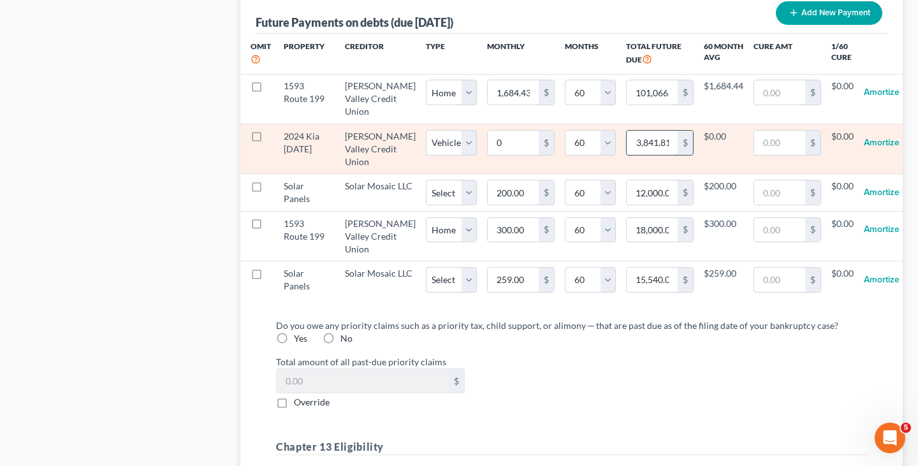
select select "60"
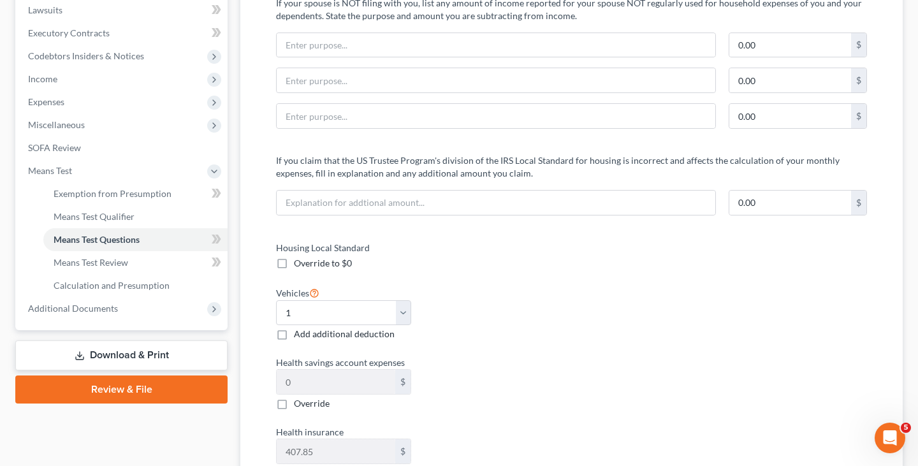
scroll to position [167, 0]
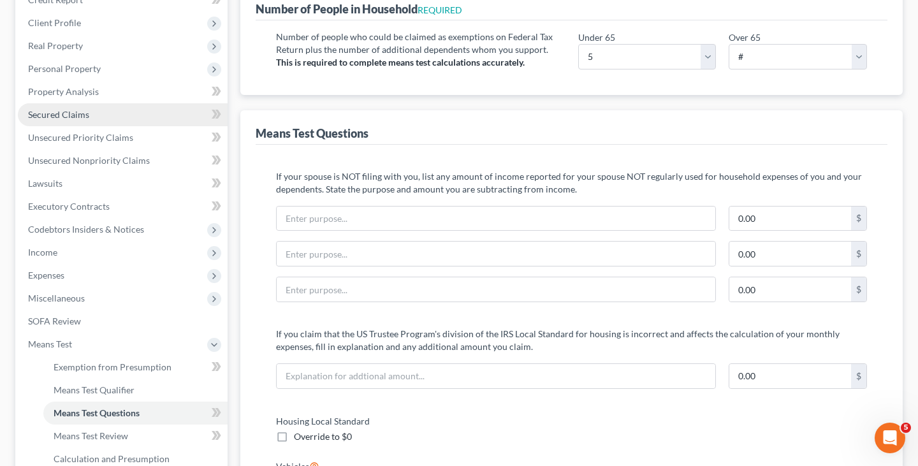
click at [122, 123] on link "Secured Claims" at bounding box center [123, 114] width 210 height 23
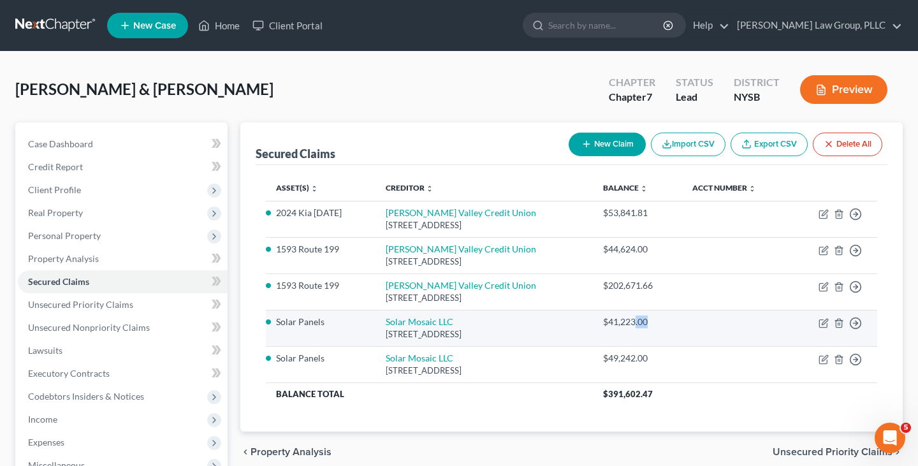
drag, startPoint x: 650, startPoint y: 321, endPoint x: 628, endPoint y: 321, distance: 21.7
click at [629, 321] on div "$41,223.00" at bounding box center [637, 322] width 69 height 13
click at [442, 322] on link "Solar Mosaic LLC" at bounding box center [420, 321] width 68 height 11
select select "4"
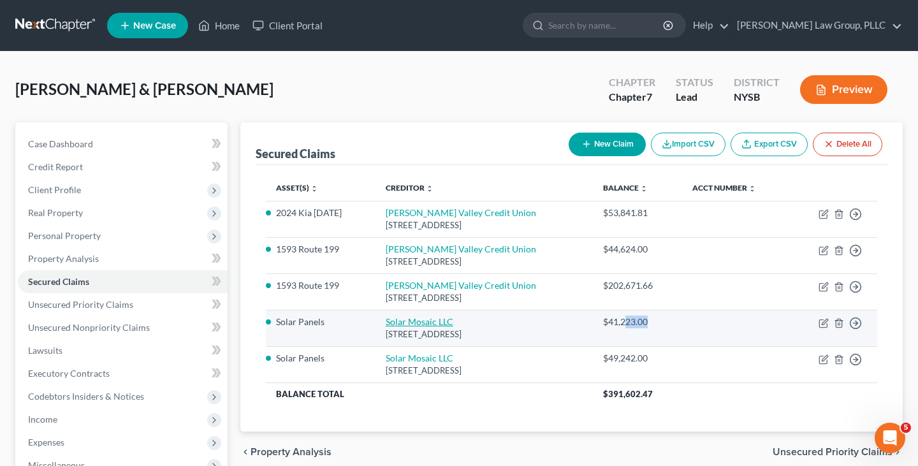
select select "4"
select select "0"
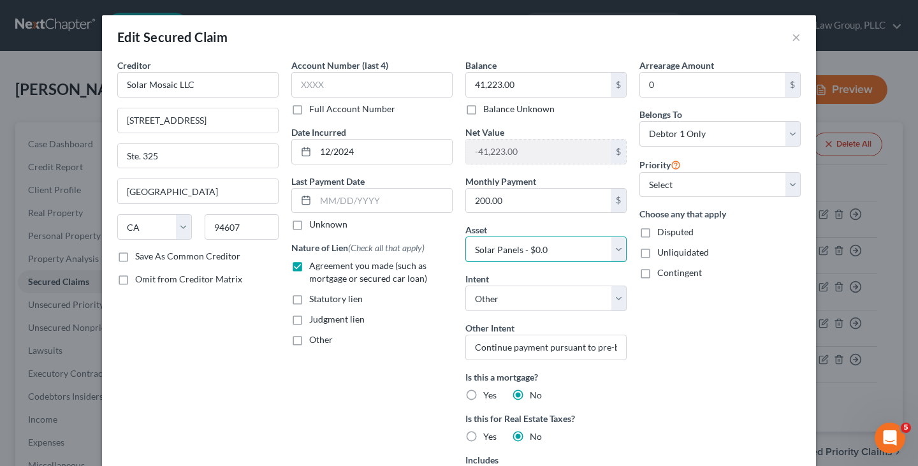
click at [574, 248] on select "Select Other Multiple Assets [PERSON_NAME] Credit Union (Other (Credit Union, H…" at bounding box center [545, 250] width 161 height 26
click at [553, 197] on input "200.00" at bounding box center [538, 201] width 145 height 24
click at [801, 36] on div "Edit Secured Claim ×" at bounding box center [459, 36] width 714 height 43
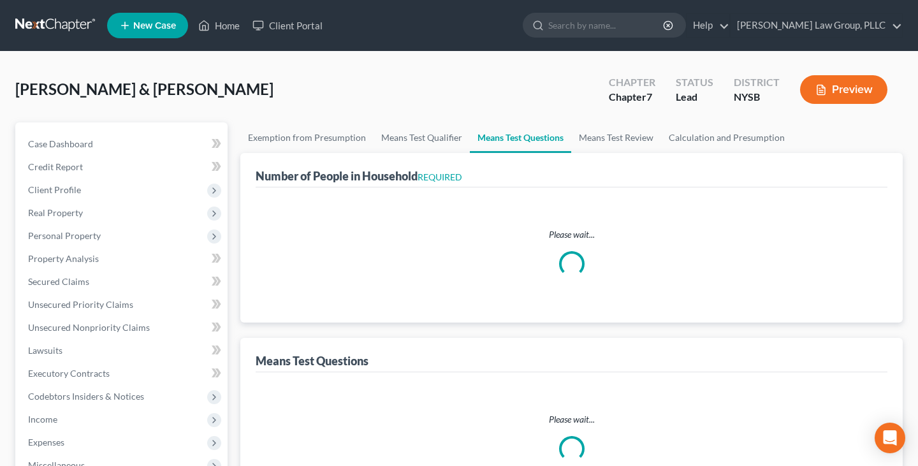
scroll to position [1325, 0]
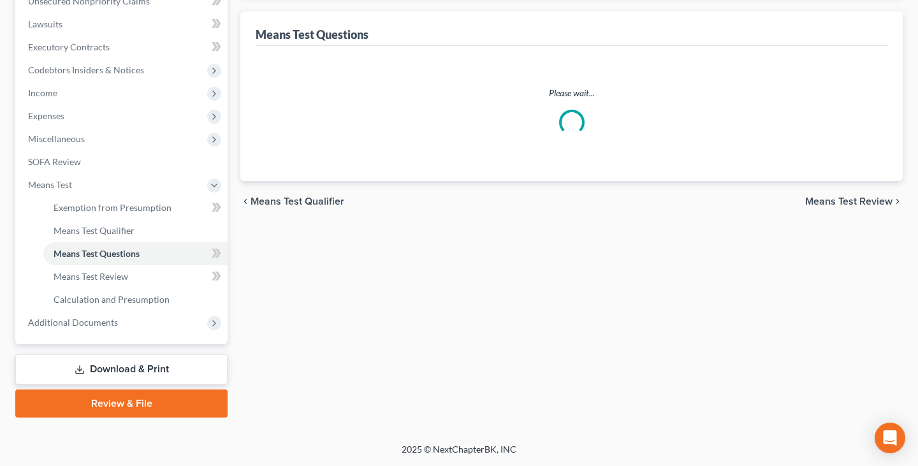
select select "0"
select select "60"
select select "1"
select select "60"
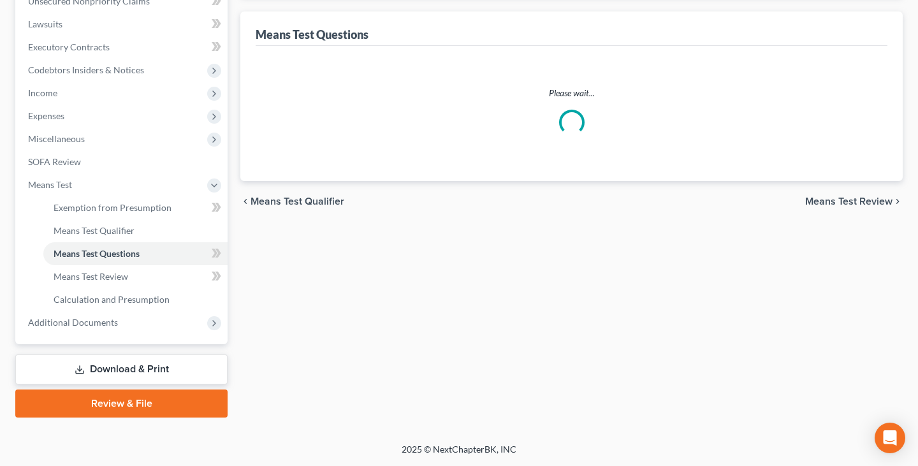
select select "0"
select select "60"
select select "1"
select select "5"
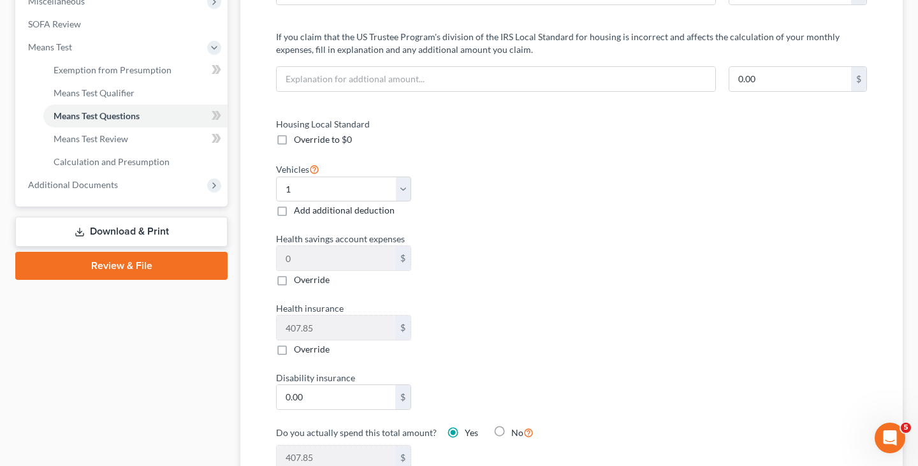
scroll to position [159, 0]
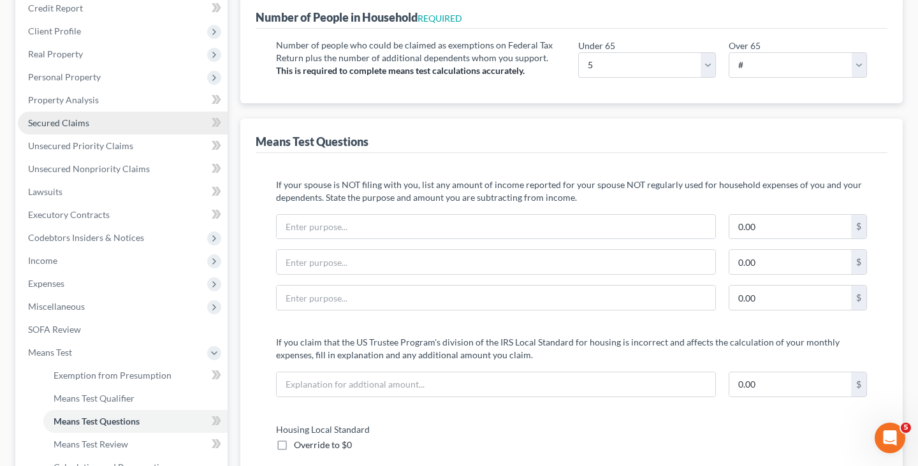
click at [138, 115] on link "Secured Claims" at bounding box center [123, 123] width 210 height 23
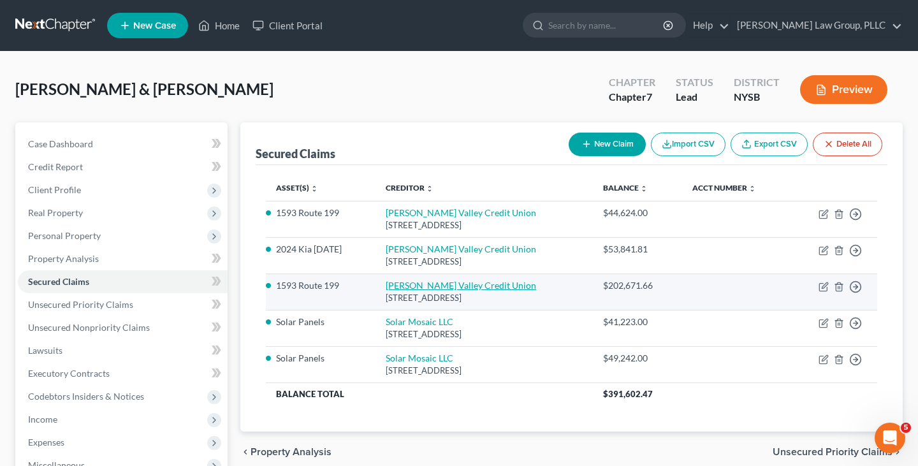
click at [423, 288] on link "[PERSON_NAME] Valley Credit Union" at bounding box center [461, 285] width 150 height 11
select select "35"
select select "5"
select select "4"
select select "0"
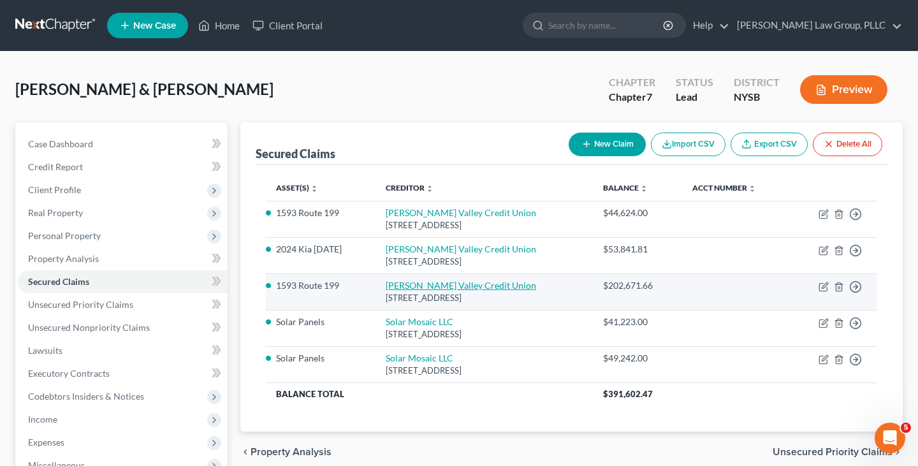
select select "0"
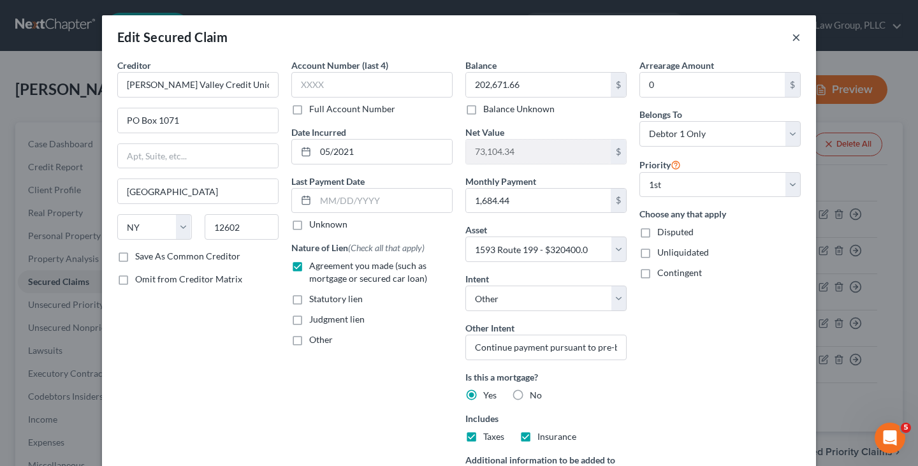
click at [793, 33] on button "×" at bounding box center [796, 36] width 9 height 15
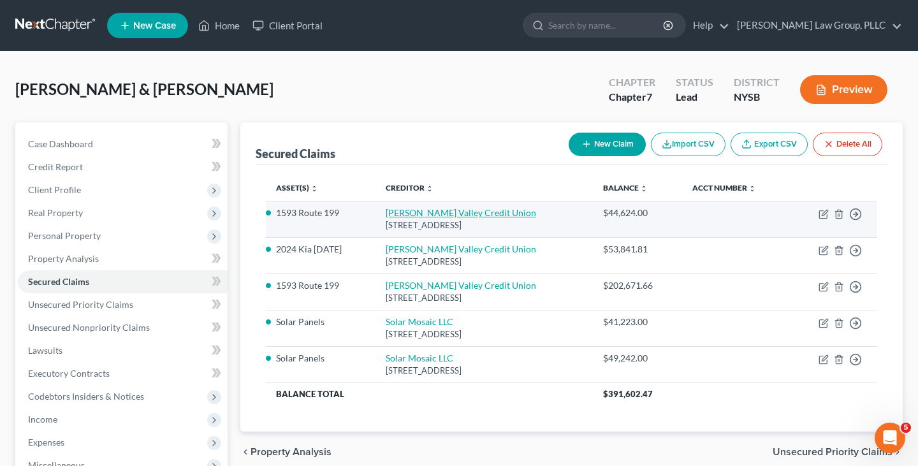
click at [444, 217] on link "[PERSON_NAME] Valley Credit Union" at bounding box center [461, 212] width 150 height 11
select select "35"
select select "5"
select select "4"
select select "0"
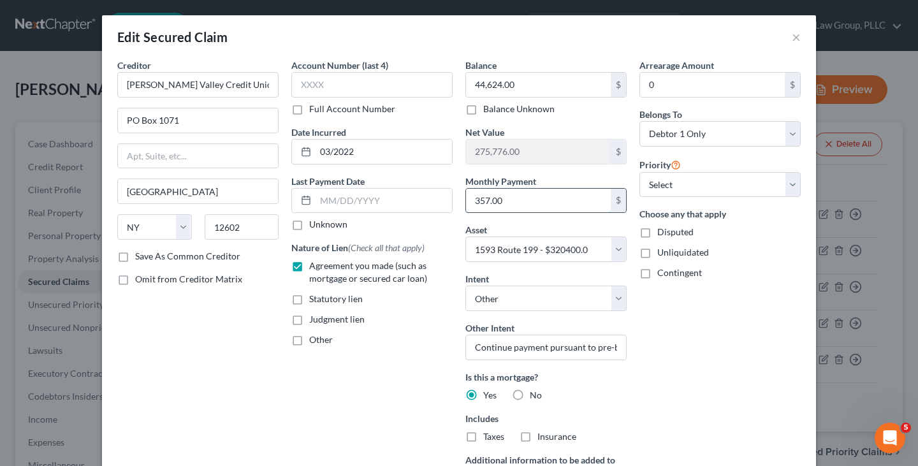
click at [518, 200] on input "357.00" at bounding box center [538, 201] width 145 height 24
click at [796, 36] on button "×" at bounding box center [796, 36] width 9 height 15
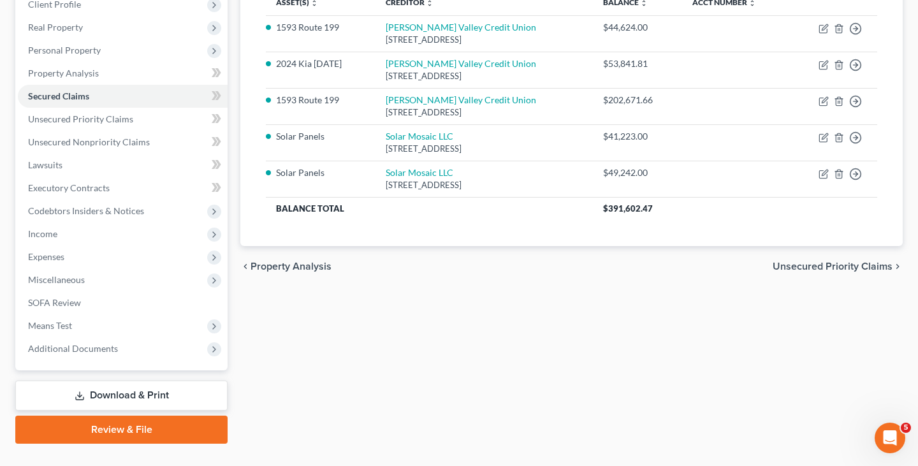
scroll to position [210, 0]
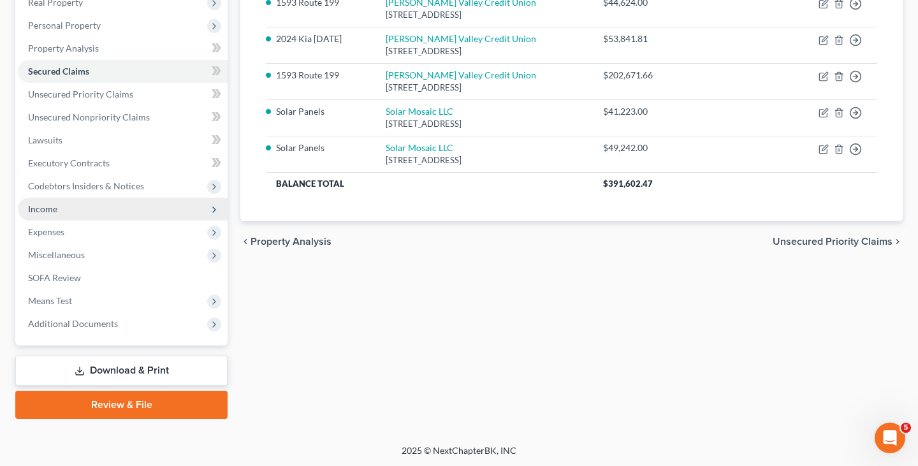
click at [94, 212] on span "Income" at bounding box center [123, 209] width 210 height 23
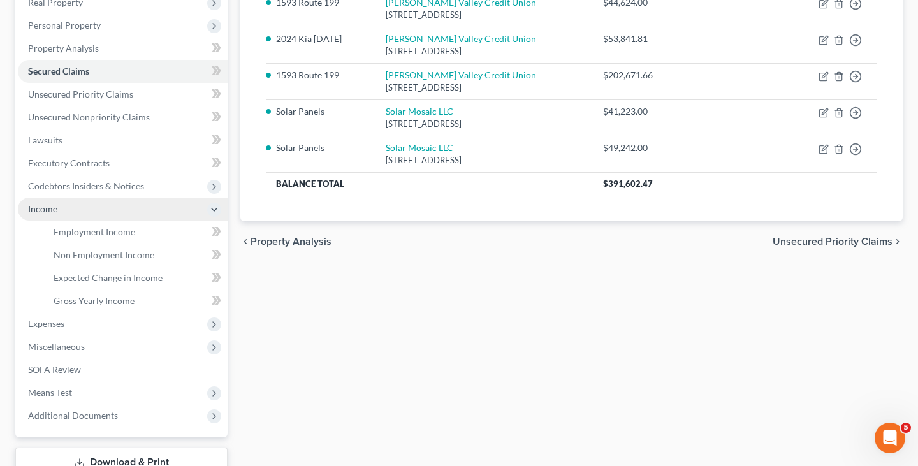
click at [94, 212] on span "Income" at bounding box center [123, 209] width 210 height 23
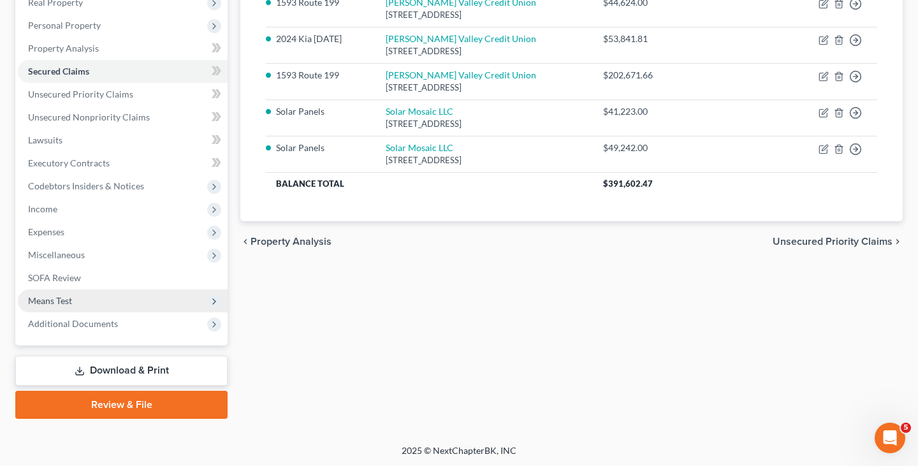
click at [90, 297] on span "Means Test" at bounding box center [123, 300] width 210 height 23
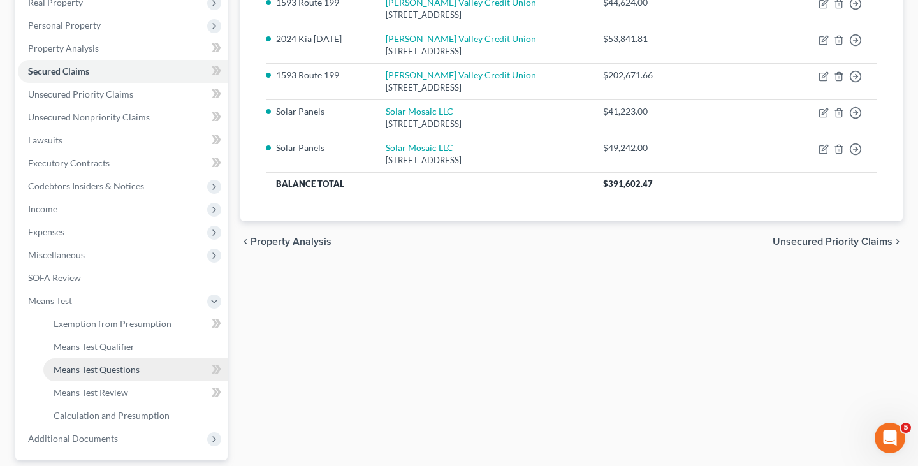
click at [101, 370] on span "Means Test Questions" at bounding box center [97, 369] width 86 height 11
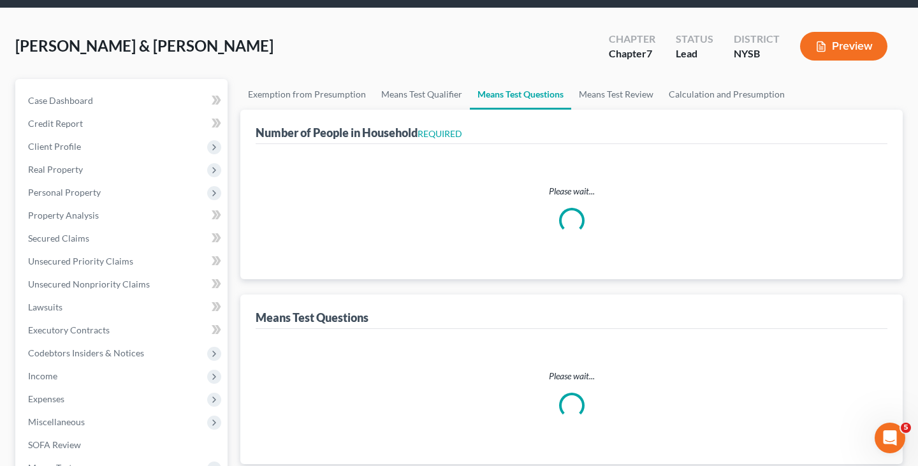
select select "0"
select select "60"
select select "1"
select select "60"
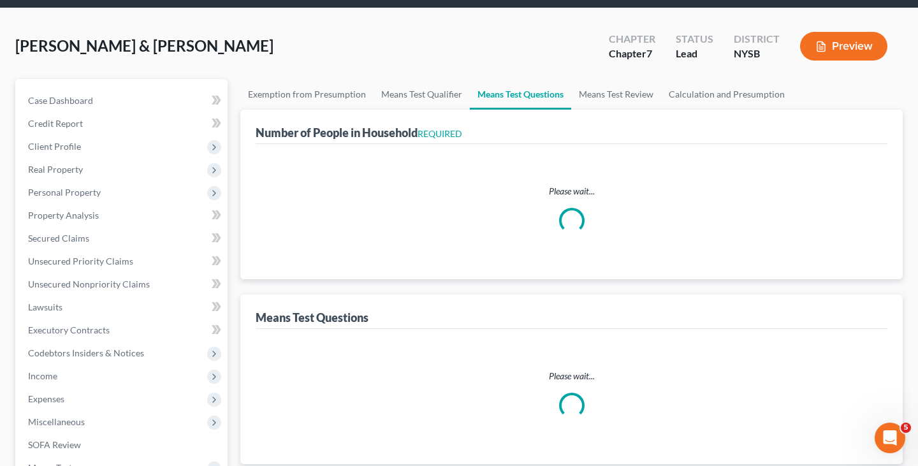
select select "0"
select select "60"
select select "1"
select select "5"
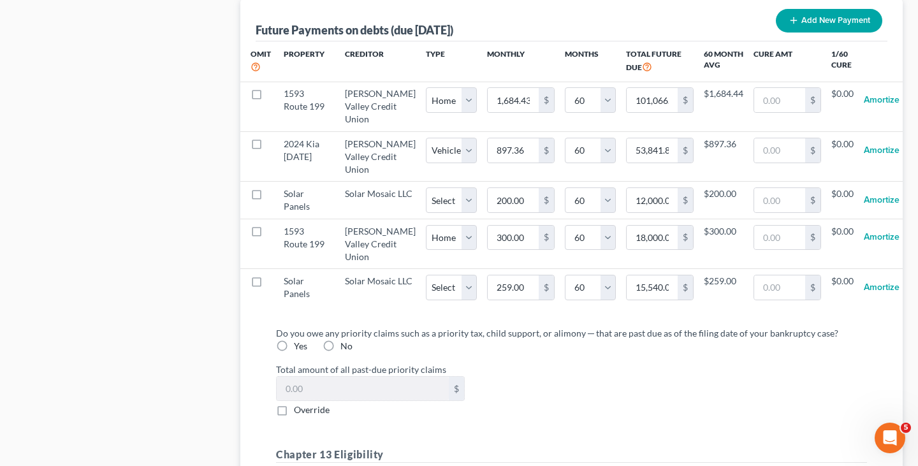
scroll to position [1338, 0]
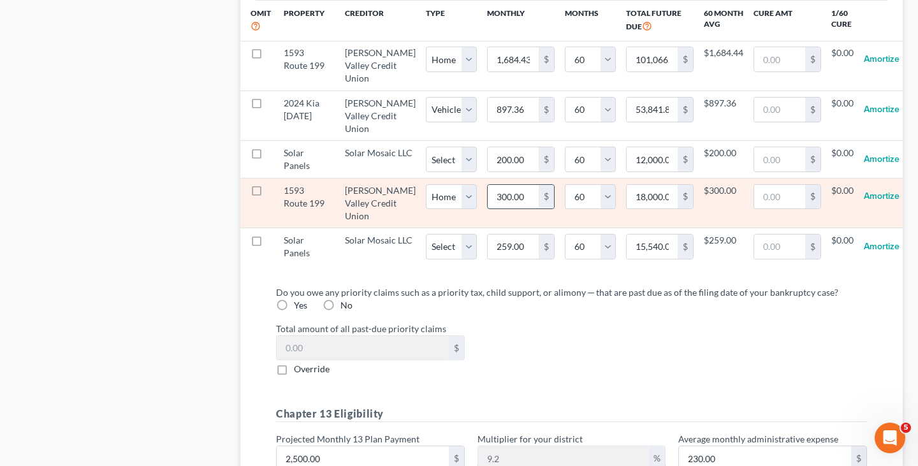
click at [494, 209] on input "300.00" at bounding box center [513, 197] width 51 height 24
click at [628, 209] on input "18,000.00" at bounding box center [652, 197] width 51 height 24
paste input "357"
type input "357.00"
click at [630, 228] on td "357.00 $" at bounding box center [660, 203] width 88 height 50
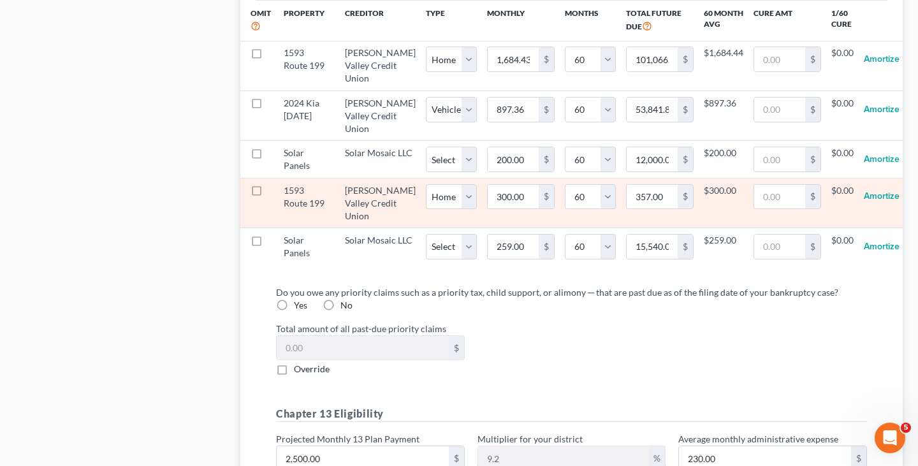
select select "0"
select select "60"
click at [631, 209] on input "357.00" at bounding box center [652, 197] width 51 height 24
click at [497, 209] on input "5.95" at bounding box center [513, 197] width 51 height 24
paste input "357.00"
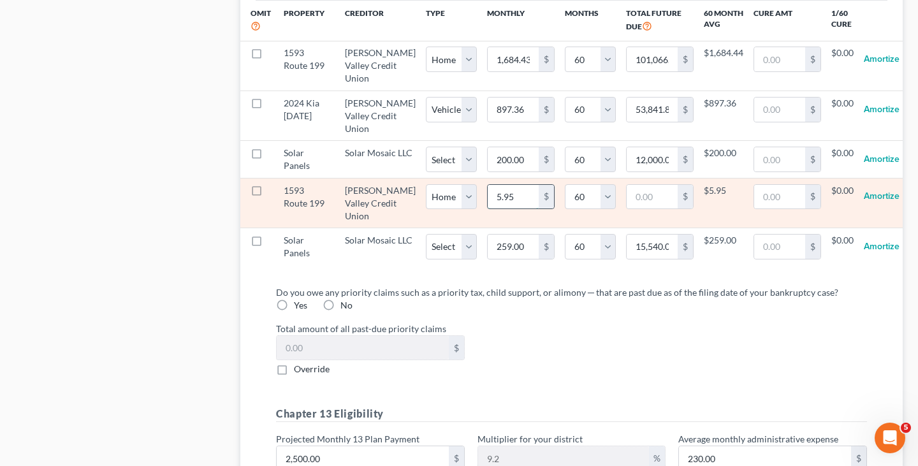
type input "357.00"
type input "21,420.00"
select select "0"
select select "60"
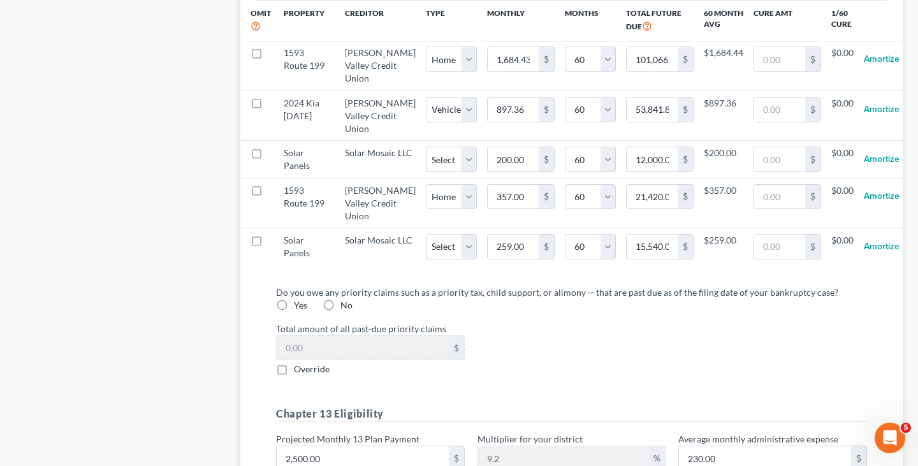
click at [497, 228] on td "357.00 $" at bounding box center [521, 203] width 88 height 50
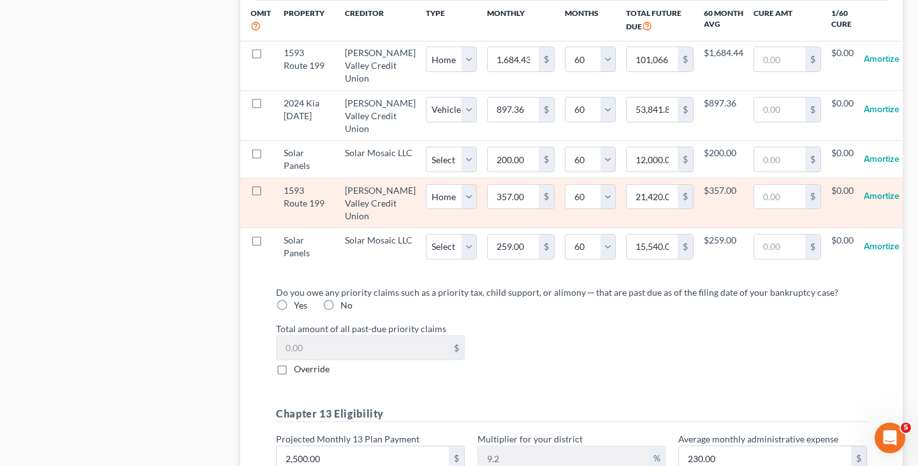
select select "0"
select select "60"
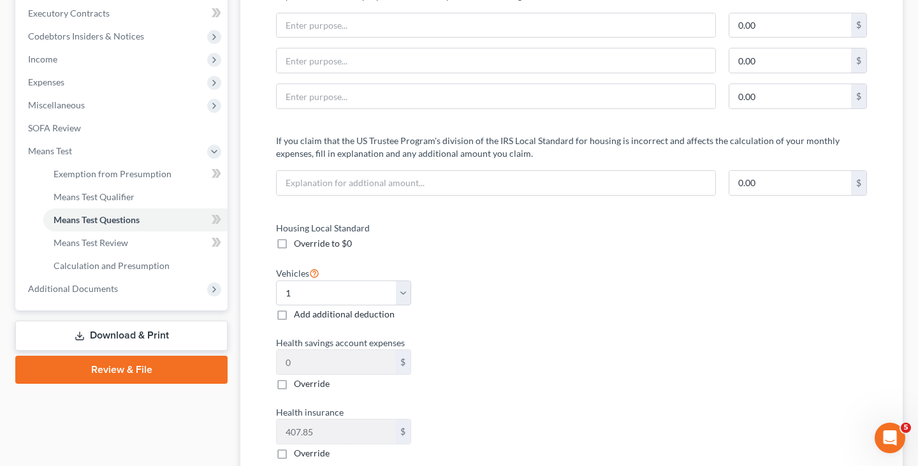
scroll to position [0, 0]
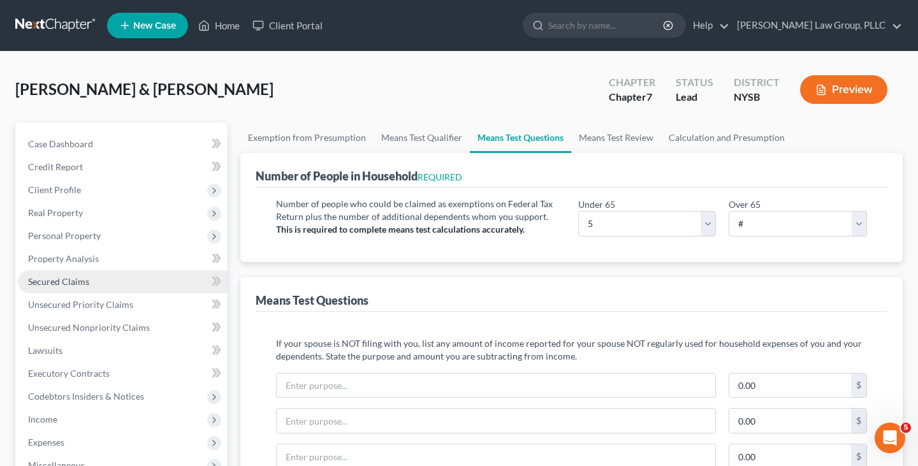
click at [146, 275] on link "Secured Claims" at bounding box center [123, 281] width 210 height 23
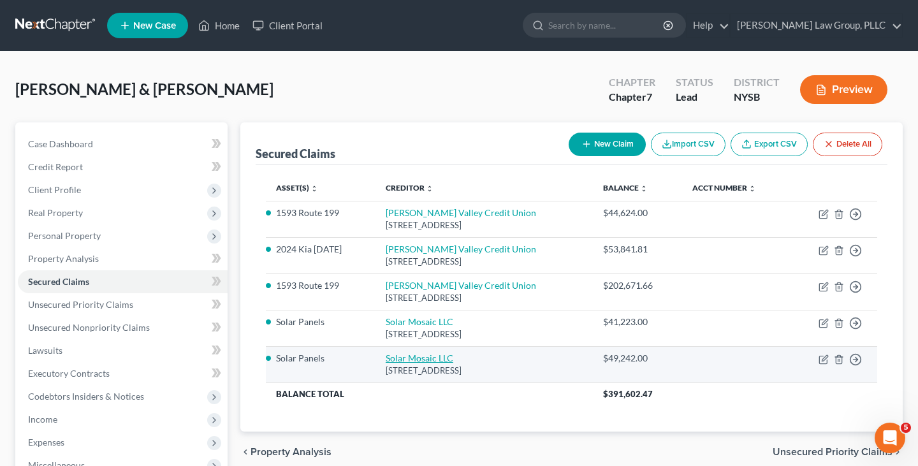
click at [420, 353] on link "Solar Mosaic LLC" at bounding box center [420, 358] width 68 height 11
select select "4"
select select "1"
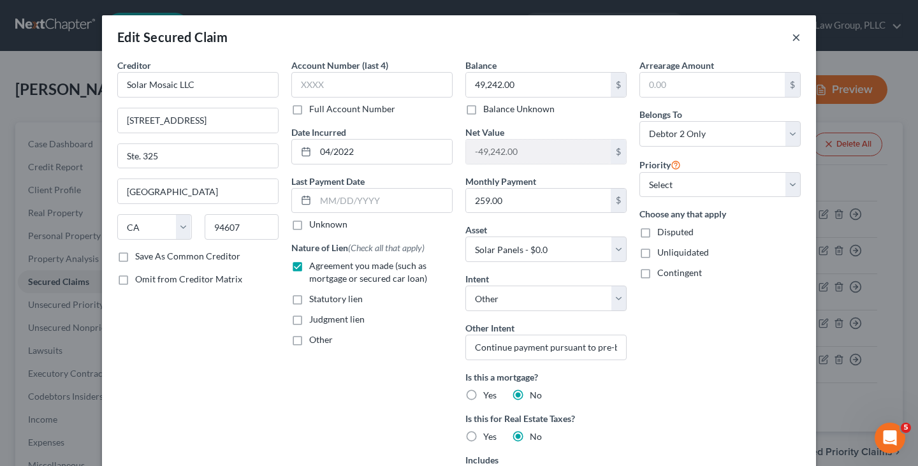
click at [796, 33] on button "×" at bounding box center [796, 36] width 9 height 15
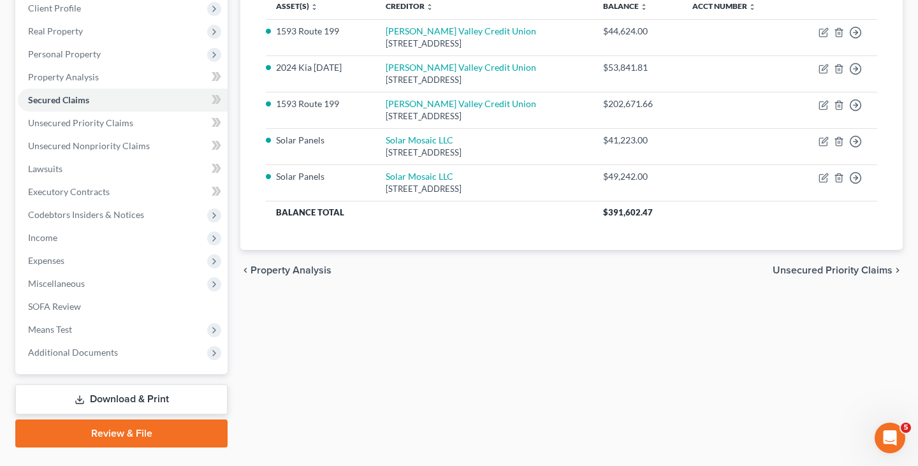
scroll to position [210, 0]
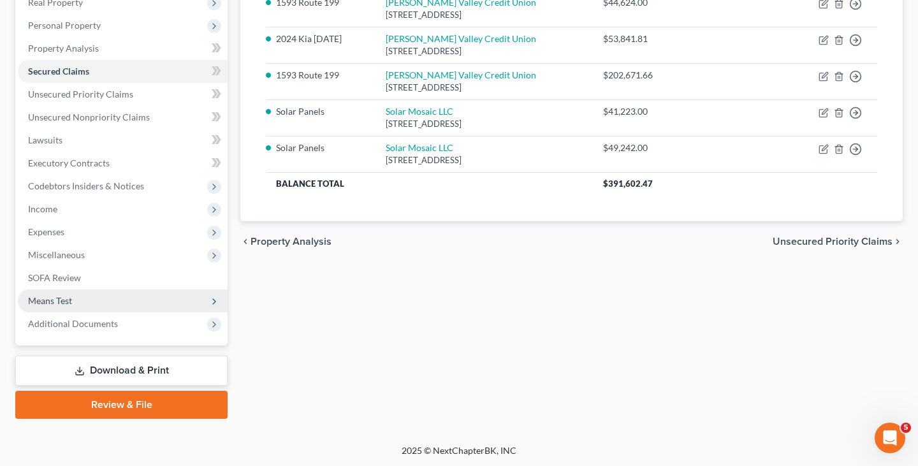
click at [164, 307] on span "Means Test" at bounding box center [123, 300] width 210 height 23
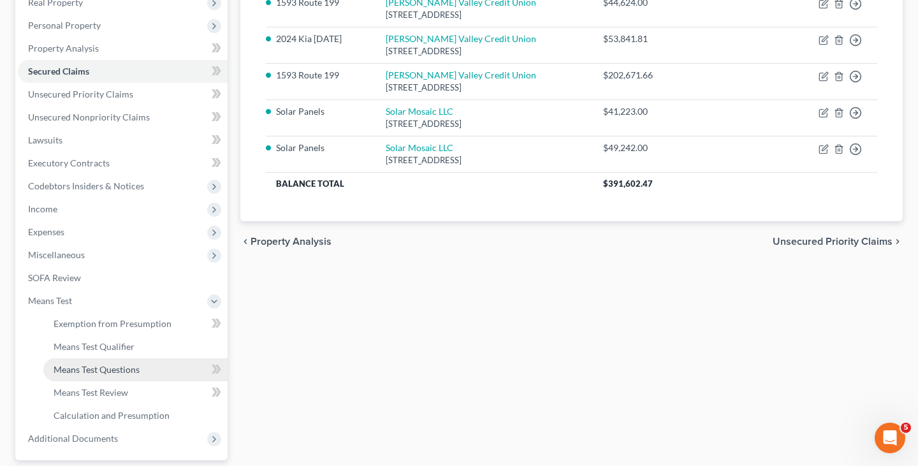
click at [152, 367] on link "Means Test Questions" at bounding box center [135, 369] width 184 height 23
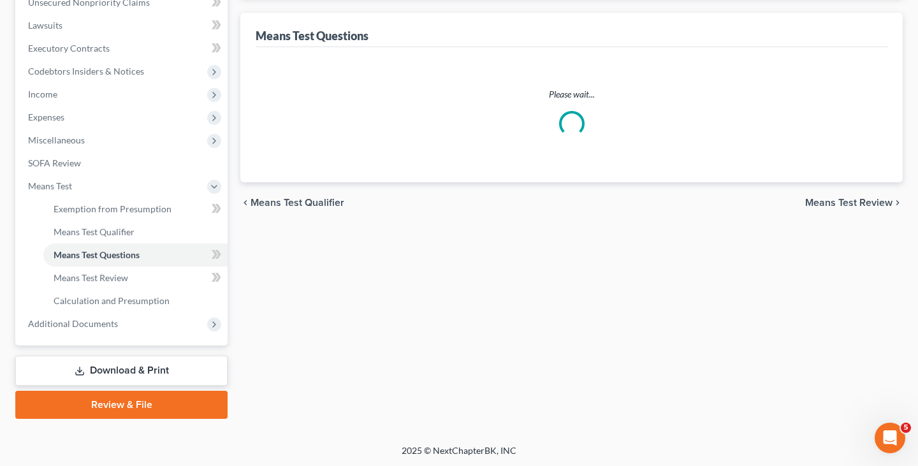
select select "0"
select select "60"
select select "1"
select select "60"
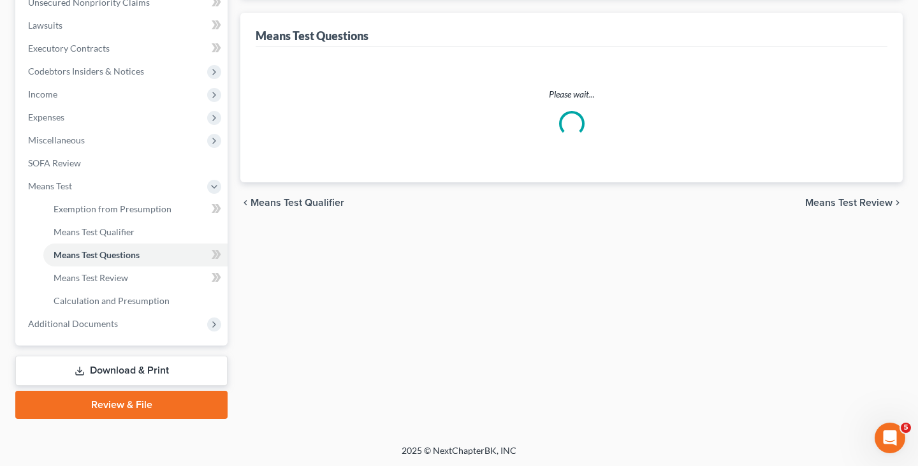
select select "0"
select select "60"
select select "1"
select select "5"
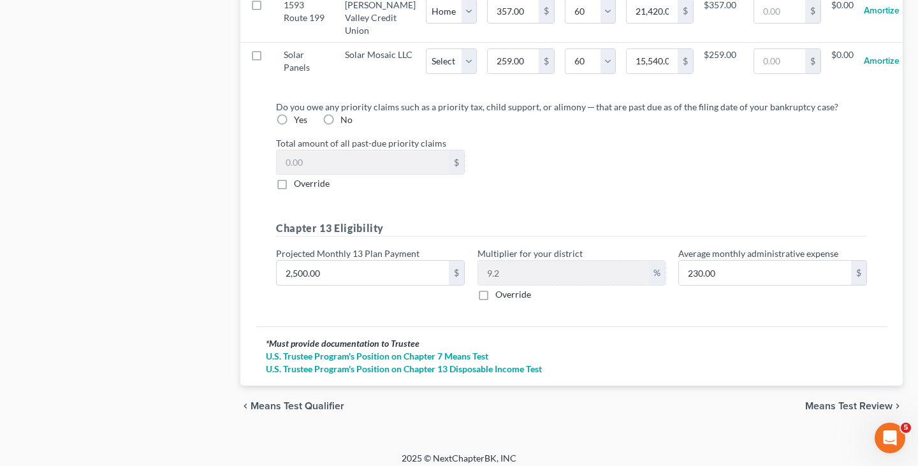
scroll to position [1493, 0]
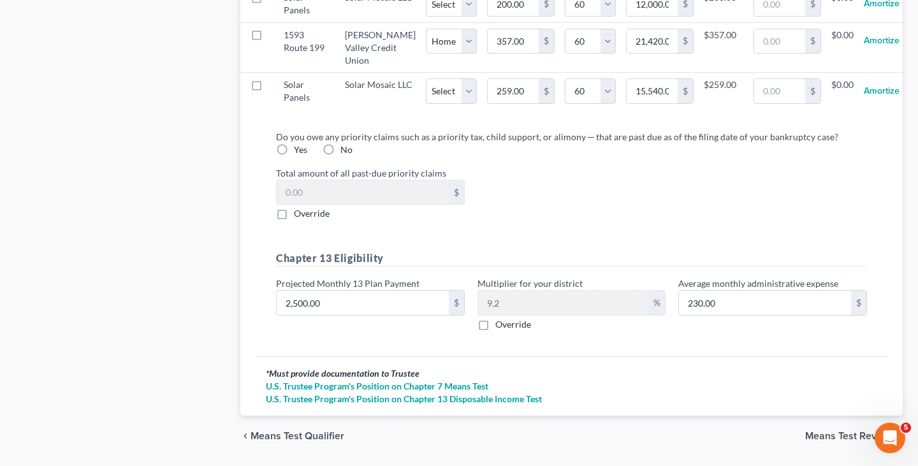
click at [495, 331] on label "Override" at bounding box center [513, 324] width 36 height 13
click at [501, 326] on input "Override" at bounding box center [505, 322] width 8 height 8
checkbox input "true"
click at [518, 315] on input "text" at bounding box center [564, 303] width 172 height 24
type input "25.00"
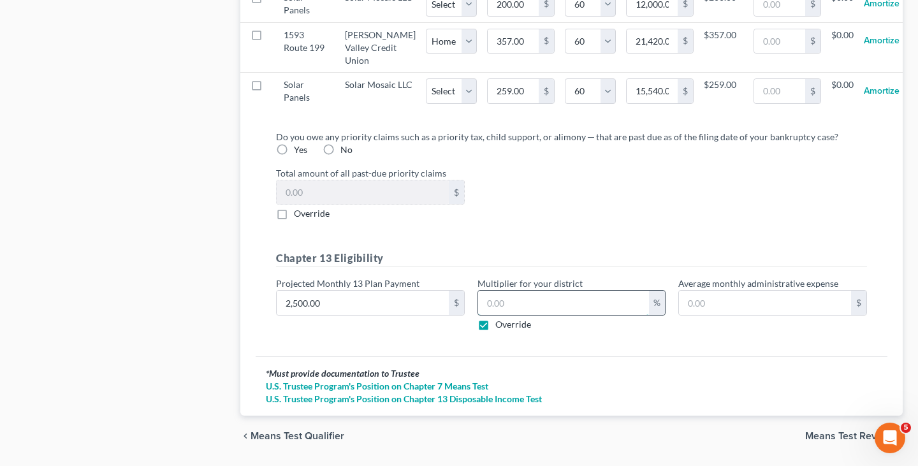
type input "1"
type input "250.00"
type input "10"
click at [528, 307] on div "Do you owe any priority claims such as a priority tax, child support, or alimon…" at bounding box center [571, 236] width 611 height 212
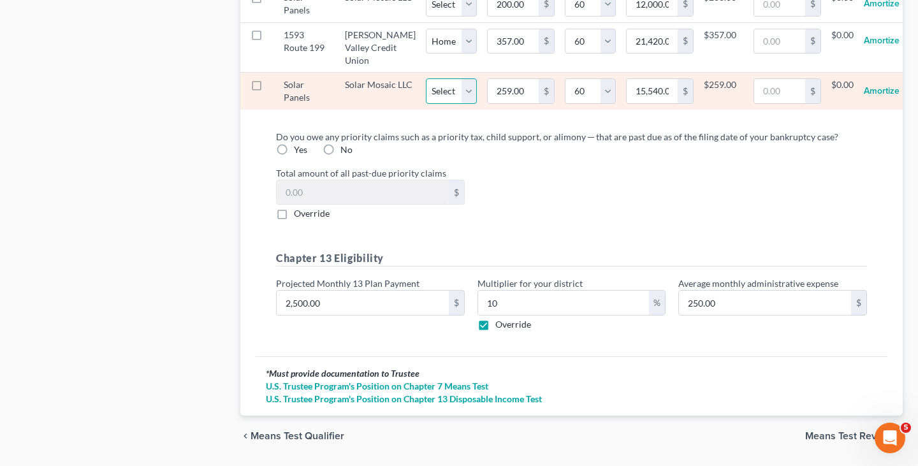
click at [443, 104] on select "Select Home Vehicle Other" at bounding box center [451, 91] width 51 height 26
select select "2"
click at [426, 104] on select "Select Home Vehicle Other" at bounding box center [451, 91] width 51 height 26
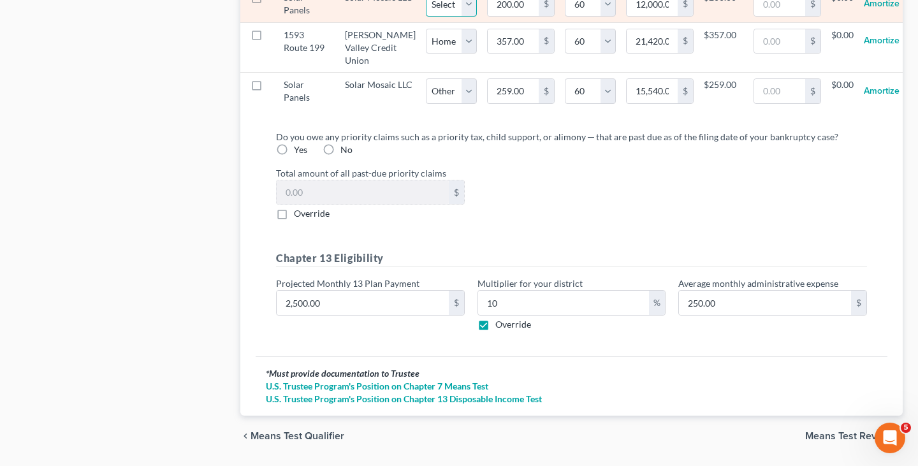
click at [437, 17] on select "Select Home Vehicle Other" at bounding box center [451, 4] width 51 height 26
select select "2"
select select "60"
select select "2"
click at [426, 15] on select "Select Home Vehicle Other" at bounding box center [451, 4] width 51 height 26
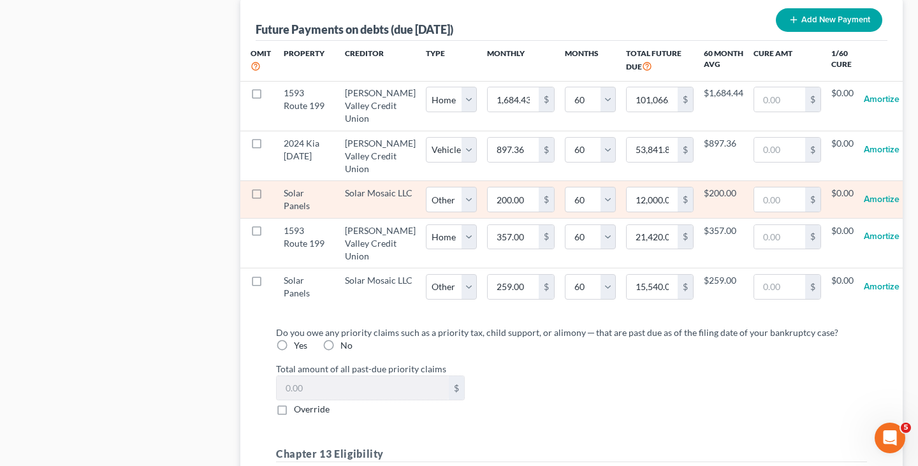
scroll to position [1296, 0]
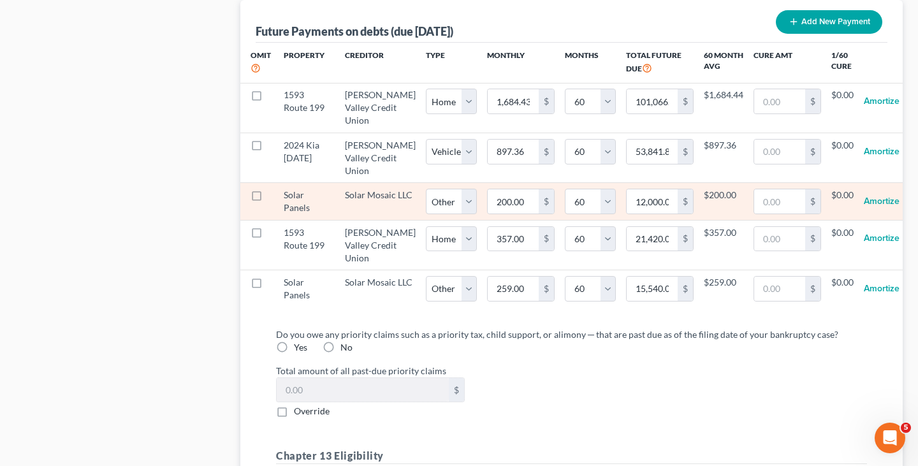
select select "2"
select select "60"
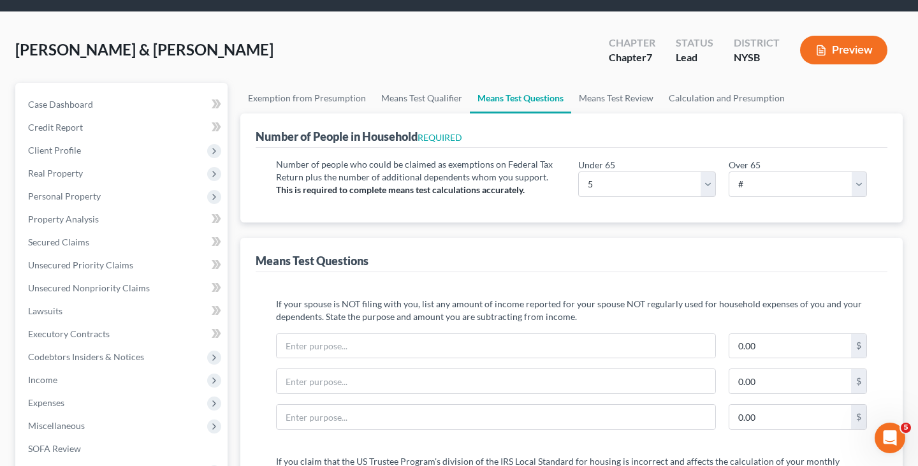
scroll to position [0, 0]
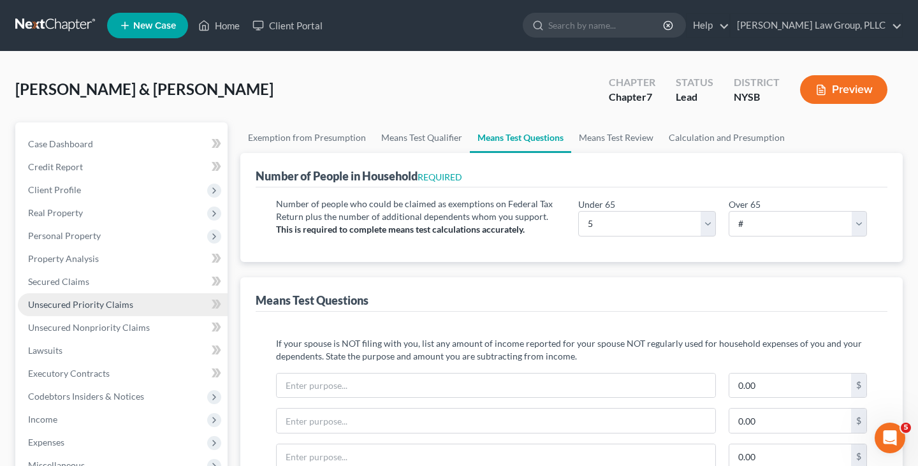
click at [135, 303] on link "Unsecured Priority Claims" at bounding box center [123, 304] width 210 height 23
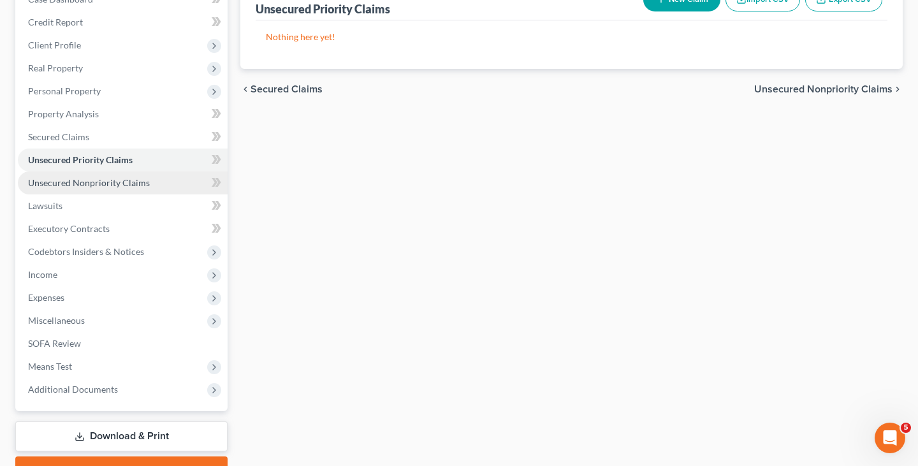
scroll to position [159, 0]
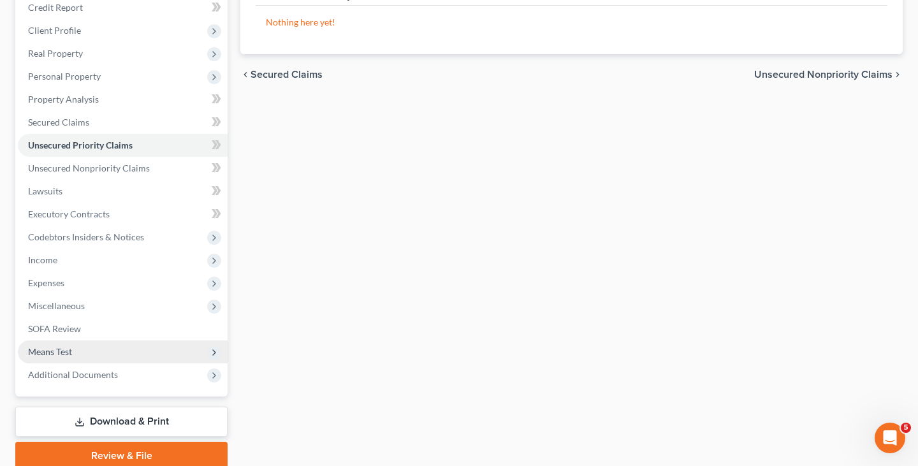
click at [133, 351] on span "Means Test" at bounding box center [123, 351] width 210 height 23
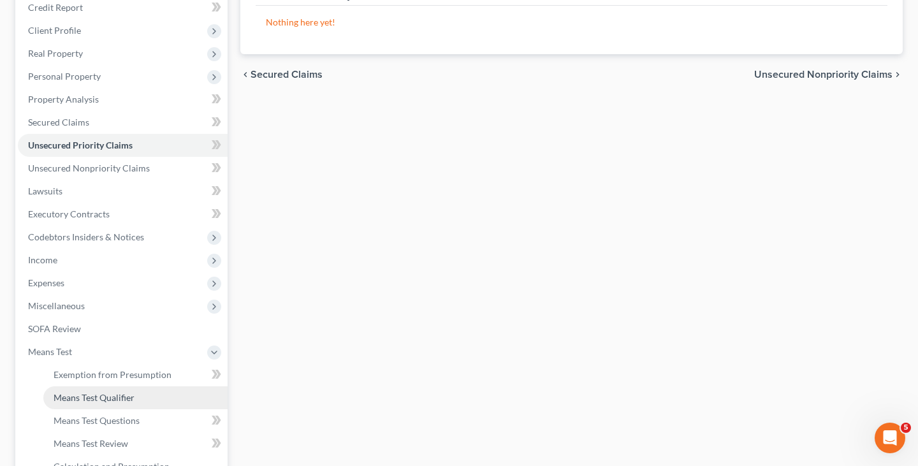
click at [131, 392] on span "Means Test Qualifier" at bounding box center [94, 397] width 81 height 11
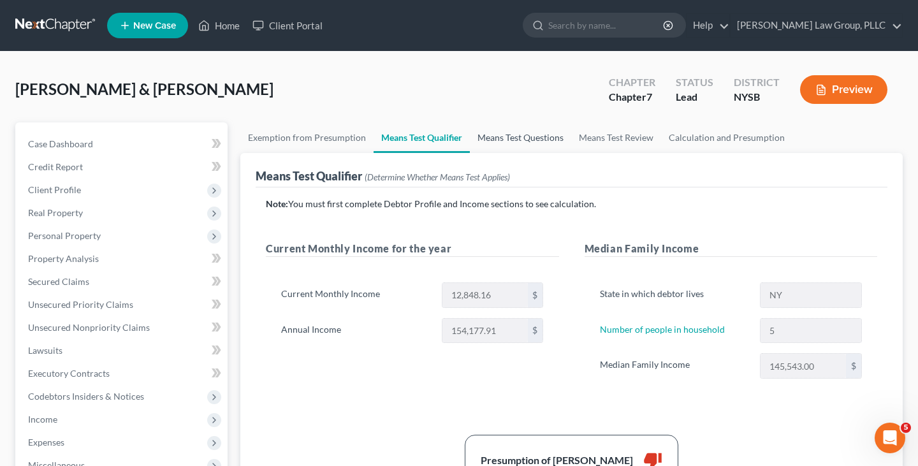
click at [532, 132] on link "Means Test Questions" at bounding box center [520, 137] width 101 height 31
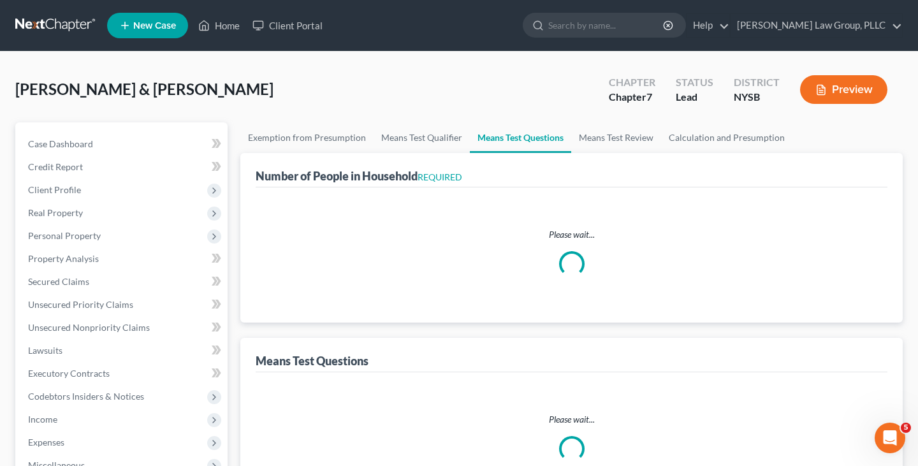
select select "0"
select select "60"
select select "1"
select select "60"
select select "2"
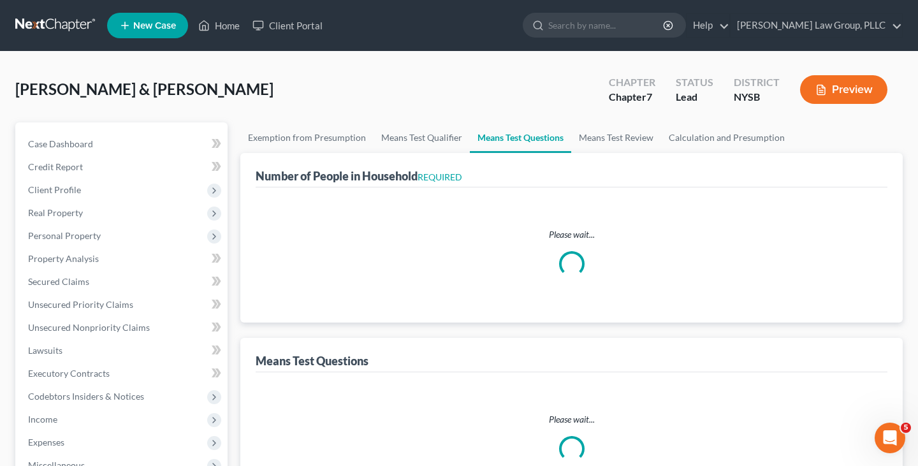
select select "60"
select select "0"
select select "60"
select select "2"
select select "60"
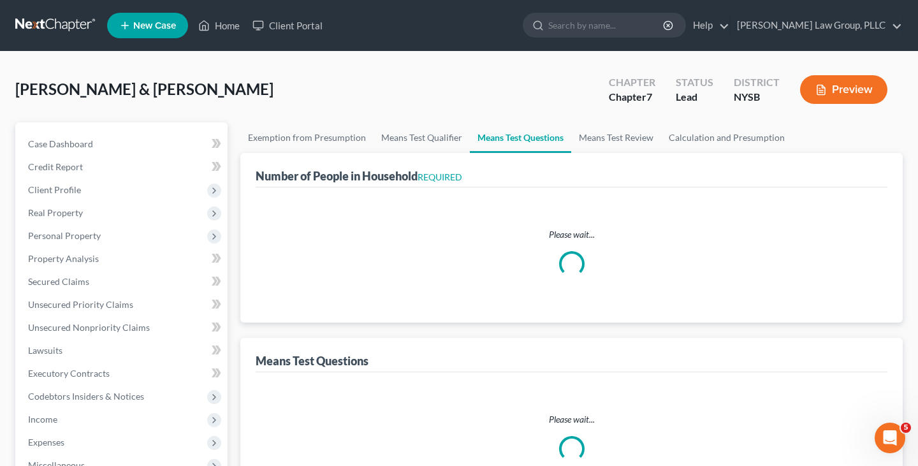
select select "5"
select select "1"
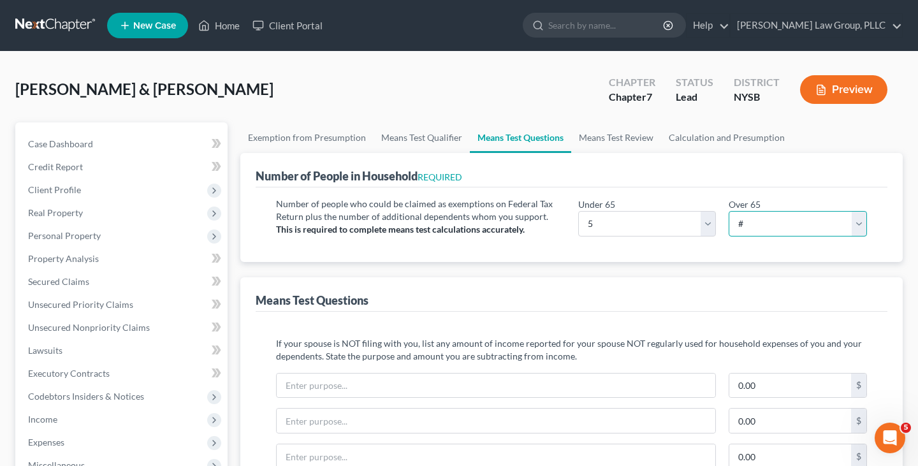
click at [769, 233] on select "# 0 1 2 3 4 5 6 7 8 9 10" at bounding box center [798, 224] width 138 height 26
select select "0"
click at [729, 211] on select "# 0 1 2 3 4 5 6 7 8 9 10" at bounding box center [798, 224] width 138 height 26
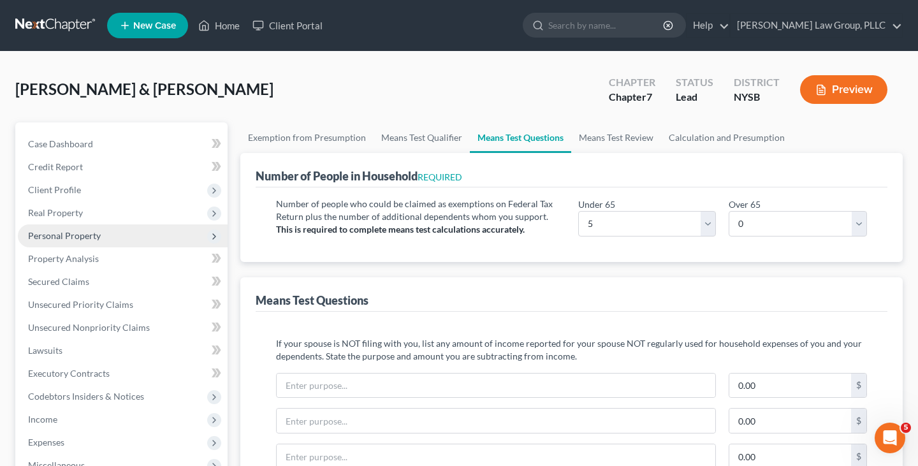
click at [154, 241] on span "Personal Property" at bounding box center [123, 235] width 210 height 23
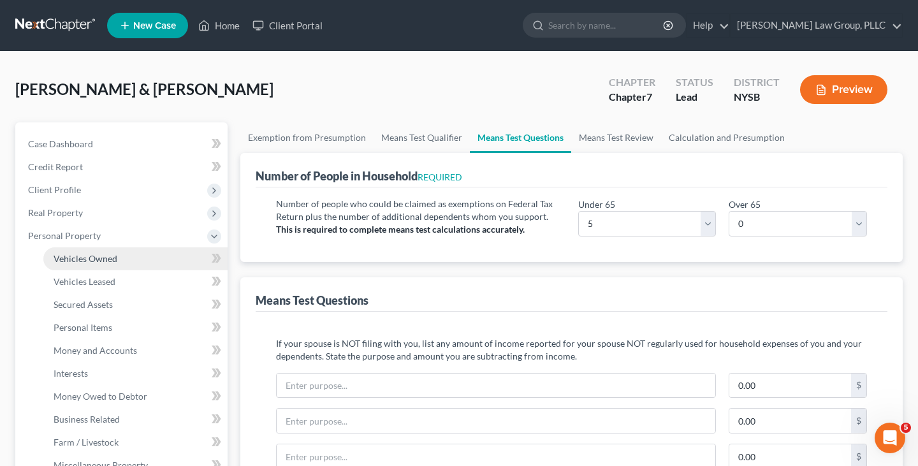
click at [152, 255] on link "Vehicles Owned" at bounding box center [135, 258] width 184 height 23
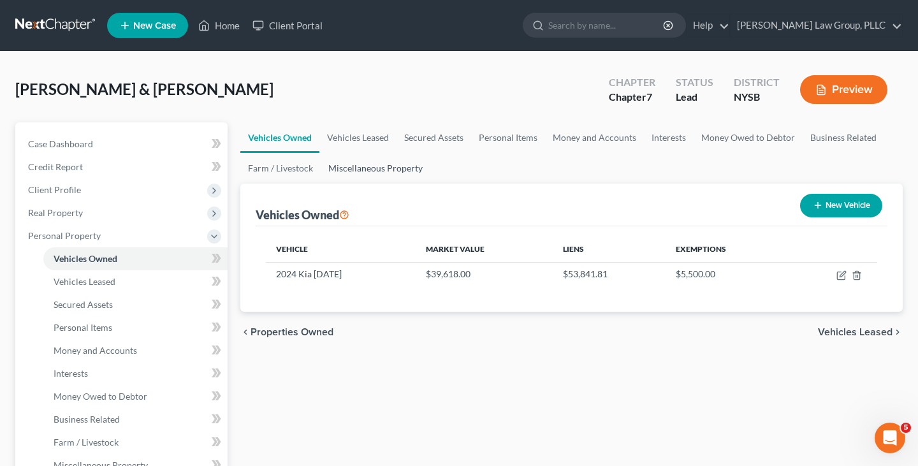
click at [355, 161] on link "Miscellaneous Property" at bounding box center [376, 168] width 110 height 31
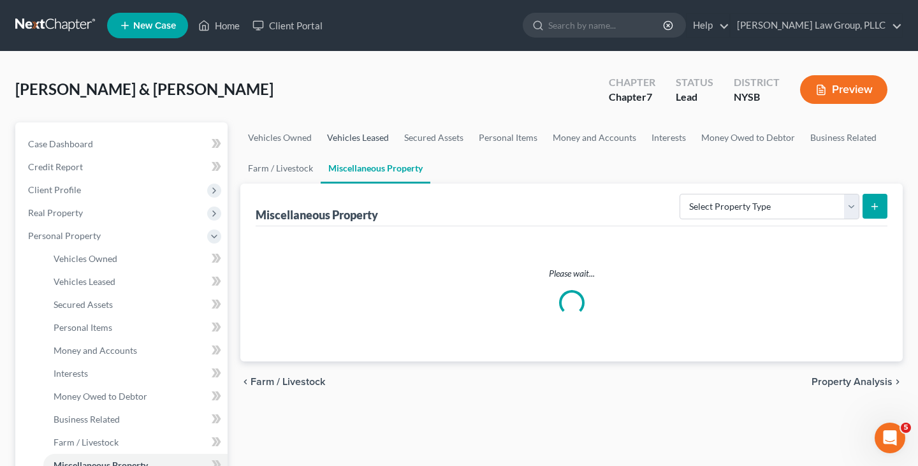
click at [358, 144] on link "Vehicles Leased" at bounding box center [357, 137] width 77 height 31
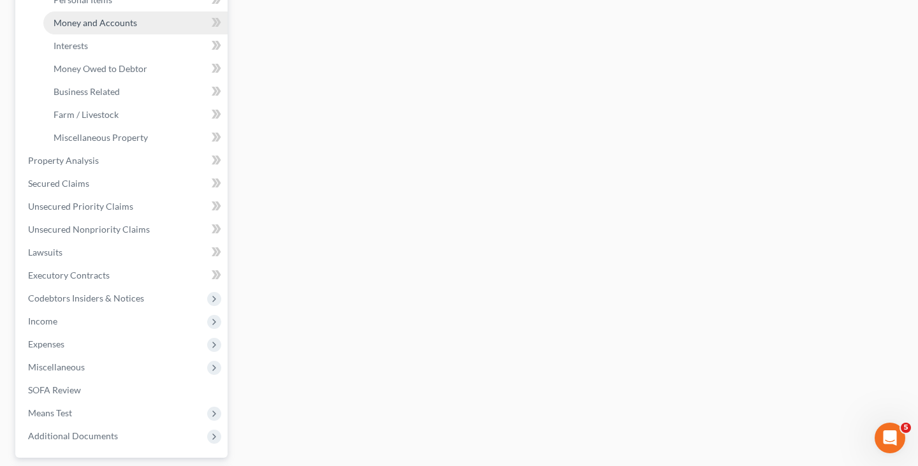
scroll to position [440, 0]
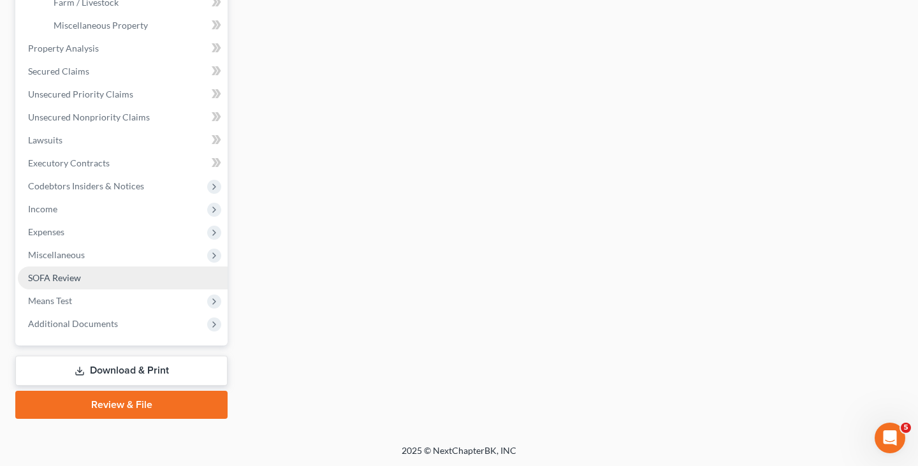
click at [139, 279] on link "SOFA Review" at bounding box center [123, 278] width 210 height 23
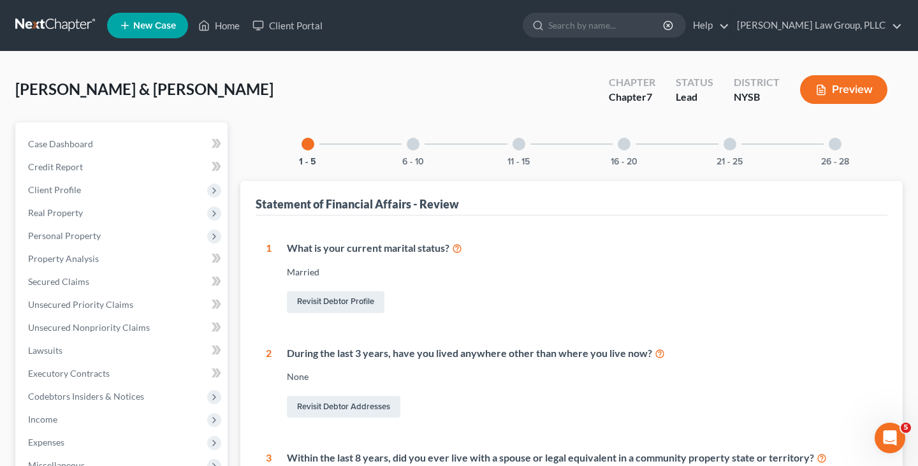
scroll to position [404, 0]
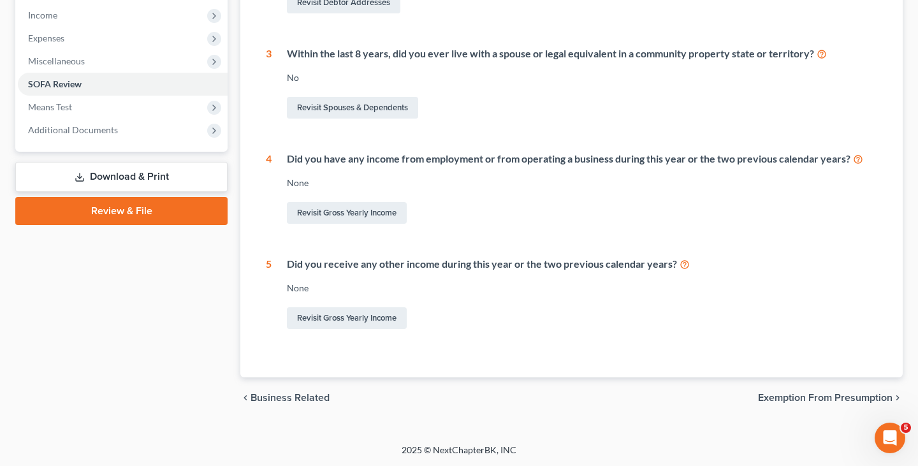
click at [770, 398] on span "Exemption from Presumption" at bounding box center [825, 398] width 135 height 10
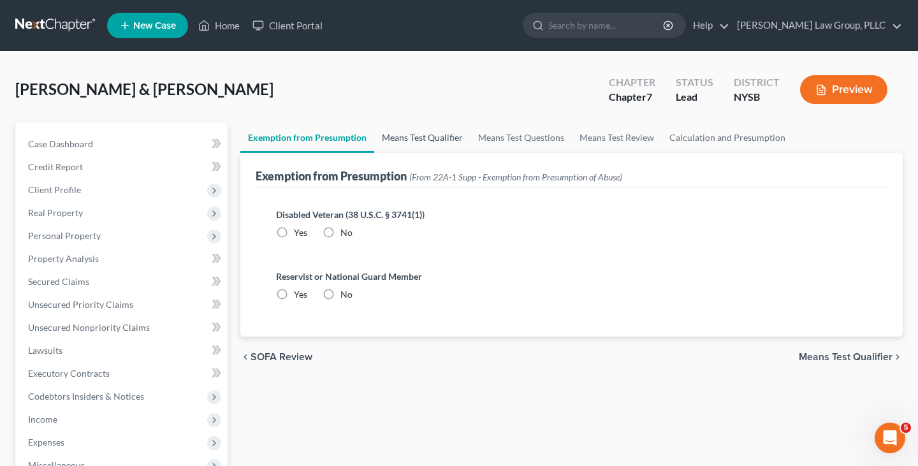
click at [427, 130] on link "Means Test Qualifier" at bounding box center [422, 137] width 96 height 31
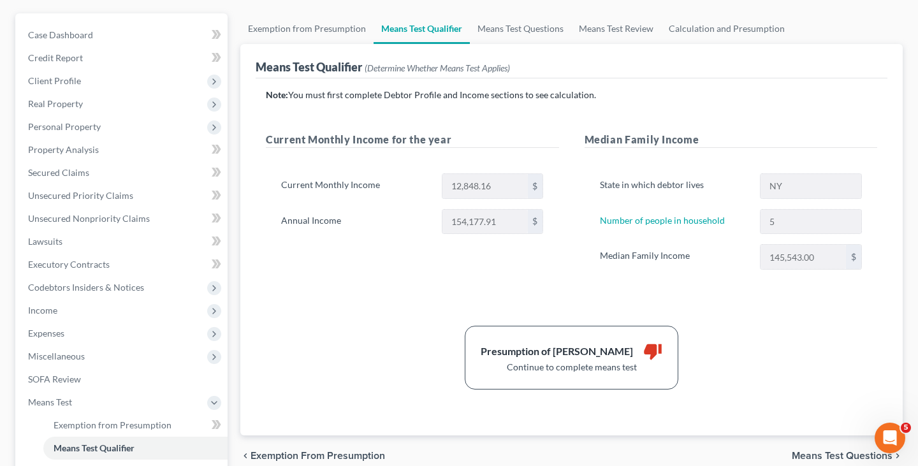
scroll to position [106, 0]
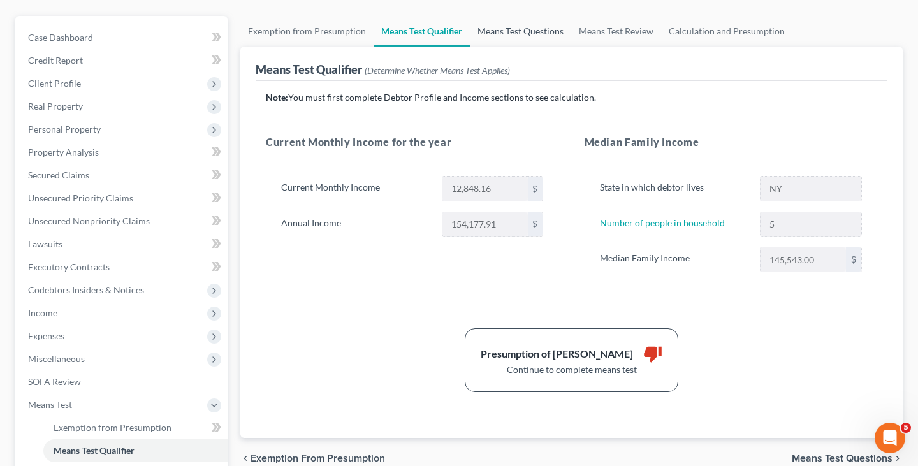
click at [526, 38] on link "Means Test Questions" at bounding box center [520, 31] width 101 height 31
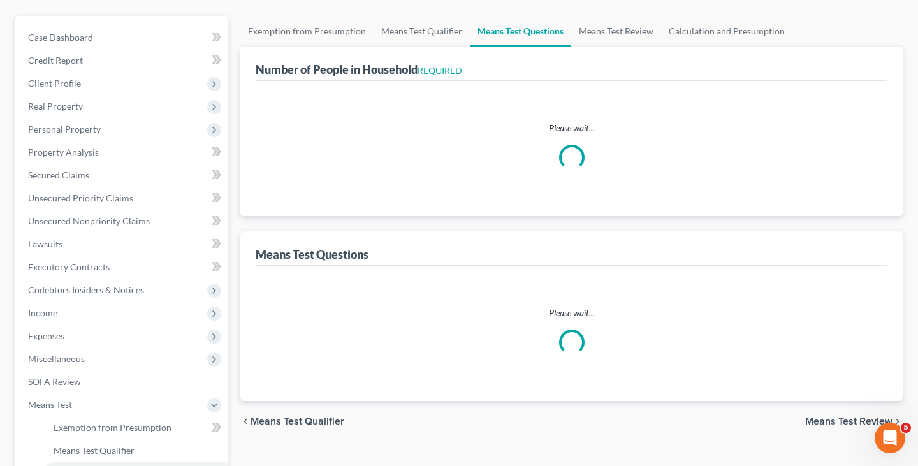
select select "0"
select select "60"
select select "1"
select select "60"
select select "2"
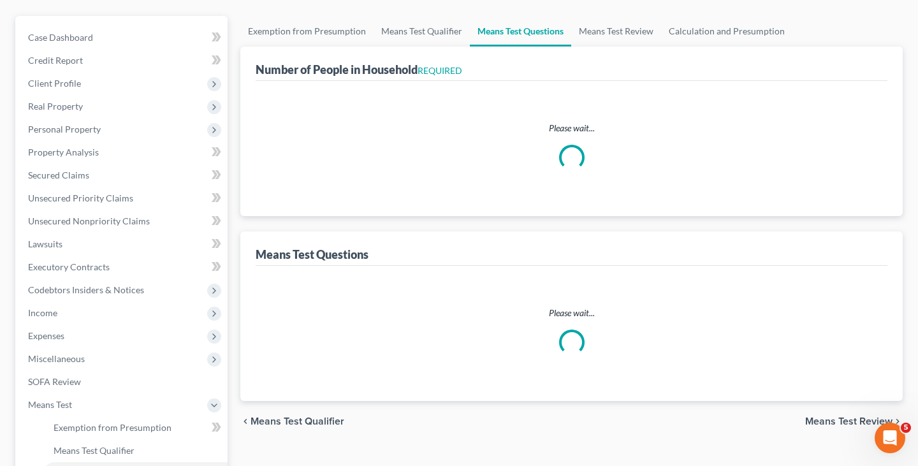
select select "60"
select select "0"
select select "60"
select select "2"
select select "60"
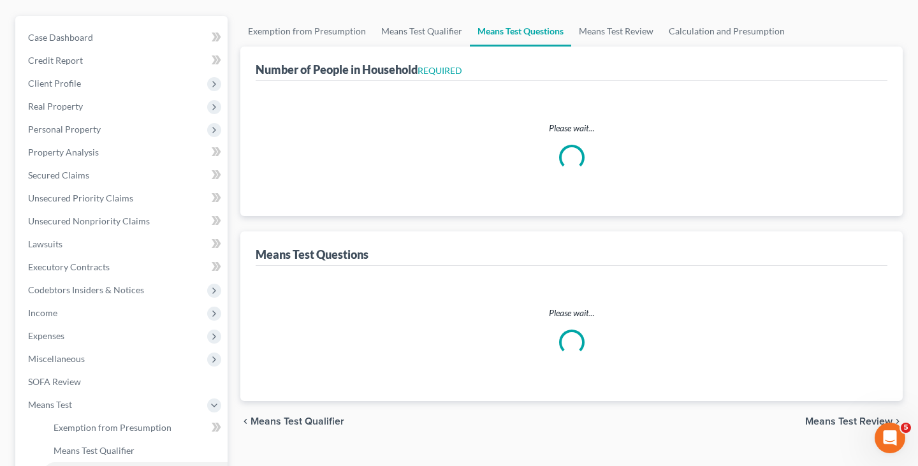
select select "5"
select select "0"
select select "1"
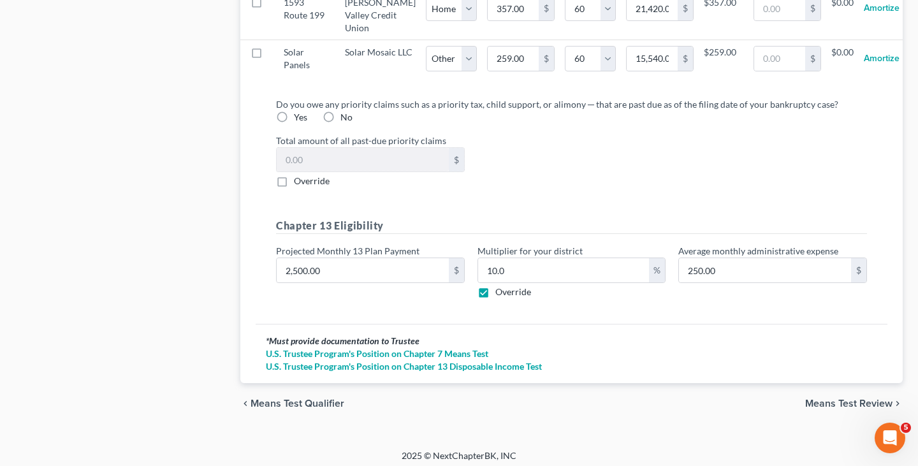
scroll to position [1532, 0]
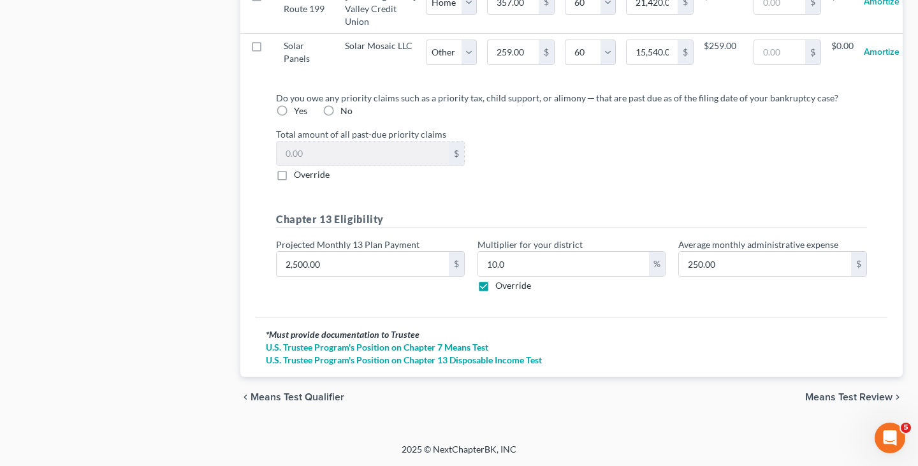
click at [339, 117] on div "No" at bounding box center [338, 111] width 30 height 13
click at [340, 117] on label "No" at bounding box center [346, 111] width 12 height 13
click at [346, 113] on input "No" at bounding box center [350, 109] width 8 height 8
radio input "true"
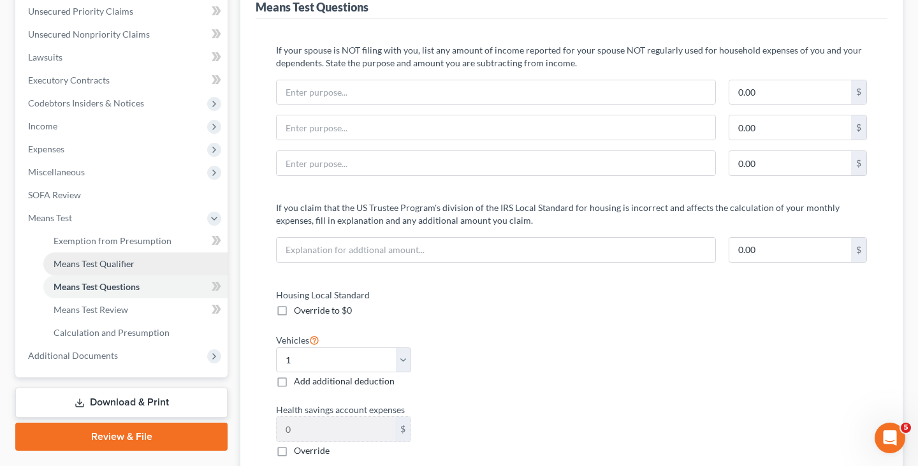
scroll to position [281, 0]
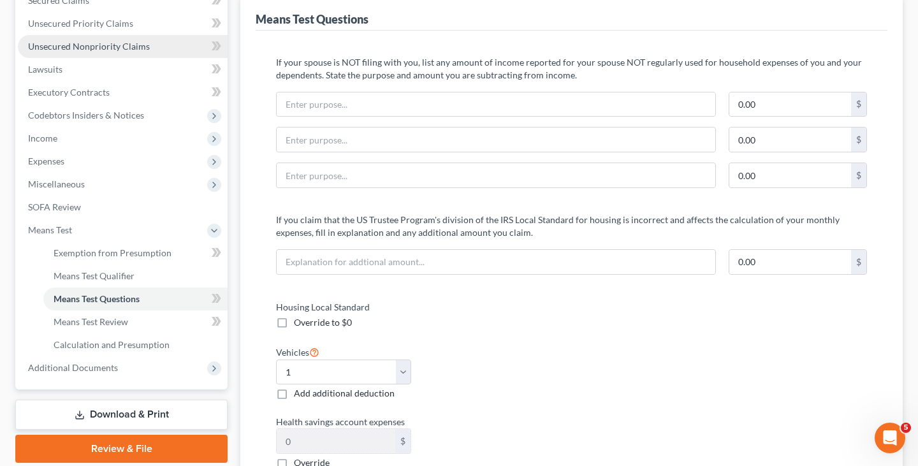
click at [131, 46] on span "Unsecured Nonpriority Claims" at bounding box center [89, 46] width 122 height 11
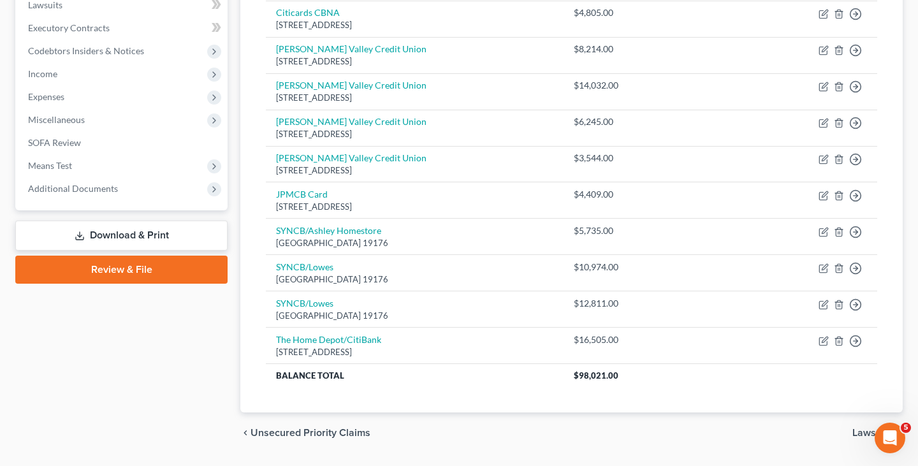
scroll to position [381, 0]
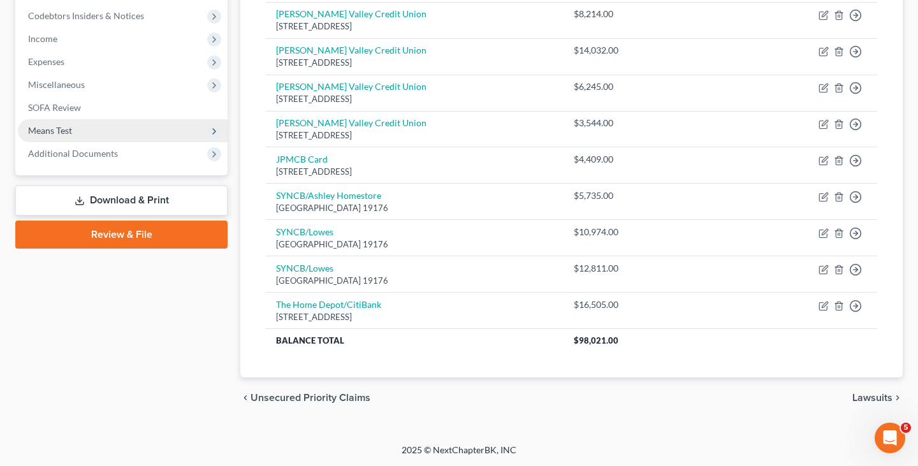
click at [129, 134] on span "Means Test" at bounding box center [123, 130] width 210 height 23
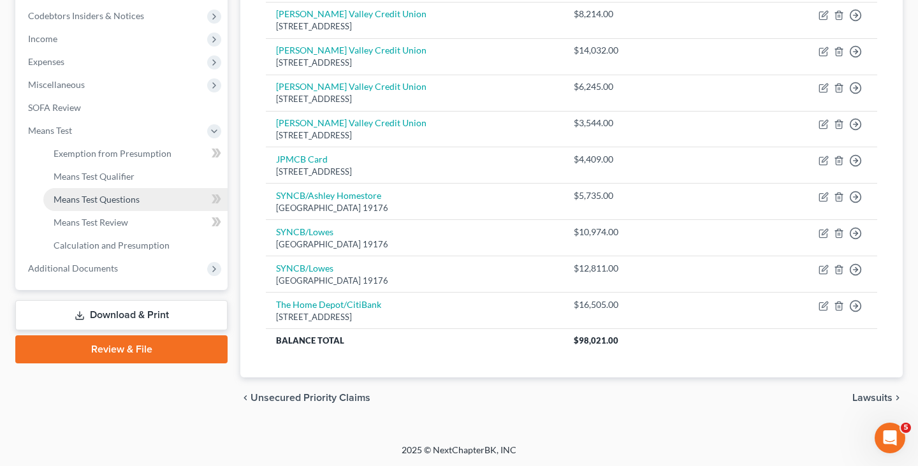
click at [121, 205] on link "Means Test Questions" at bounding box center [135, 199] width 184 height 23
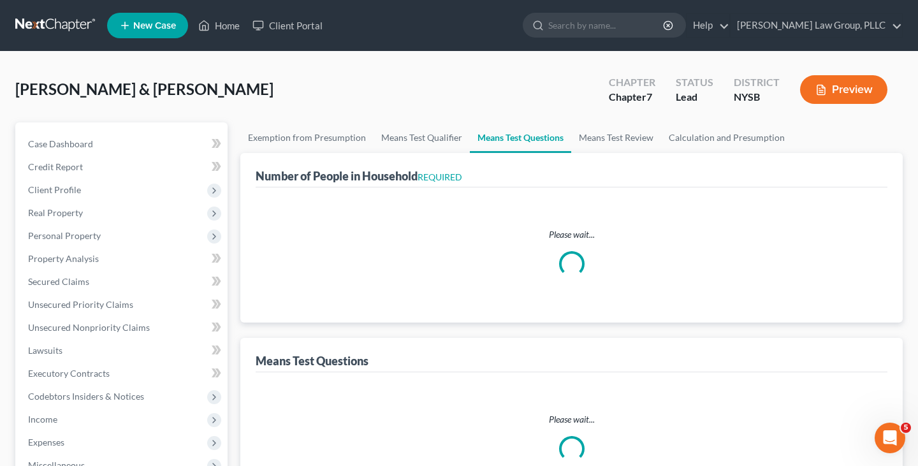
select select "0"
select select "60"
select select "1"
select select "60"
select select "2"
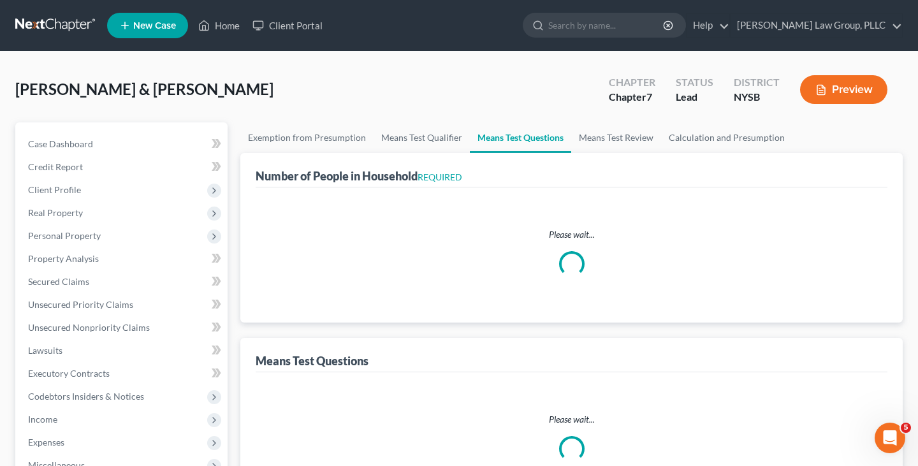
select select "60"
select select "0"
select select "60"
select select "2"
select select "60"
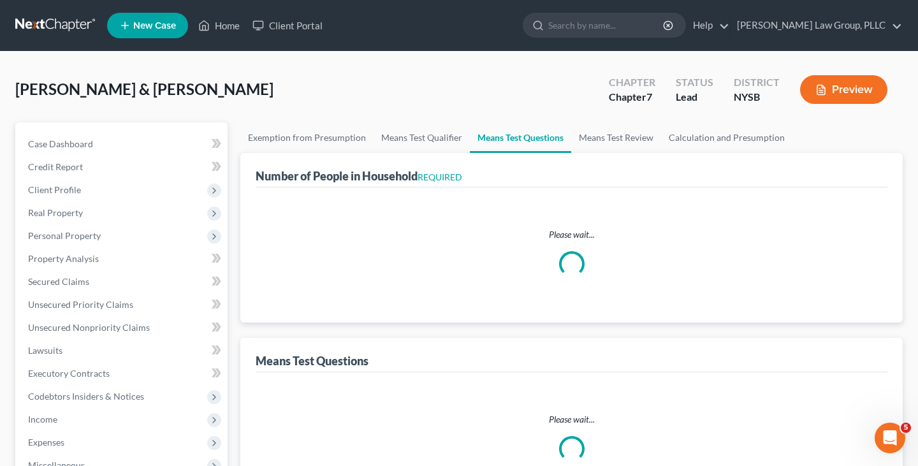
select select "1"
select select "5"
select select "0"
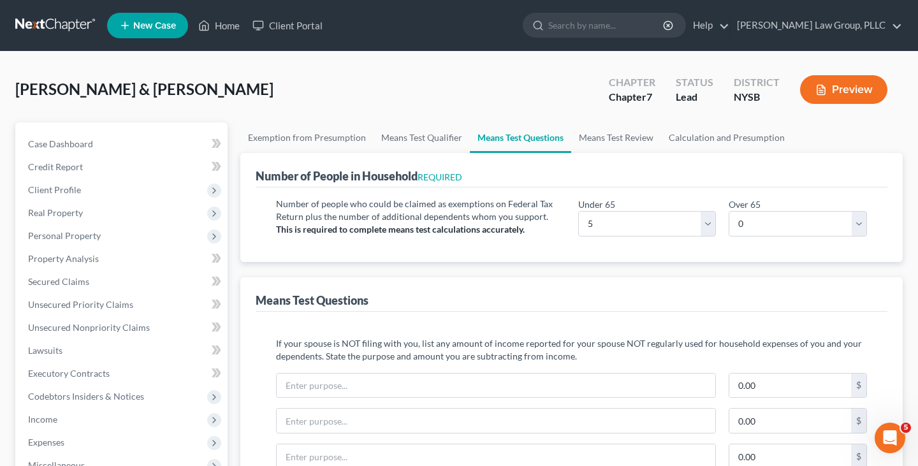
scroll to position [1595, 0]
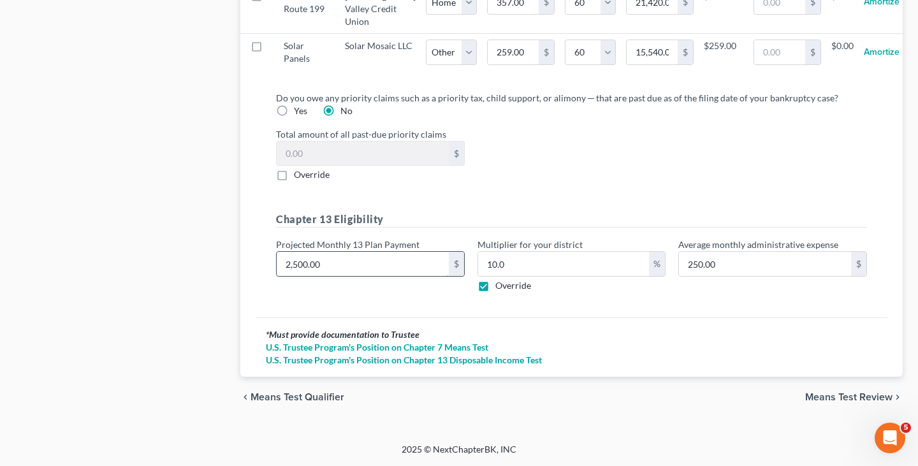
click at [356, 267] on input "2,500.00" at bounding box center [363, 264] width 172 height 24
type input "1"
type input "0.10"
type input "17"
type input "1.70"
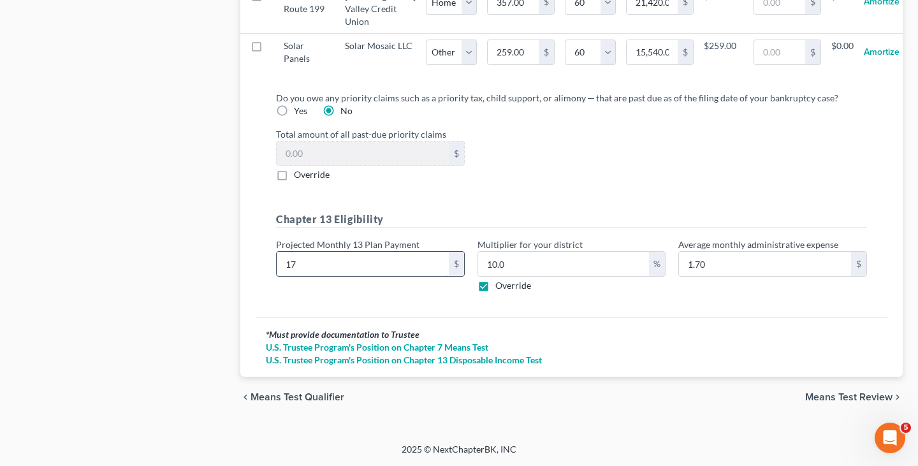
type input "1"
type input "0.10"
type input "16"
type input "1.60"
type input "163"
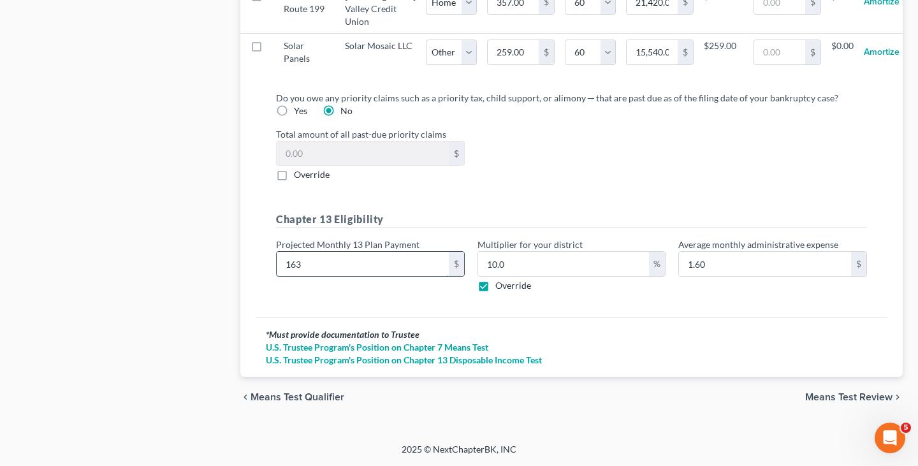
type input "16.30"
type input "1633"
type input "163.30"
type input "1,633"
click at [602, 171] on div "Total amount of all past-due priority claims $ Override" at bounding box center [572, 155] width 604 height 54
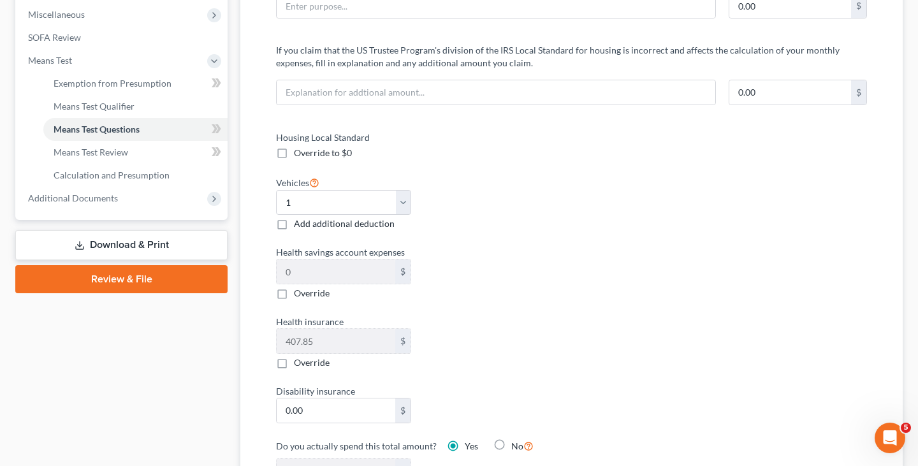
scroll to position [0, 0]
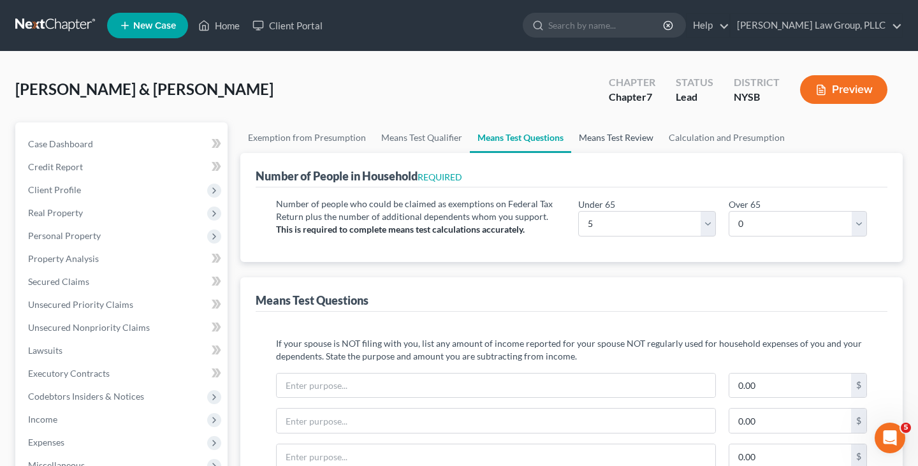
click at [587, 142] on link "Means Test Review" at bounding box center [616, 137] width 90 height 31
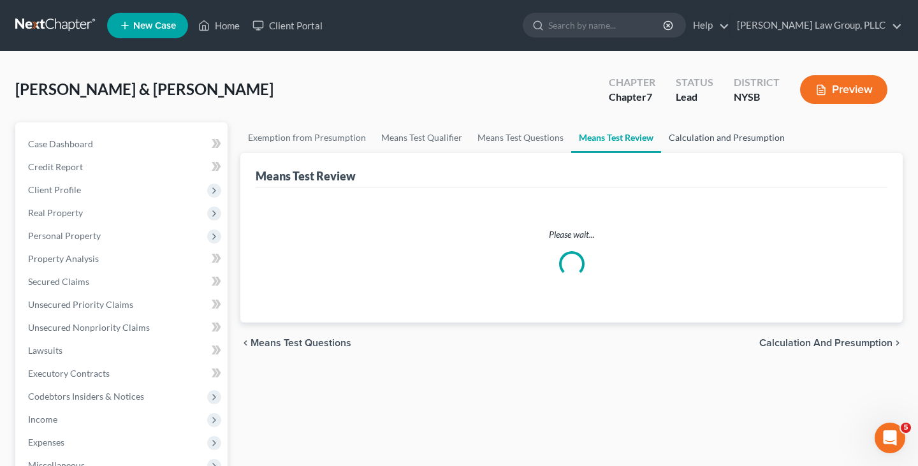
click at [706, 142] on link "Calculation and Presumption" at bounding box center [726, 137] width 131 height 31
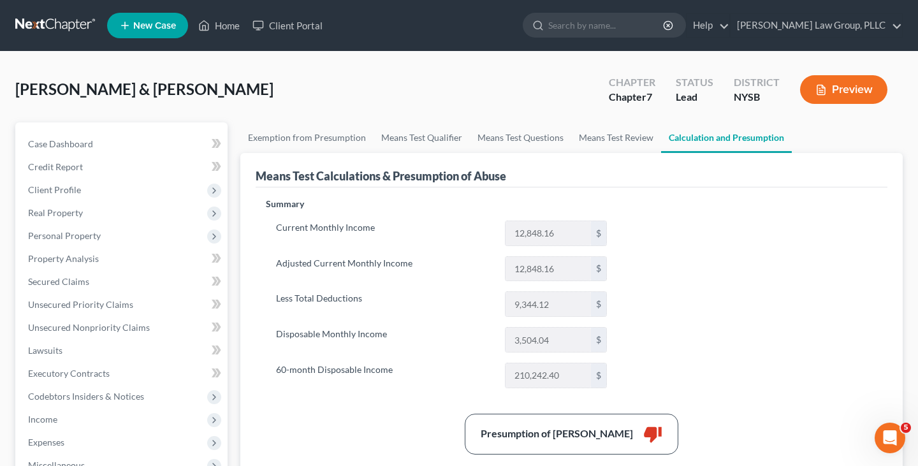
click at [830, 93] on button "Preview" at bounding box center [843, 89] width 87 height 29
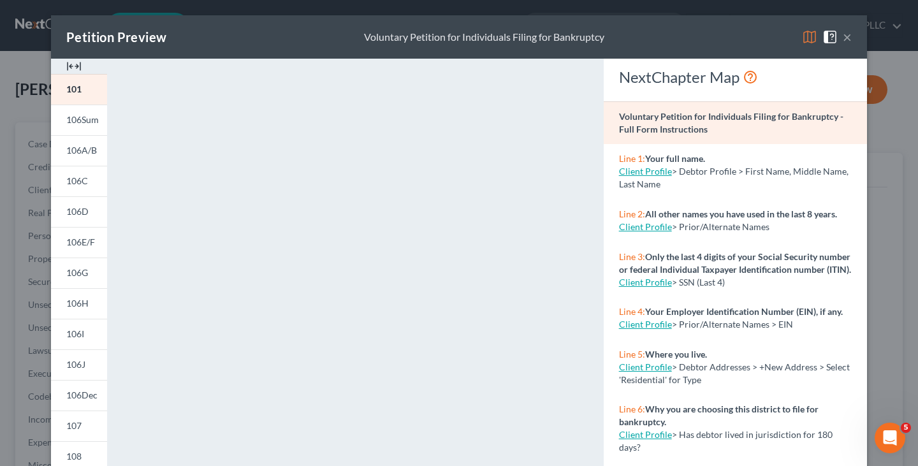
click at [806, 34] on img at bounding box center [809, 36] width 15 height 15
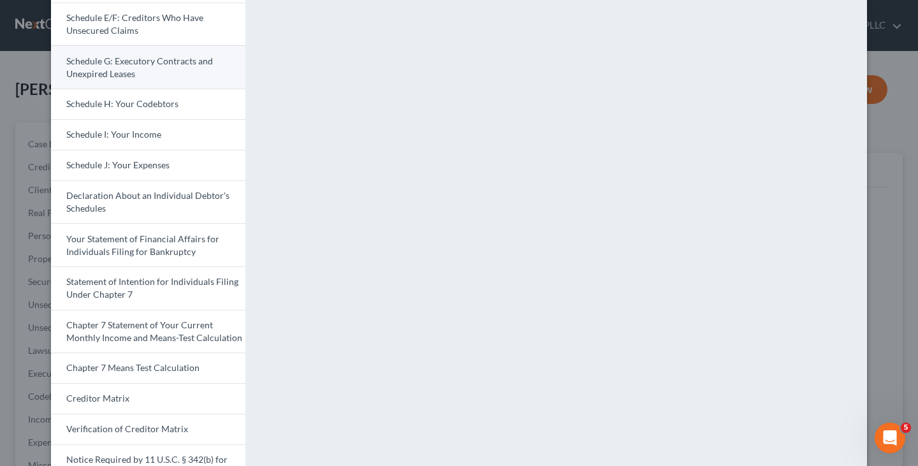
scroll to position [274, 0]
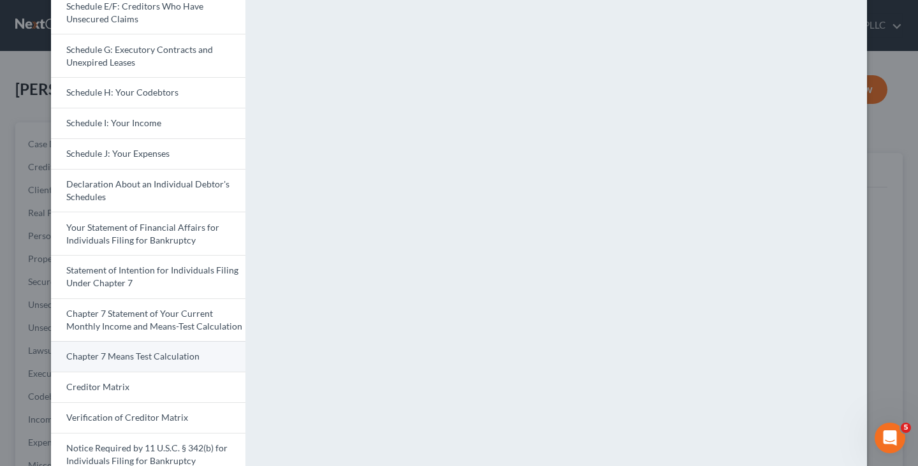
click at [203, 360] on link "Chapter 7 Means Test Calculation" at bounding box center [148, 356] width 194 height 31
click at [870, 132] on div "<object ng-attr-data='[URL][DOMAIN_NAME]' type='application/pdf' width='100%' h…" at bounding box center [563, 165] width 622 height 761
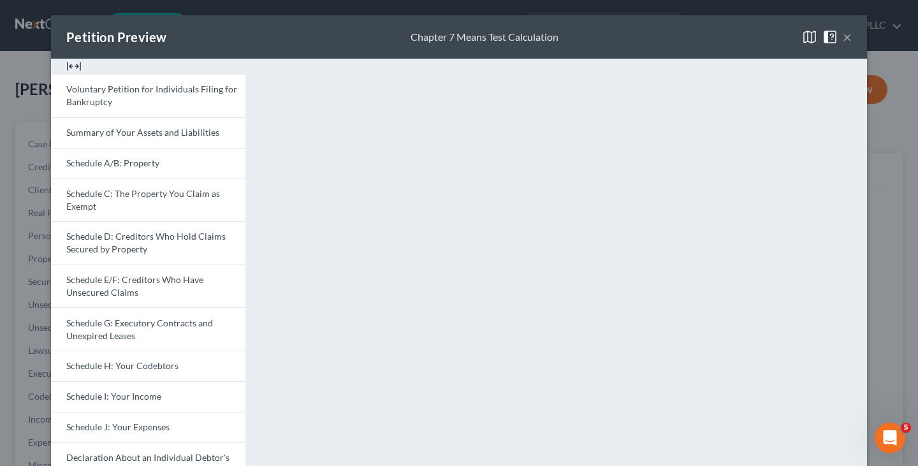
click at [845, 42] on button "×" at bounding box center [847, 36] width 9 height 15
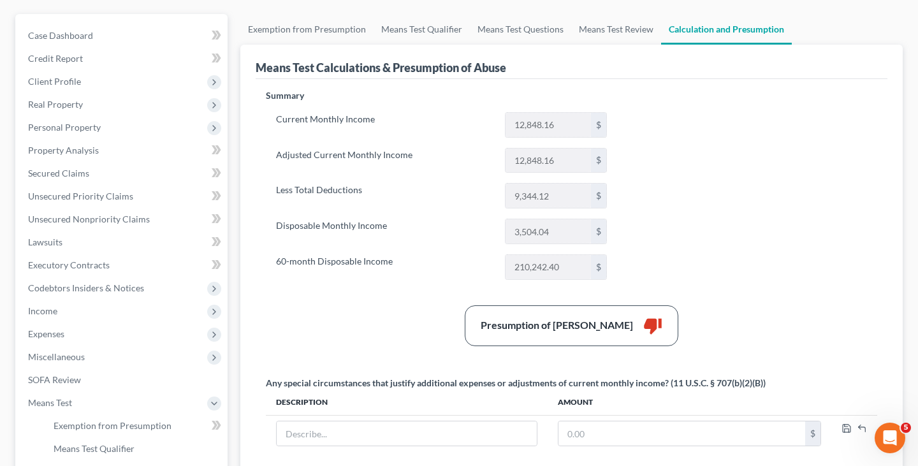
scroll to position [233, 0]
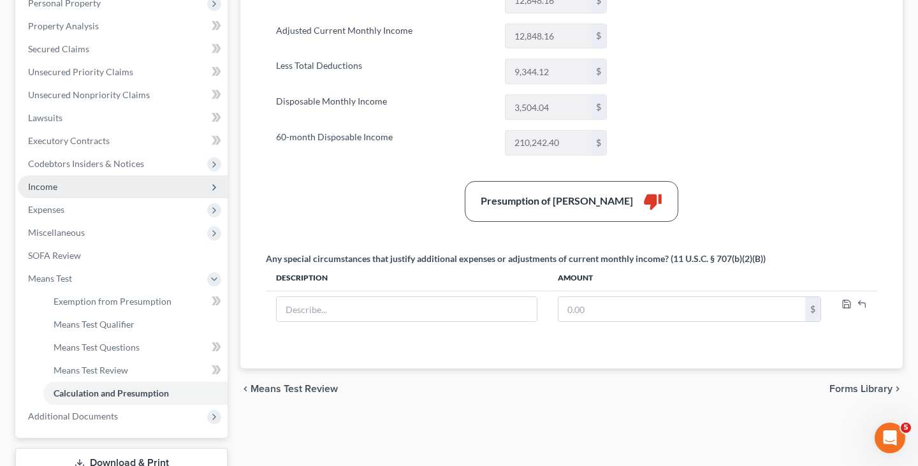
click at [94, 191] on span "Income" at bounding box center [123, 186] width 210 height 23
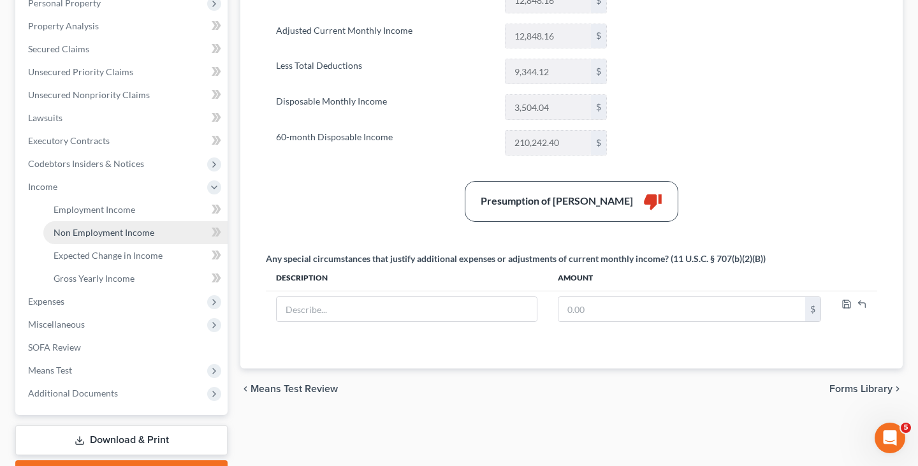
click at [96, 229] on span "Non Employment Income" at bounding box center [104, 232] width 101 height 11
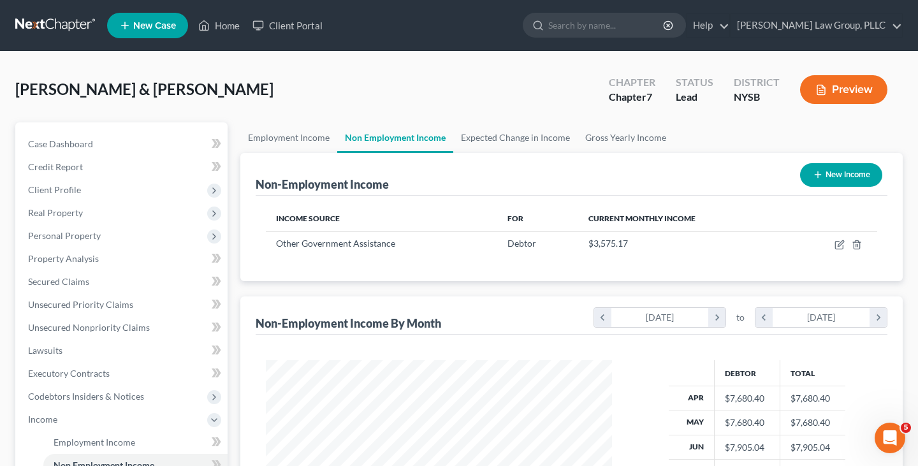
scroll to position [228, 371]
click at [841, 240] on icon "button" at bounding box center [840, 245] width 10 height 10
select select "5"
select select "2"
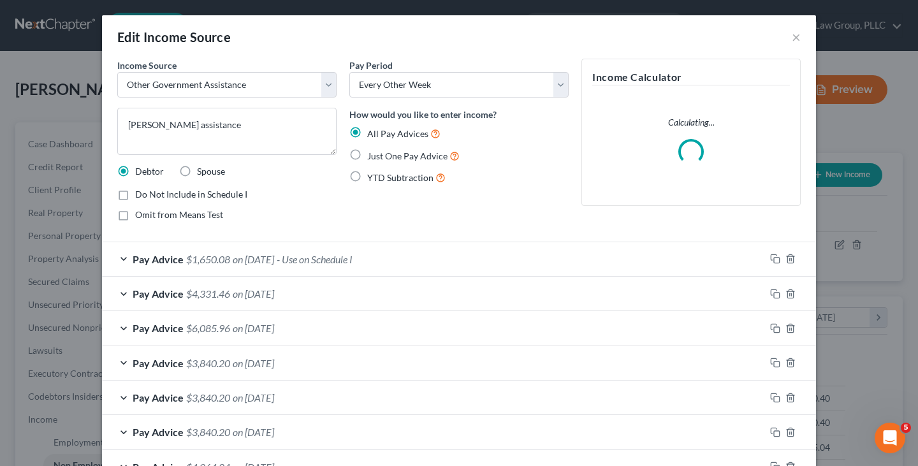
click at [200, 217] on span "Omit from Means Test" at bounding box center [179, 214] width 88 height 11
click at [149, 217] on input "Omit from Means Test" at bounding box center [144, 212] width 8 height 8
checkbox input "true"
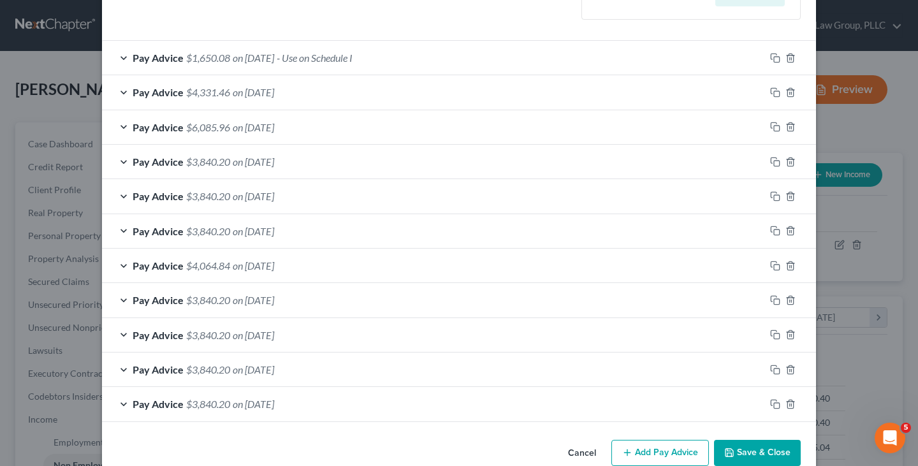
click at [762, 433] on div "Income Source * Select Unemployment Disability (from employer) Pension Retireme…" at bounding box center [459, 133] width 714 height 603
click at [745, 448] on button "Save & Close" at bounding box center [757, 453] width 87 height 27
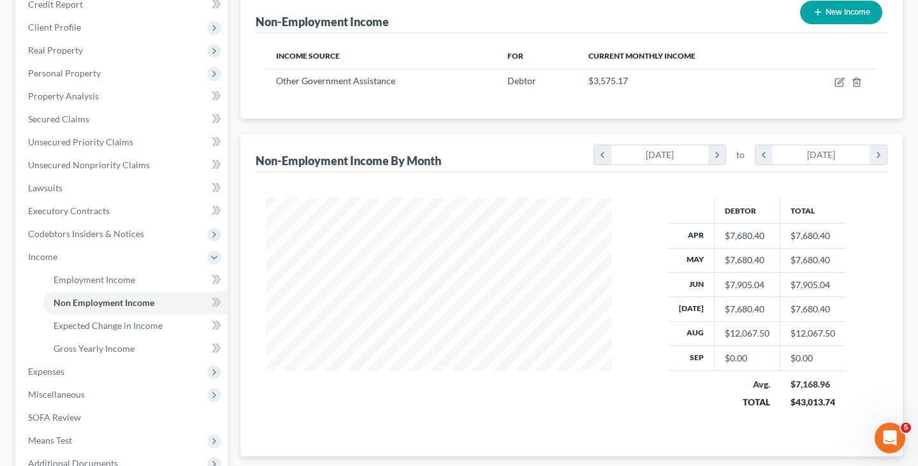
scroll to position [182, 0]
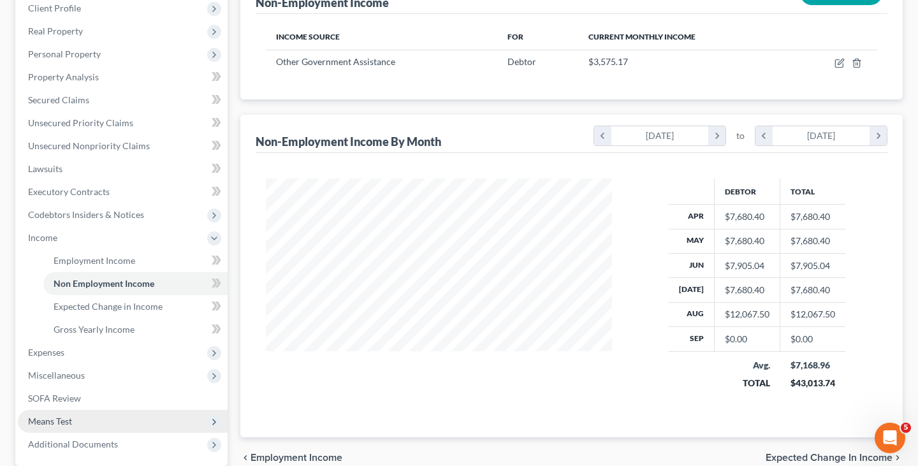
click at [96, 416] on span "Means Test" at bounding box center [123, 421] width 210 height 23
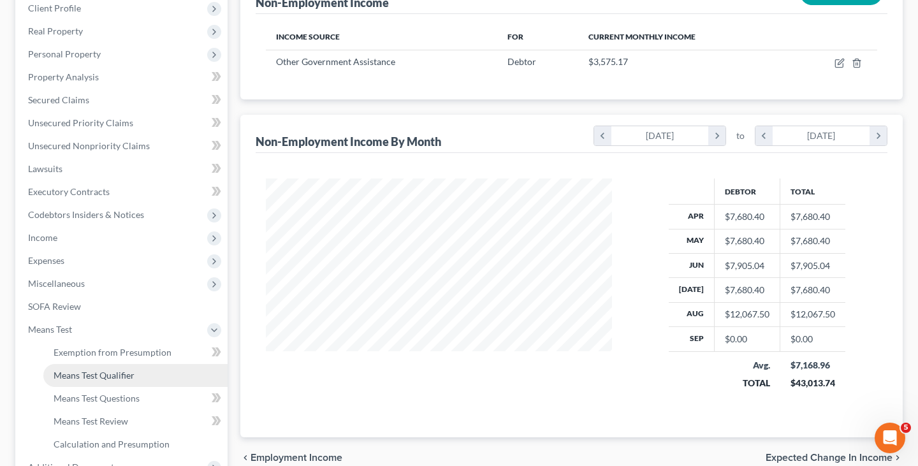
click at [109, 385] on link "Means Test Qualifier" at bounding box center [135, 375] width 184 height 23
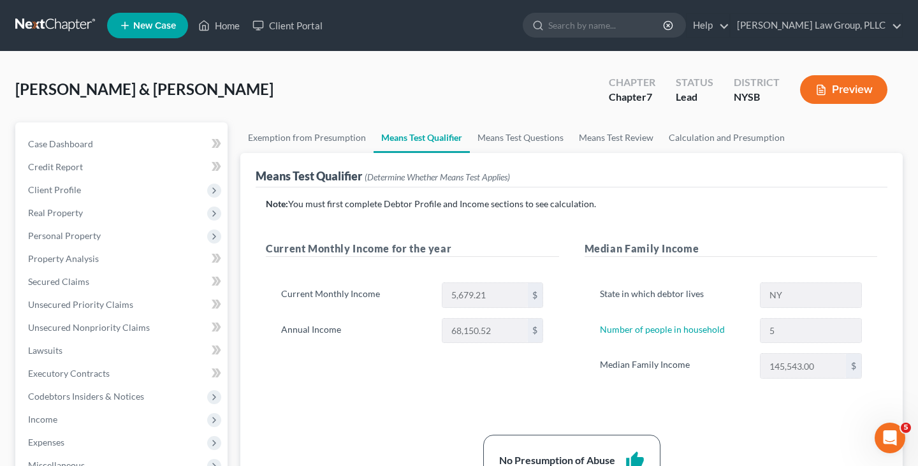
click at [75, 24] on link at bounding box center [56, 25] width 82 height 23
